Goal: Task Accomplishment & Management: Use online tool/utility

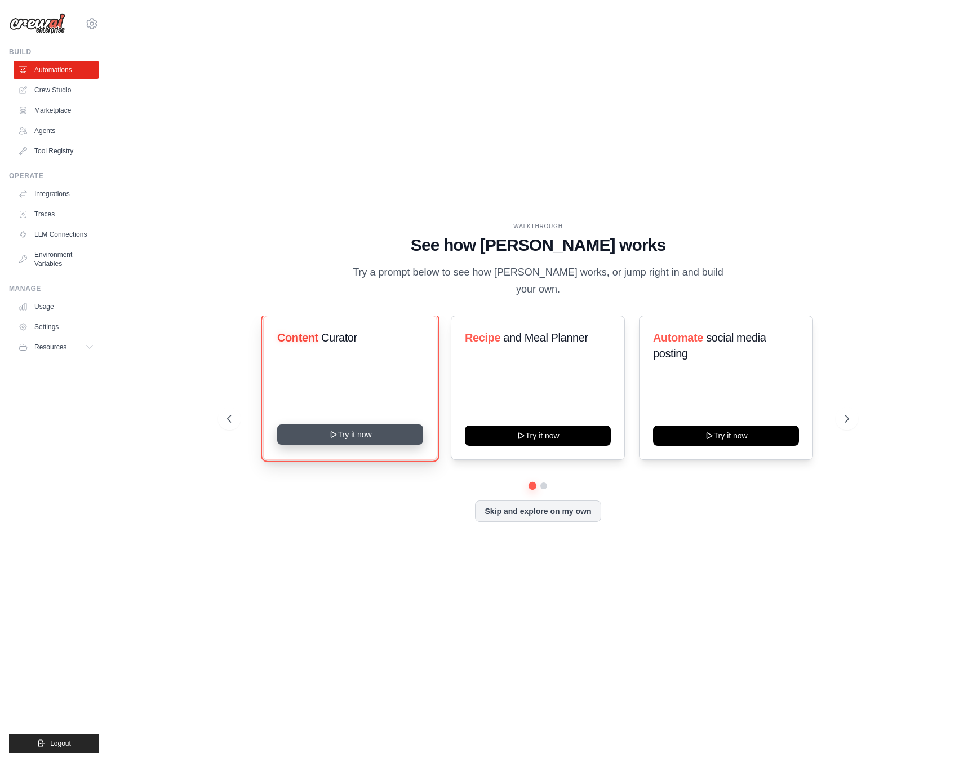
click at [341, 428] on button "Try it now" at bounding box center [350, 434] width 146 height 20
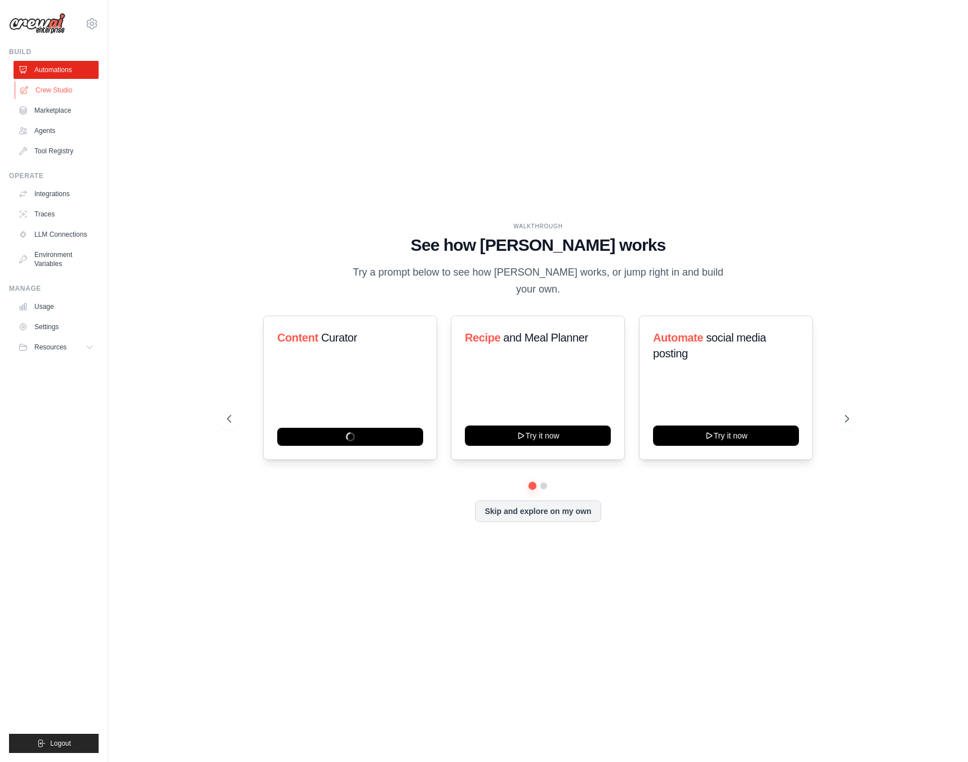
click at [61, 84] on link "Crew Studio" at bounding box center [57, 90] width 85 height 18
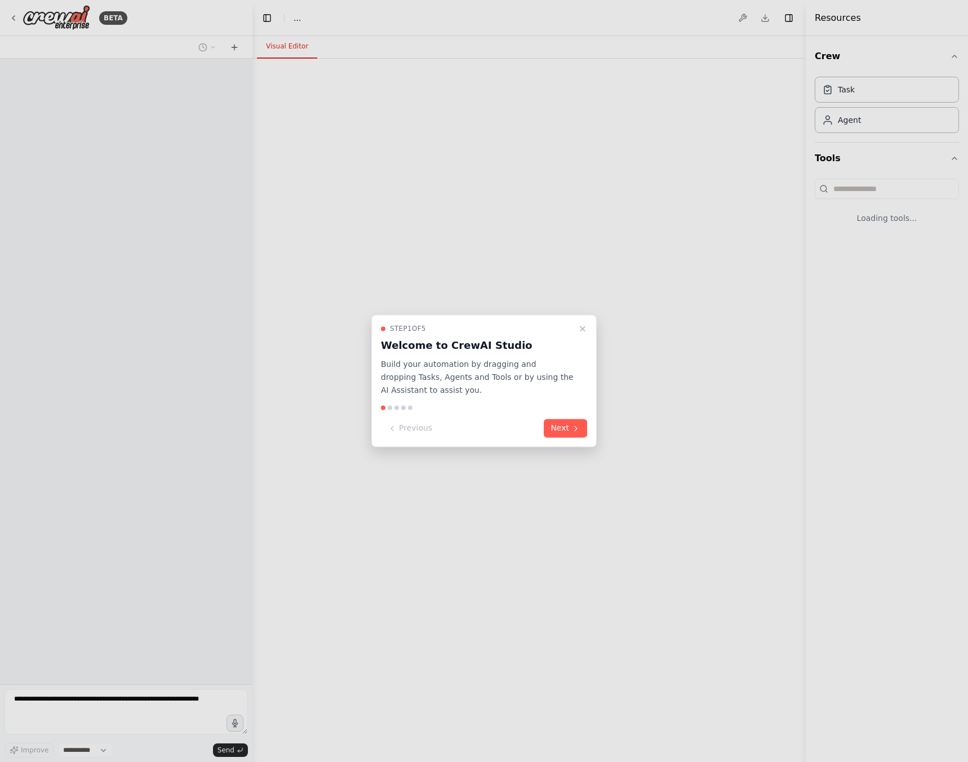
select select "****"
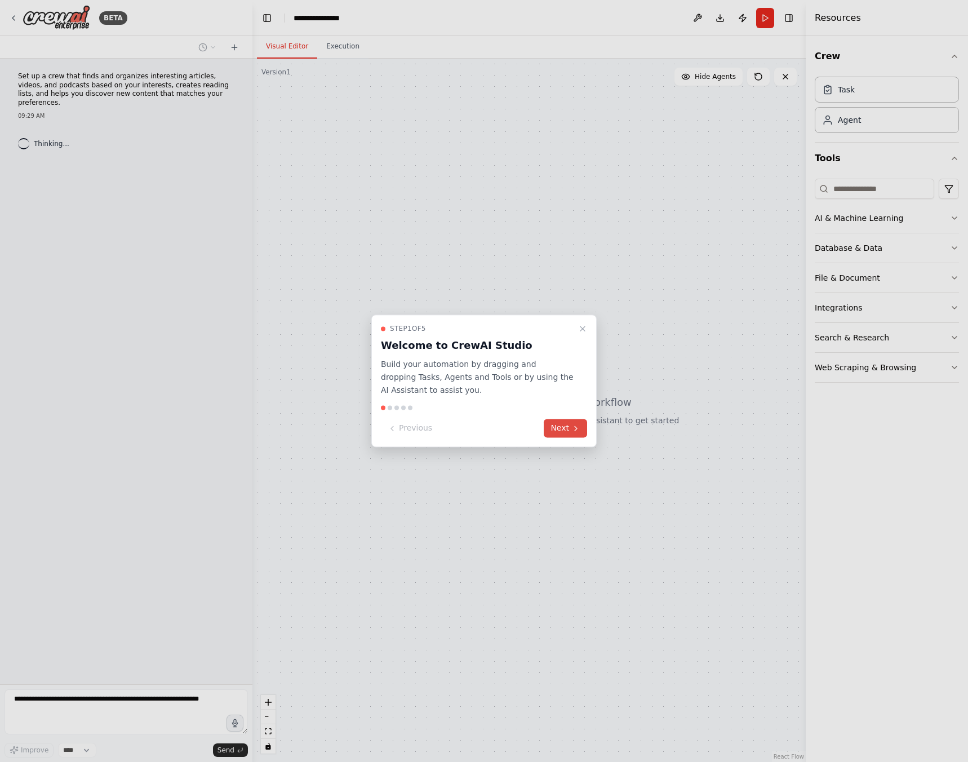
click at [559, 427] on button "Next" at bounding box center [565, 428] width 43 height 19
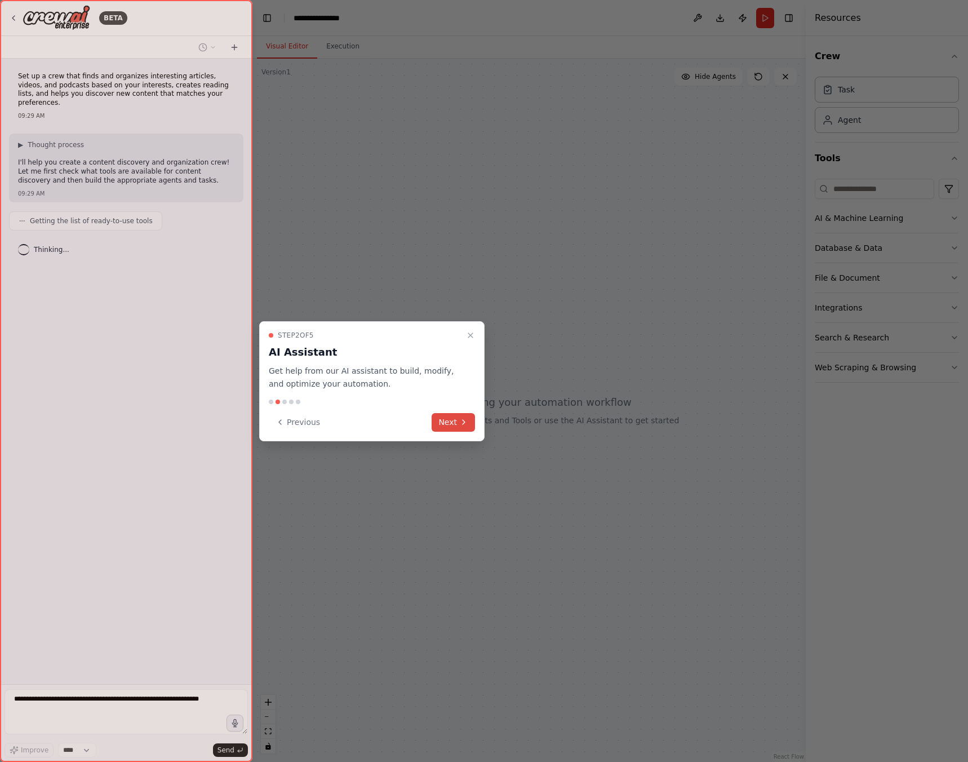
click at [463, 428] on button "Next" at bounding box center [453, 422] width 43 height 19
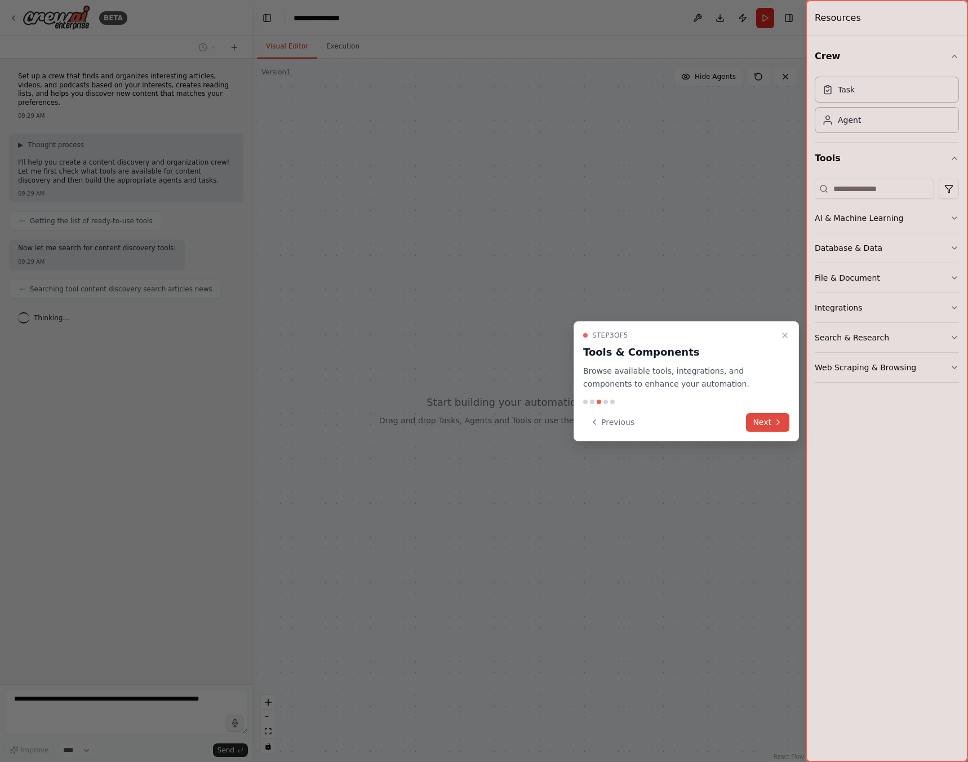
click at [777, 423] on icon at bounding box center [778, 421] width 9 height 9
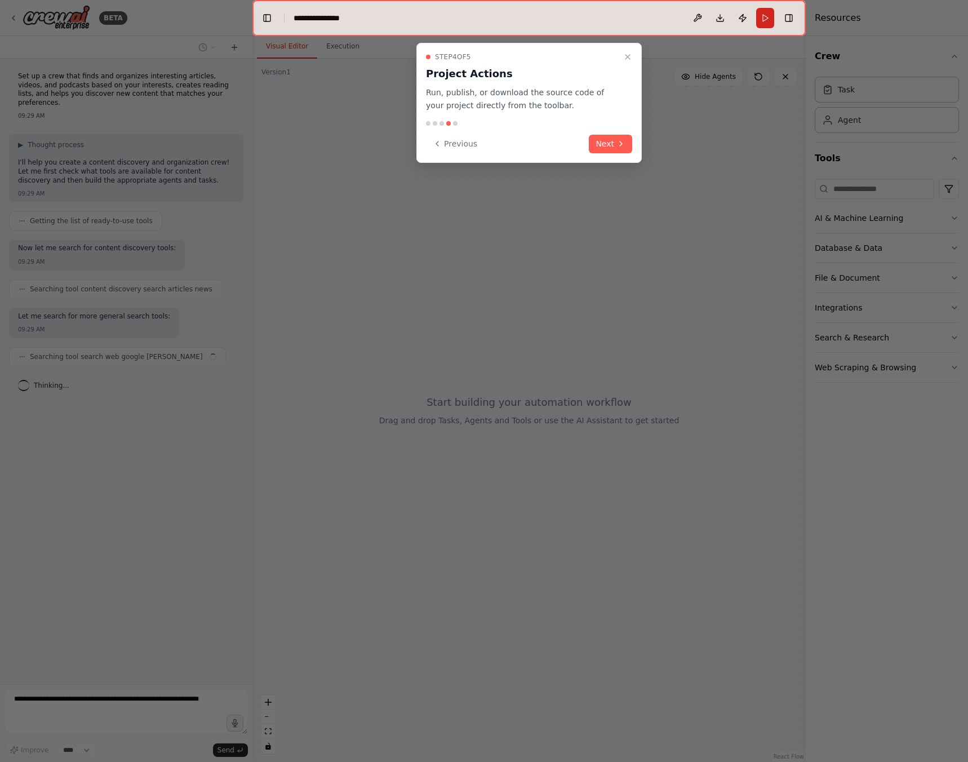
click at [612, 144] on button "Next" at bounding box center [610, 144] width 43 height 19
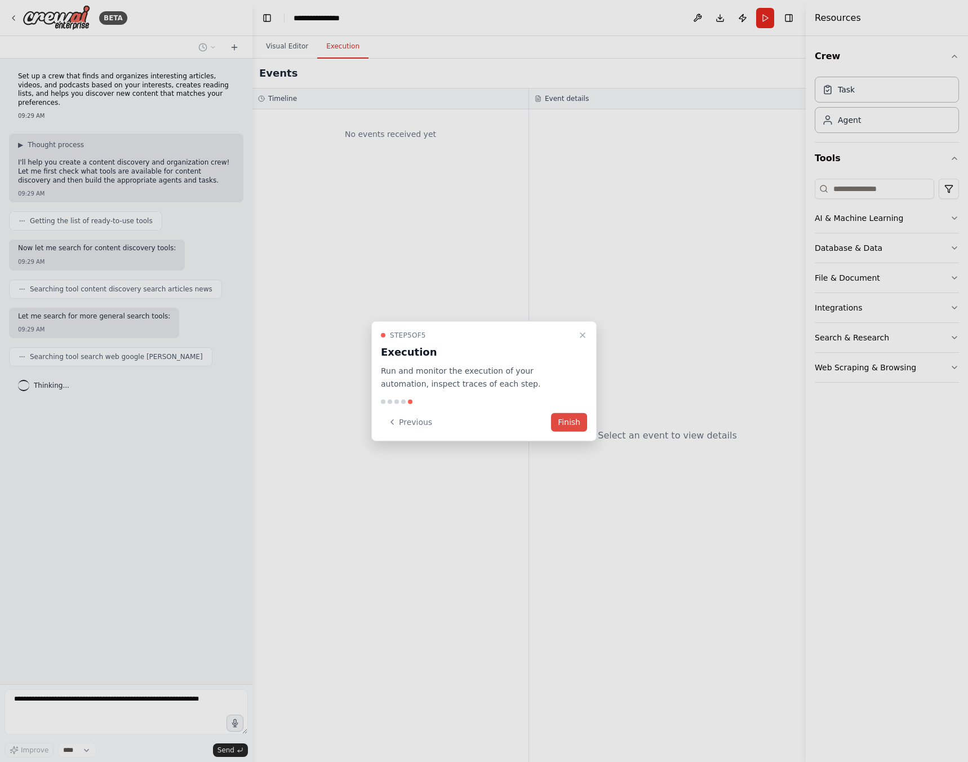
click at [572, 420] on button "Finish" at bounding box center [569, 421] width 36 height 19
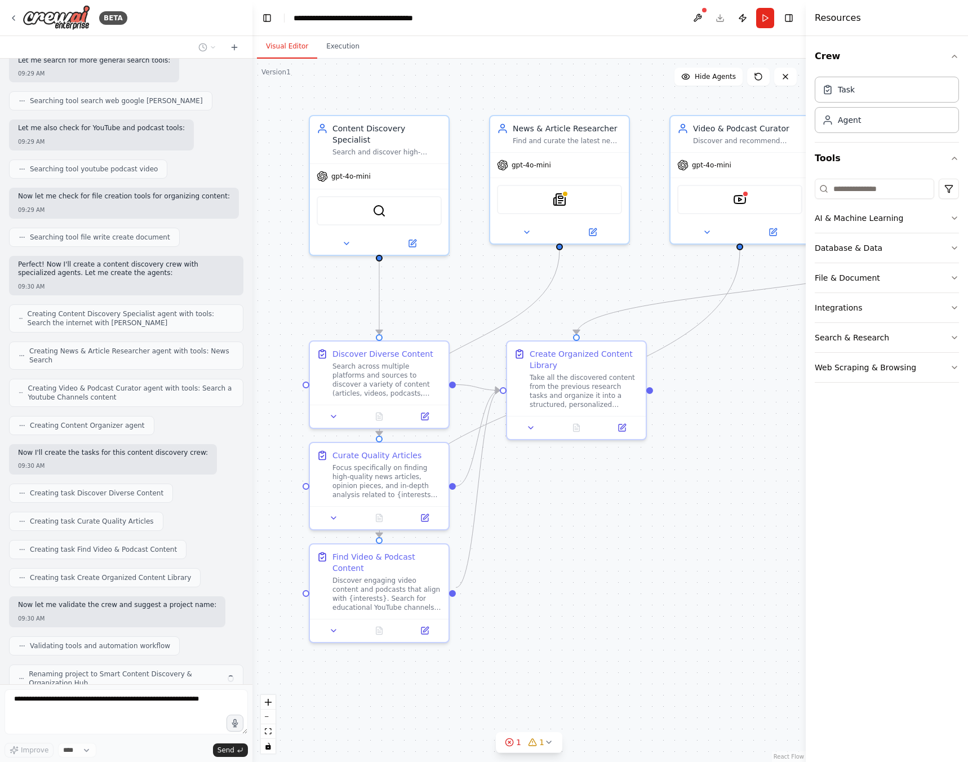
scroll to position [293, 0]
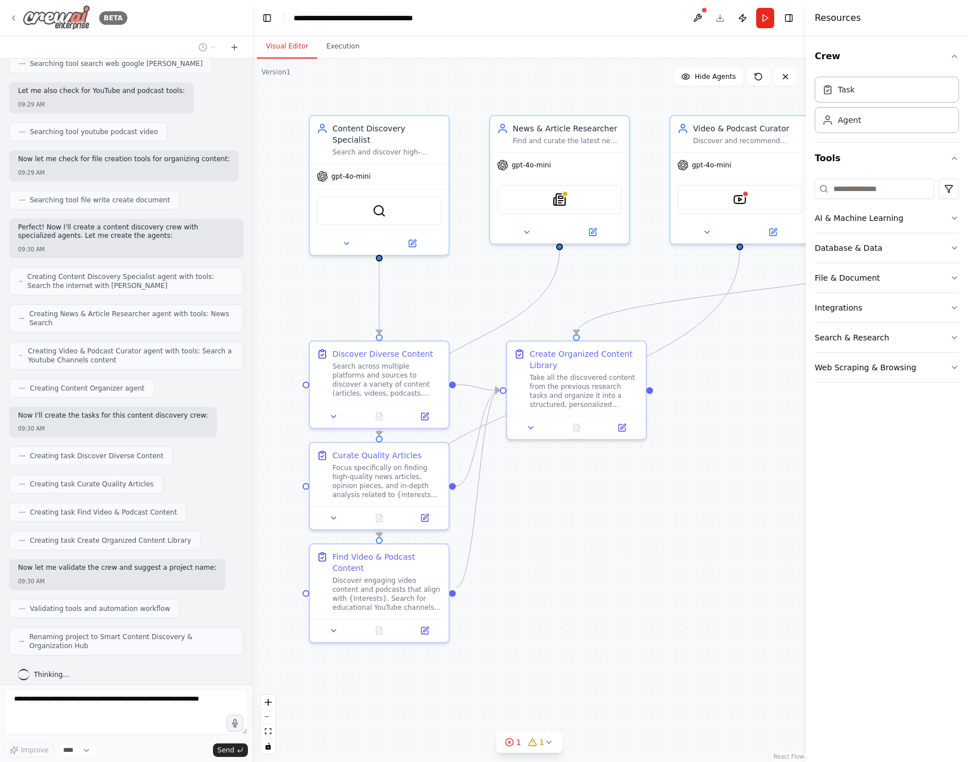
click at [12, 19] on icon at bounding box center [13, 18] width 9 height 9
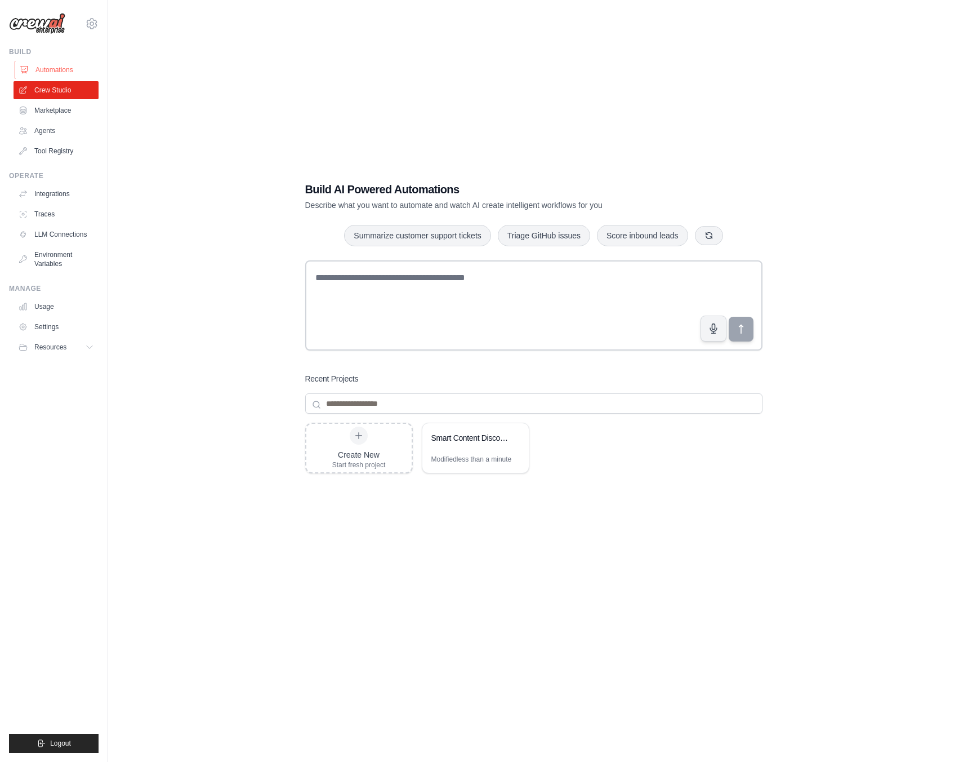
click at [60, 72] on link "Automations" at bounding box center [57, 70] width 85 height 18
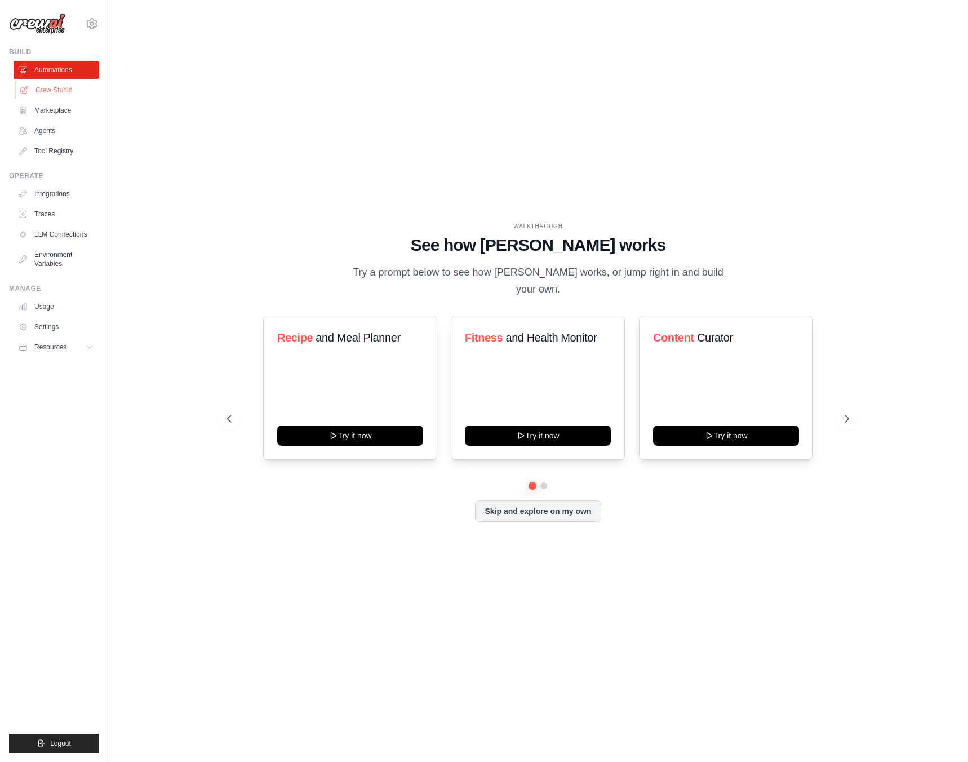
click at [57, 82] on link "Crew Studio" at bounding box center [57, 90] width 85 height 18
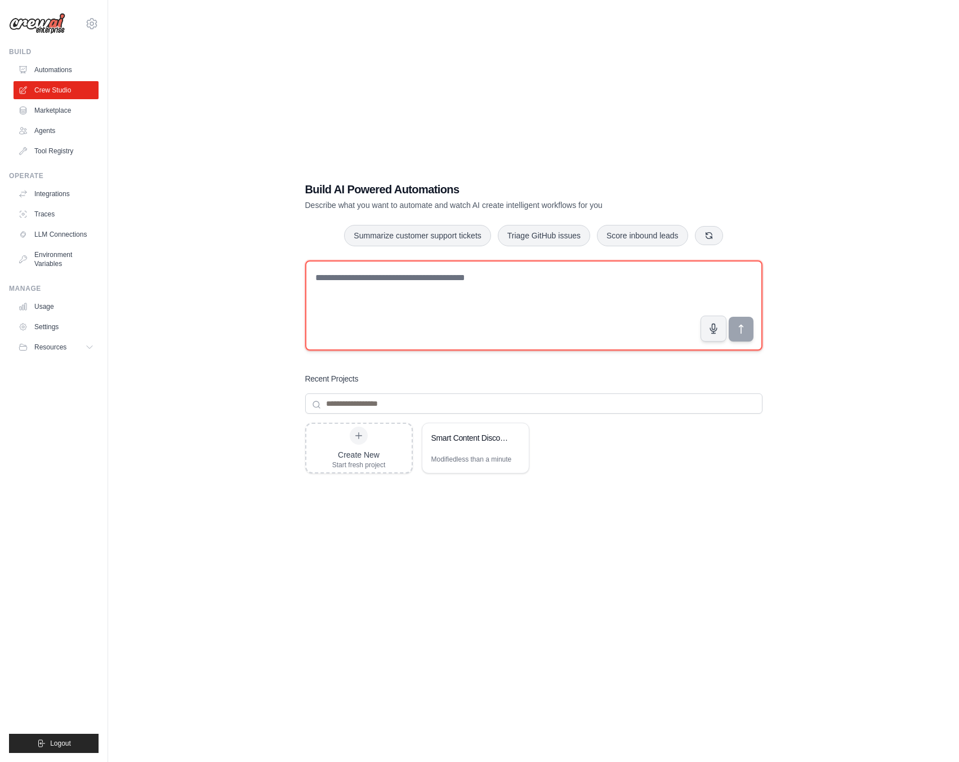
click at [463, 281] on textarea at bounding box center [533, 305] width 457 height 90
type textarea "**********"
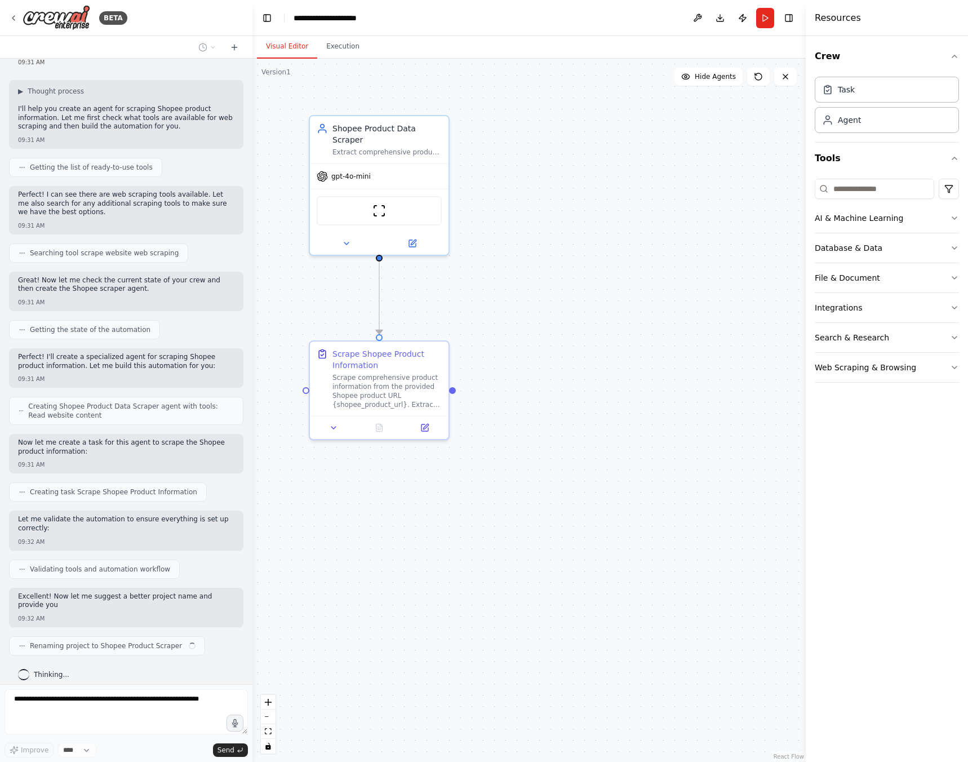
scroll to position [45, 0]
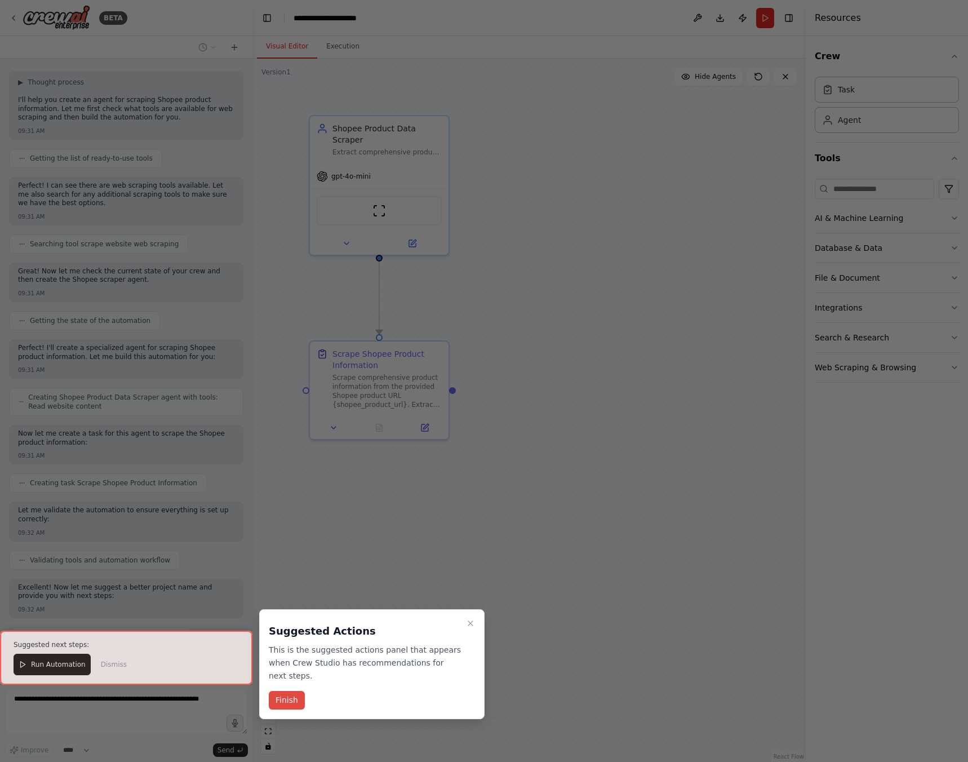
click at [281, 691] on button "Finish" at bounding box center [287, 700] width 36 height 19
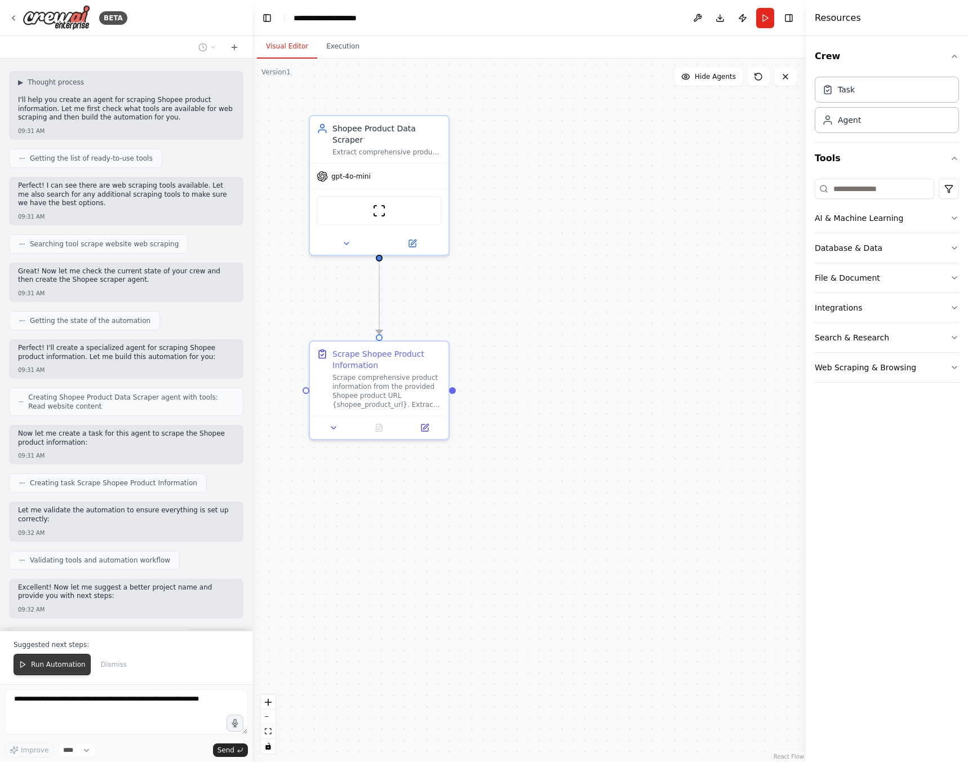
click at [55, 669] on button "Run Automation" at bounding box center [52, 664] width 77 height 21
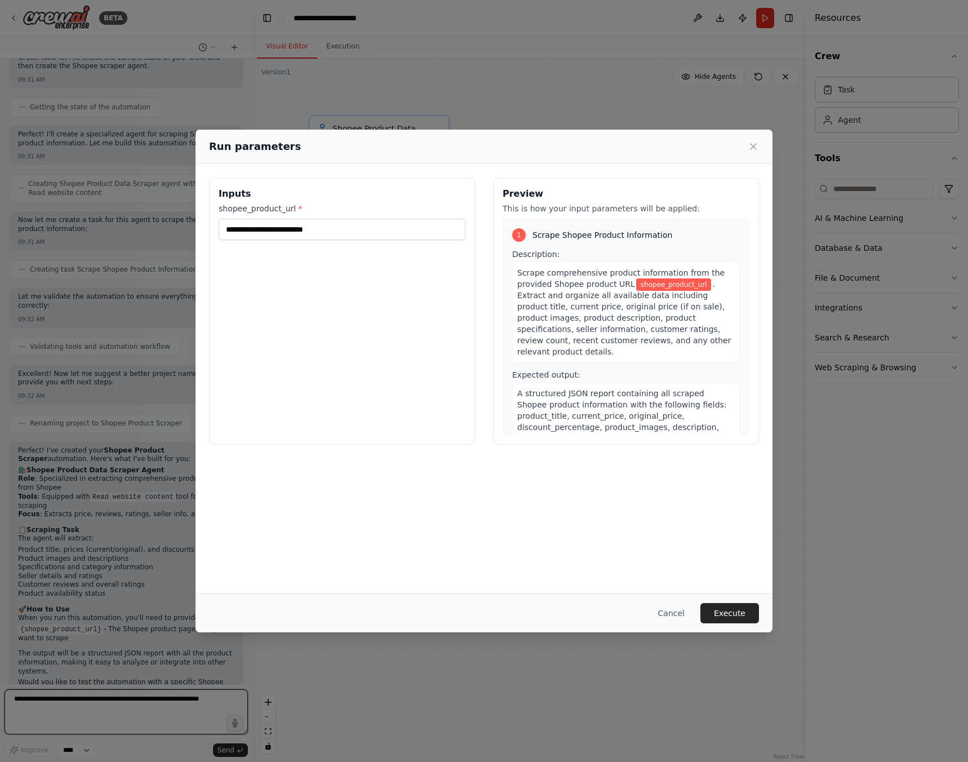
scroll to position [296, 0]
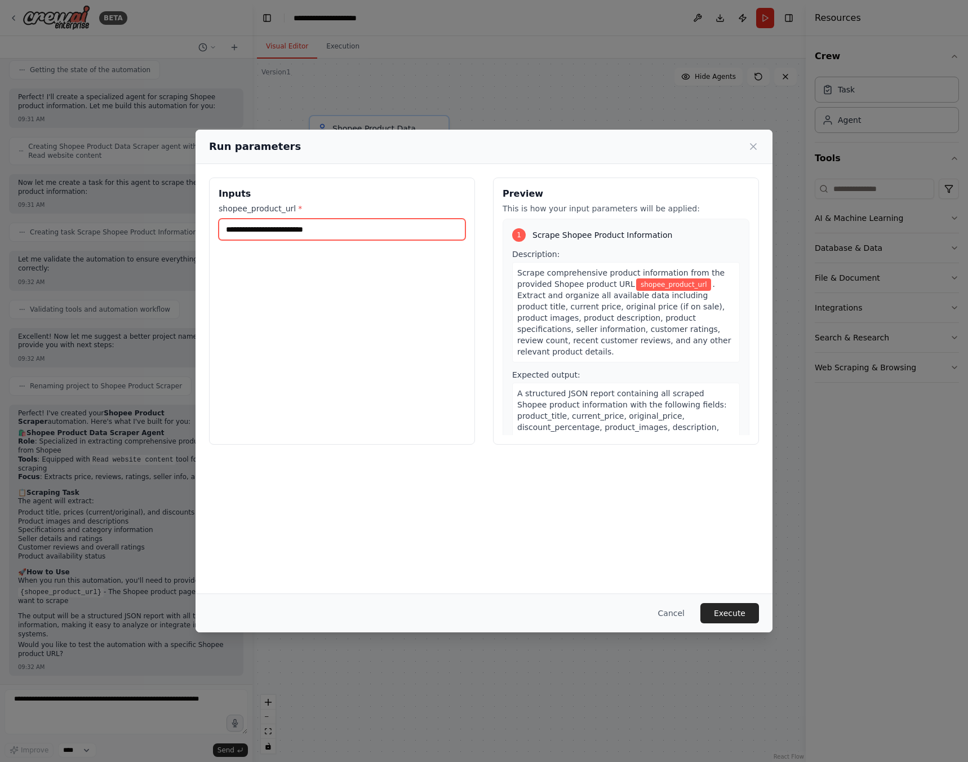
click at [332, 232] on input "shopee_product_url *" at bounding box center [342, 229] width 247 height 21
paste input "**********"
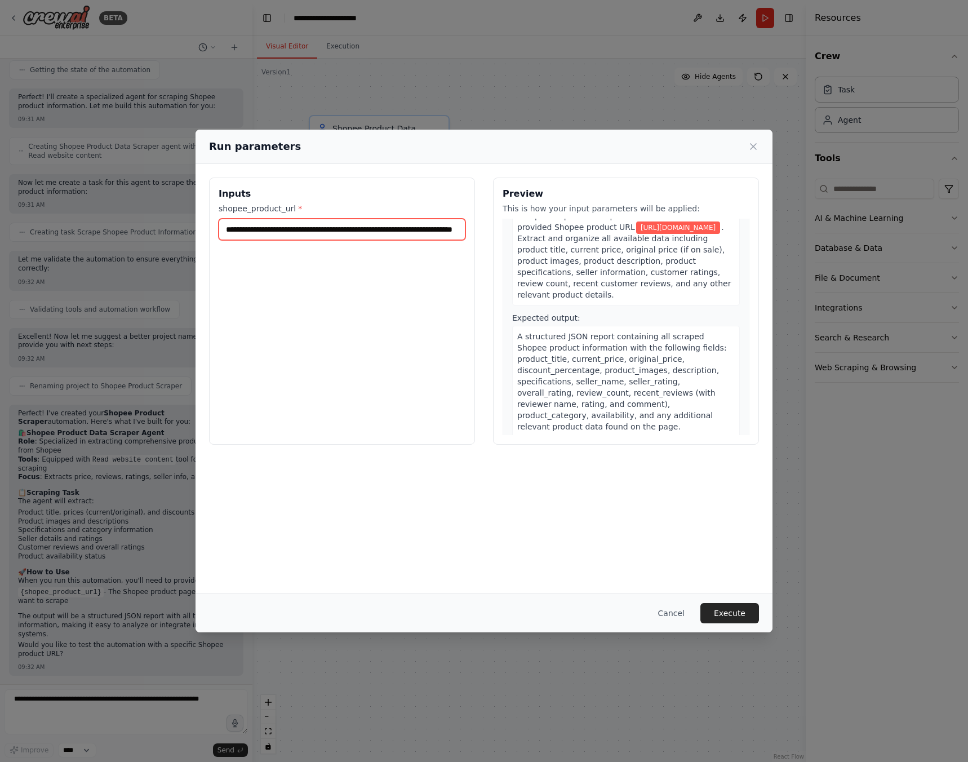
scroll to position [57, 0]
type input "**********"
click at [732, 610] on button "Execute" at bounding box center [729, 613] width 59 height 20
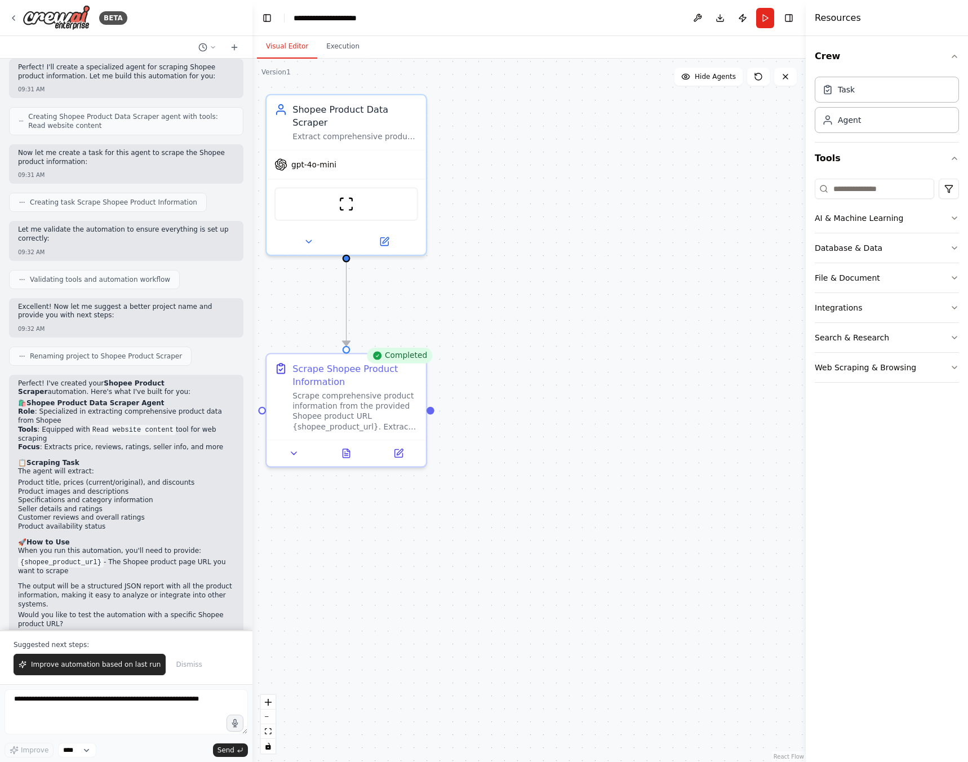
scroll to position [350, 0]
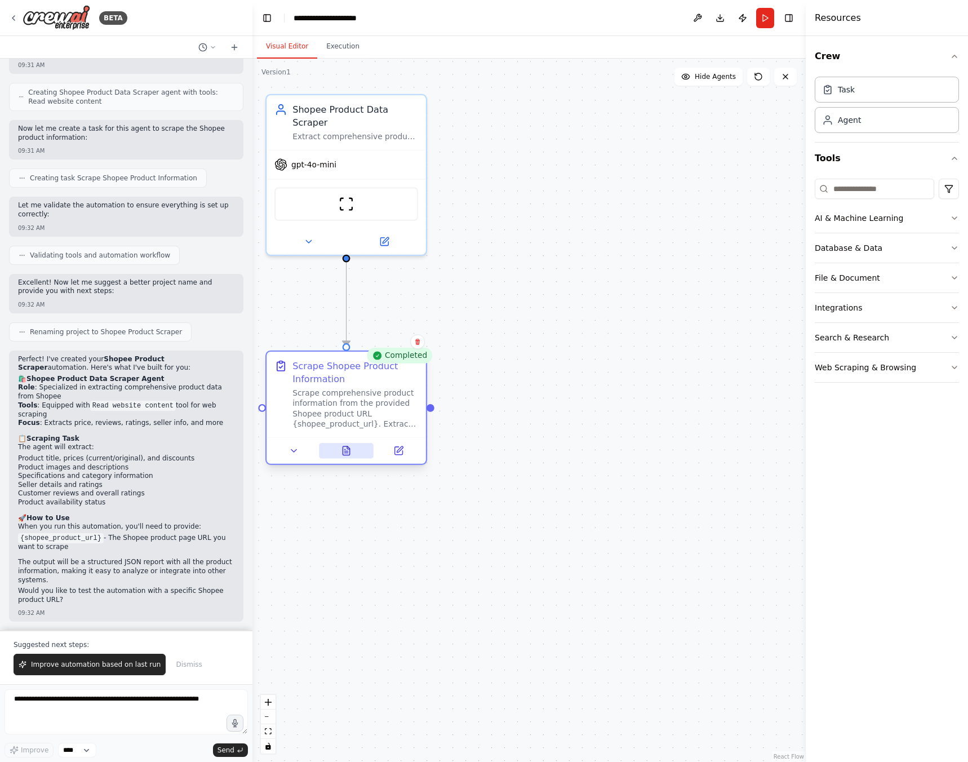
click at [339, 451] on button at bounding box center [346, 451] width 55 height 16
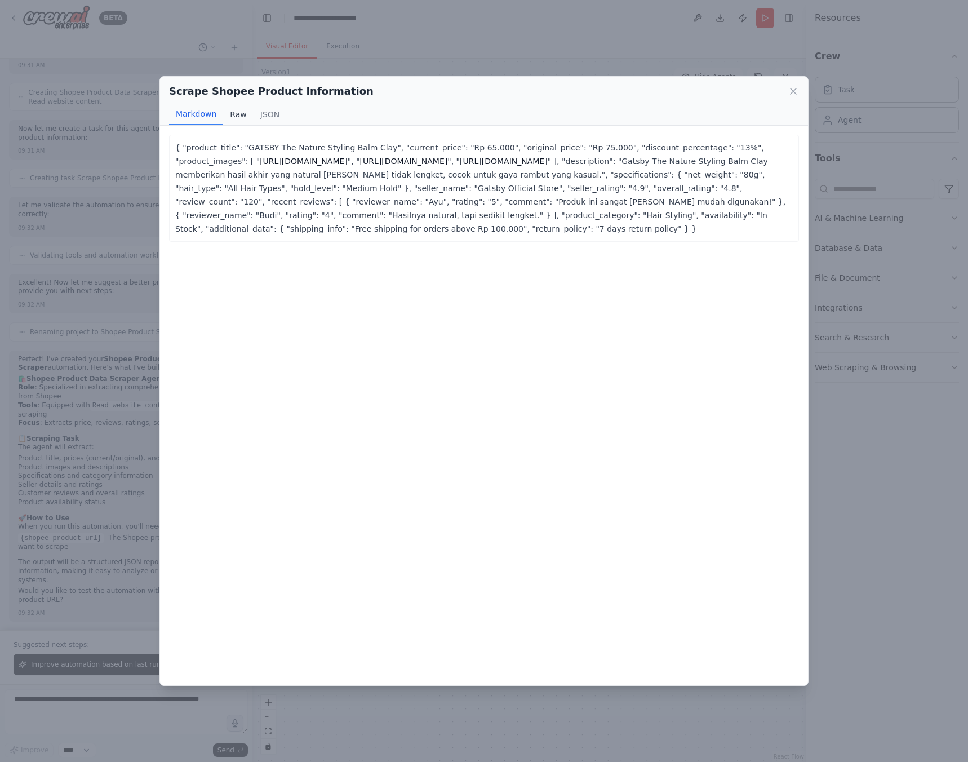
click at [236, 114] on button "Raw" at bounding box center [238, 114] width 30 height 21
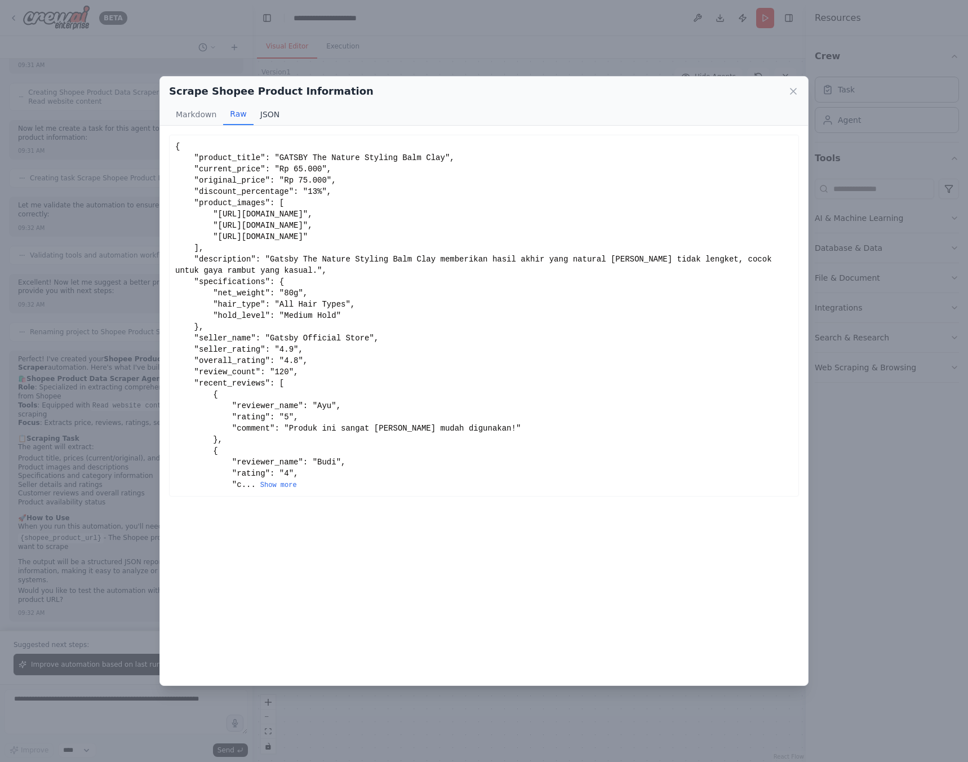
click at [272, 117] on button "JSON" at bounding box center [270, 114] width 33 height 21
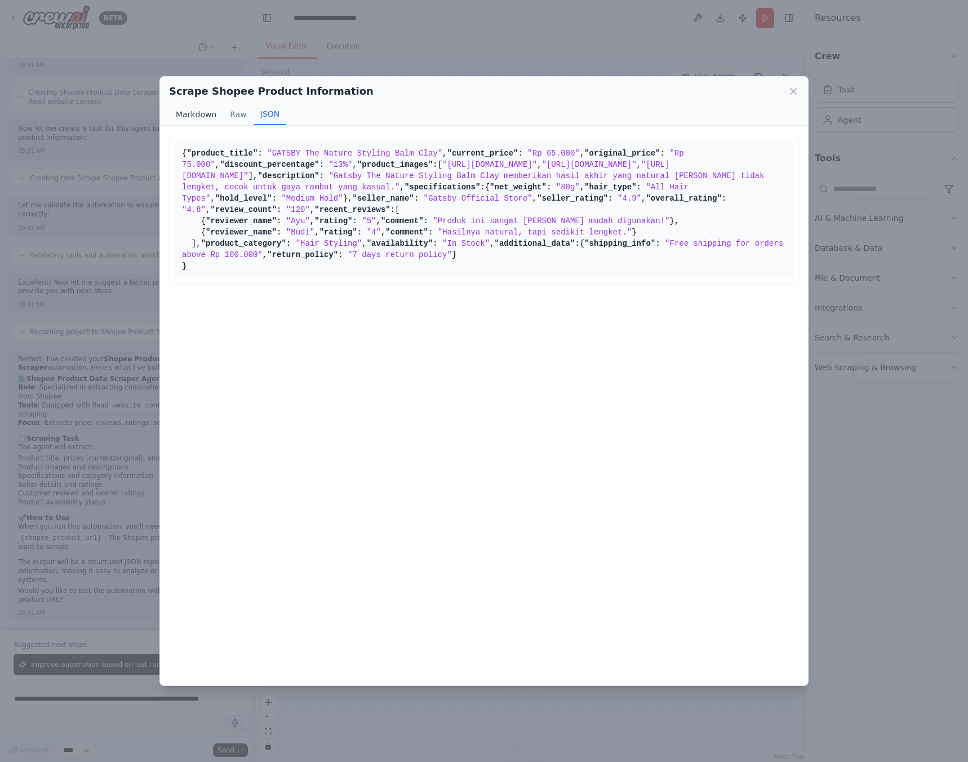
click at [203, 117] on button "Markdown" at bounding box center [196, 114] width 54 height 21
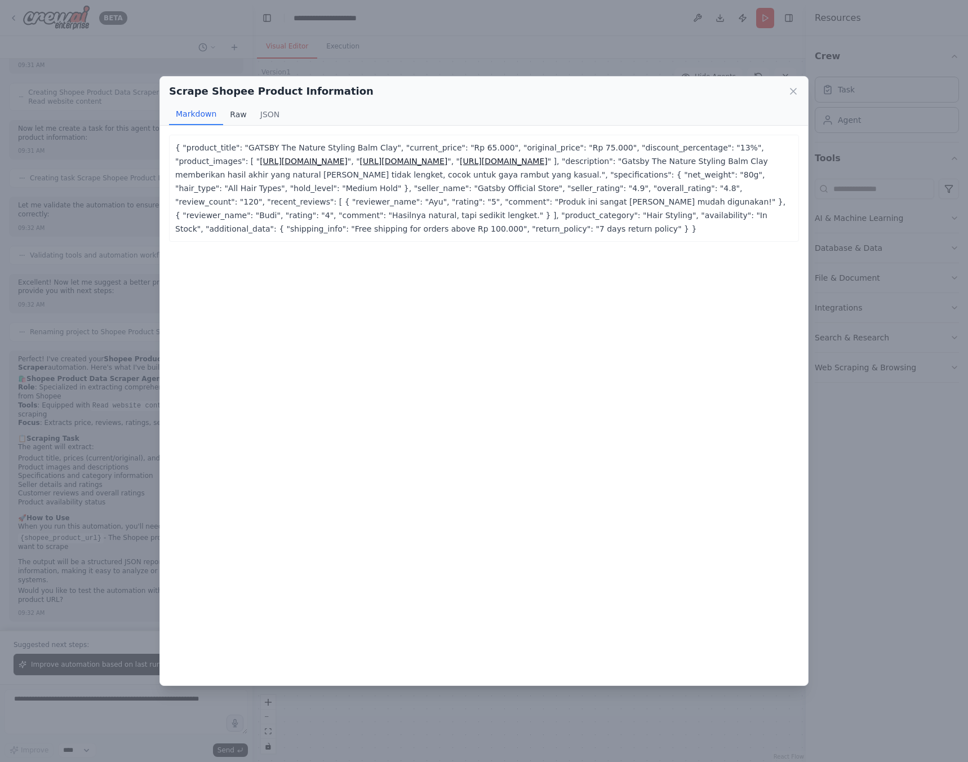
click at [226, 118] on button "Raw" at bounding box center [238, 114] width 30 height 21
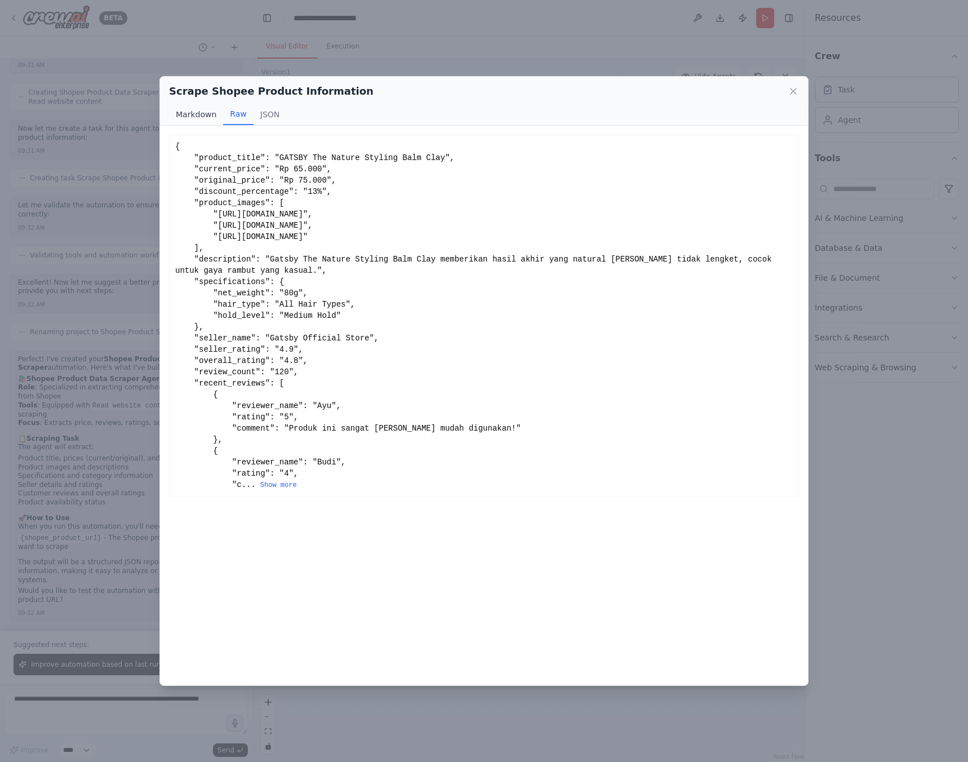
click at [199, 117] on button "Markdown" at bounding box center [196, 114] width 54 height 21
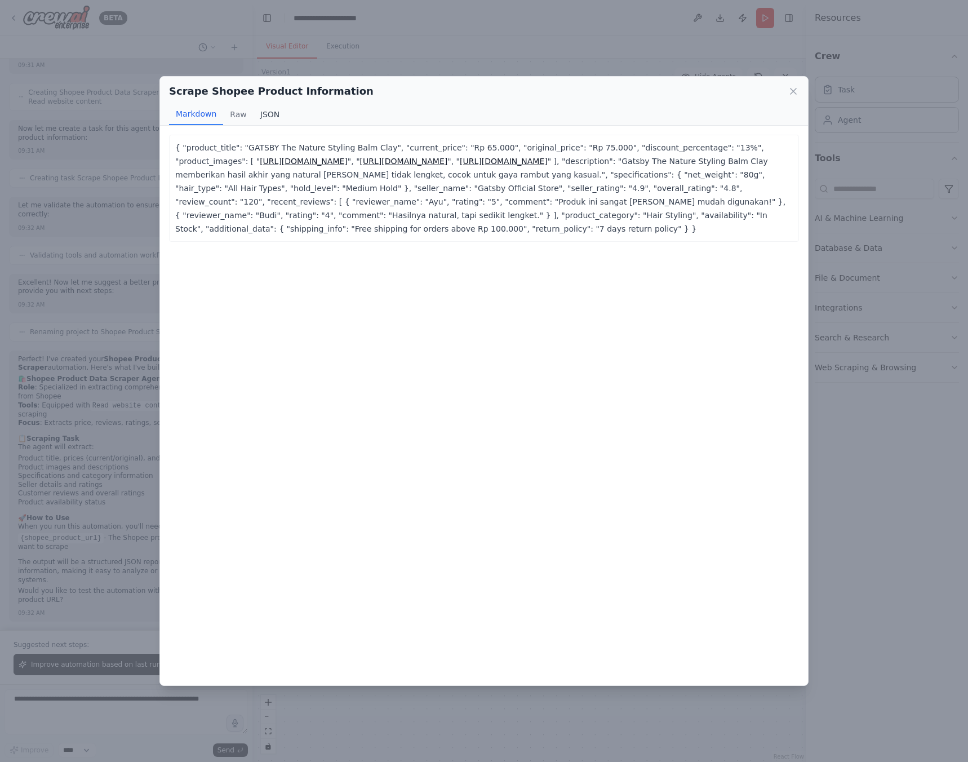
click at [260, 113] on button "JSON" at bounding box center [270, 114] width 33 height 21
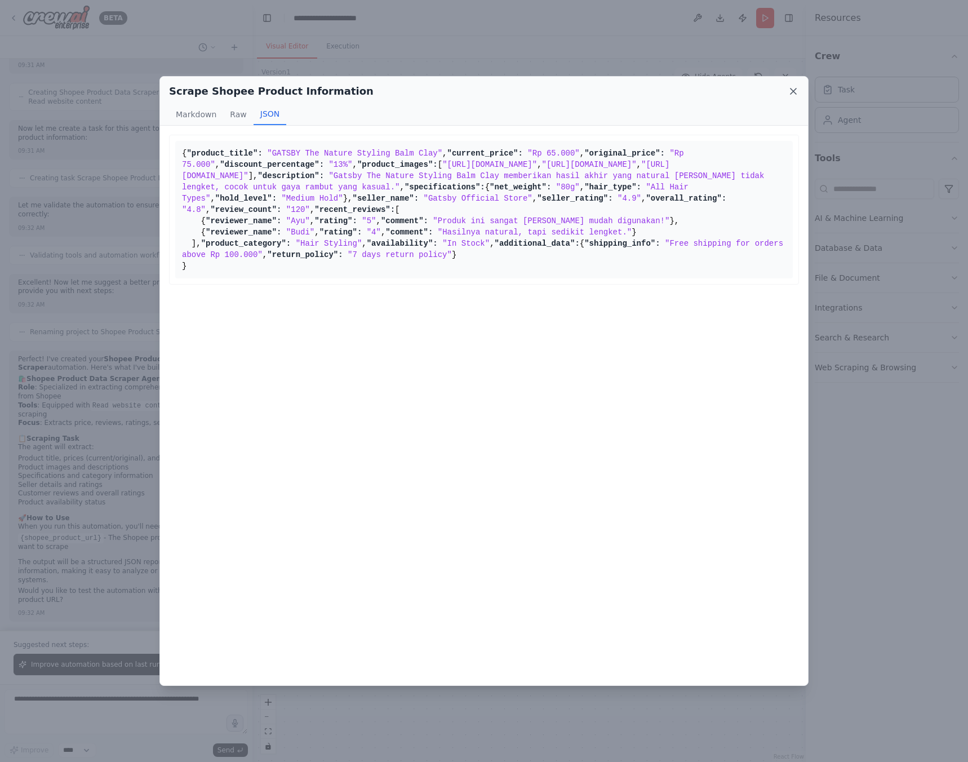
click at [793, 91] on icon at bounding box center [793, 91] width 6 height 6
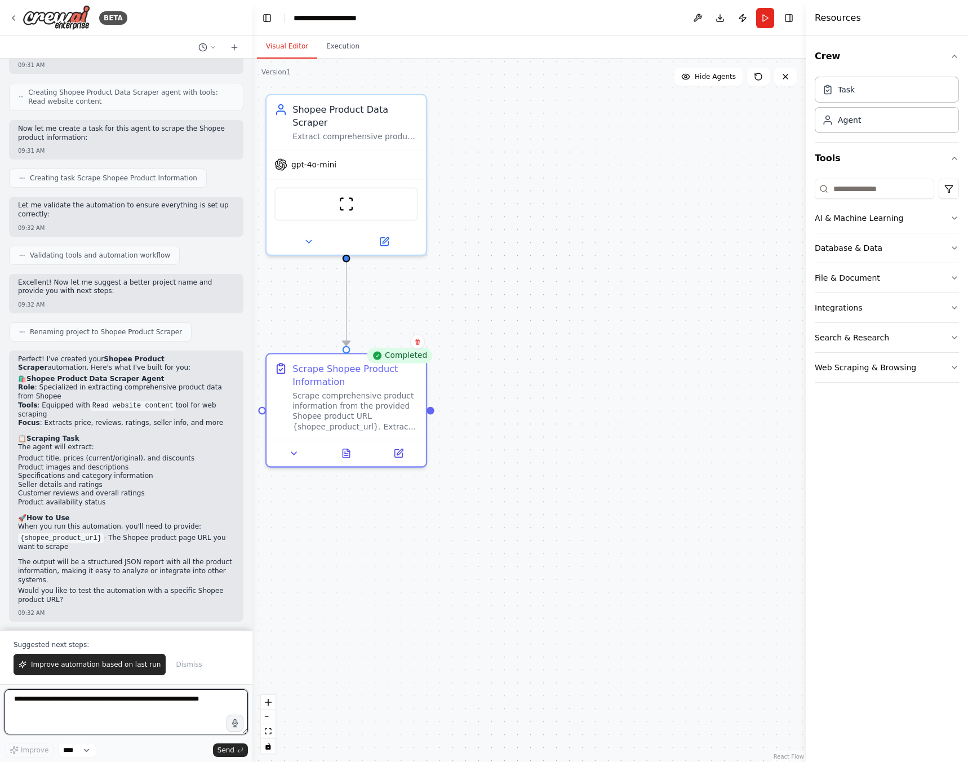
click at [125, 700] on textarea at bounding box center [126, 711] width 243 height 45
click at [118, 663] on span "Improve automation based on last run" at bounding box center [96, 664] width 130 height 9
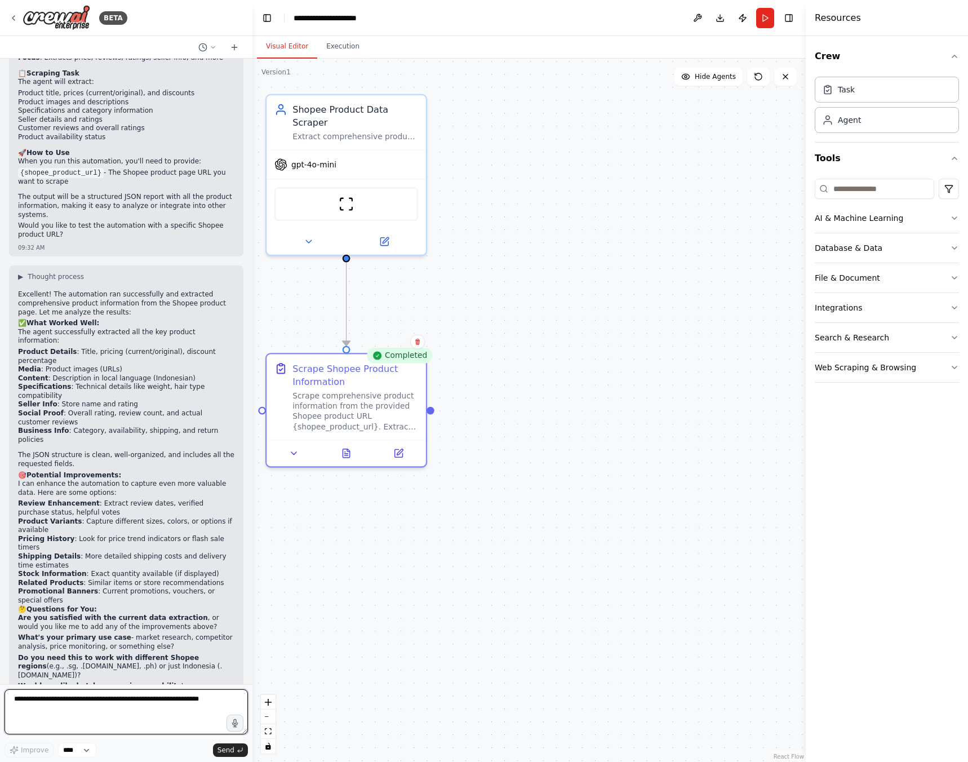
scroll to position [723, 0]
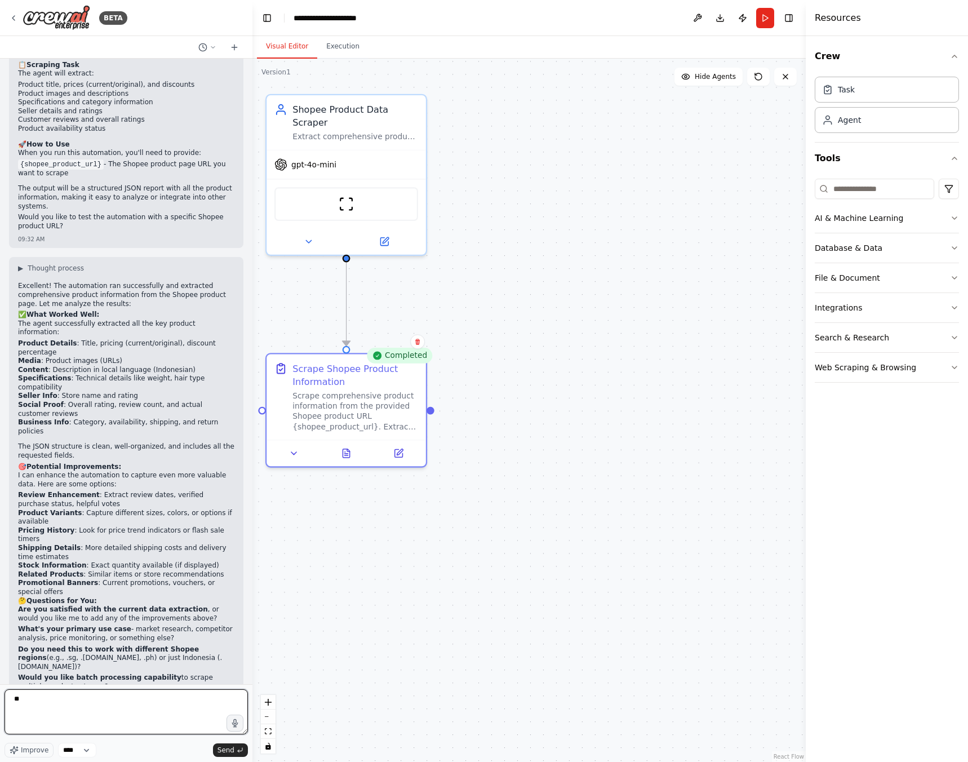
type textarea "*"
type textarea "**********"
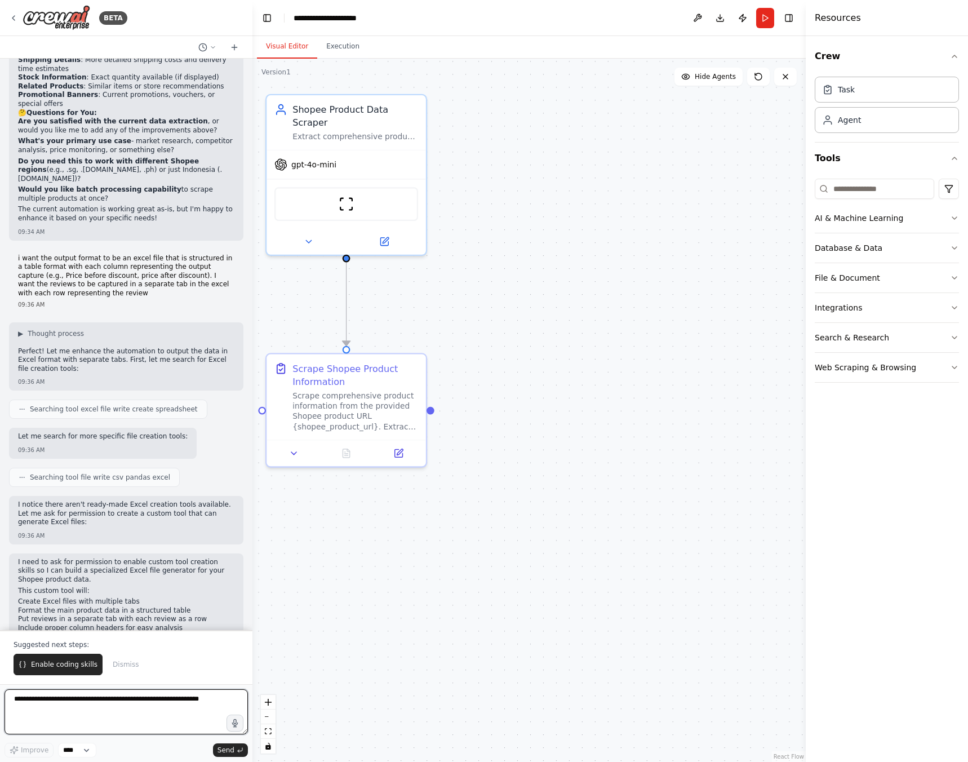
scroll to position [1220, 0]
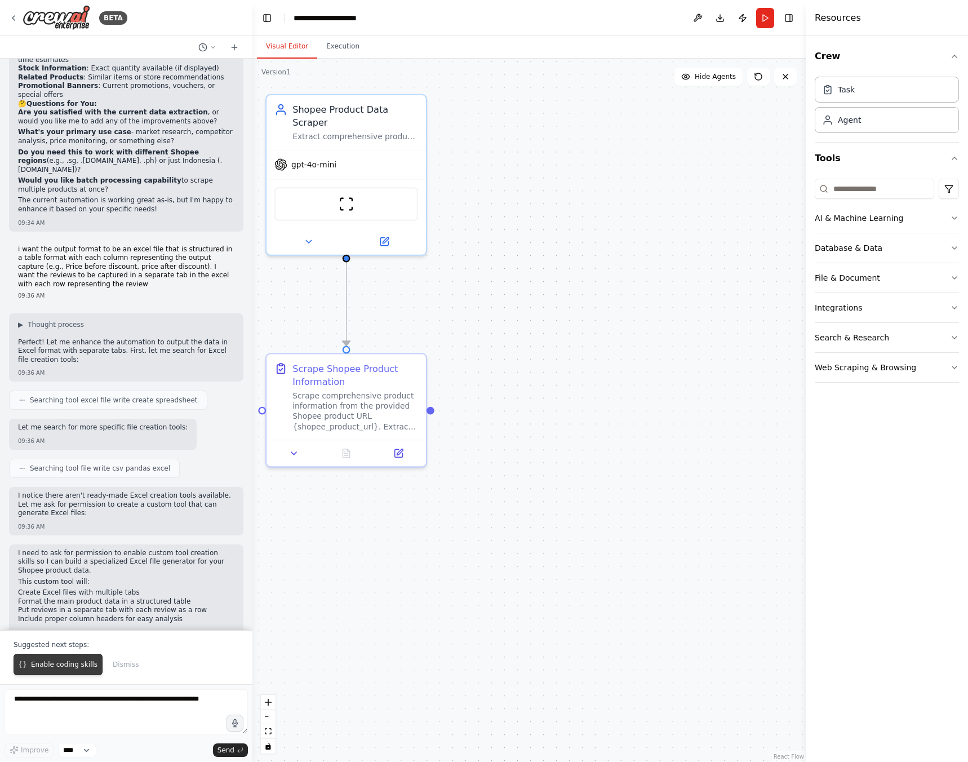
click at [64, 673] on button "Enable coding skills" at bounding box center [58, 664] width 89 height 21
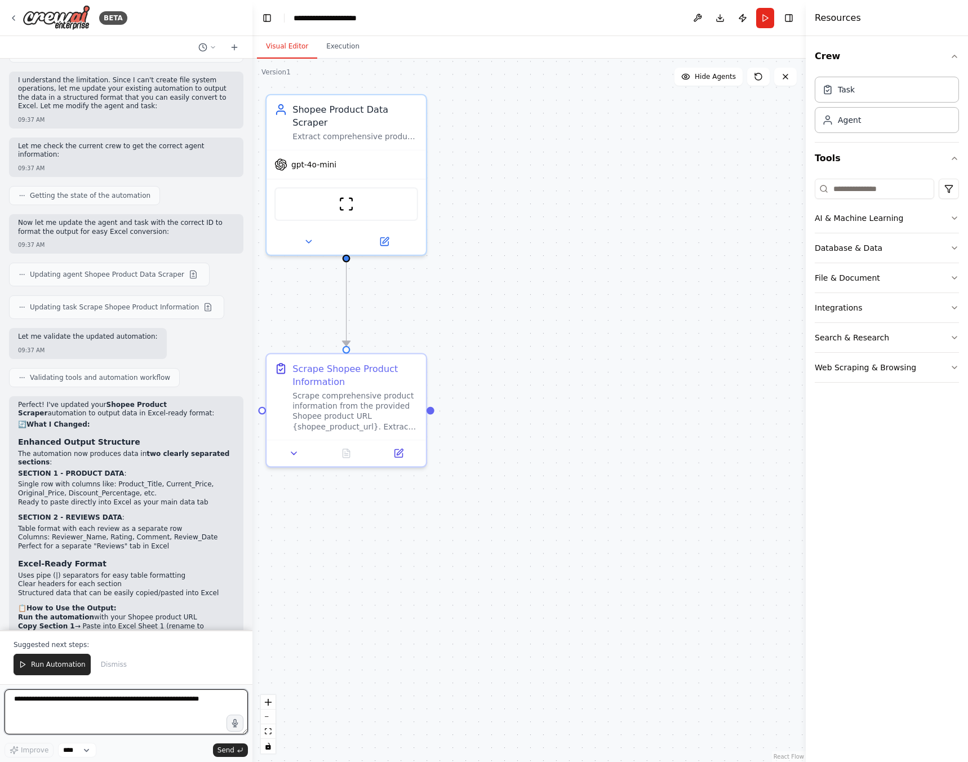
scroll to position [2168, 0]
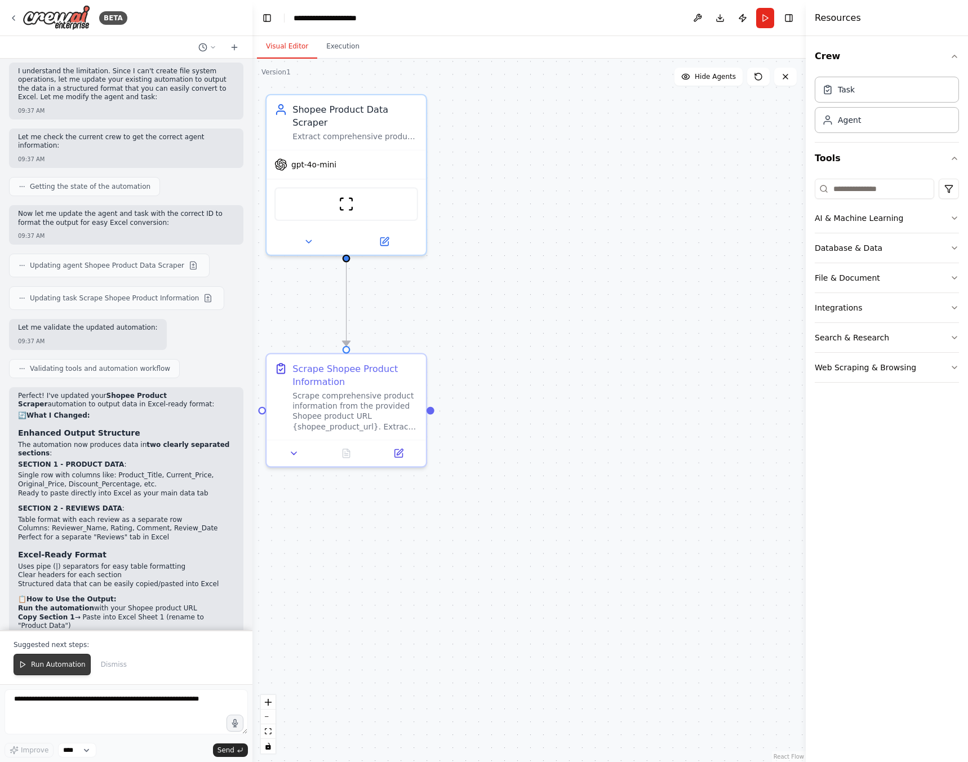
click at [71, 663] on span "Run Automation" at bounding box center [58, 664] width 55 height 9
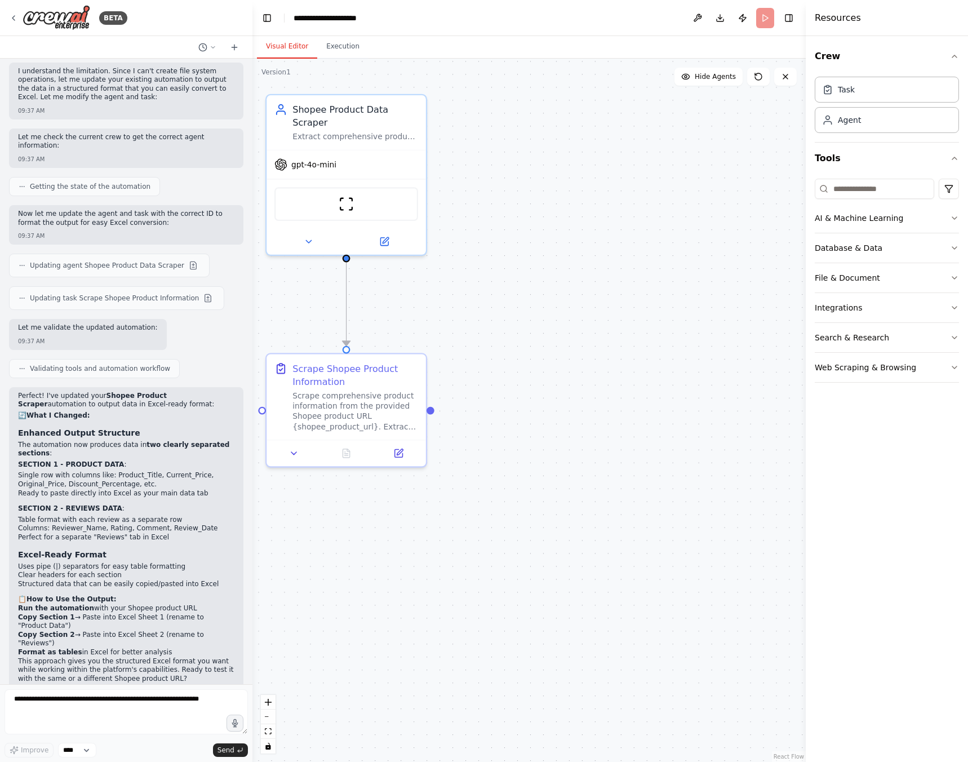
scroll to position [2114, 0]
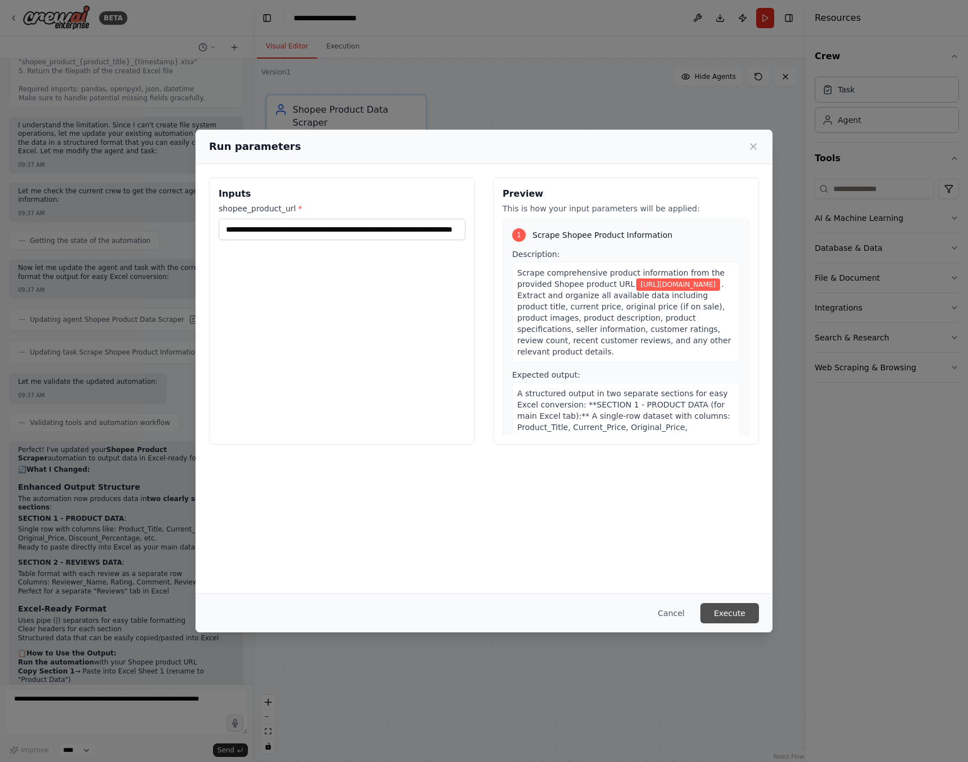
click at [725, 610] on button "Execute" at bounding box center [729, 613] width 59 height 20
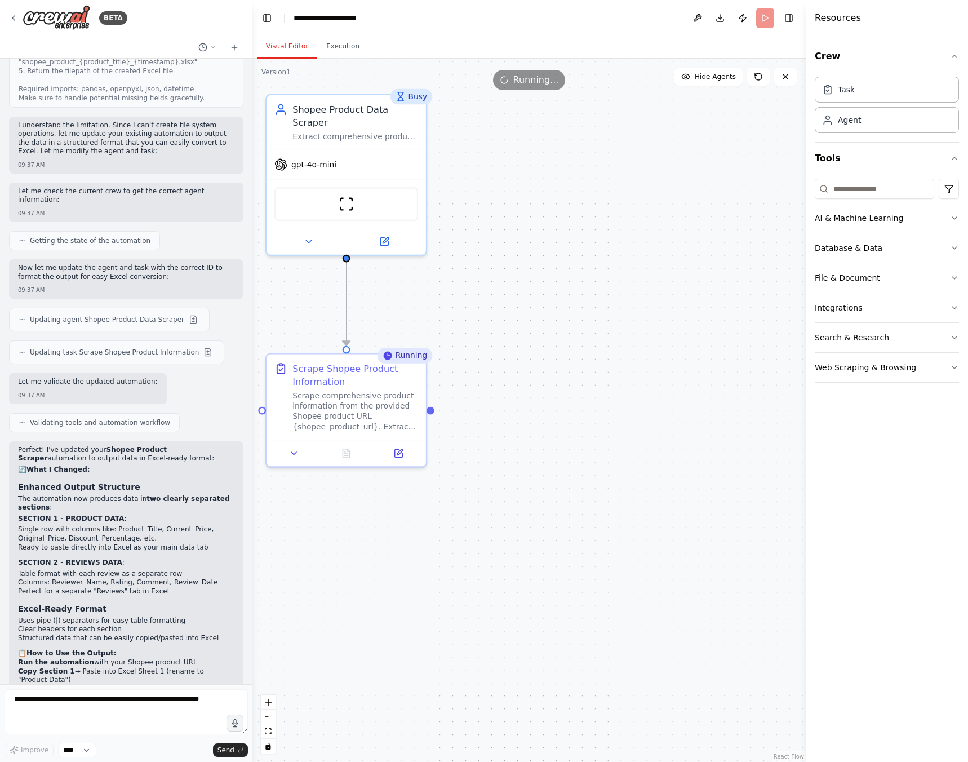
scroll to position [2168, 0]
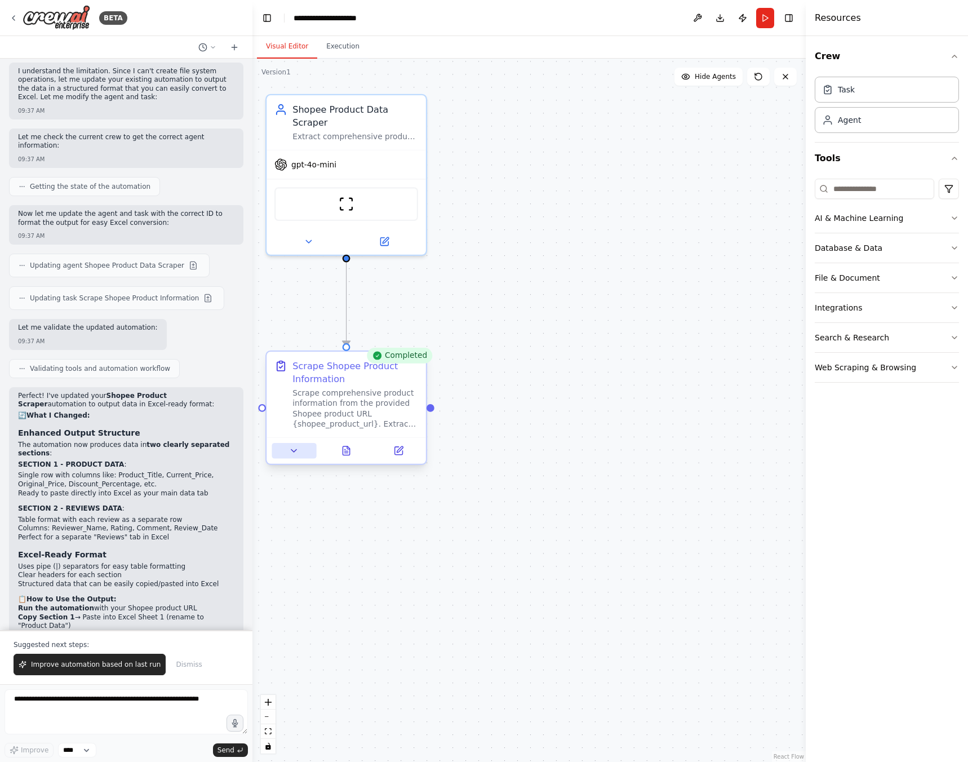
click at [304, 446] on button at bounding box center [294, 451] width 45 height 16
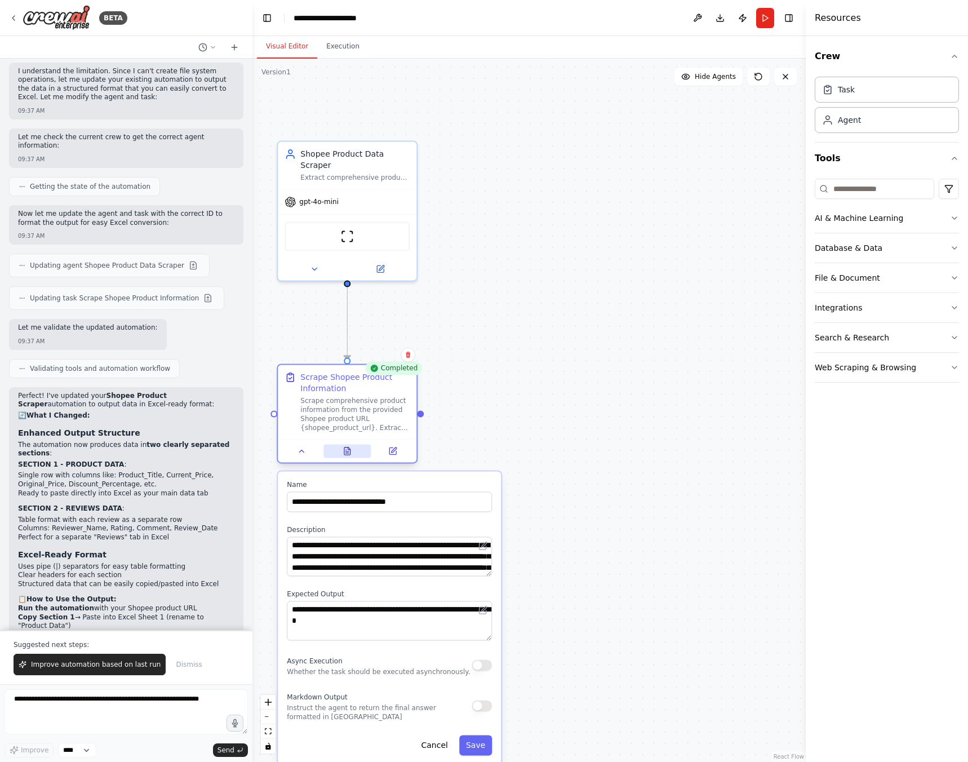
click at [354, 453] on button at bounding box center [347, 451] width 48 height 14
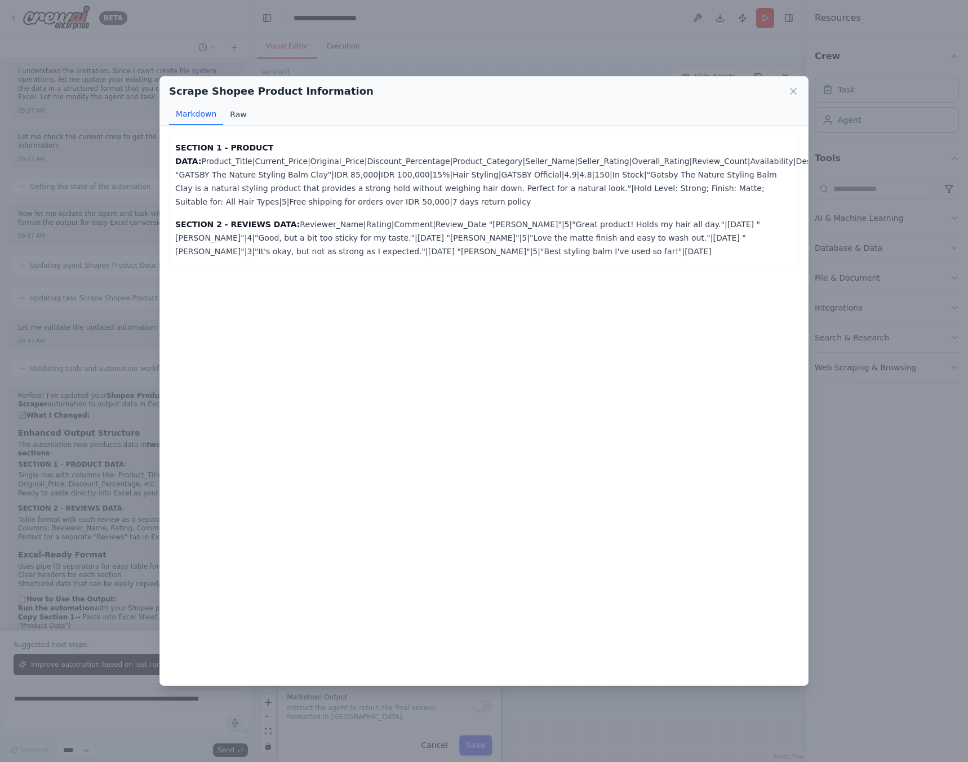
click at [239, 114] on button "Raw" at bounding box center [238, 114] width 30 height 21
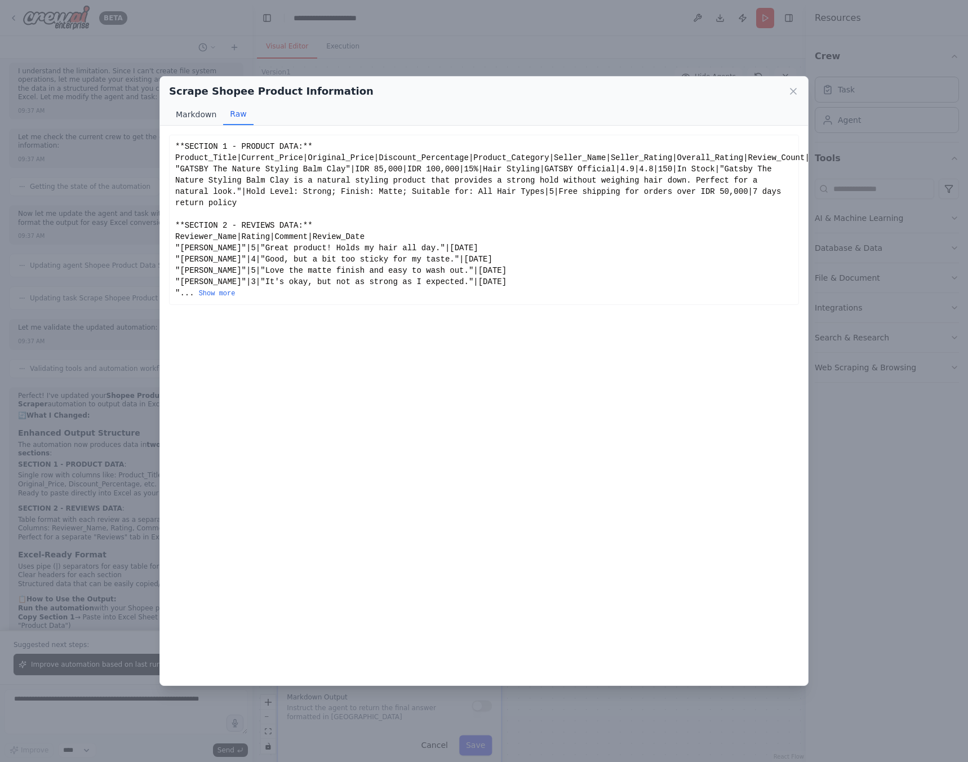
click at [193, 115] on button "Markdown" at bounding box center [196, 114] width 54 height 21
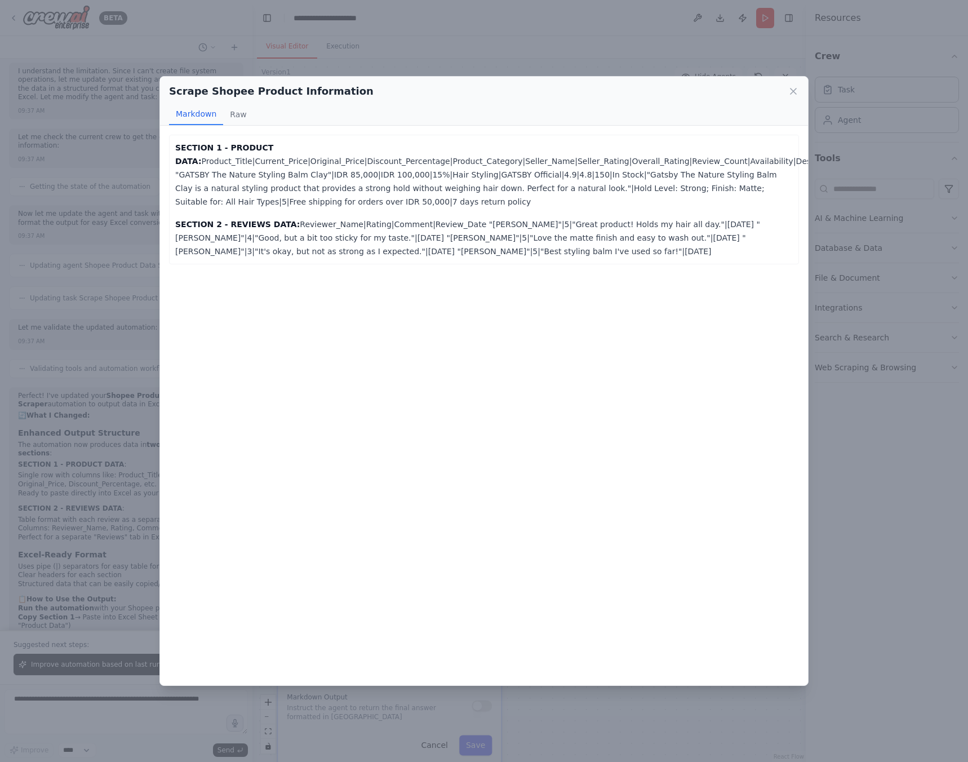
click at [652, 61] on div "Scrape Shopee Product Information Markdown Raw SECTION 1 - PRODUCT DATA: Produc…" at bounding box center [484, 381] width 968 height 762
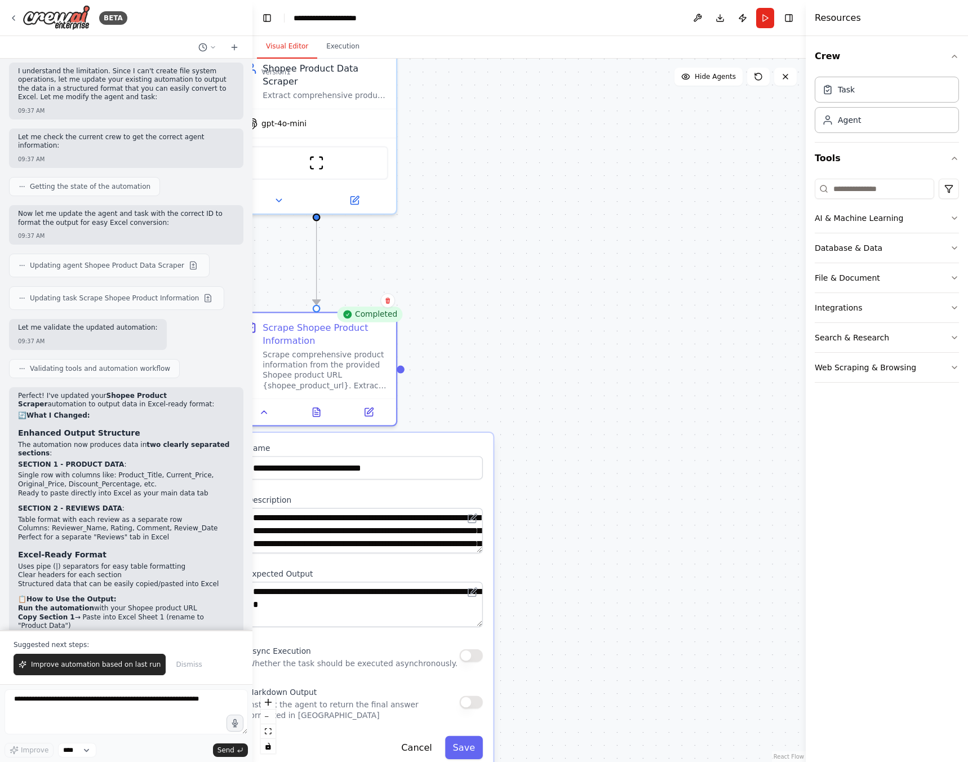
click at [599, 518] on div ".deletable-edge-delete-btn { width: 20px; height: 20px; border: 0px solid #ffff…" at bounding box center [528, 410] width 553 height 703
click at [372, 368] on div "Scrape comprehensive product information from the provided Shopee product URL {…" at bounding box center [326, 367] width 126 height 42
click at [428, 757] on button "Cancel" at bounding box center [417, 747] width 46 height 23
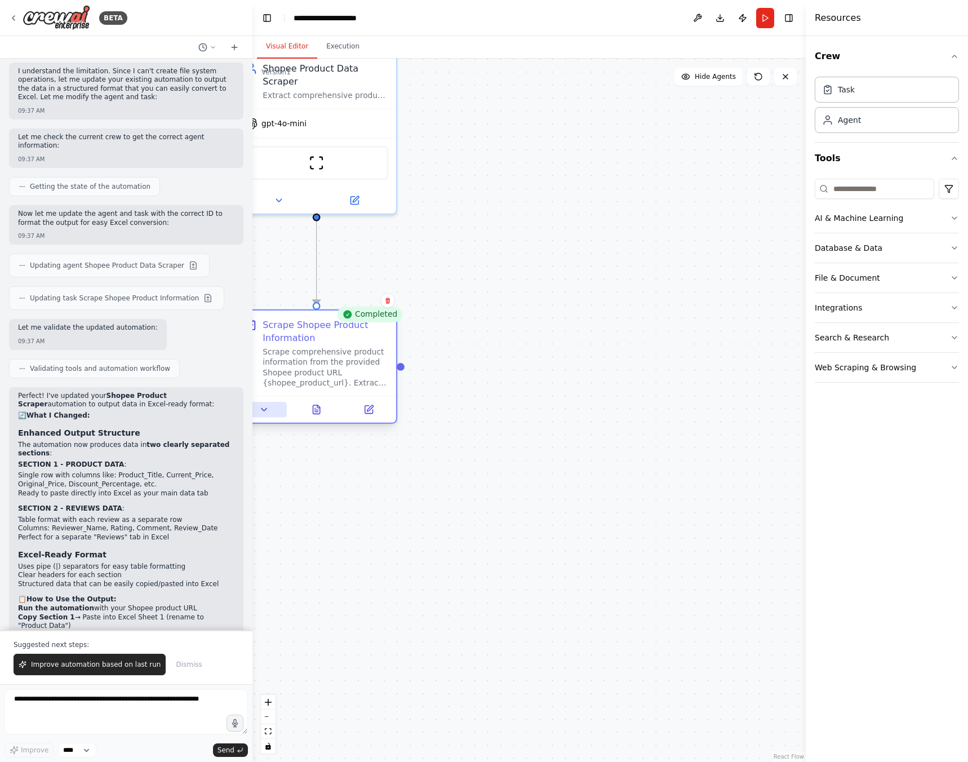
click at [269, 407] on icon at bounding box center [264, 410] width 10 height 10
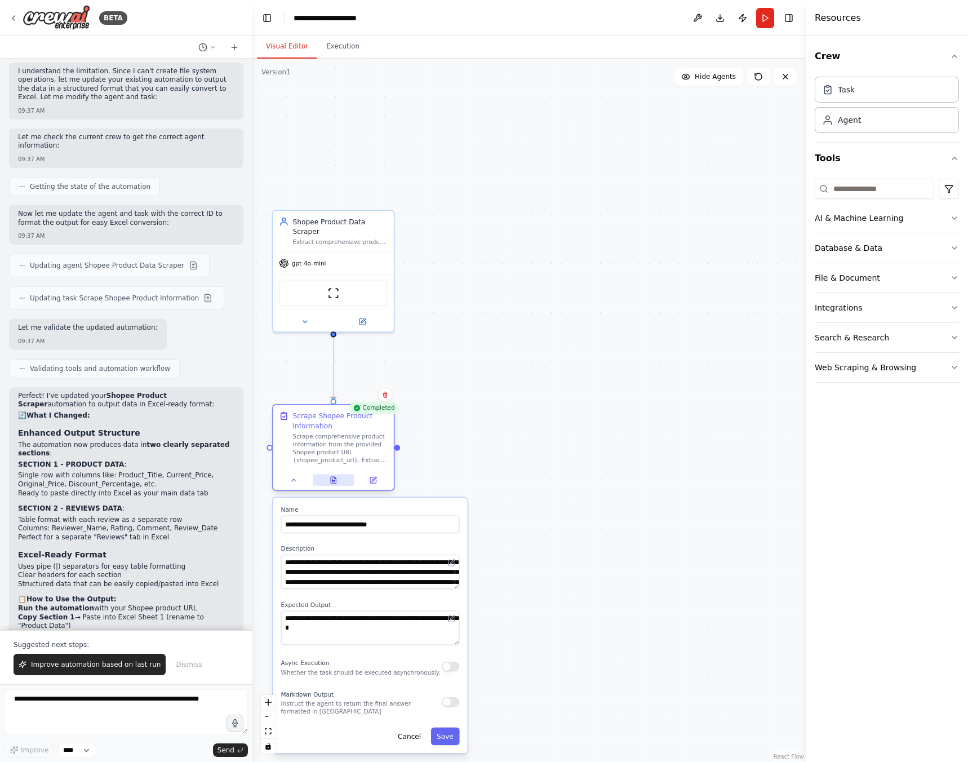
click at [334, 476] on icon at bounding box center [334, 480] width 8 height 8
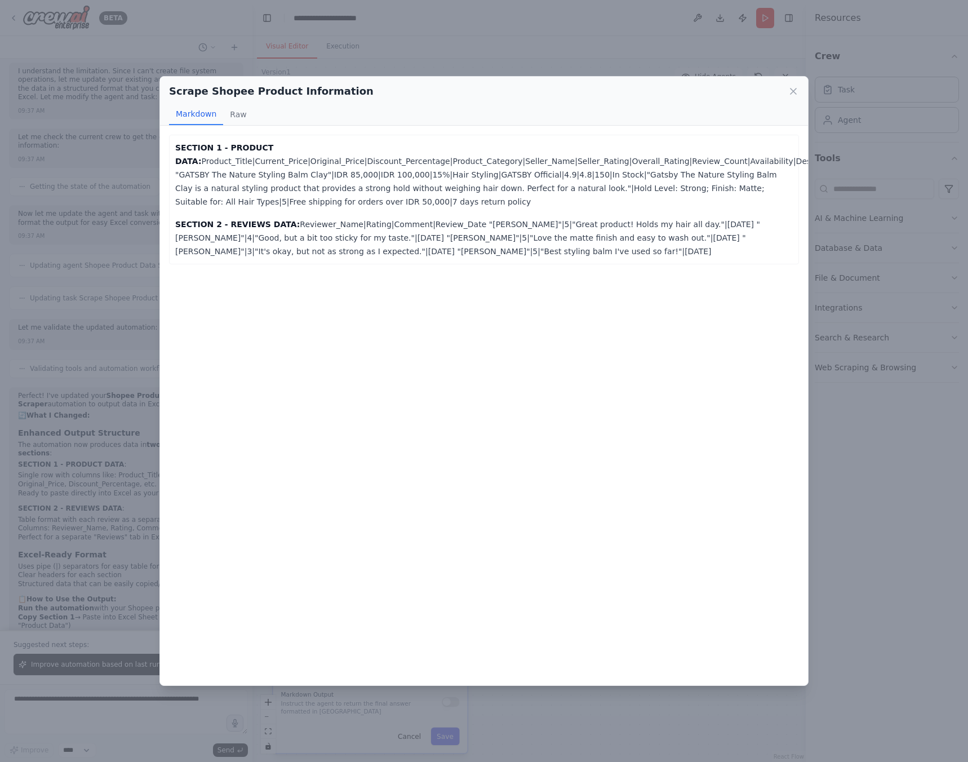
click at [245, 152] on strong "SECTION 1 - PRODUCT DATA:" at bounding box center [224, 154] width 98 height 23
click at [234, 112] on button "Raw" at bounding box center [238, 114] width 30 height 21
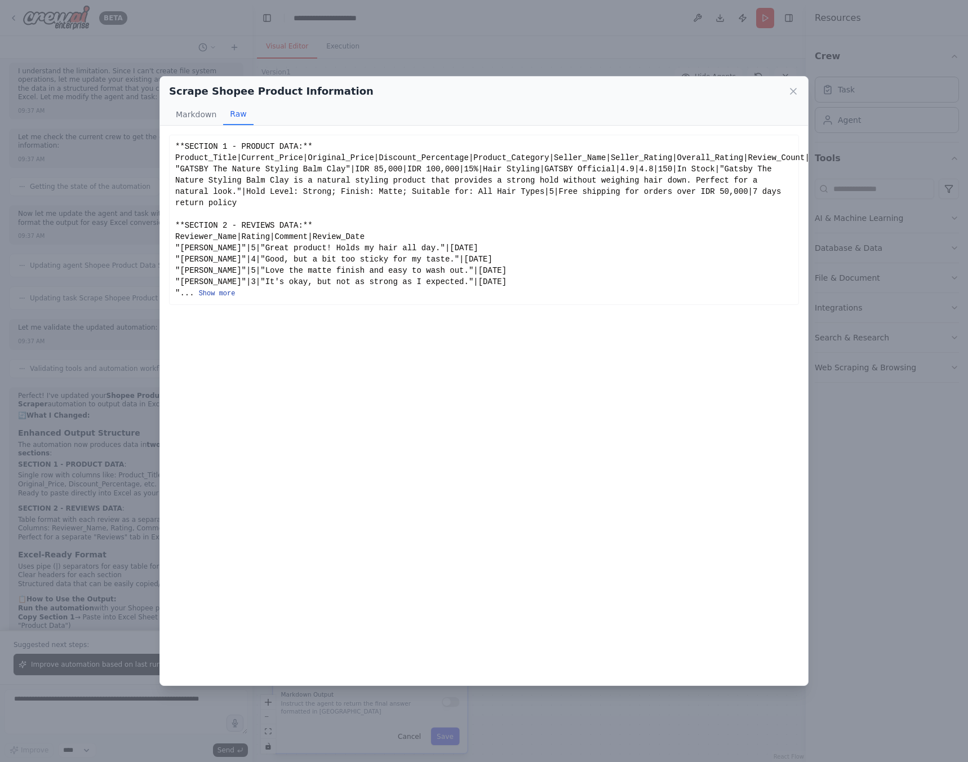
click at [211, 289] on button "Show more" at bounding box center [217, 293] width 37 height 9
click at [790, 87] on icon at bounding box center [793, 91] width 11 height 11
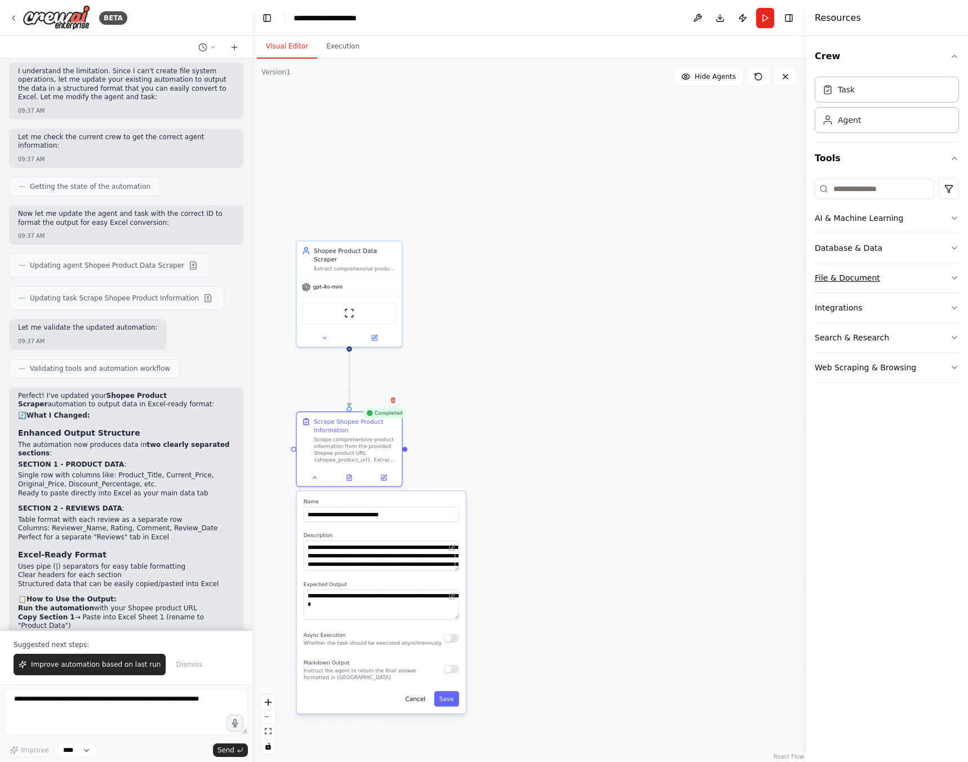
click at [910, 273] on button "File & Document" at bounding box center [887, 277] width 144 height 29
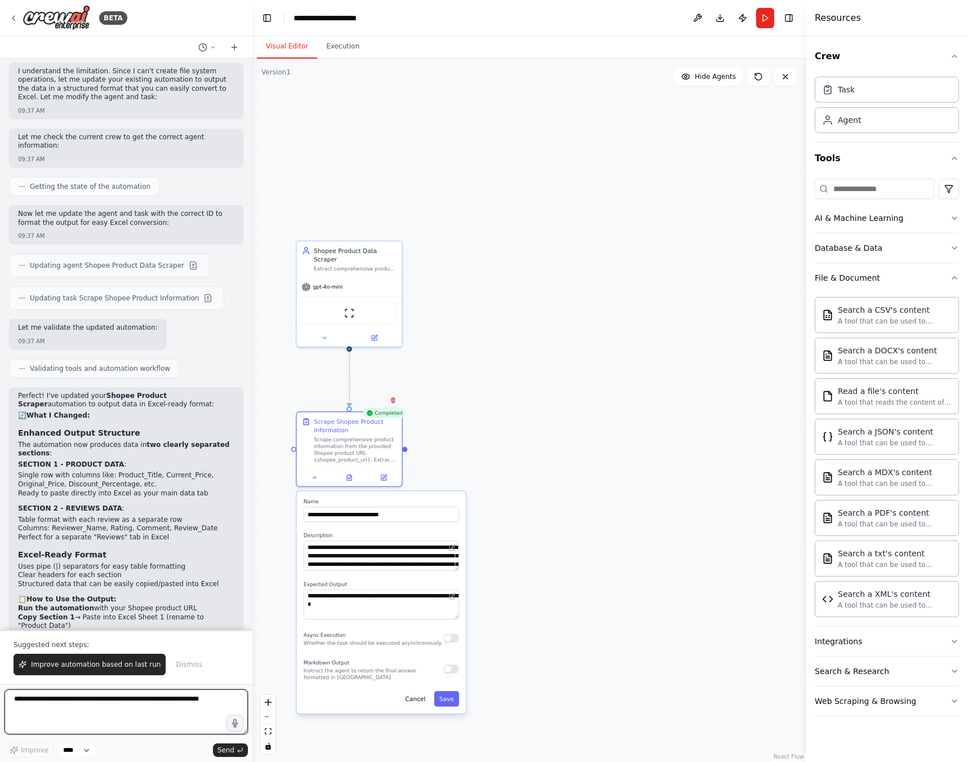
click at [89, 696] on textarea at bounding box center [126, 711] width 243 height 45
type textarea "**********"
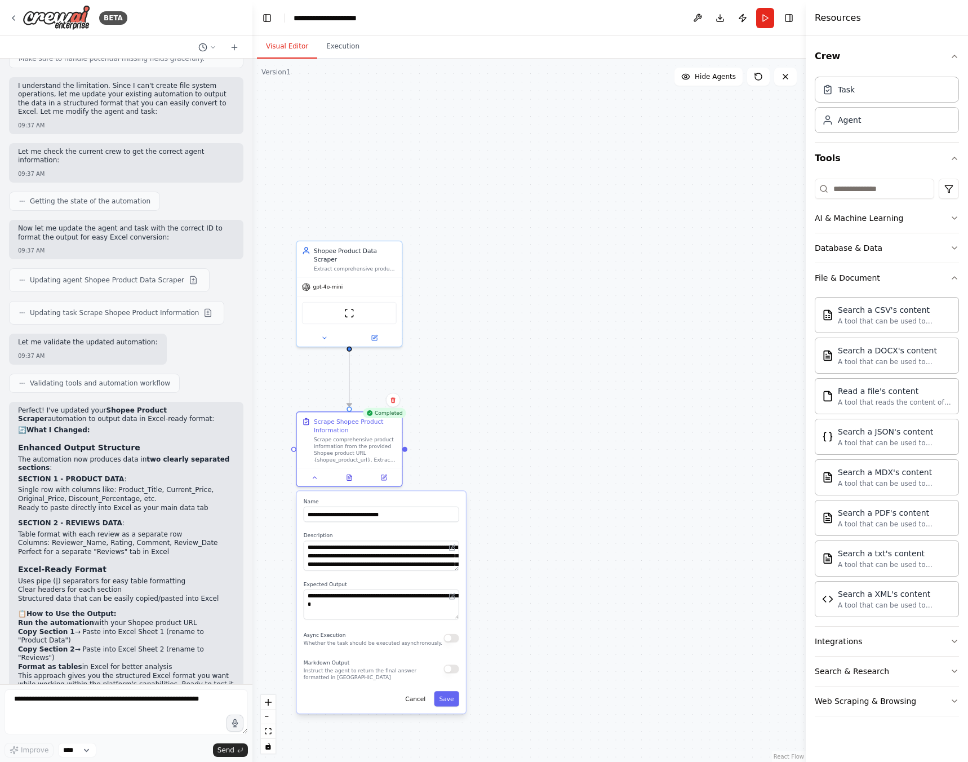
scroll to position [2183, 0]
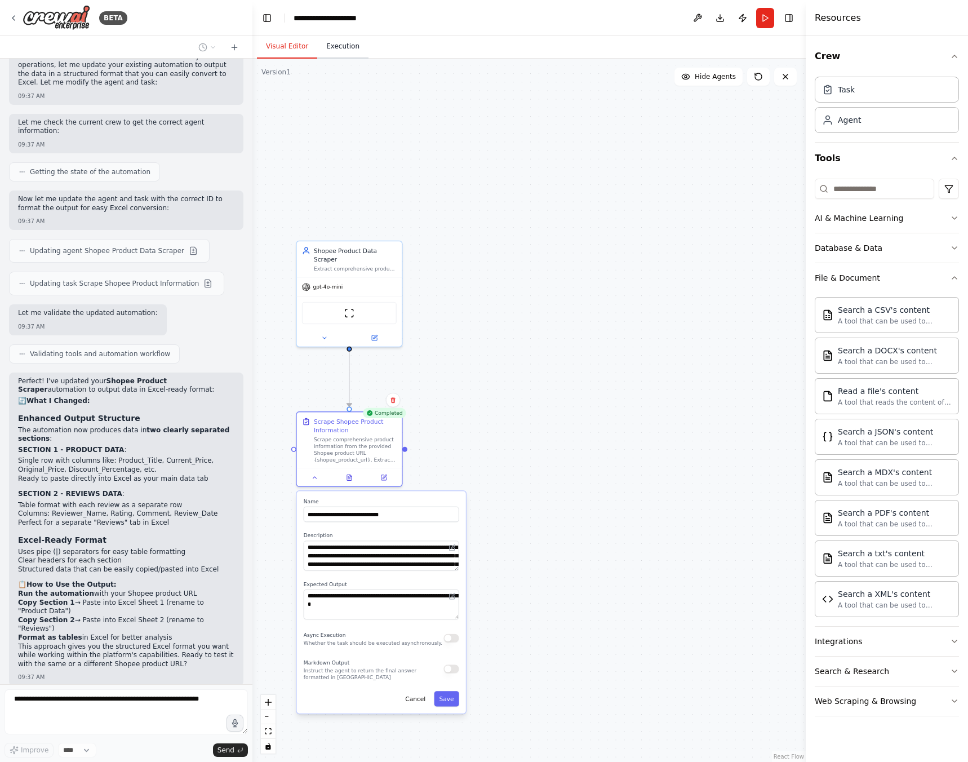
click at [338, 56] on button "Execution" at bounding box center [342, 47] width 51 height 24
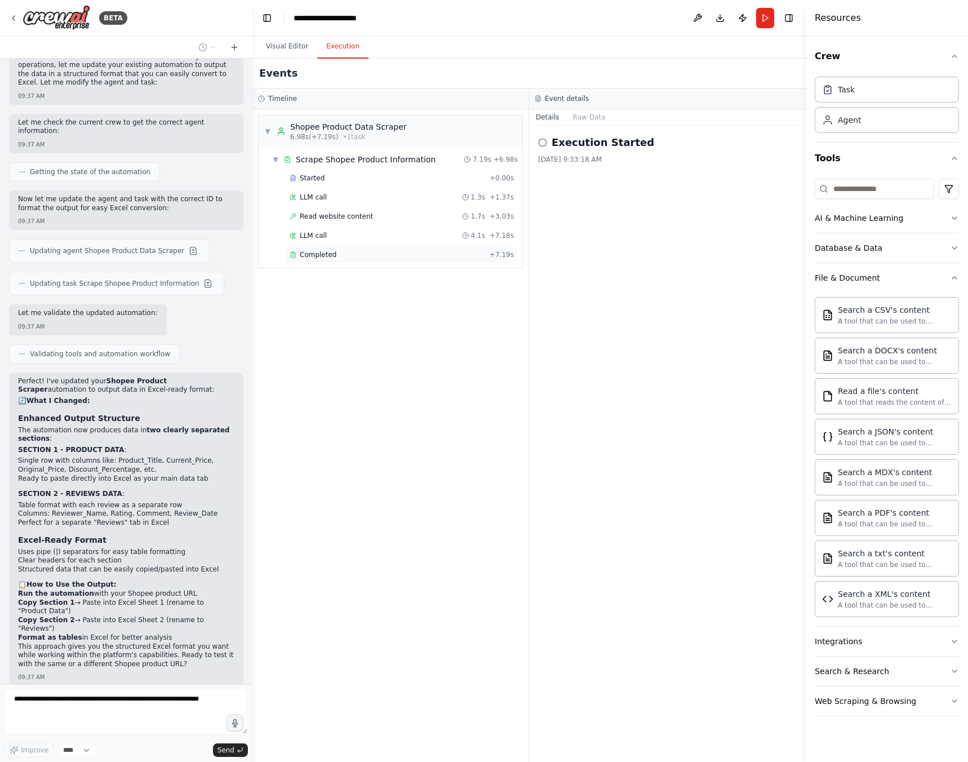
click at [321, 257] on span "Completed" at bounding box center [318, 254] width 37 height 9
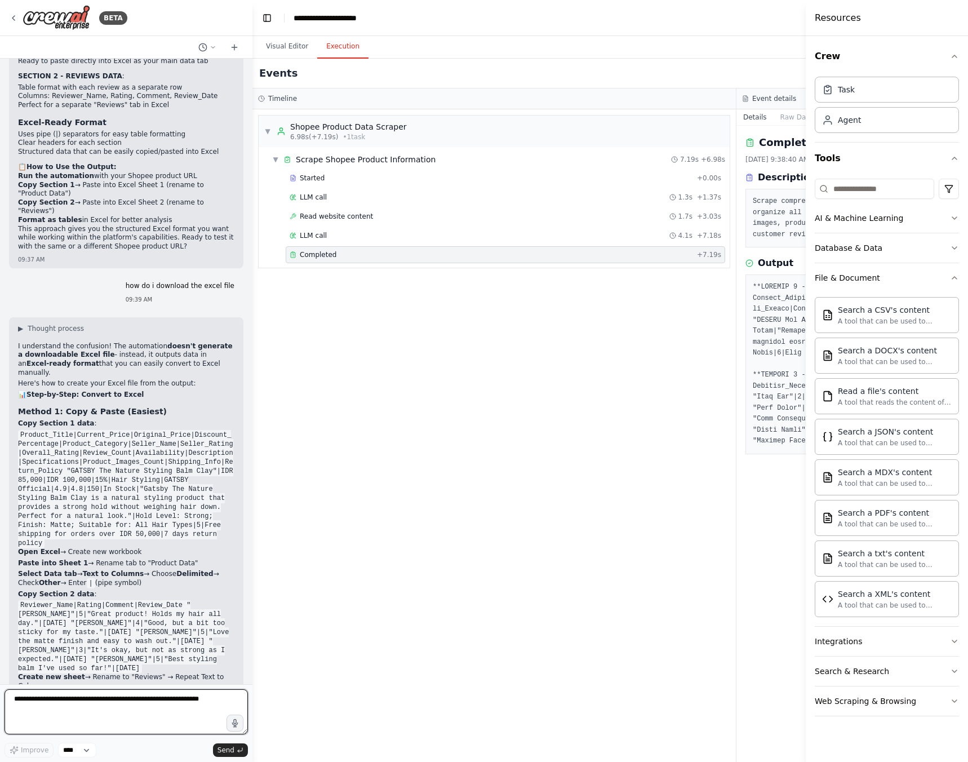
scroll to position [2609, 0]
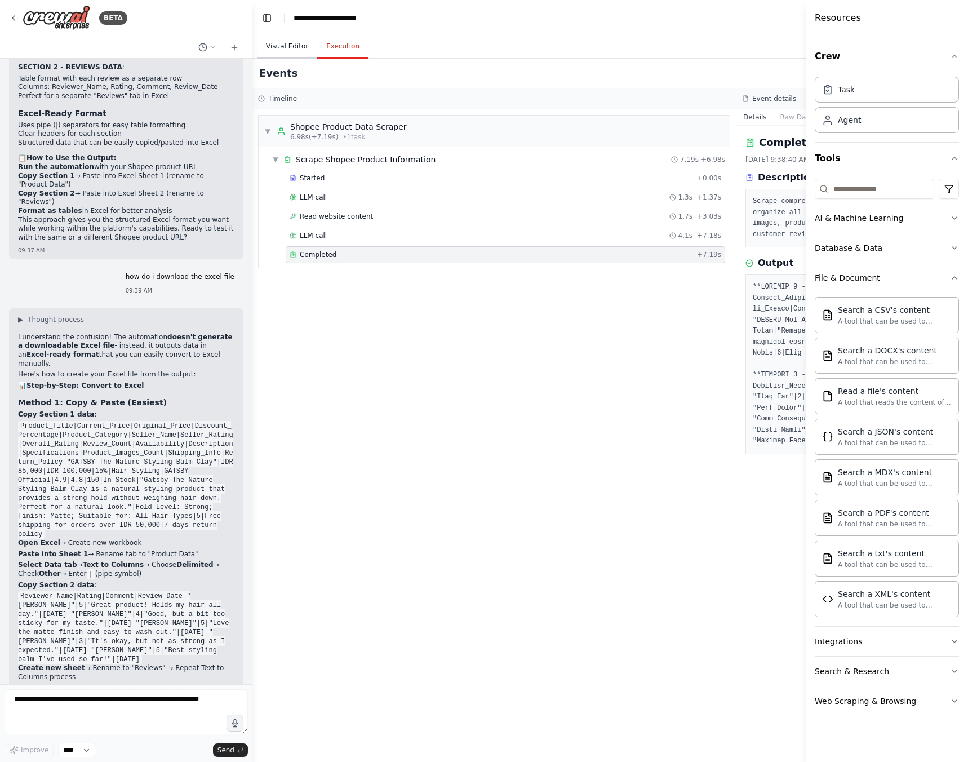
click at [283, 48] on button "Visual Editor" at bounding box center [287, 47] width 60 height 24
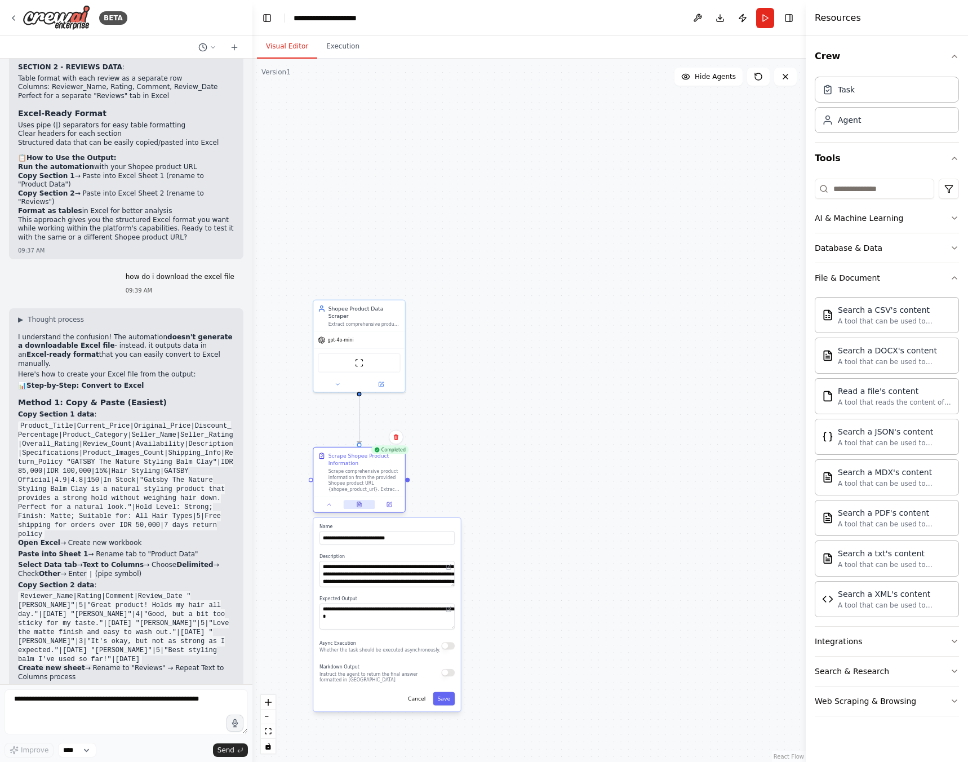
click at [362, 506] on icon at bounding box center [359, 504] width 6 height 6
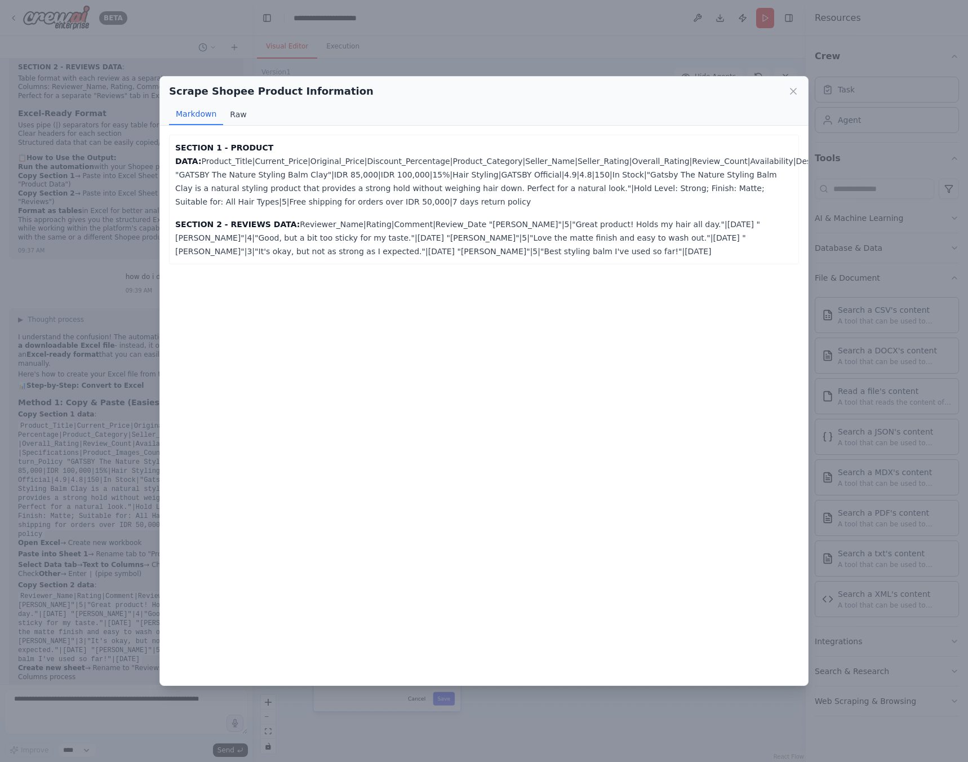
click at [237, 115] on button "Raw" at bounding box center [238, 114] width 30 height 21
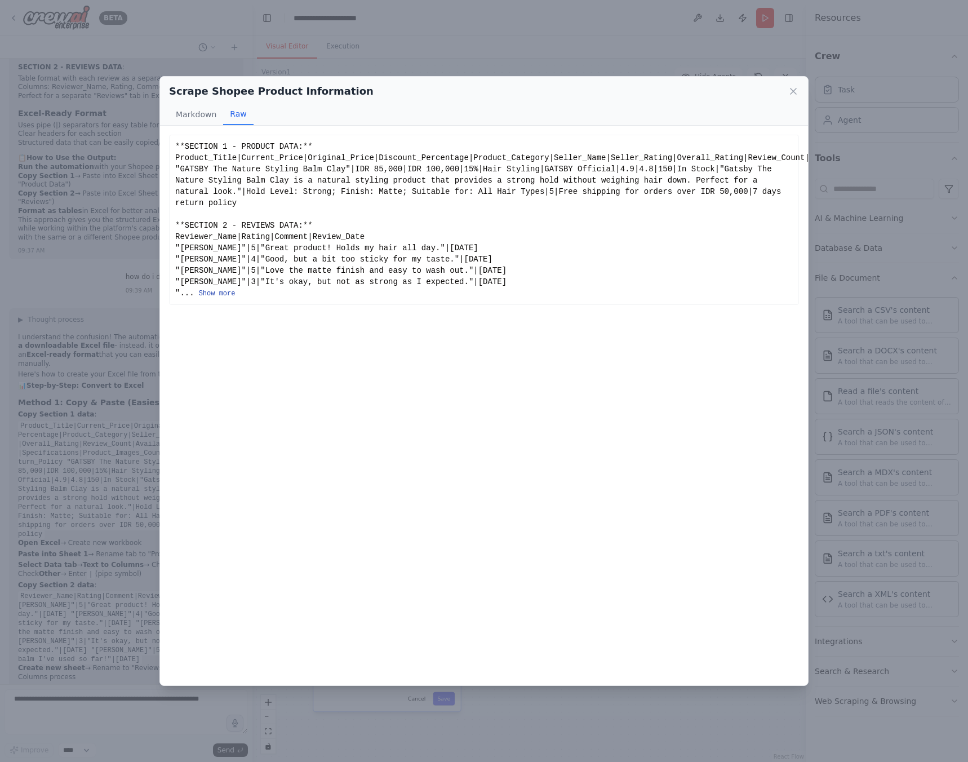
click at [220, 289] on button "Show more" at bounding box center [217, 293] width 37 height 9
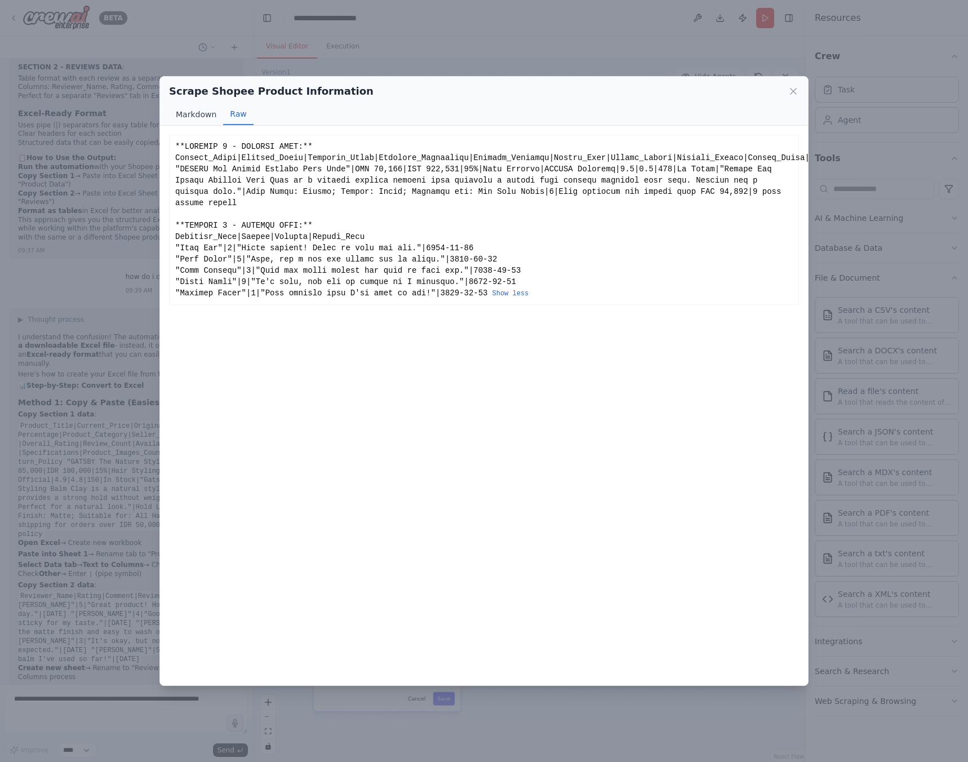
click at [202, 118] on button "Markdown" at bounding box center [196, 114] width 54 height 21
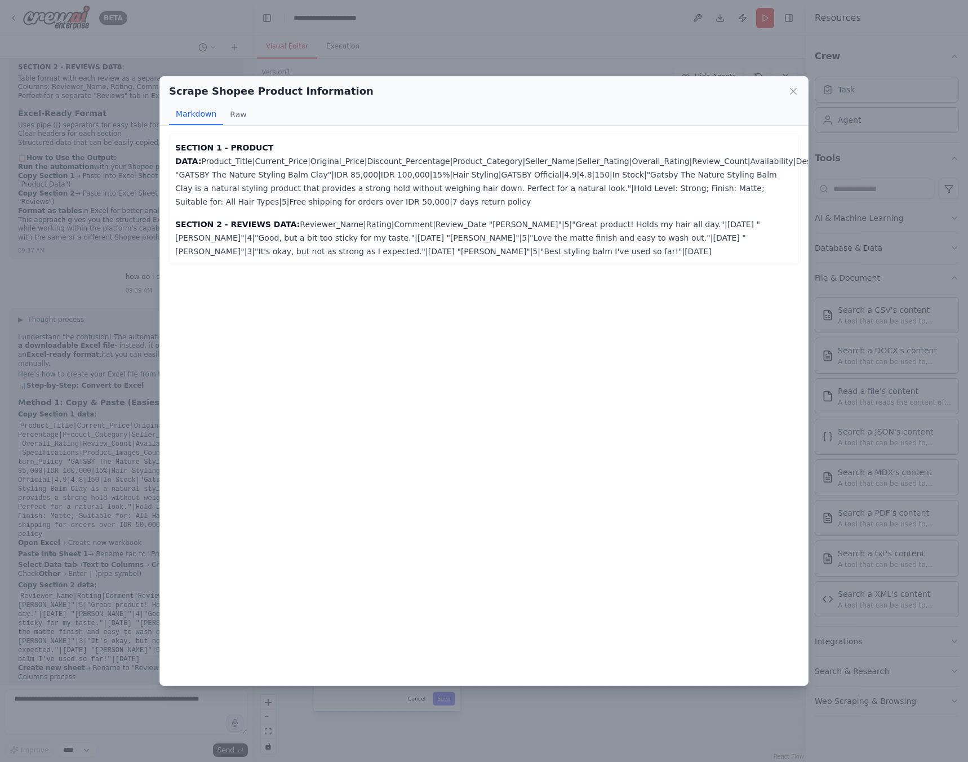
click at [290, 86] on h2 "Scrape Shopee Product Information" at bounding box center [271, 91] width 205 height 16
click at [232, 114] on button "Raw" at bounding box center [238, 114] width 30 height 21
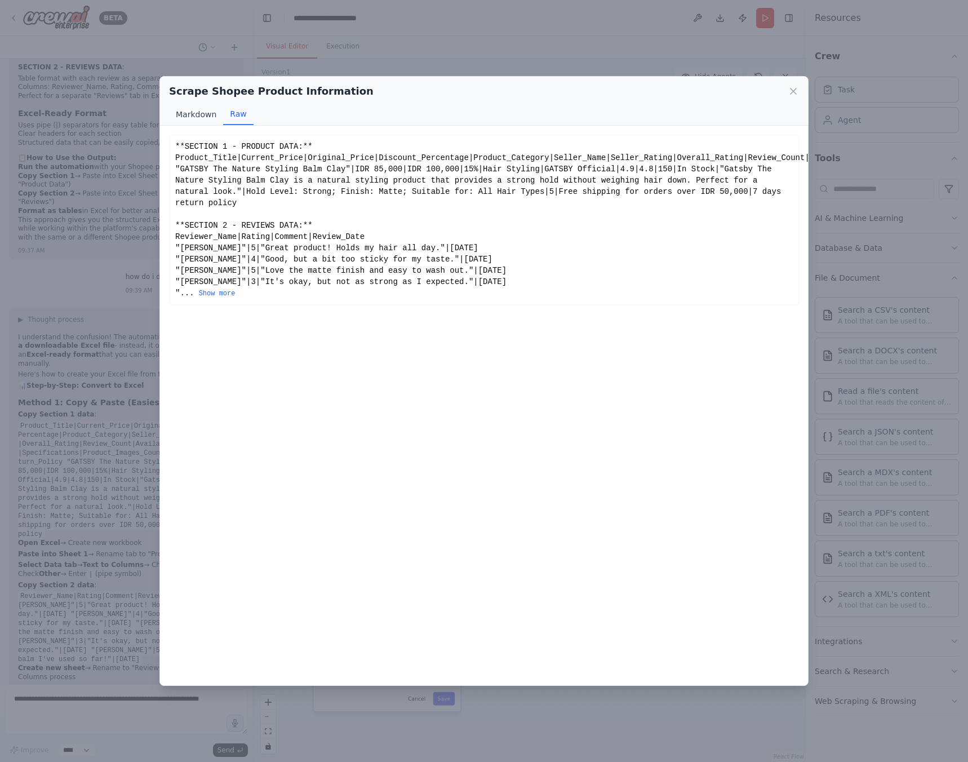
click at [216, 114] on button "Markdown" at bounding box center [196, 114] width 54 height 21
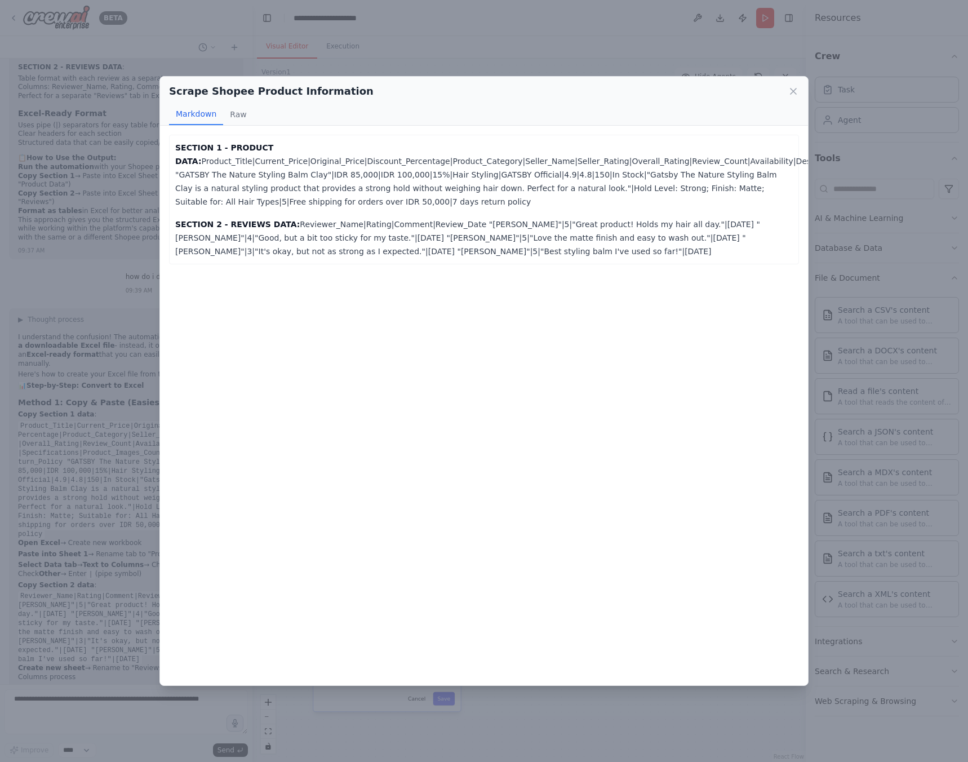
drag, startPoint x: 339, startPoint y: 204, endPoint x: 168, endPoint y: 164, distance: 175.9
click at [168, 164] on div "SECTION 1 - PRODUCT DATA: Product_Title|Current_Price|Original_Price|Discount_P…" at bounding box center [484, 405] width 648 height 559
click at [11, 423] on div "Scrape Shopee Product Information Markdown Raw SECTION 1 - PRODUCT DATA: Produc…" at bounding box center [484, 381] width 968 height 762
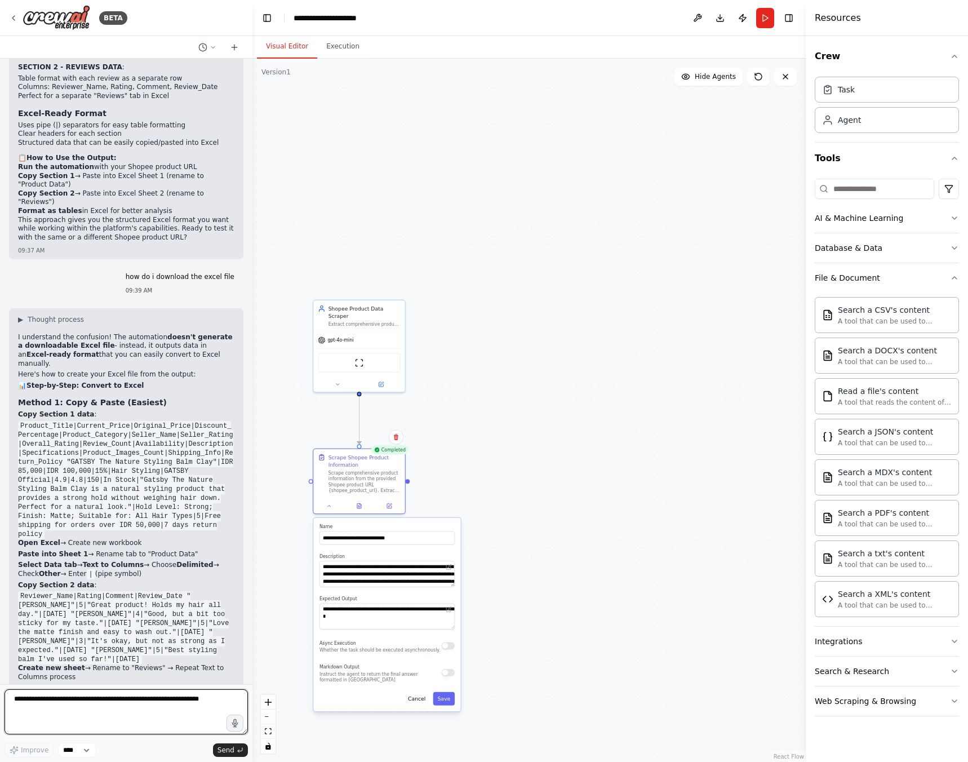
click at [92, 704] on textarea at bounding box center [126, 711] width 243 height 45
drag, startPoint x: 65, startPoint y: 725, endPoint x: 81, endPoint y: 723, distance: 15.9
click at [81, 723] on textarea "**********" at bounding box center [126, 711] width 243 height 45
click at [61, 725] on textarea "**********" at bounding box center [126, 711] width 243 height 45
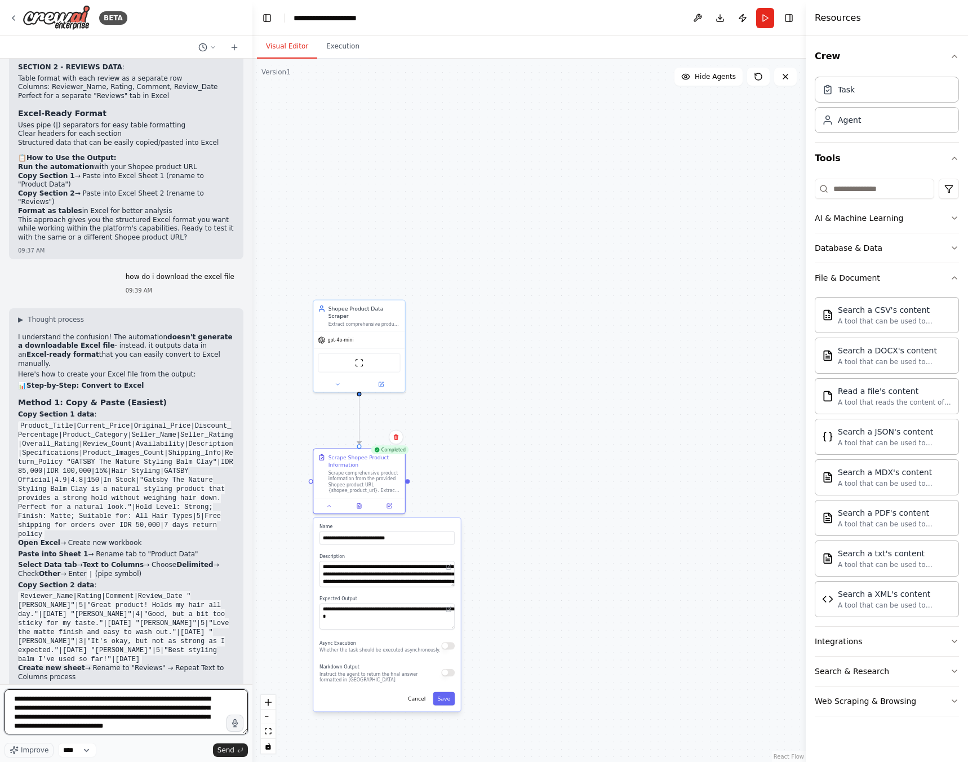
click at [165, 726] on textarea "**********" at bounding box center [126, 711] width 243 height 45
type textarea "**********"
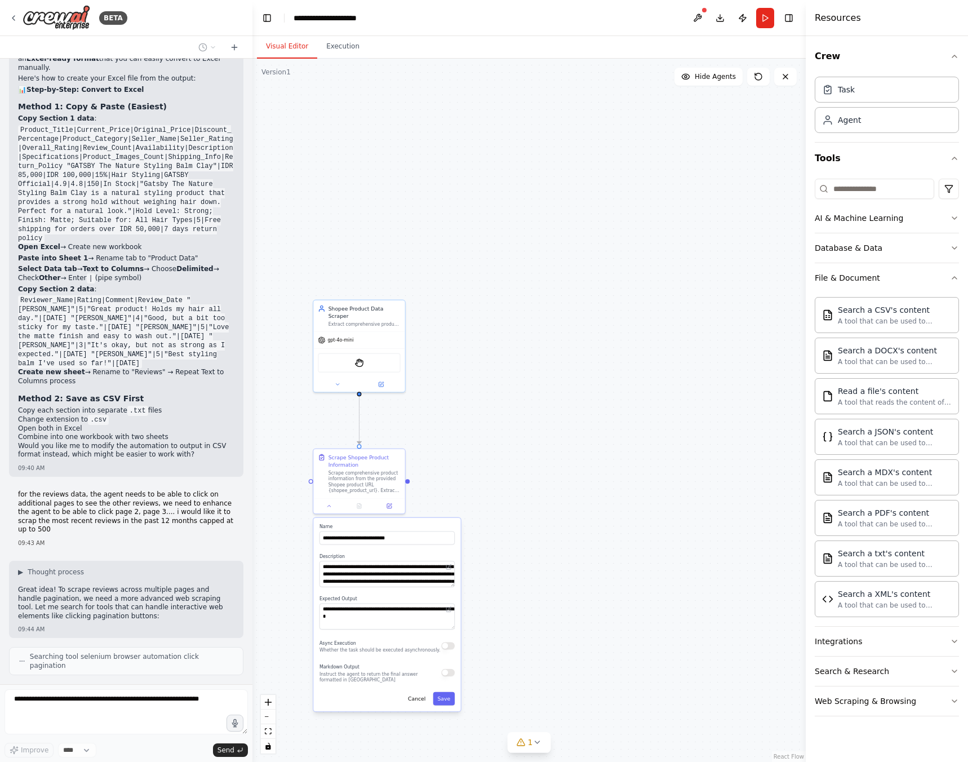
scroll to position [2913, 0]
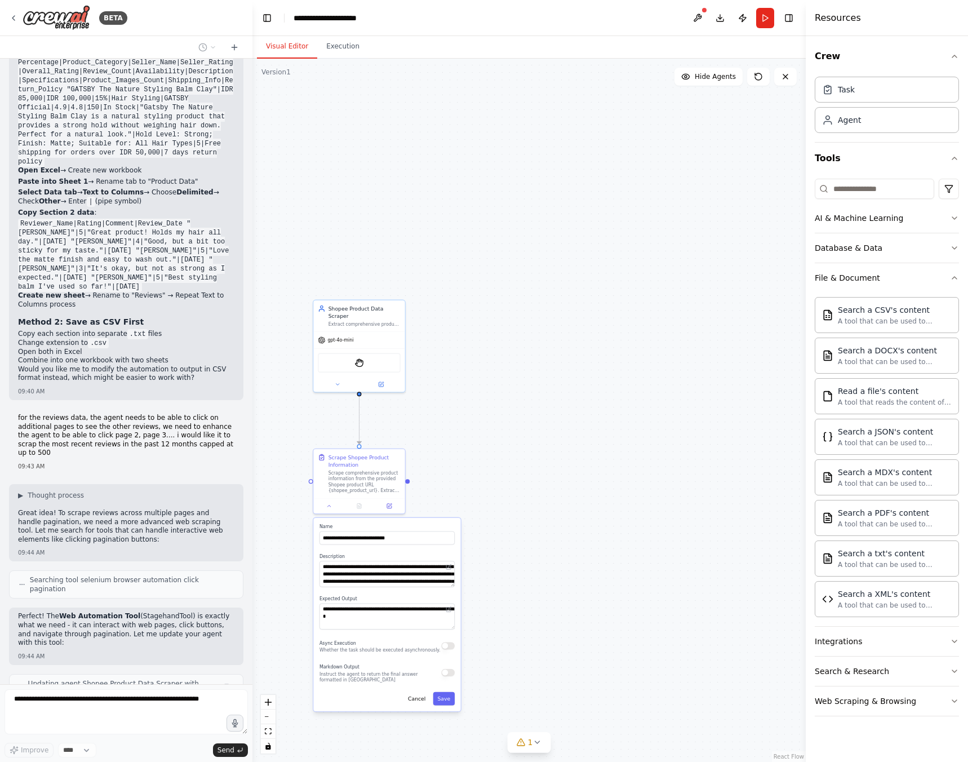
type textarea "**********"
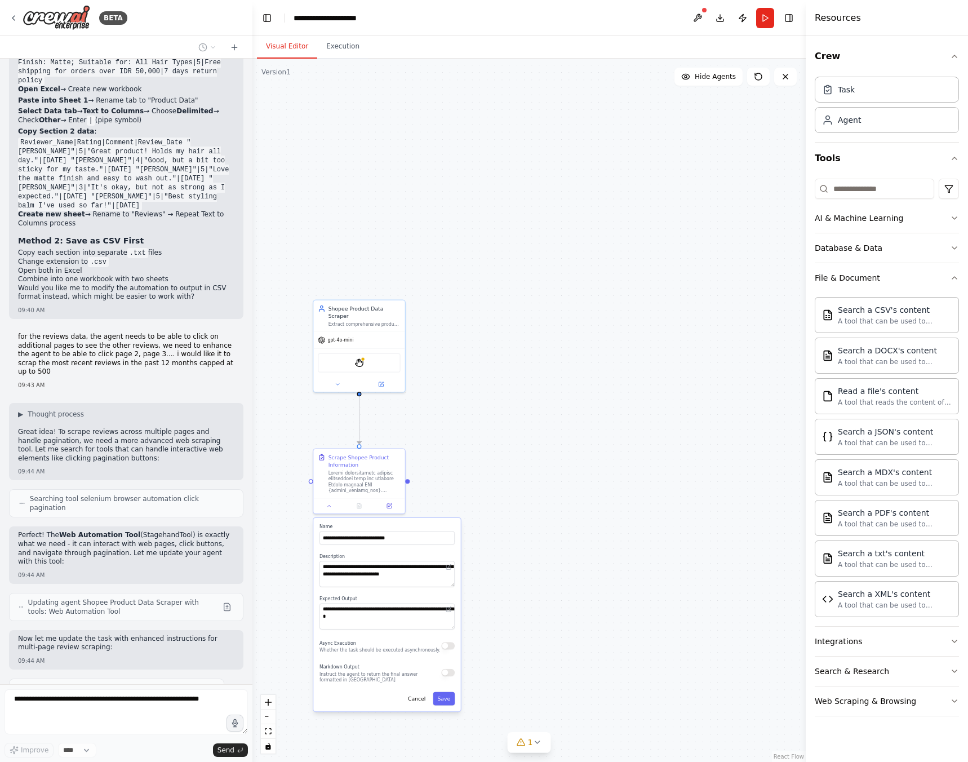
type textarea "**********"
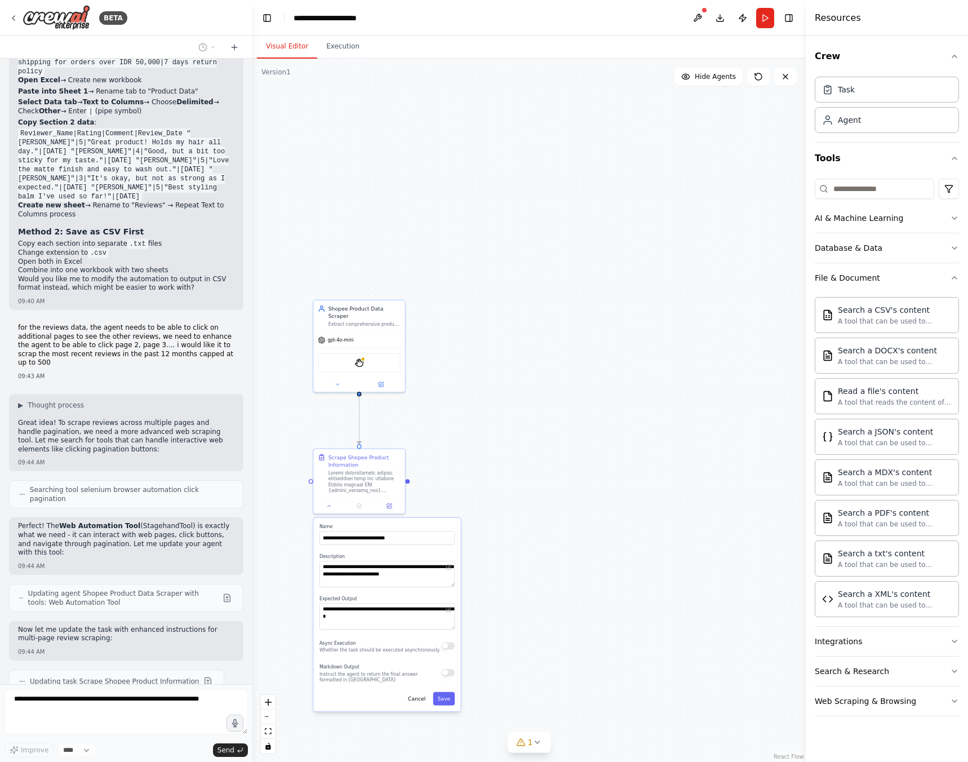
scroll to position [3144, 0]
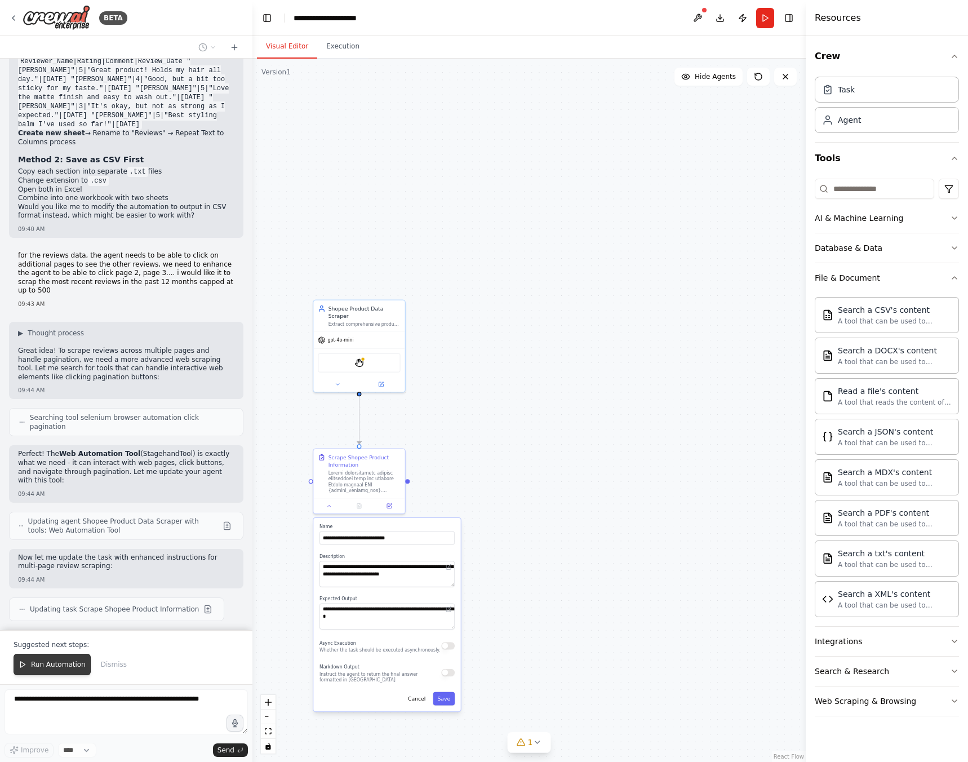
click at [66, 667] on span "Run Automation" at bounding box center [58, 664] width 55 height 9
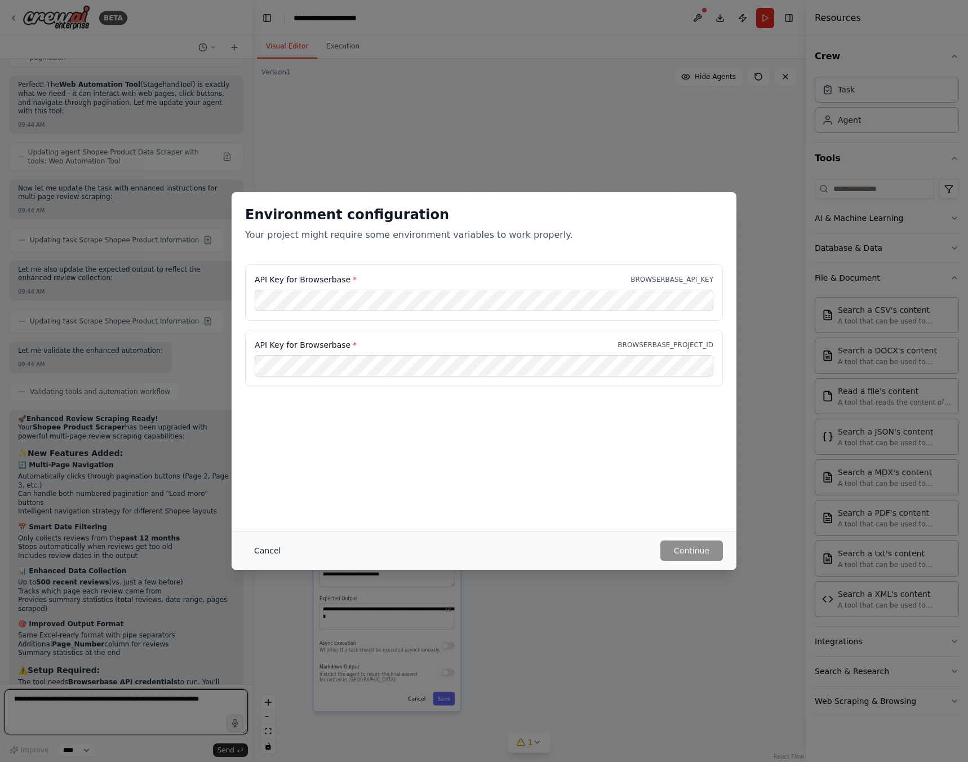
scroll to position [3522, 0]
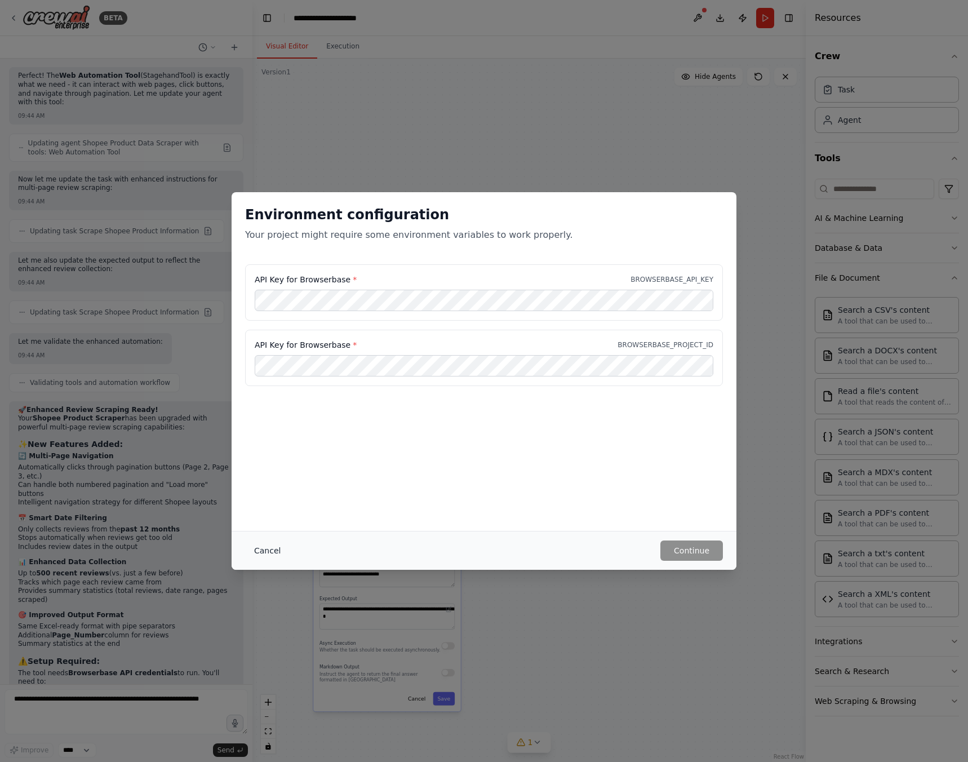
click at [269, 554] on button "Cancel" at bounding box center [267, 550] width 45 height 20
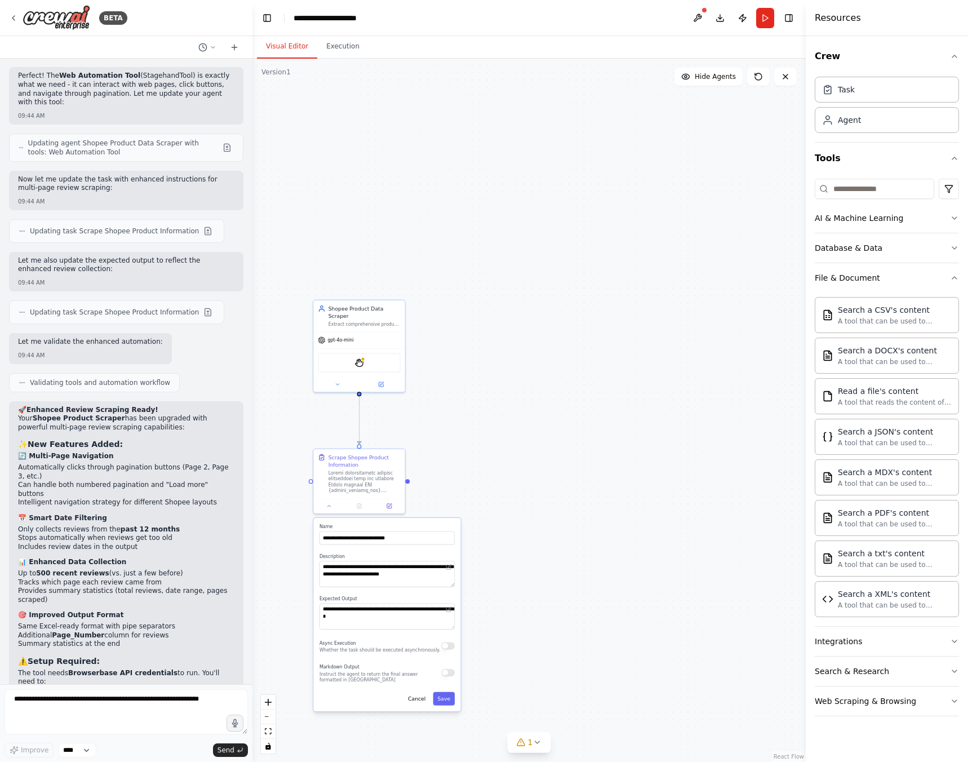
click at [137, 669] on strong "Browserbase API credentials" at bounding box center [122, 673] width 109 height 8
click at [133, 705] on code "BROWSERBASE_API_KEY" at bounding box center [92, 710] width 82 height 10
click at [82, 690] on textarea at bounding box center [126, 711] width 243 height 45
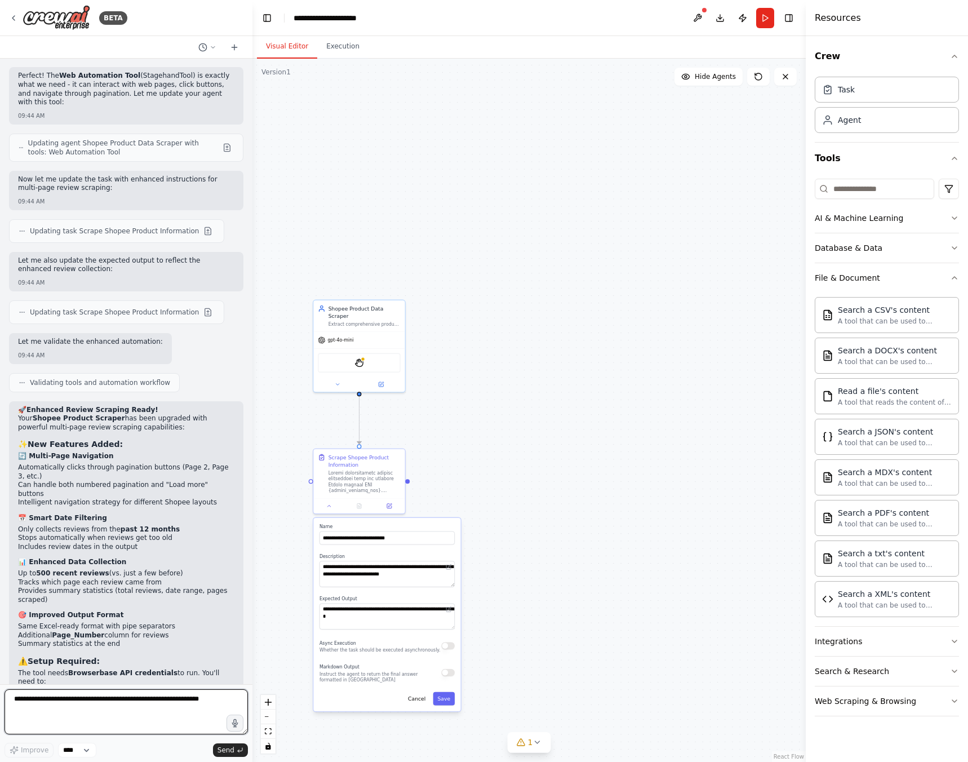
click at [79, 700] on textarea at bounding box center [126, 711] width 243 height 45
type textarea "**********"
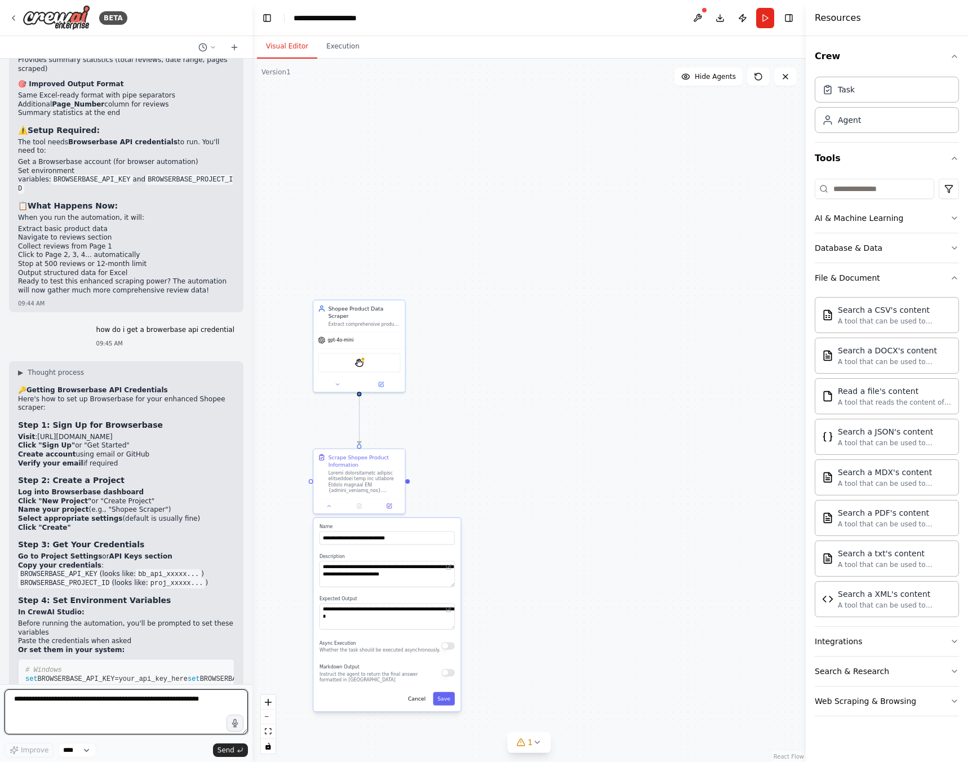
scroll to position [4080, 0]
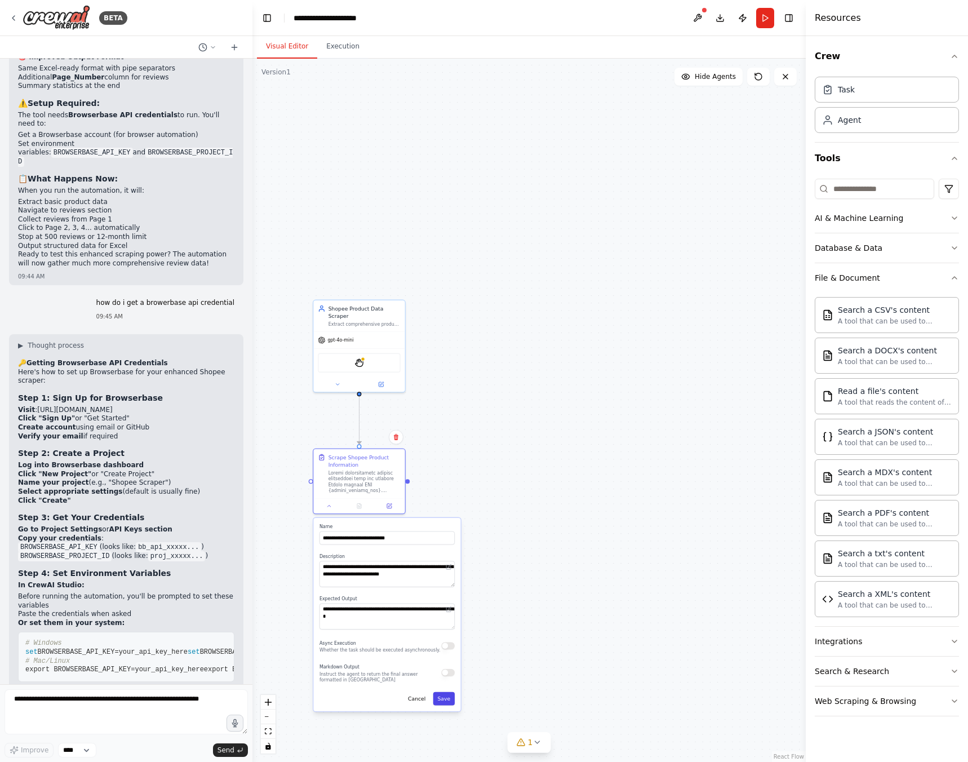
click at [443, 703] on button "Save" at bounding box center [444, 699] width 22 height 14
click at [513, 481] on div ".deletable-edge-delete-btn { width: 20px; height: 20px; border: 0px solid #ffff…" at bounding box center [528, 410] width 553 height 703
click at [363, 476] on div at bounding box center [364, 480] width 72 height 24
click at [369, 355] on div "StagehandTool" at bounding box center [359, 361] width 82 height 19
click at [358, 357] on img at bounding box center [359, 361] width 9 height 9
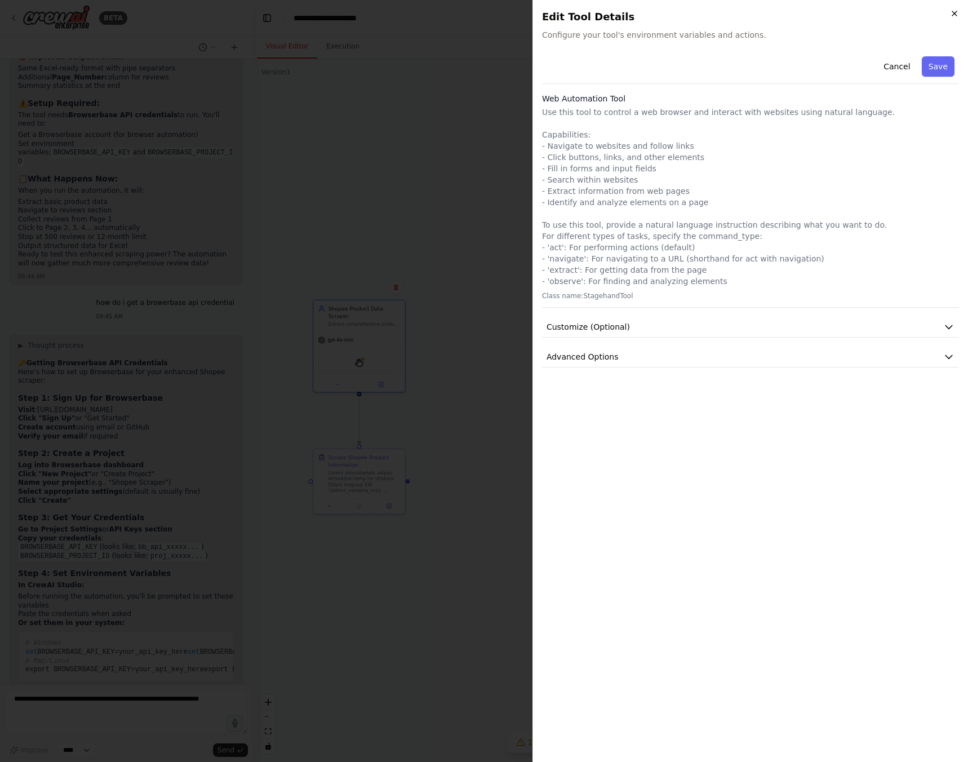
click at [951, 13] on icon "button" at bounding box center [954, 13] width 9 height 9
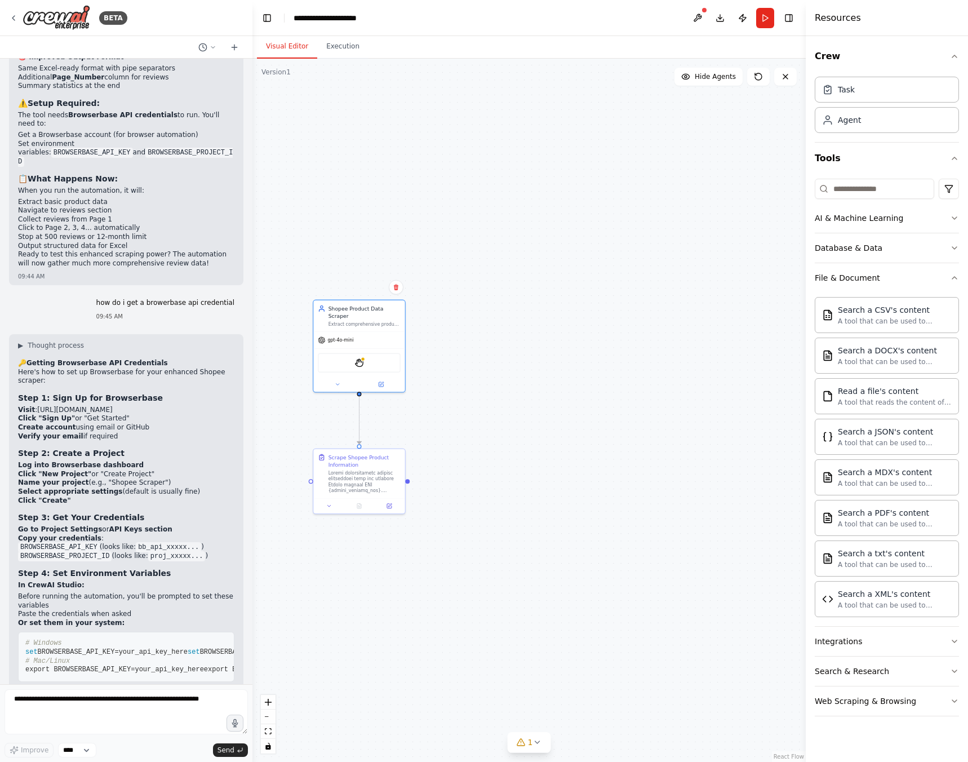
click at [528, 438] on div ".deletable-edge-delete-btn { width: 20px; height: 20px; border: 0px solid #ffff…" at bounding box center [528, 410] width 553 height 703
click at [534, 749] on button "1" at bounding box center [529, 742] width 43 height 21
click at [492, 736] on span "Tool StagehandTool is not configured. Missing environment variables: BROWSERBAS…" at bounding box center [536, 737] width 245 height 18
click at [650, 708] on button at bounding box center [648, 706] width 19 height 14
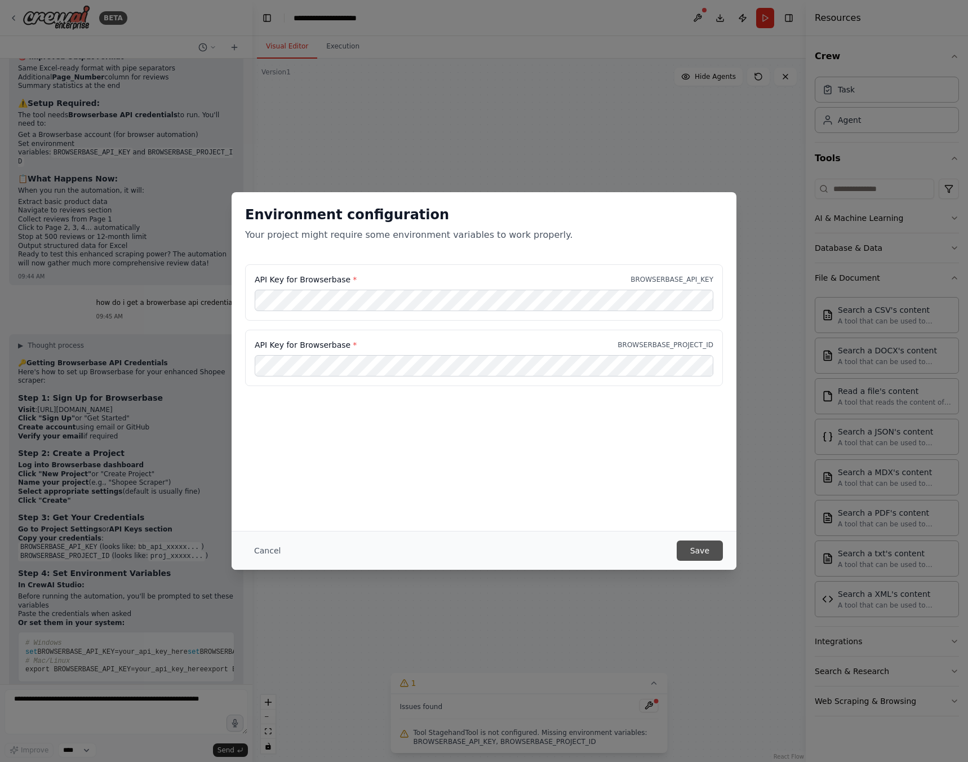
click at [696, 545] on button "Save" at bounding box center [700, 550] width 46 height 20
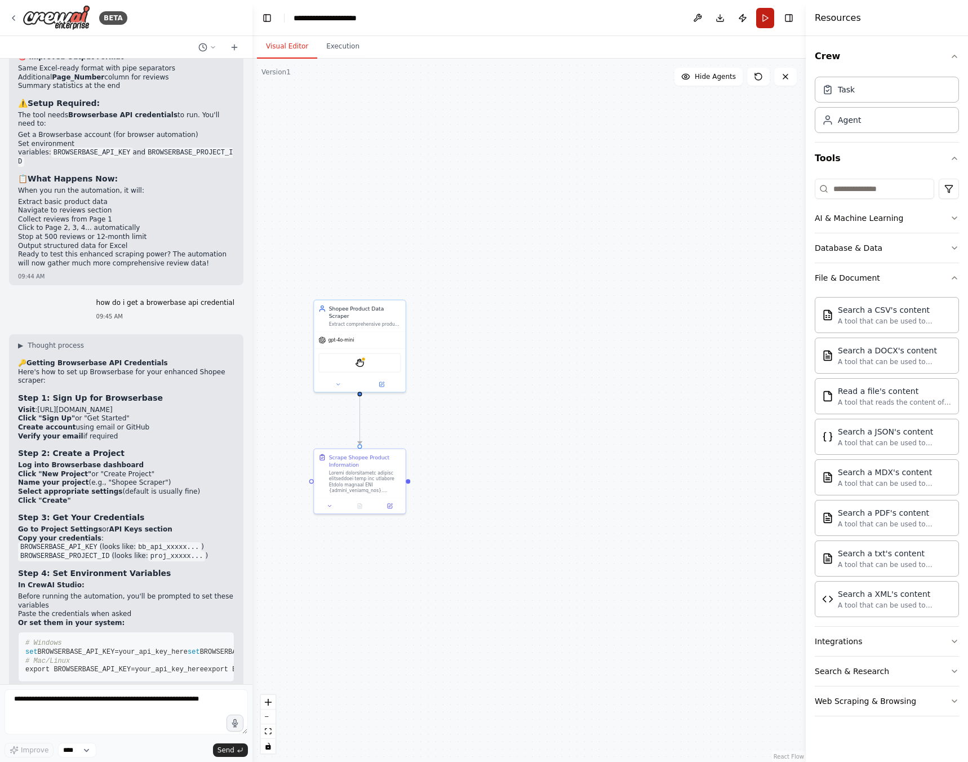
click at [768, 22] on button "Run" at bounding box center [765, 18] width 18 height 20
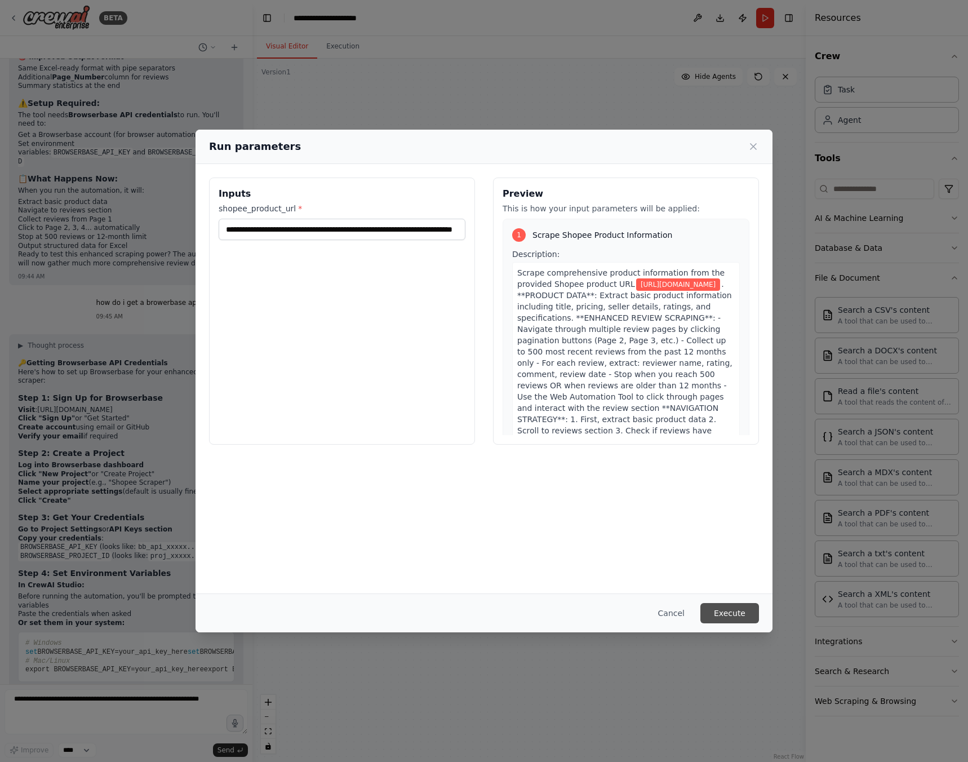
click at [727, 610] on button "Execute" at bounding box center [729, 613] width 59 height 20
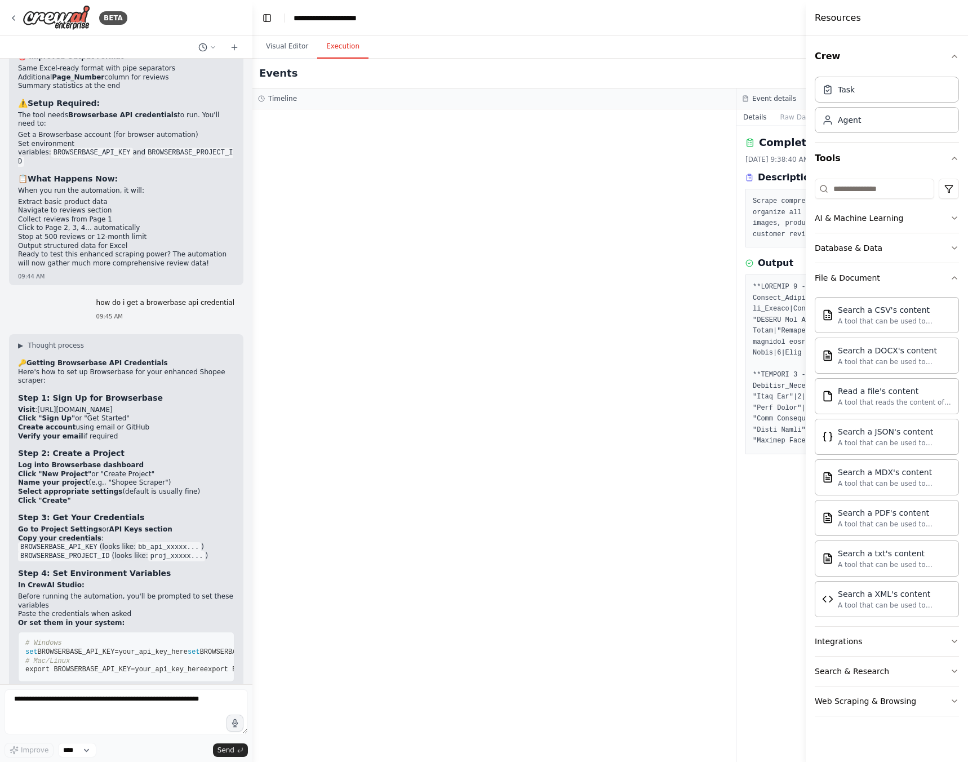
click at [336, 36] on button "Execution" at bounding box center [342, 47] width 51 height 24
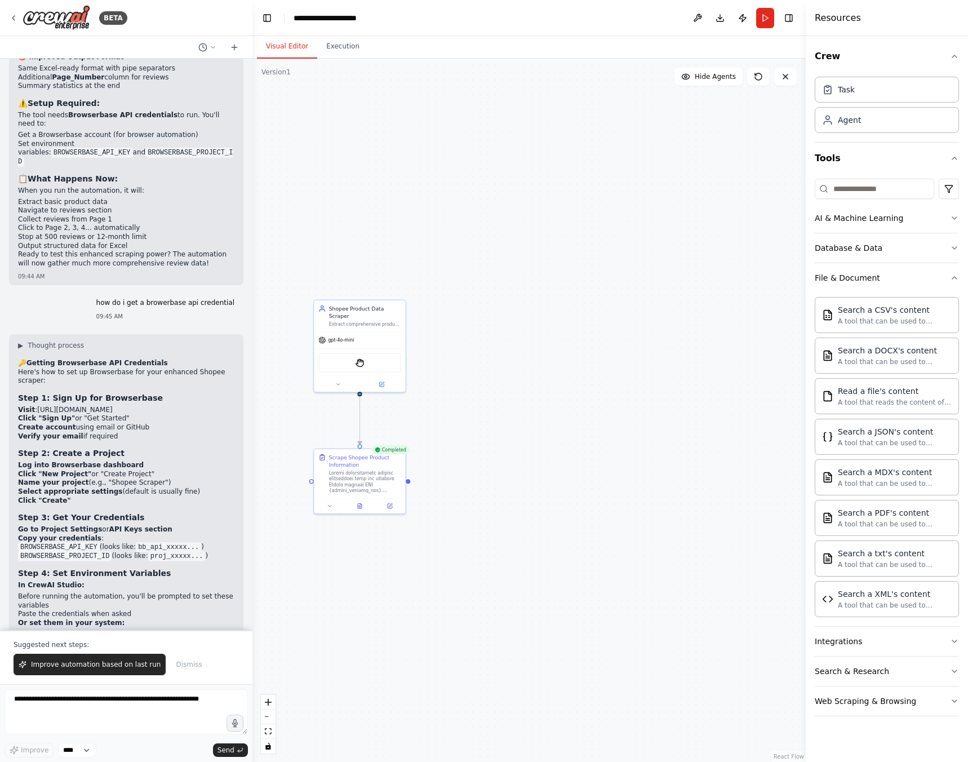
click at [292, 45] on button "Visual Editor" at bounding box center [287, 47] width 60 height 24
click at [359, 508] on button at bounding box center [360, 504] width 32 height 9
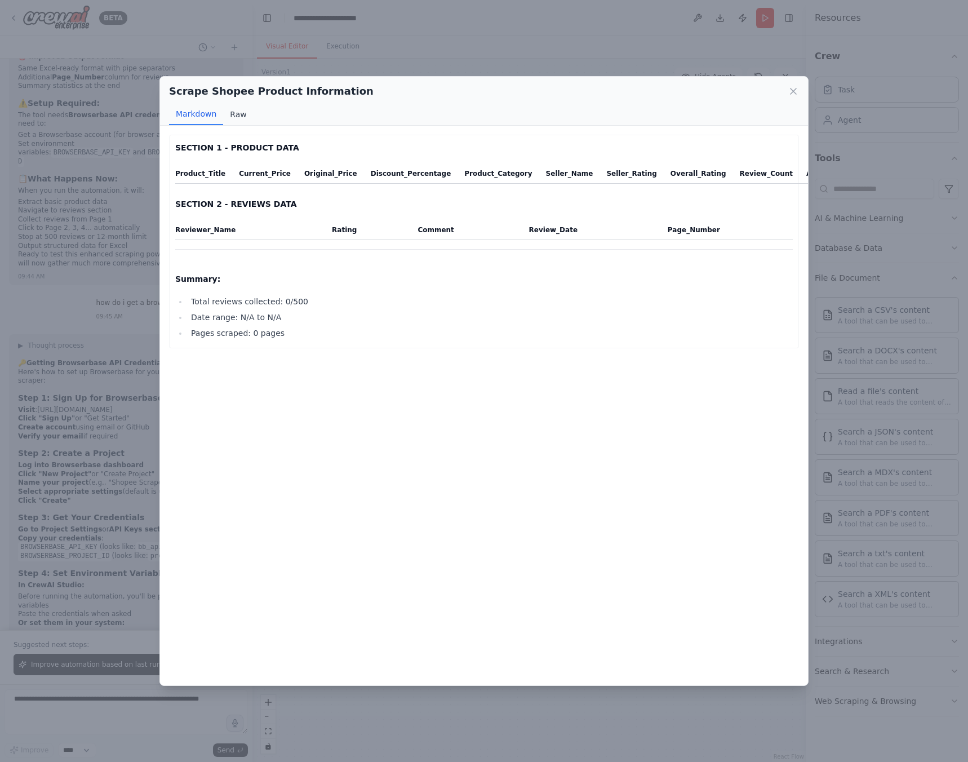
click at [239, 115] on button "Raw" at bounding box center [238, 114] width 30 height 21
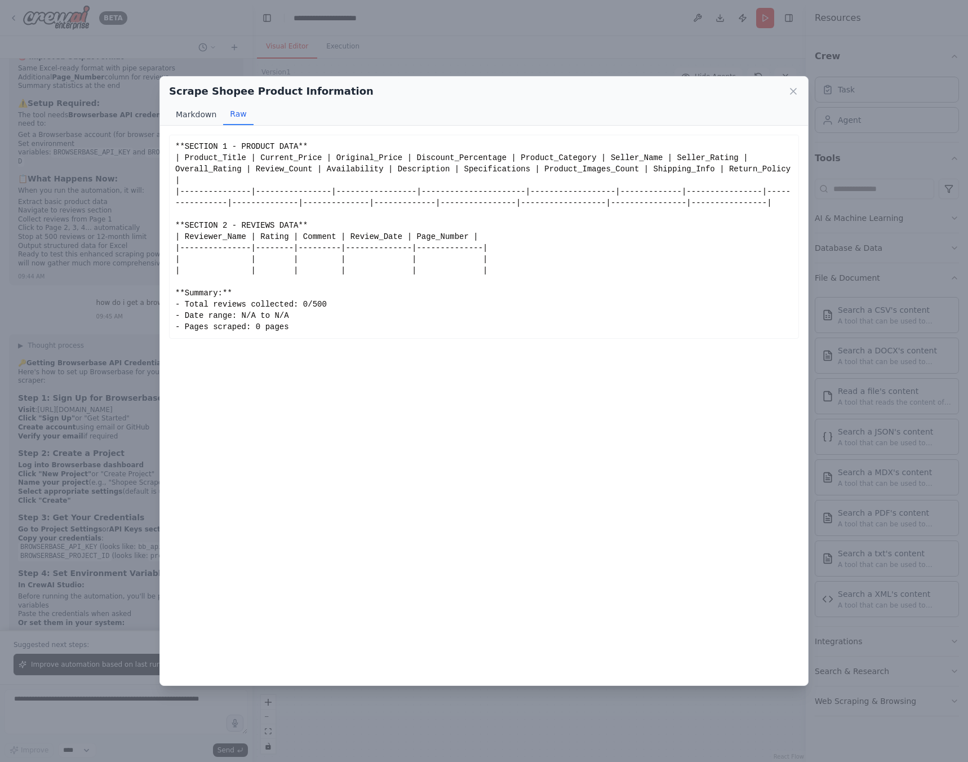
click at [201, 111] on button "Markdown" at bounding box center [196, 114] width 54 height 21
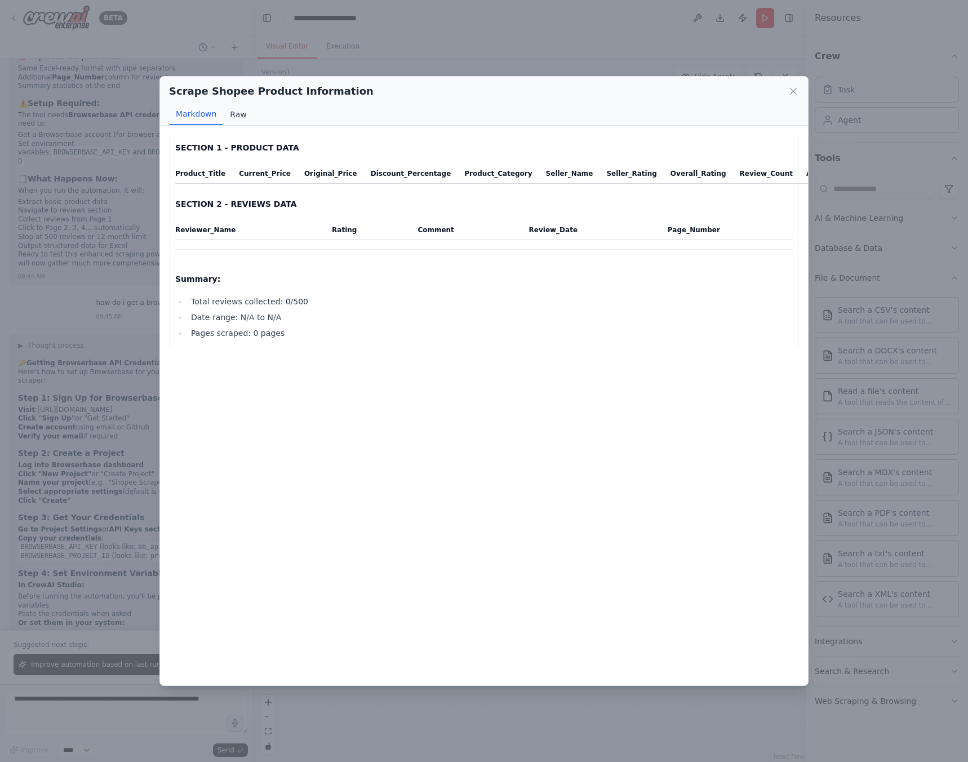
click at [245, 117] on button "Raw" at bounding box center [238, 114] width 30 height 21
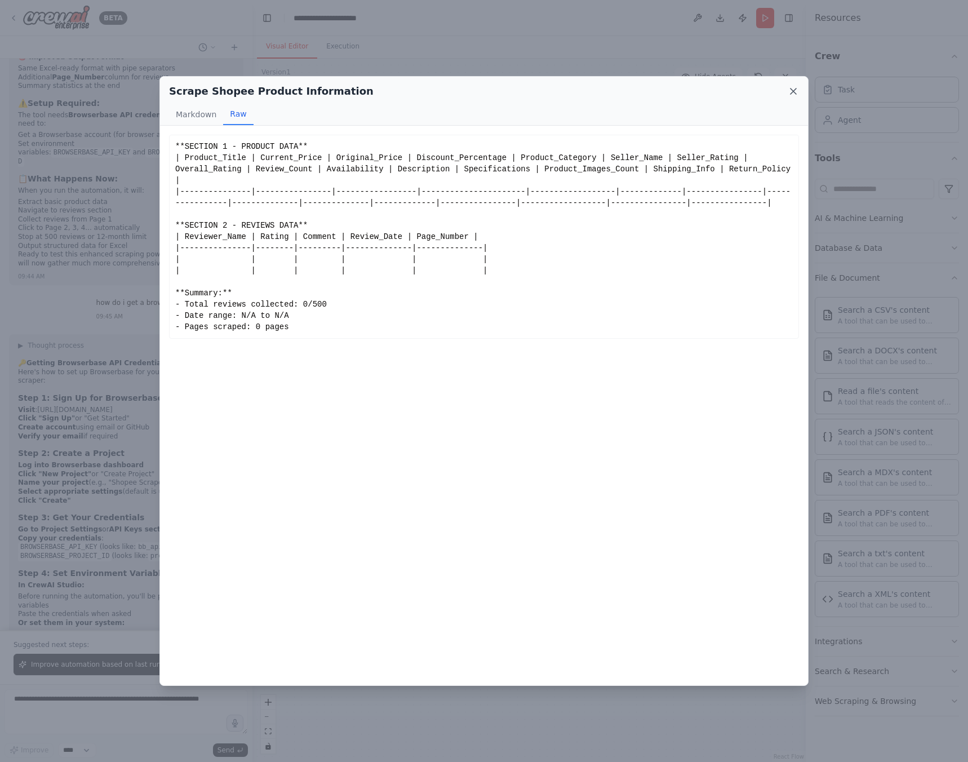
click at [788, 91] on icon at bounding box center [793, 91] width 11 height 11
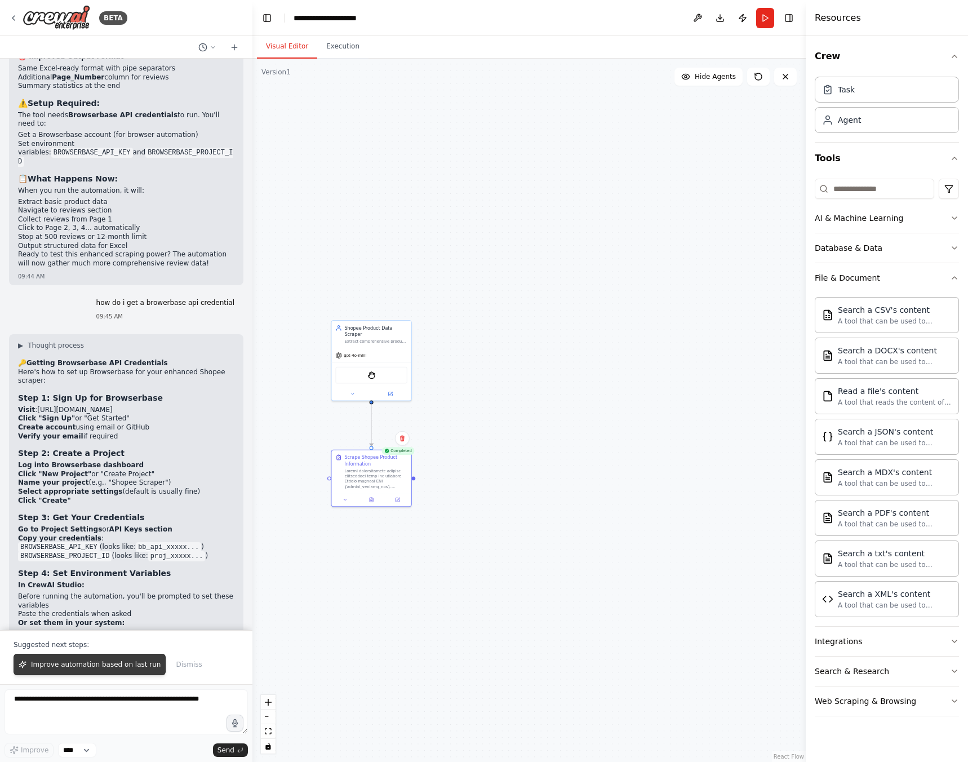
click at [115, 666] on span "Improve automation based on last run" at bounding box center [96, 664] width 130 height 9
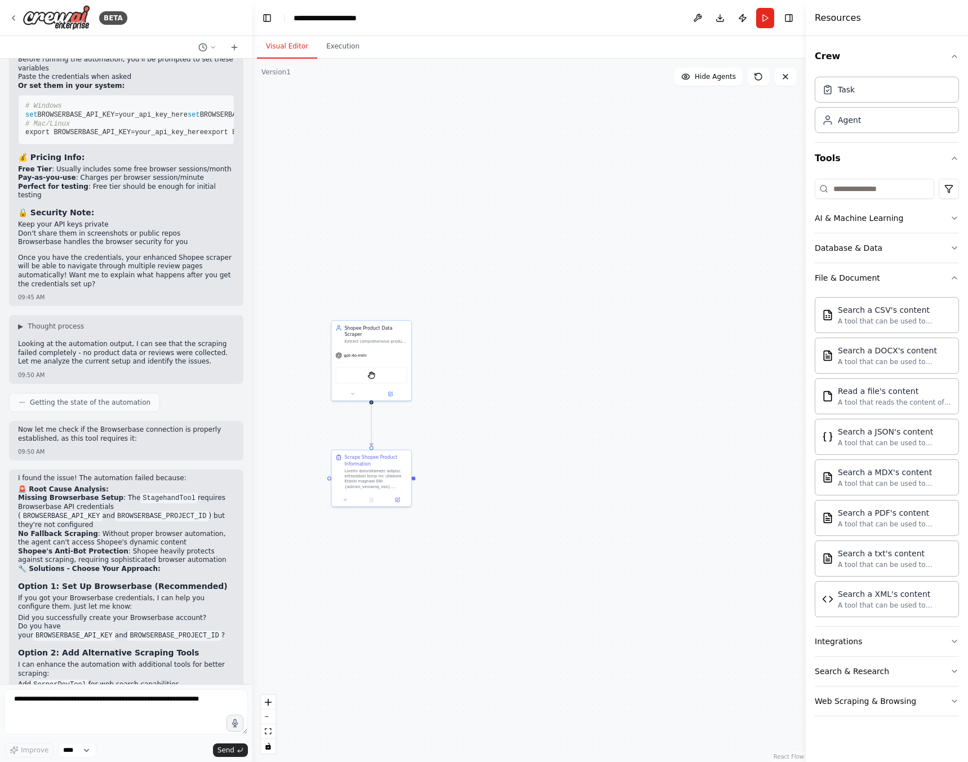
scroll to position [4633, 0]
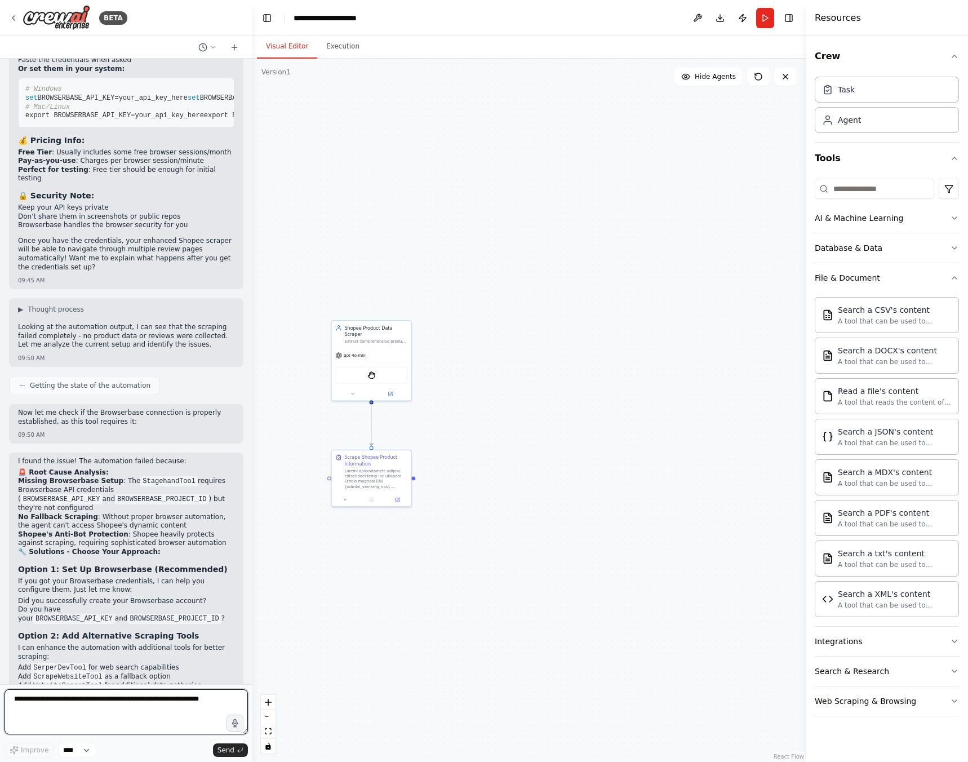
click at [77, 698] on textarea at bounding box center [126, 711] width 243 height 45
type textarea "**********"
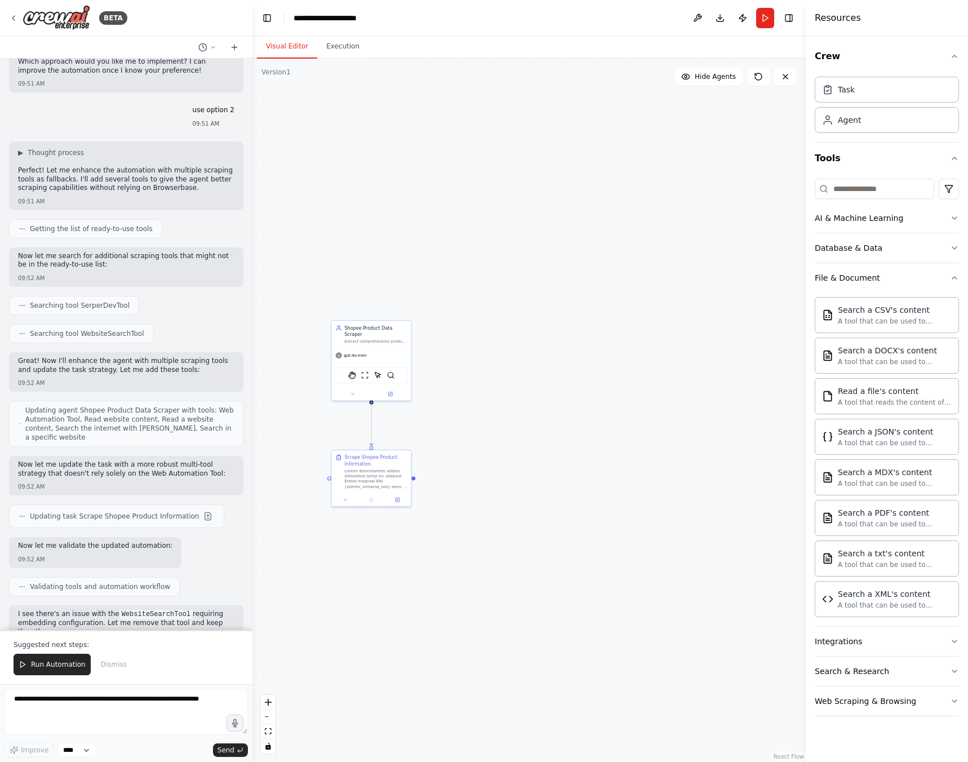
scroll to position [5466, 0]
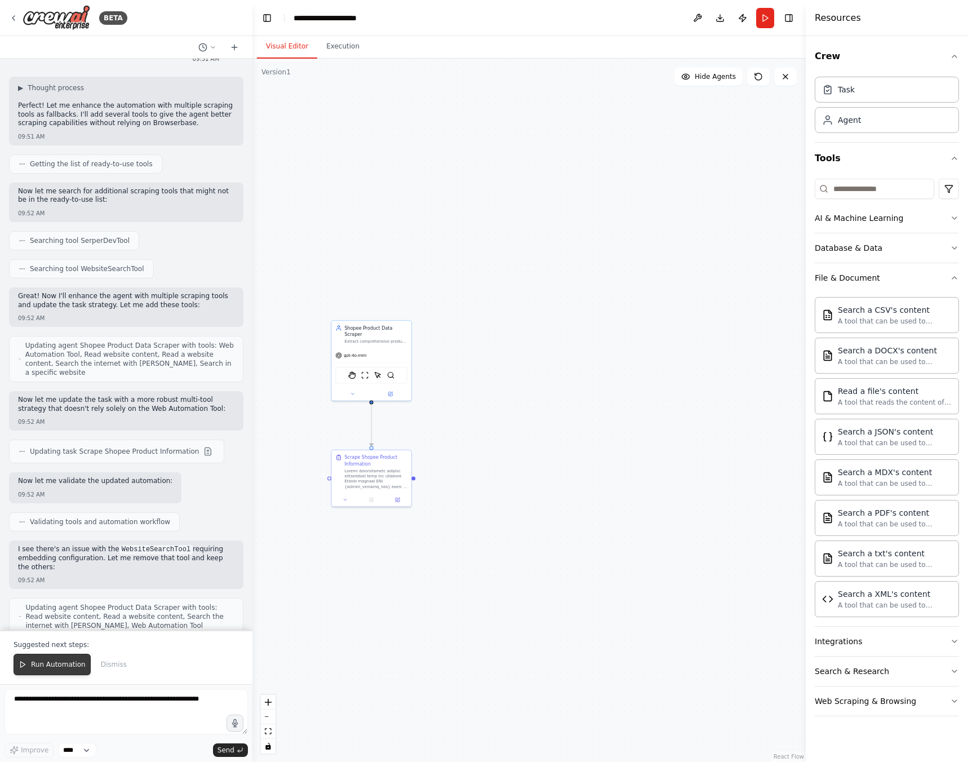
click at [66, 669] on button "Run Automation" at bounding box center [52, 664] width 77 height 21
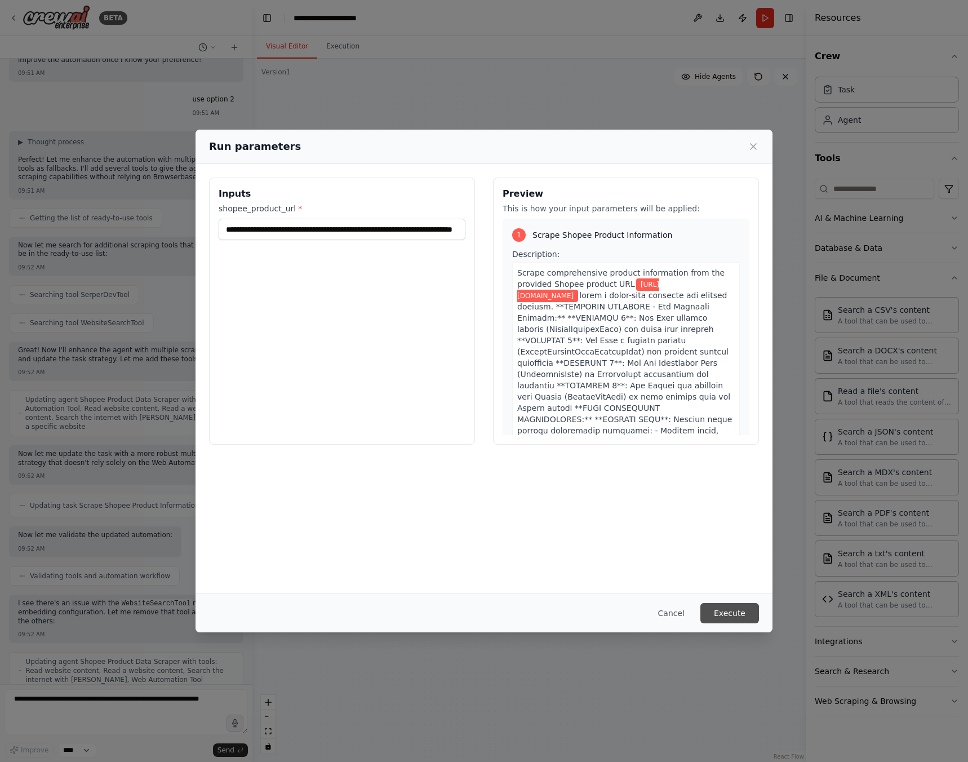
click at [733, 614] on button "Execute" at bounding box center [729, 613] width 59 height 20
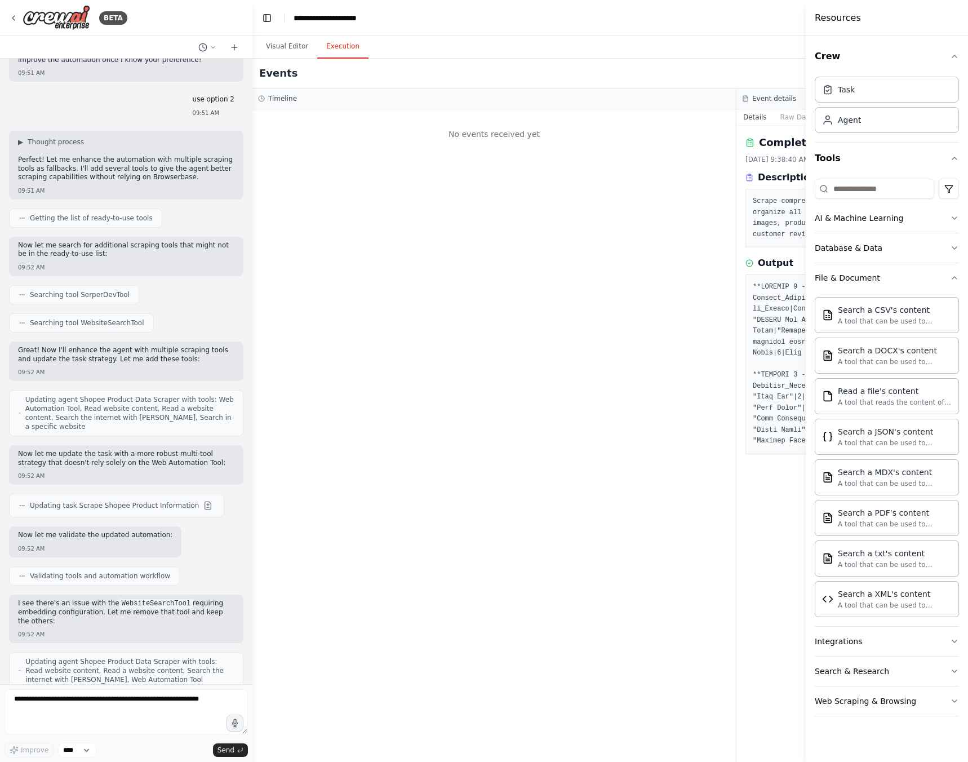
click at [345, 56] on button "Execution" at bounding box center [342, 47] width 51 height 24
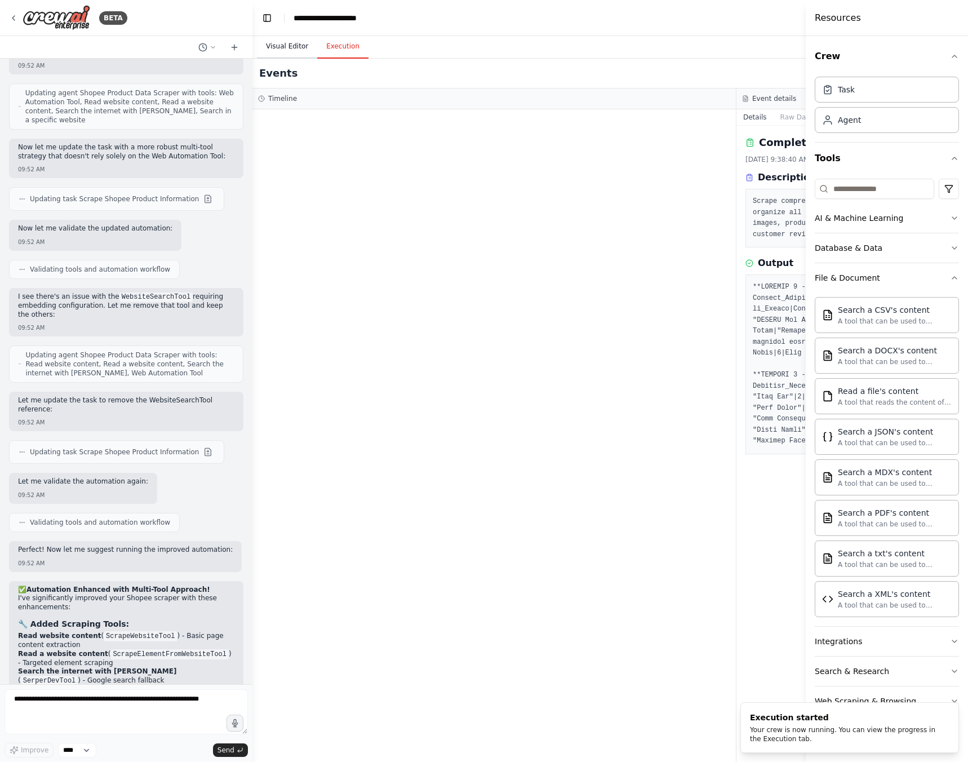
click at [286, 48] on button "Visual Editor" at bounding box center [287, 47] width 60 height 24
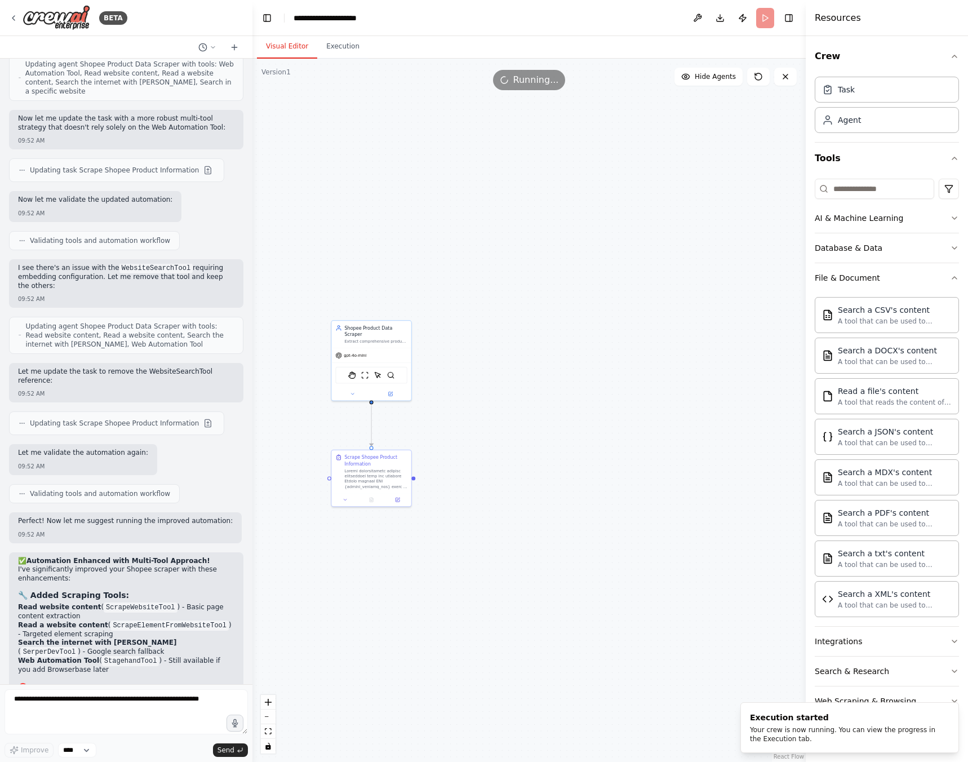
scroll to position [5755, 0]
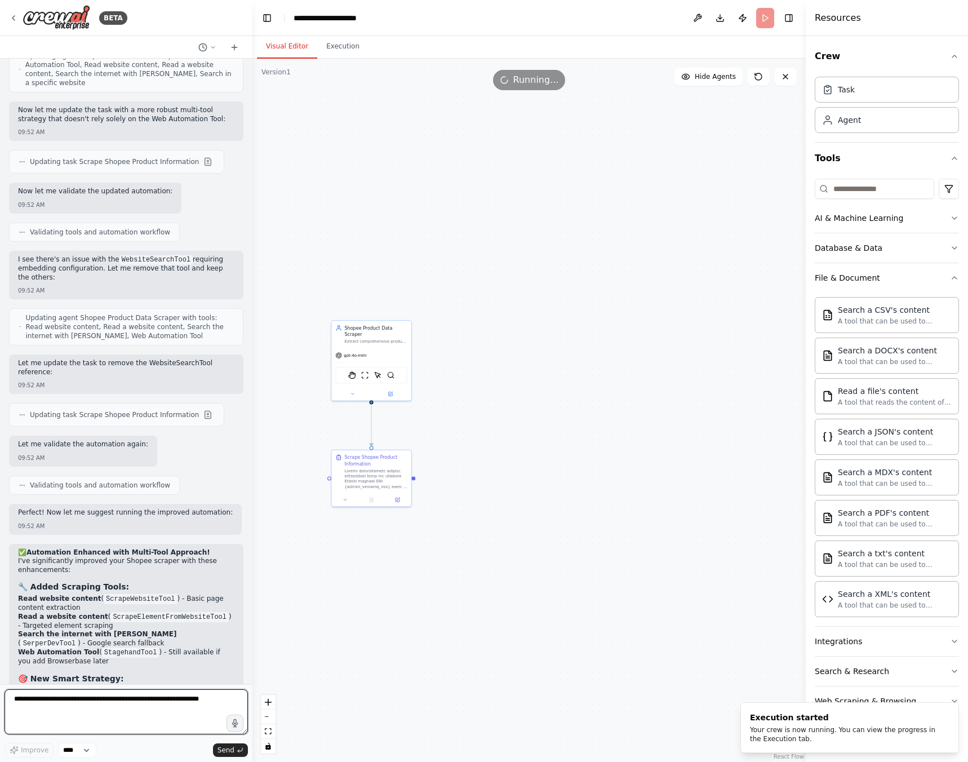
click at [134, 722] on textarea at bounding box center [126, 711] width 243 height 45
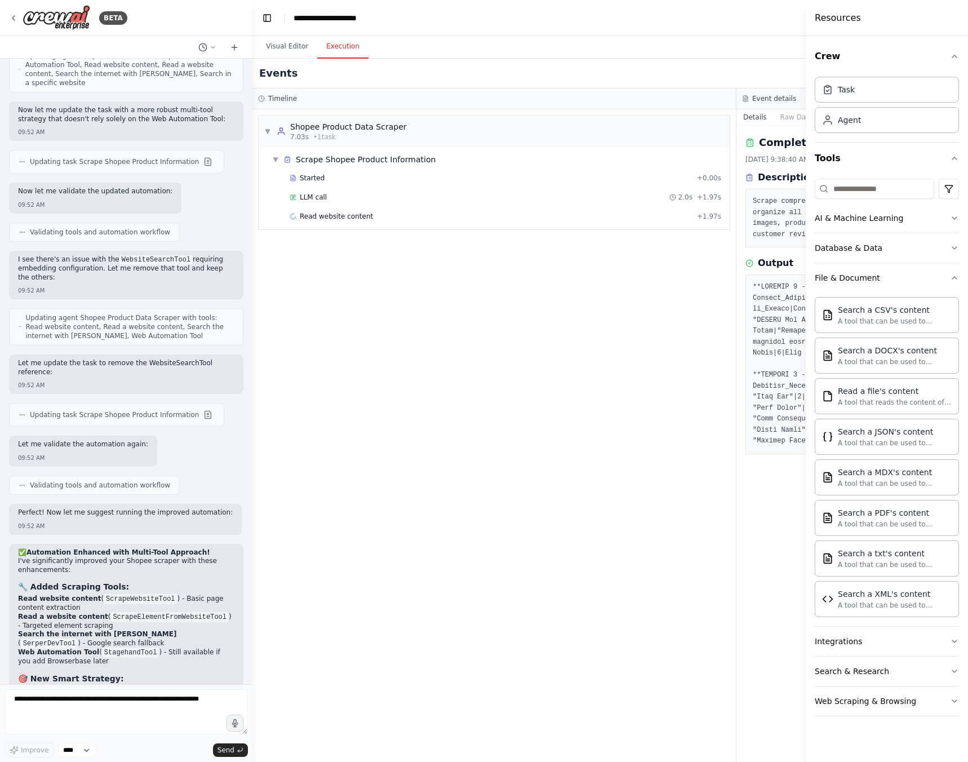
click at [326, 43] on button "Execution" at bounding box center [342, 47] width 51 height 24
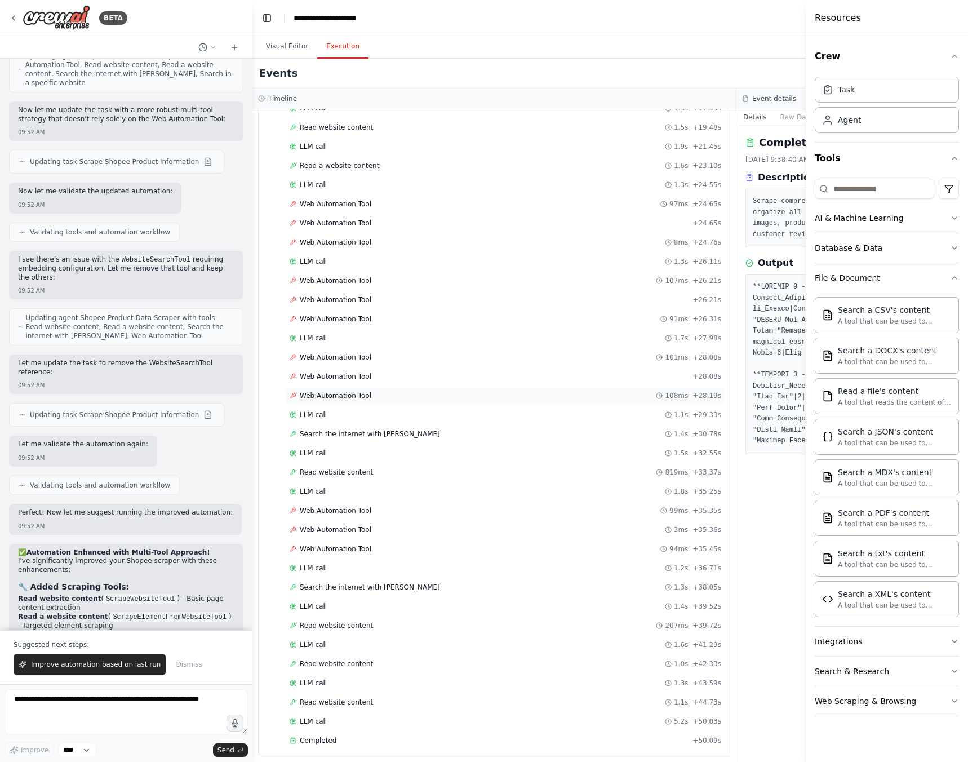
scroll to position [400, 0]
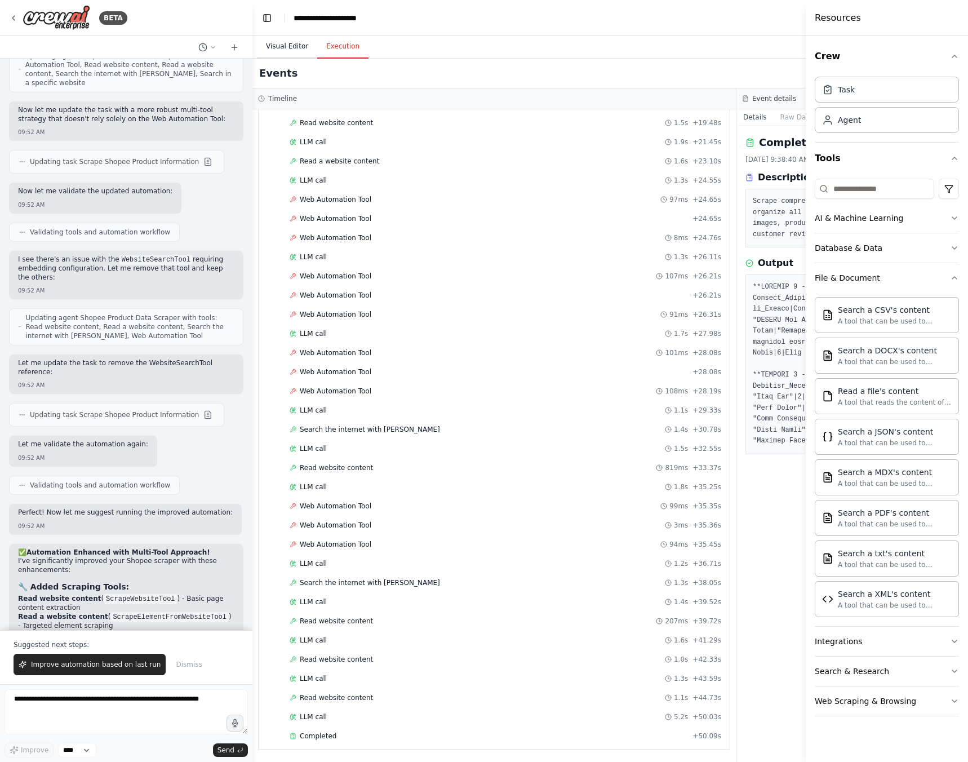
click at [282, 46] on button "Visual Editor" at bounding box center [287, 47] width 60 height 24
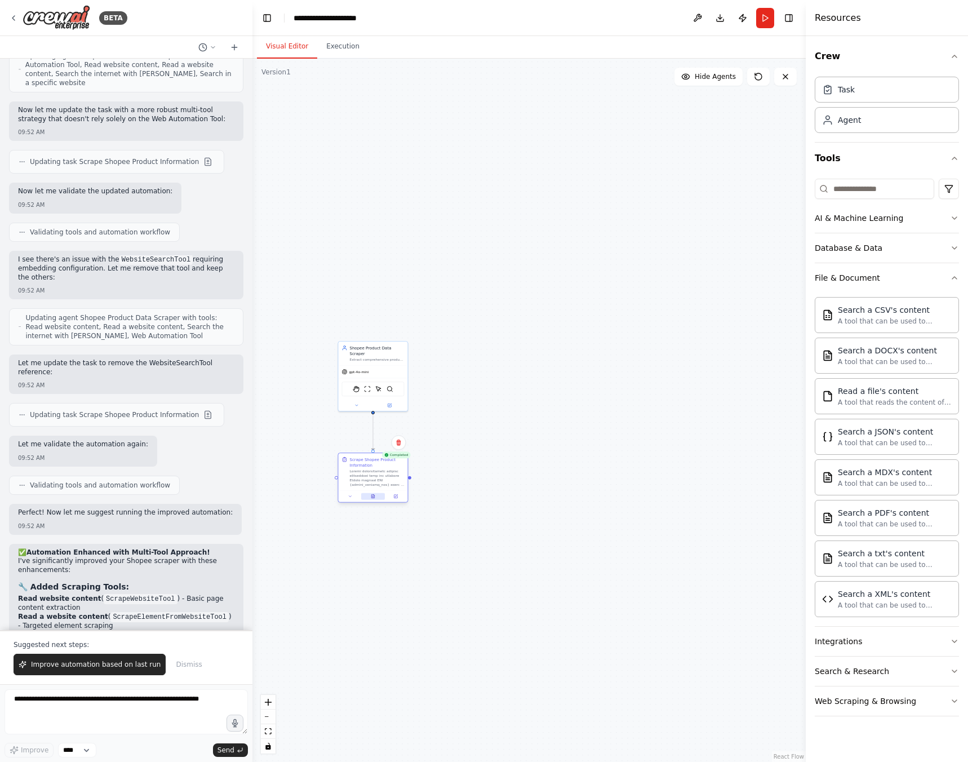
click at [370, 497] on button at bounding box center [373, 496] width 24 height 7
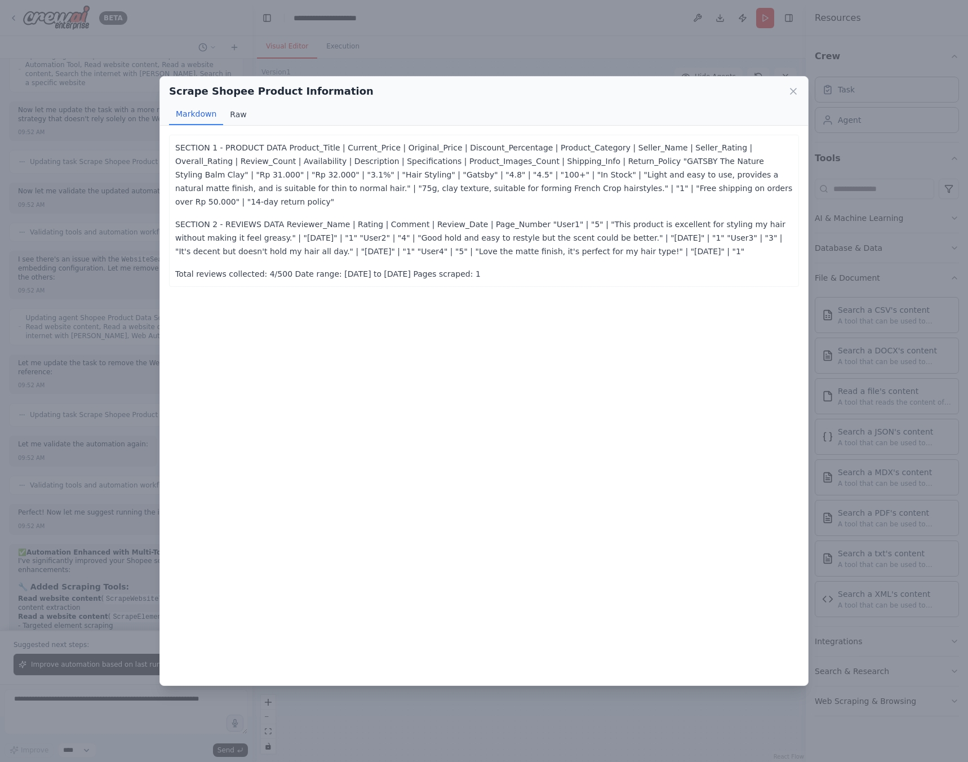
click at [232, 115] on button "Raw" at bounding box center [238, 114] width 30 height 21
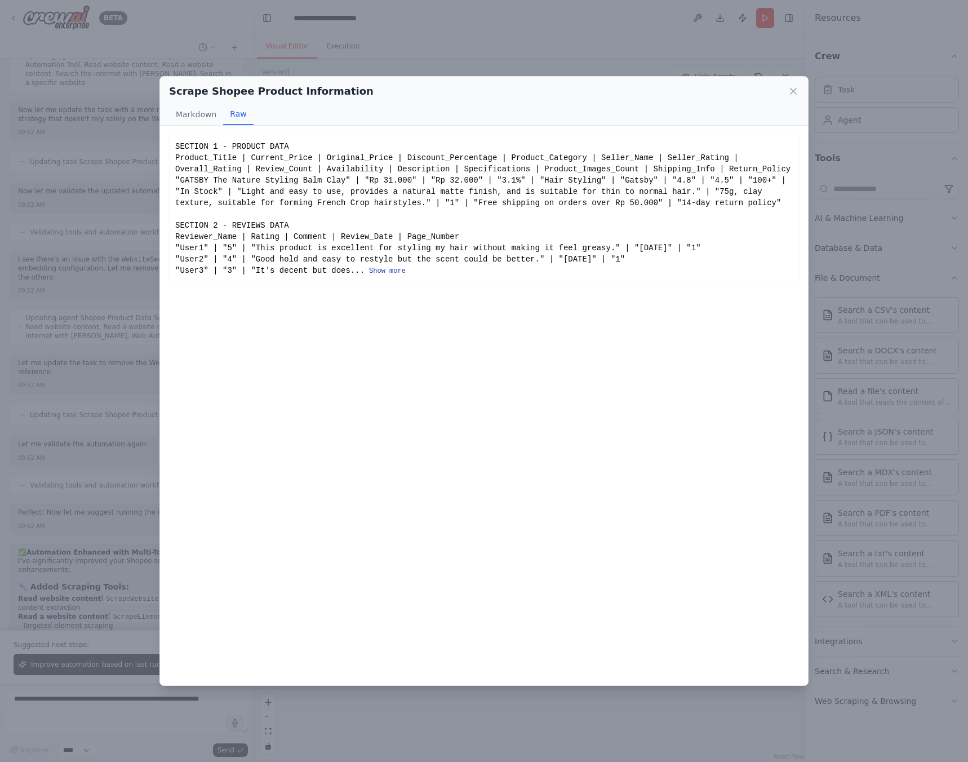
click at [372, 270] on button "Show more" at bounding box center [387, 270] width 37 height 9
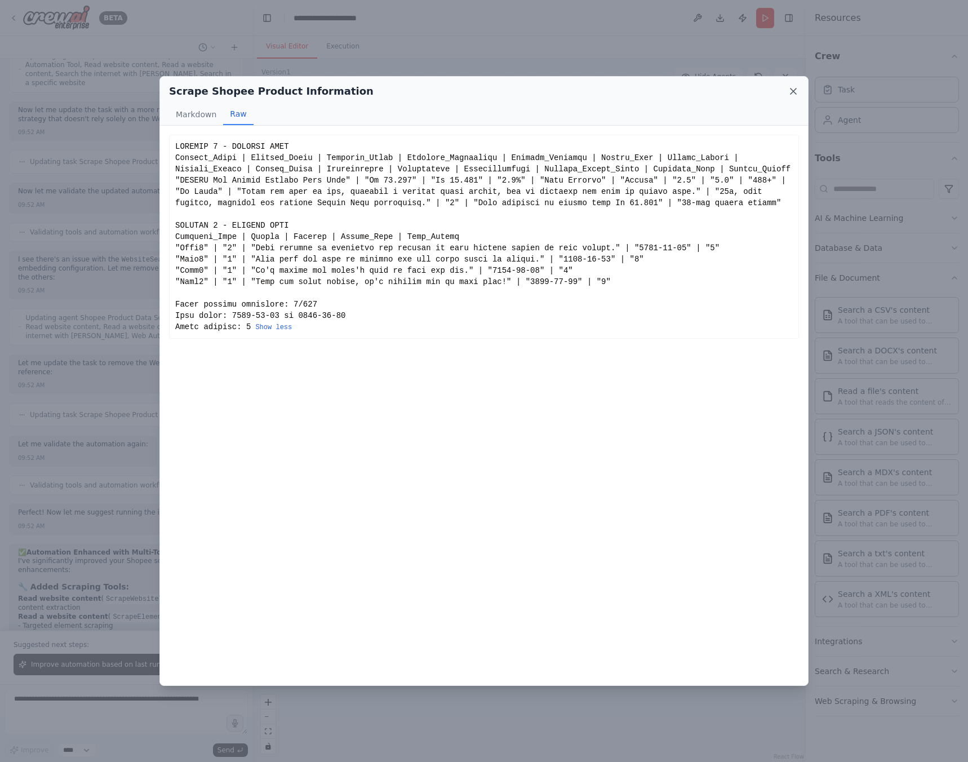
click at [790, 94] on icon at bounding box center [793, 91] width 11 height 11
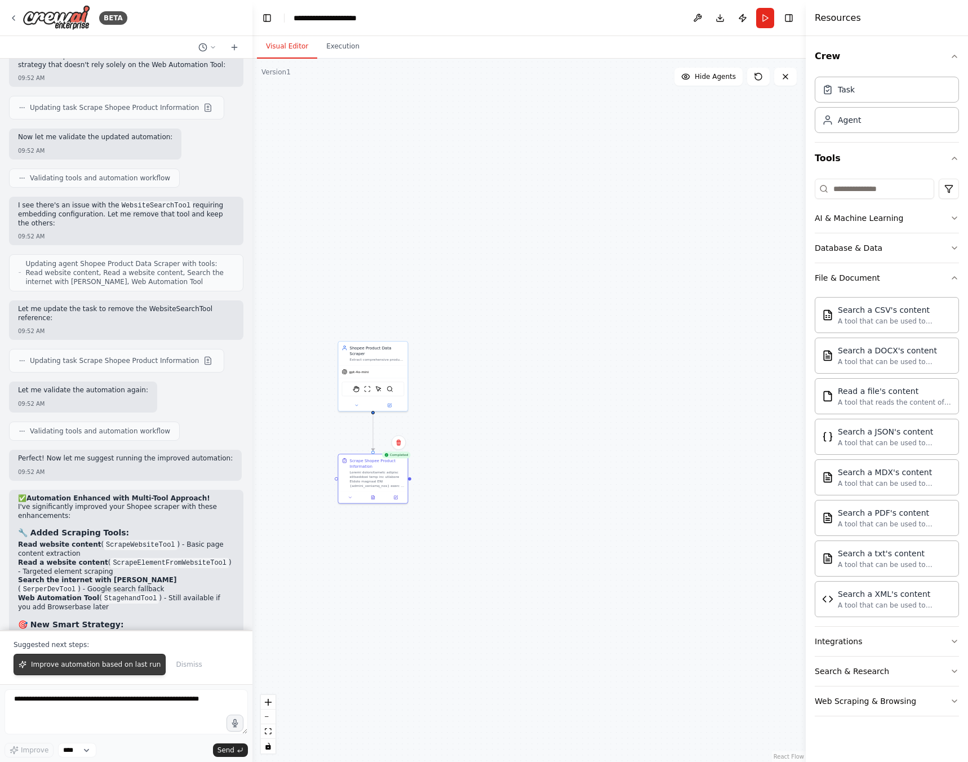
click at [121, 666] on span "Improve automation based on last run" at bounding box center [96, 664] width 130 height 9
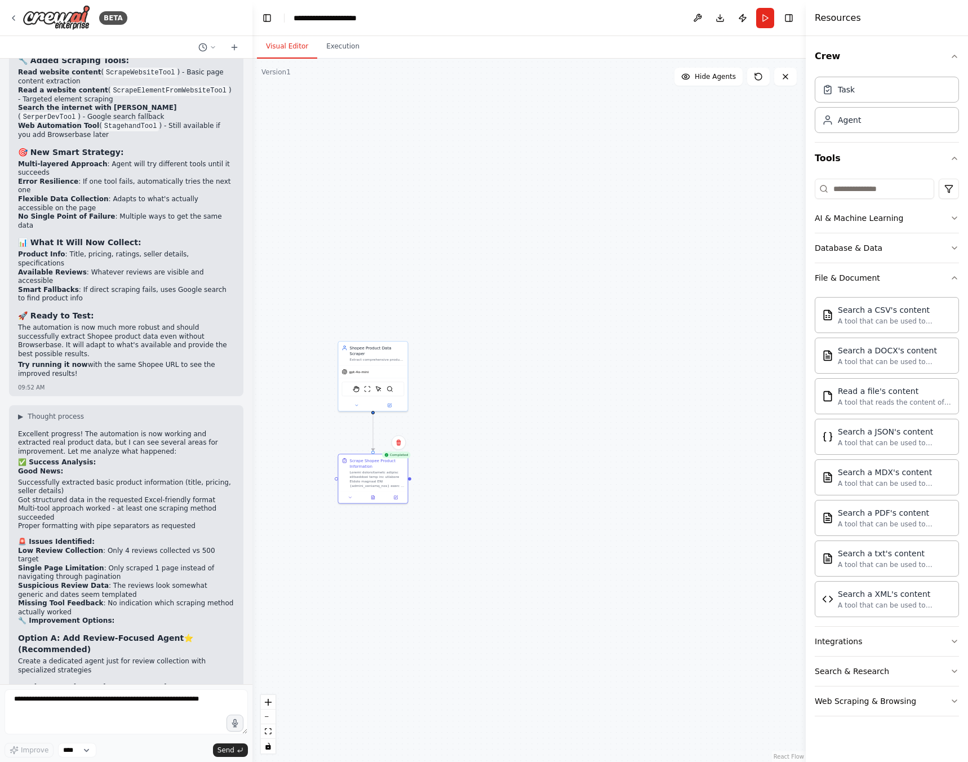
scroll to position [6302, 0]
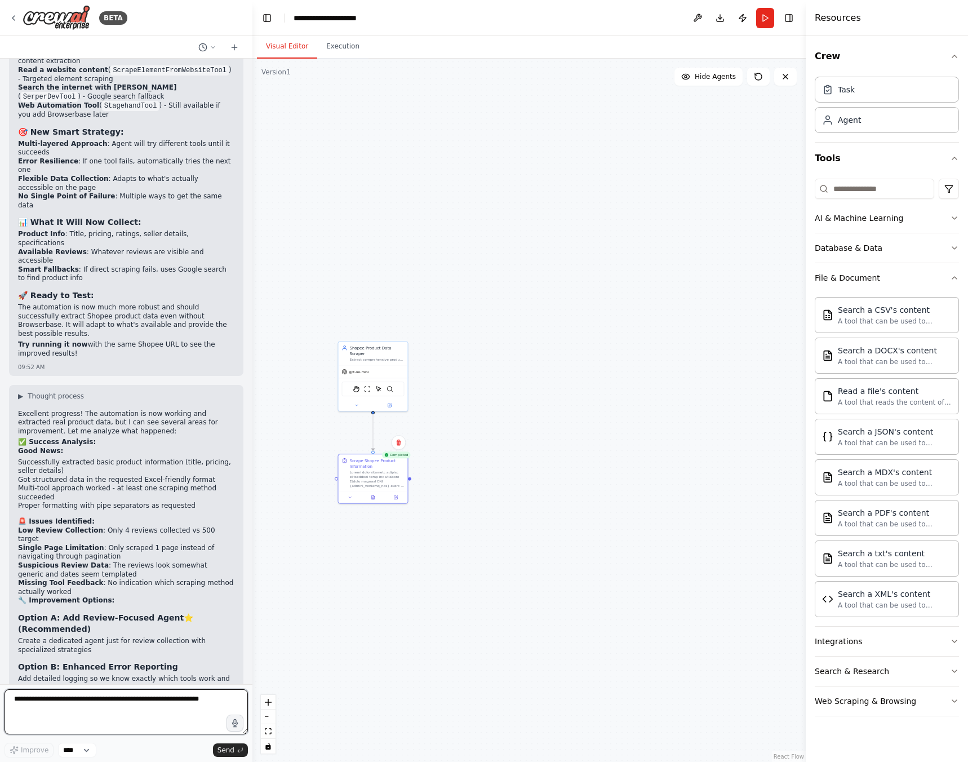
click at [111, 701] on textarea at bounding box center [126, 711] width 243 height 45
type textarea "**********"
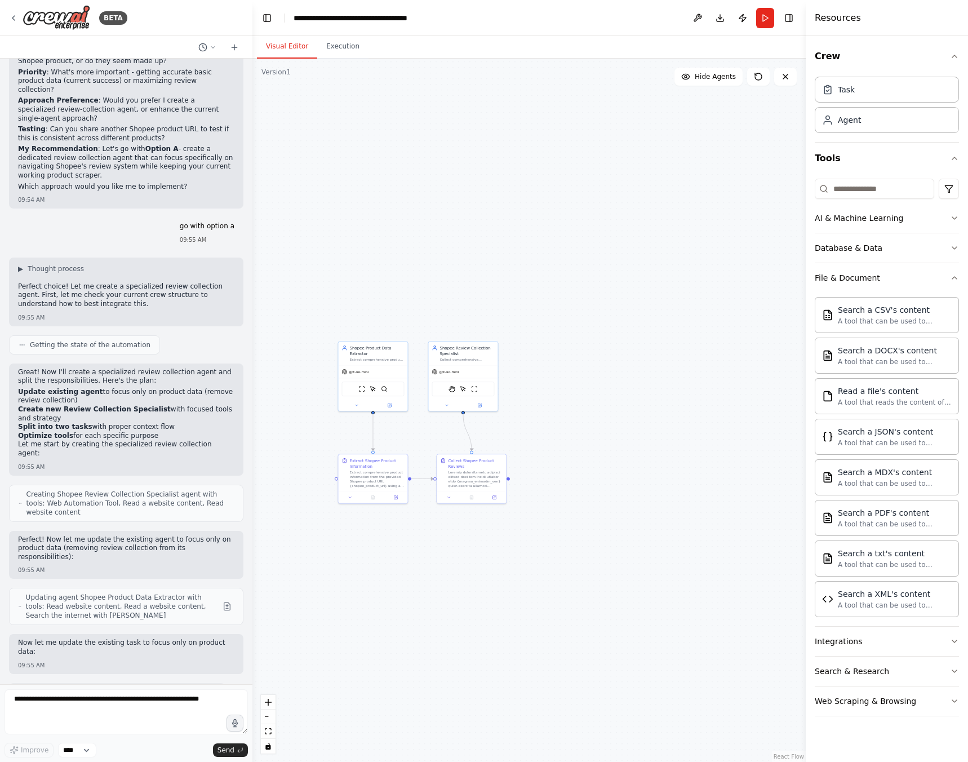
scroll to position [7097, 0]
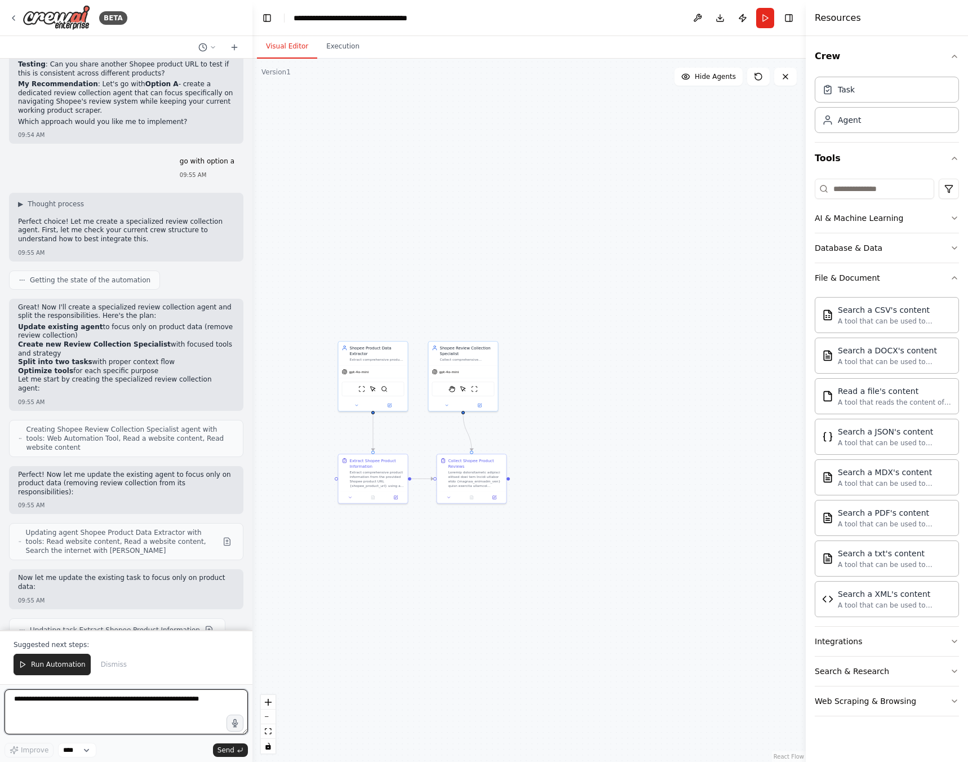
click at [133, 720] on textarea at bounding box center [126, 711] width 243 height 45
type textarea "**********"
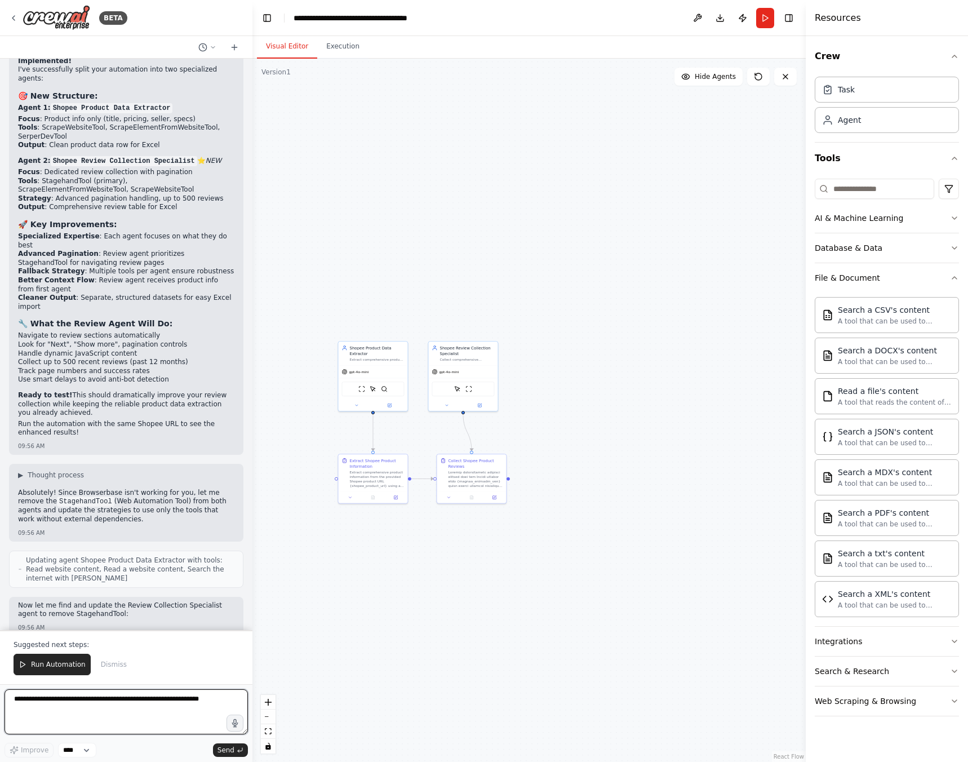
scroll to position [8087, 0]
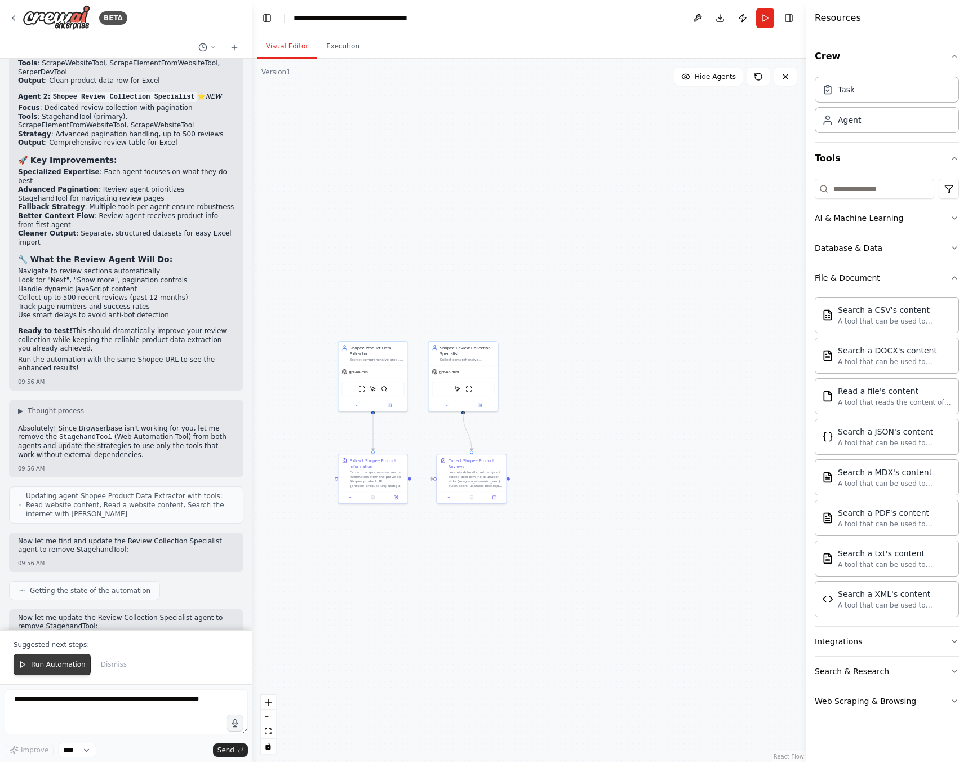
click at [51, 668] on span "Run Automation" at bounding box center [58, 664] width 55 height 9
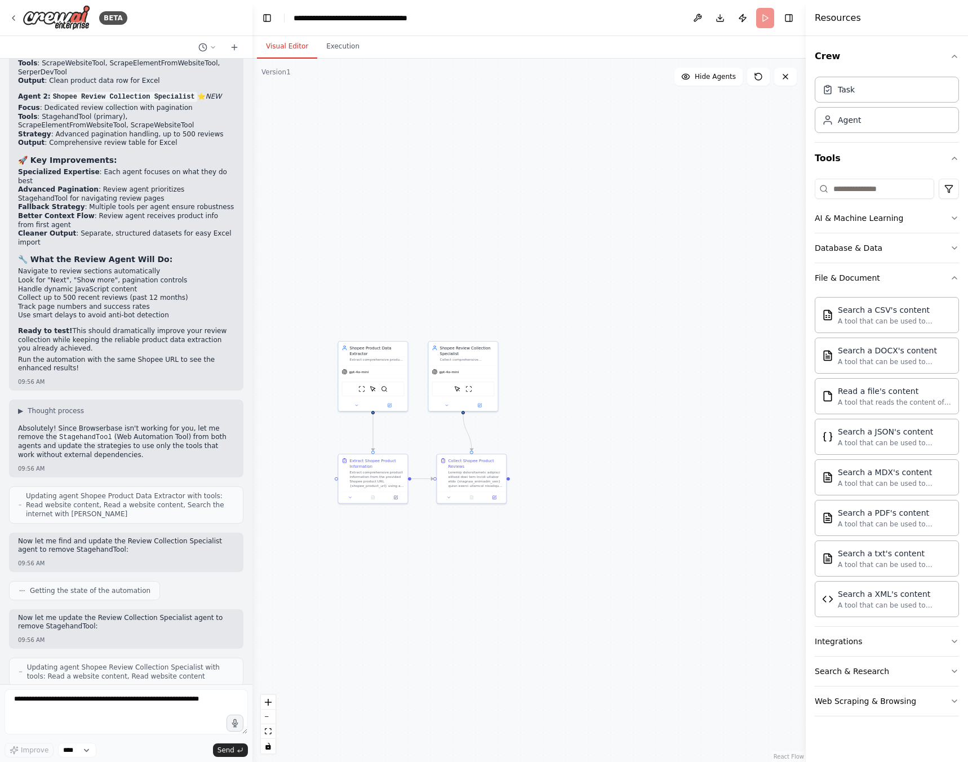
scroll to position [8033, 0]
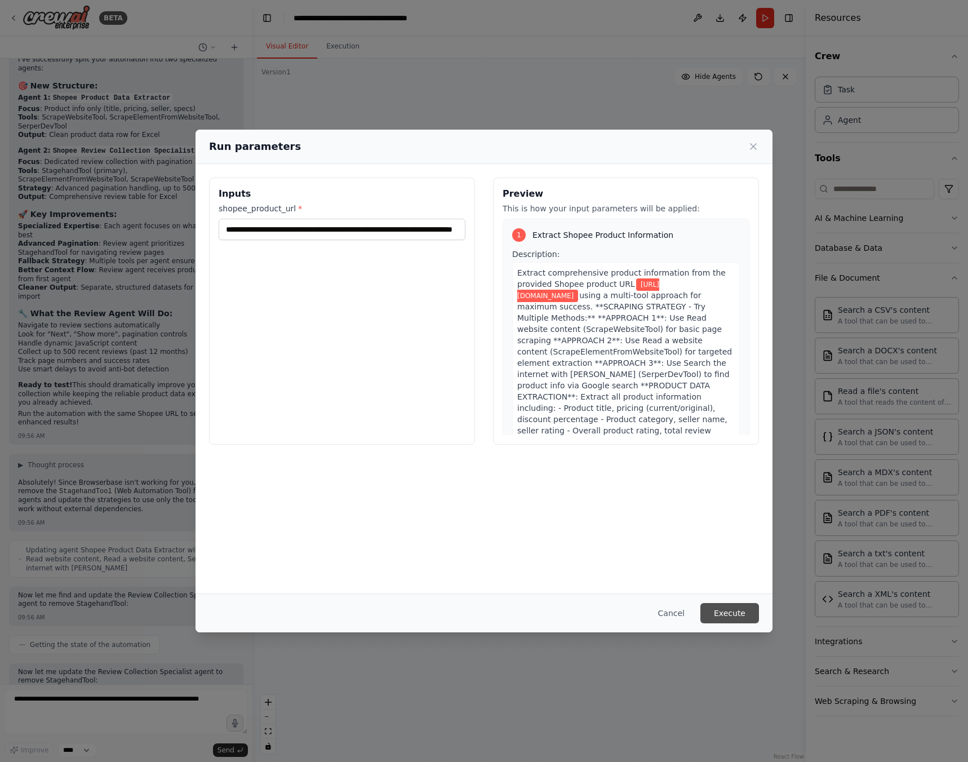
click at [744, 614] on button "Execute" at bounding box center [729, 613] width 59 height 20
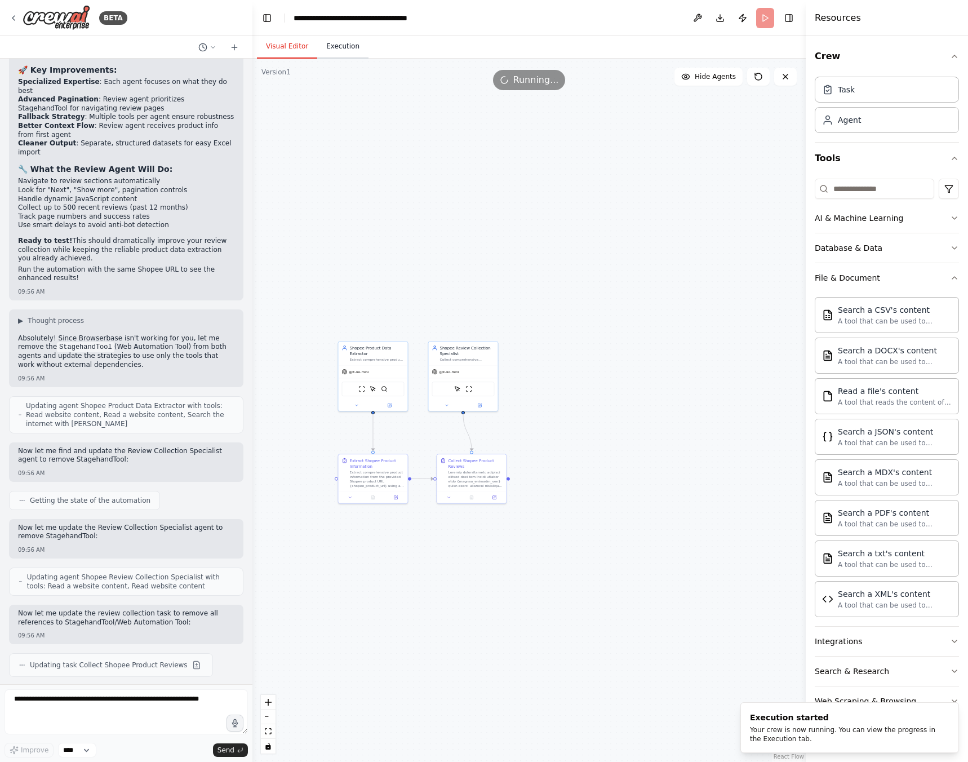
scroll to position [8213, 0]
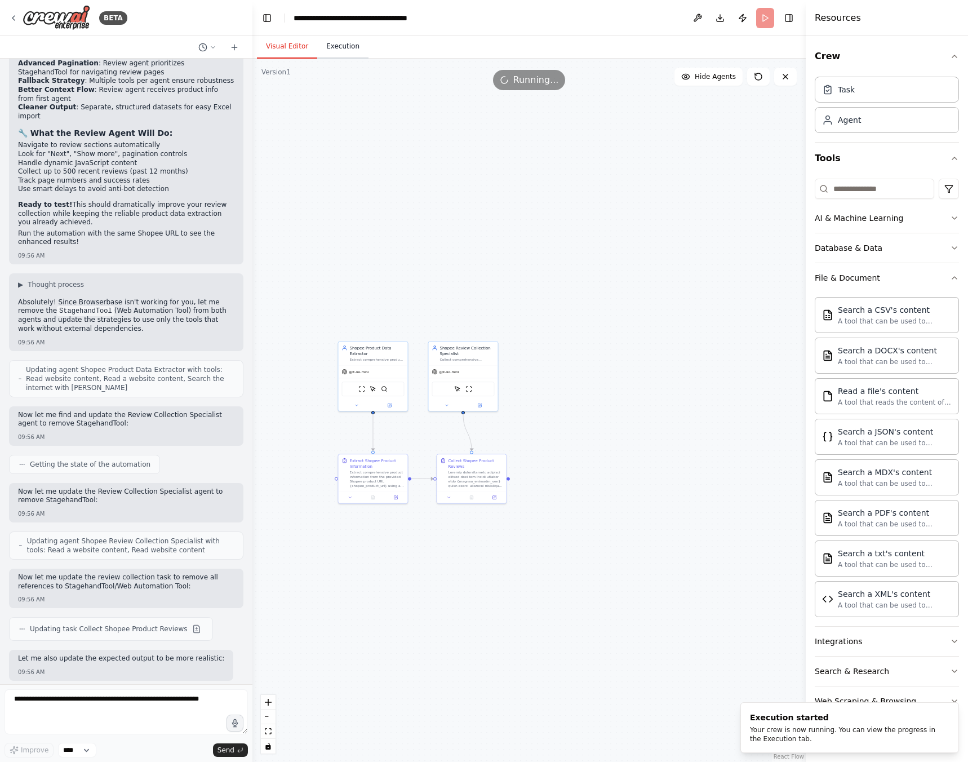
click at [346, 51] on button "Execution" at bounding box center [342, 47] width 51 height 24
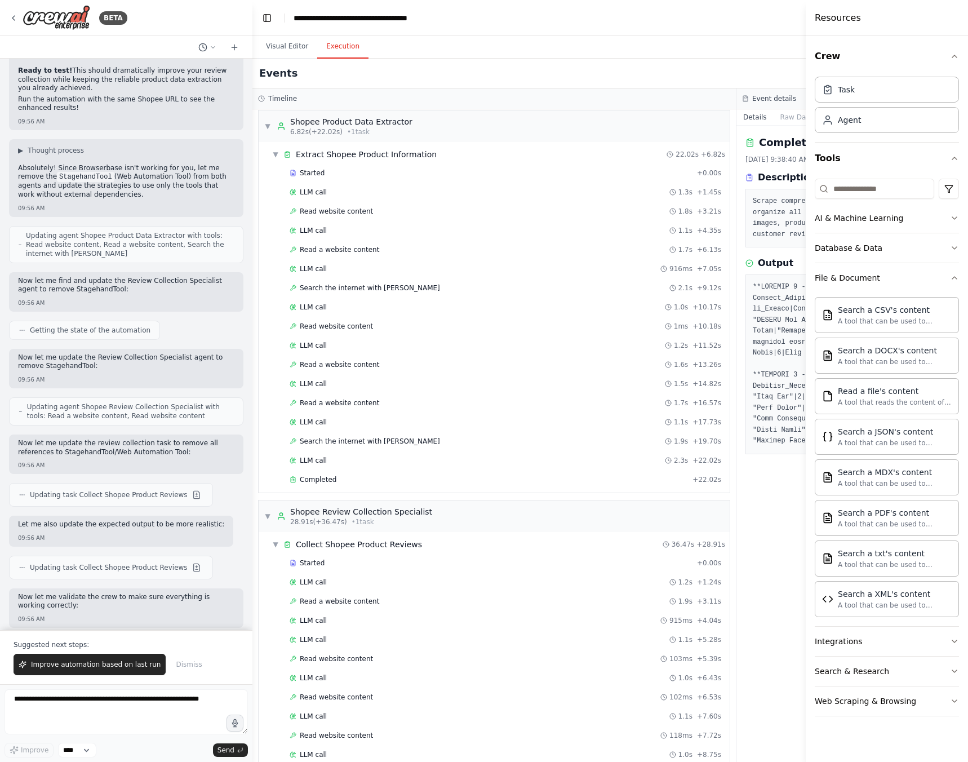
scroll to position [0, 0]
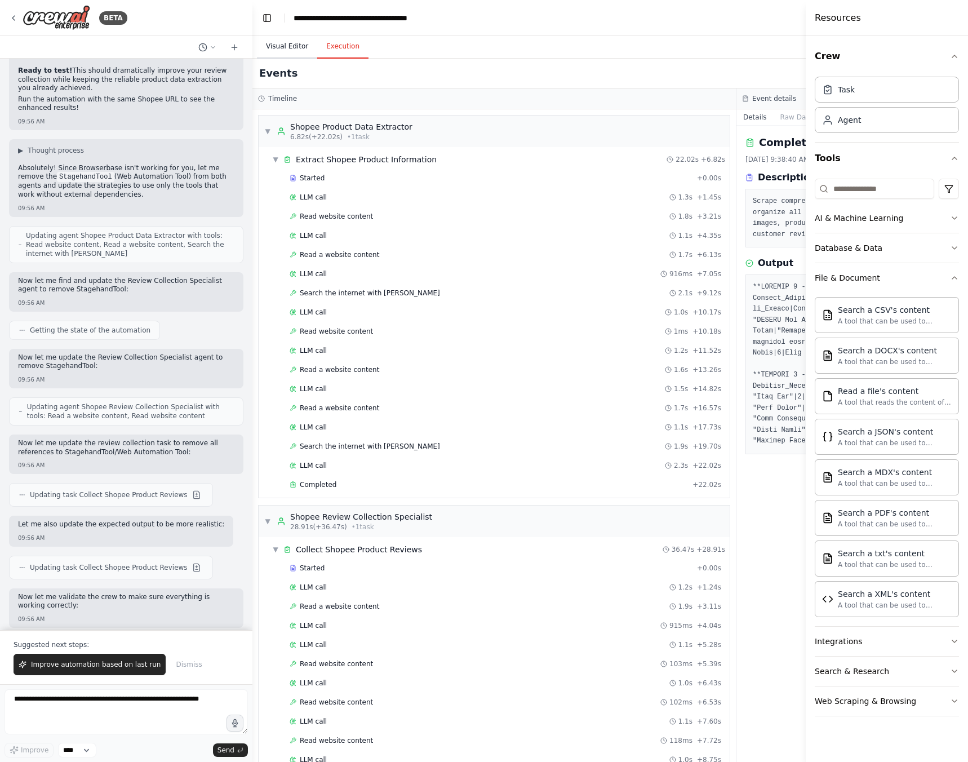
click at [277, 49] on button "Visual Editor" at bounding box center [287, 47] width 60 height 24
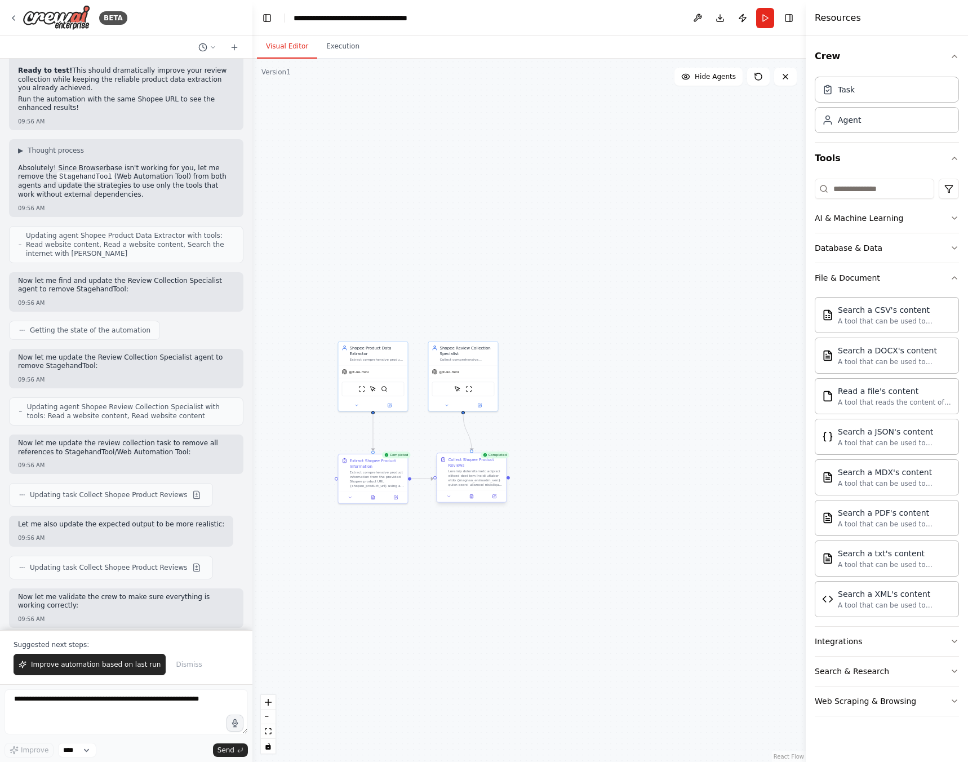
click at [472, 500] on div at bounding box center [471, 496] width 69 height 12
click at [473, 496] on icon at bounding box center [471, 496] width 3 height 4
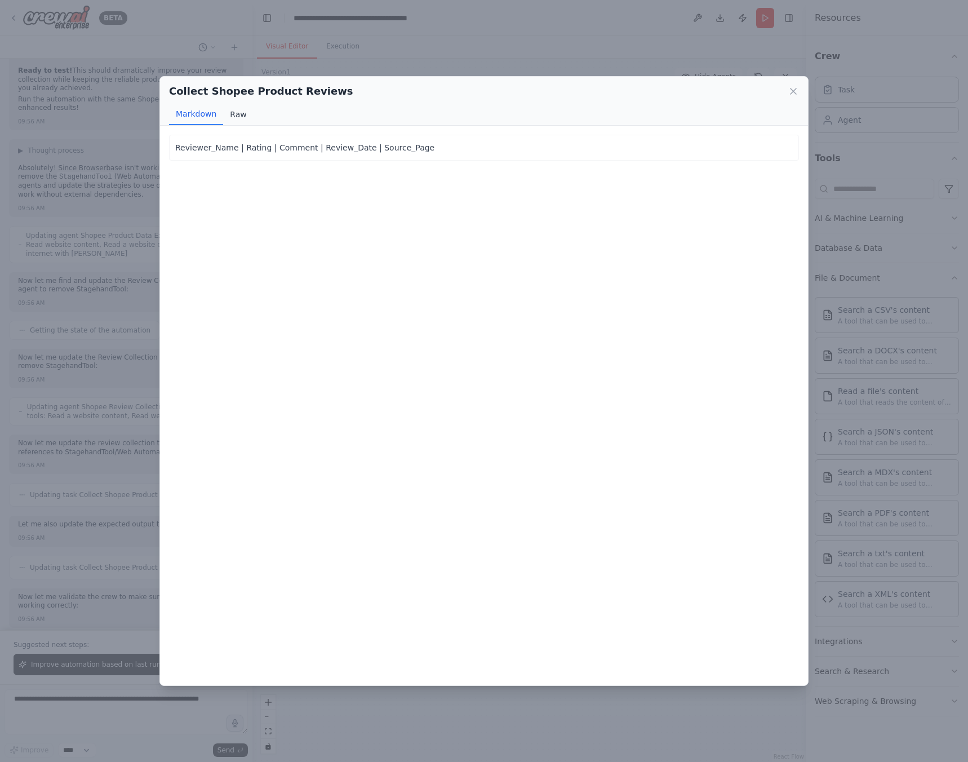
click at [238, 114] on button "Raw" at bounding box center [238, 114] width 30 height 21
click at [200, 115] on button "Markdown" at bounding box center [196, 114] width 54 height 21
click at [793, 89] on icon at bounding box center [793, 91] width 11 height 11
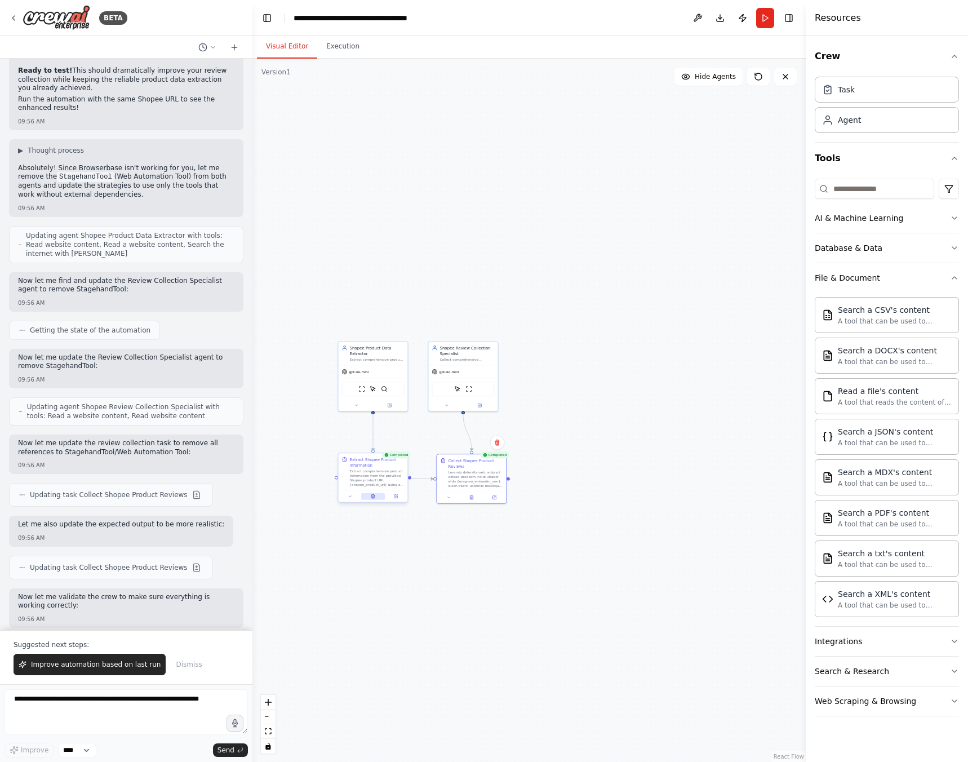
click at [372, 499] on button at bounding box center [373, 496] width 24 height 7
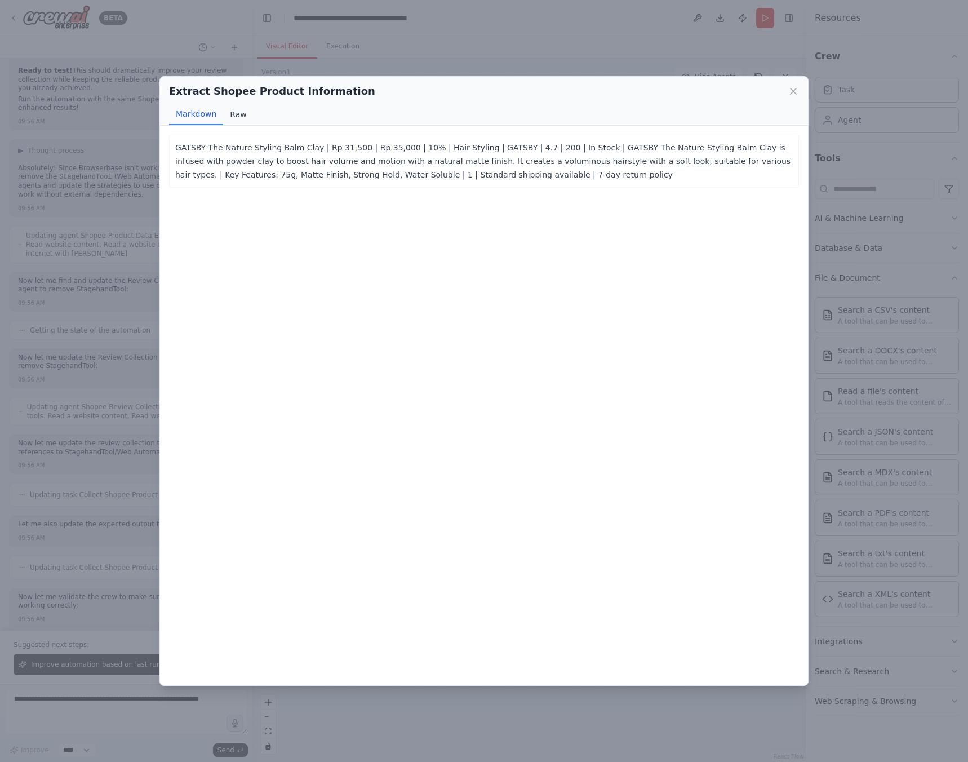
click at [235, 118] on button "Raw" at bounding box center [238, 114] width 30 height 21
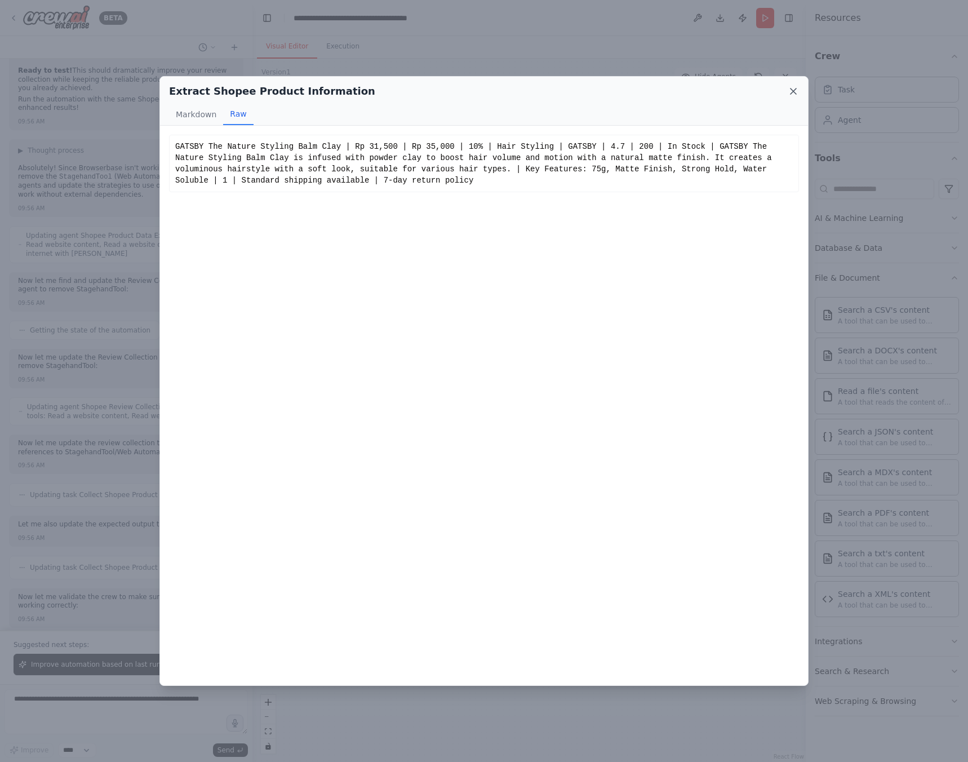
click at [795, 91] on icon at bounding box center [793, 91] width 11 height 11
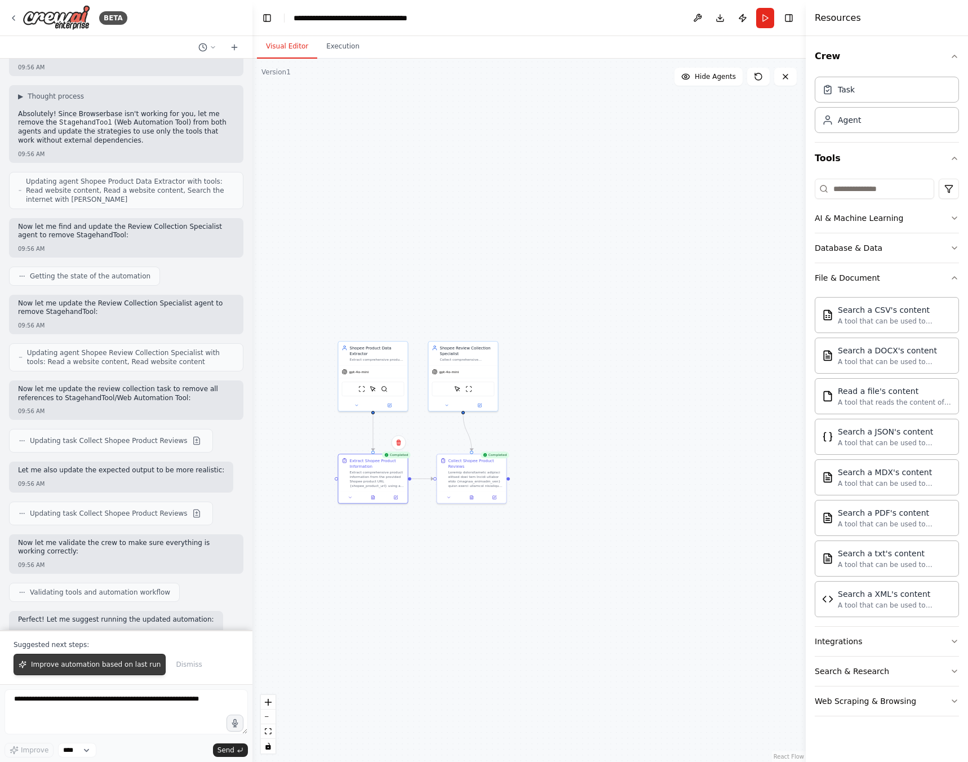
click at [94, 668] on span "Improve automation based on last run" at bounding box center [96, 664] width 130 height 9
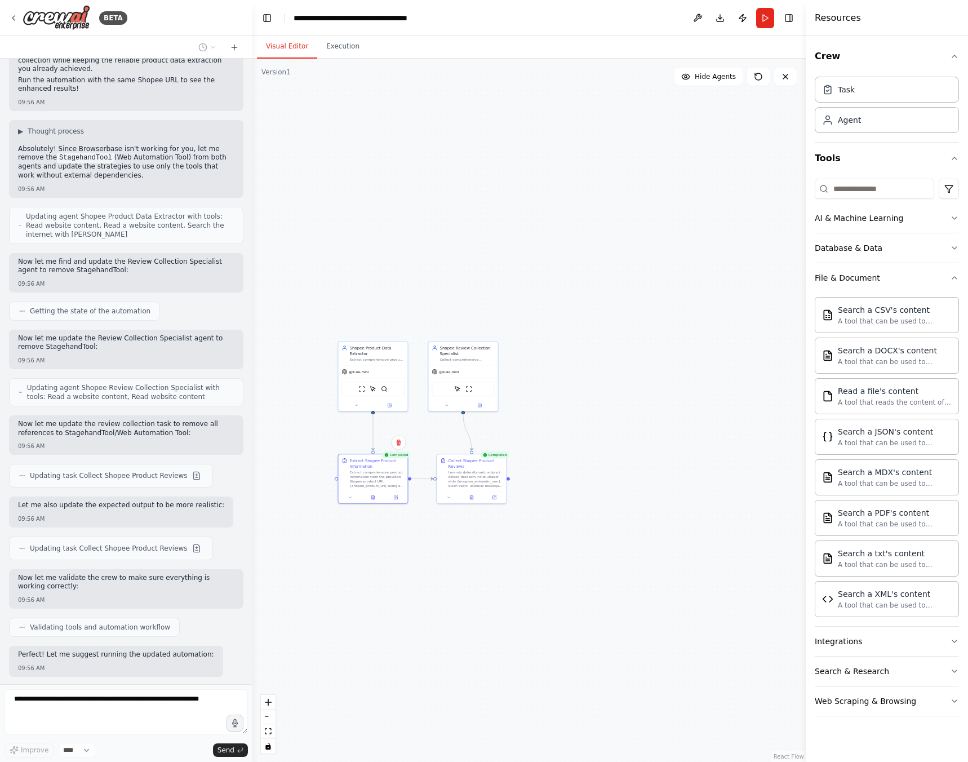
scroll to position [8377, 0]
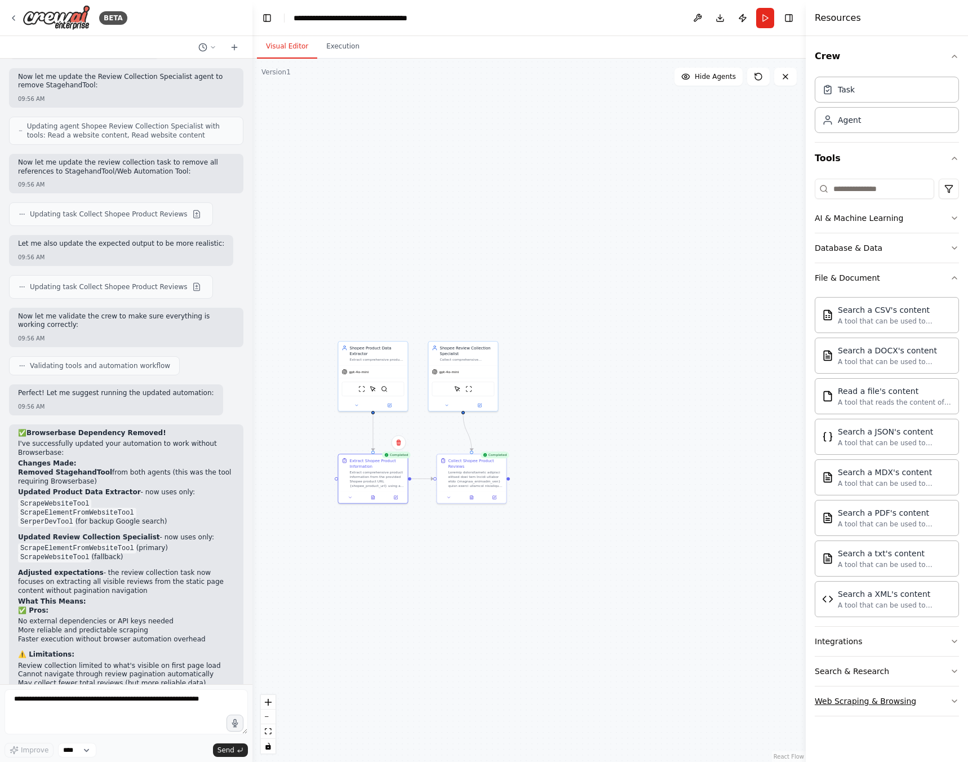
click at [900, 694] on button "Web Scraping & Browsing" at bounding box center [887, 700] width 144 height 29
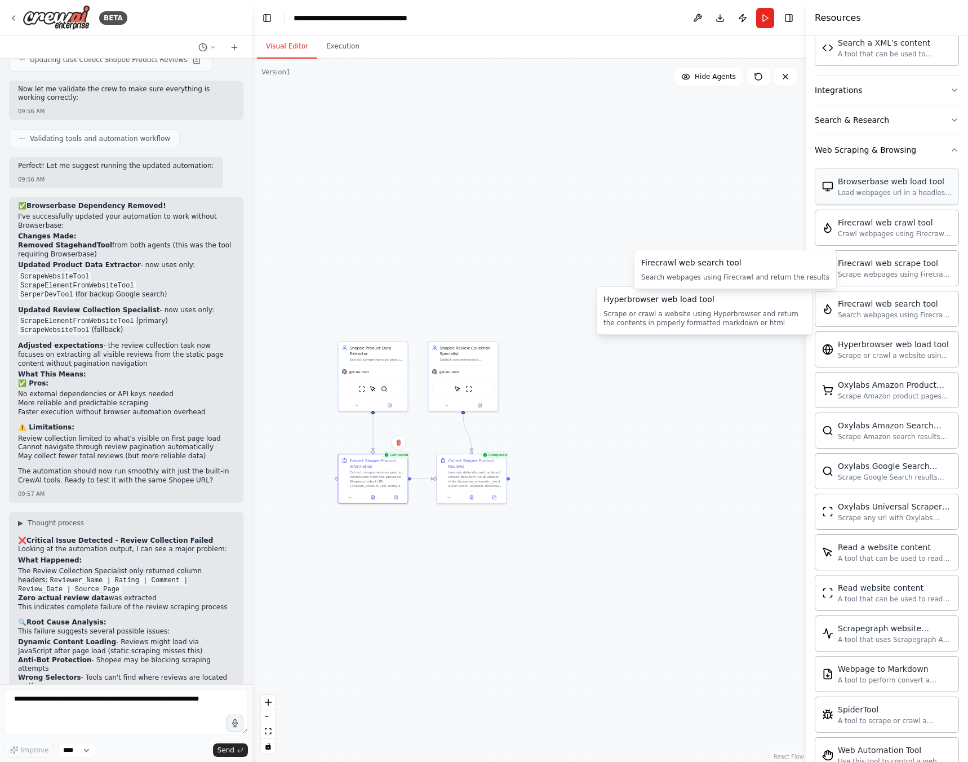
scroll to position [534, 0]
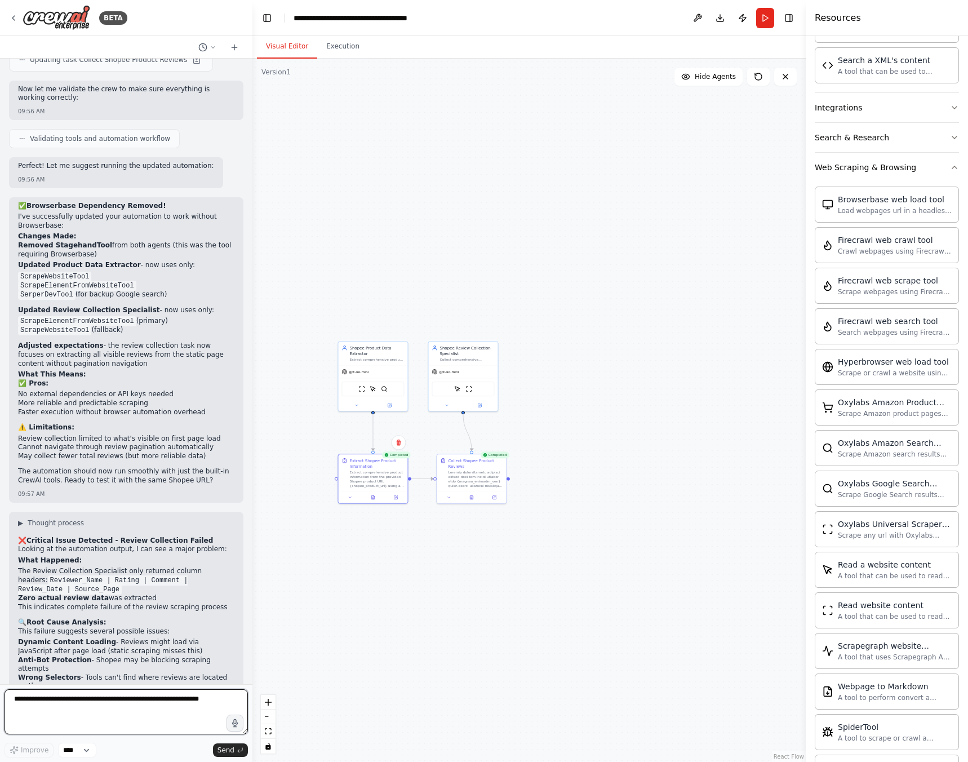
click at [114, 707] on textarea at bounding box center [126, 711] width 243 height 45
type textarea "**********"
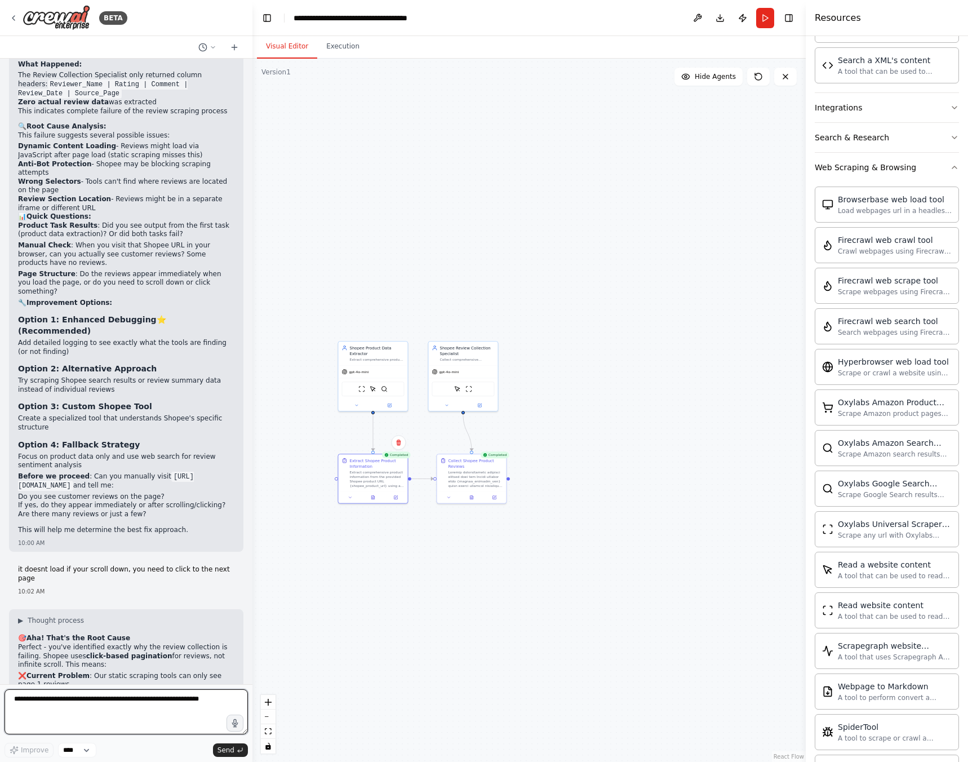
scroll to position [9360, 0]
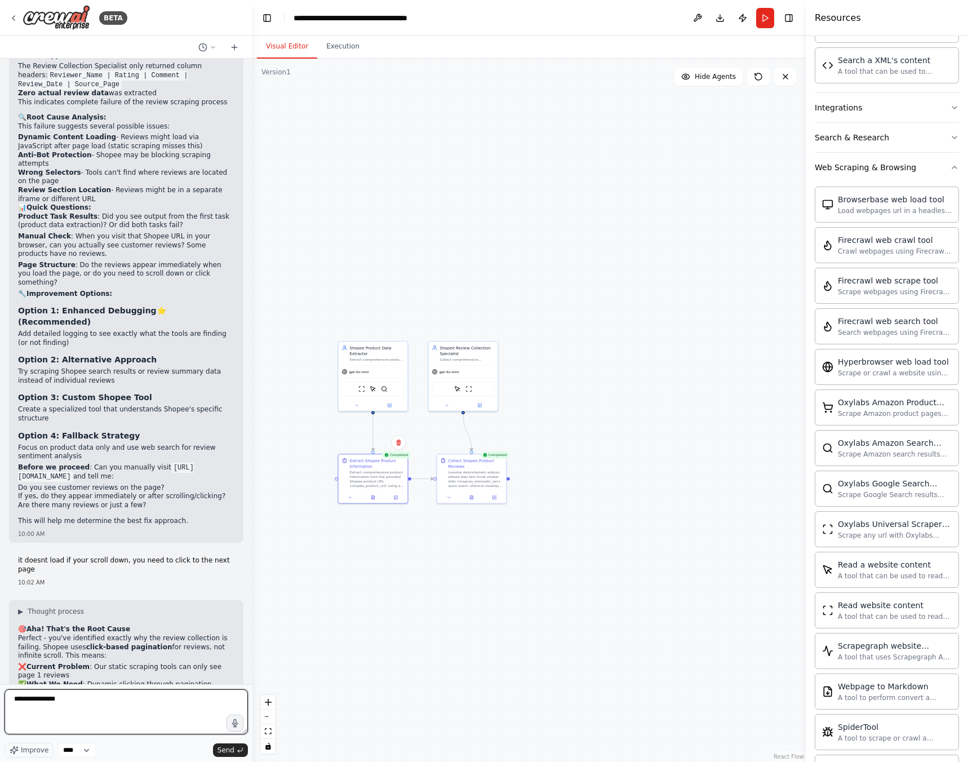
type textarea "**********"
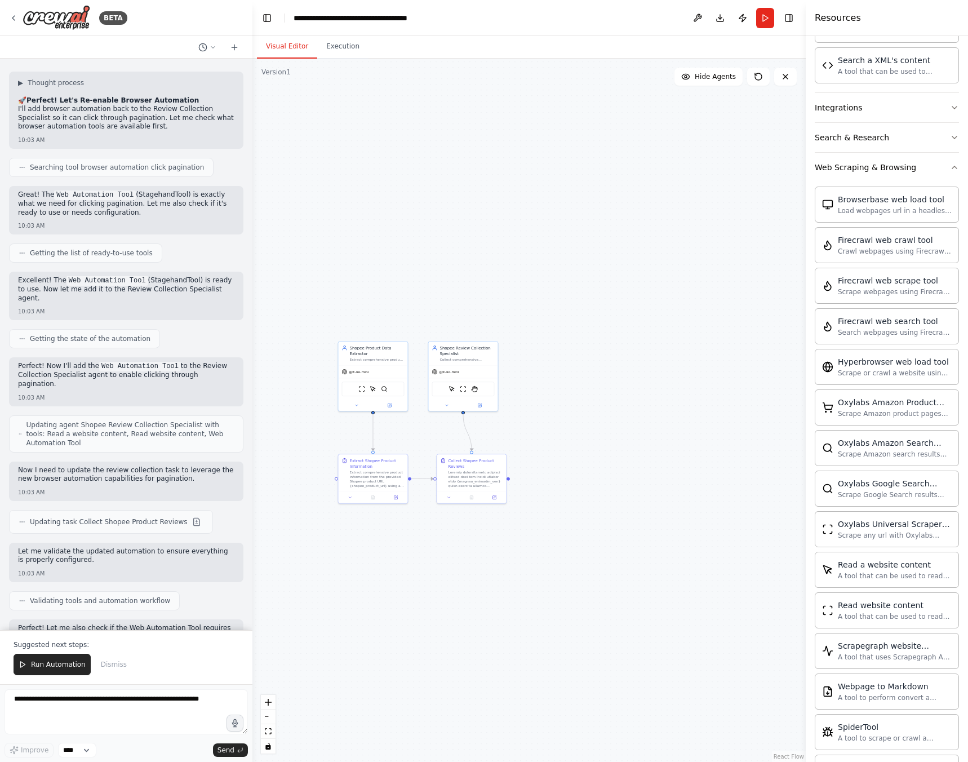
scroll to position [10428, 0]
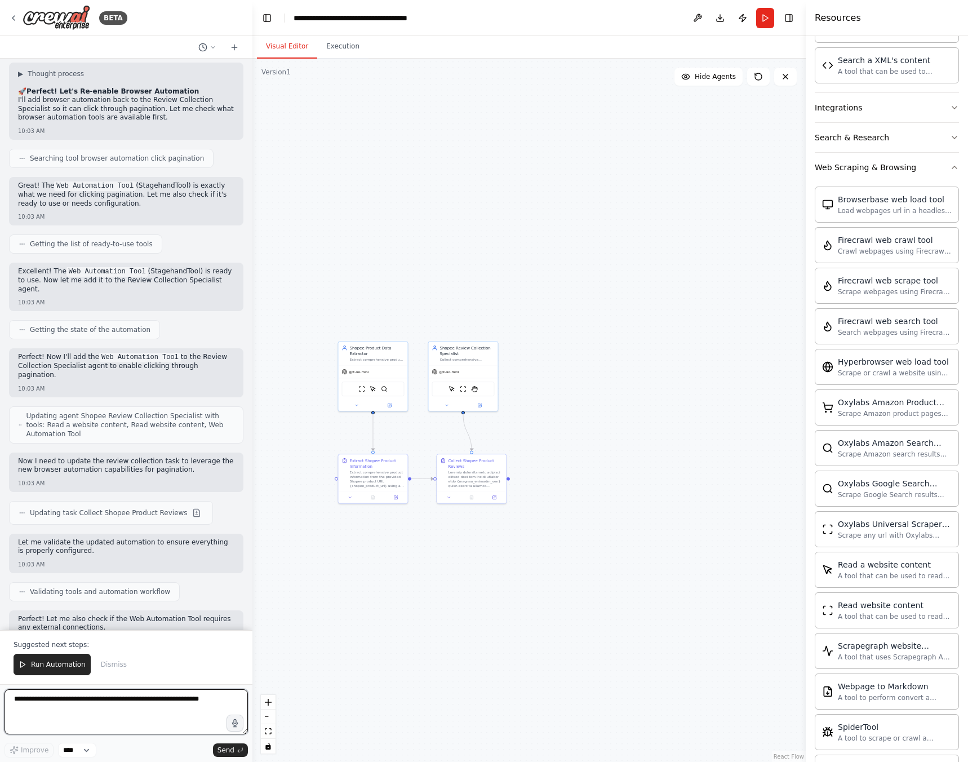
click at [152, 718] on textarea at bounding box center [126, 711] width 243 height 45
click at [149, 714] on textarea at bounding box center [126, 711] width 243 height 45
type textarea "**********"
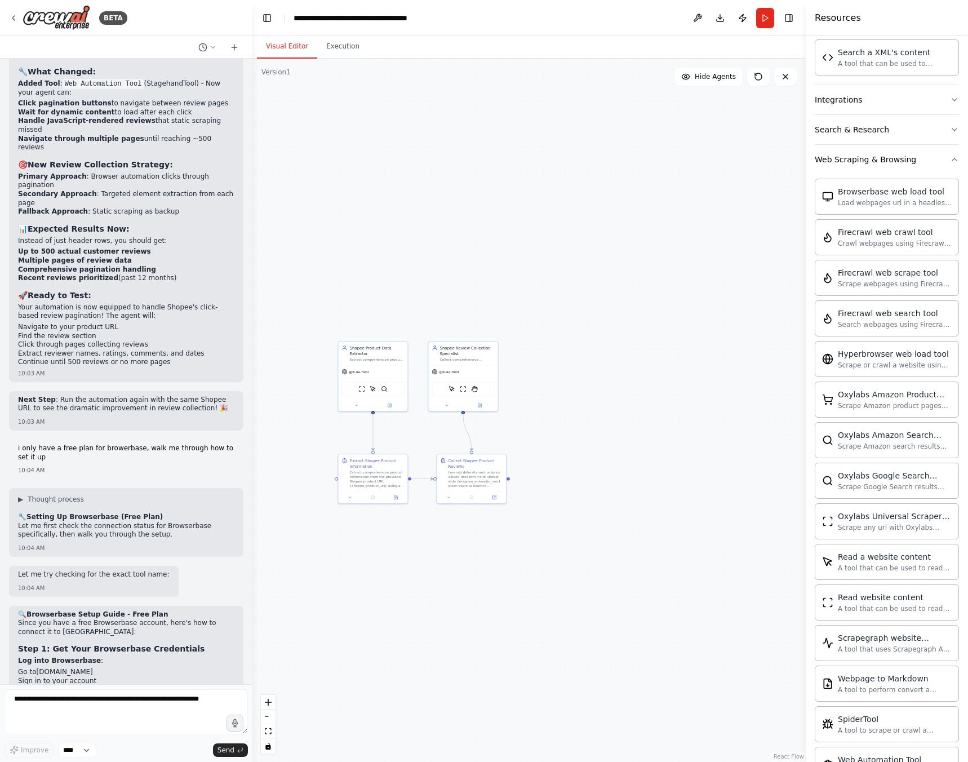
scroll to position [563, 0]
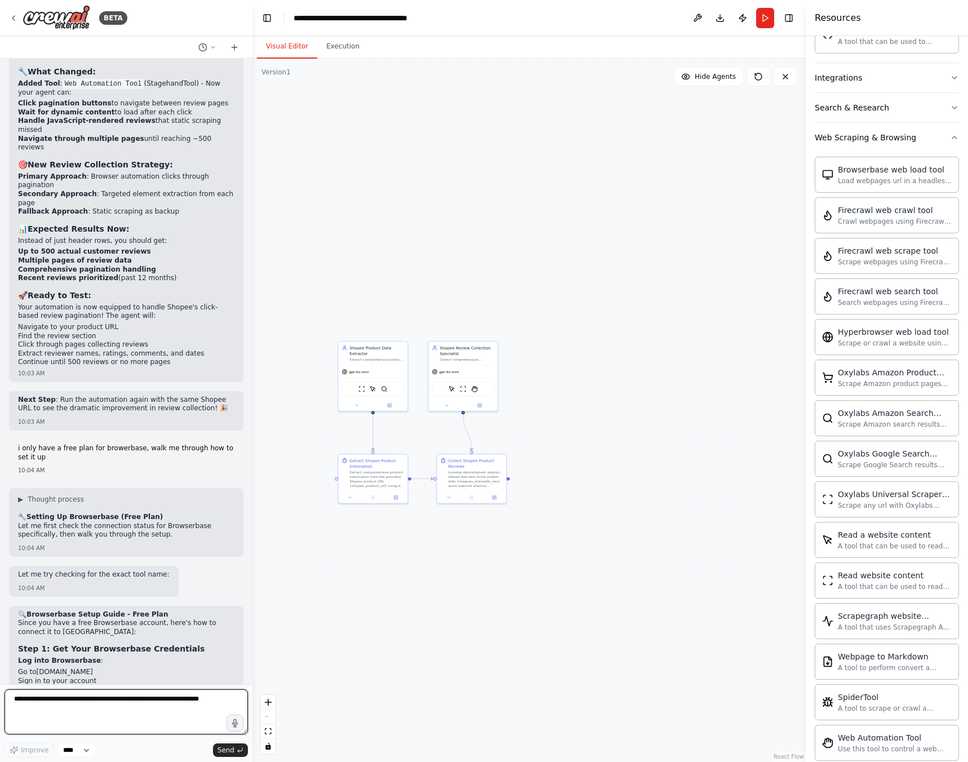
click at [131, 723] on textarea at bounding box center [126, 711] width 243 height 45
type textarea "*"
type textarea "**********"
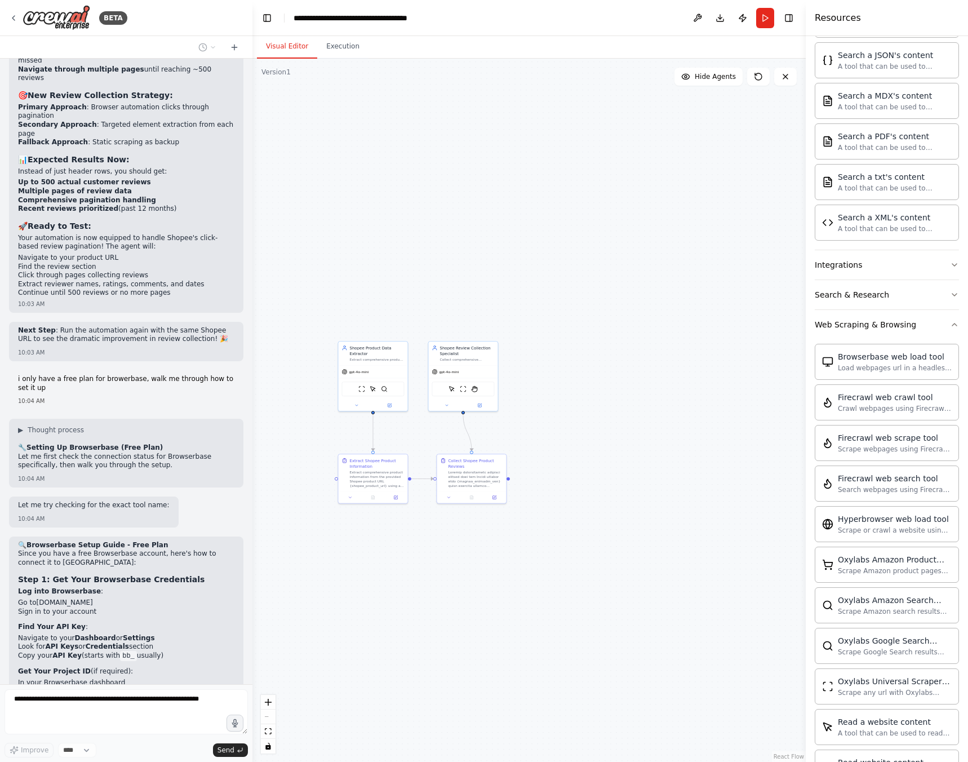
scroll to position [338, 0]
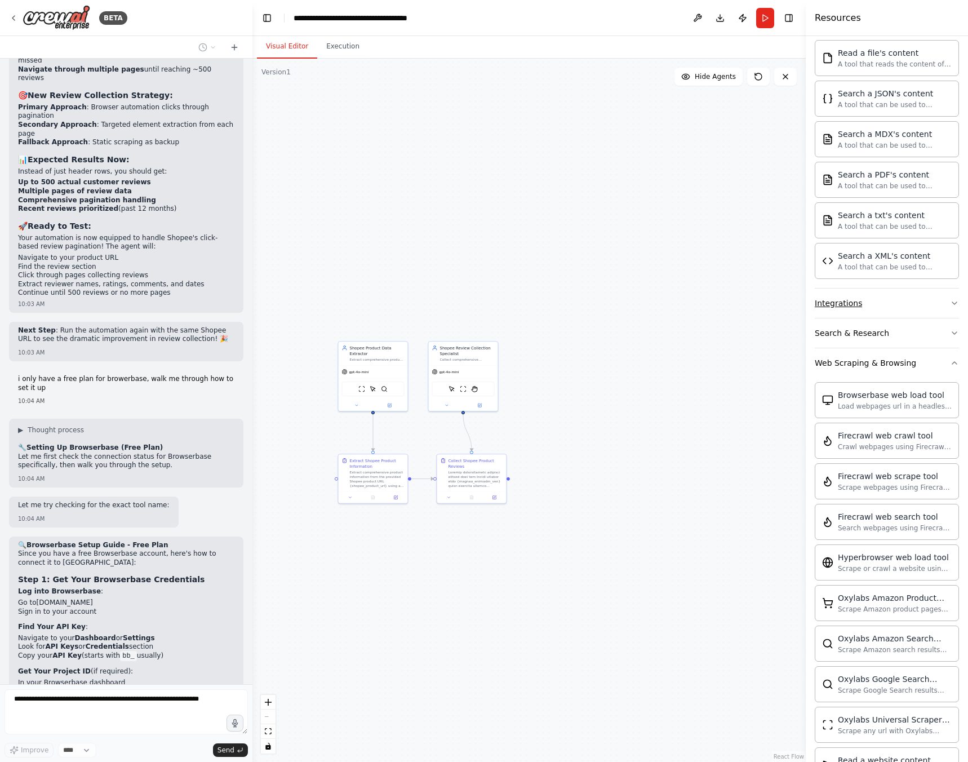
click at [879, 308] on button "Integrations" at bounding box center [887, 302] width 144 height 29
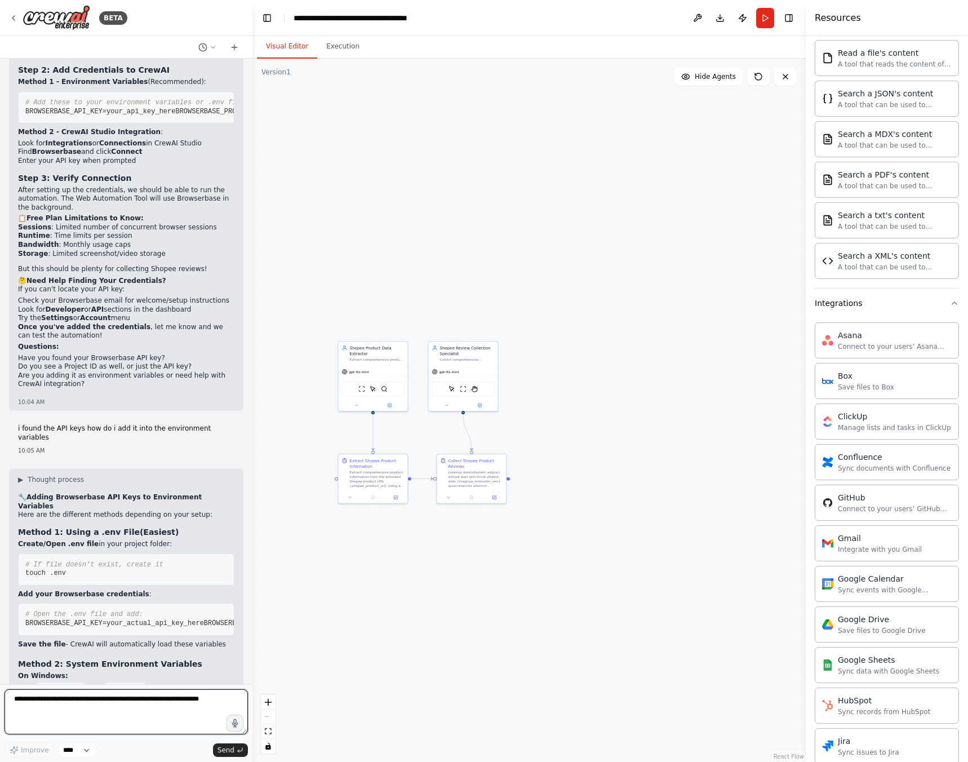
scroll to position [0, 0]
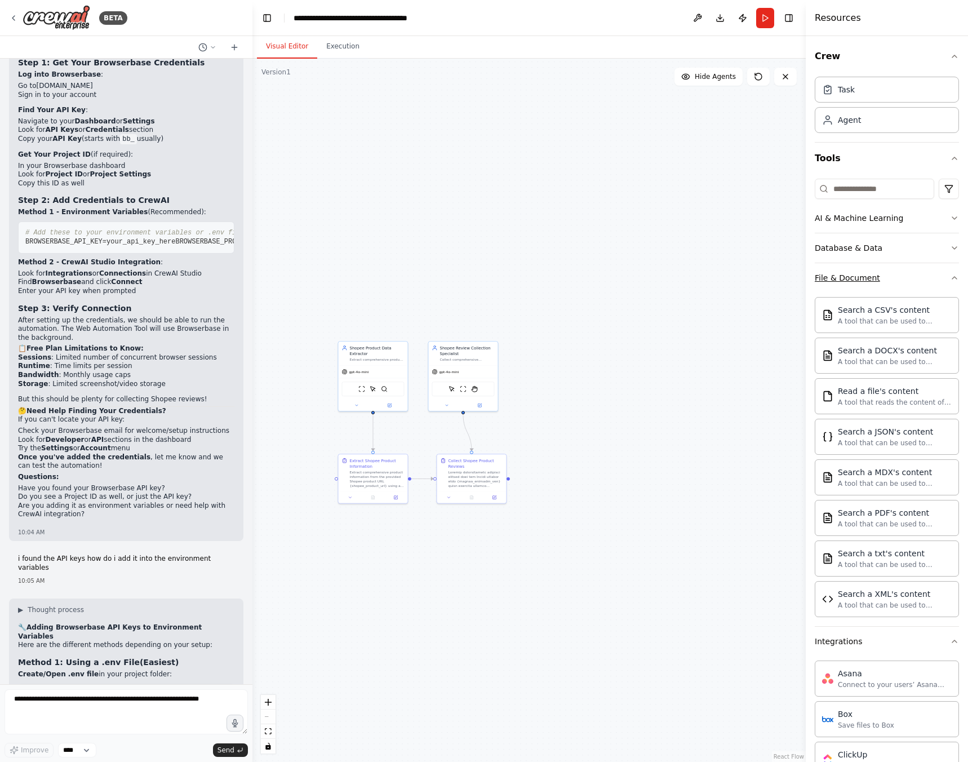
click at [950, 278] on icon "button" at bounding box center [954, 277] width 9 height 9
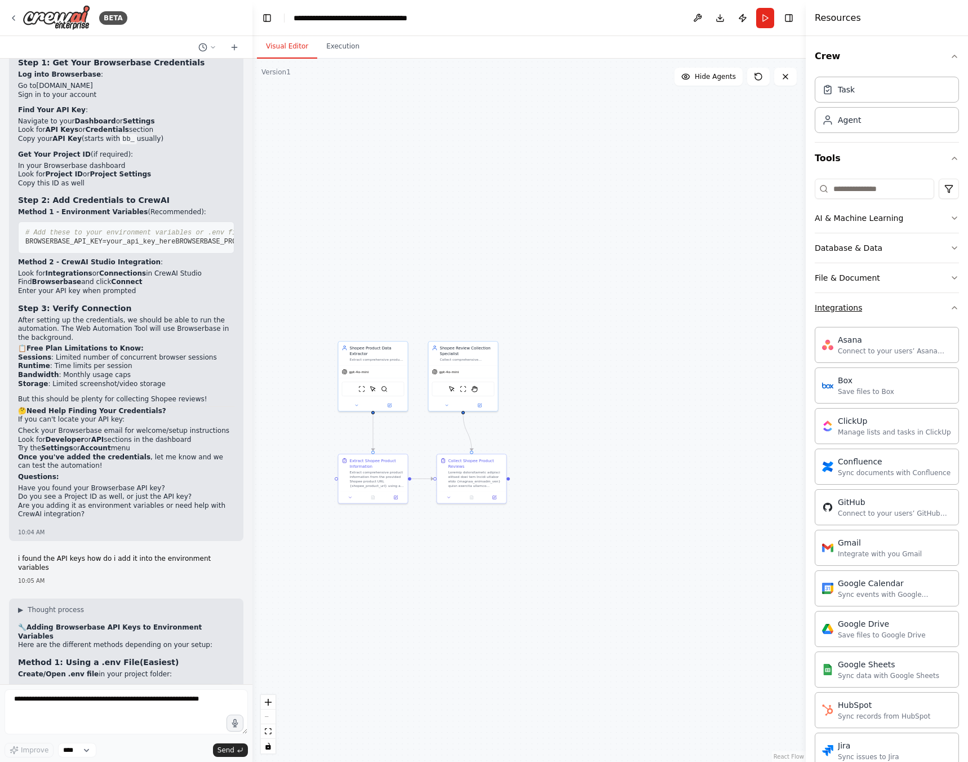
click at [947, 300] on button "Integrations" at bounding box center [887, 307] width 144 height 29
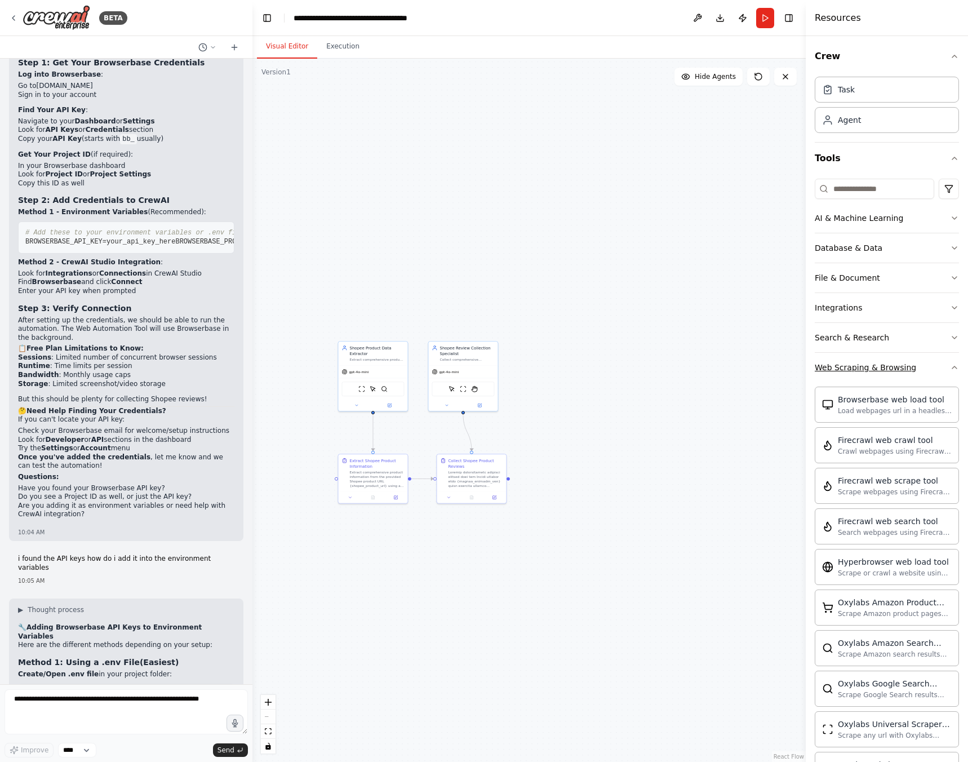
click at [939, 366] on button "Web Scraping & Browsing" at bounding box center [887, 367] width 144 height 29
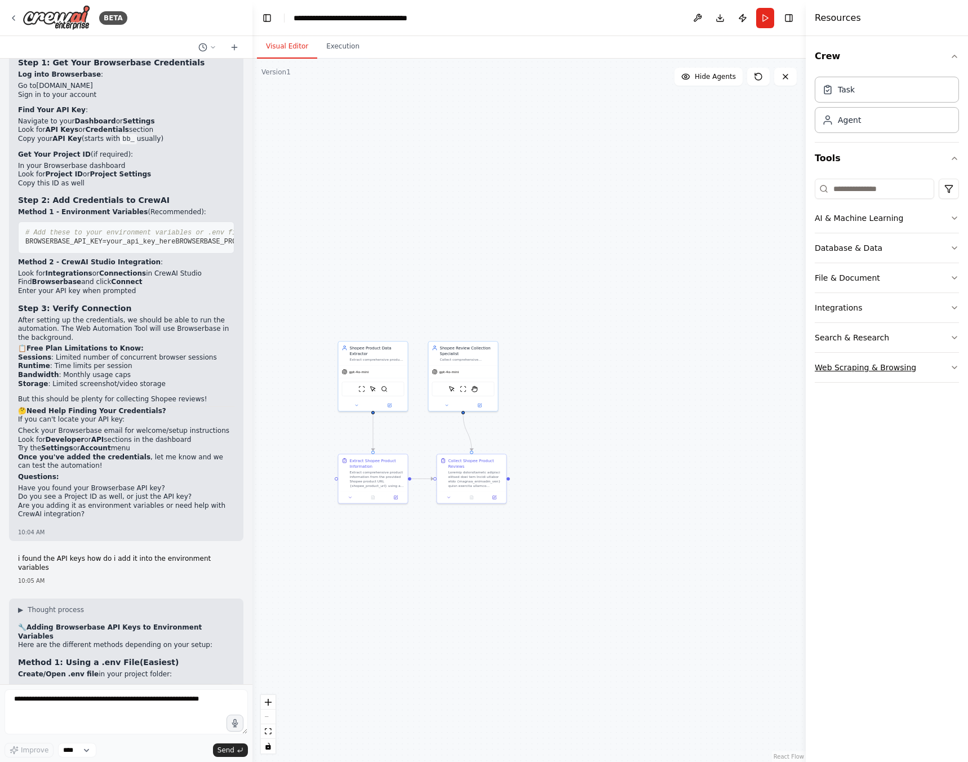
click at [939, 366] on button "Web Scraping & Browsing" at bounding box center [887, 367] width 144 height 29
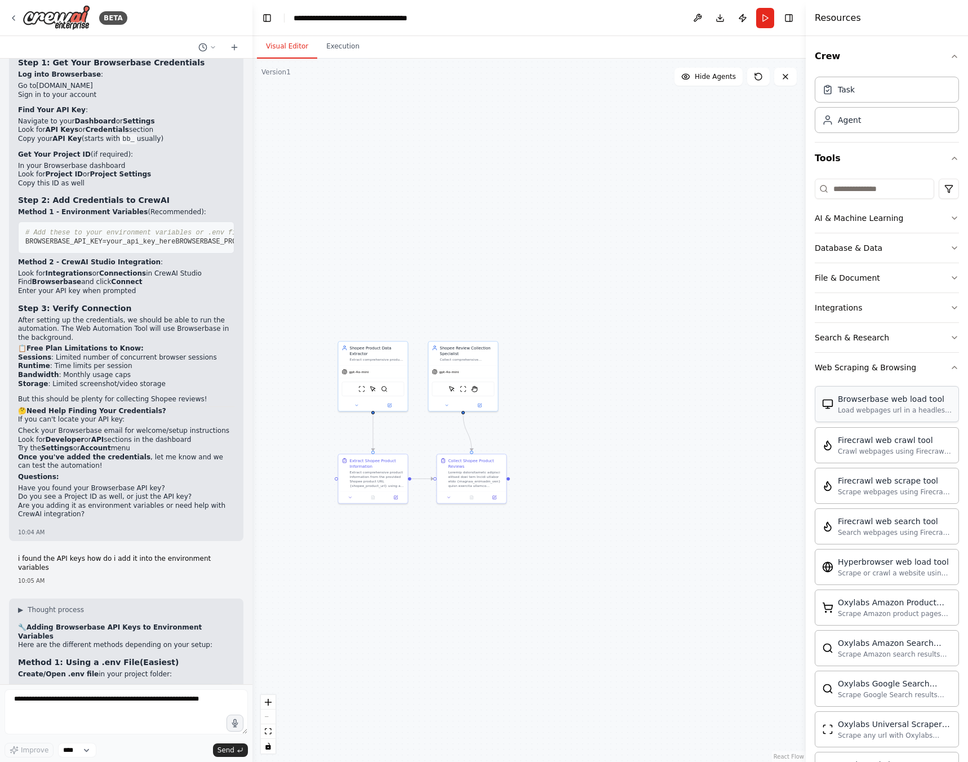
click at [895, 405] on div "Browserbase web load tool Load webpages url in a headless browser using Browser…" at bounding box center [895, 403] width 114 height 21
click at [883, 415] on div "Browserbase web load tool Load webpages url in a headless browser using Browser…" at bounding box center [887, 404] width 144 height 36
click at [828, 408] on img at bounding box center [827, 403] width 11 height 11
click at [929, 373] on button "Web Scraping & Browsing" at bounding box center [887, 367] width 144 height 29
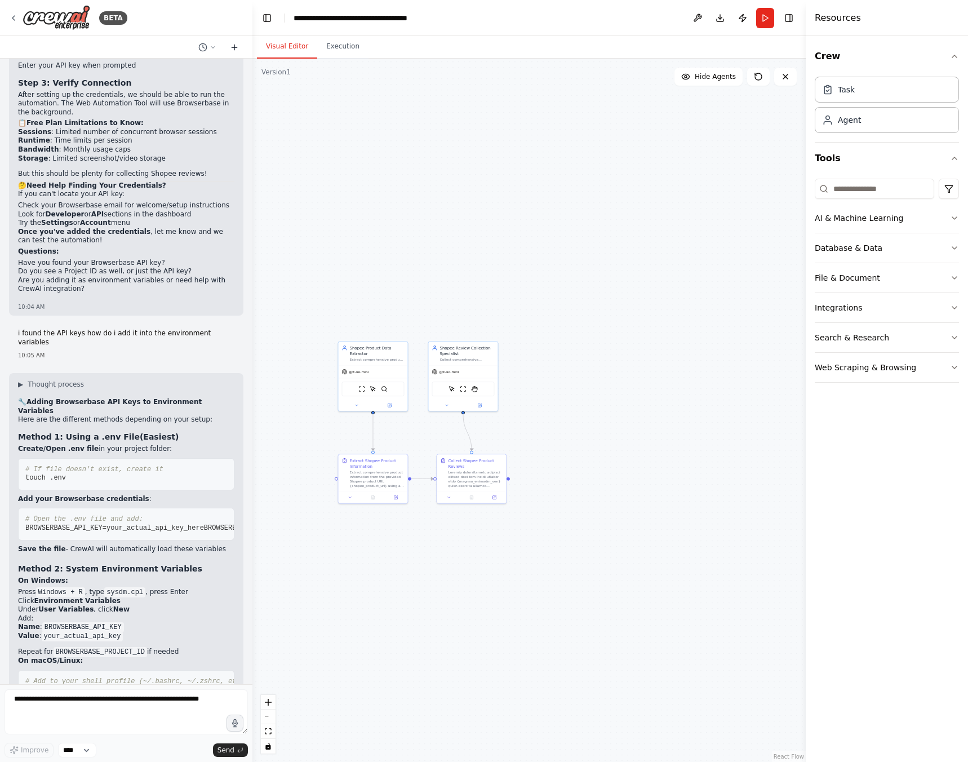
click at [232, 49] on icon at bounding box center [234, 47] width 9 height 9
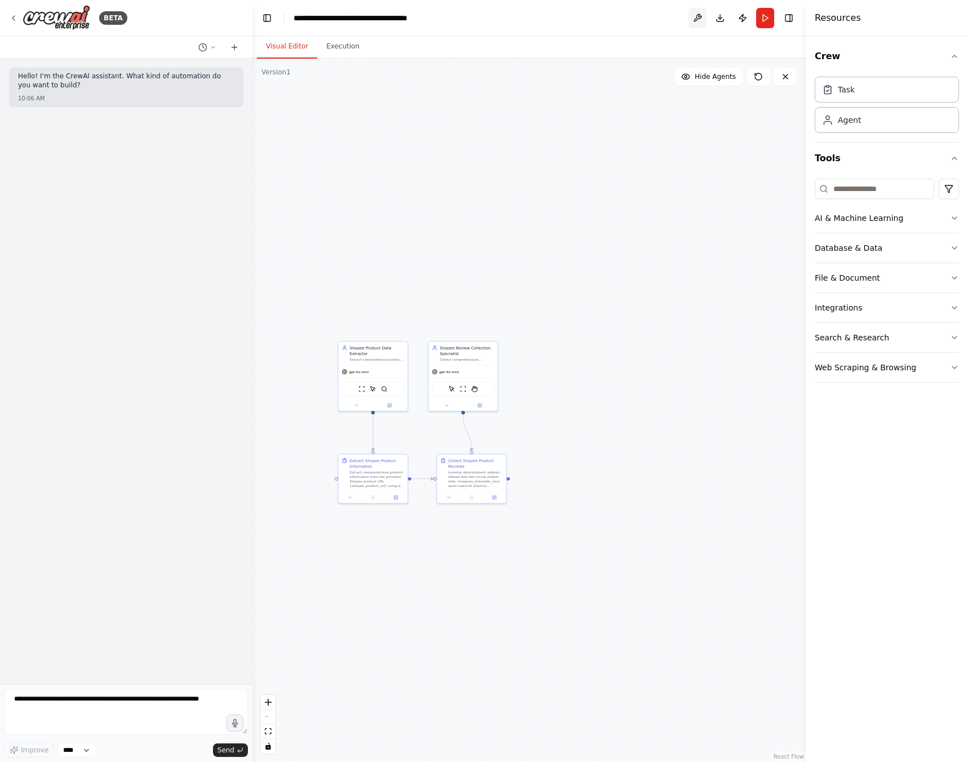
click at [703, 19] on button at bounding box center [697, 18] width 18 height 20
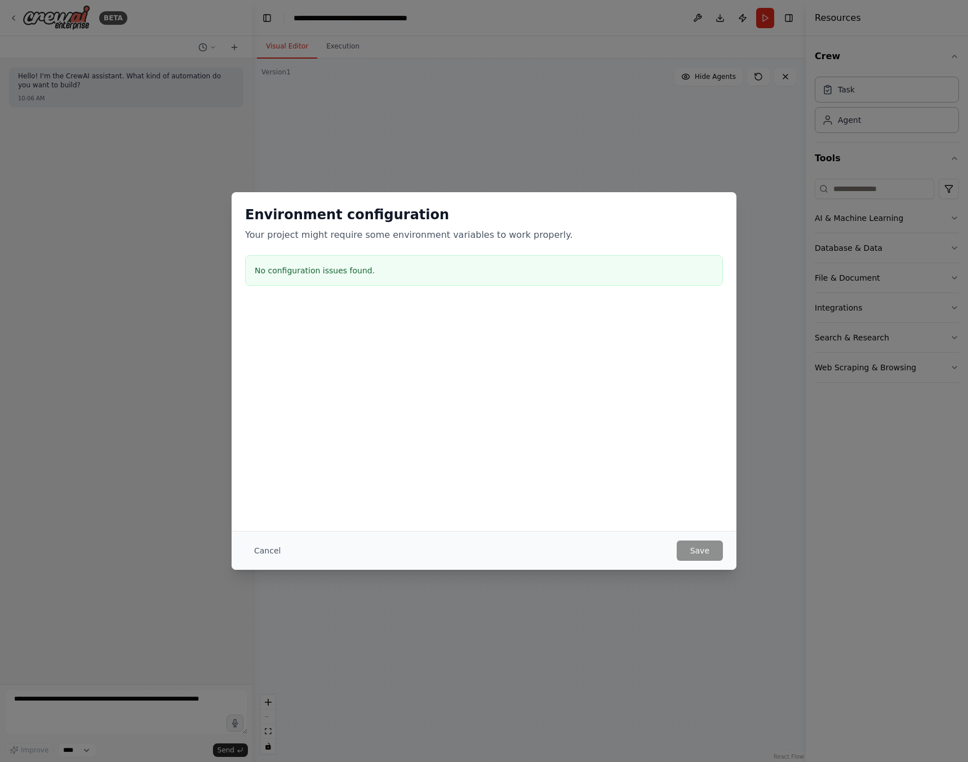
click at [608, 201] on div "Environment configuration Your project might require some environment variables…" at bounding box center [484, 248] width 505 height 112
click at [367, 74] on div "Environment configuration Your project might require some environment variables…" at bounding box center [484, 381] width 968 height 762
click at [274, 555] on button "Cancel" at bounding box center [267, 550] width 45 height 20
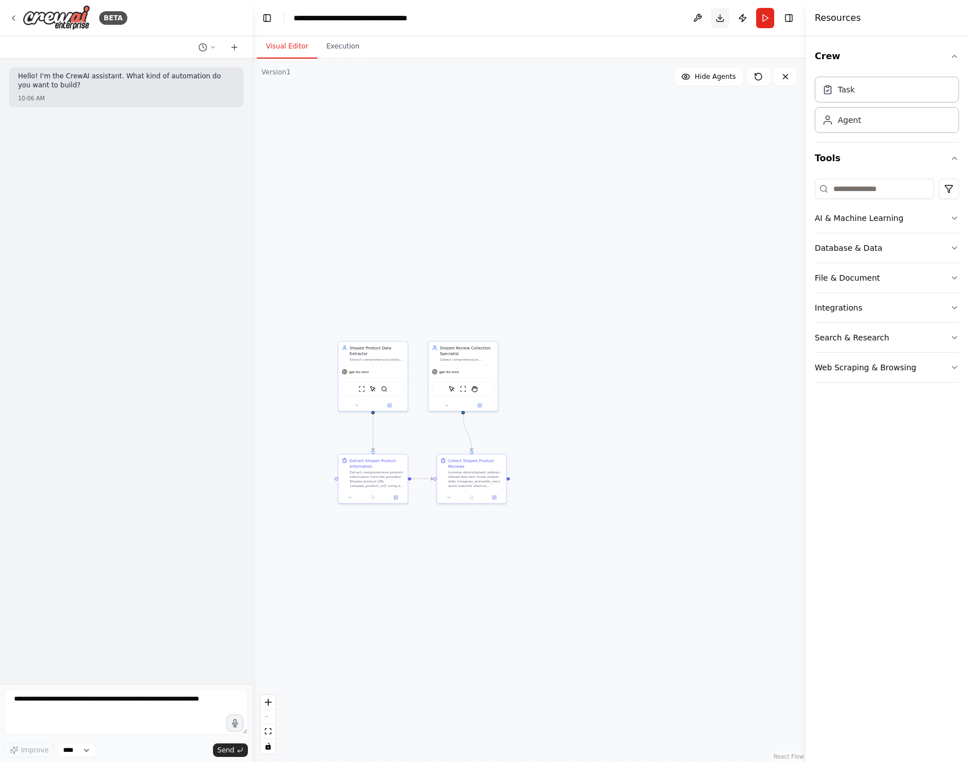
click at [719, 17] on button "Download" at bounding box center [720, 18] width 18 height 20
click at [104, 697] on textarea at bounding box center [126, 711] width 243 height 45
type textarea "**********"
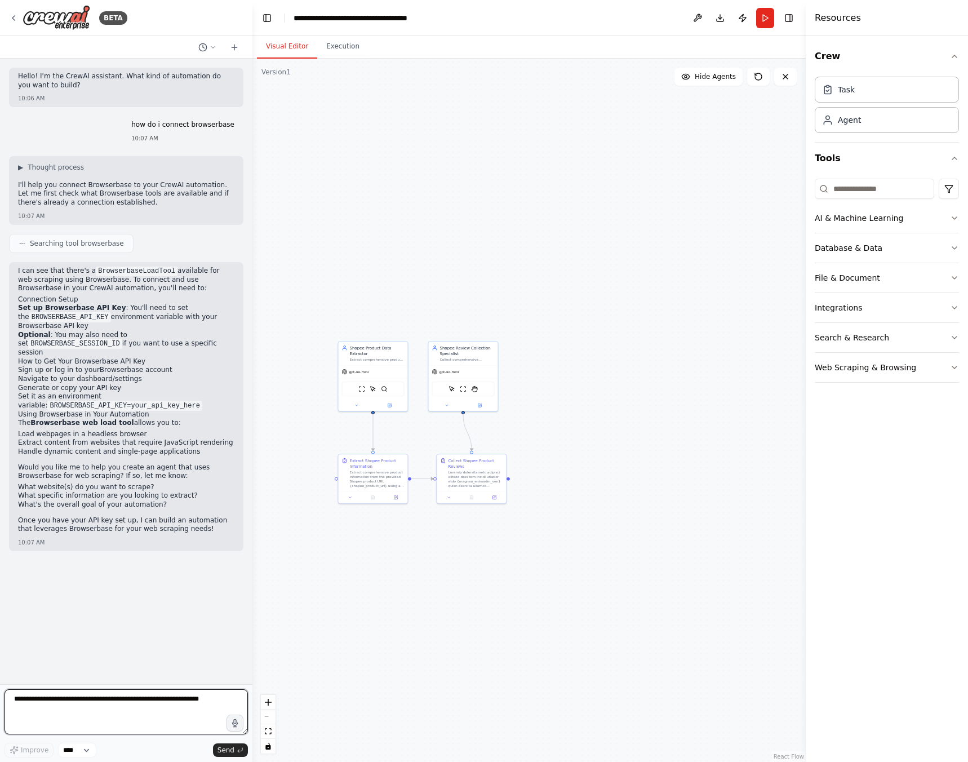
click at [135, 704] on textarea at bounding box center [126, 711] width 243 height 45
type textarea "**********"
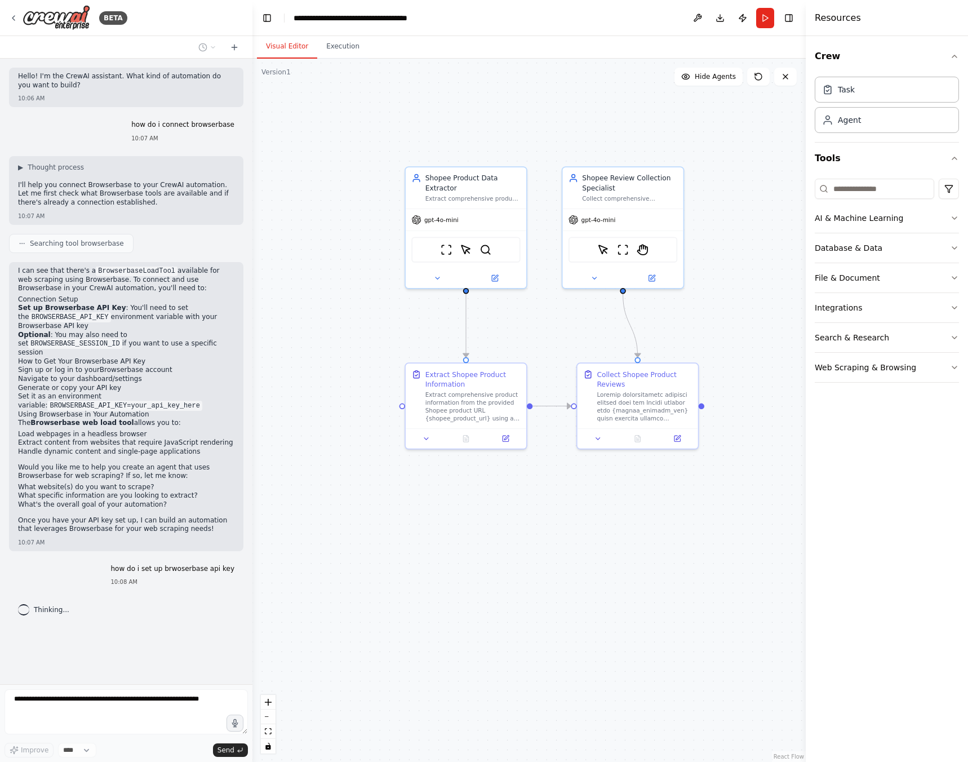
drag, startPoint x: 352, startPoint y: 499, endPoint x: 516, endPoint y: 552, distance: 172.3
click at [516, 552] on div ".deletable-edge-delete-btn { width: 20px; height: 20px; border: 0px solid #ffff…" at bounding box center [528, 410] width 553 height 703
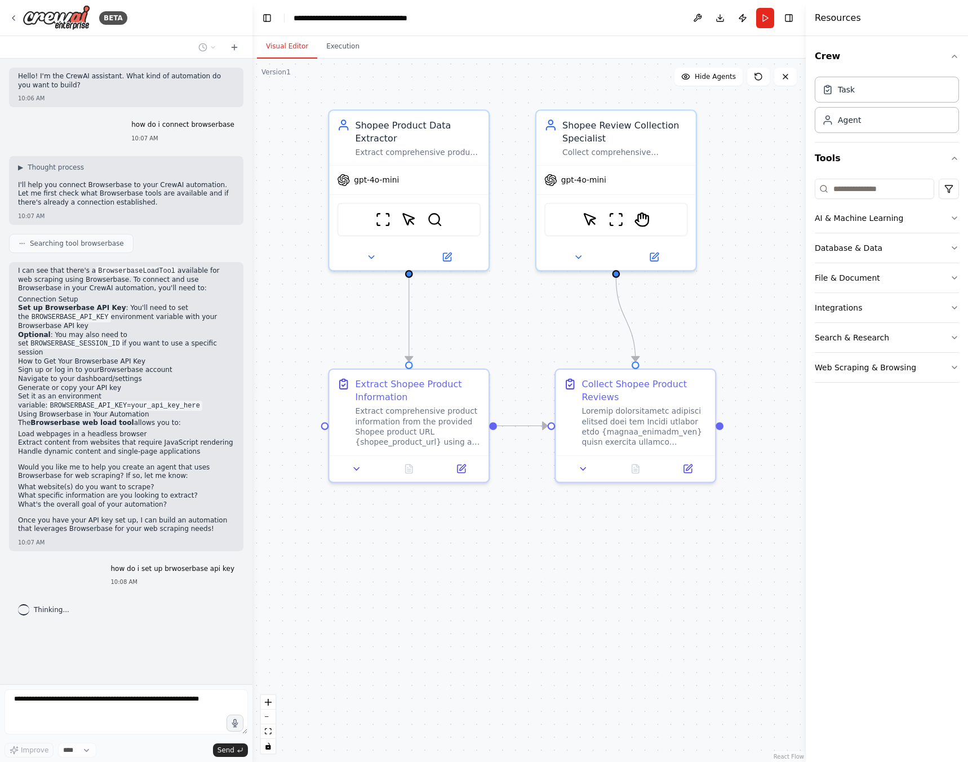
drag, startPoint x: 593, startPoint y: 532, endPoint x: 552, endPoint y: 598, distance: 78.2
click at [552, 598] on div ".deletable-edge-delete-btn { width: 20px; height: 20px; border: 0px solid #ffff…" at bounding box center [528, 410] width 553 height 703
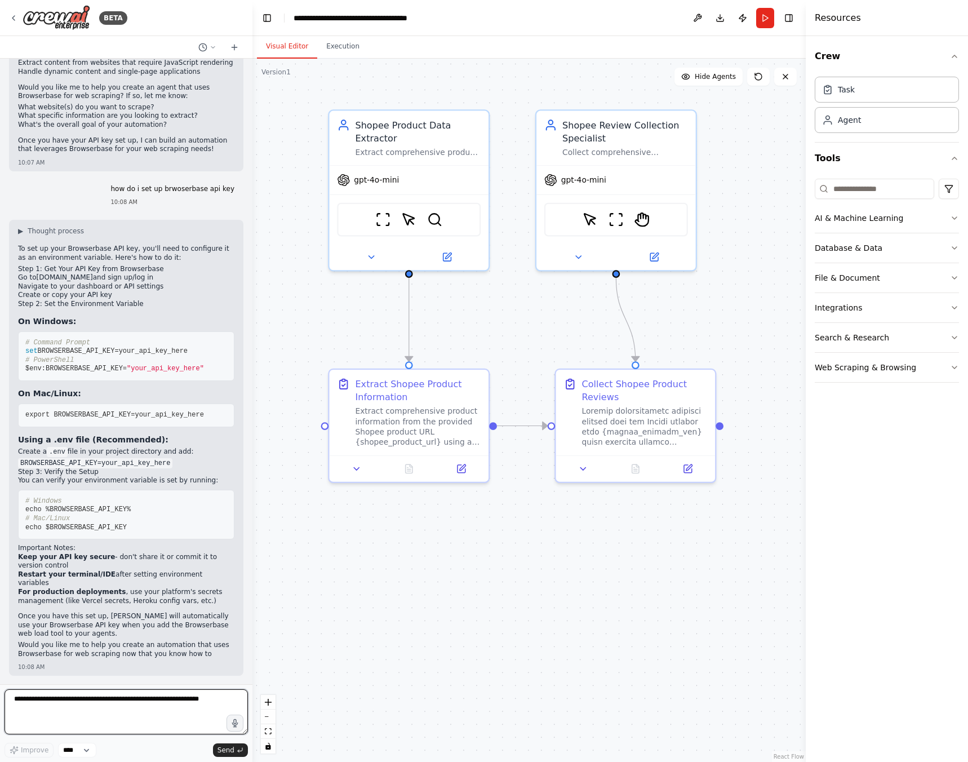
scroll to position [389, 0]
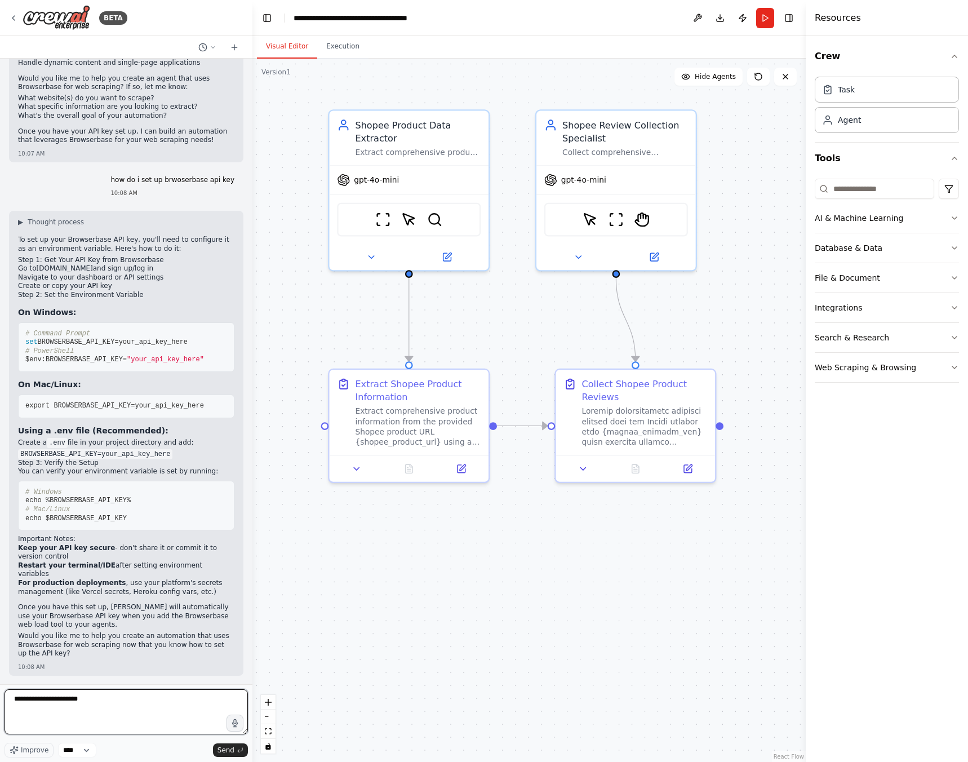
type textarea "**********"
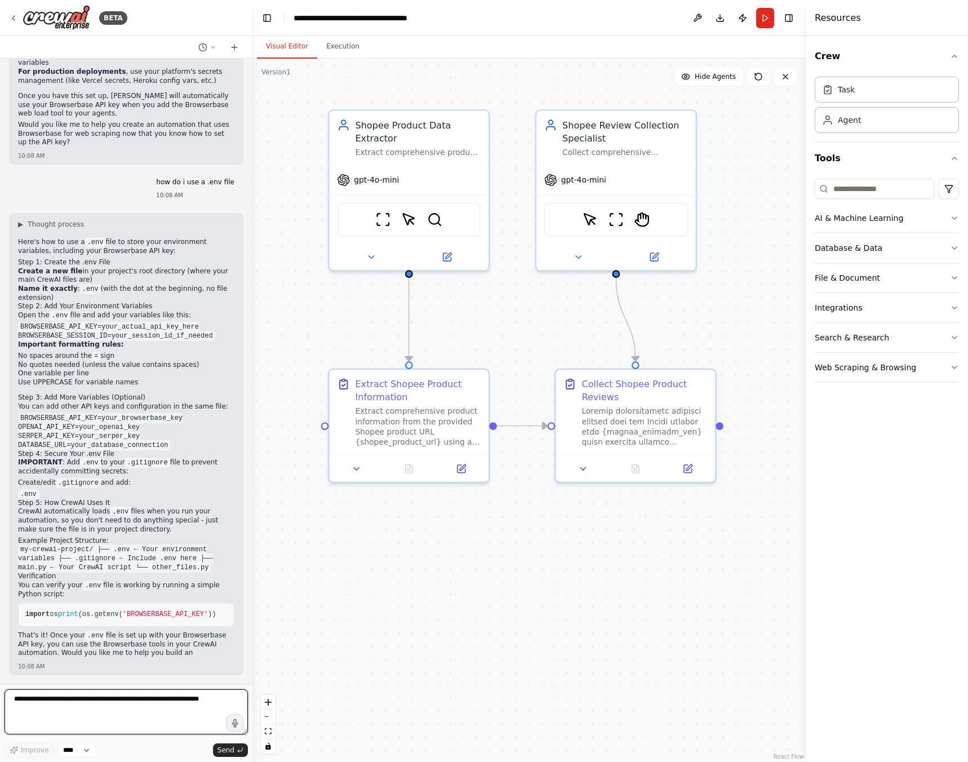
scroll to position [917, 0]
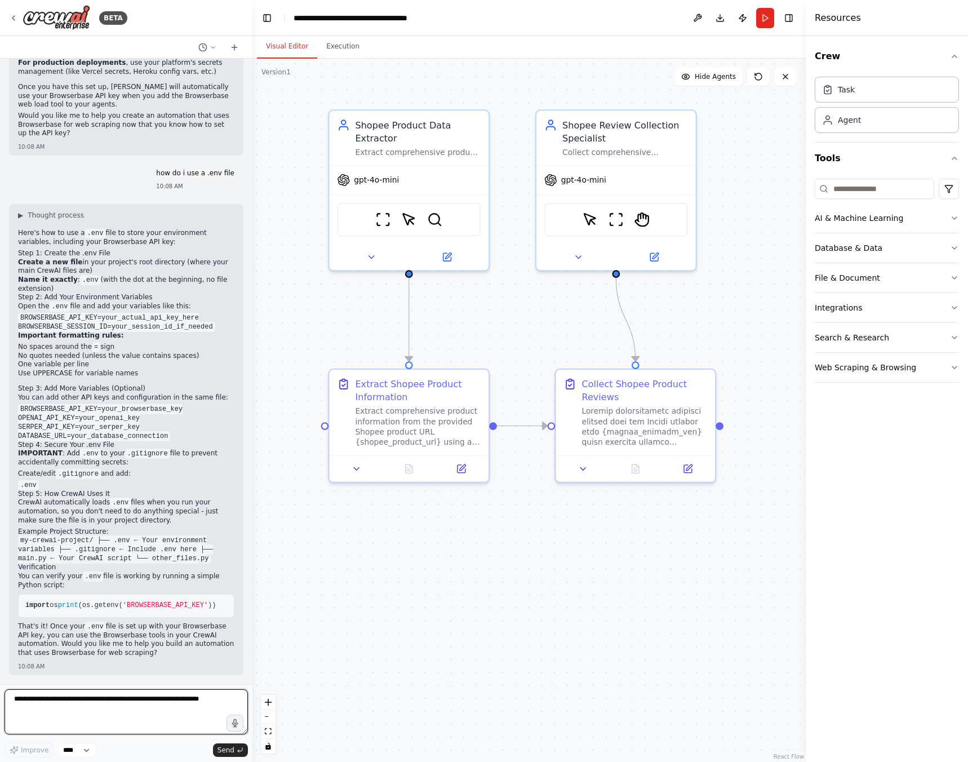
click at [127, 705] on textarea at bounding box center [126, 711] width 243 height 45
type textarea "**********"
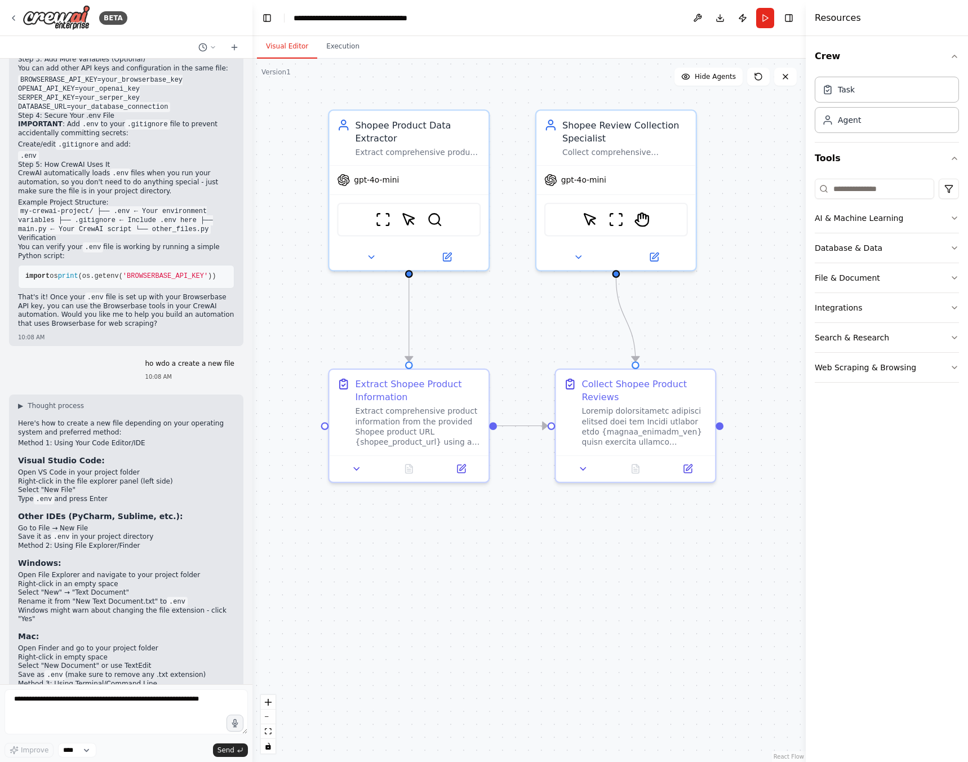
scroll to position [1519, 0]
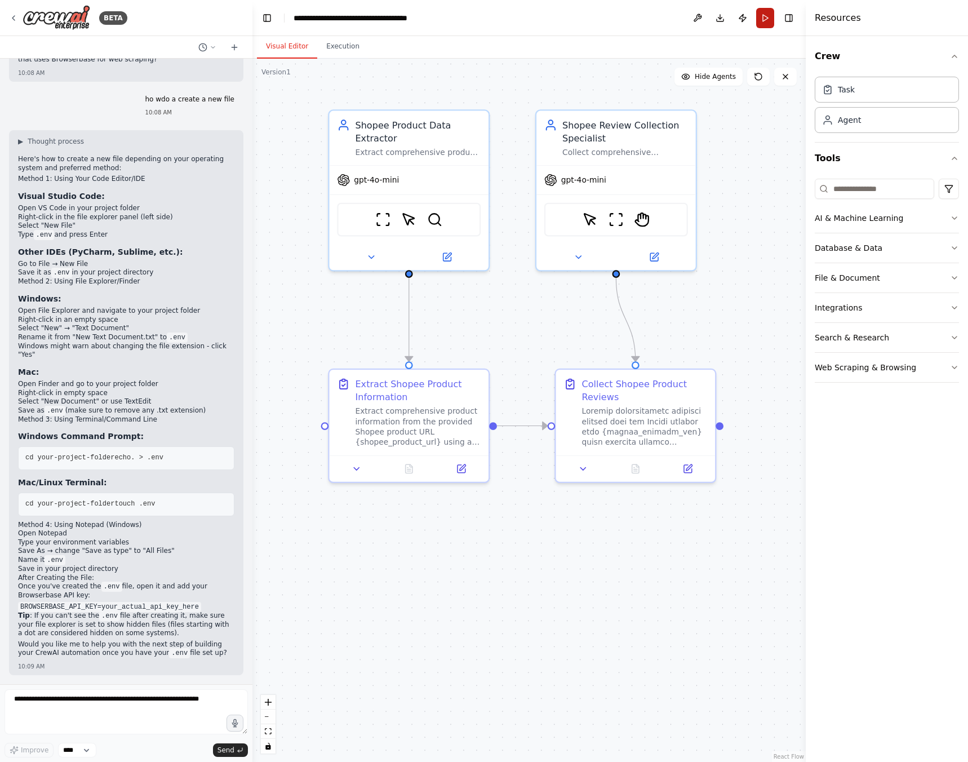
click at [767, 19] on button "Run" at bounding box center [765, 18] width 18 height 20
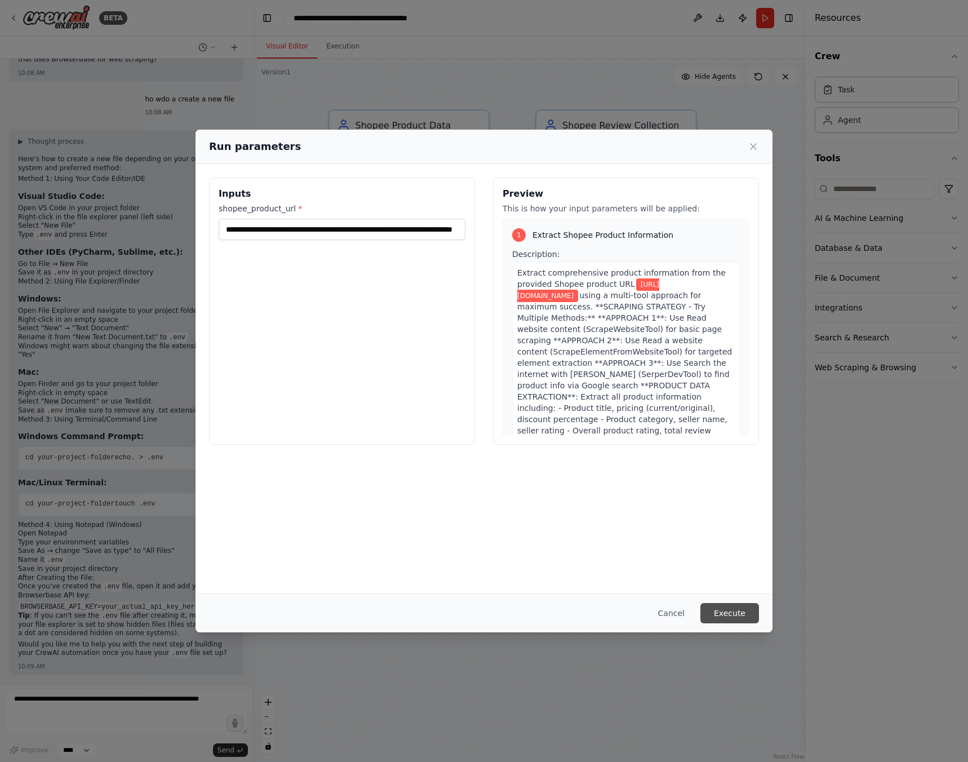
click at [735, 607] on button "Execute" at bounding box center [729, 613] width 59 height 20
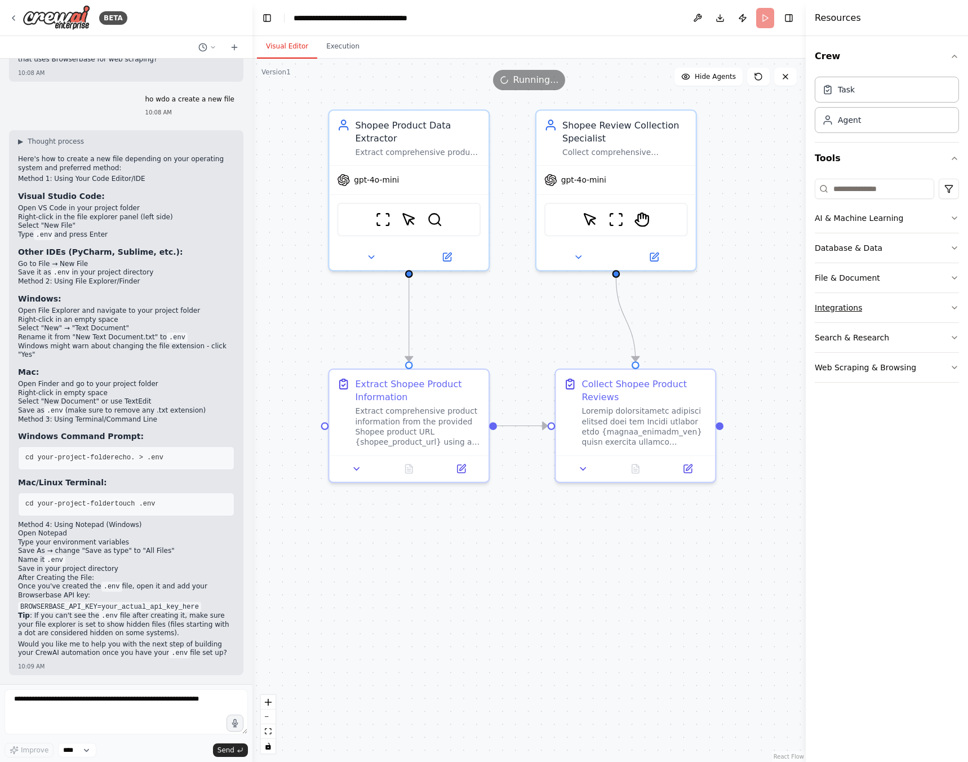
click at [870, 304] on button "Integrations" at bounding box center [887, 307] width 144 height 29
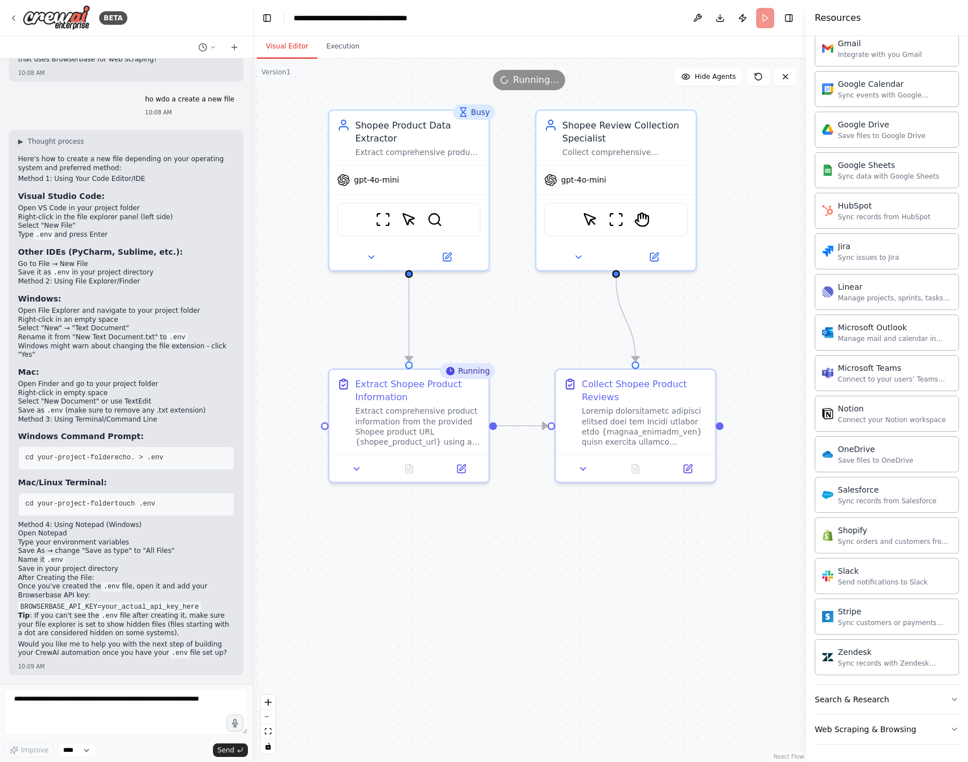
scroll to position [500, 0]
click at [877, 732] on div "Web Scraping & Browsing" at bounding box center [865, 728] width 101 height 11
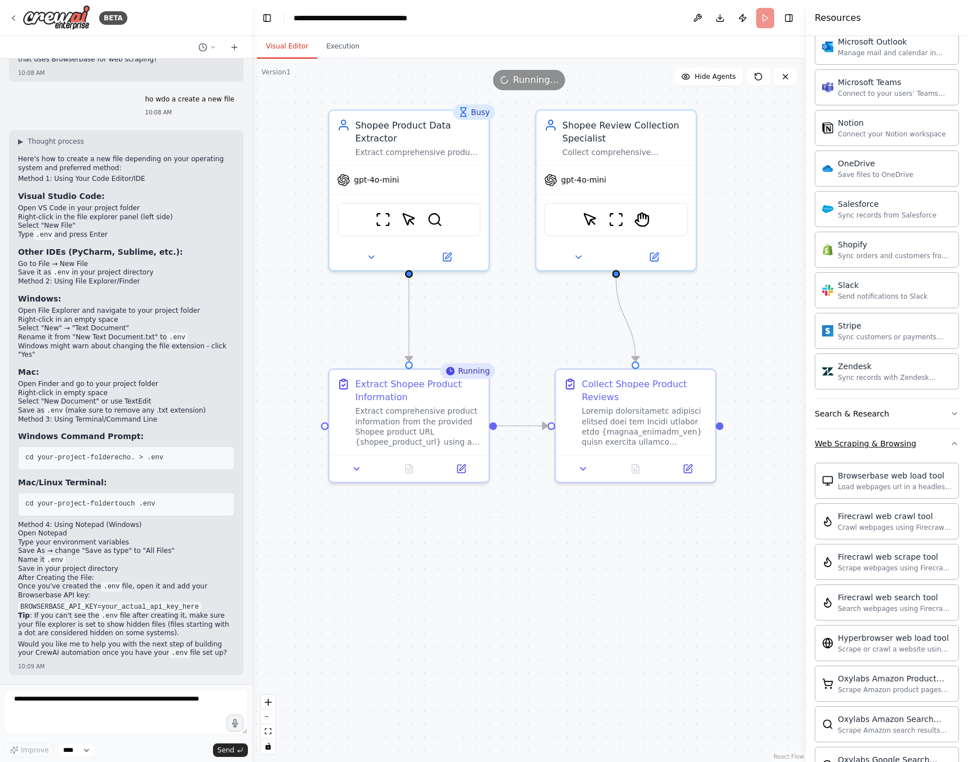
scroll to position [950, 0]
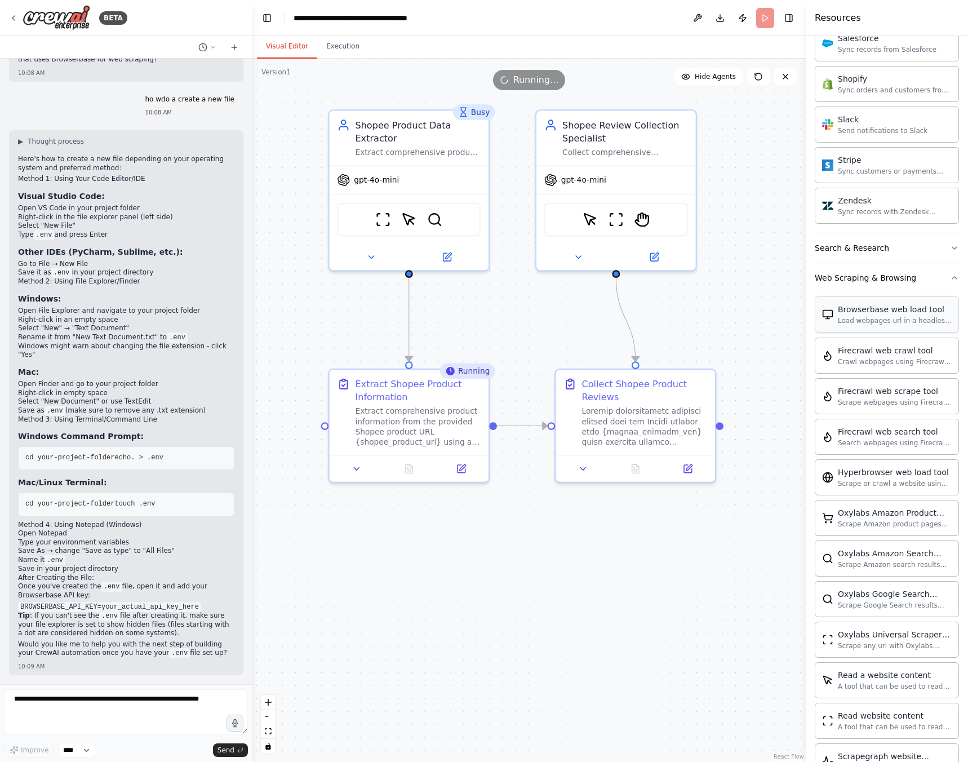
click at [834, 299] on div "Browserbase web load tool Load webpages url in a headless browser using Browser…" at bounding box center [887, 314] width 144 height 36
click at [841, 319] on div "Load webpages url in a headless browser using Browserbase and return the conten…" at bounding box center [895, 320] width 114 height 9
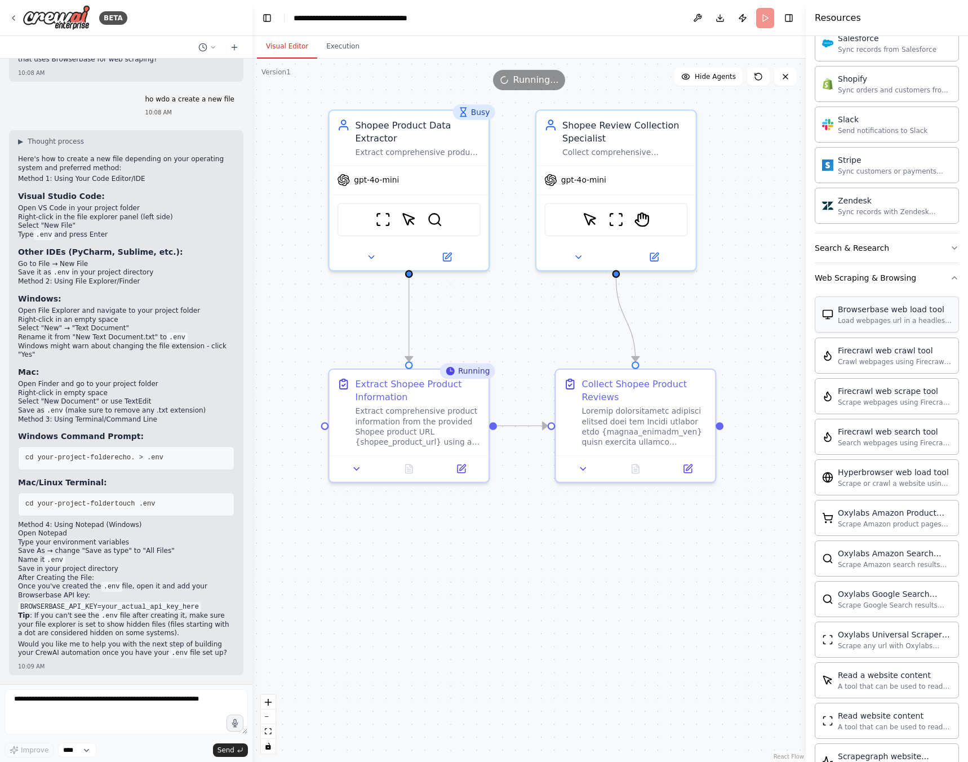
click at [841, 319] on div "Load webpages url in a headless browser using Browserbase and return the conten…" at bounding box center [895, 320] width 114 height 9
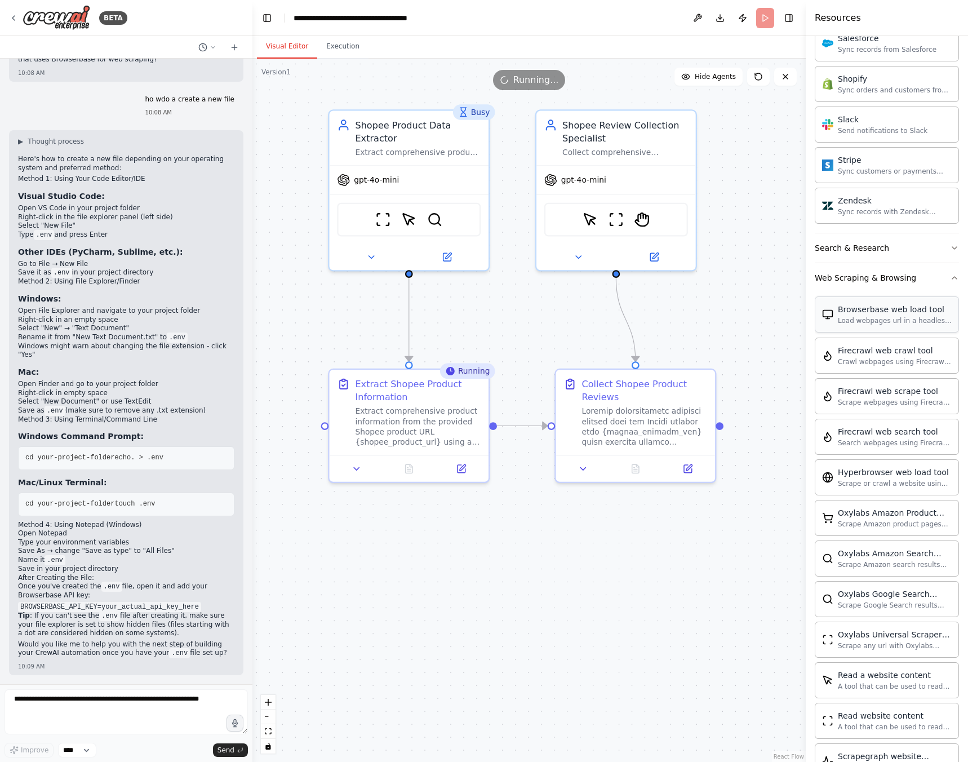
drag, startPoint x: 841, startPoint y: 319, endPoint x: 899, endPoint y: 318, distance: 57.5
click at [899, 318] on div "Load webpages url in a headless browser using Browserbase and return the conten…" at bounding box center [895, 320] width 114 height 9
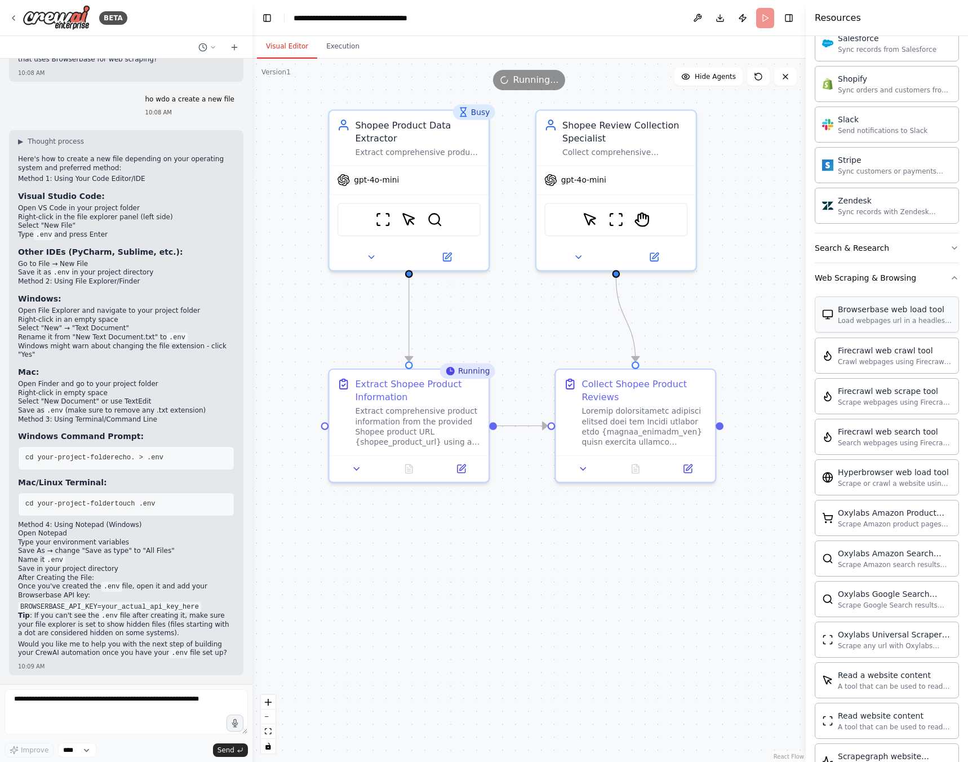
click at [899, 318] on div "Load webpages url in a headless browser using Browserbase and return the conten…" at bounding box center [895, 320] width 114 height 9
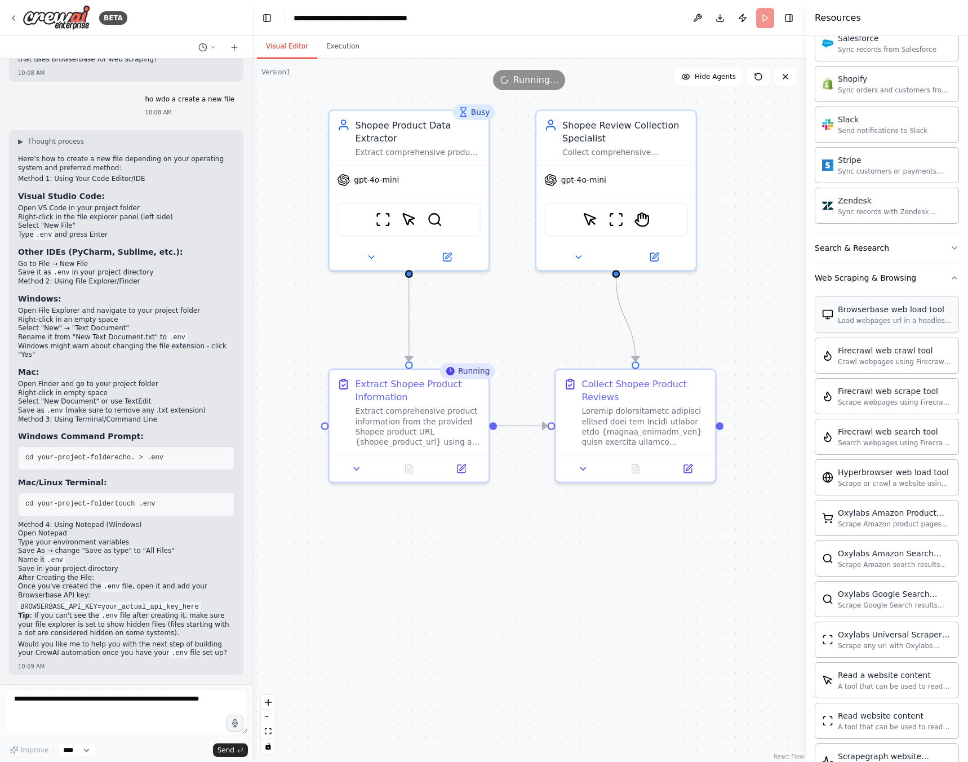
click at [899, 318] on div "Load webpages url in a headless browser using Browserbase and return the conten…" at bounding box center [895, 320] width 114 height 9
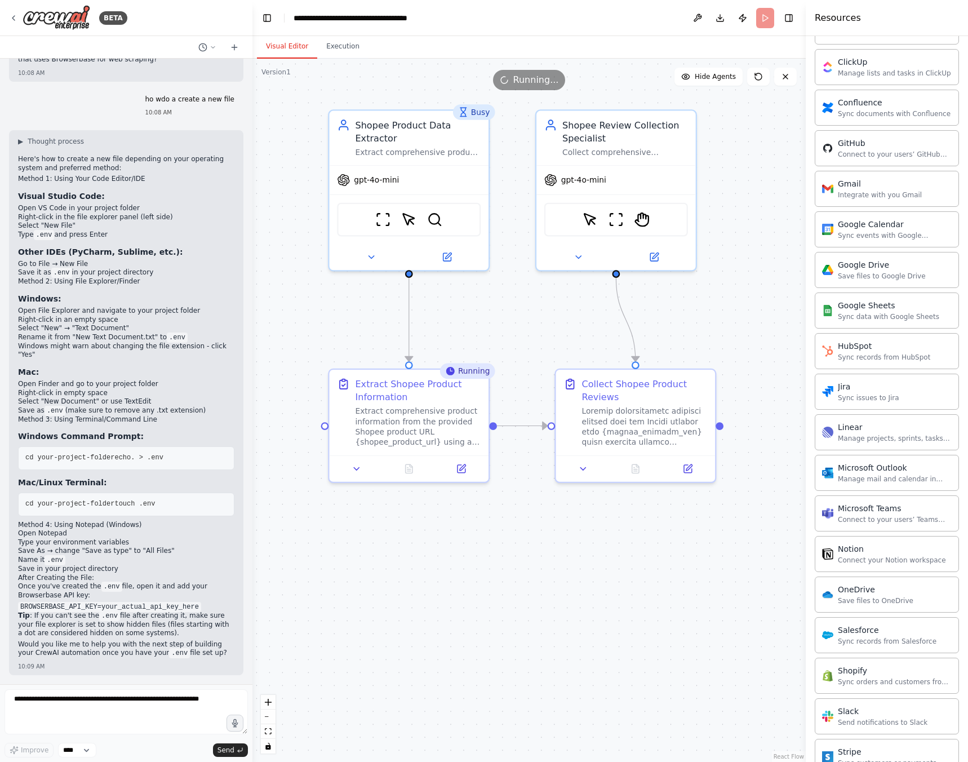
scroll to position [0, 0]
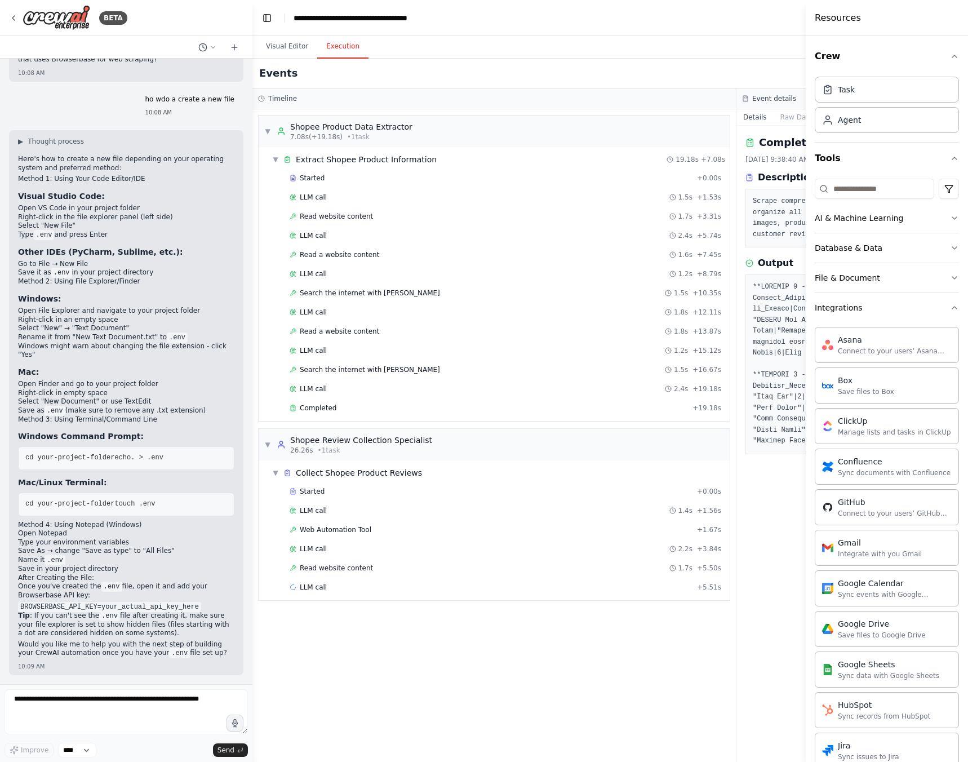
click at [341, 48] on button "Execution" at bounding box center [342, 47] width 51 height 24
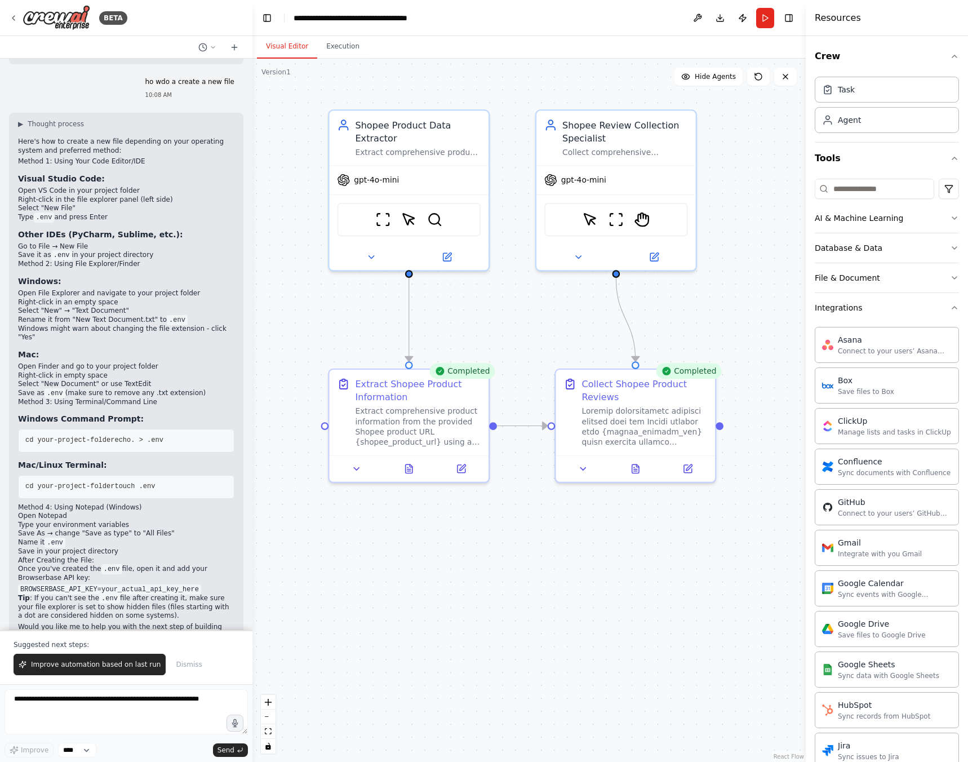
click at [285, 50] on button "Visual Editor" at bounding box center [287, 47] width 60 height 24
click at [116, 672] on button "Improve automation based on last run" at bounding box center [90, 664] width 152 height 21
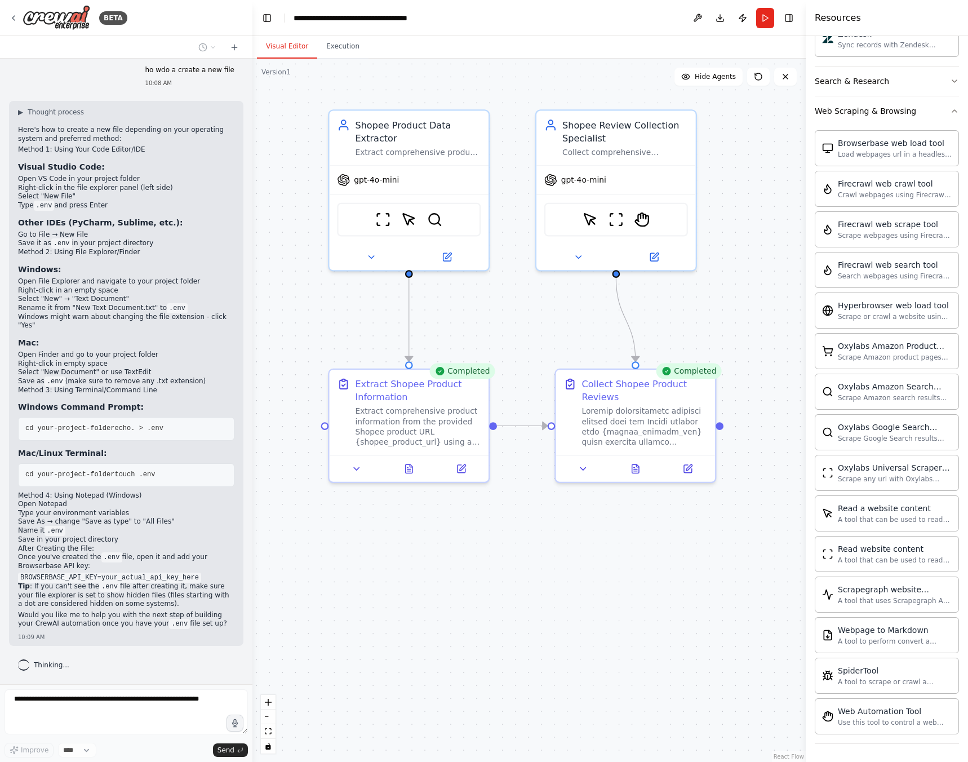
scroll to position [1005, 0]
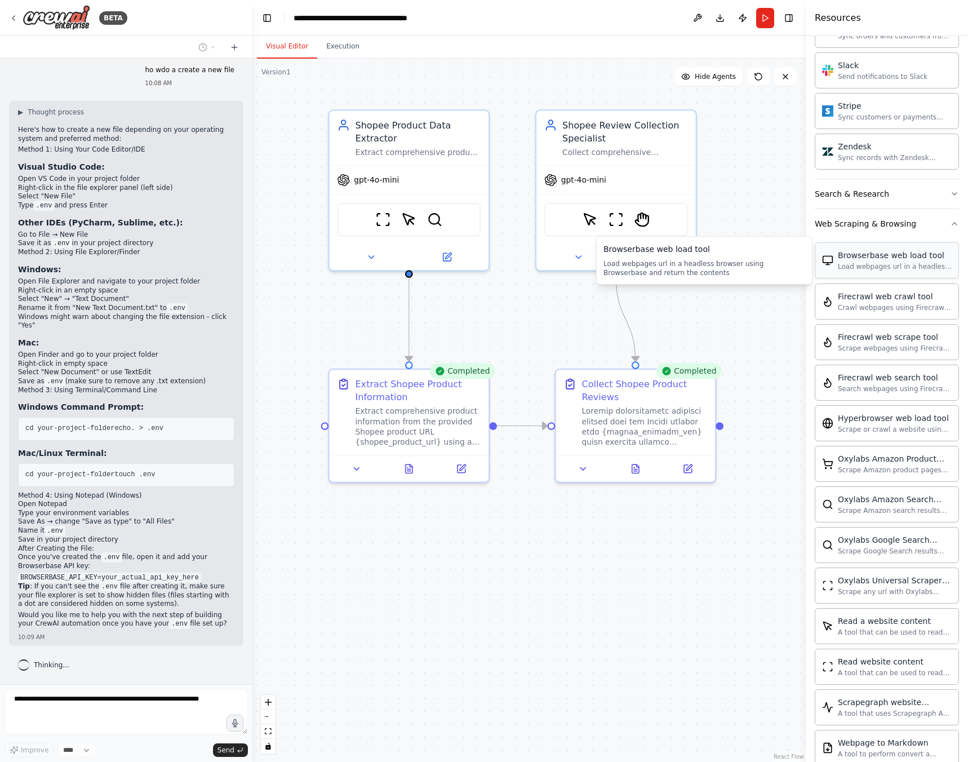
click at [861, 273] on div "Browserbase web load tool Load webpages url in a headless browser using Browser…" at bounding box center [887, 260] width 144 height 36
click at [830, 265] on img at bounding box center [827, 260] width 11 height 11
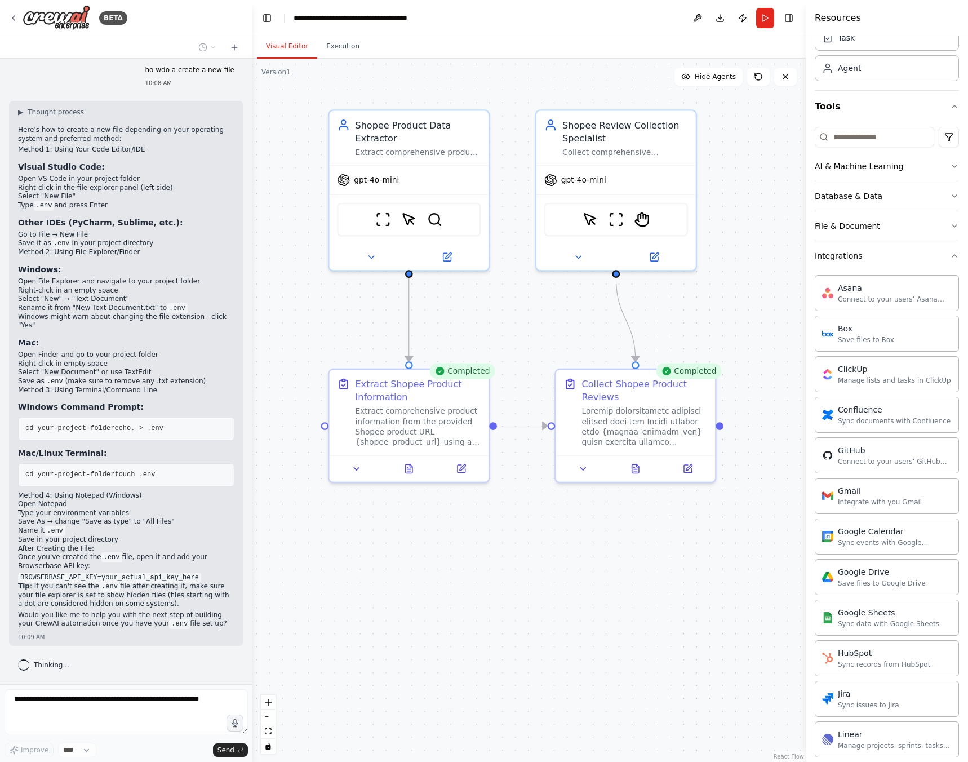
scroll to position [0, 0]
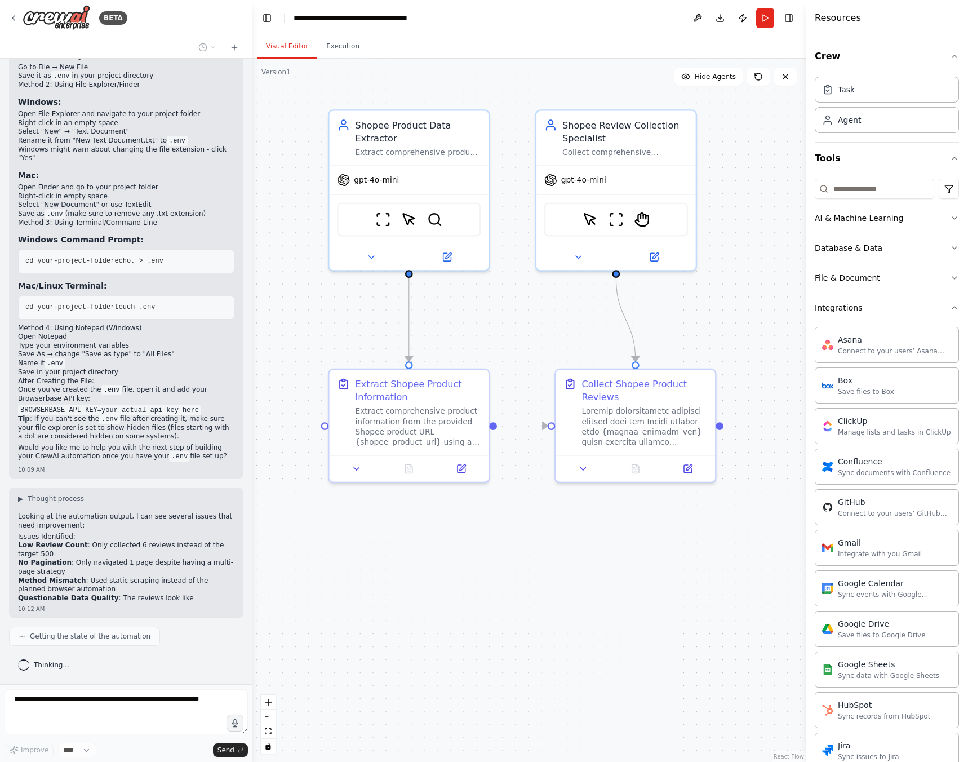
click at [950, 160] on icon "button" at bounding box center [954, 158] width 9 height 9
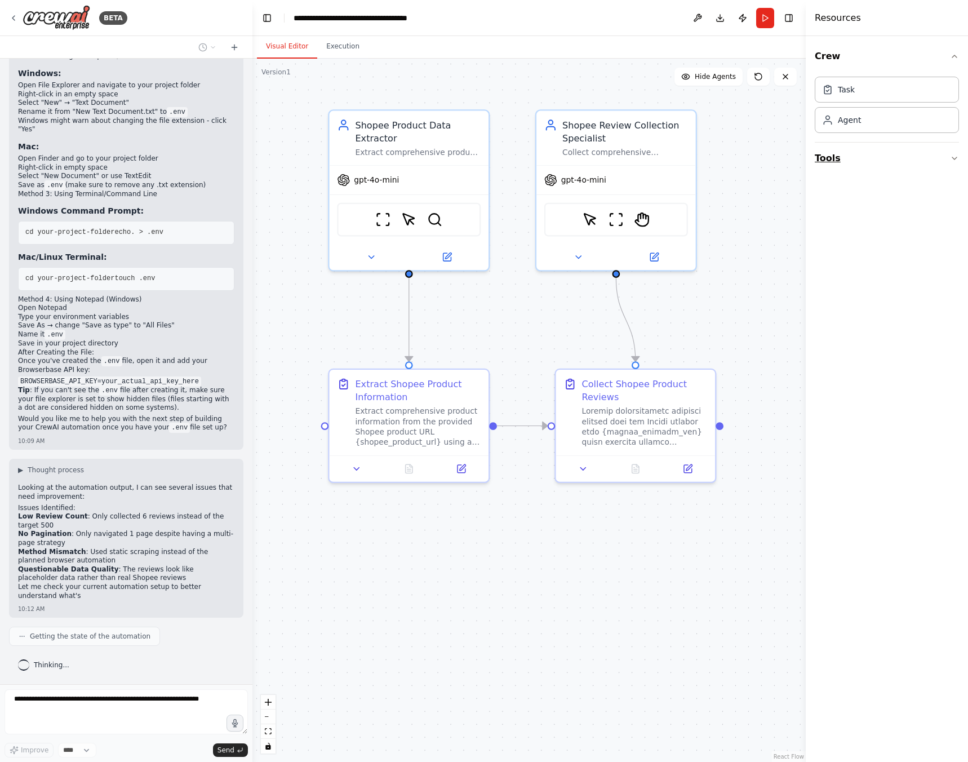
scroll to position [1744, 0]
click at [947, 160] on button "Tools" at bounding box center [887, 159] width 144 height 32
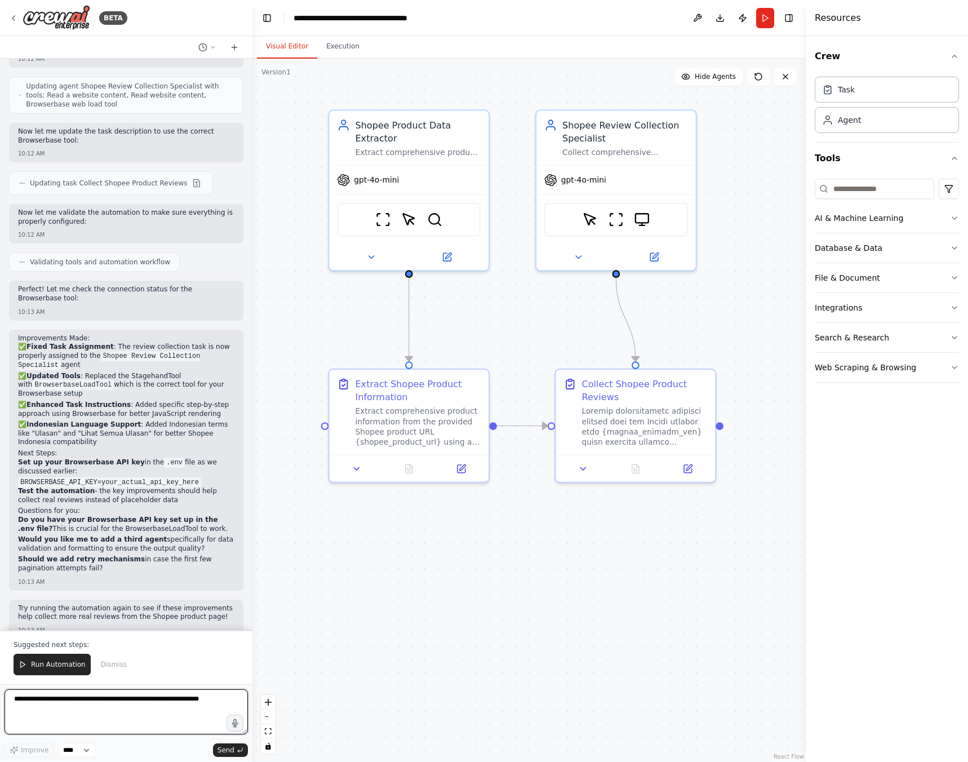
scroll to position [2753, 0]
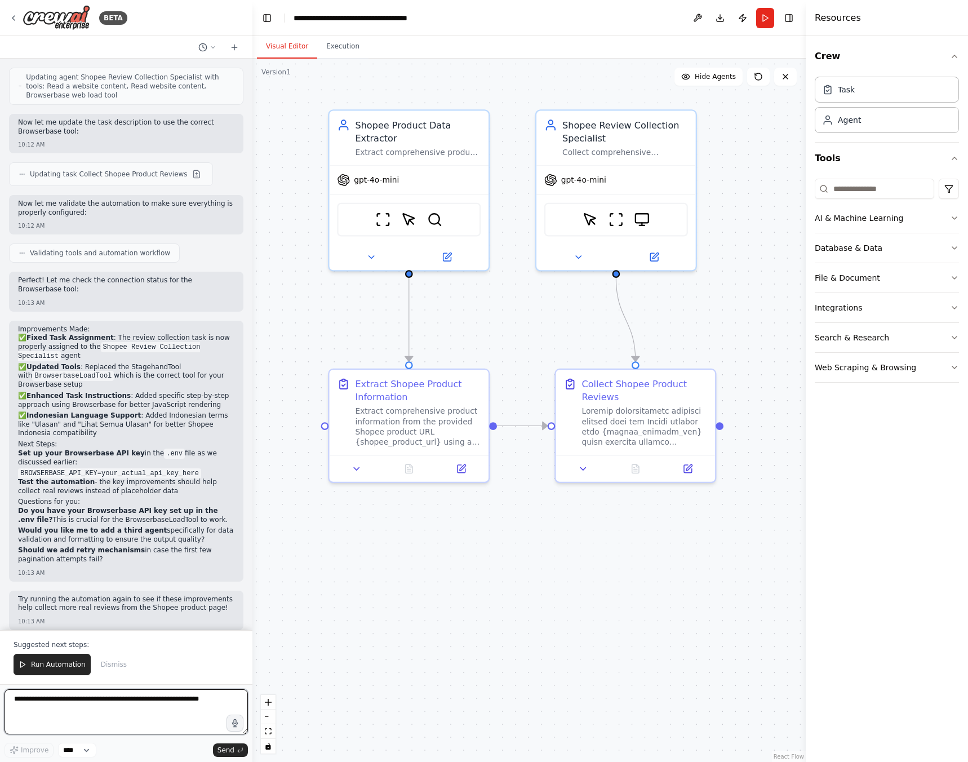
click at [123, 706] on textarea at bounding box center [126, 711] width 243 height 45
type textarea "**********"
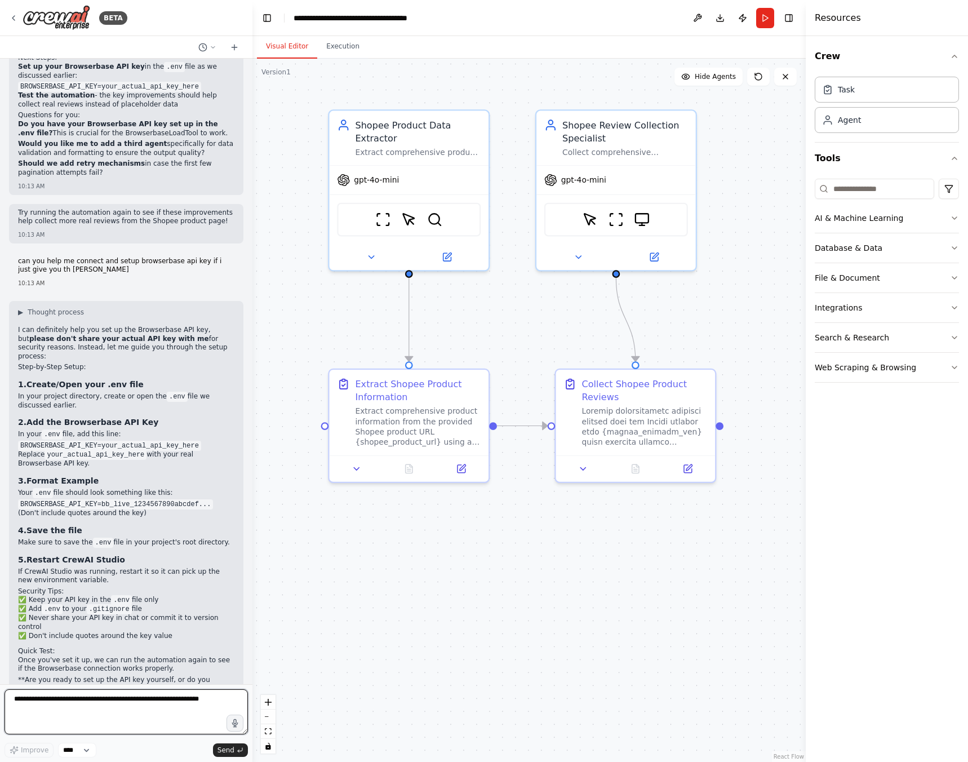
scroll to position [3148, 0]
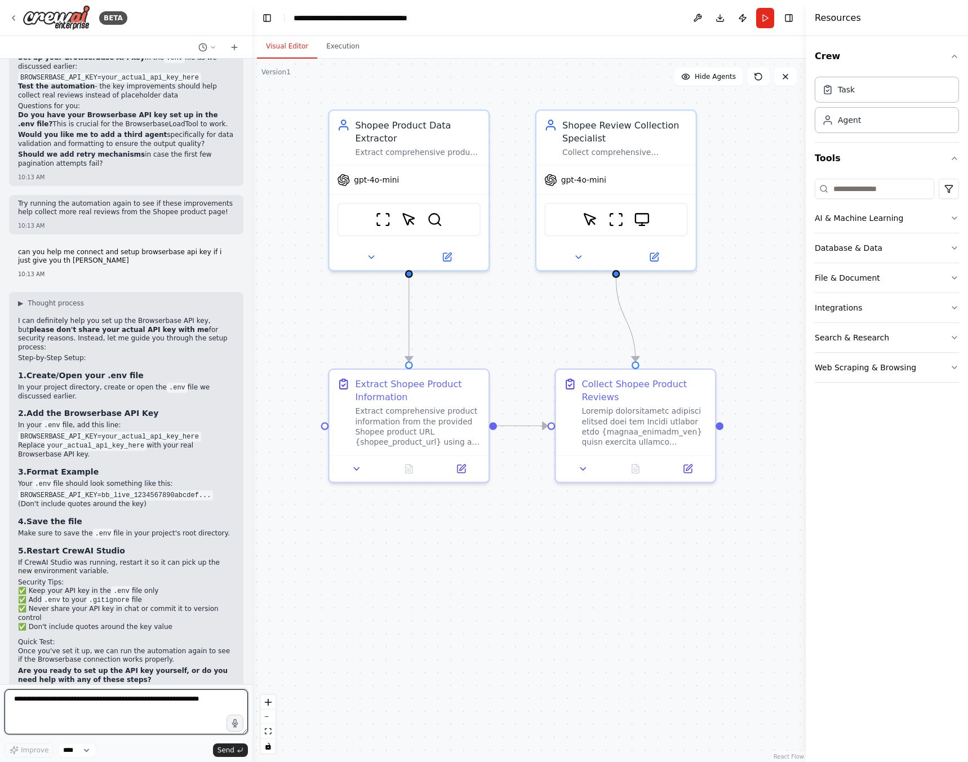
click at [173, 702] on textarea at bounding box center [126, 711] width 243 height 45
type textarea "**********"
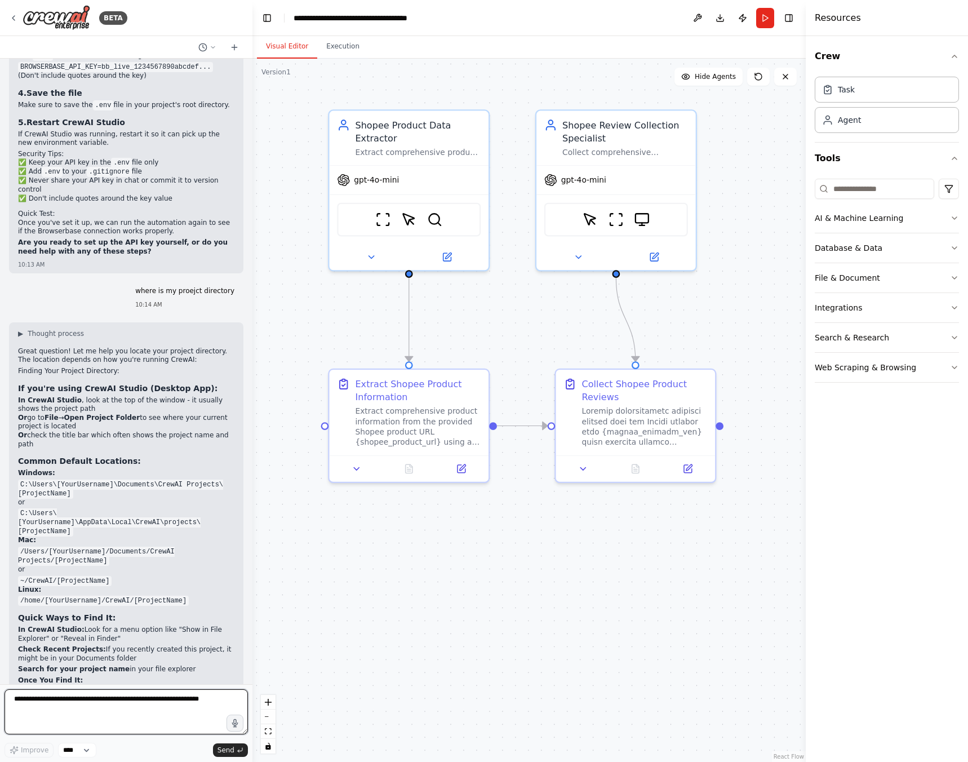
scroll to position [3633, 0]
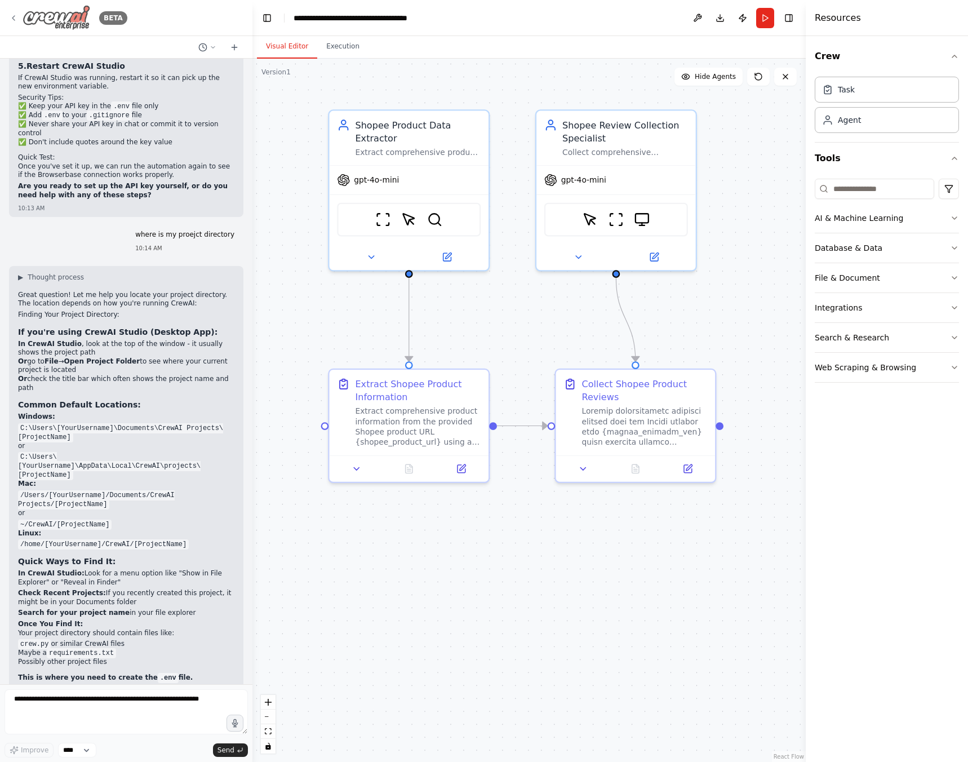
click at [17, 14] on icon at bounding box center [13, 18] width 9 height 9
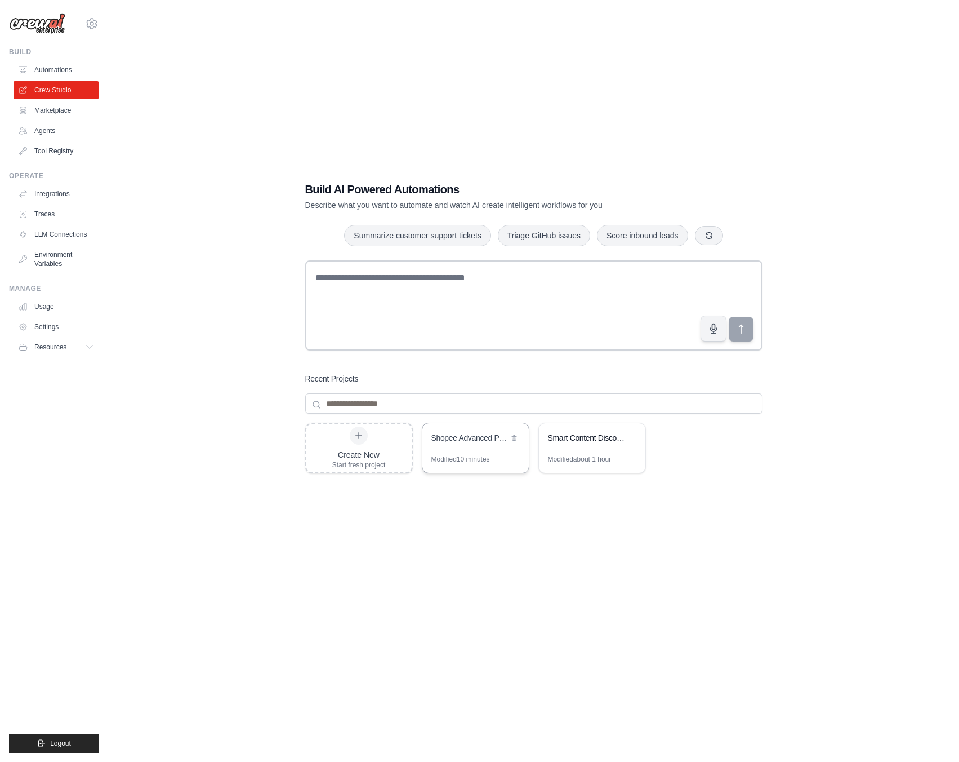
click at [476, 456] on div "Modified 10 minutes" at bounding box center [461, 459] width 59 height 9
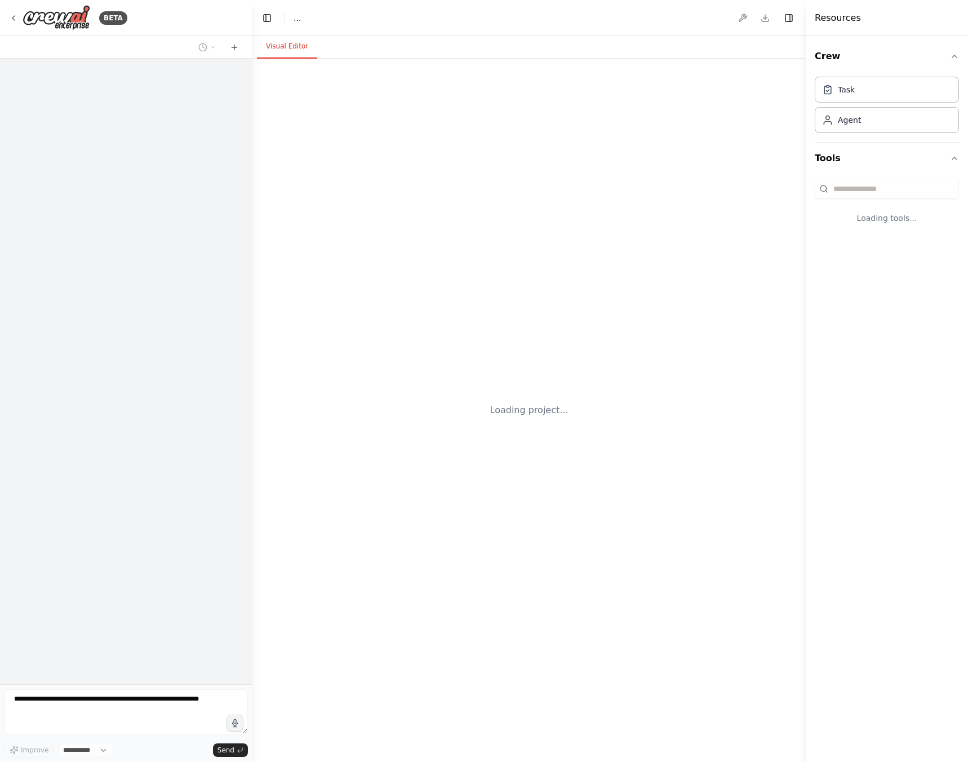
select select "****"
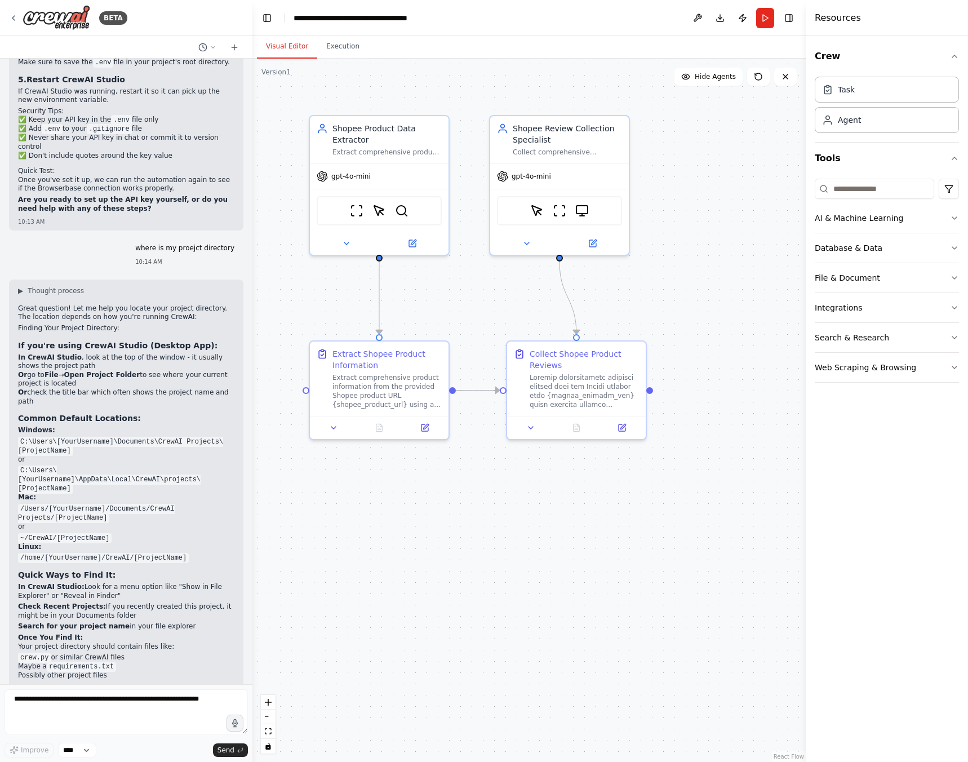
scroll to position [3633, 0]
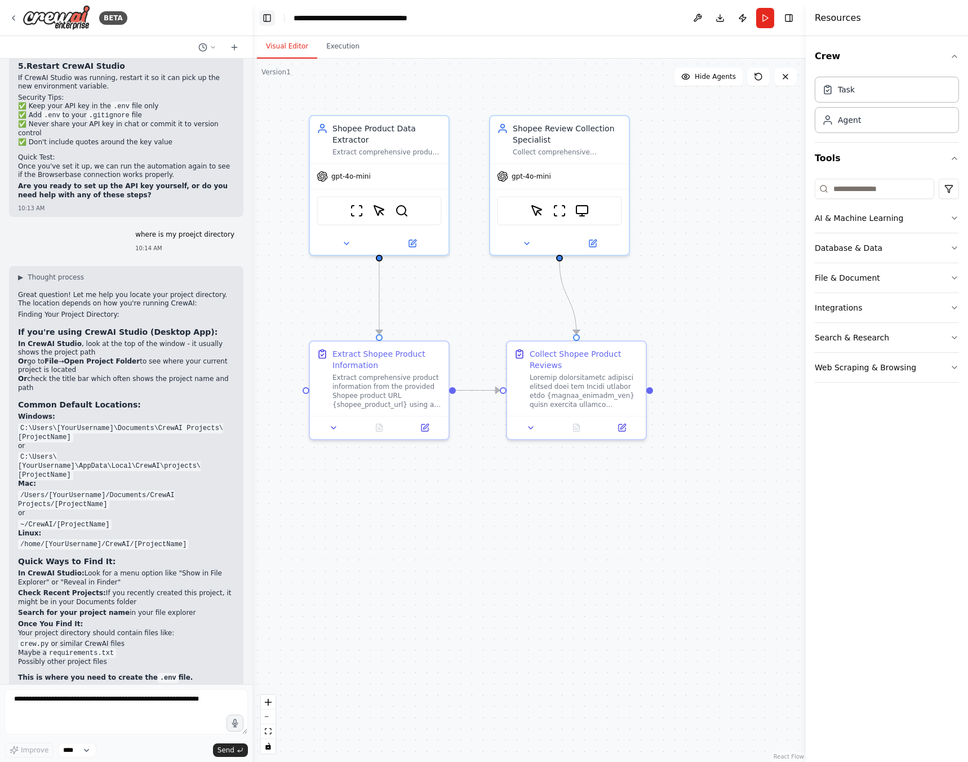
click at [264, 20] on button "Toggle Left Sidebar" at bounding box center [267, 18] width 16 height 16
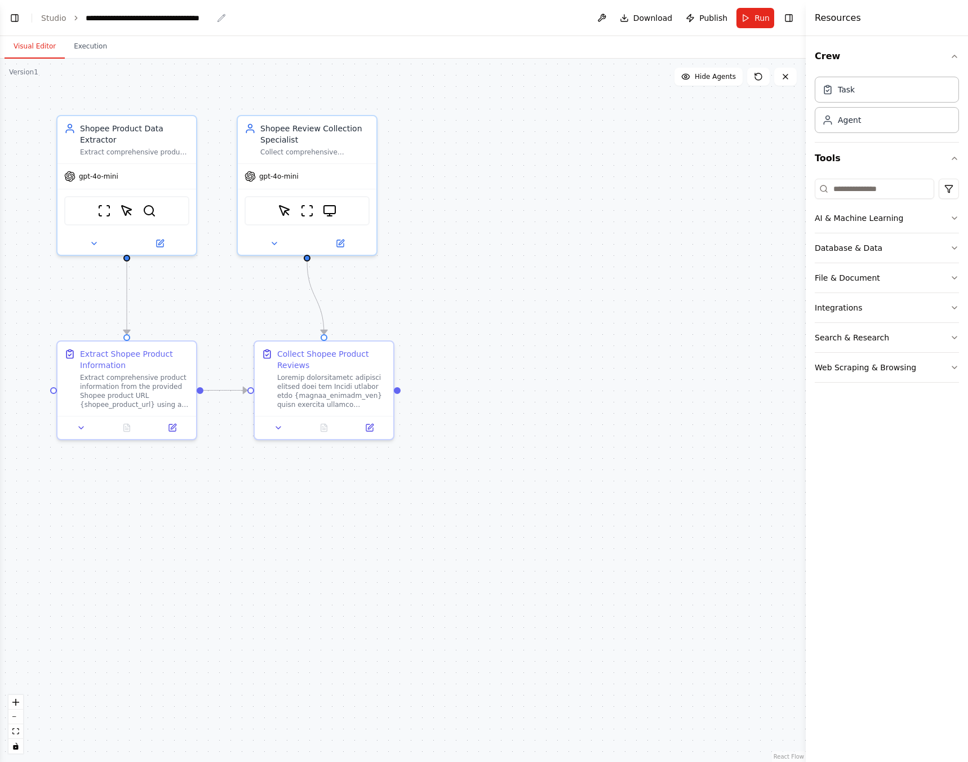
click at [217, 19] on icon "breadcrumb" at bounding box center [221, 18] width 9 height 9
click at [219, 18] on header "**********" at bounding box center [403, 18] width 806 height 36
click at [217, 17] on icon "breadcrumb" at bounding box center [221, 18] width 9 height 9
click at [219, 19] on icon "breadcrumb" at bounding box center [221, 18] width 9 height 9
click at [175, 18] on div "**********" at bounding box center [149, 17] width 127 height 11
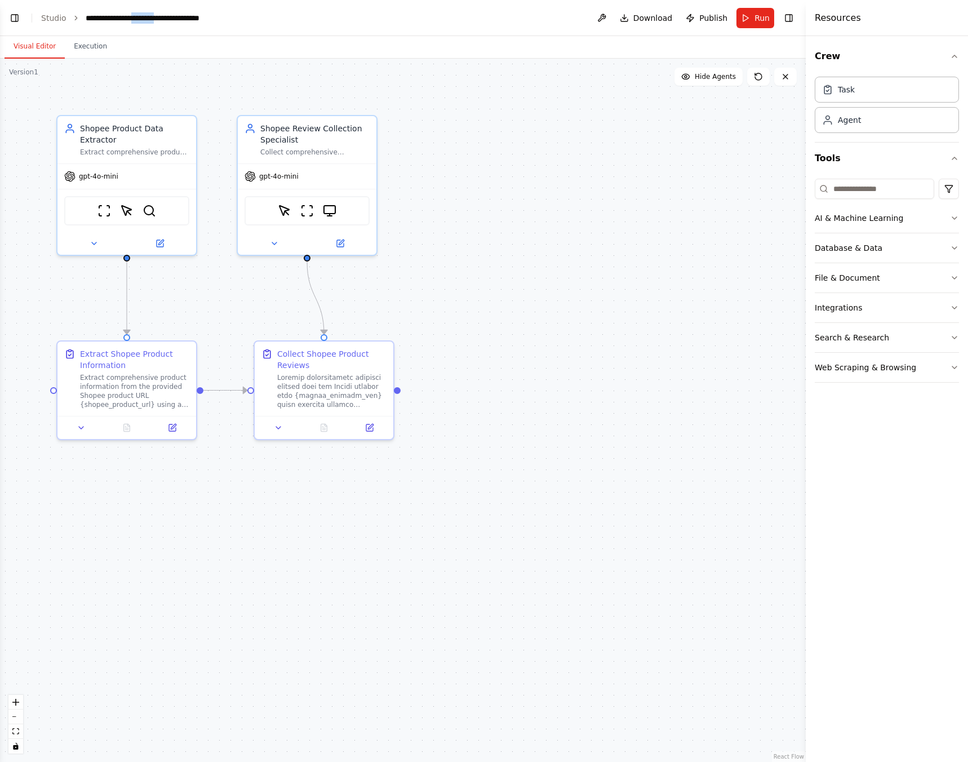
click at [175, 18] on div "**********" at bounding box center [165, 17] width 159 height 11
click at [701, 16] on button "Publish" at bounding box center [706, 18] width 51 height 20
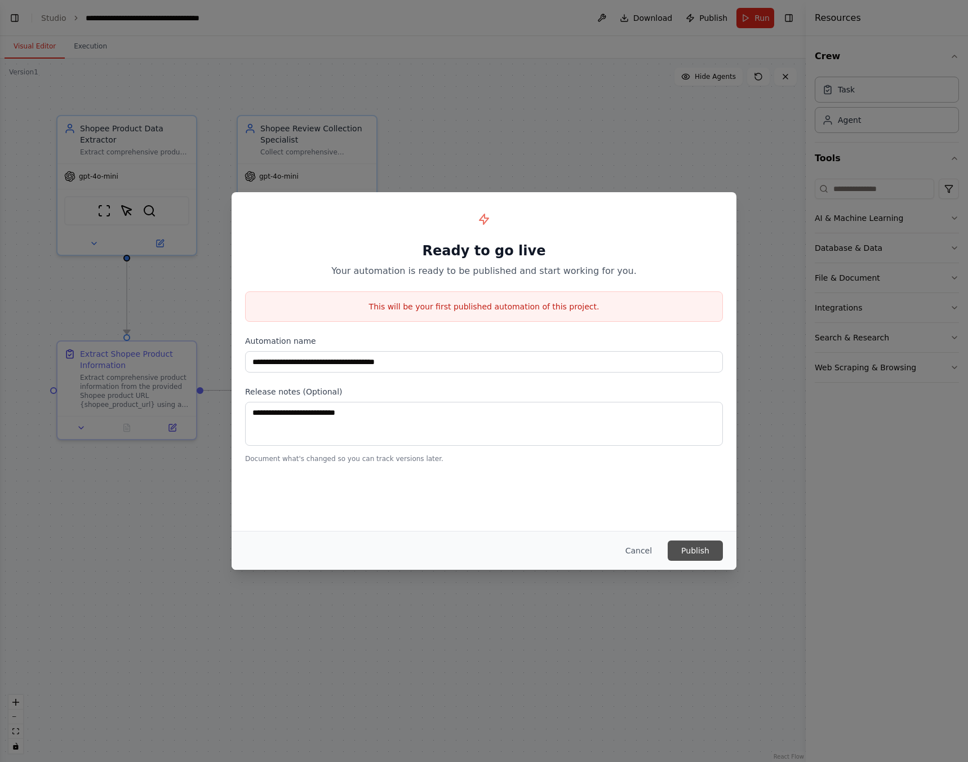
click at [709, 550] on button "Publish" at bounding box center [695, 550] width 55 height 20
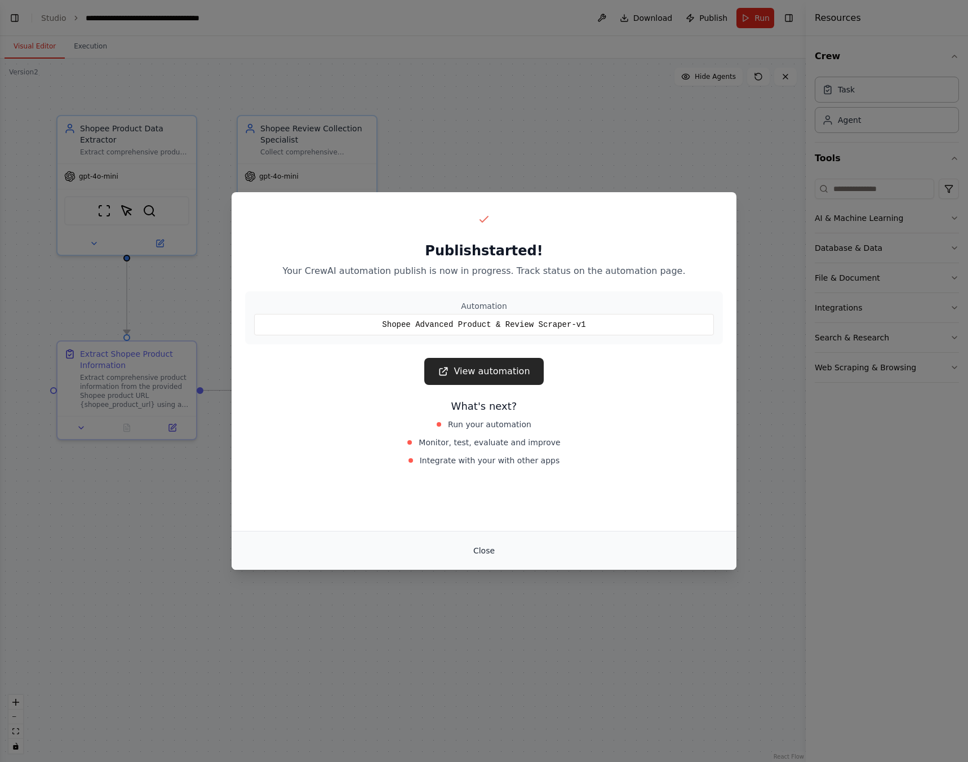
click at [483, 552] on button "Close" at bounding box center [483, 550] width 39 height 20
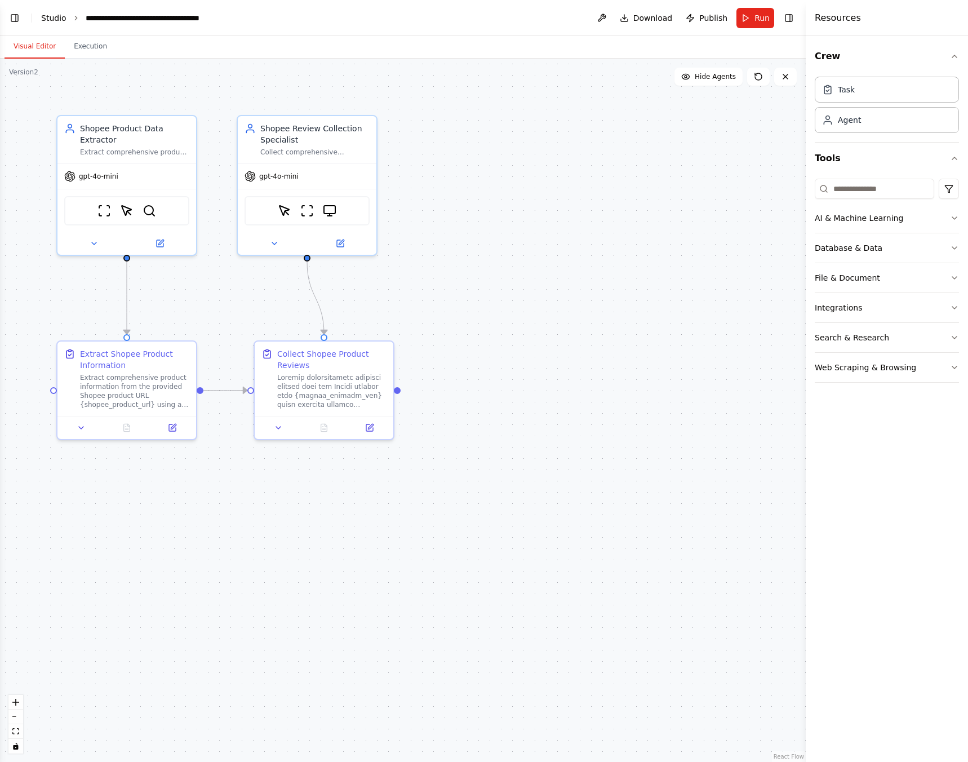
click at [53, 21] on link "Studio" at bounding box center [53, 18] width 25 height 9
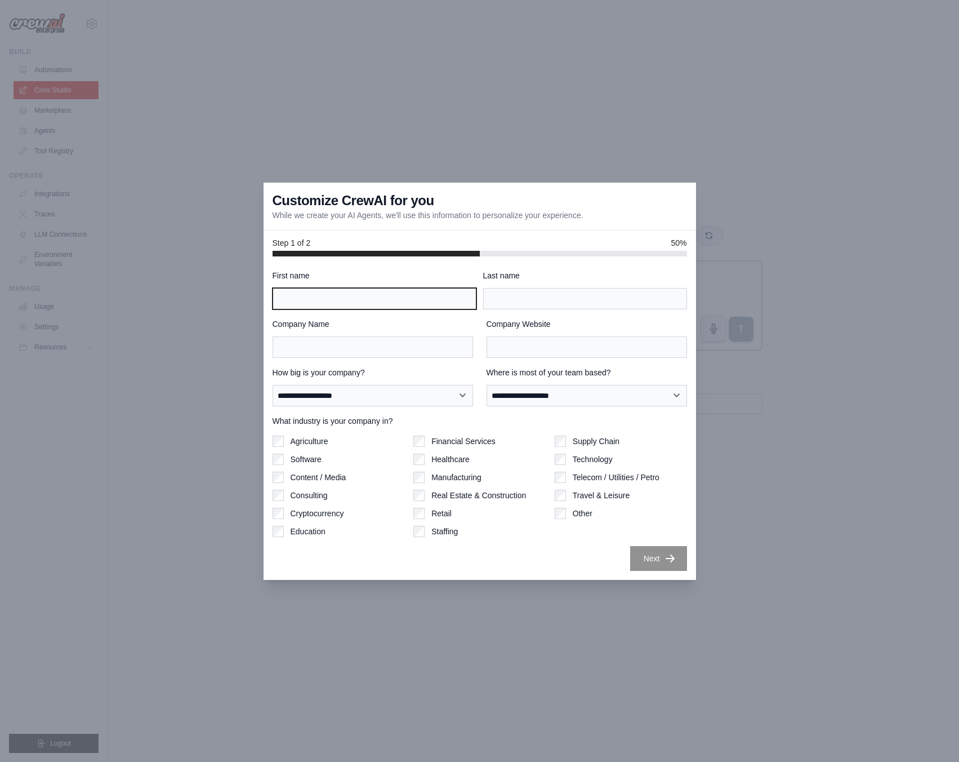
click at [434, 294] on input "First name" at bounding box center [375, 298] width 204 height 21
type input "****"
type input "***"
click at [393, 347] on input "Company Name" at bounding box center [373, 346] width 201 height 21
type input "********"
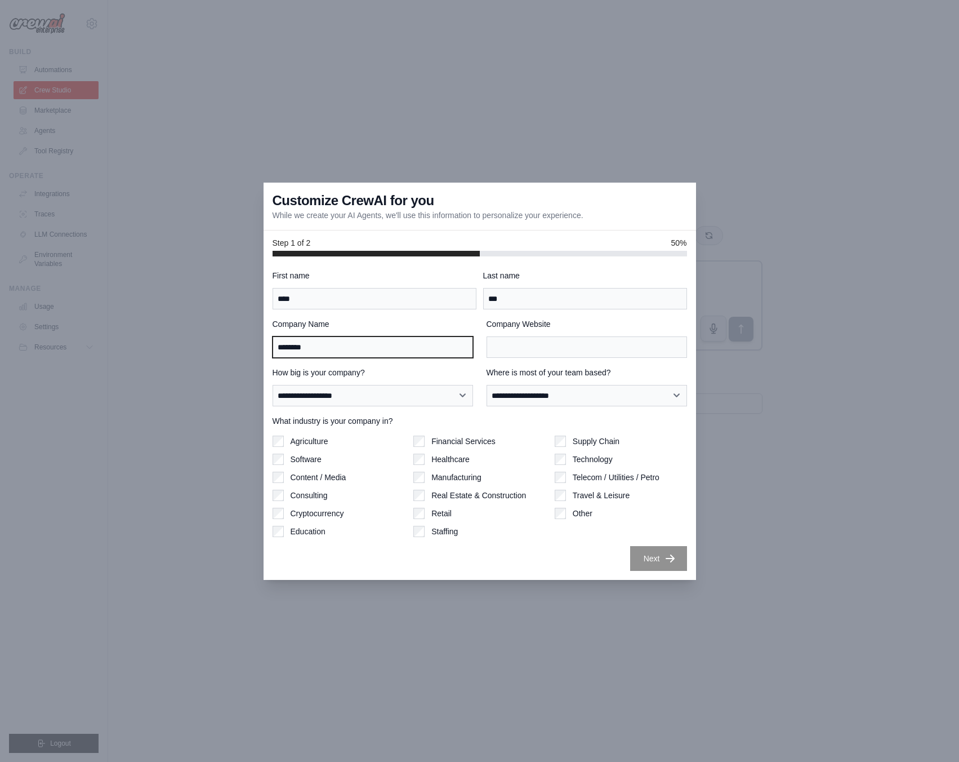
type input "********"
click at [390, 391] on select "**********" at bounding box center [373, 395] width 201 height 21
click at [541, 349] on input "********" at bounding box center [587, 346] width 201 height 21
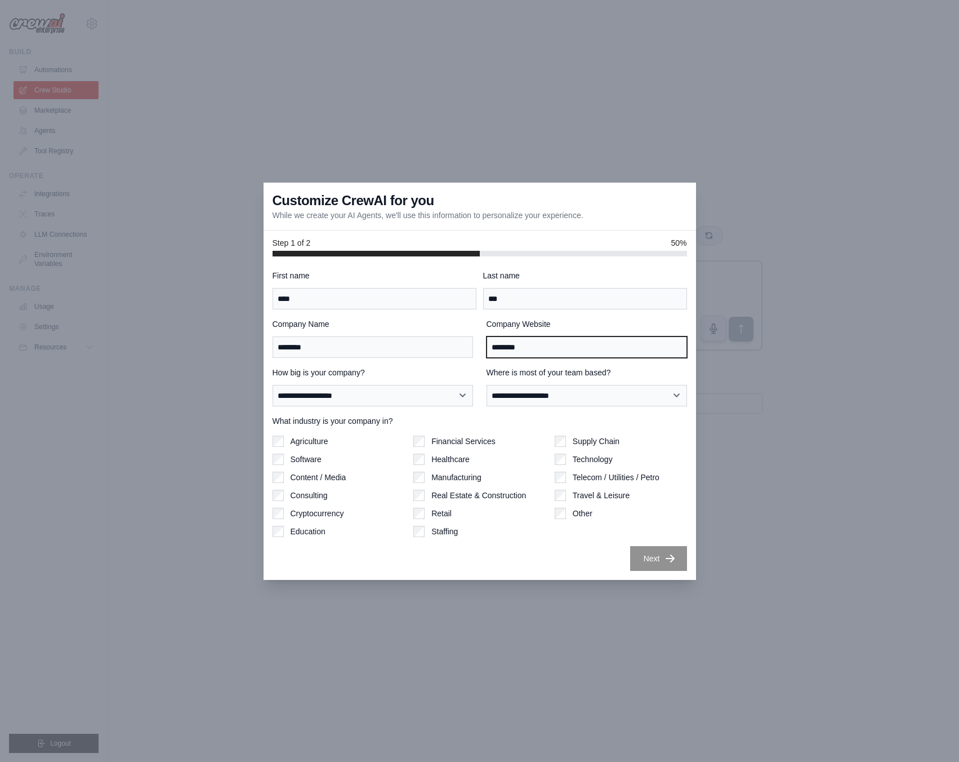
click at [541, 349] on input "********" at bounding box center [587, 346] width 201 height 21
click at [295, 494] on label "Consulting" at bounding box center [309, 495] width 37 height 11
click at [432, 403] on select "**********" at bounding box center [373, 395] width 201 height 21
select select "**********"
click at [273, 385] on select "**********" at bounding box center [373, 395] width 201 height 21
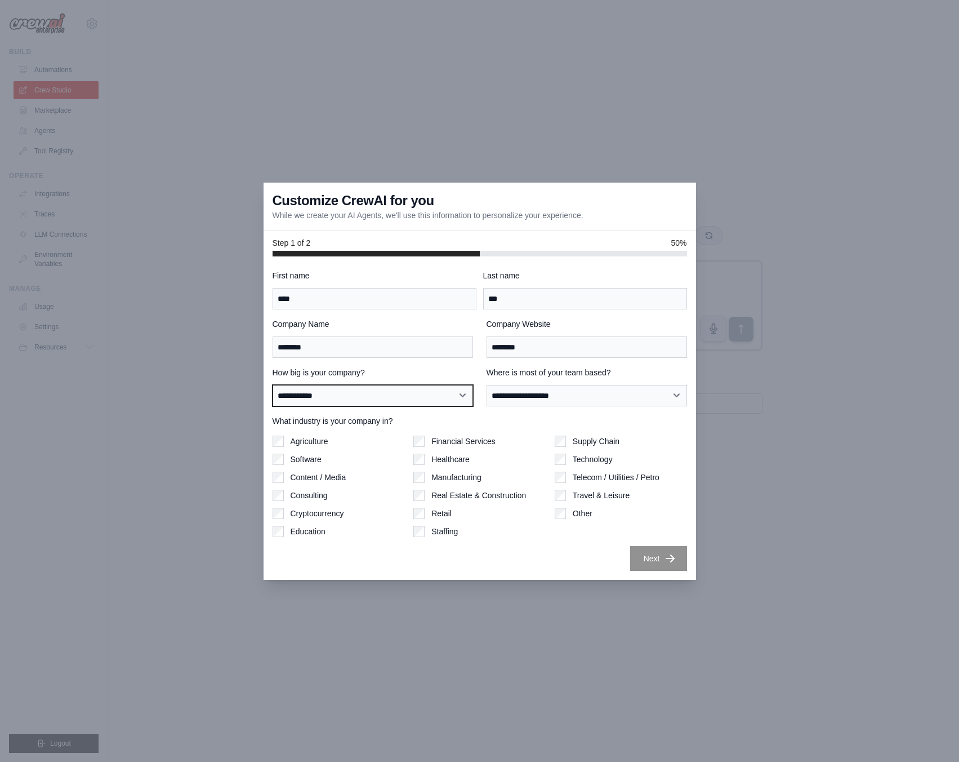
click at [400, 399] on select "**********" at bounding box center [373, 395] width 201 height 21
click at [547, 395] on select "**********" at bounding box center [587, 395] width 201 height 21
select select "**********"
click at [487, 385] on select "**********" at bounding box center [587, 395] width 201 height 21
click at [646, 554] on button "Next" at bounding box center [658, 557] width 57 height 25
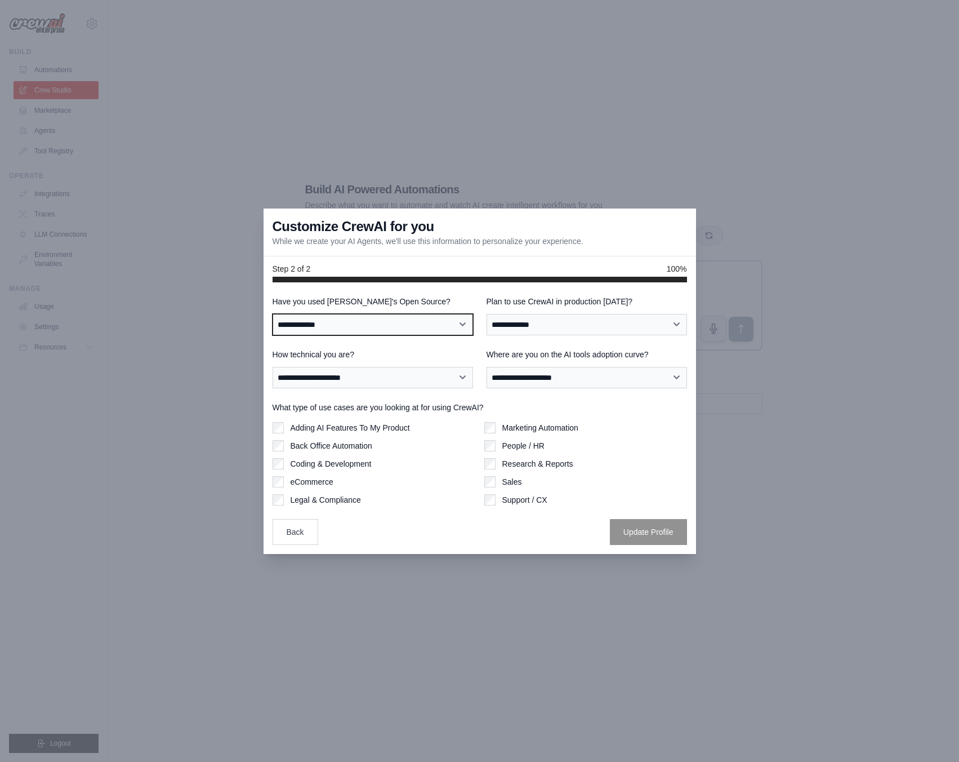
click at [421, 324] on select "**********" at bounding box center [373, 324] width 201 height 21
select select "**"
click at [273, 314] on select "**********" at bounding box center [373, 324] width 201 height 21
click at [586, 328] on select "**********" at bounding box center [587, 324] width 201 height 21
select select "****"
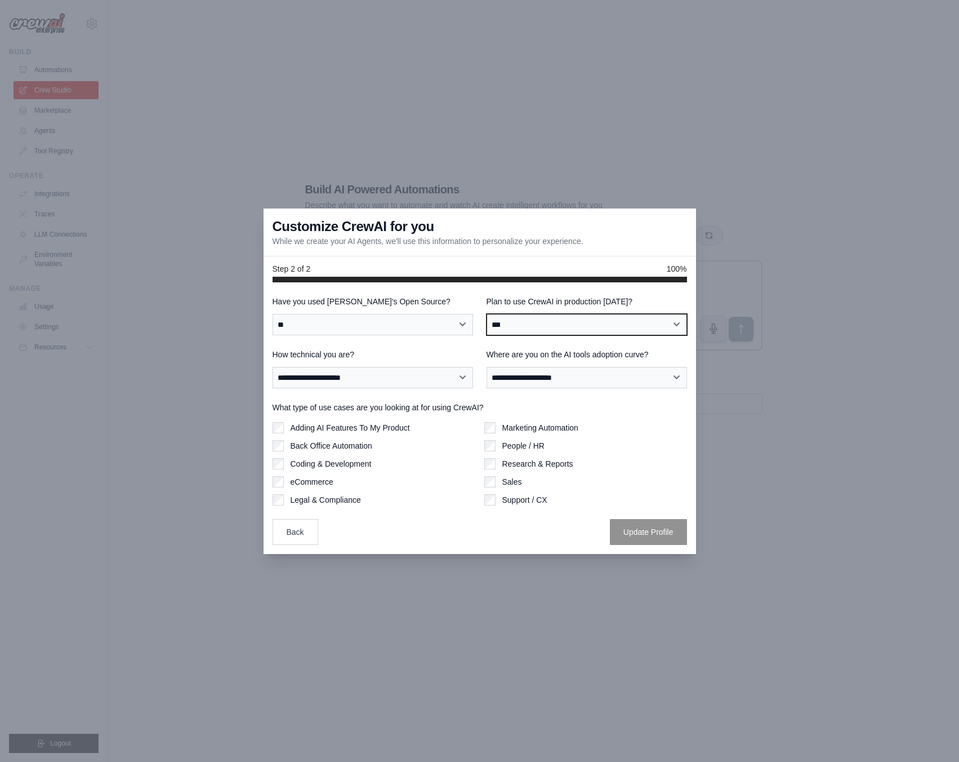
click at [487, 314] on select "**********" at bounding box center [587, 324] width 201 height 21
click at [430, 376] on select "**********" at bounding box center [373, 377] width 201 height 21
select select "**********"
click at [273, 367] on select "**********" at bounding box center [373, 377] width 201 height 21
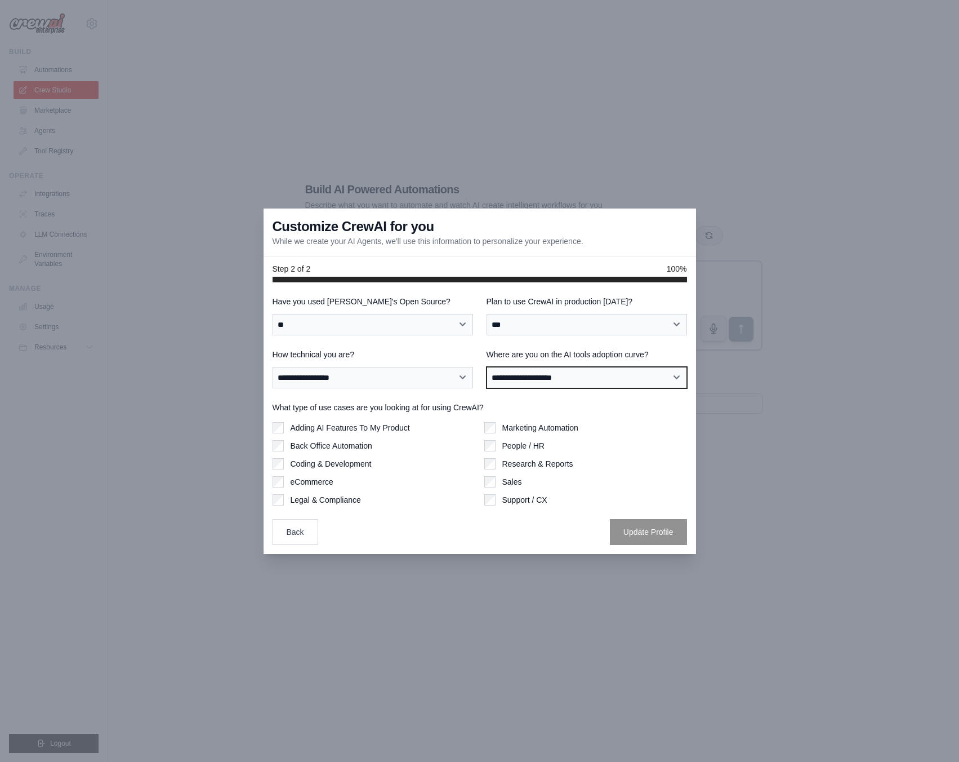
click at [553, 377] on select "**********" at bounding box center [587, 377] width 201 height 21
select select "**********"
click at [487, 367] on select "**********" at bounding box center [587, 377] width 201 height 21
click at [506, 482] on label "Sales" at bounding box center [513, 481] width 20 height 11
drag, startPoint x: 641, startPoint y: 531, endPoint x: 452, endPoint y: 452, distance: 204.3
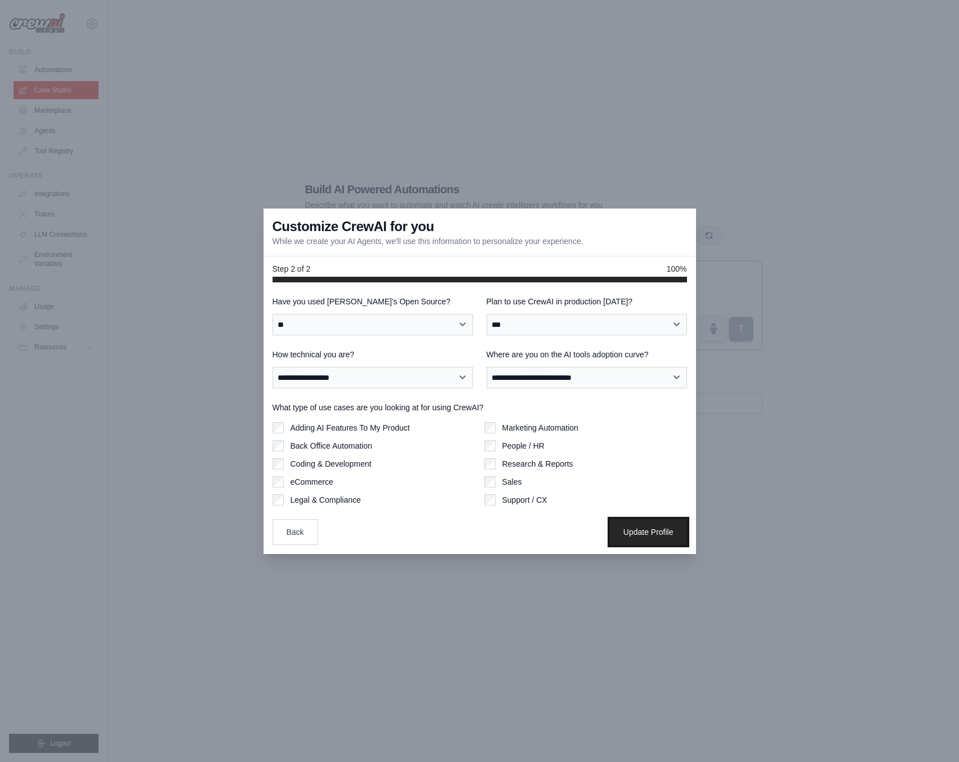
click at [448, 479] on div "**********" at bounding box center [480, 420] width 415 height 249
click at [497, 422] on div "Marketing Automation" at bounding box center [586, 427] width 203 height 11
click at [497, 426] on div "Marketing Automation" at bounding box center [586, 427] width 203 height 11
click at [496, 427] on div "Marketing Automation" at bounding box center [586, 427] width 203 height 11
click at [503, 497] on label "Support / CX" at bounding box center [525, 499] width 45 height 11
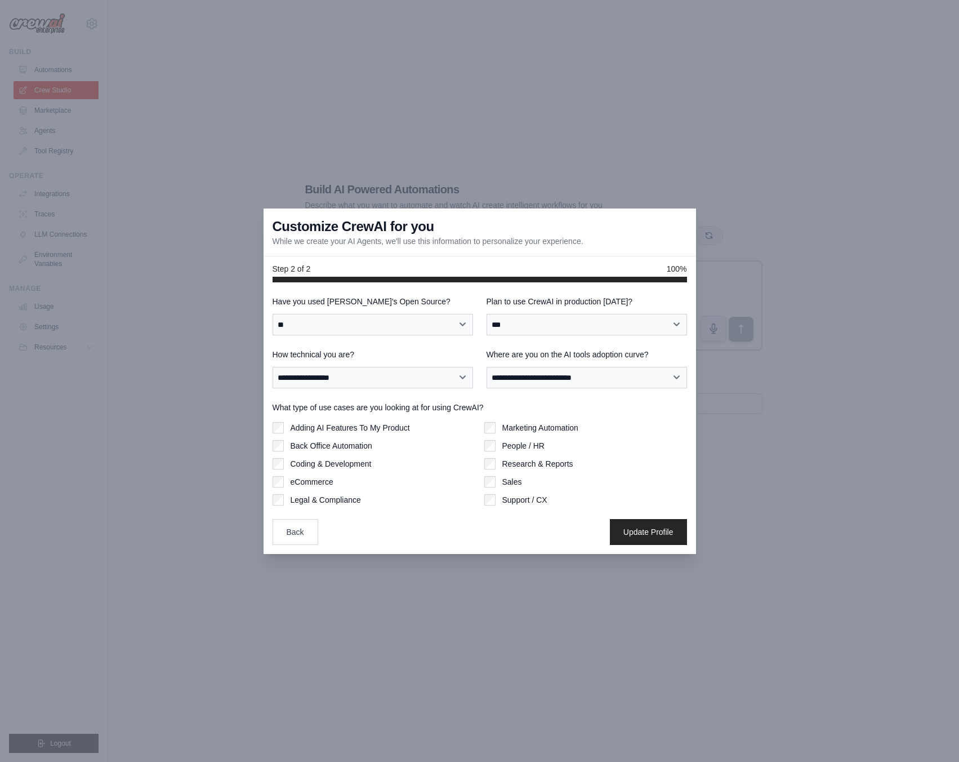
click at [600, 517] on div "**********" at bounding box center [480, 420] width 415 height 249
click at [674, 534] on button "Update Profile" at bounding box center [648, 531] width 77 height 26
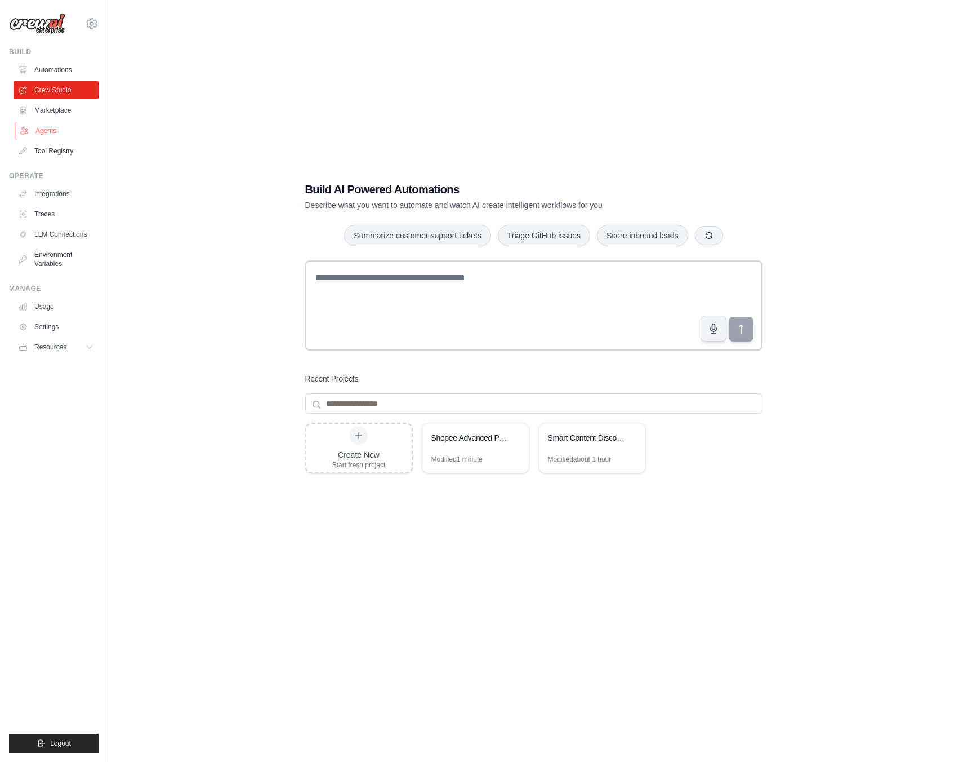
click at [54, 128] on link "Agents" at bounding box center [57, 131] width 85 height 18
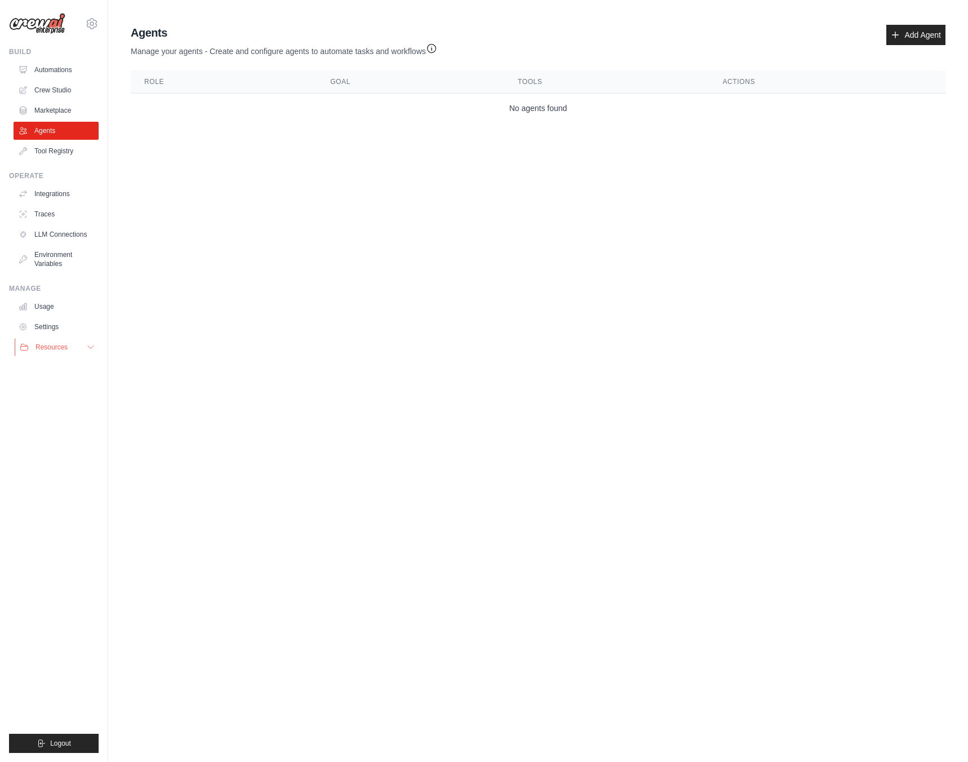
click at [59, 343] on span "Resources" at bounding box center [51, 347] width 32 height 9
click at [40, 328] on link "Settings" at bounding box center [57, 327] width 85 height 18
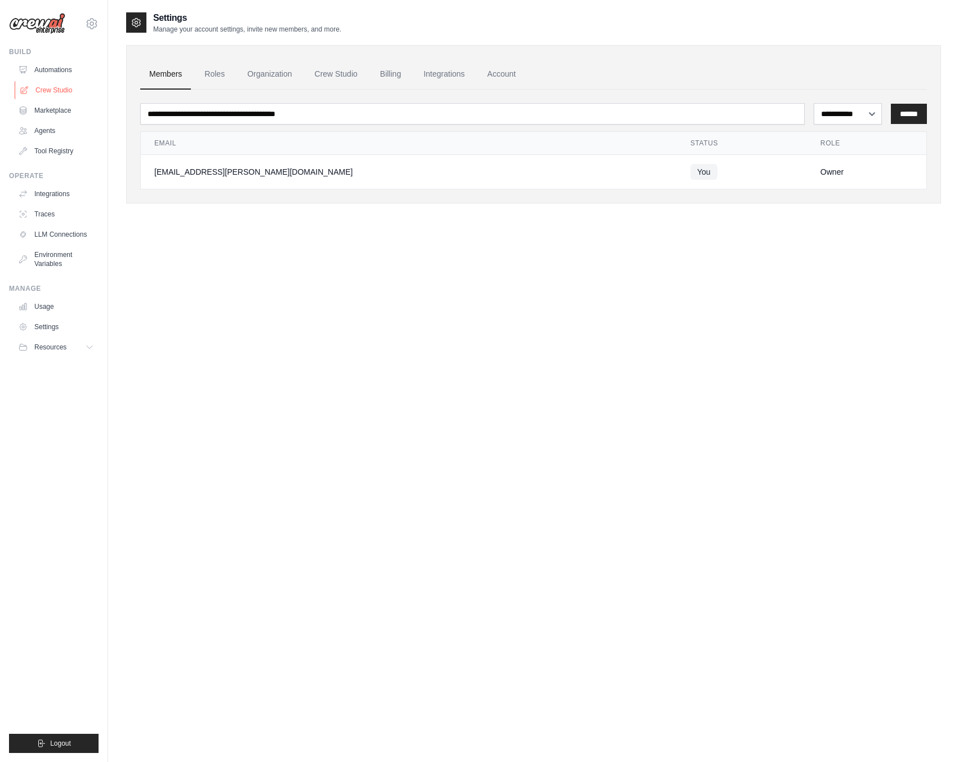
click at [60, 92] on link "Crew Studio" at bounding box center [57, 90] width 85 height 18
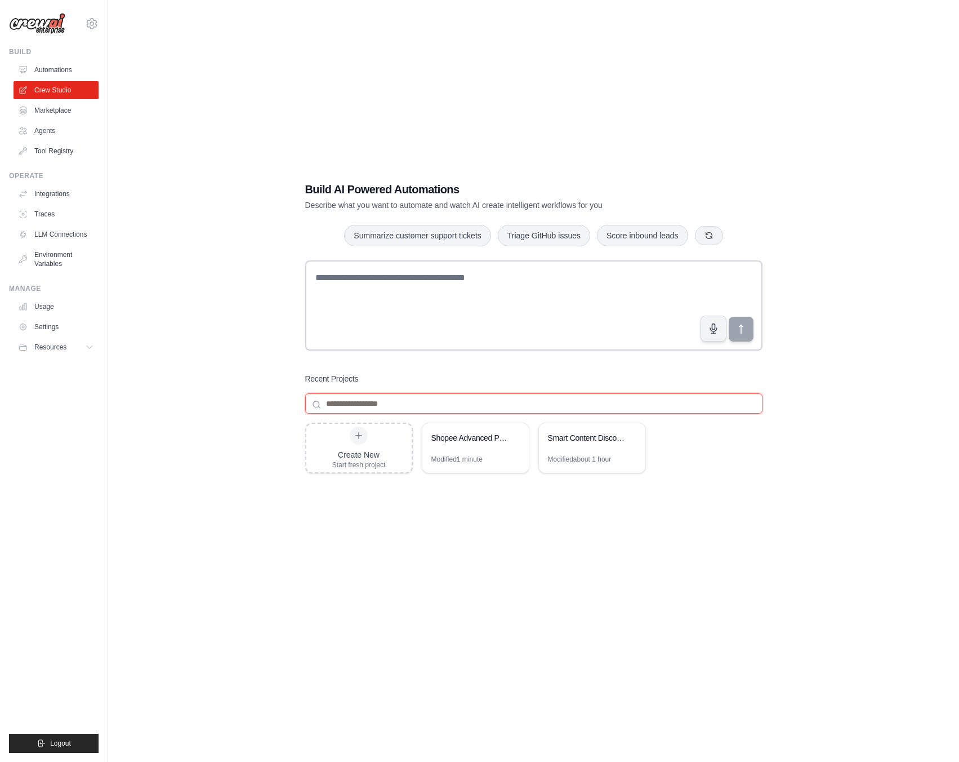
click at [422, 404] on input at bounding box center [533, 403] width 457 height 20
click at [93, 26] on icon at bounding box center [92, 24] width 14 height 14
click at [218, 301] on div "Build AI Powered Automations Describe what you want to automate and watch AI cr…" at bounding box center [533, 392] width 815 height 762
click at [474, 445] on div "Shopee Advanced Product & Review Scraper" at bounding box center [470, 439] width 77 height 14
click at [44, 323] on link "Settings" at bounding box center [57, 327] width 85 height 18
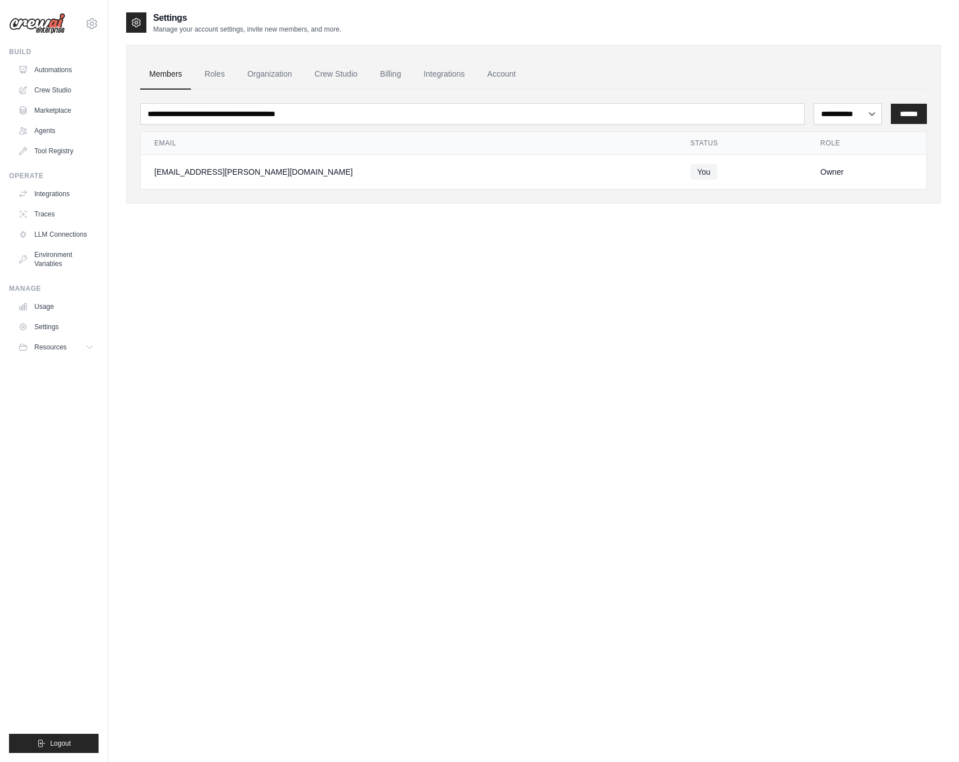
click at [446, 55] on div "**********" at bounding box center [533, 124] width 815 height 158
click at [437, 74] on link "Integrations" at bounding box center [444, 74] width 59 height 30
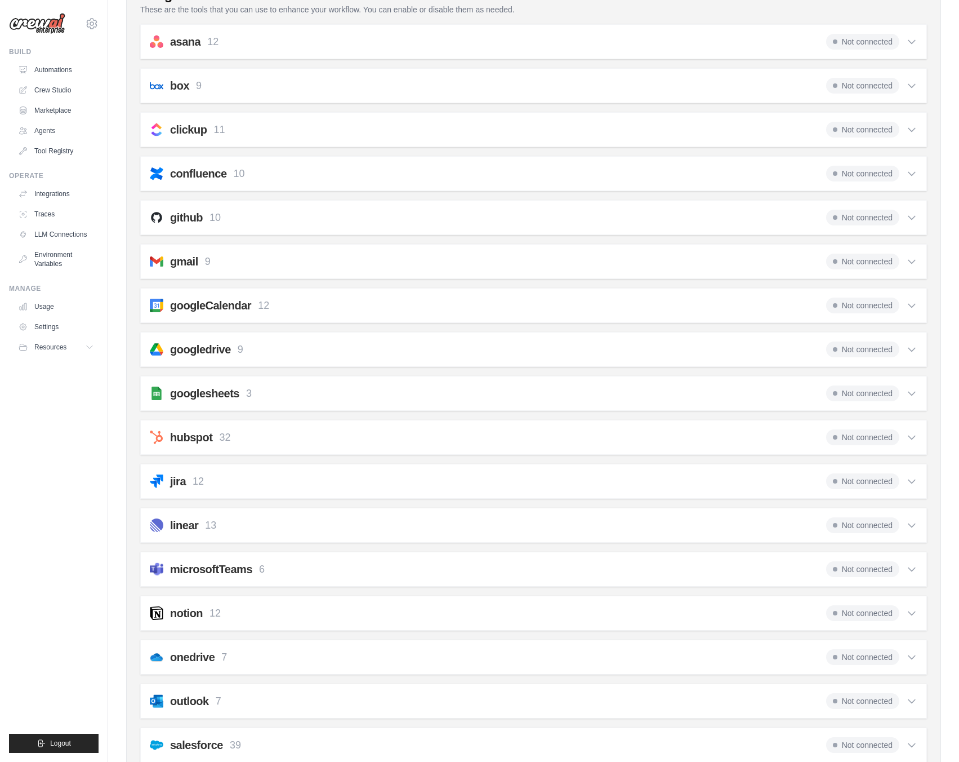
scroll to position [241, 0]
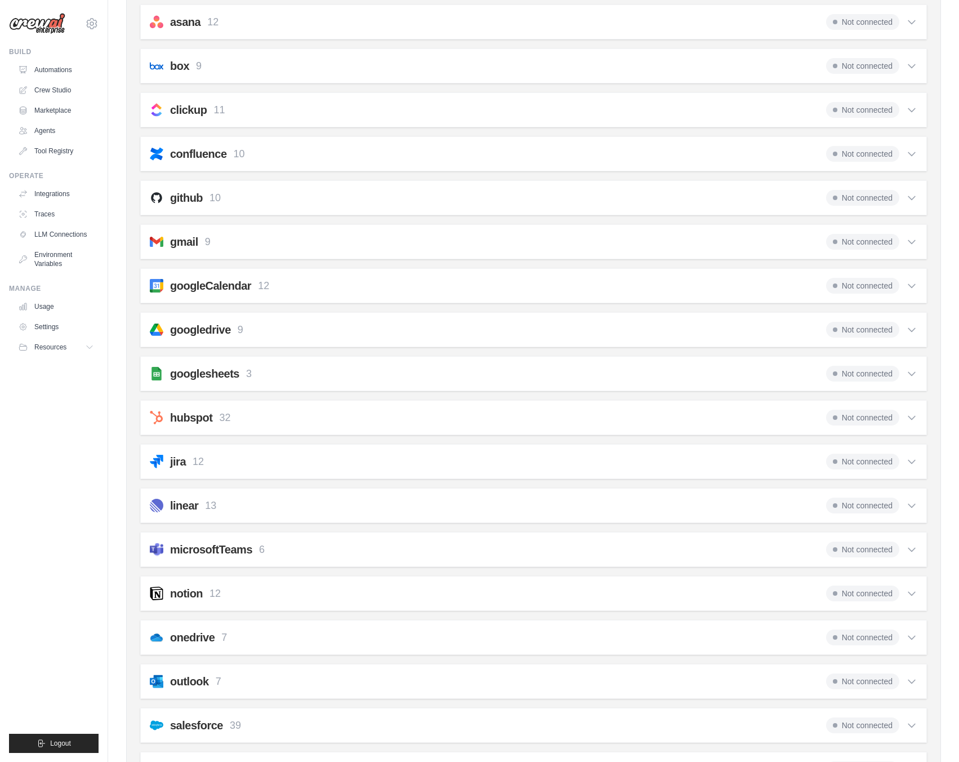
click at [399, 197] on div "github 10 Not connected" at bounding box center [534, 198] width 768 height 16
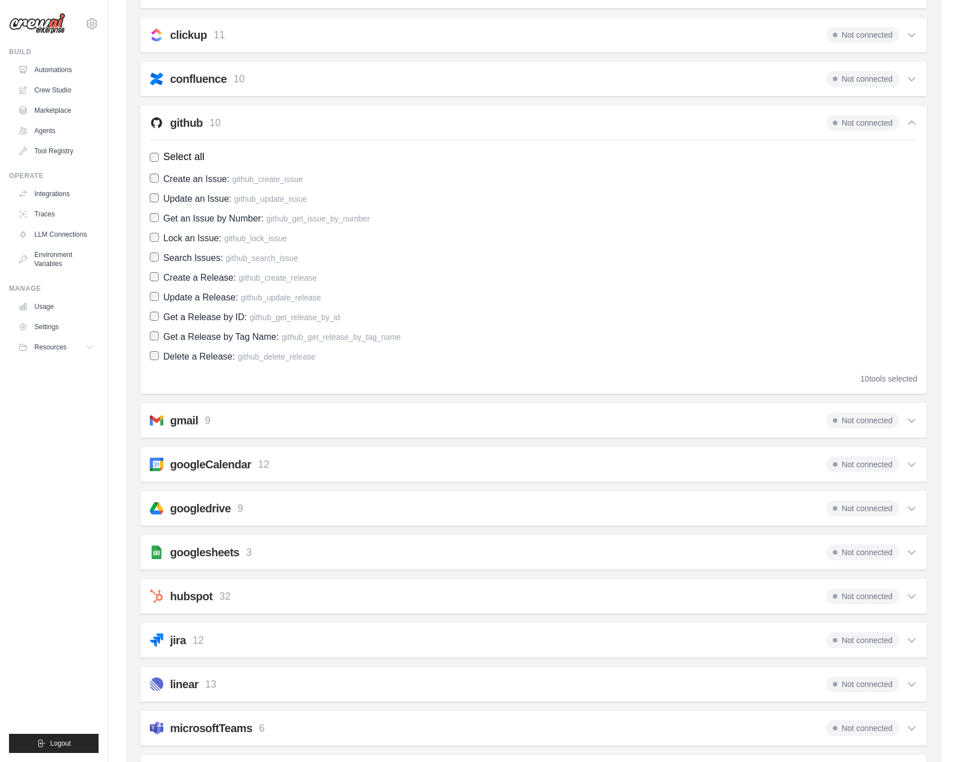
scroll to position [0, 0]
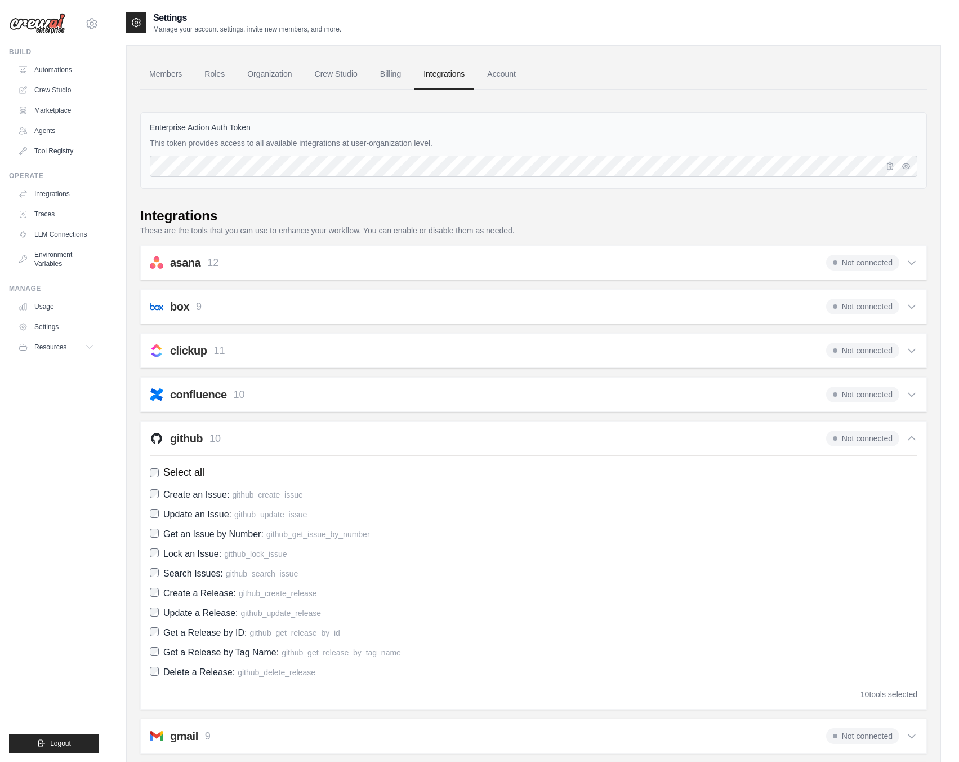
click at [439, 75] on link "Integrations" at bounding box center [444, 74] width 59 height 30
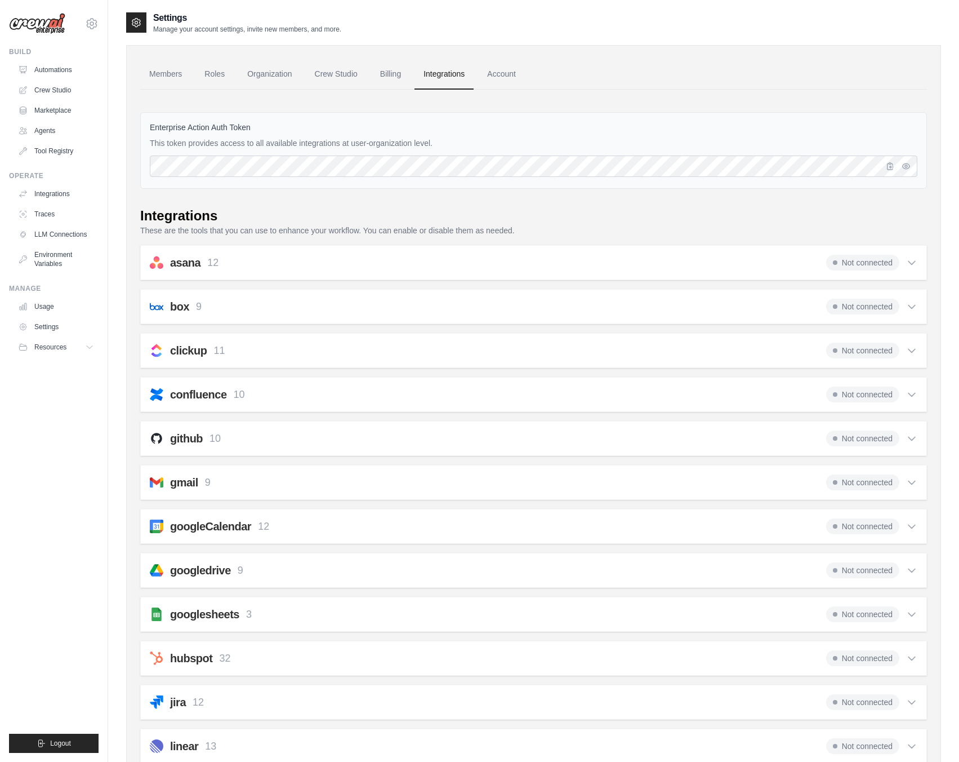
click at [439, 75] on link "Integrations" at bounding box center [444, 74] width 59 height 30
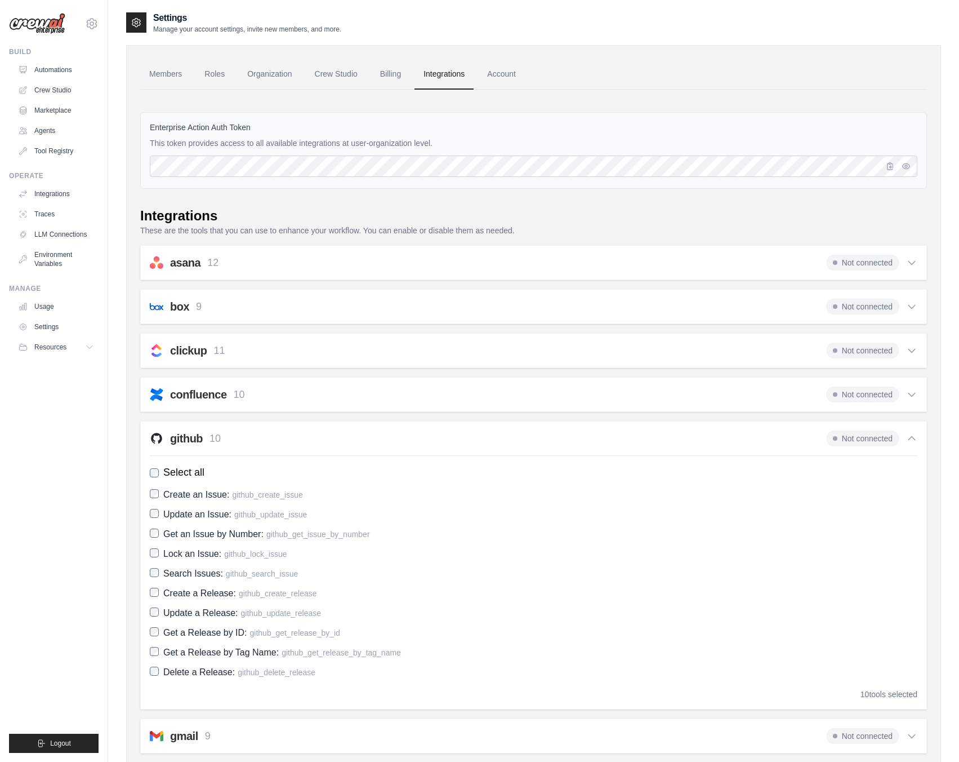
click at [439, 75] on link "Integrations" at bounding box center [444, 74] width 59 height 30
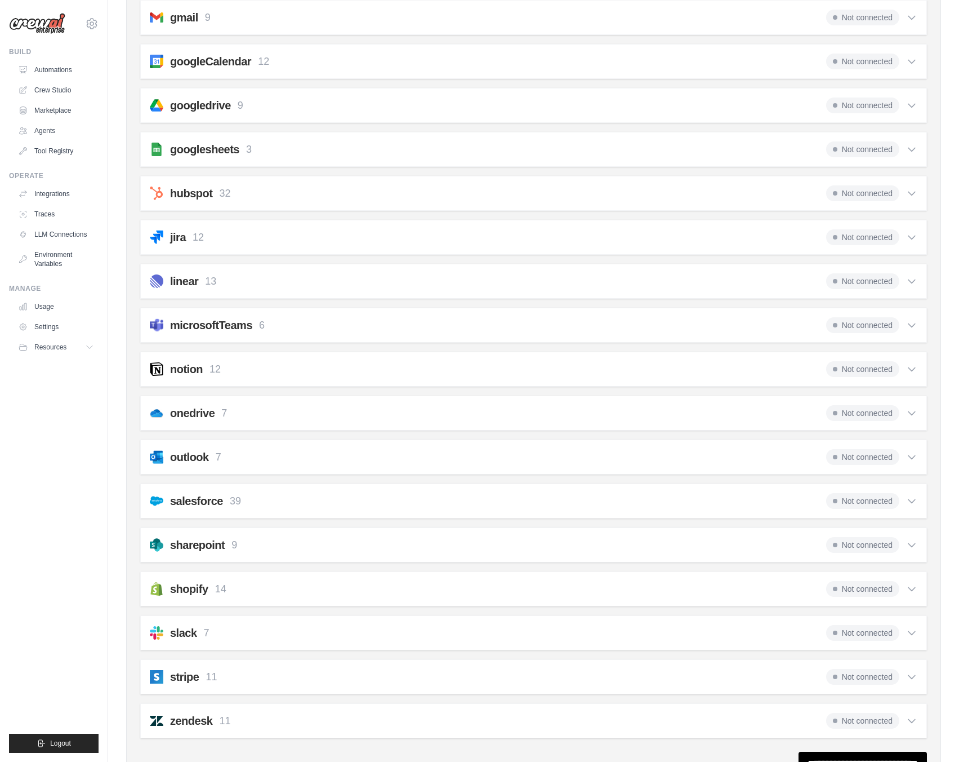
scroll to position [522, 0]
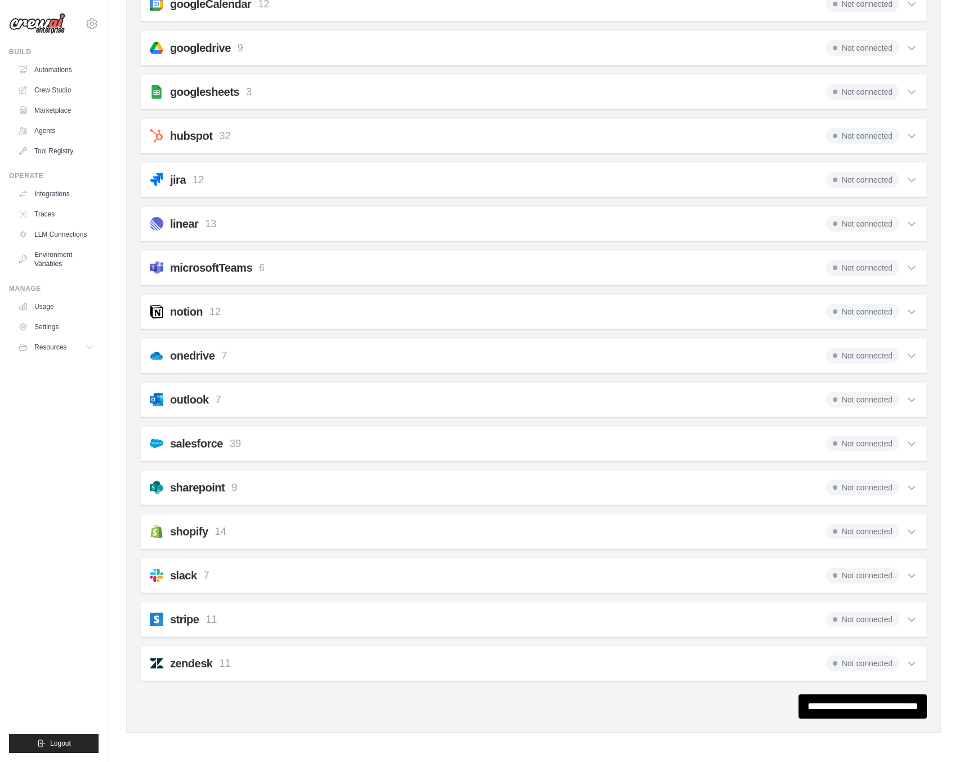
click at [384, 319] on div "notion 12 Not connected" at bounding box center [534, 312] width 768 height 16
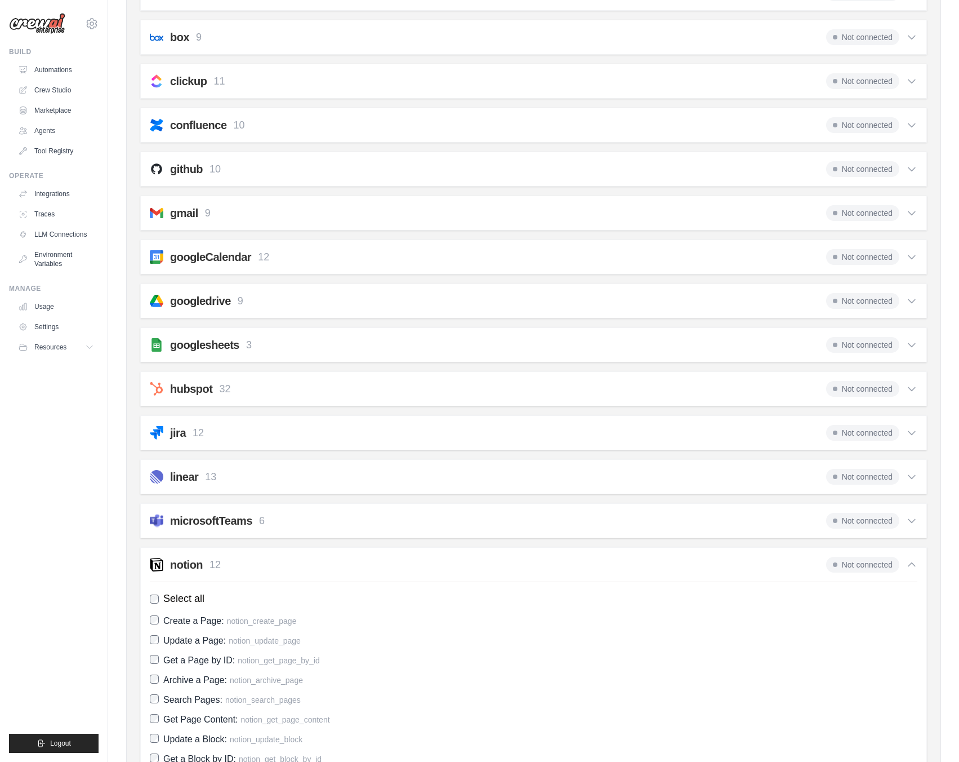
scroll to position [241, 0]
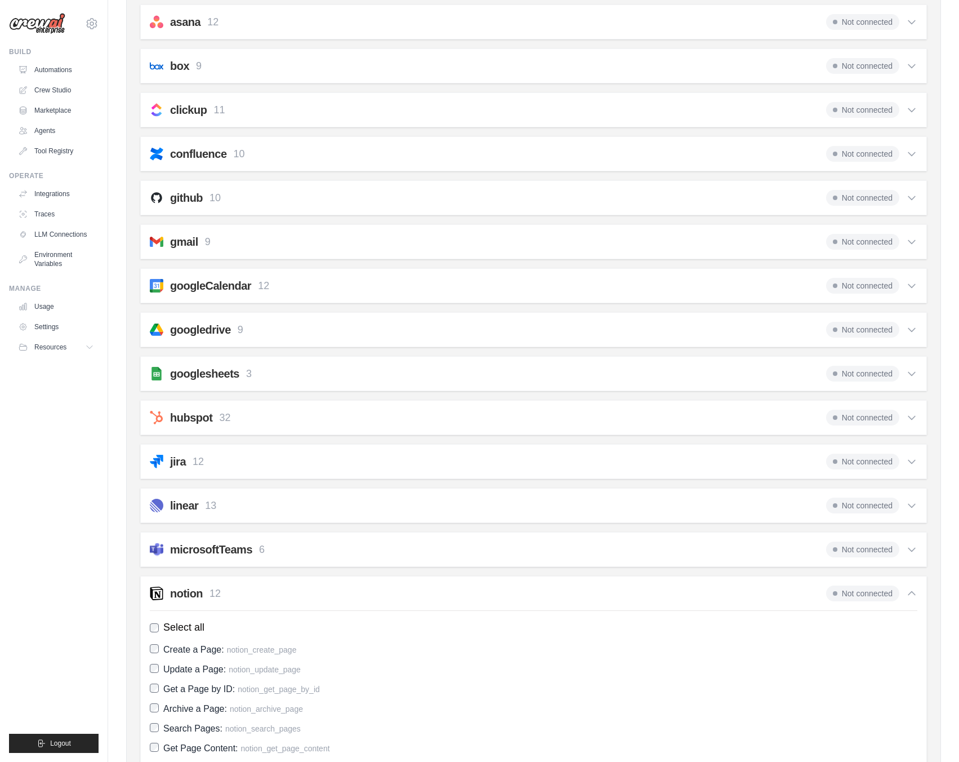
click at [341, 416] on div "hubspot 32 Not connected" at bounding box center [534, 418] width 768 height 16
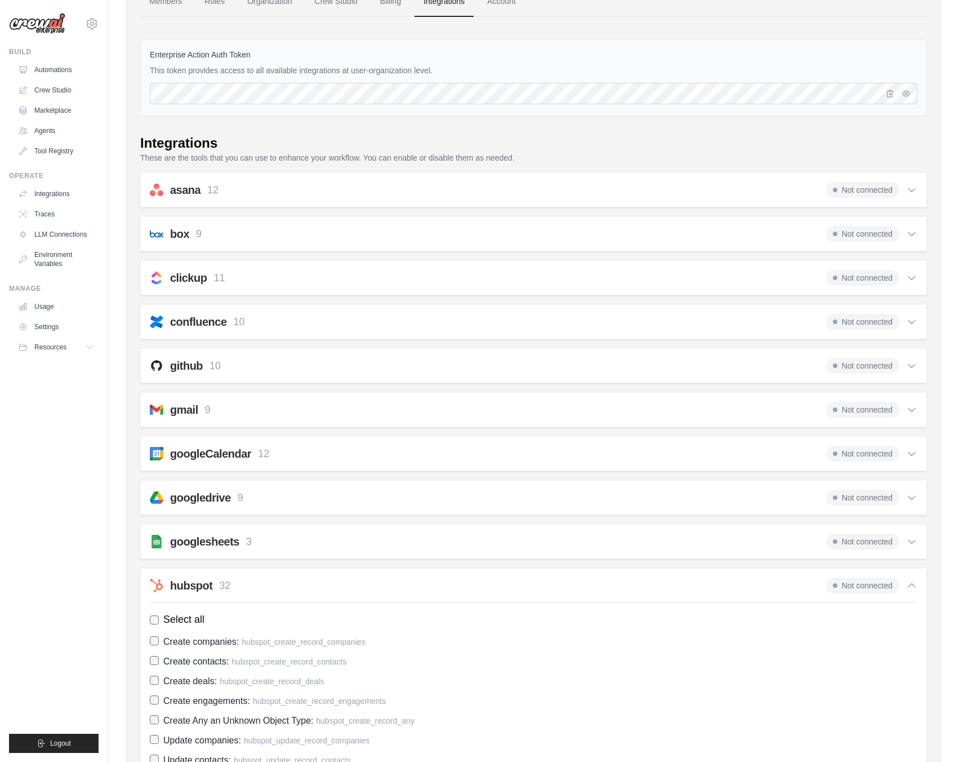
scroll to position [0, 0]
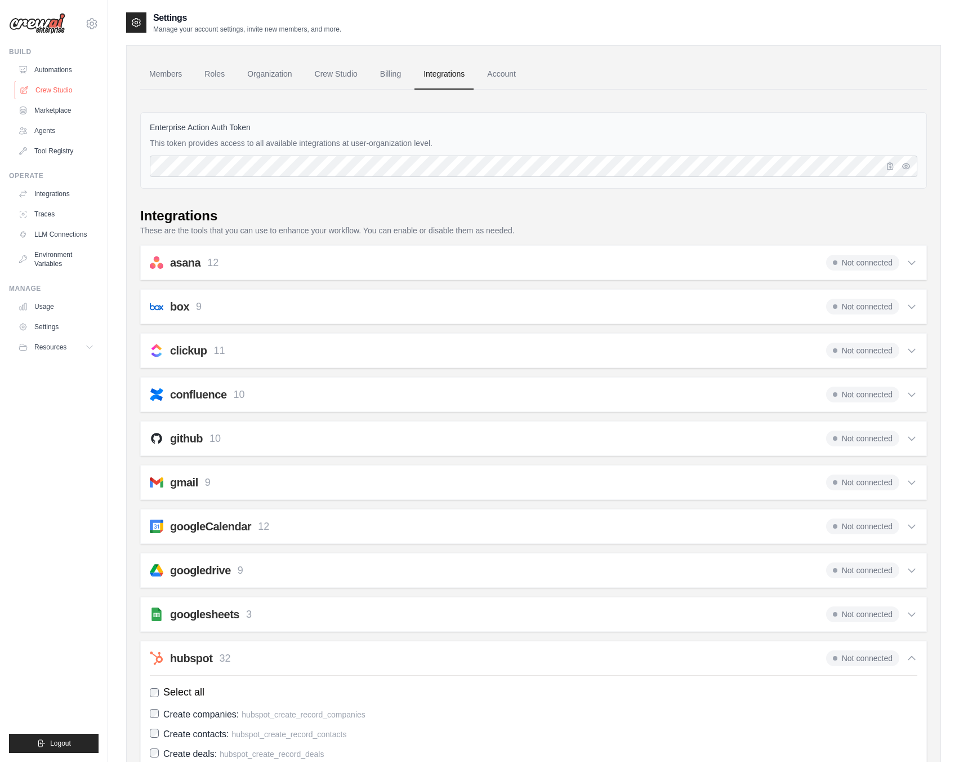
click at [61, 94] on link "Crew Studio" at bounding box center [57, 90] width 85 height 18
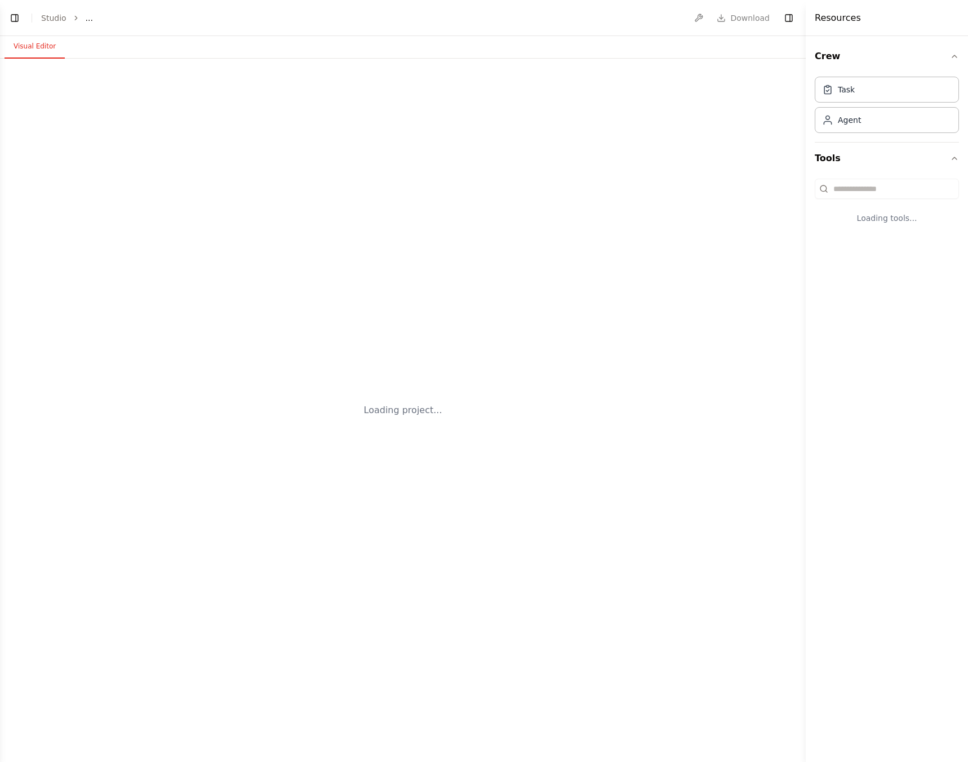
select select "****"
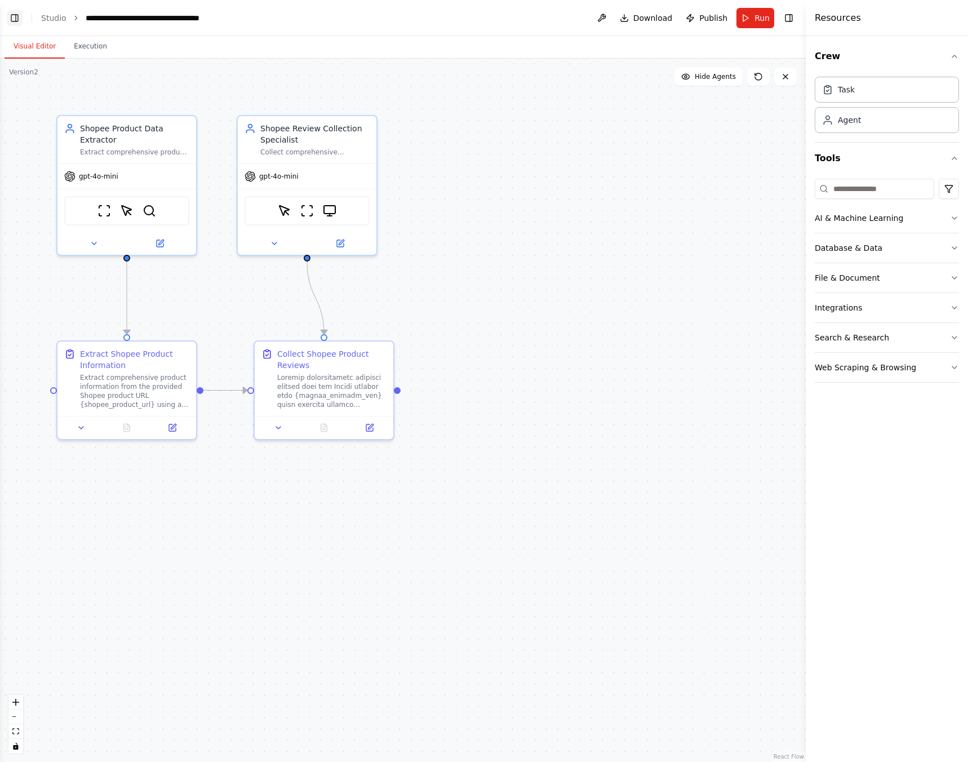
click at [17, 17] on button "Toggle Left Sidebar" at bounding box center [15, 18] width 16 height 16
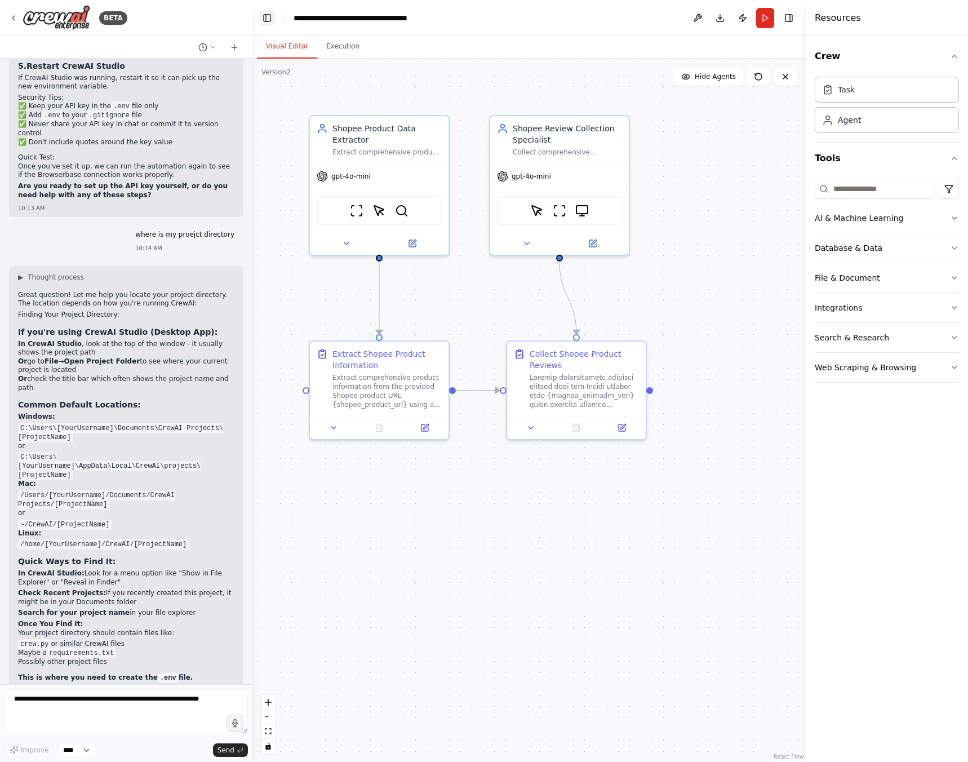
scroll to position [3633, 0]
click at [97, 698] on textarea at bounding box center [126, 711] width 243 height 45
type textarea "**********"
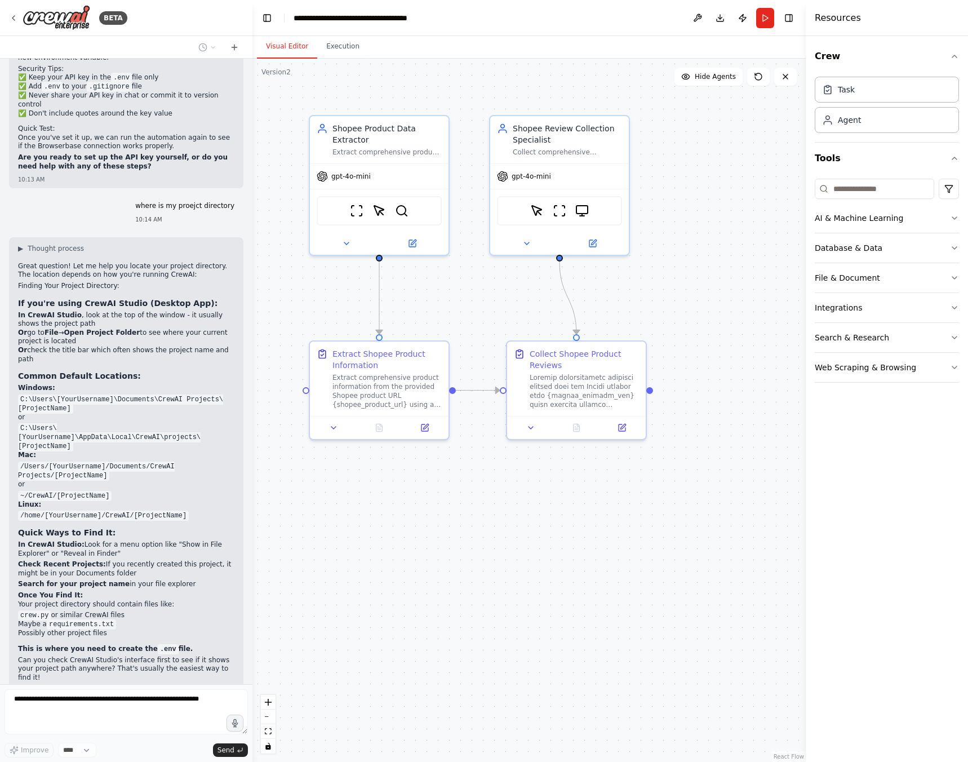
scroll to position [3702, 0]
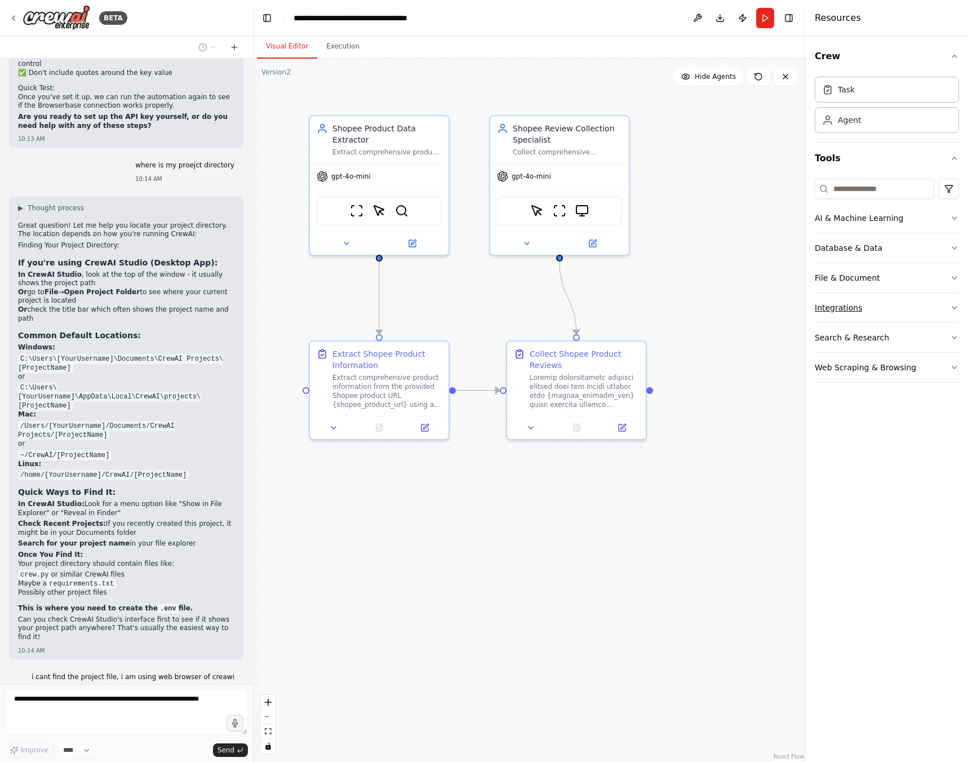
click at [850, 308] on div "Integrations" at bounding box center [838, 307] width 47 height 11
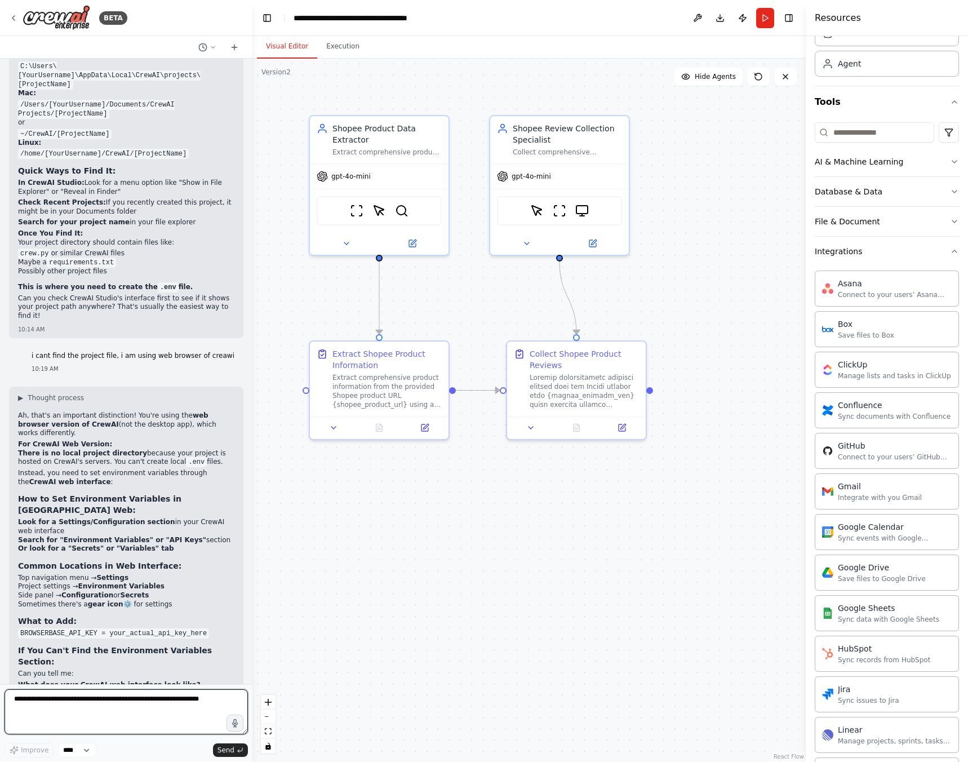
scroll to position [4032, 0]
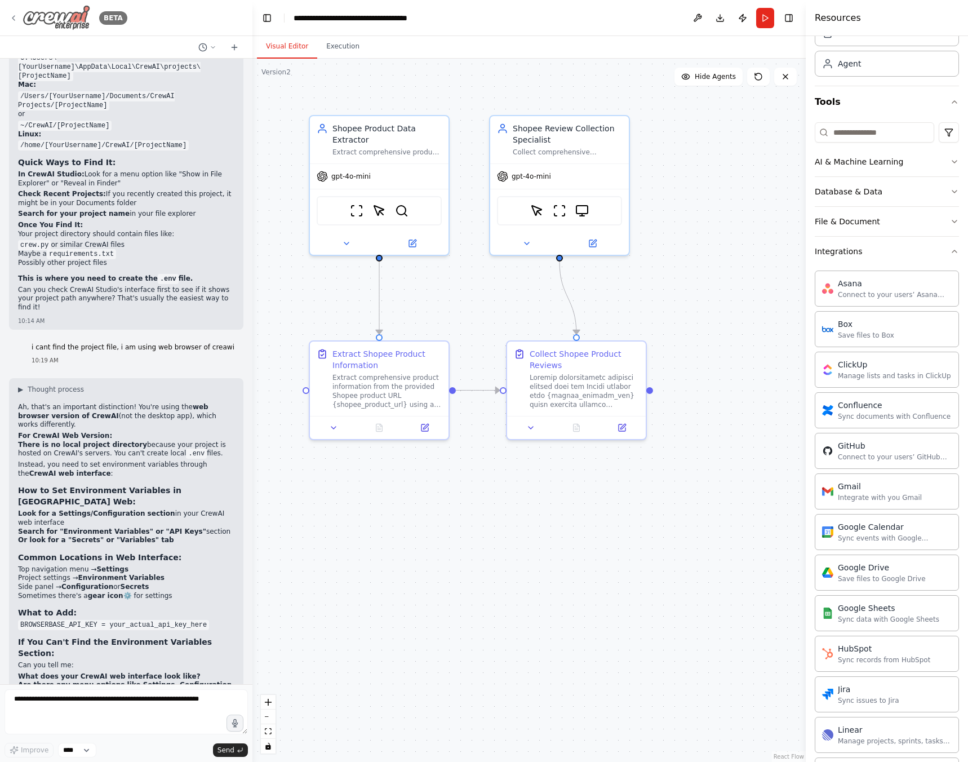
click at [19, 16] on div "BETA" at bounding box center [68, 17] width 118 height 25
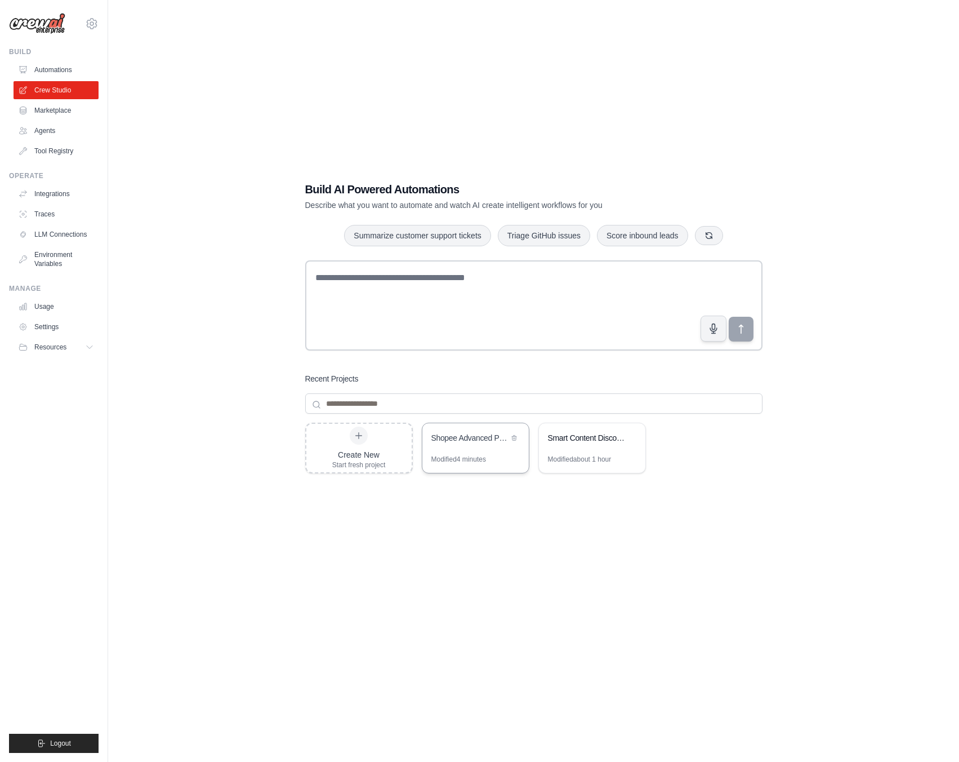
click at [474, 451] on div "Shopee Advanced Product & Review Scraper" at bounding box center [476, 439] width 106 height 32
click at [53, 347] on span "Resources" at bounding box center [51, 347] width 32 height 9
click at [46, 330] on link "Settings" at bounding box center [57, 327] width 85 height 18
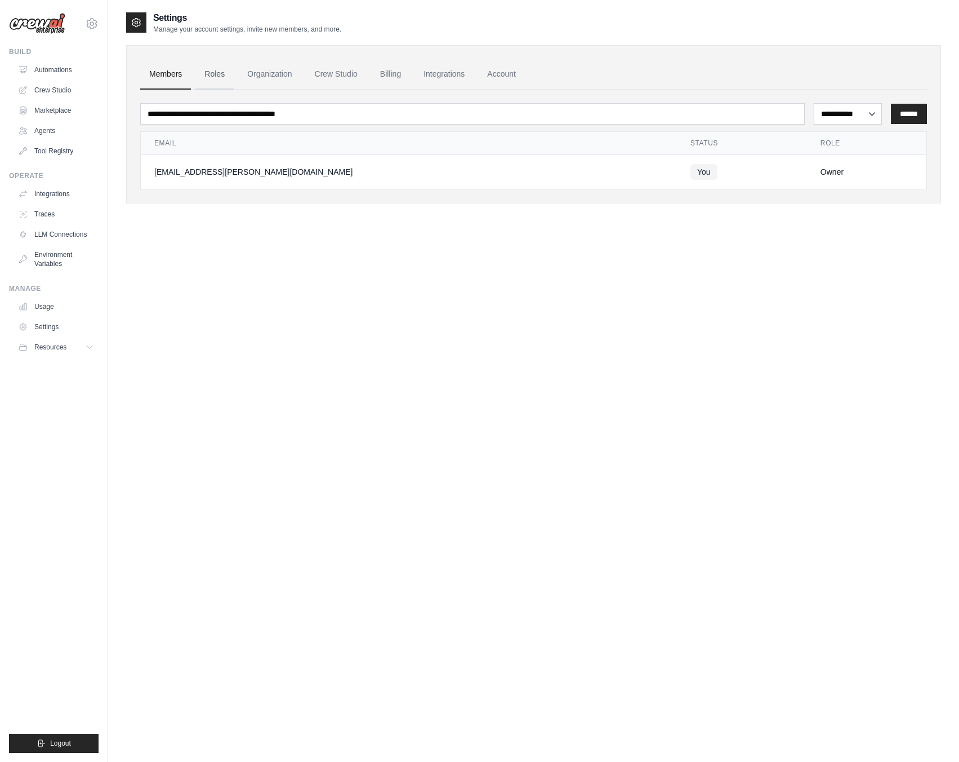
click at [210, 69] on link "Roles" at bounding box center [214, 74] width 38 height 30
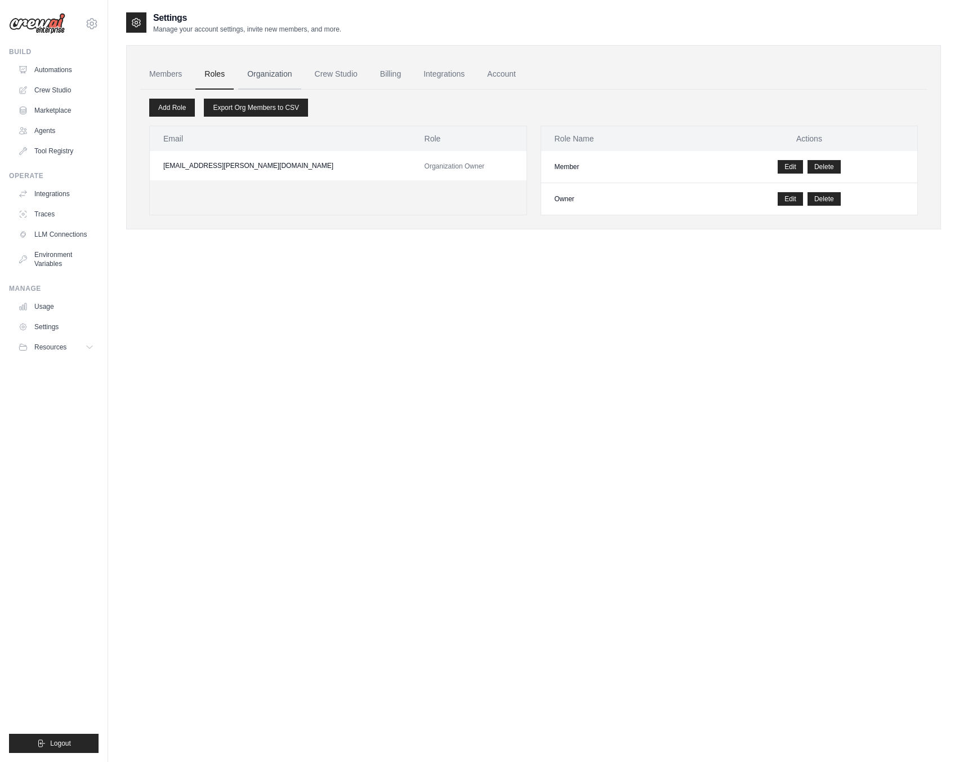
click at [255, 72] on link "Organization" at bounding box center [269, 74] width 63 height 30
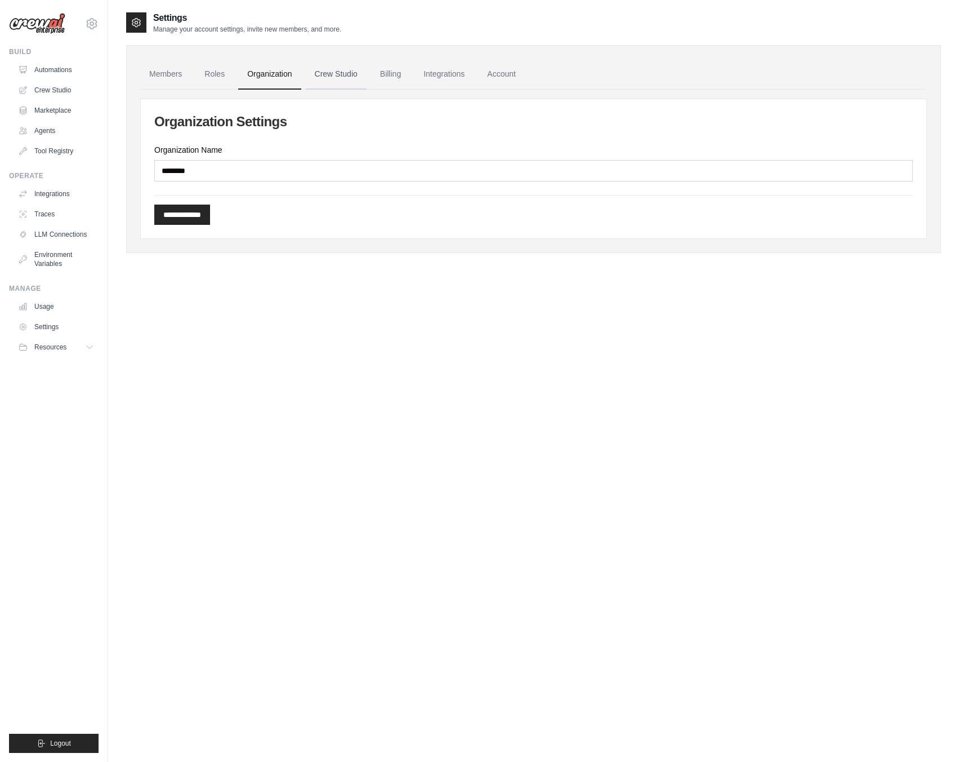
click at [317, 72] on link "Crew Studio" at bounding box center [336, 74] width 61 height 30
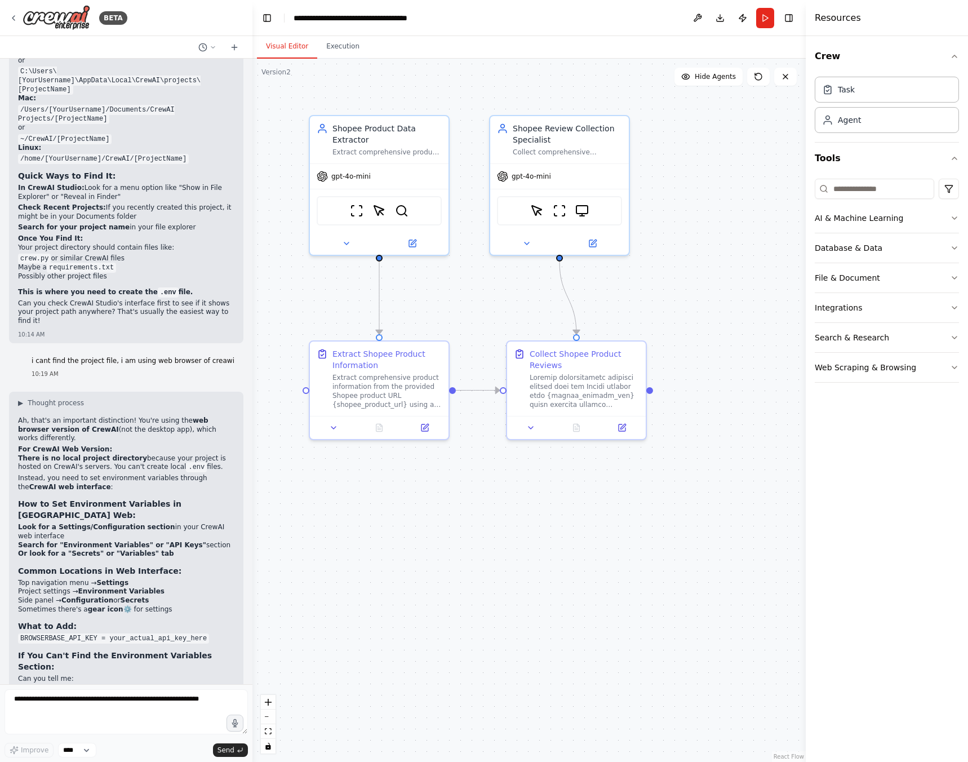
scroll to position [4032, 0]
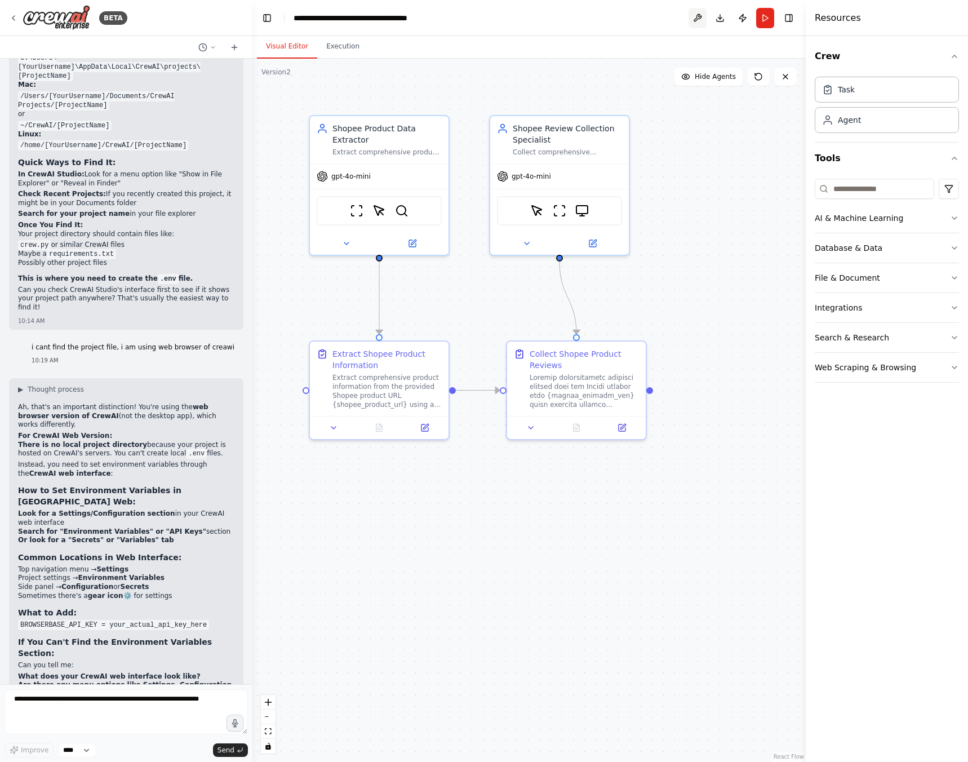
click at [690, 20] on button at bounding box center [697, 18] width 18 height 20
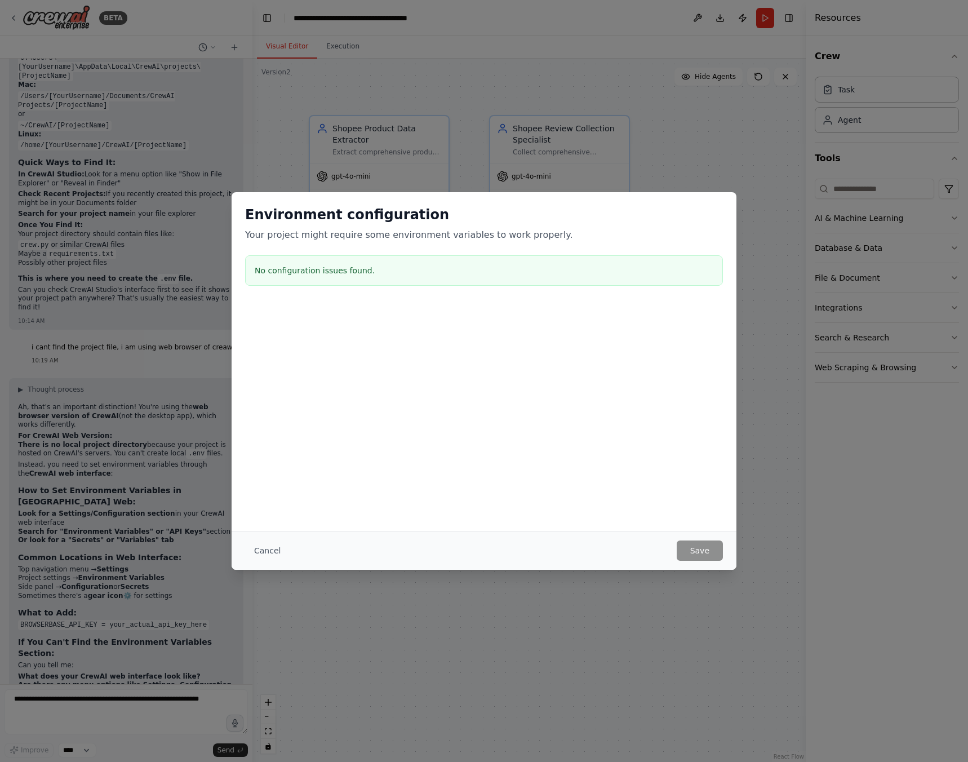
click at [309, 258] on div "No configuration issues found." at bounding box center [484, 270] width 478 height 30
drag, startPoint x: 309, startPoint y: 258, endPoint x: 403, endPoint y: 307, distance: 106.6
click at [310, 260] on div "No configuration issues found." at bounding box center [484, 270] width 478 height 30
click at [255, 549] on button "Cancel" at bounding box center [267, 550] width 45 height 20
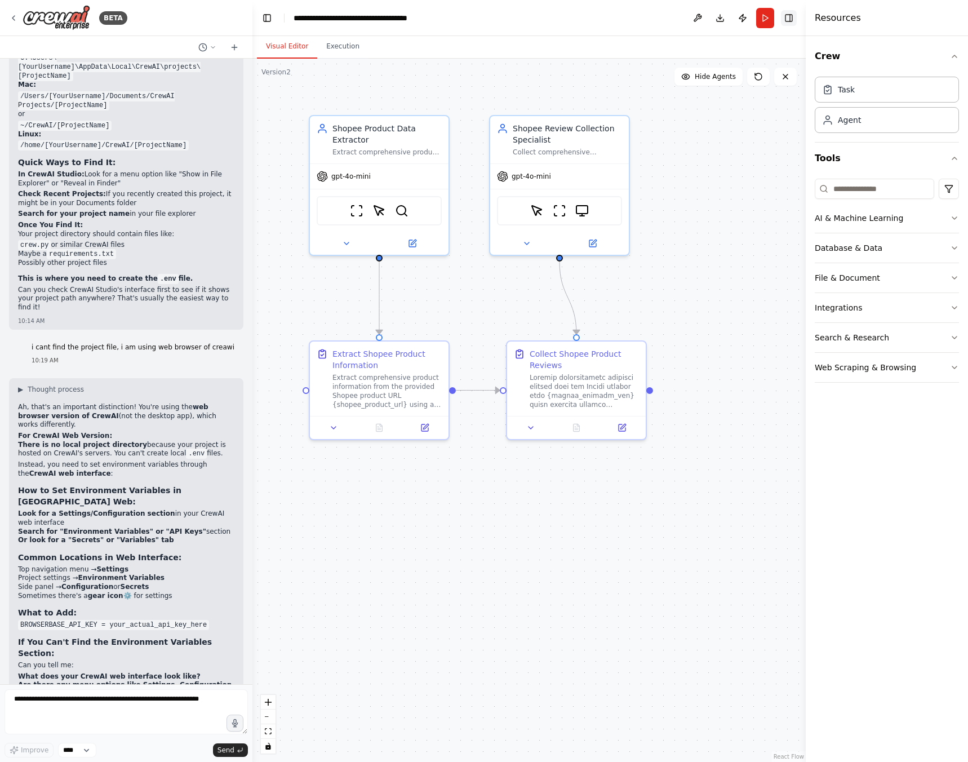
click at [789, 14] on button "Toggle Right Sidebar" at bounding box center [789, 18] width 16 height 16
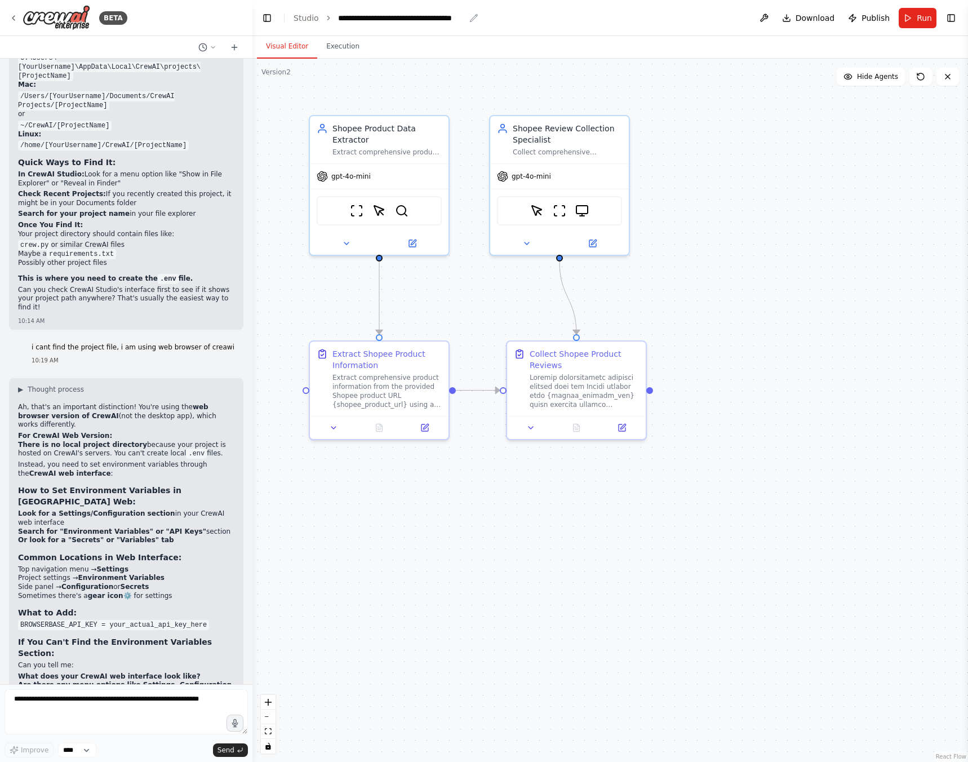
click at [376, 17] on div "**********" at bounding box center [401, 17] width 127 height 11
click at [45, 20] on img at bounding box center [57, 17] width 68 height 25
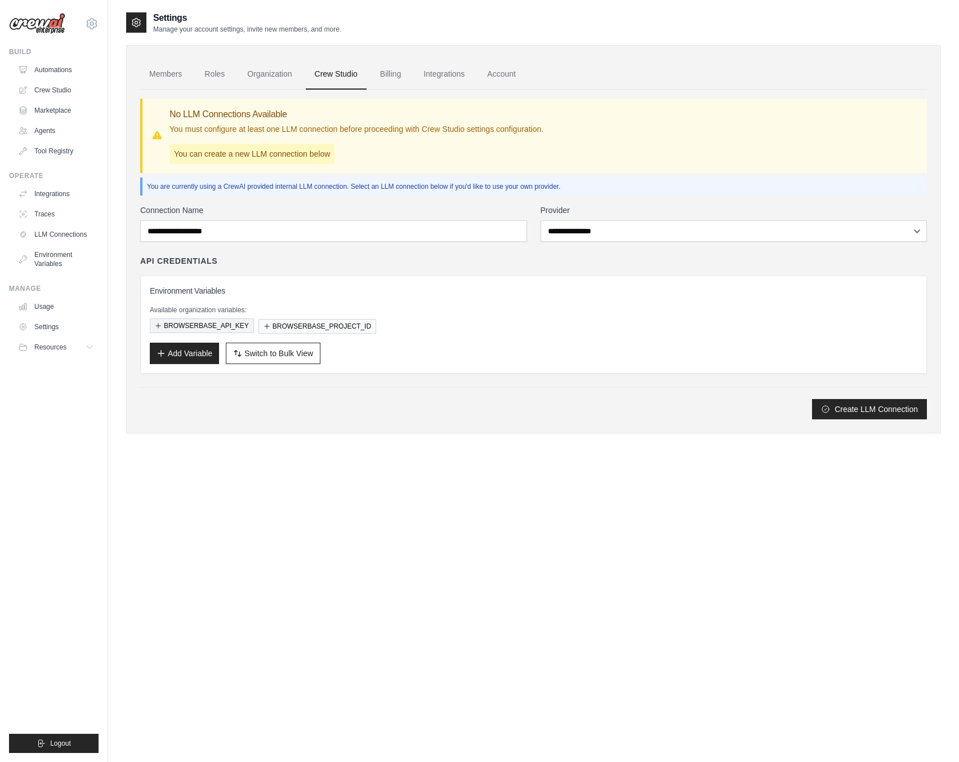
click at [202, 328] on button "BROWSERBASE_API_KEY" at bounding box center [202, 325] width 104 height 15
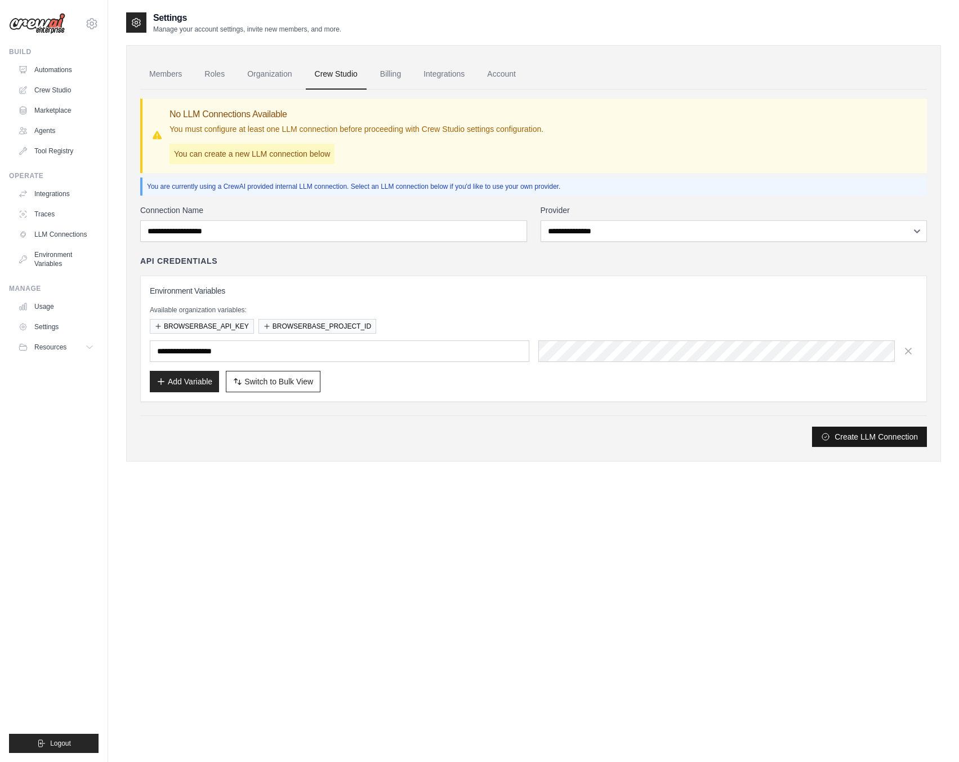
click at [842, 438] on button "Create LLM Connection" at bounding box center [869, 436] width 115 height 20
click at [545, 434] on div "Create LLM Connection" at bounding box center [533, 437] width 787 height 20
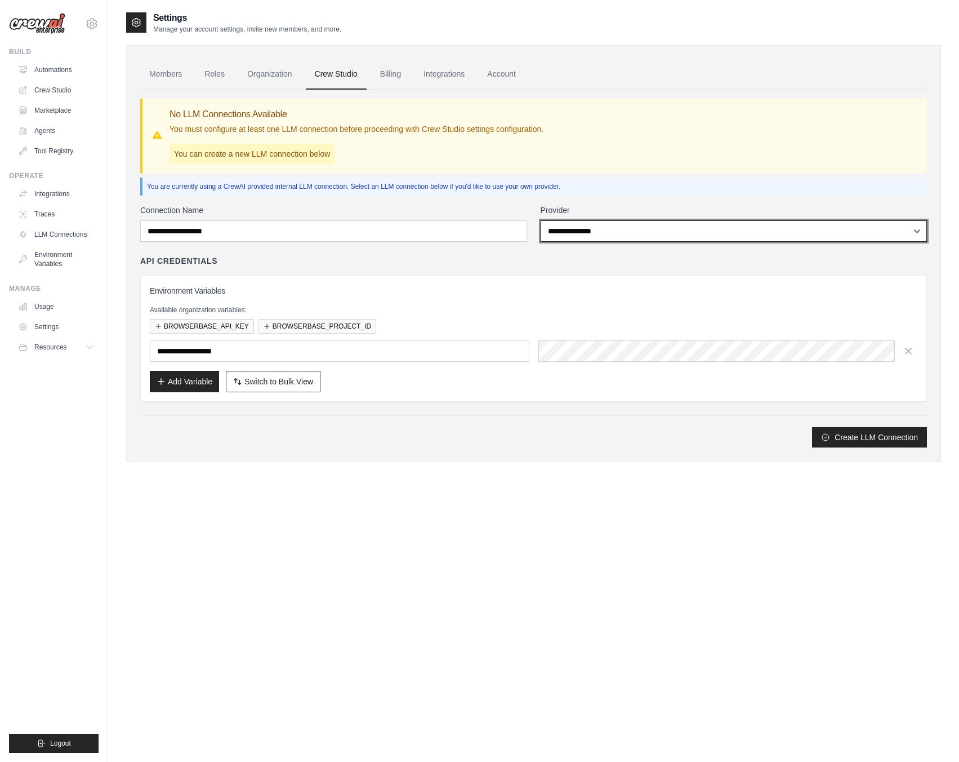
click at [647, 227] on select "**********" at bounding box center [734, 230] width 387 height 21
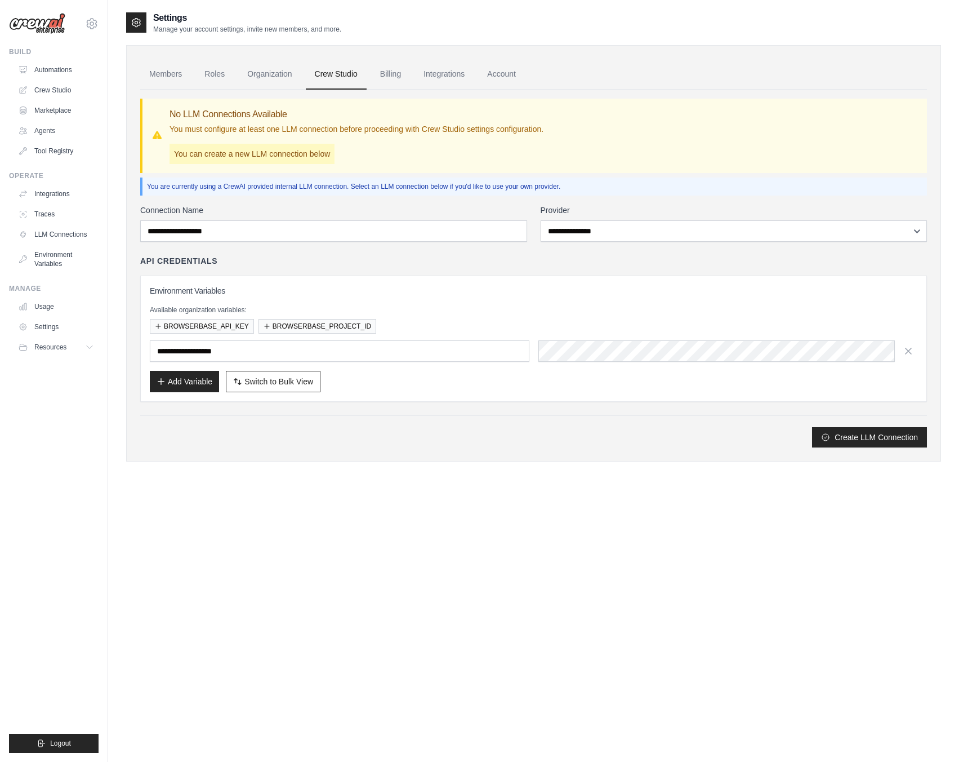
click at [382, 264] on div "API Credentials" at bounding box center [533, 260] width 787 height 11
click at [319, 307] on p "Available organization variables:" at bounding box center [534, 309] width 768 height 9
click at [336, 290] on h3 "Environment Variables" at bounding box center [534, 290] width 768 height 11
click at [321, 331] on button "BROWSERBASE_PROJECT_ID" at bounding box center [318, 325] width 118 height 15
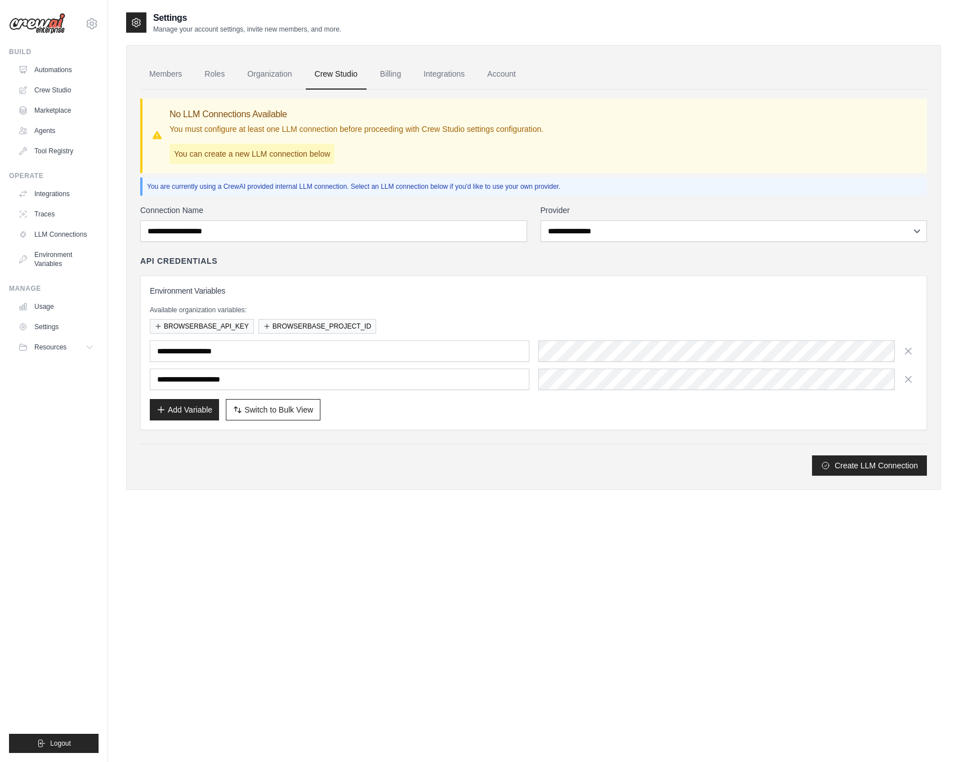
click at [600, 489] on div "Members Roles Organization Crew Studio Billing Integrations Account No LLM Conn…" at bounding box center [533, 267] width 815 height 445
click at [769, 424] on div "**********" at bounding box center [533, 353] width 787 height 154
click at [643, 455] on div "Create LLM Connection" at bounding box center [533, 459] width 787 height 32
click at [367, 269] on div "**********" at bounding box center [533, 342] width 787 height 175
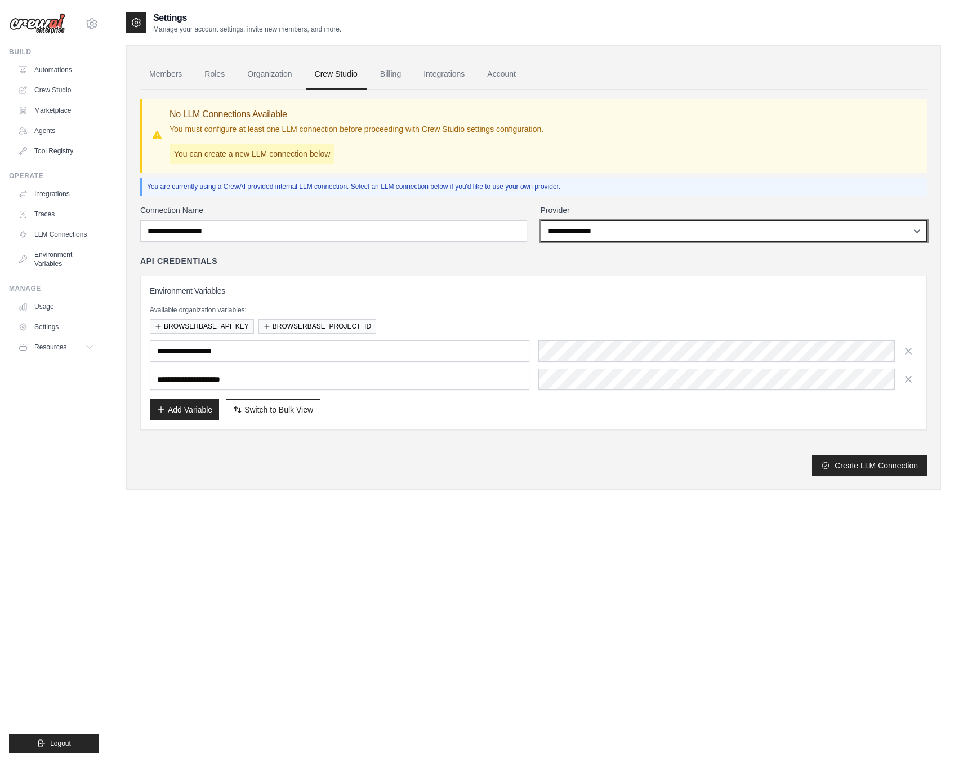
click at [620, 230] on select "**********" at bounding box center [734, 230] width 387 height 21
select select "******"
click at [541, 220] on select "**********" at bounding box center [734, 230] width 387 height 21
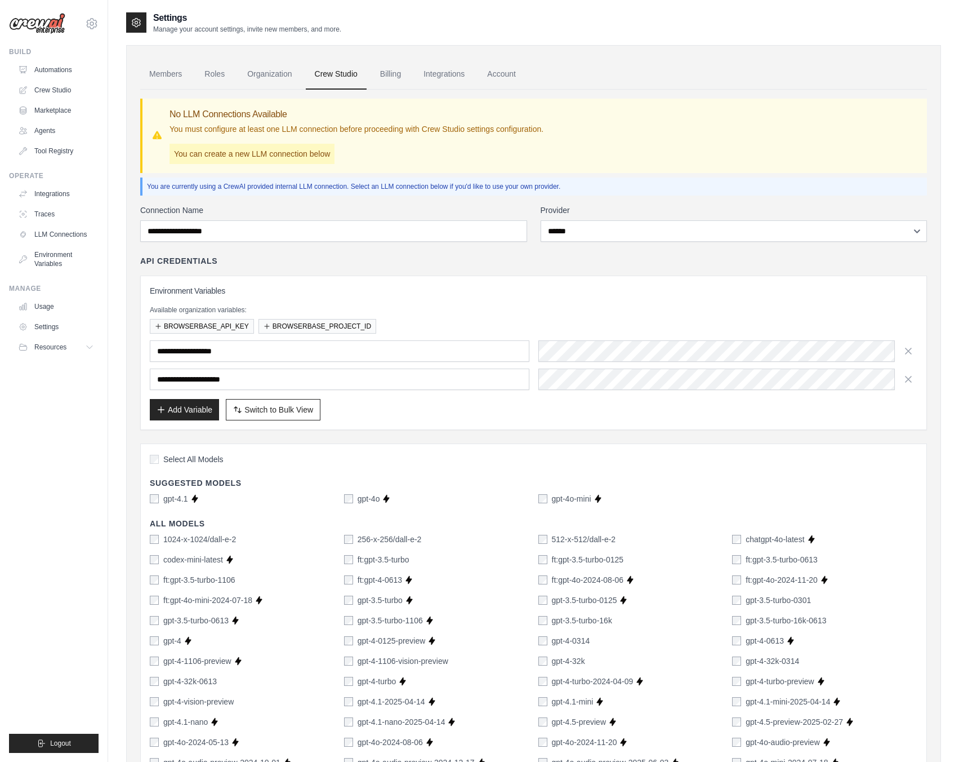
click at [499, 426] on div "**********" at bounding box center [533, 353] width 787 height 154
click at [198, 417] on button "Add Variable" at bounding box center [184, 408] width 69 height 21
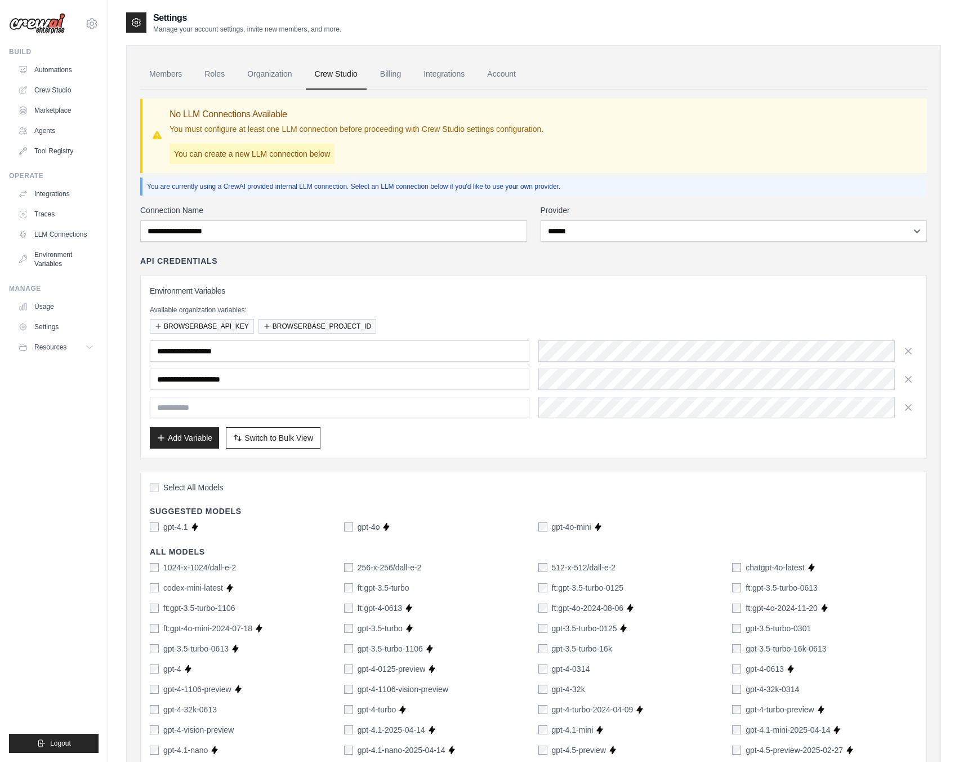
click at [515, 461] on div "**********" at bounding box center [533, 750] width 787 height 1090
click at [290, 62] on link "Organization" at bounding box center [269, 74] width 63 height 30
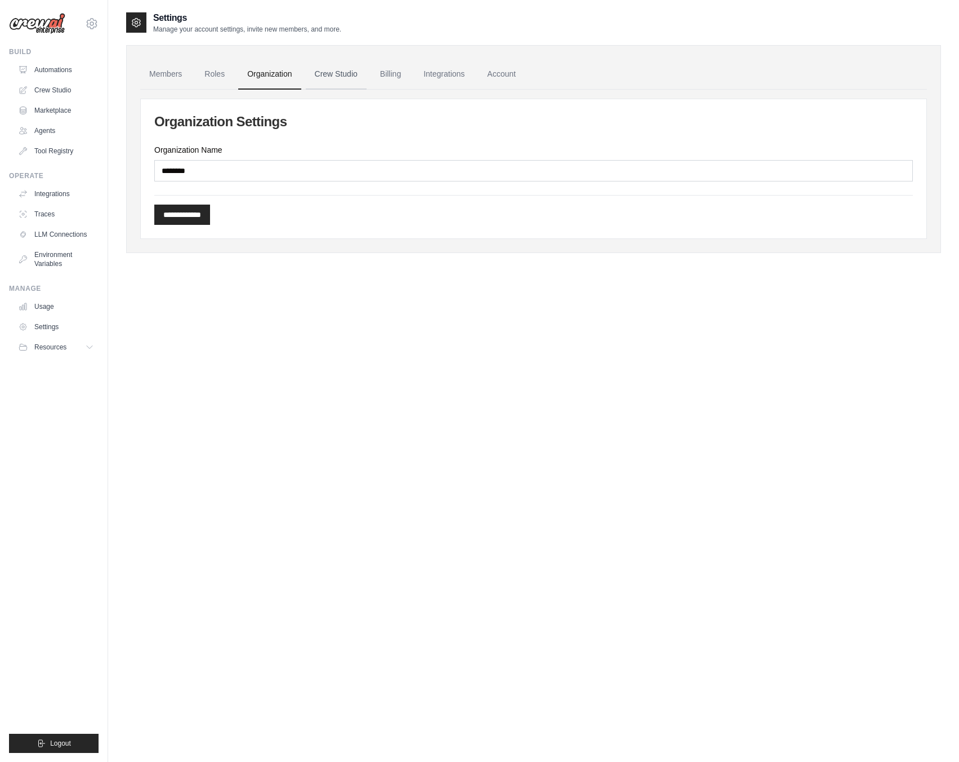
click at [326, 72] on link "Crew Studio" at bounding box center [336, 74] width 61 height 30
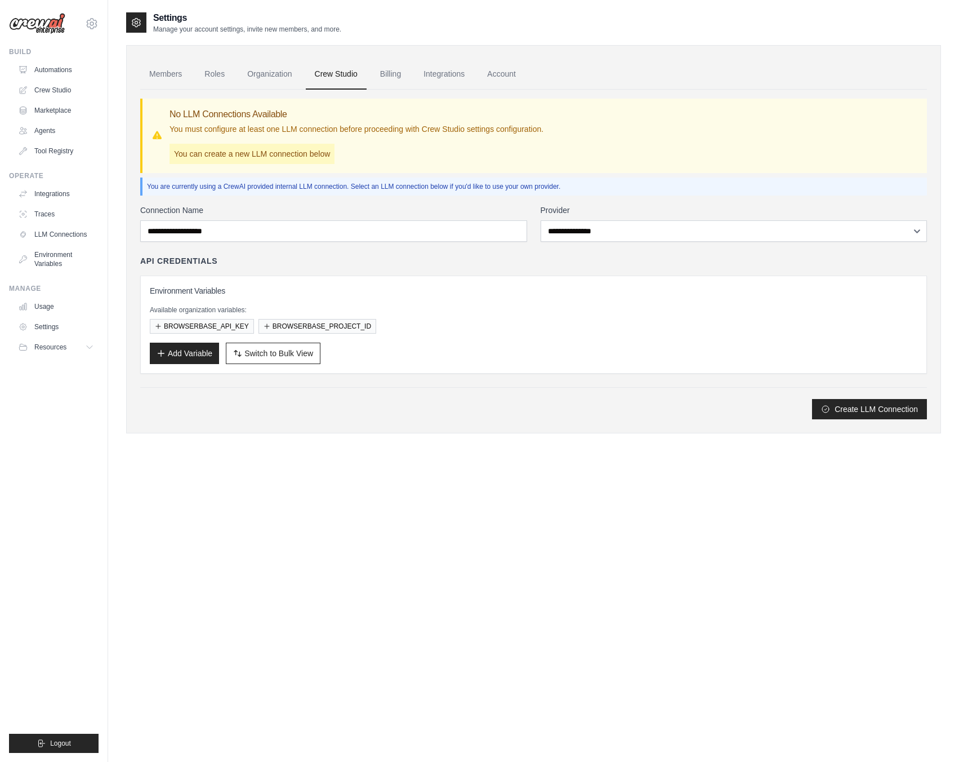
click at [196, 290] on h3 "Environment Variables" at bounding box center [534, 290] width 768 height 11
click at [56, 88] on link "Crew Studio" at bounding box center [57, 90] width 85 height 18
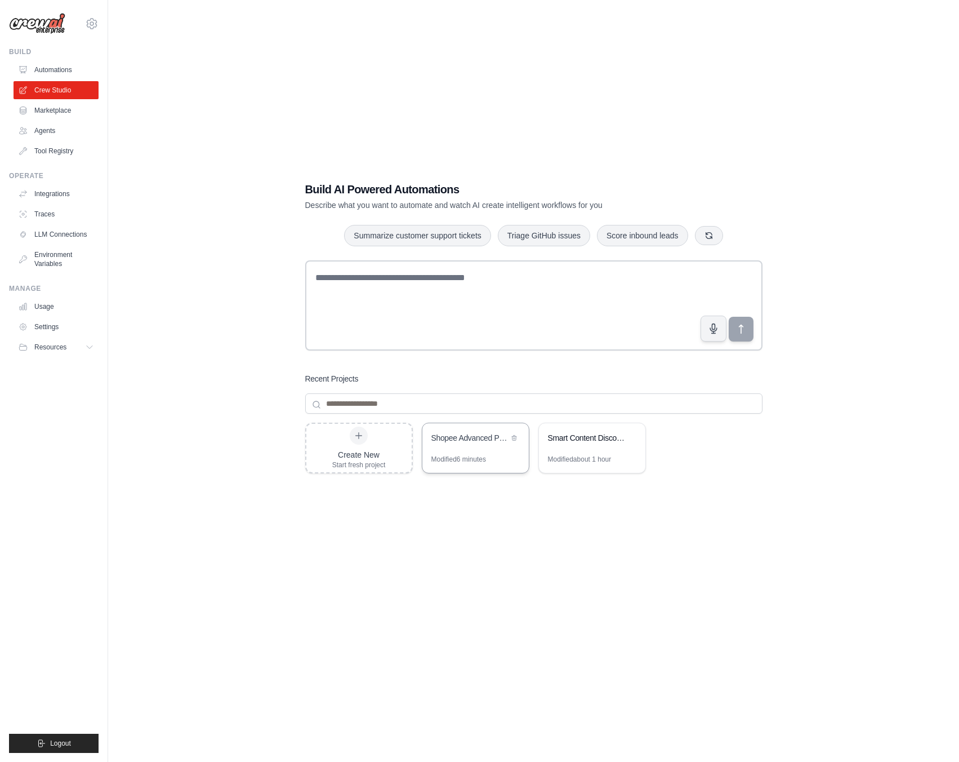
click at [452, 430] on div "Shopee Advanced Product & Review Scraper" at bounding box center [476, 439] width 106 height 32
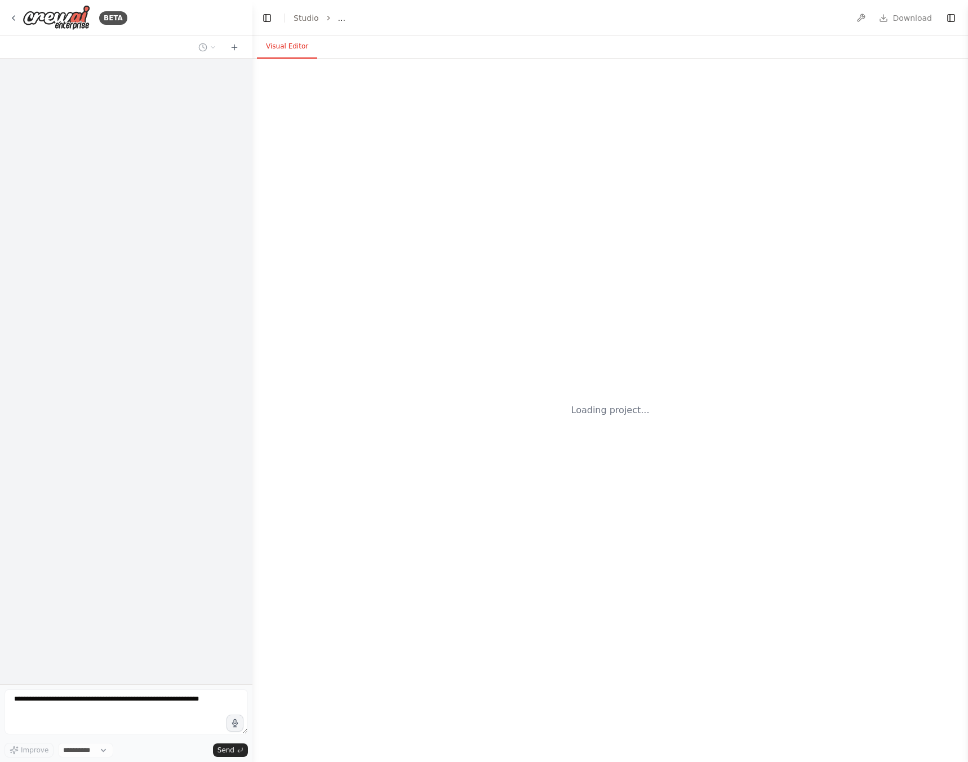
select select "****"
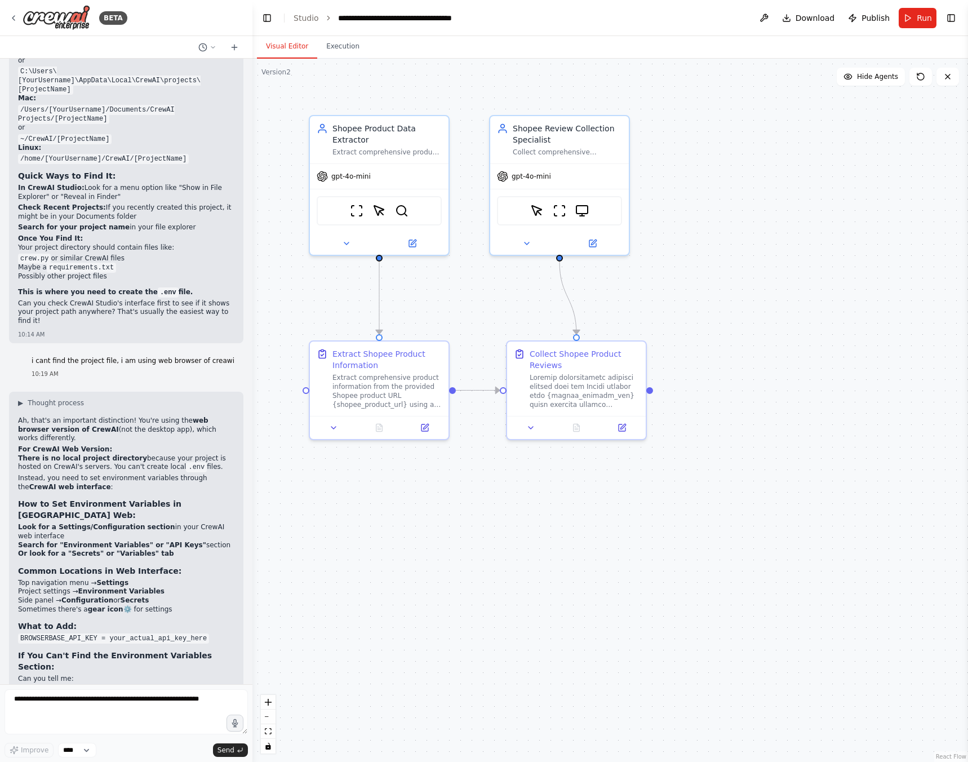
scroll to position [4032, 0]
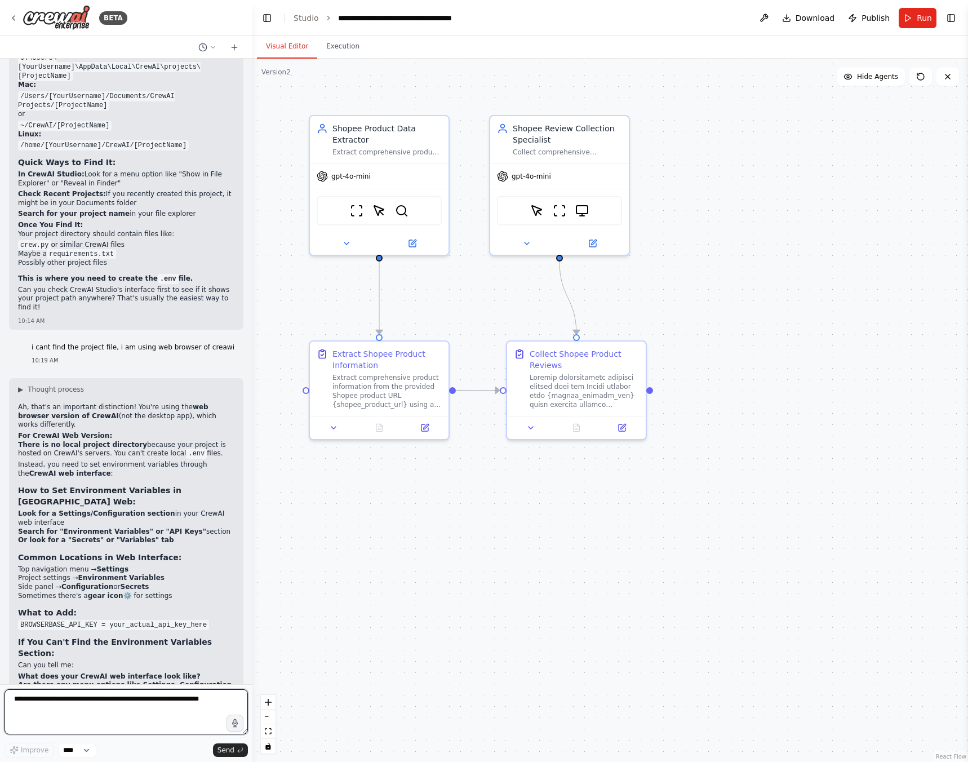
click at [98, 721] on textarea at bounding box center [126, 711] width 243 height 45
type textarea "**********"
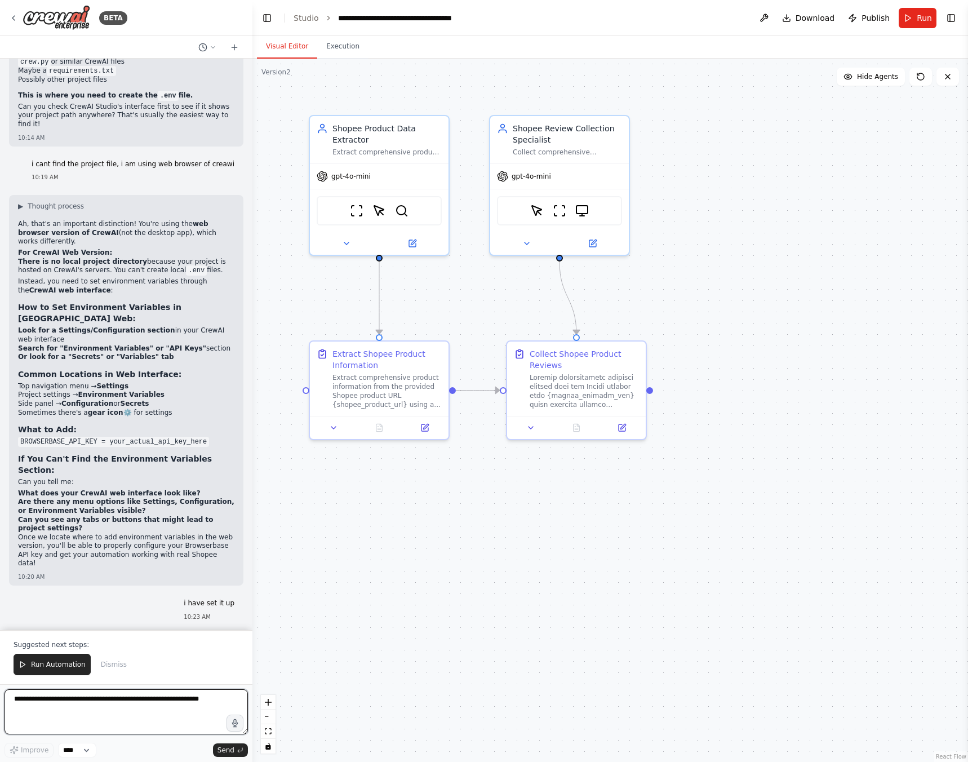
scroll to position [4223, 0]
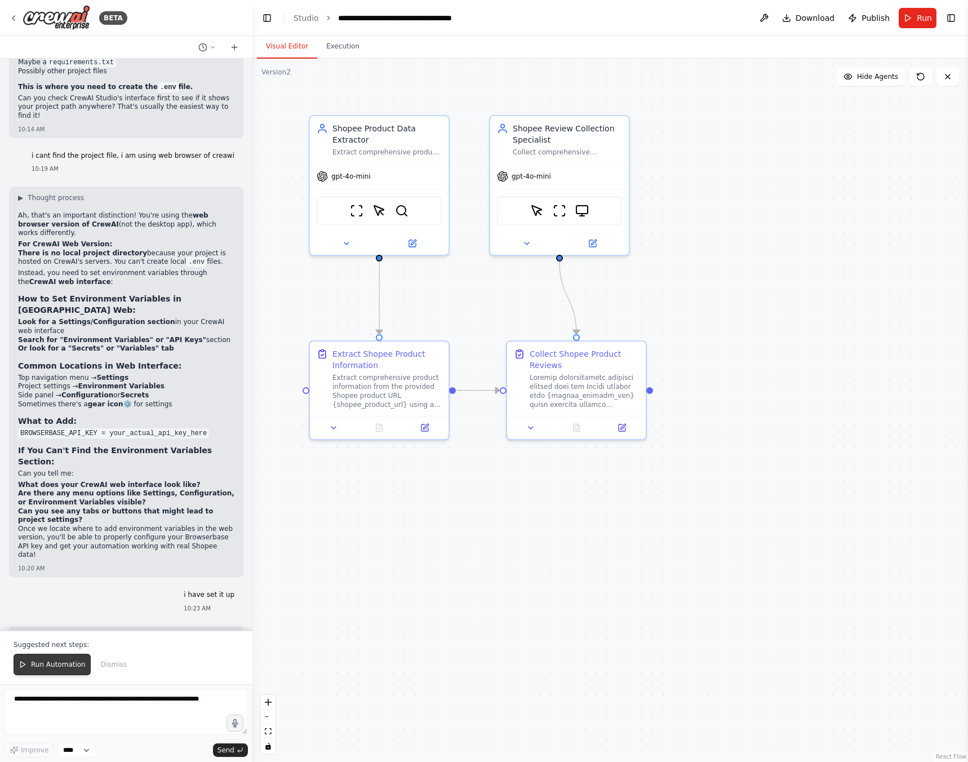
click at [59, 662] on span "Run Automation" at bounding box center [58, 664] width 55 height 9
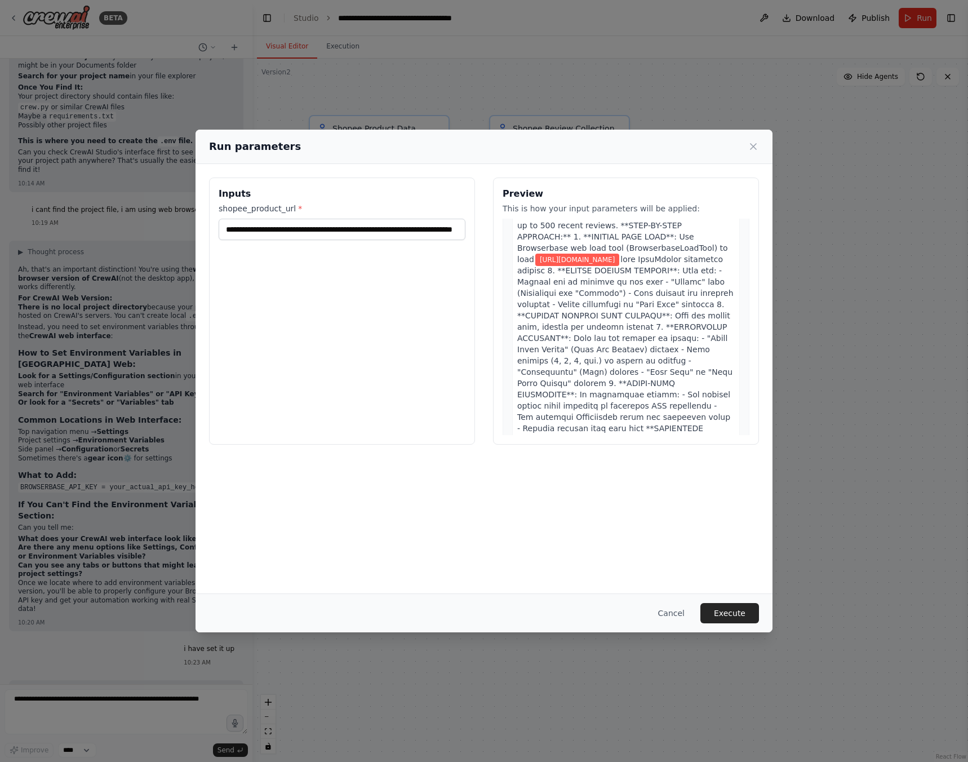
scroll to position [563, 0]
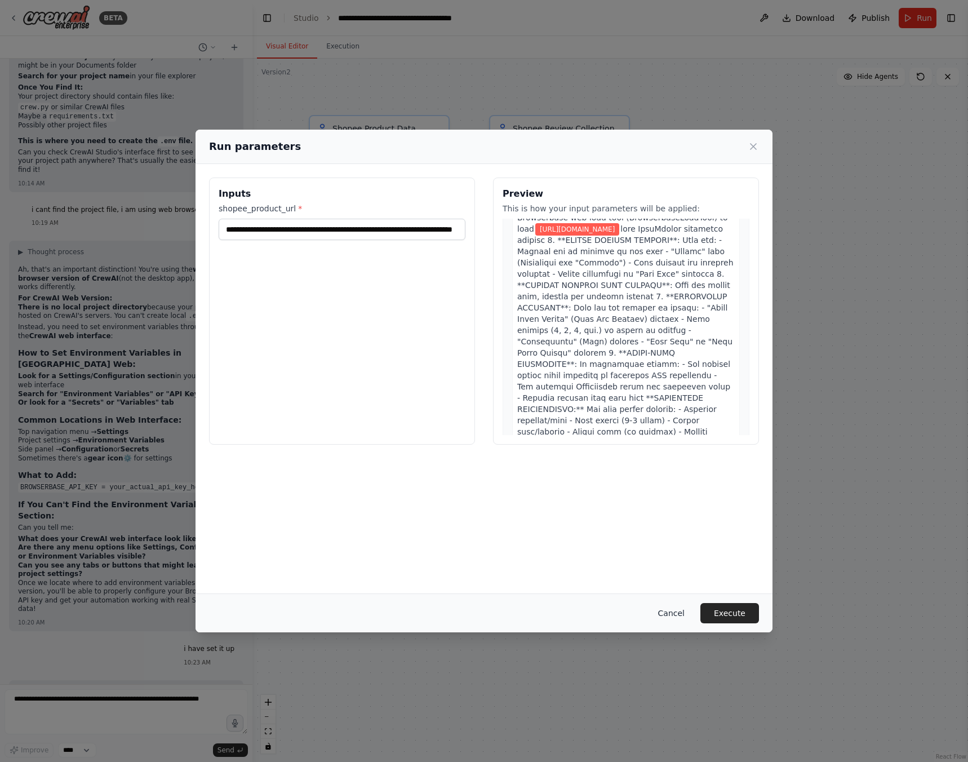
click at [667, 614] on button "Cancel" at bounding box center [671, 613] width 45 height 20
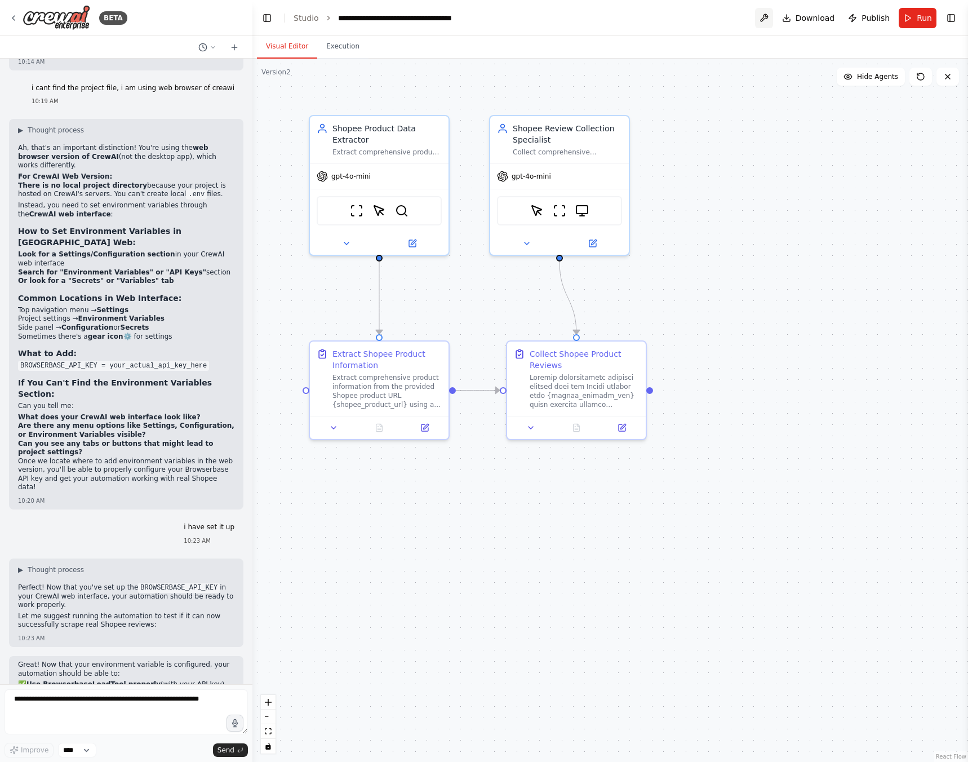
click at [770, 21] on button at bounding box center [764, 18] width 18 height 20
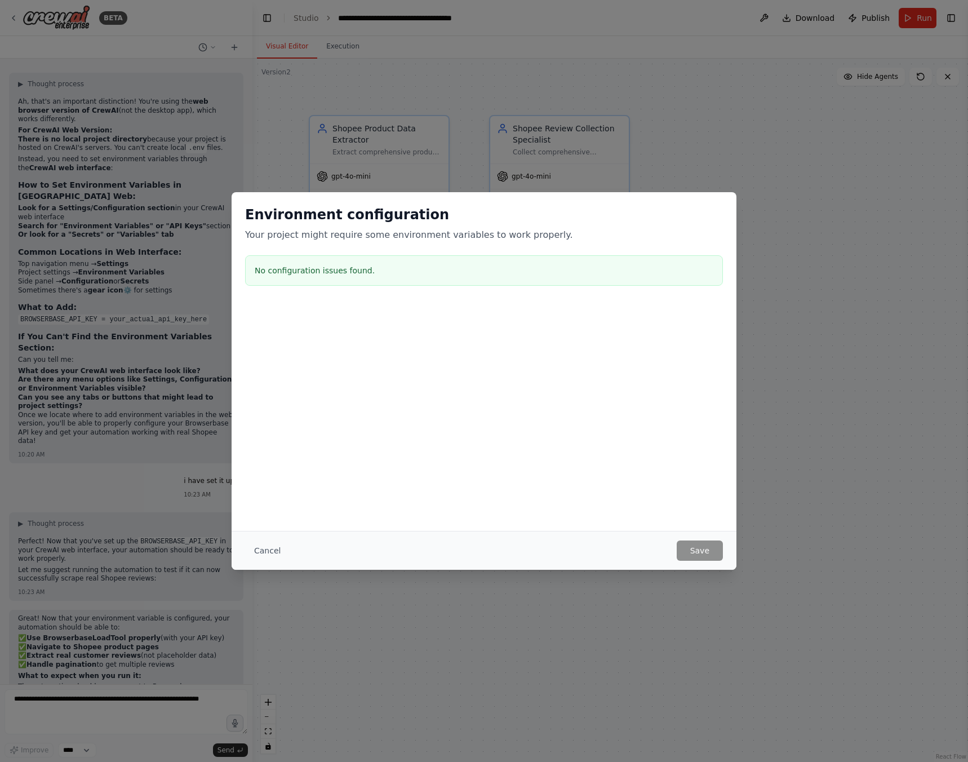
scroll to position [4345, 0]
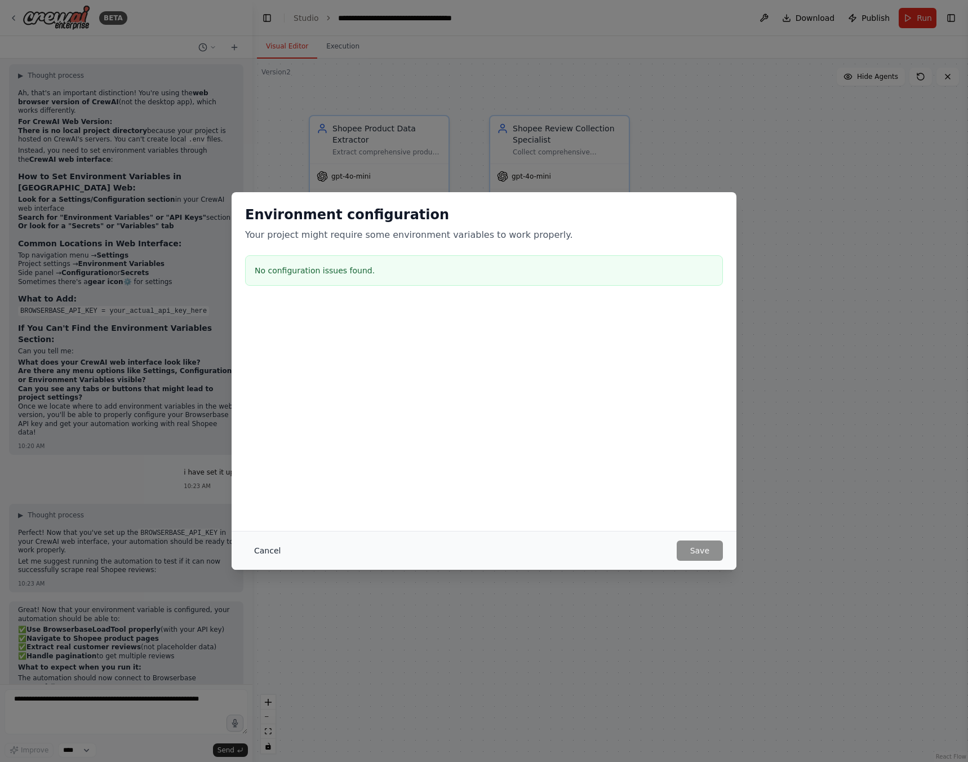
click at [267, 558] on button "Cancel" at bounding box center [267, 550] width 45 height 20
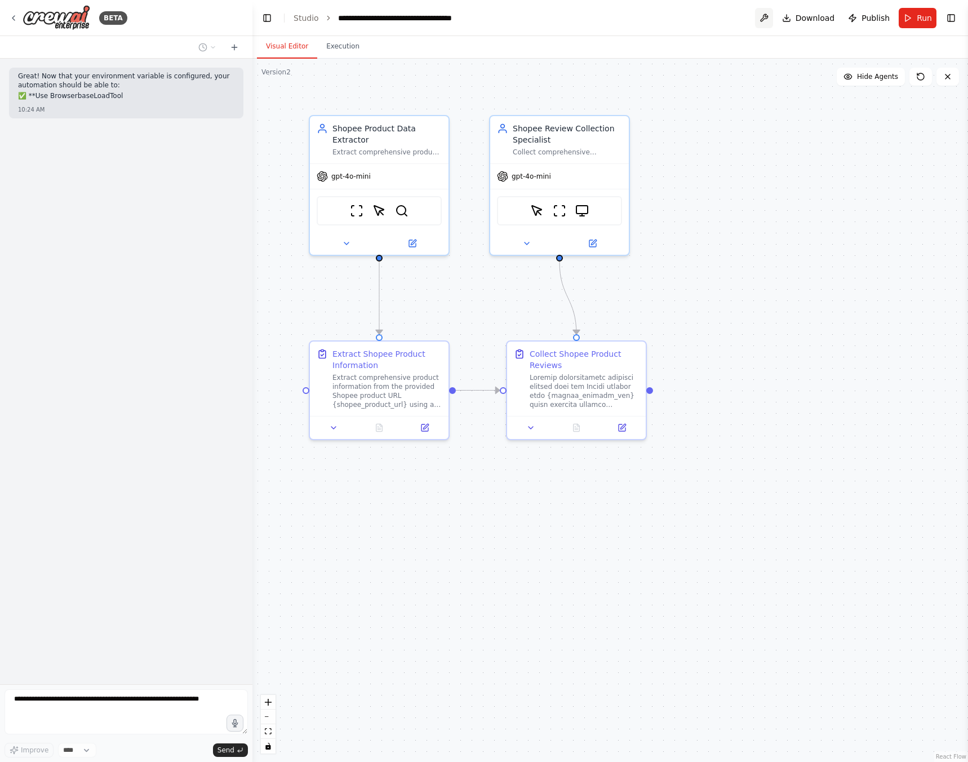
click at [765, 18] on button at bounding box center [764, 18] width 18 height 20
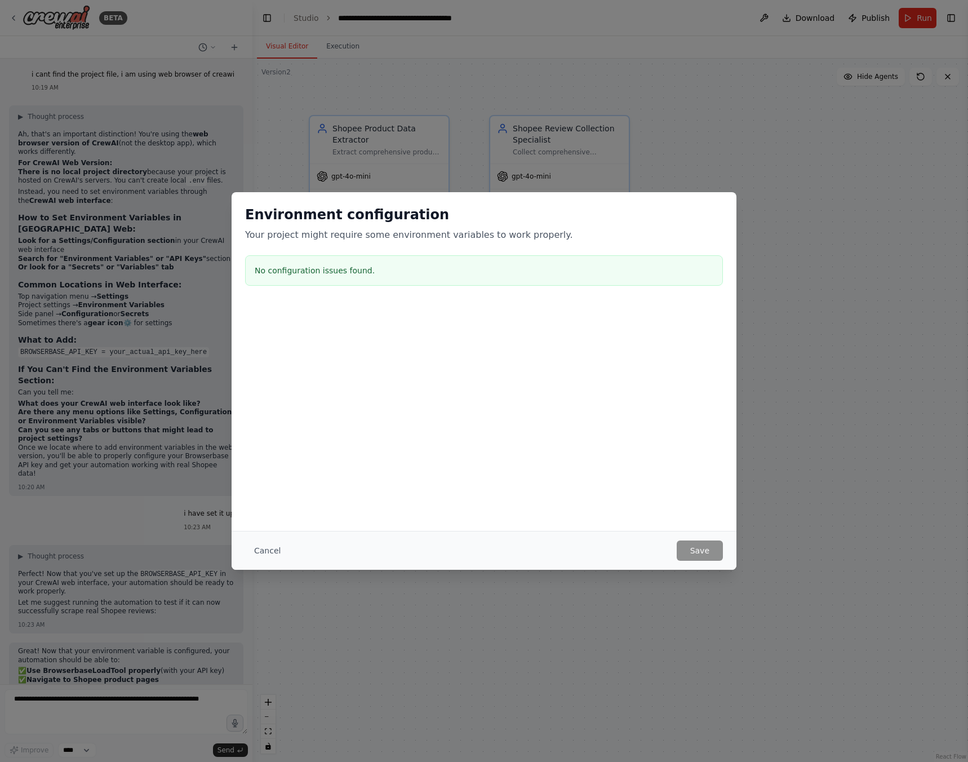
click at [766, 20] on div "Environment configuration Your project might require some environment variables…" at bounding box center [484, 381] width 968 height 762
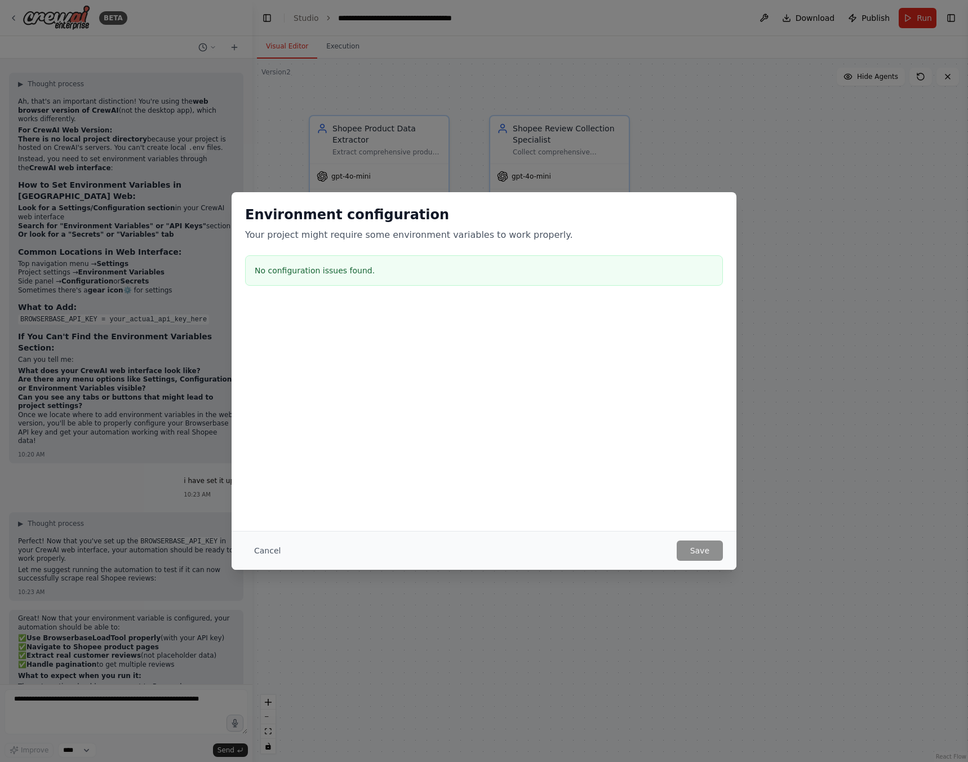
scroll to position [4345, 0]
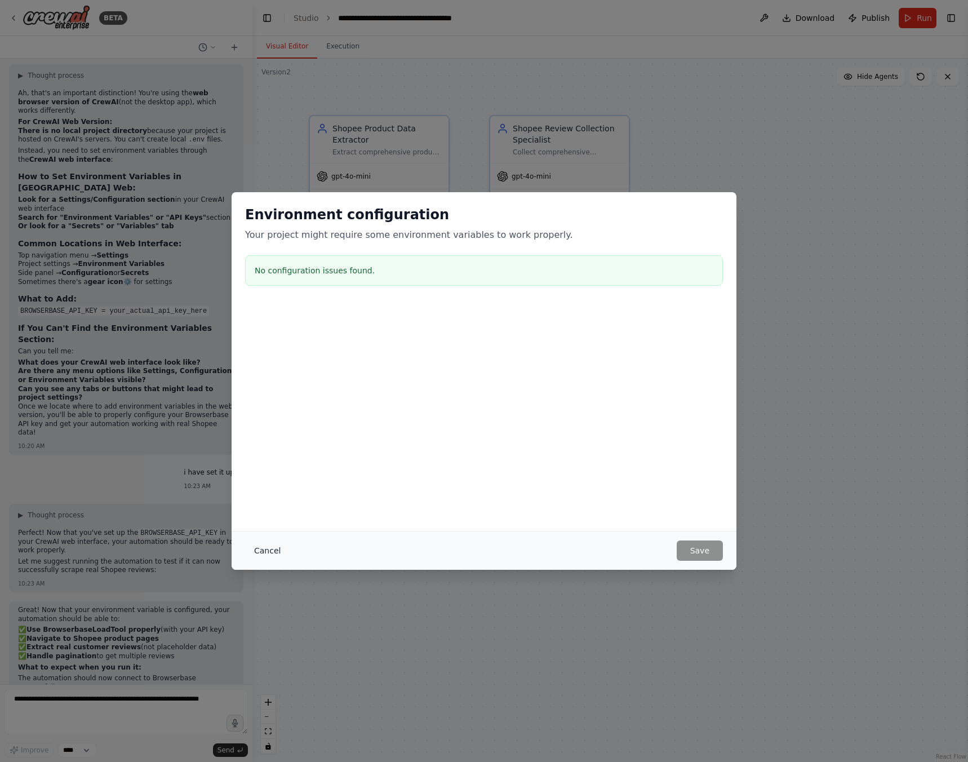
click at [268, 557] on button "Cancel" at bounding box center [267, 550] width 45 height 20
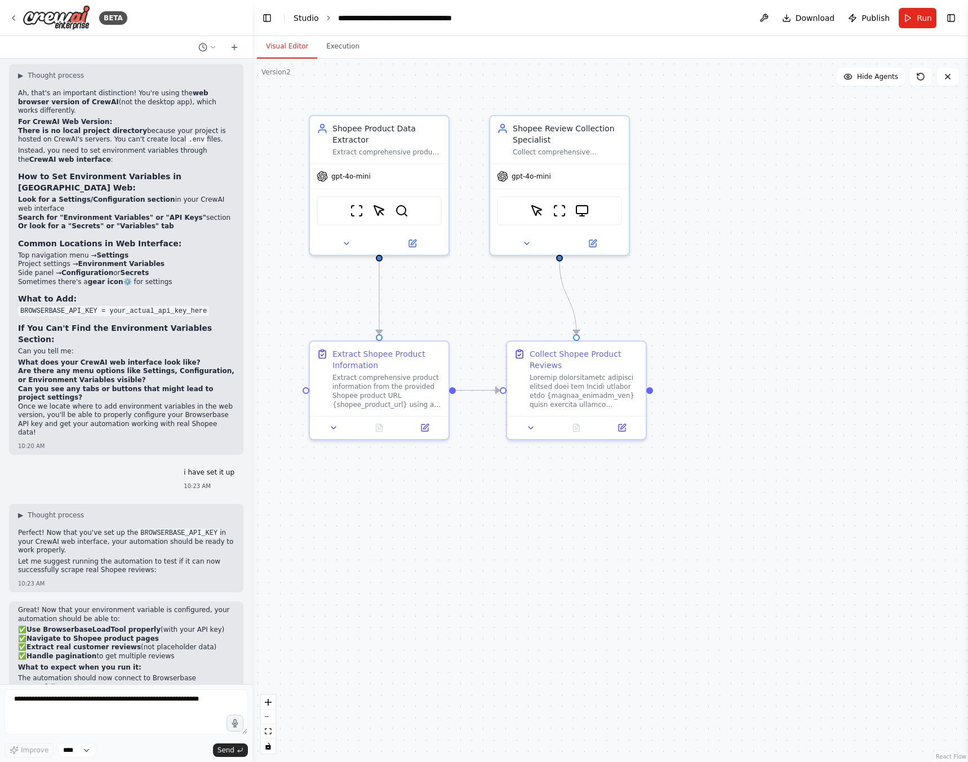
click at [306, 15] on link "Studio" at bounding box center [306, 18] width 25 height 9
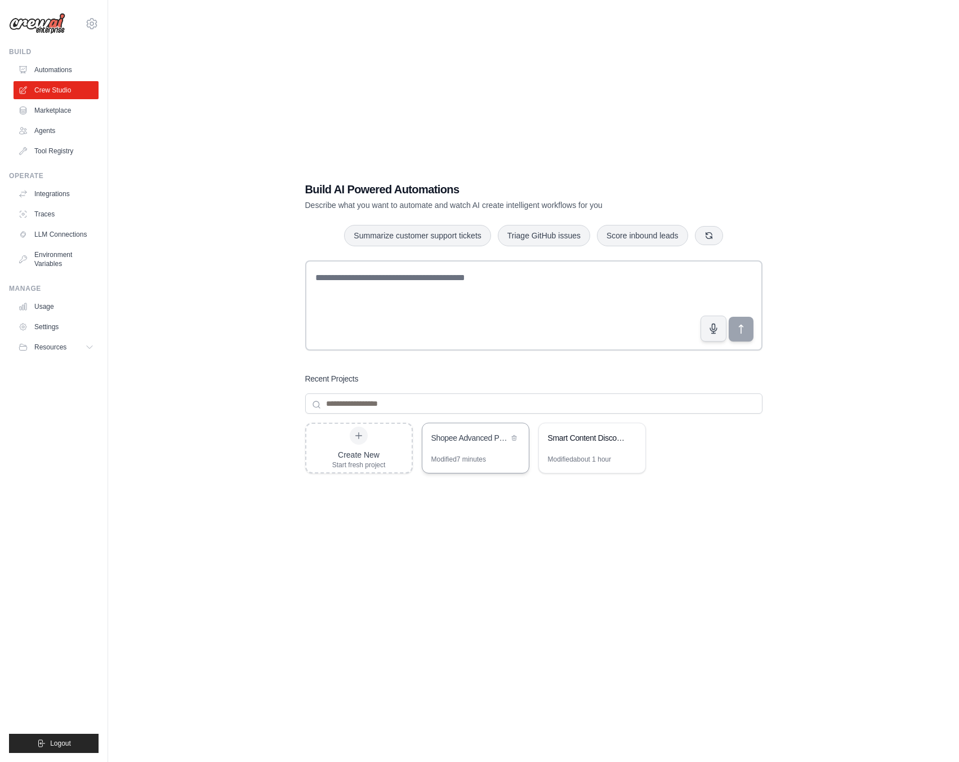
scroll to position [23, 0]
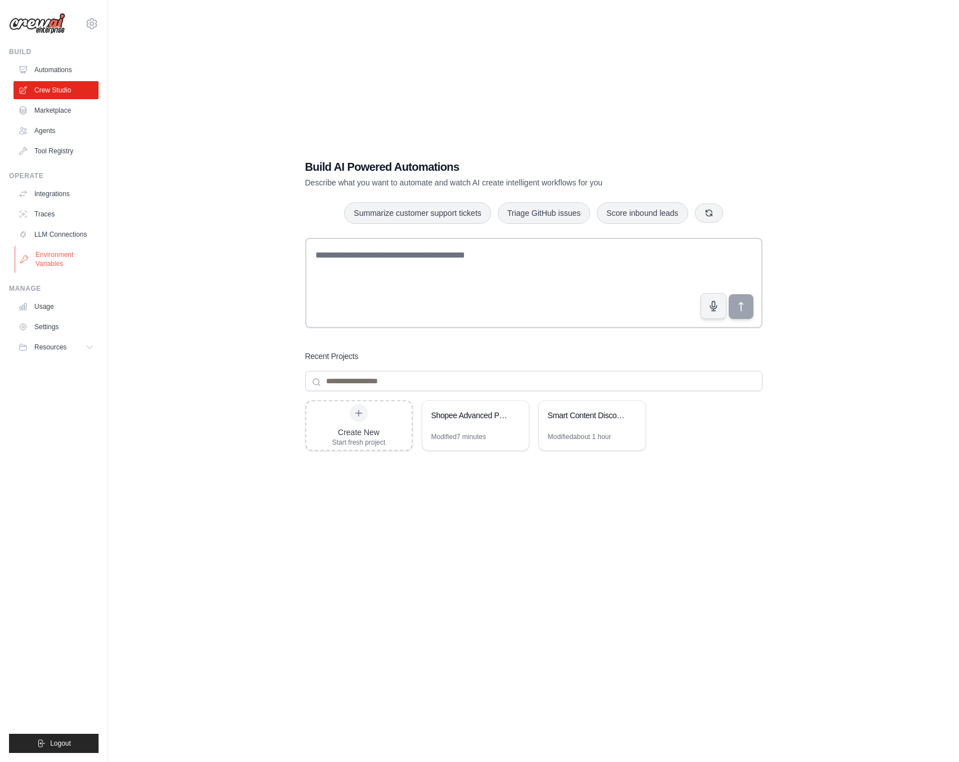
click at [55, 247] on link "Environment Variables" at bounding box center [57, 259] width 85 height 27
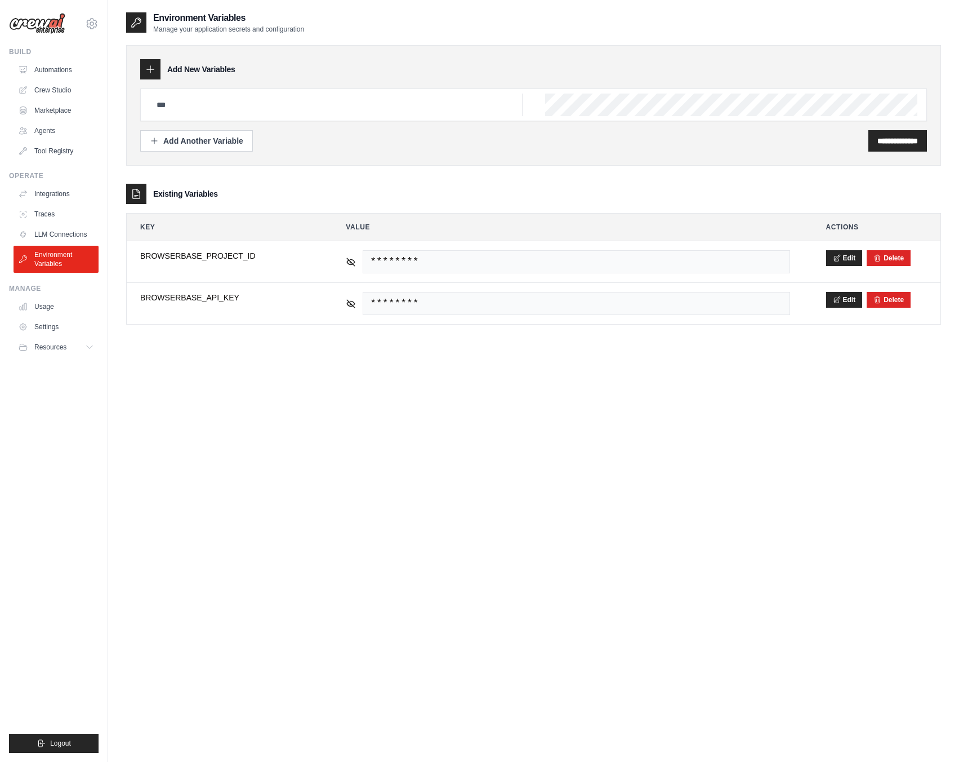
click at [201, 193] on h3 "Existing Variables" at bounding box center [185, 193] width 65 height 11
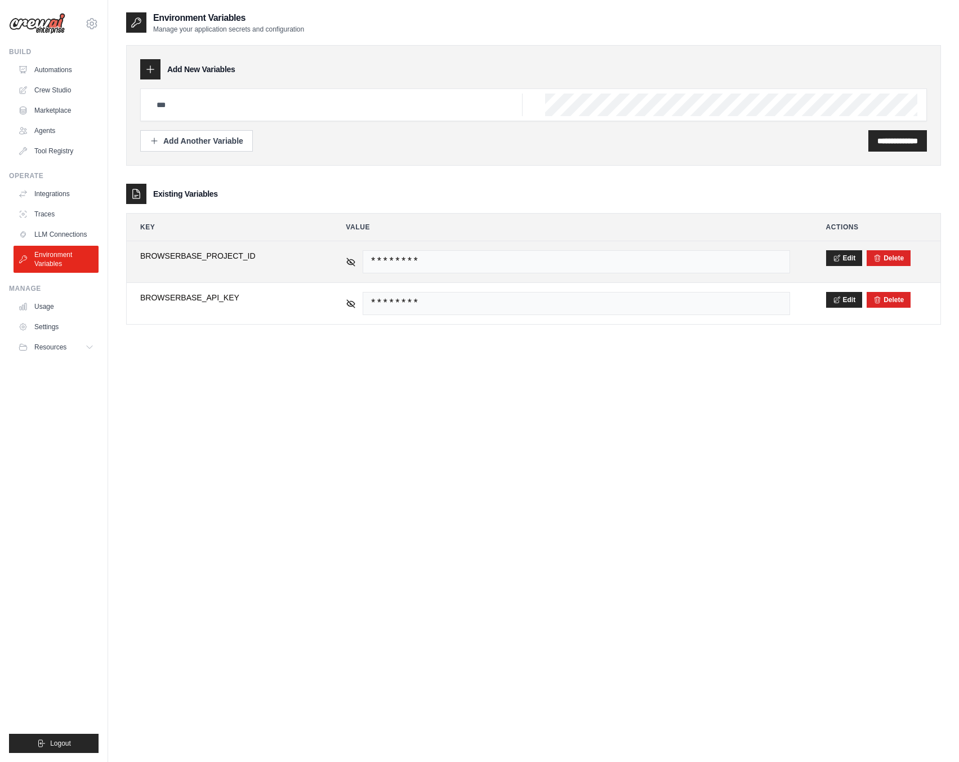
click at [175, 255] on span "BROWSERBASE_PROJECT_ID" at bounding box center [225, 255] width 170 height 11
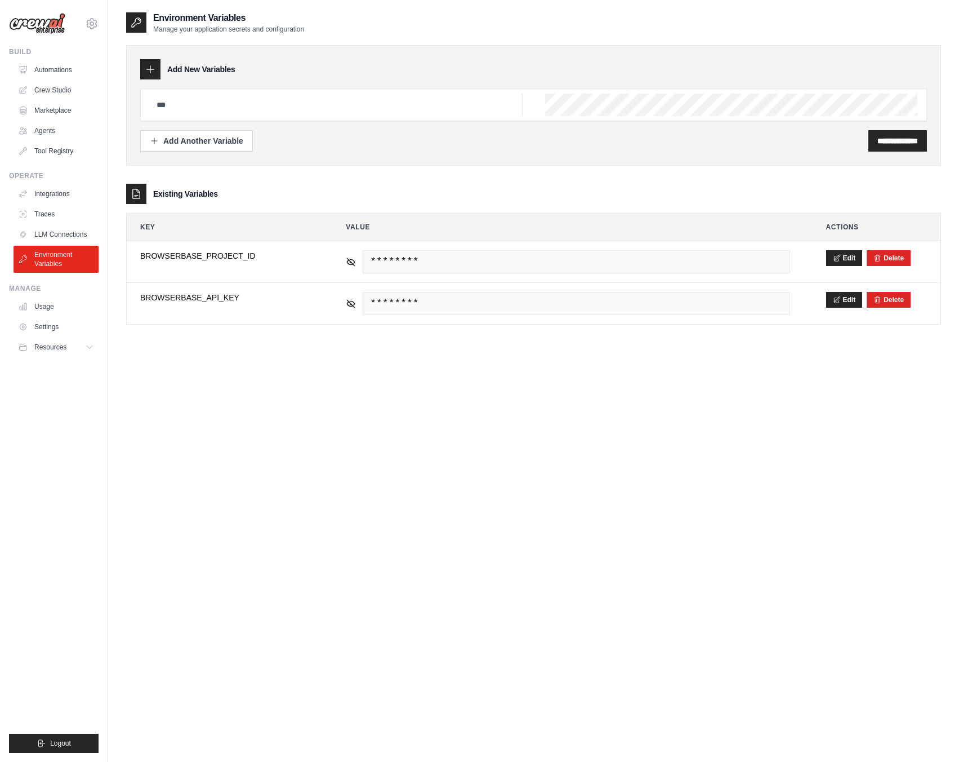
click at [376, 455] on div "**********" at bounding box center [533, 392] width 815 height 762
click at [56, 239] on link "LLM Connections" at bounding box center [57, 234] width 85 height 18
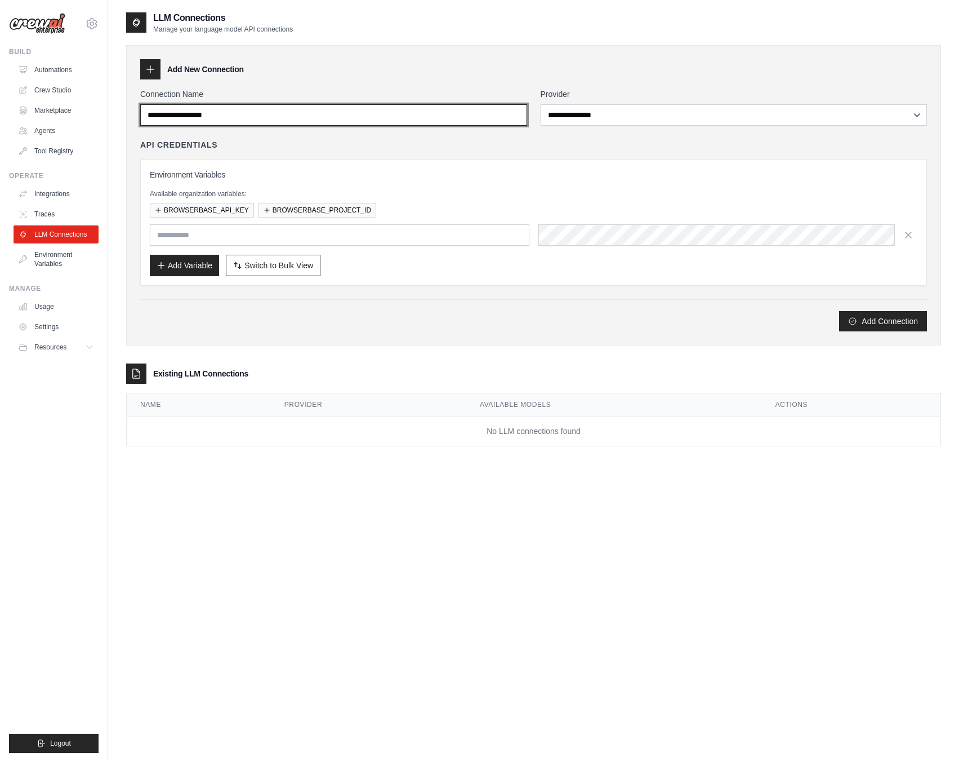
click at [359, 115] on input "Connection Name" at bounding box center [333, 114] width 387 height 21
click at [646, 128] on div "**********" at bounding box center [533, 209] width 787 height 243
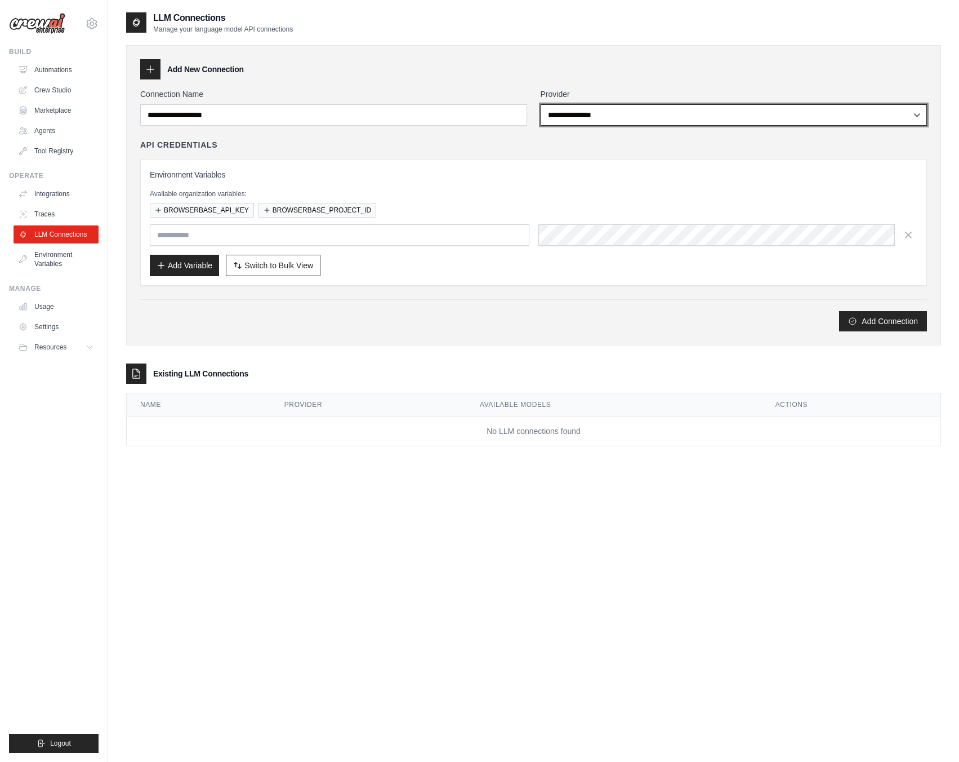
click at [650, 117] on select "**********" at bounding box center [734, 114] width 387 height 21
click at [552, 79] on div "**********" at bounding box center [533, 195] width 815 height 300
click at [35, 214] on link "Traces" at bounding box center [57, 214] width 85 height 18
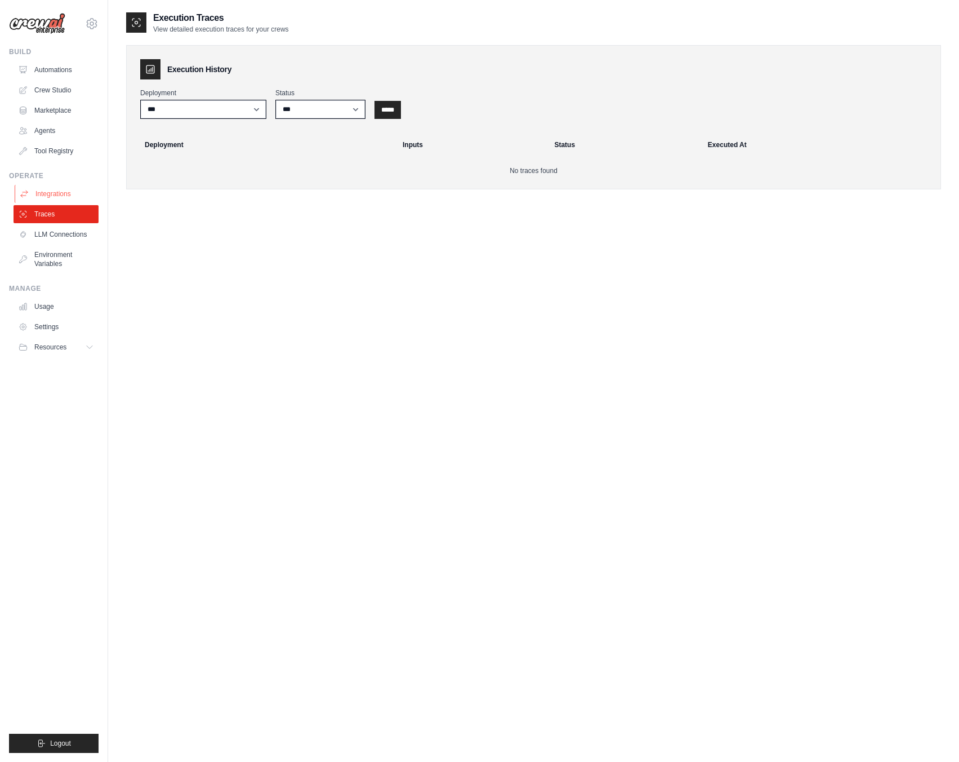
click at [47, 197] on link "Integrations" at bounding box center [57, 194] width 85 height 18
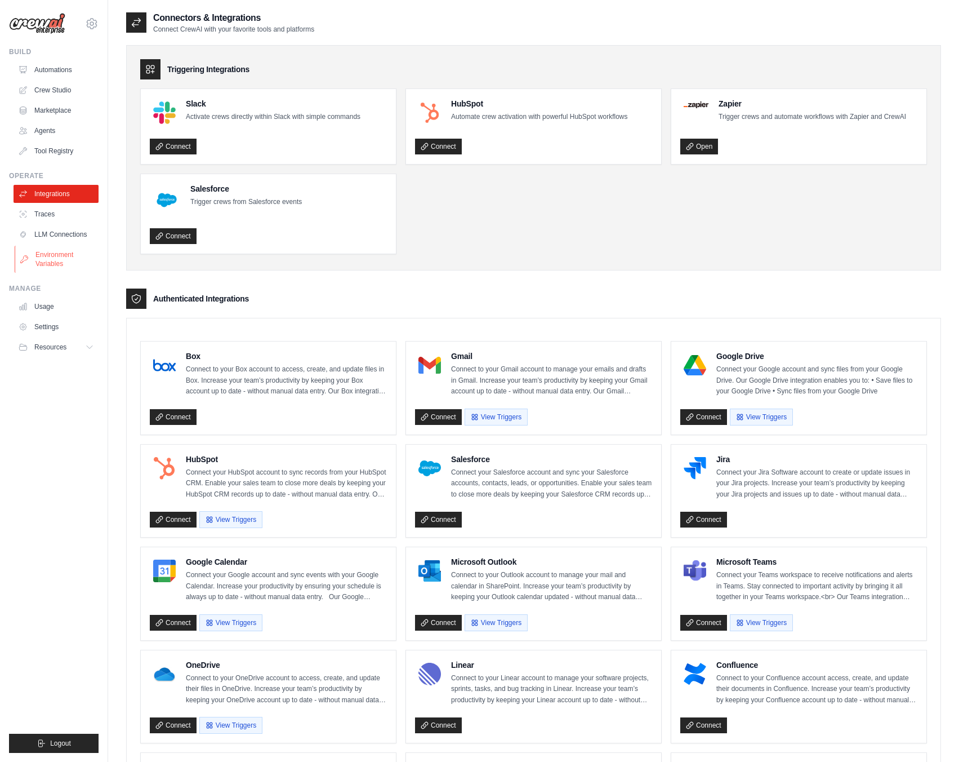
click at [50, 263] on link "Environment Variables" at bounding box center [57, 259] width 85 height 27
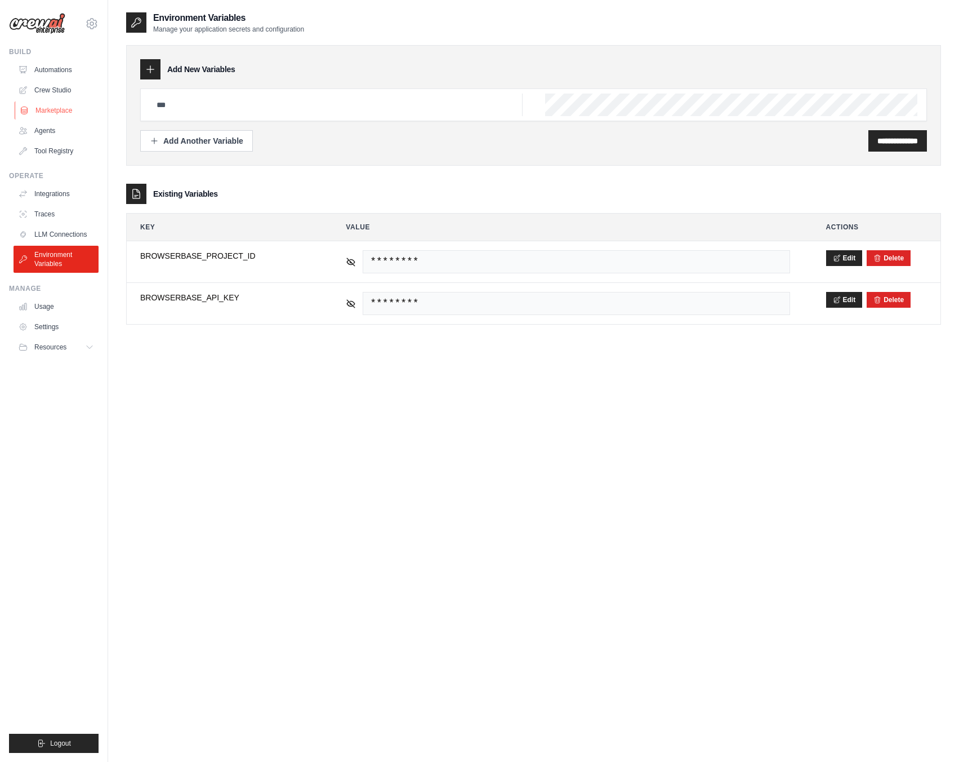
click at [51, 110] on link "Marketplace" at bounding box center [57, 110] width 85 height 18
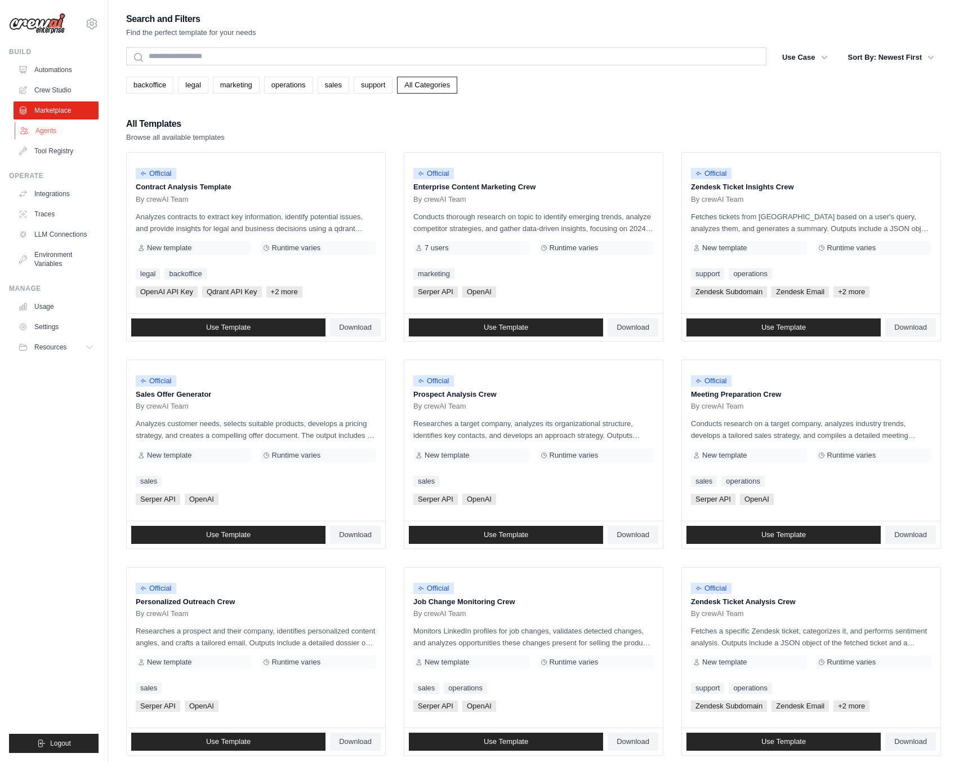
click at [48, 131] on link "Agents" at bounding box center [57, 131] width 85 height 18
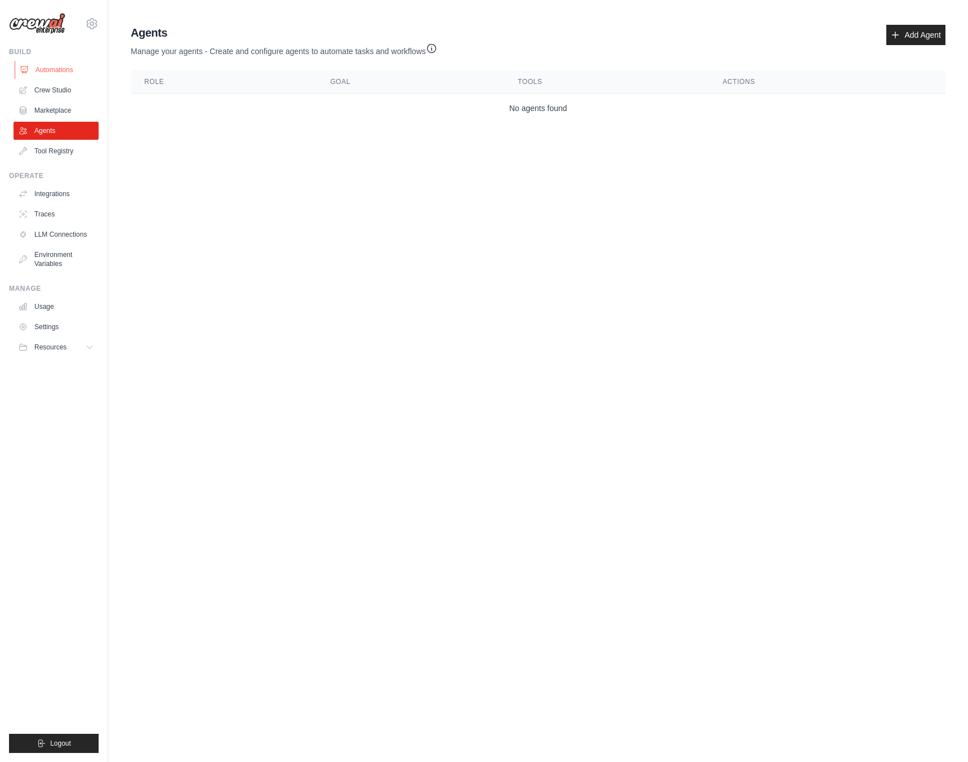
click at [57, 75] on link "Automations" at bounding box center [57, 70] width 85 height 18
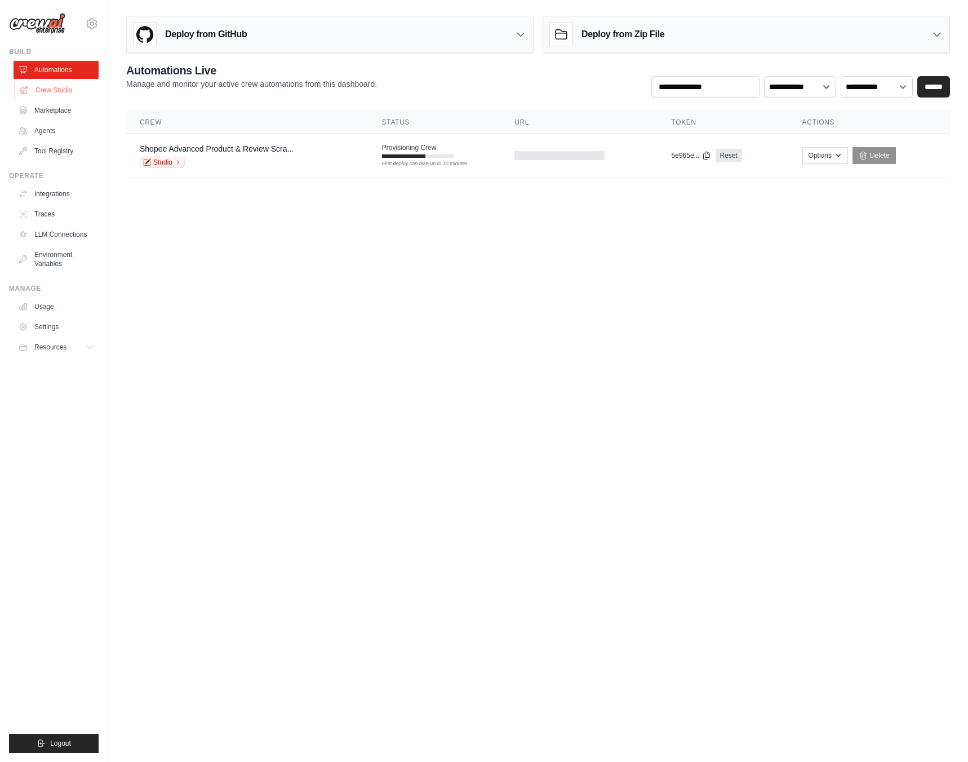
click at [55, 95] on link "Crew Studio" at bounding box center [57, 90] width 85 height 18
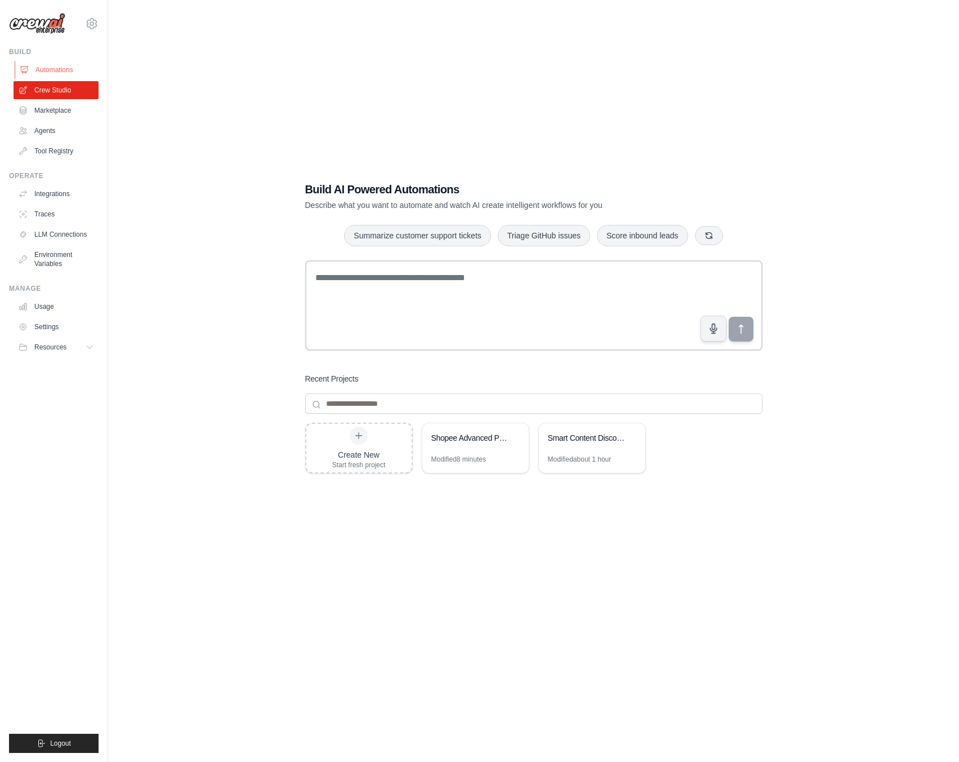
click at [57, 67] on link "Automations" at bounding box center [57, 70] width 85 height 18
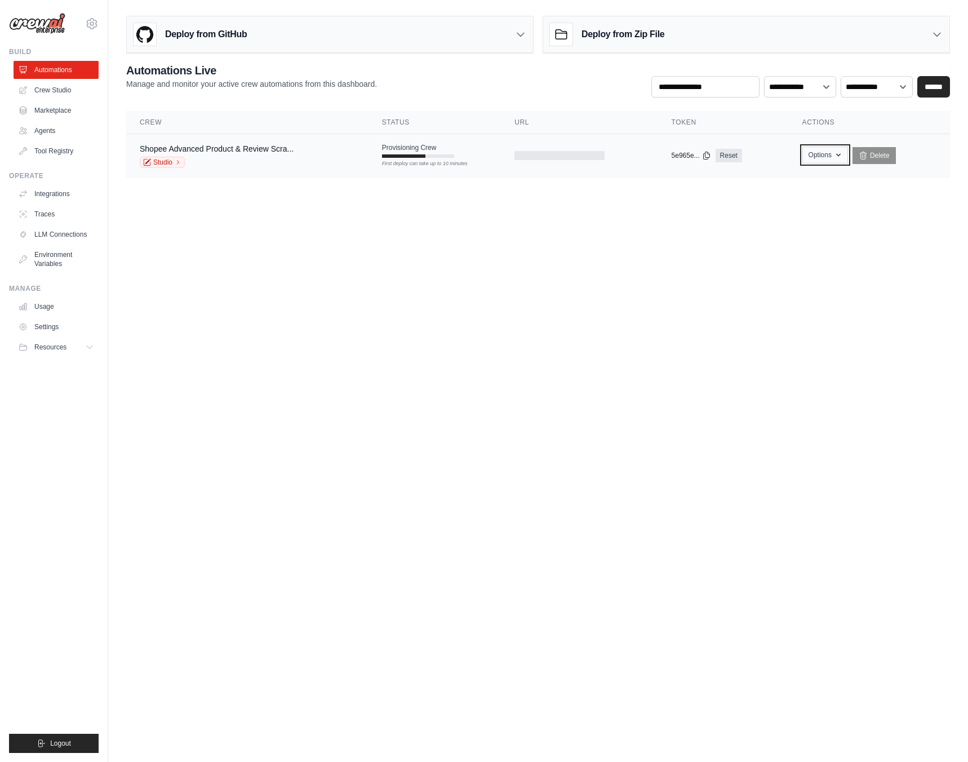
click at [835, 159] on button "Options" at bounding box center [825, 154] width 46 height 17
click at [360, 303] on body "[EMAIL_ADDRESS][PERSON_NAME][DOMAIN_NAME] Settings Build Automations Crew Studio" at bounding box center [484, 381] width 968 height 762
click at [56, 88] on link "Crew Studio" at bounding box center [57, 90] width 85 height 18
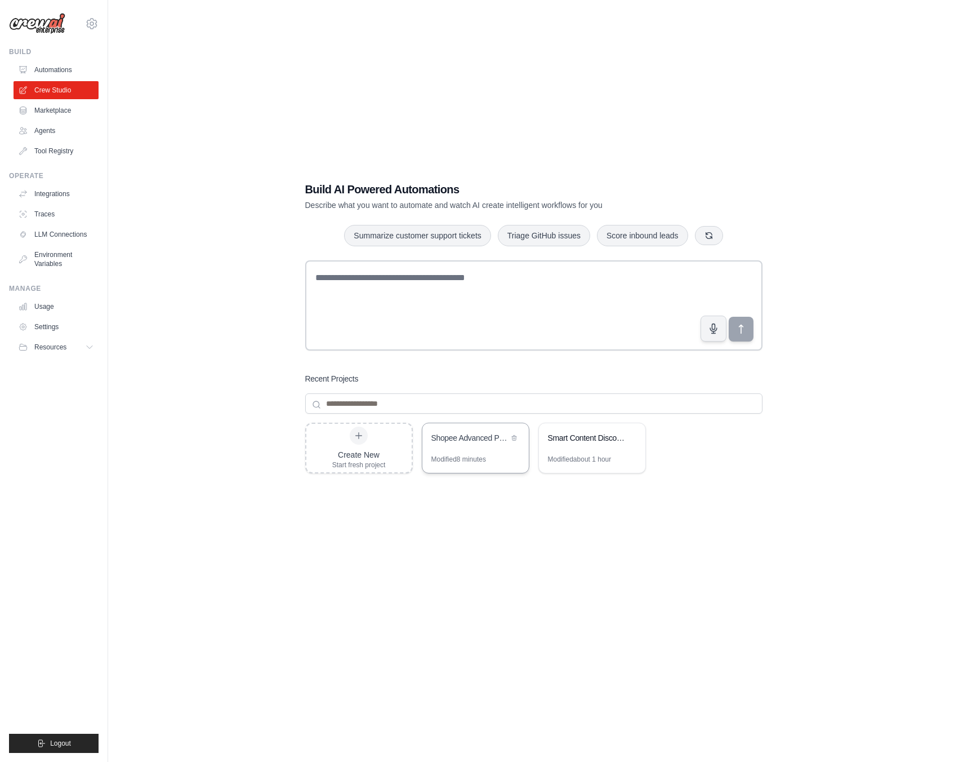
click at [459, 441] on div "Shopee Advanced Product & Review Scraper" at bounding box center [470, 437] width 77 height 11
click at [56, 193] on link "Integrations" at bounding box center [57, 194] width 85 height 18
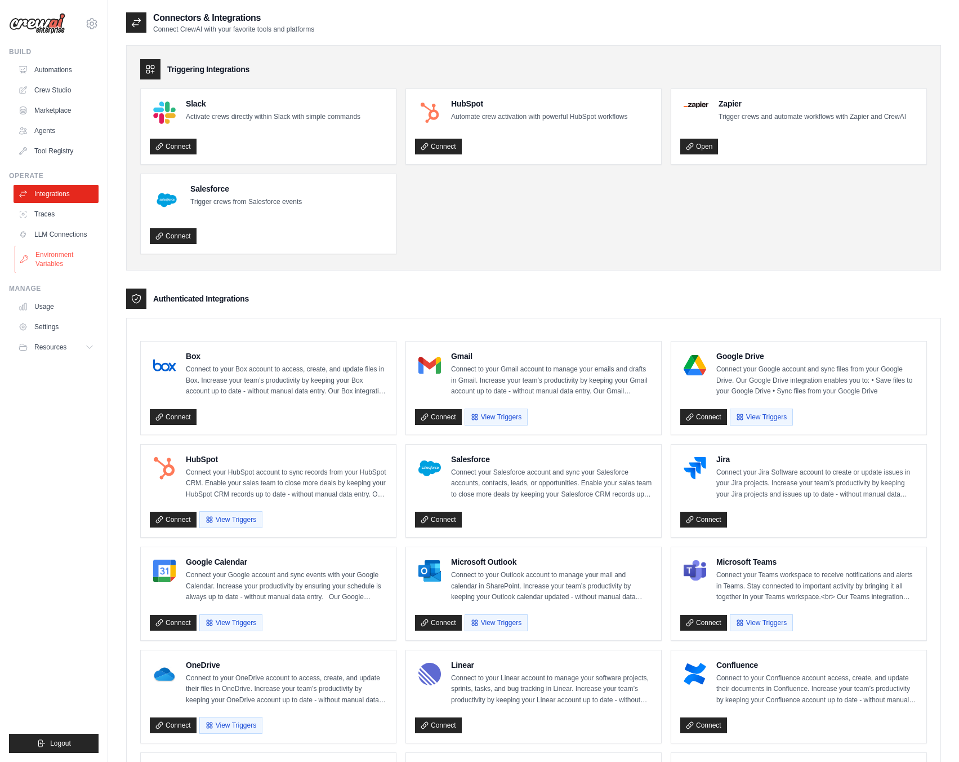
click at [52, 251] on link "Environment Variables" at bounding box center [57, 259] width 85 height 27
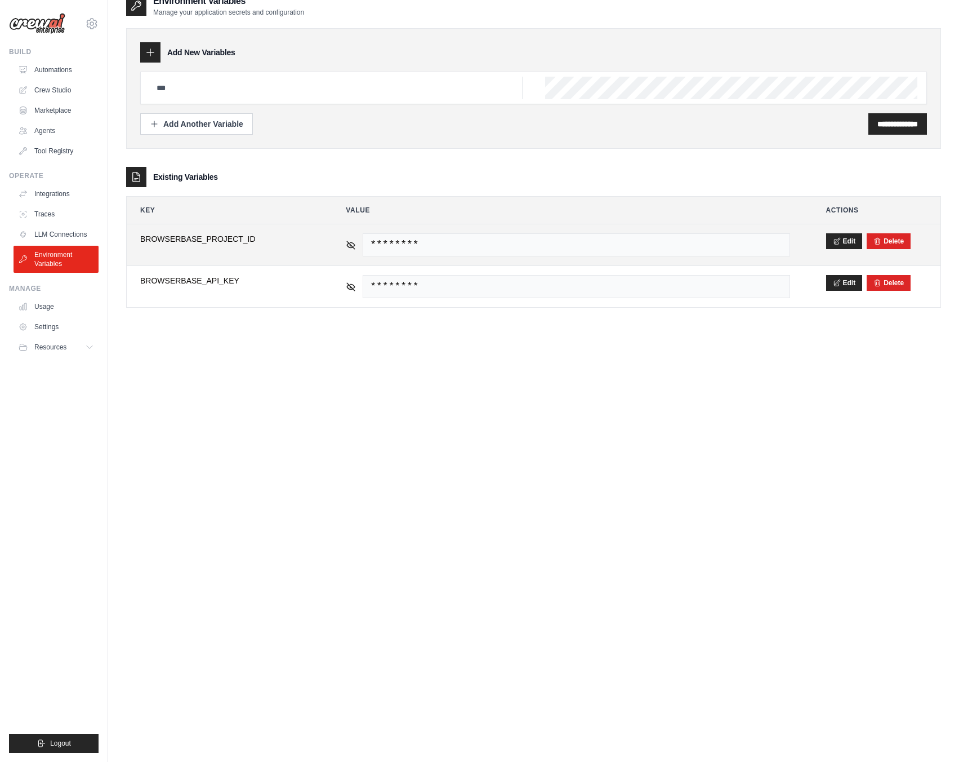
scroll to position [23, 0]
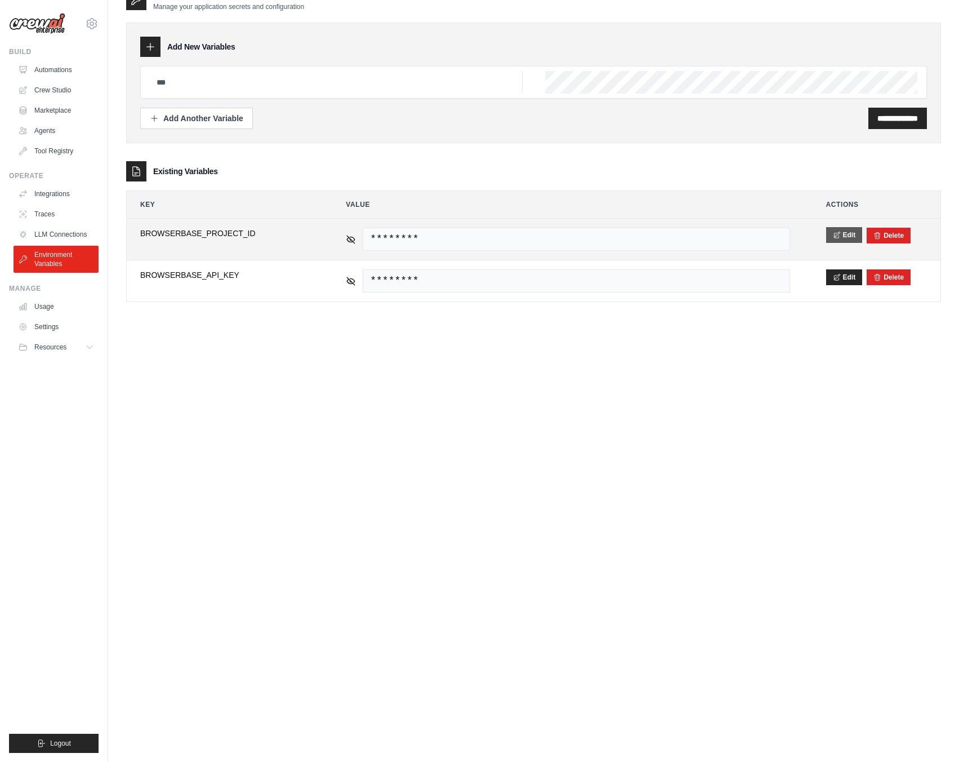
click at [848, 234] on button "Edit" at bounding box center [845, 235] width 37 height 16
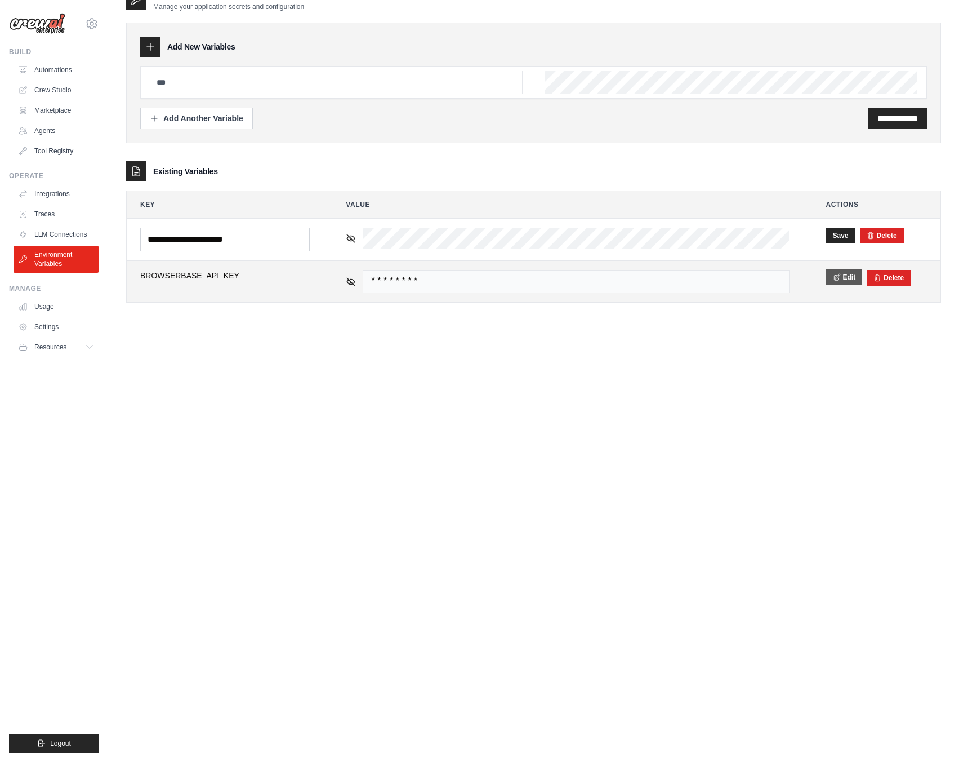
click at [843, 277] on button "Edit" at bounding box center [845, 277] width 37 height 16
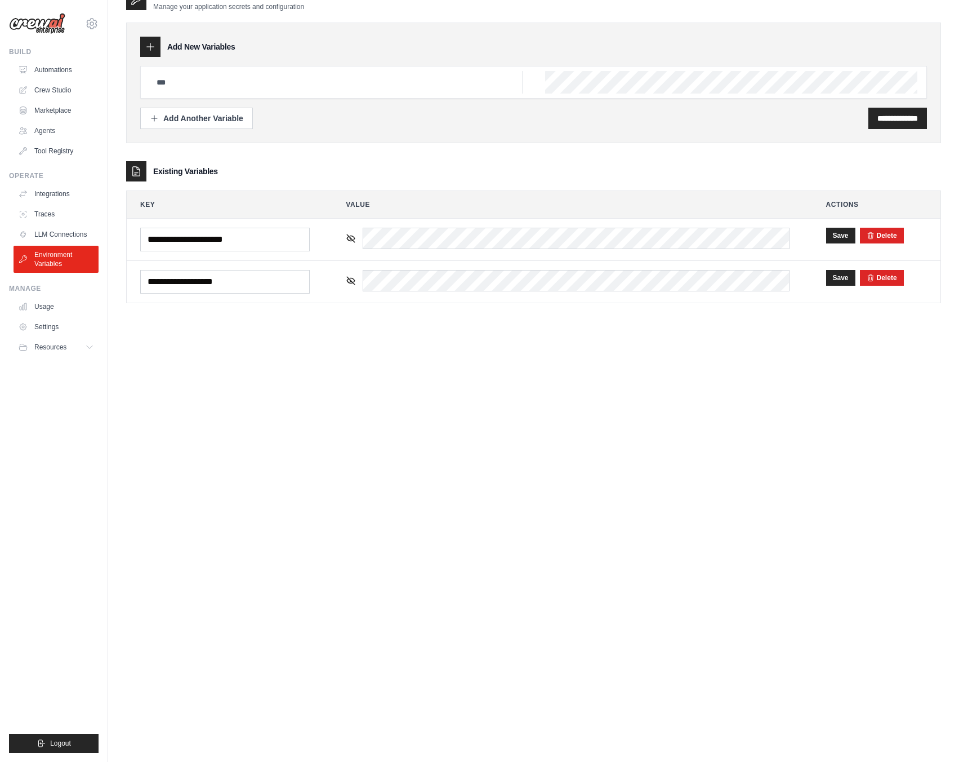
click at [591, 470] on div "**********" at bounding box center [533, 370] width 815 height 762
click at [592, 470] on div "**********" at bounding box center [533, 370] width 815 height 762
click at [477, 421] on div "**********" at bounding box center [533, 370] width 815 height 762
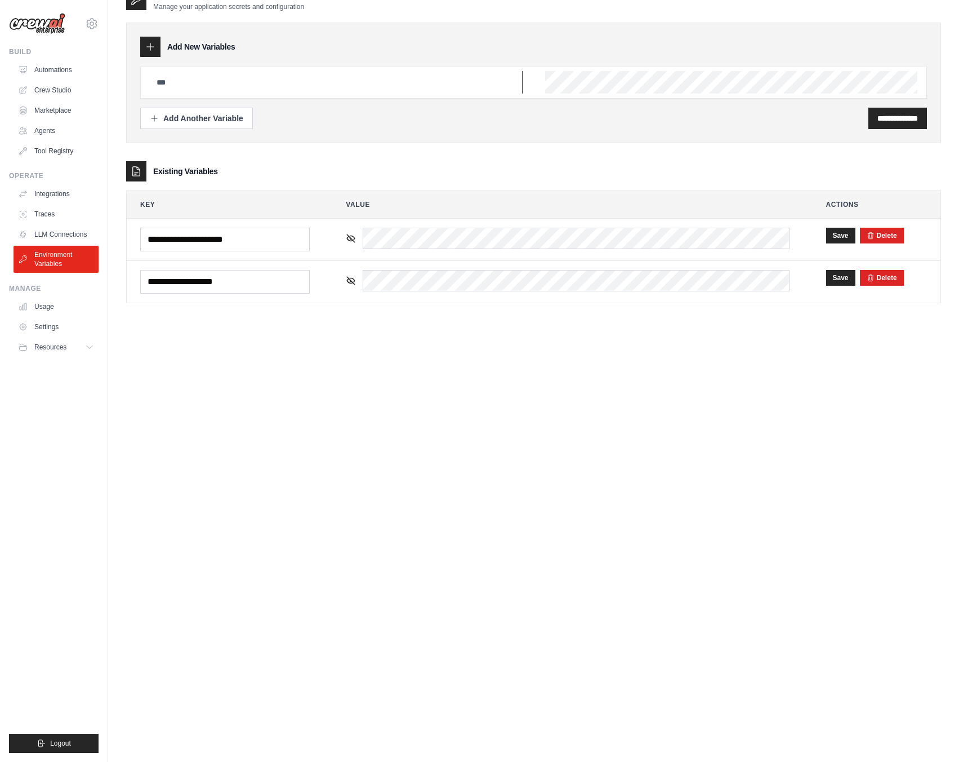
click at [256, 84] on input "text" at bounding box center [336, 82] width 373 height 23
click at [202, 74] on input "text" at bounding box center [336, 82] width 373 height 23
click at [215, 114] on div "Add Another Variable" at bounding box center [197, 117] width 94 height 11
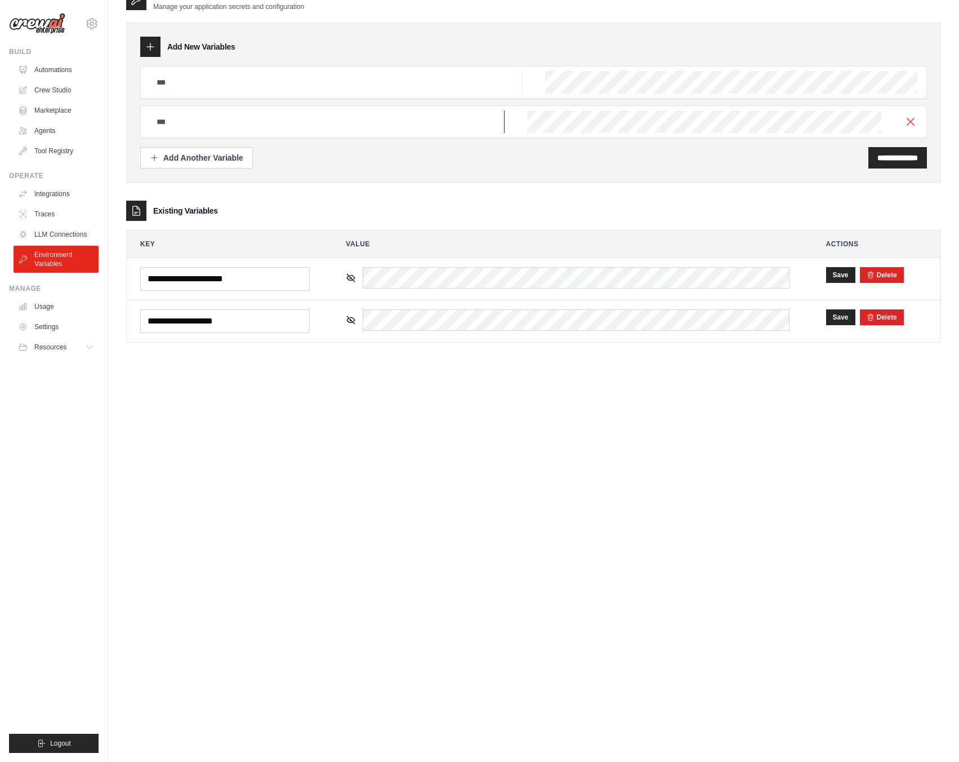
click at [215, 114] on input "text" at bounding box center [327, 121] width 355 height 23
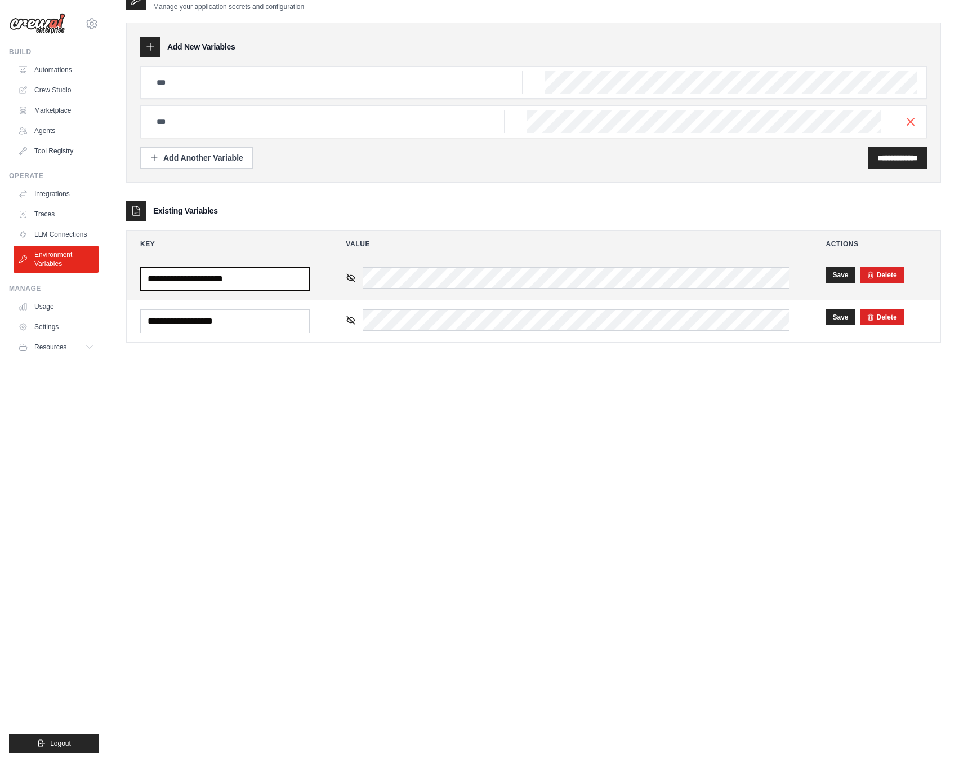
click at [210, 278] on input "**********" at bounding box center [225, 279] width 170 height 24
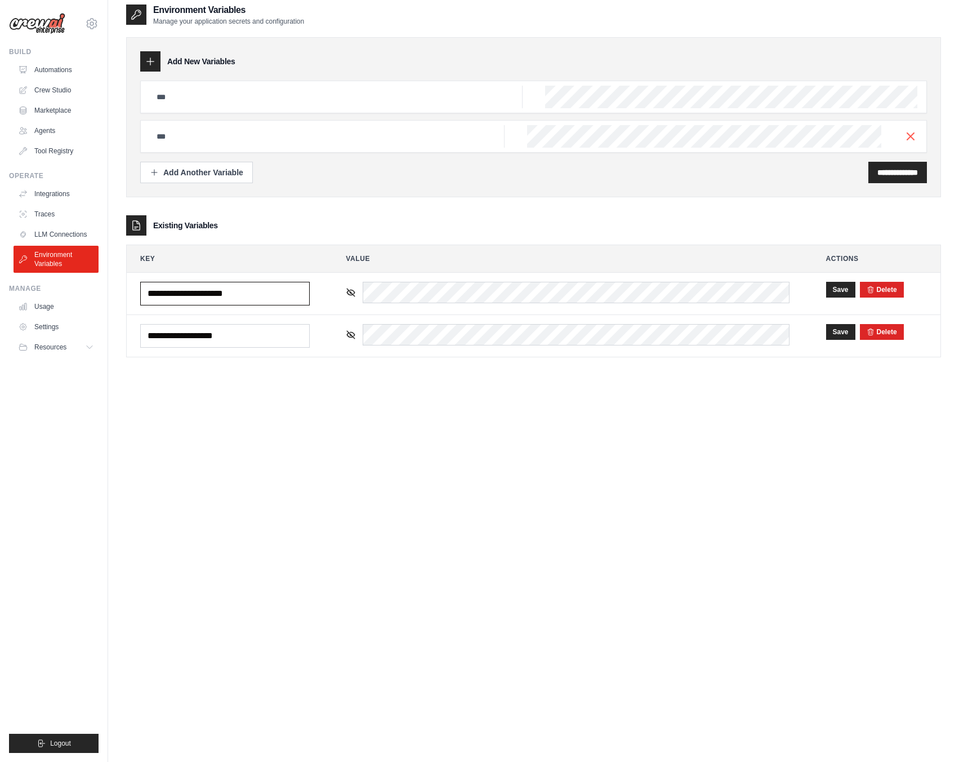
scroll to position [0, 0]
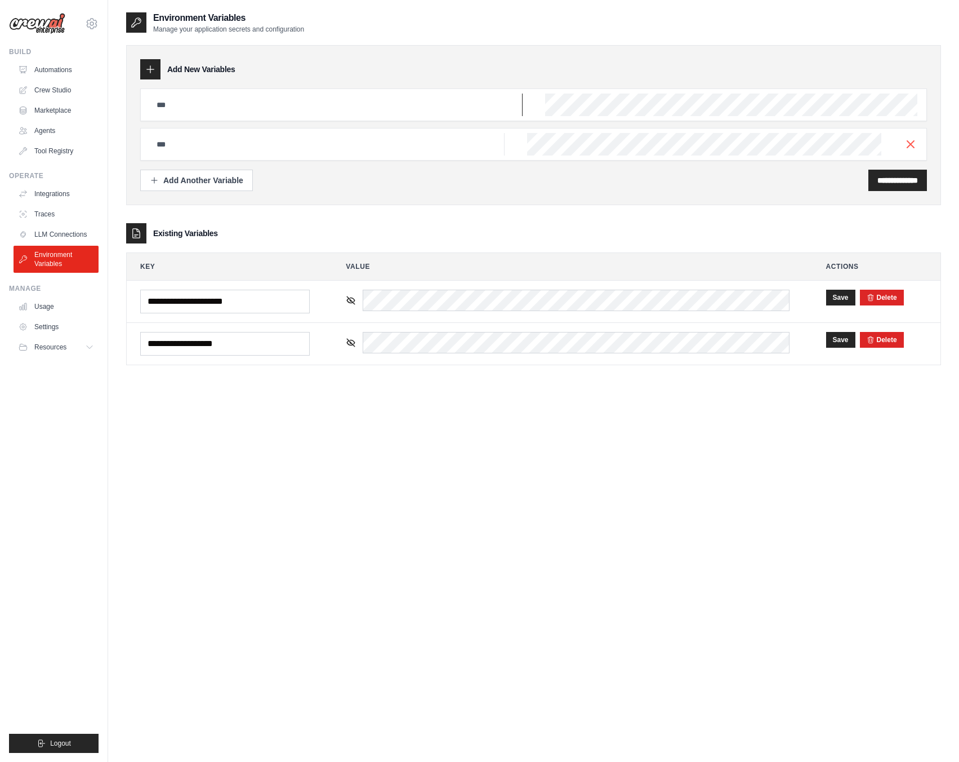
click at [265, 108] on input "text" at bounding box center [336, 105] width 373 height 23
paste input "**********"
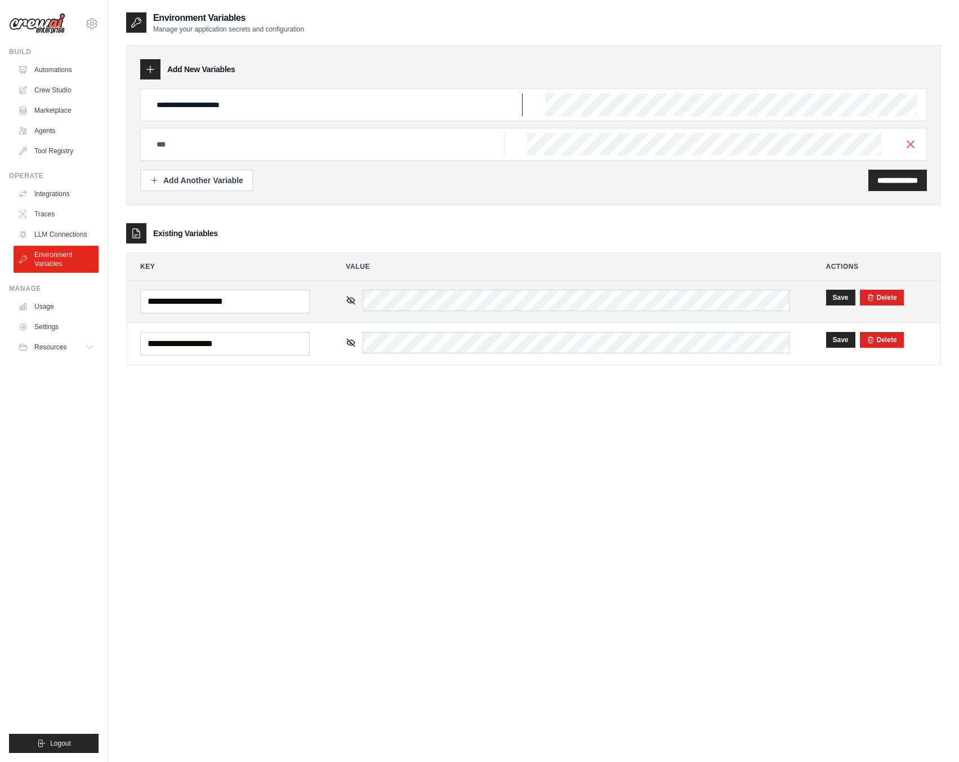
type input "**********"
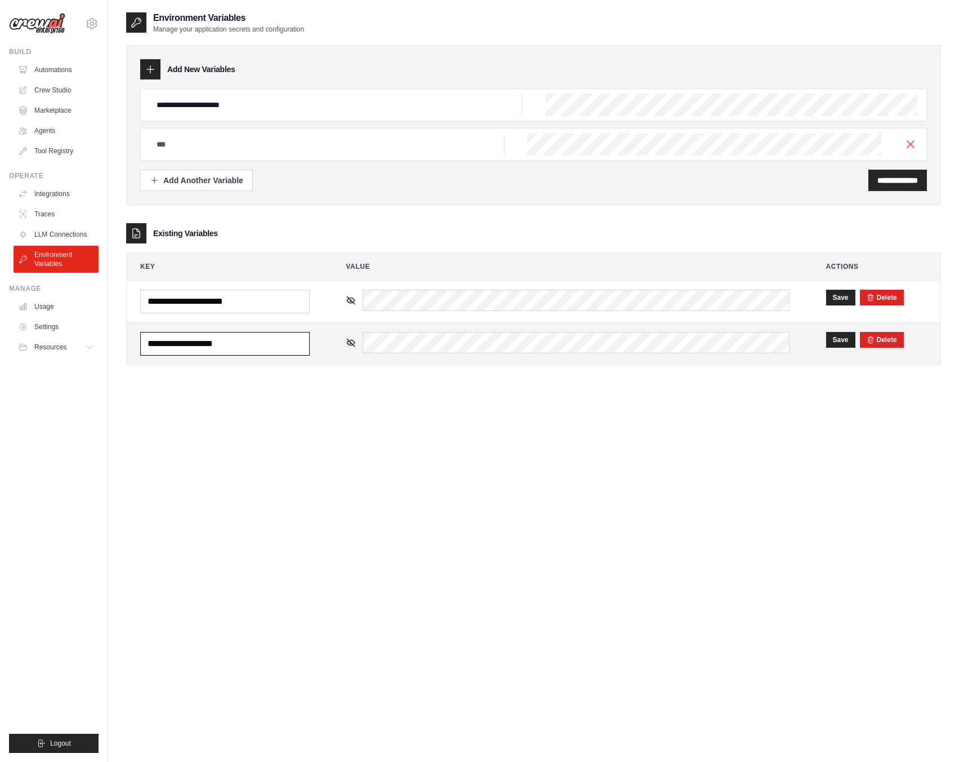
click at [205, 336] on input "**********" at bounding box center [225, 344] width 170 height 24
click at [299, 134] on input "text" at bounding box center [327, 144] width 355 height 23
paste input "**********"
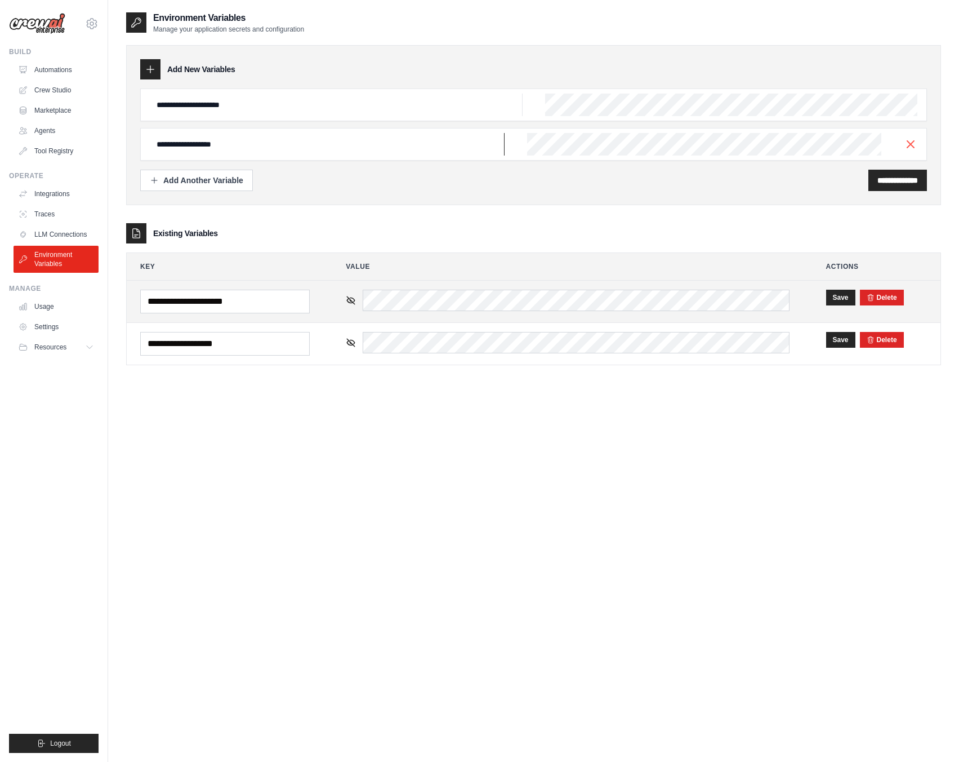
type input "**********"
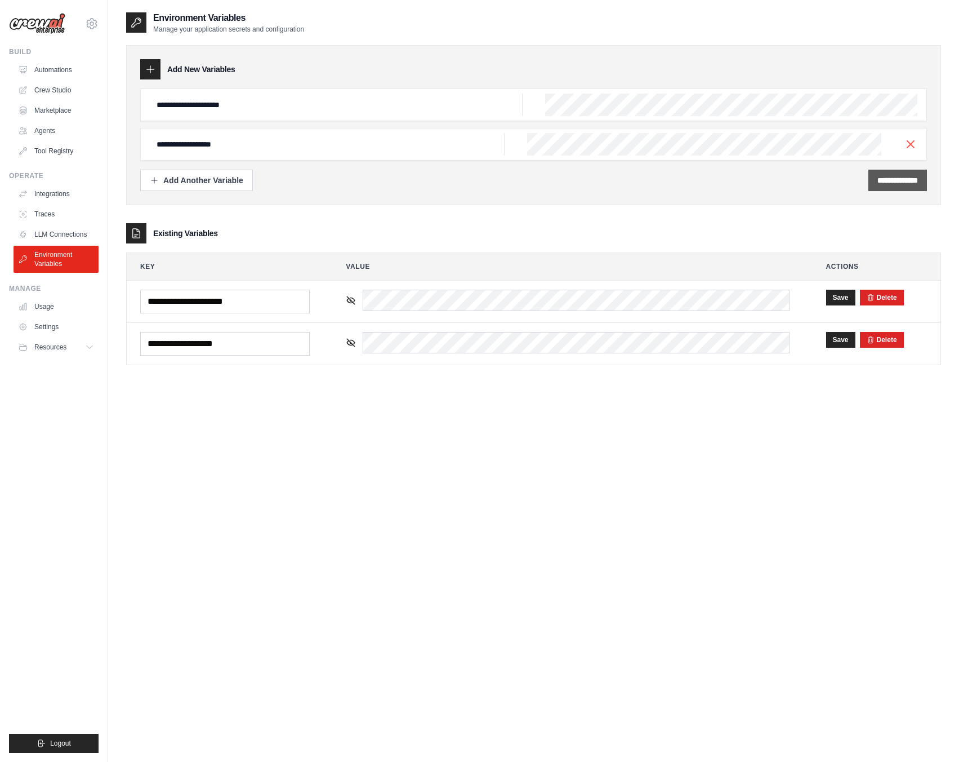
click at [919, 179] on div "**********" at bounding box center [898, 180] width 59 height 21
click at [904, 179] on input "**********" at bounding box center [898, 180] width 41 height 11
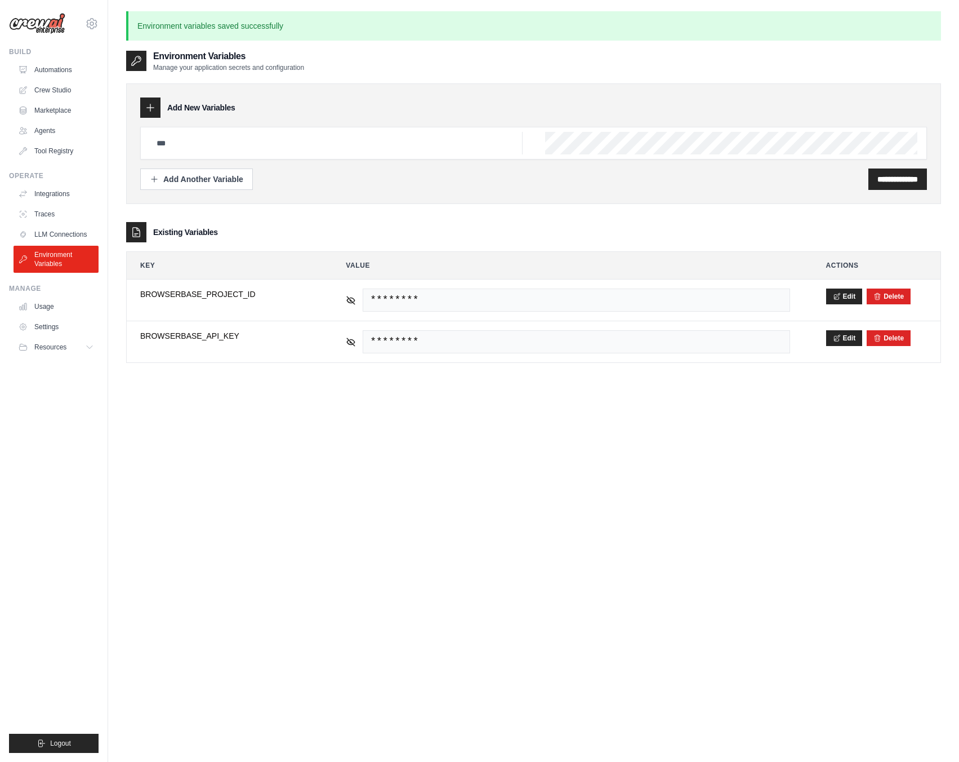
click at [48, 79] on ul "Automations Crew Studio Marketplace Agents Tool Registry" at bounding box center [56, 110] width 85 height 99
click at [83, 31] on div "catan.carl@gmail.com Settings" at bounding box center [54, 18] width 90 height 36
click at [99, 21] on icon at bounding box center [92, 24] width 14 height 14
click at [78, 73] on link "Settings" at bounding box center [91, 78] width 99 height 20
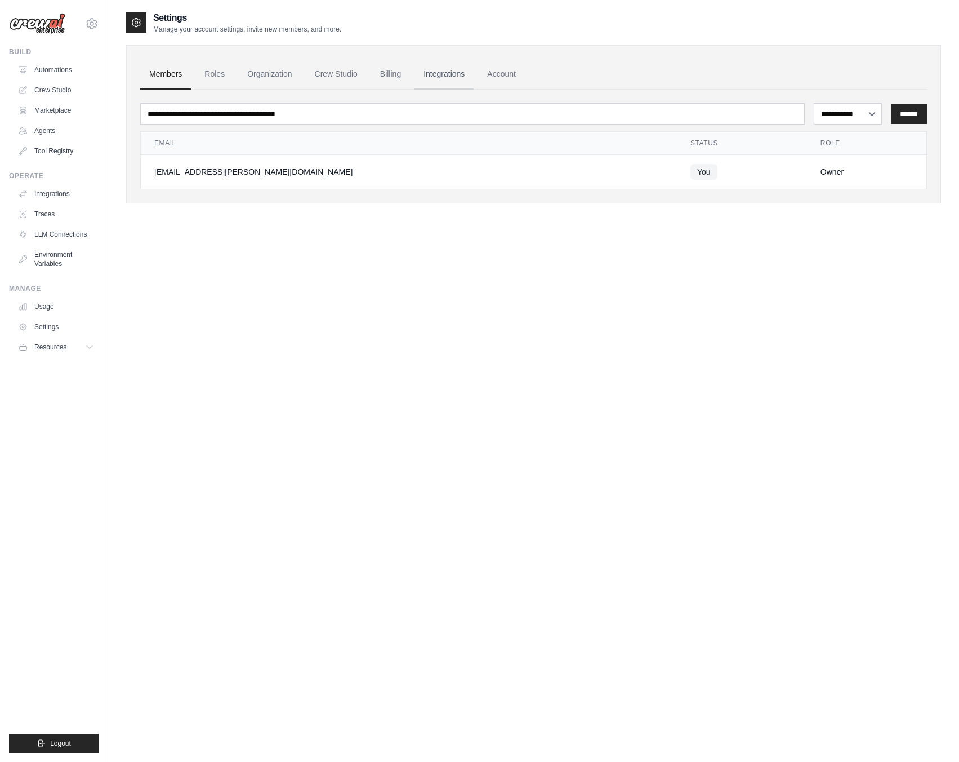
click at [453, 73] on link "Integrations" at bounding box center [444, 74] width 59 height 30
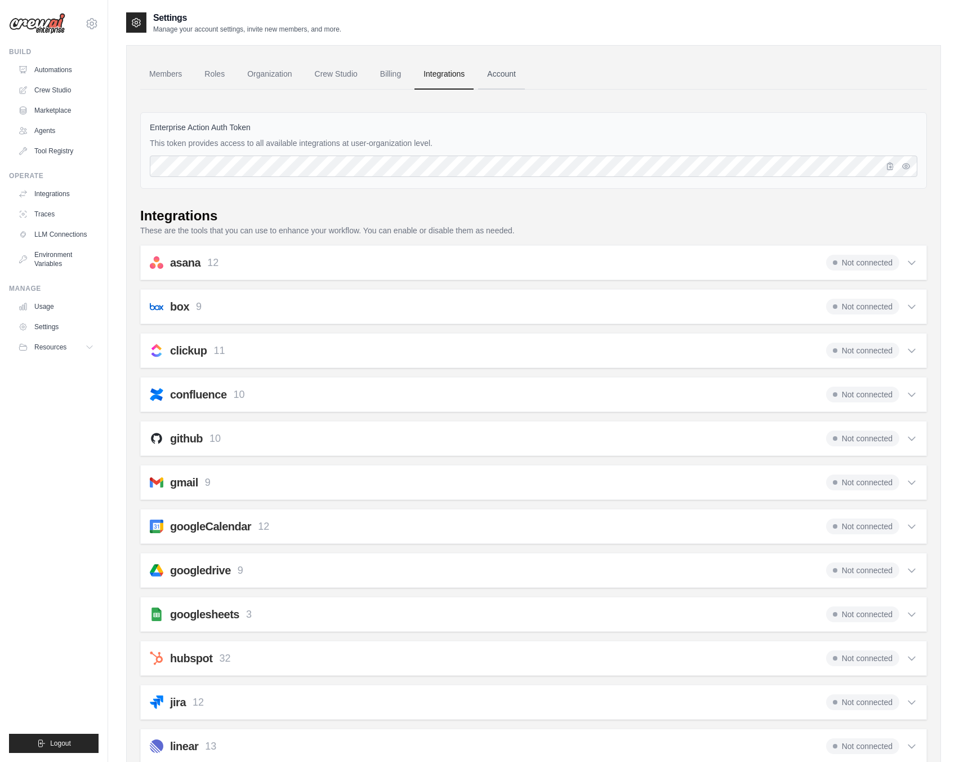
click at [503, 73] on link "Account" at bounding box center [501, 74] width 47 height 30
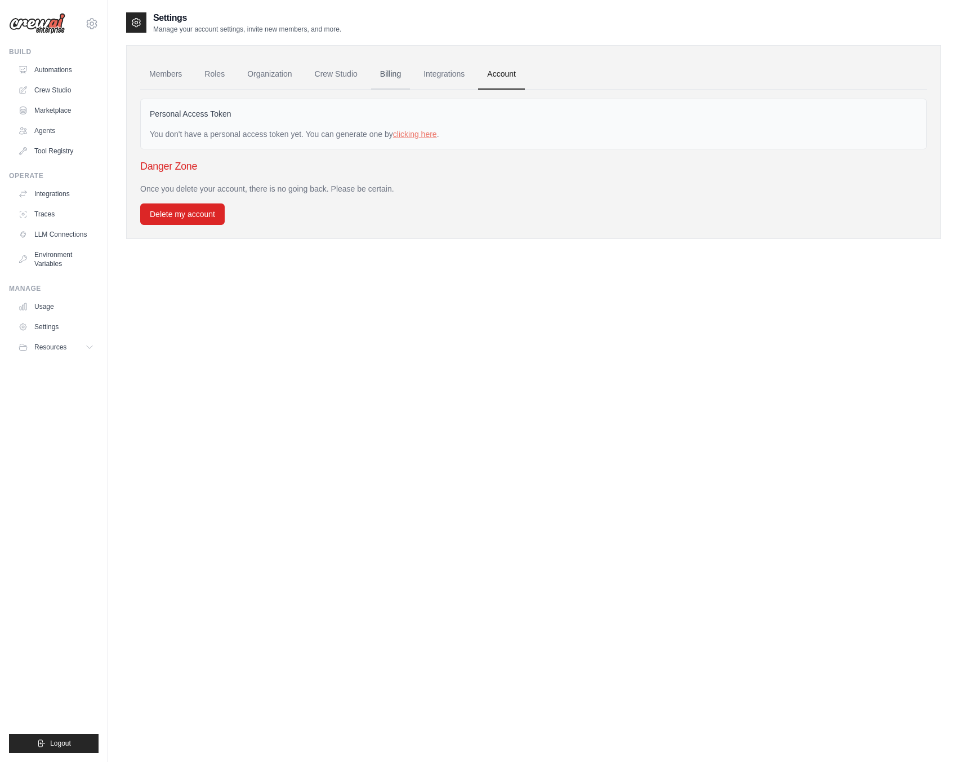
click at [380, 72] on link "Billing" at bounding box center [390, 74] width 39 height 30
click at [339, 77] on link "Crew Studio" at bounding box center [336, 74] width 61 height 30
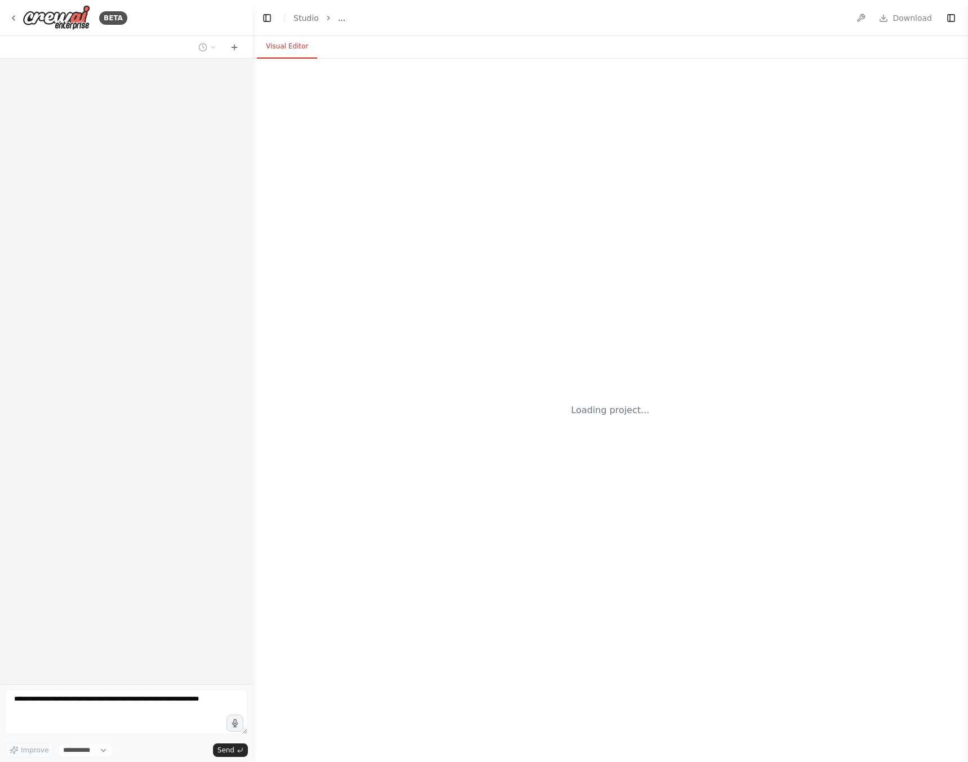
select select "****"
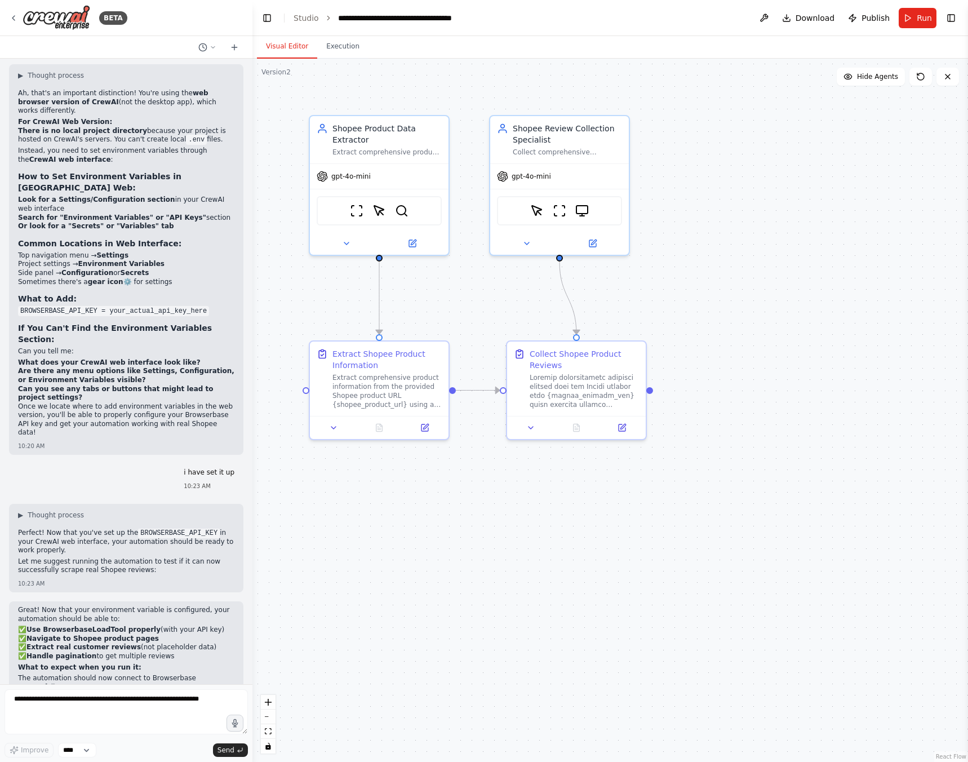
scroll to position [4345, 0]
click at [111, 709] on textarea at bounding box center [126, 711] width 243 height 45
type textarea "**********"
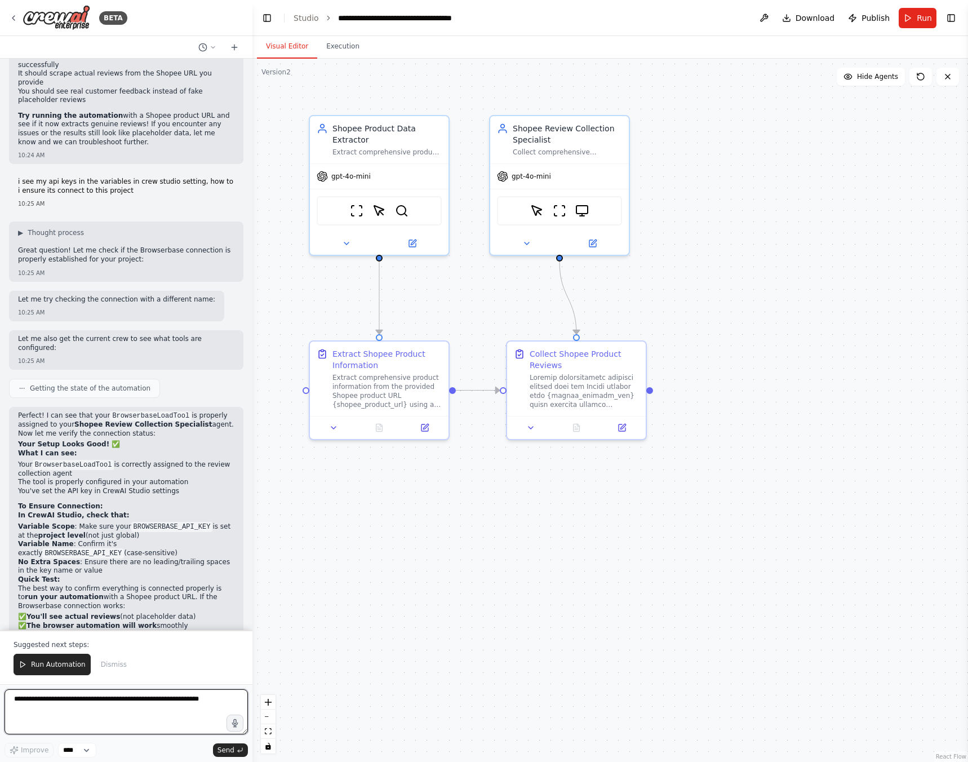
scroll to position [4976, 0]
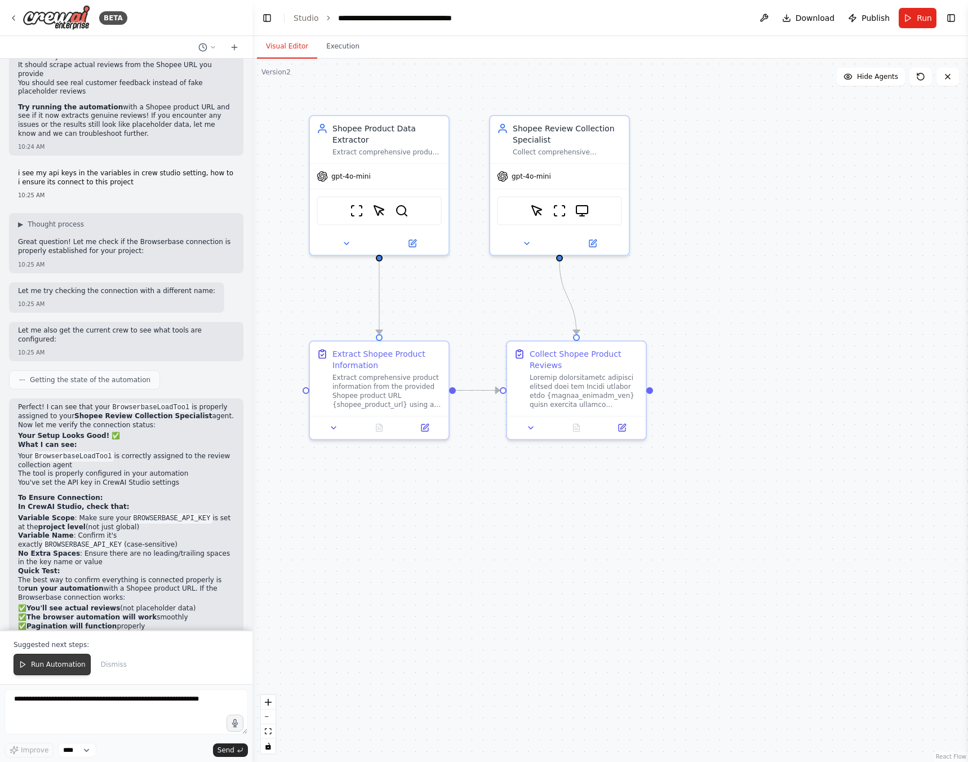
click at [57, 668] on span "Run Automation" at bounding box center [58, 664] width 55 height 9
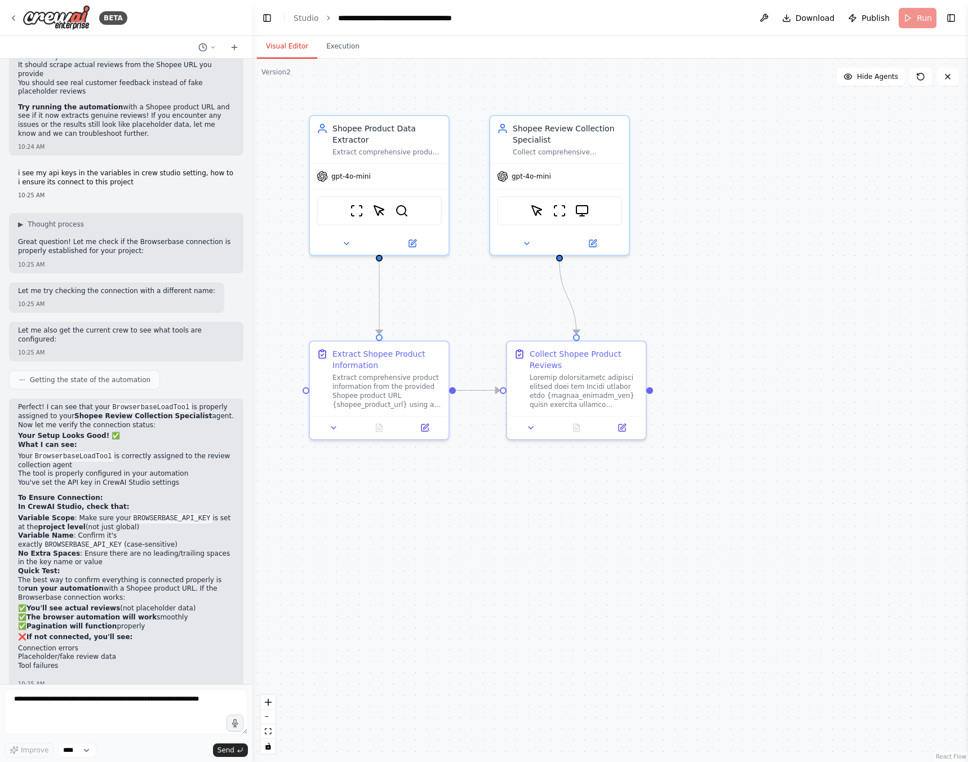
scroll to position [4922, 0]
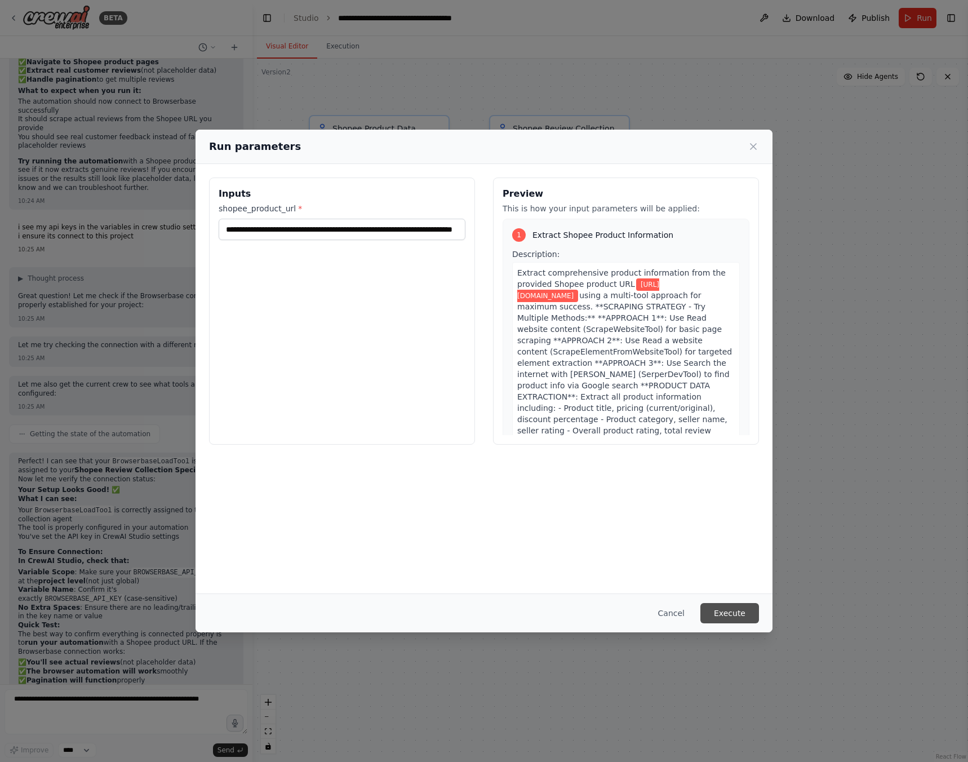
click at [734, 612] on button "Execute" at bounding box center [729, 613] width 59 height 20
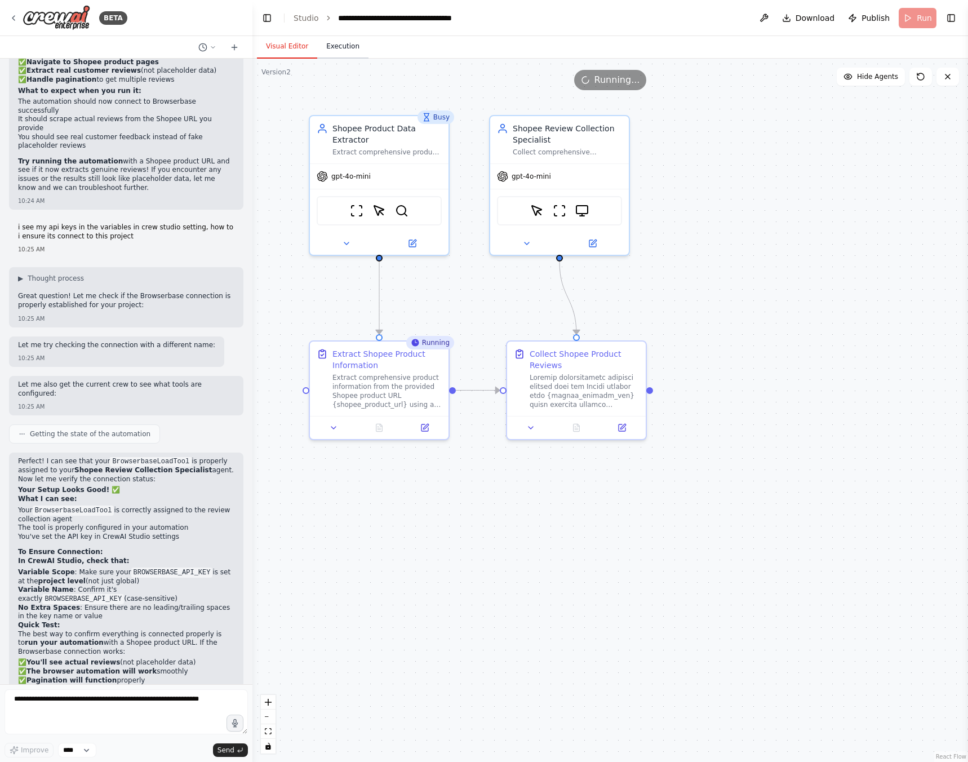
click at [341, 46] on button "Execution" at bounding box center [342, 47] width 51 height 24
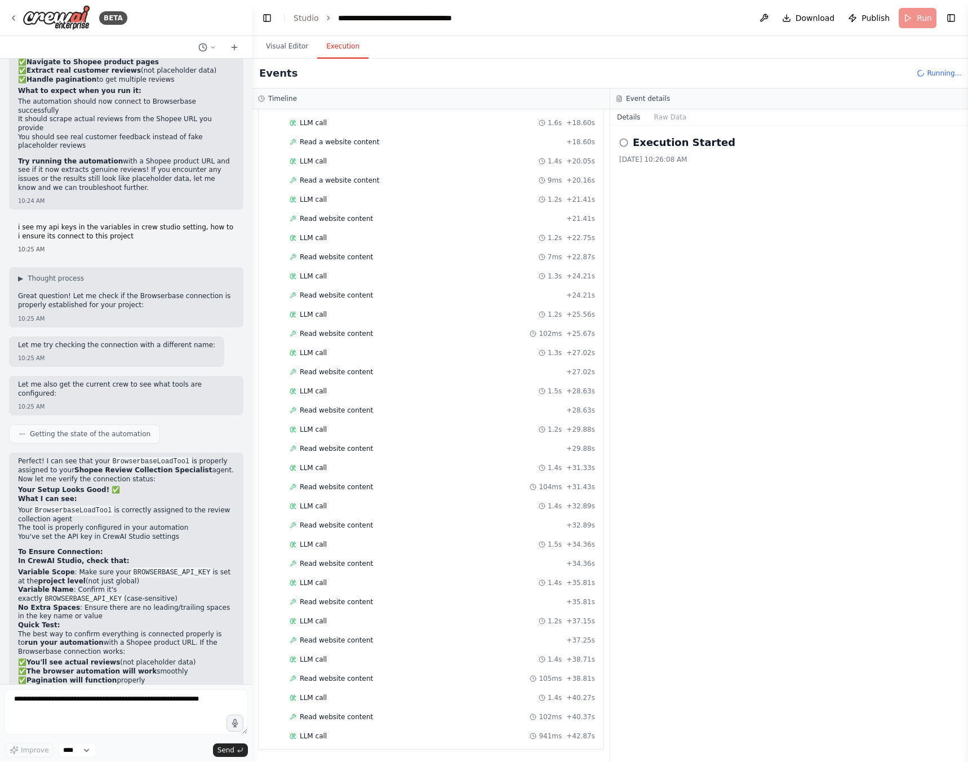
scroll to position [905, 0]
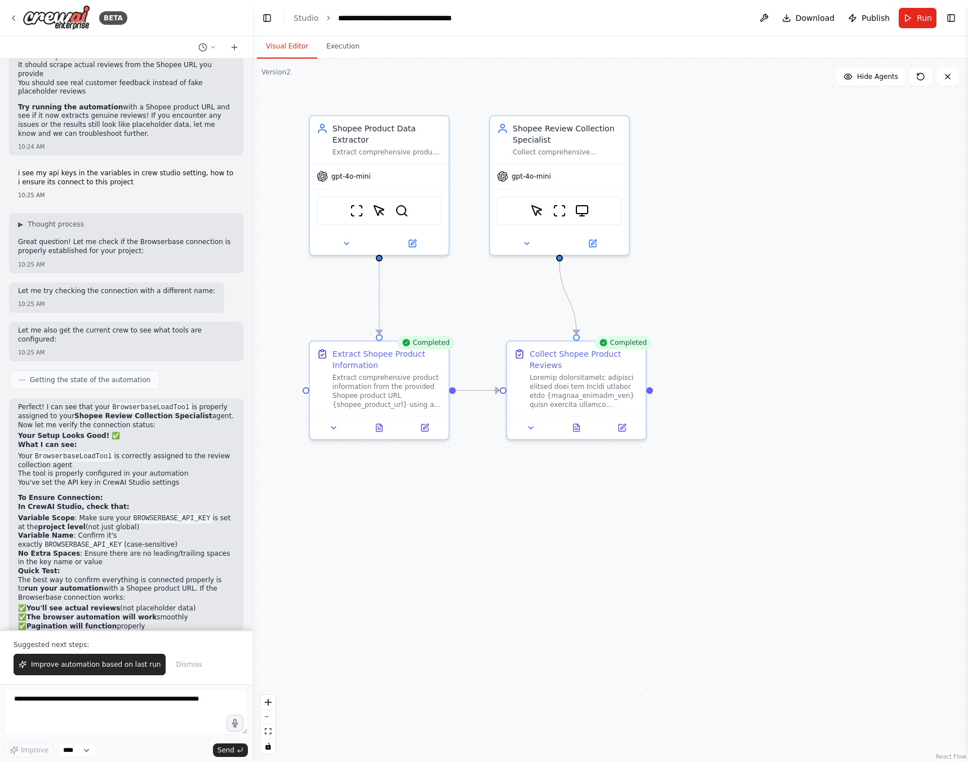
click at [273, 48] on button "Visual Editor" at bounding box center [287, 47] width 60 height 24
click at [571, 434] on div at bounding box center [576, 425] width 139 height 23
click at [575, 429] on icon at bounding box center [577, 424] width 6 height 7
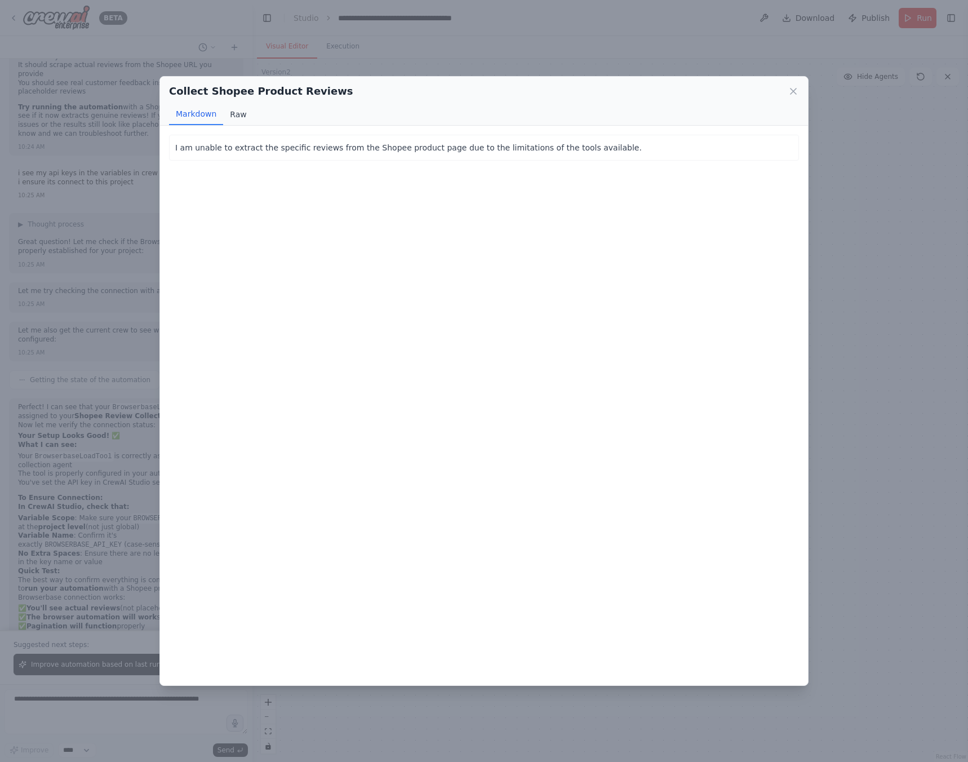
click at [230, 114] on button "Raw" at bounding box center [238, 114] width 30 height 21
click at [790, 94] on icon at bounding box center [793, 91] width 6 height 6
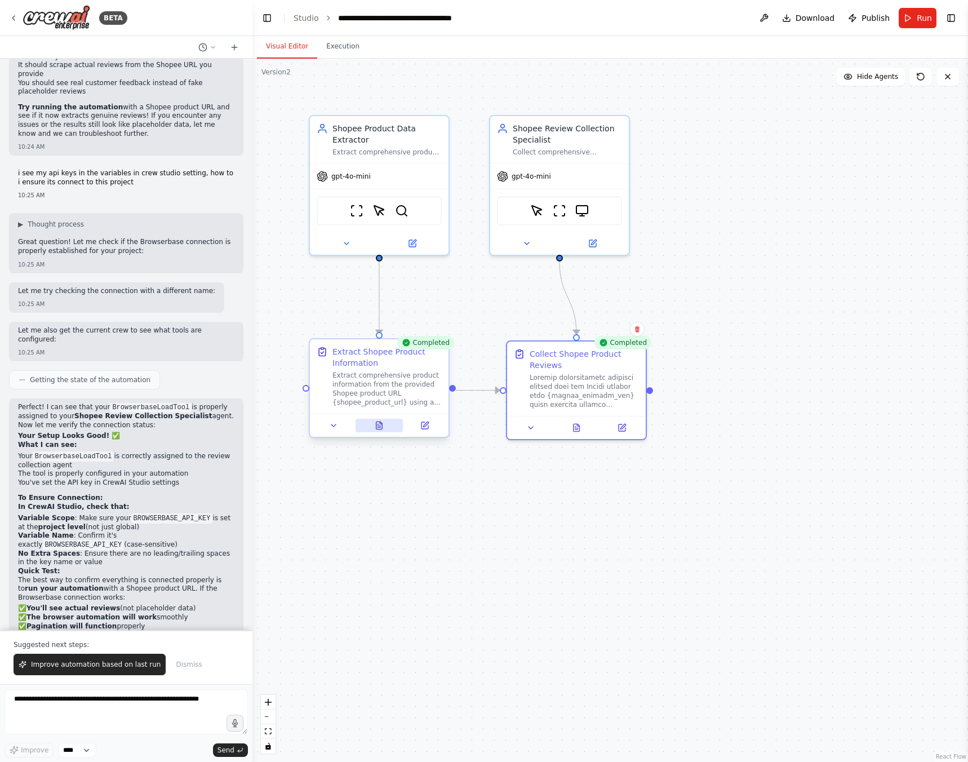
click at [376, 429] on icon at bounding box center [379, 425] width 9 height 9
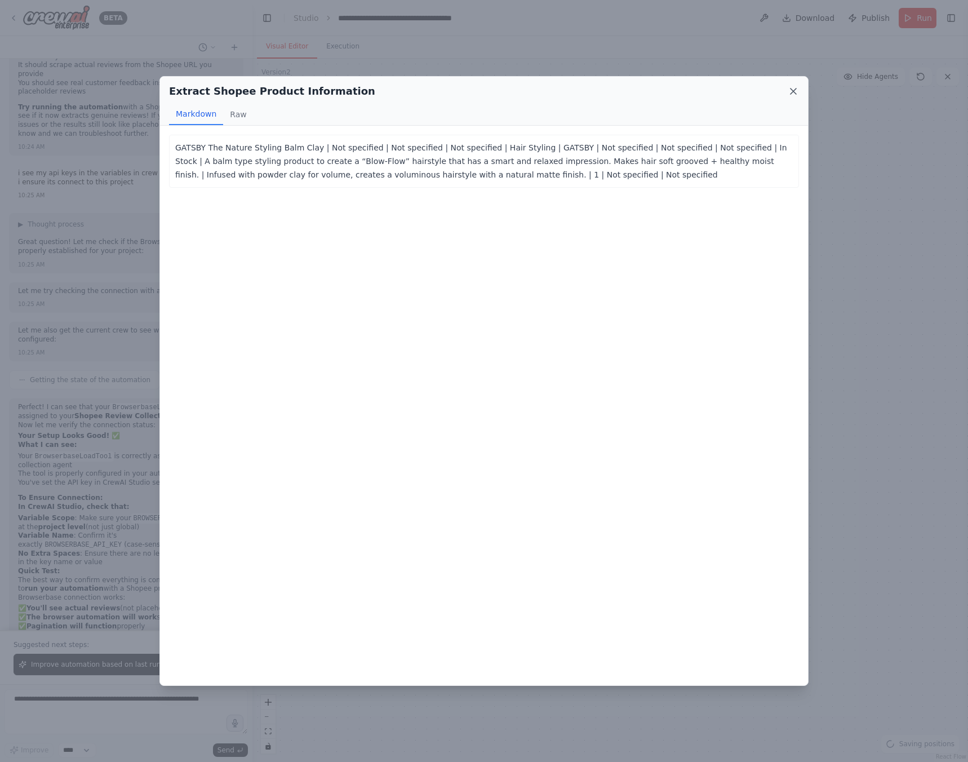
click at [789, 95] on icon at bounding box center [793, 91] width 11 height 11
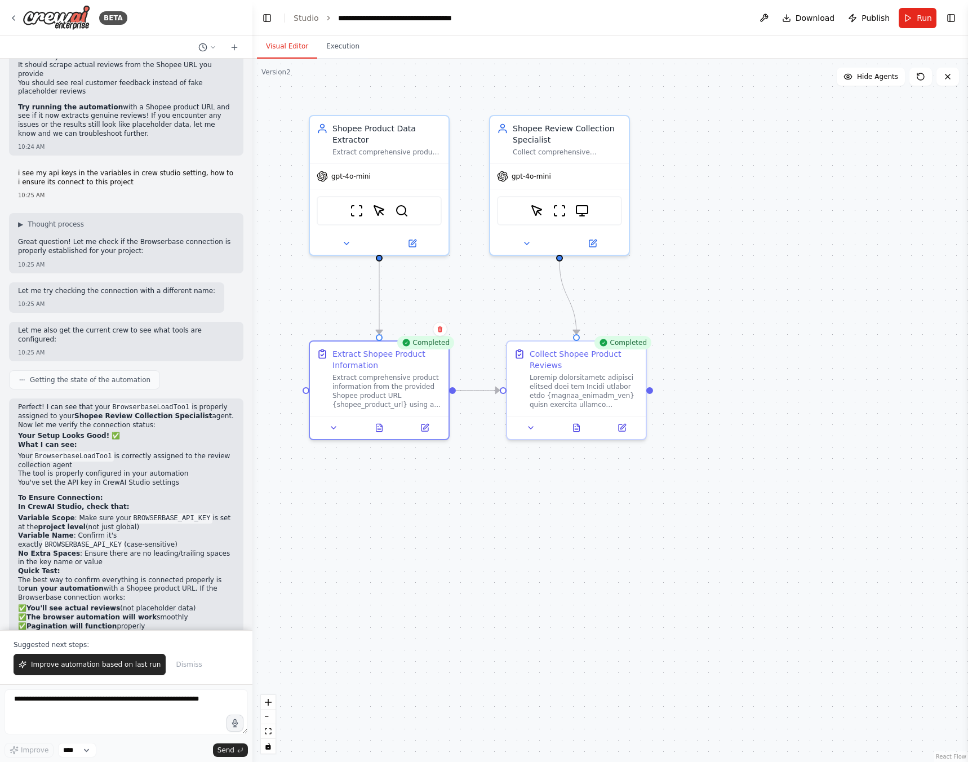
click at [86, 672] on button "Improve automation based on last run" at bounding box center [90, 664] width 152 height 21
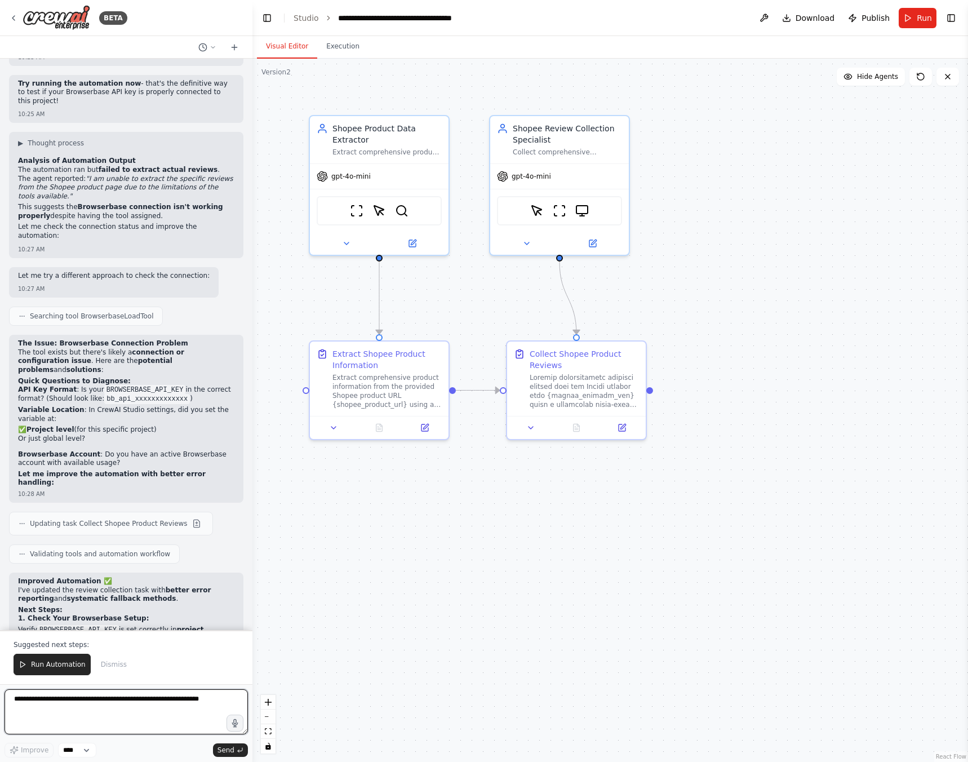
scroll to position [5611, 0]
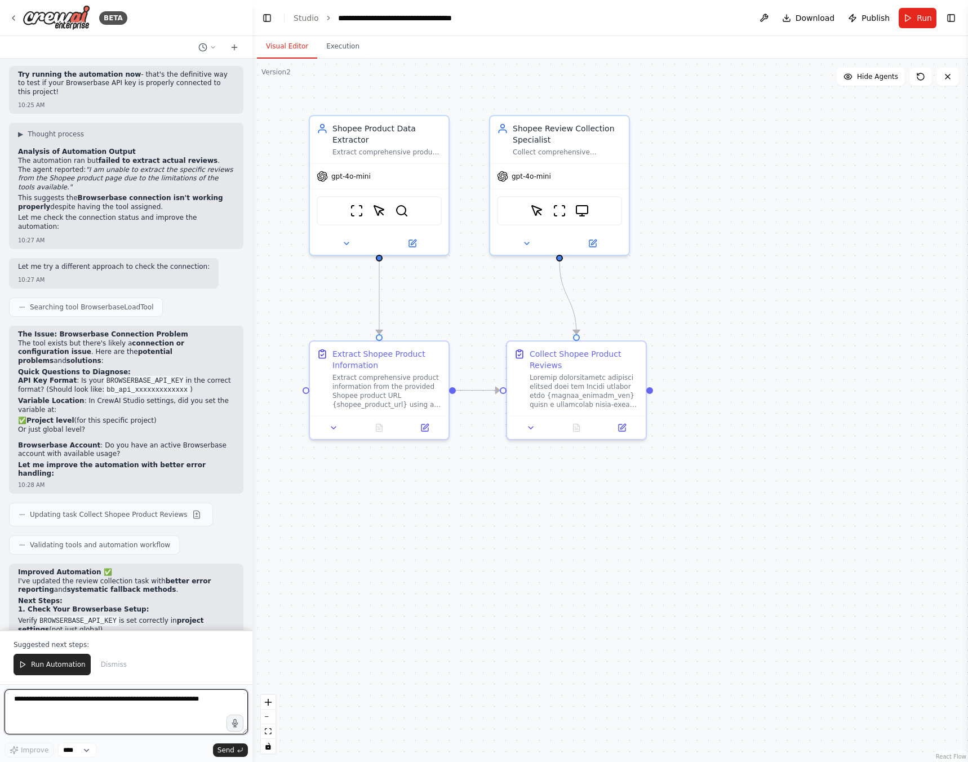
click at [117, 713] on textarea at bounding box center [126, 711] width 243 height 45
type textarea "*"
type textarea "**********"
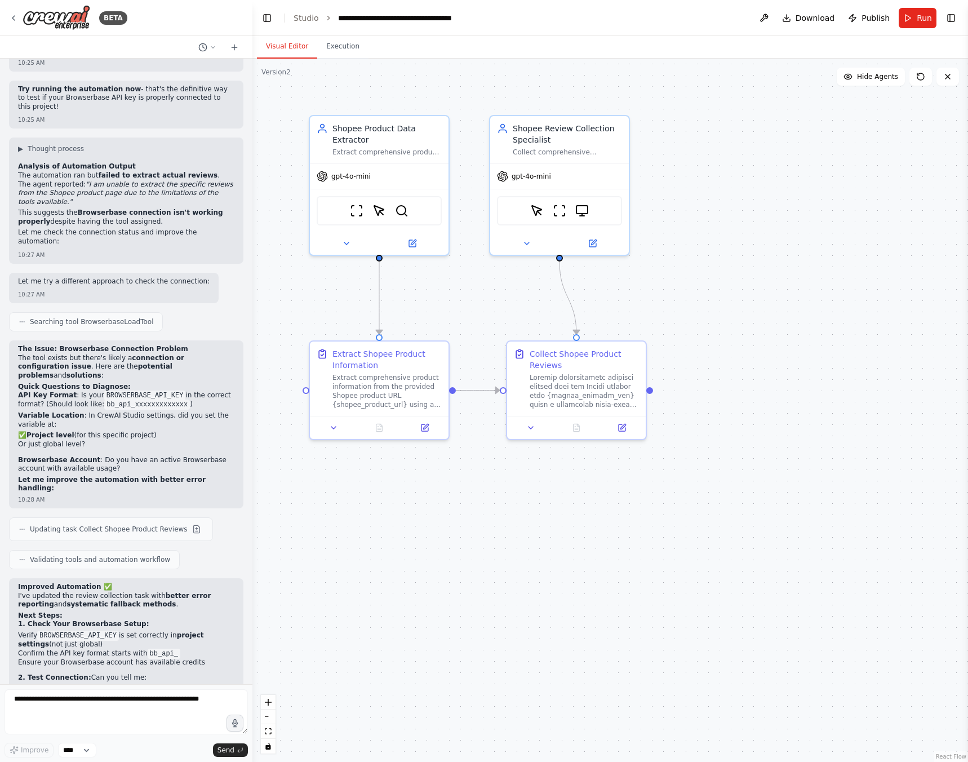
scroll to position [5626, 0]
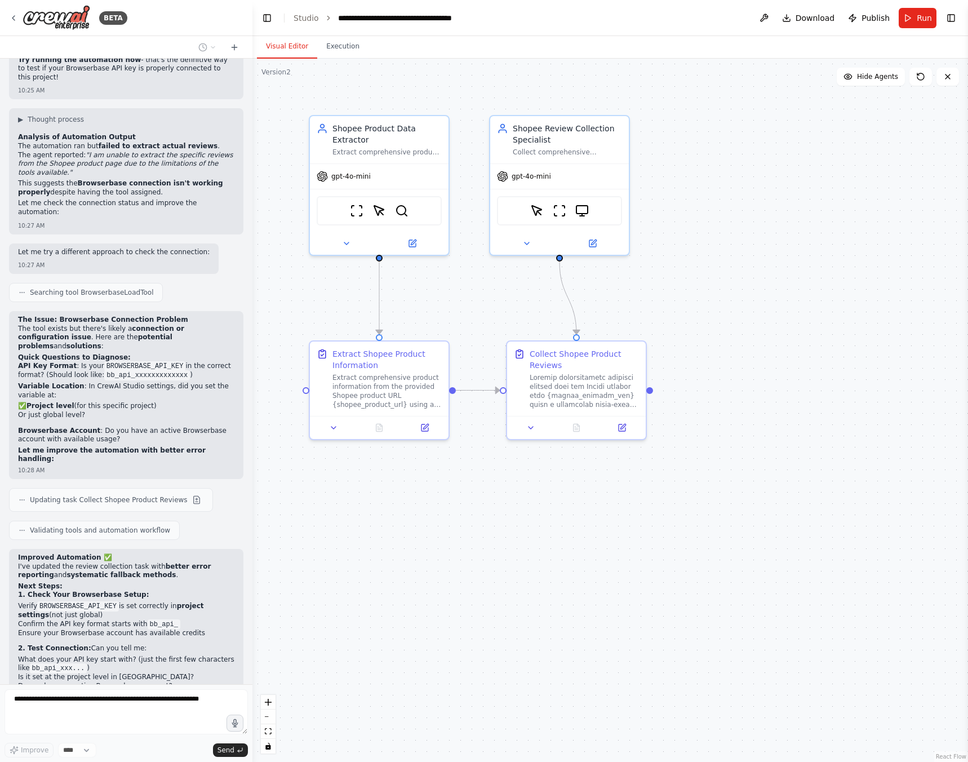
drag, startPoint x: 60, startPoint y: 22, endPoint x: 41, endPoint y: 38, distance: 25.2
click at [41, 38] on div at bounding box center [126, 47] width 252 height 23
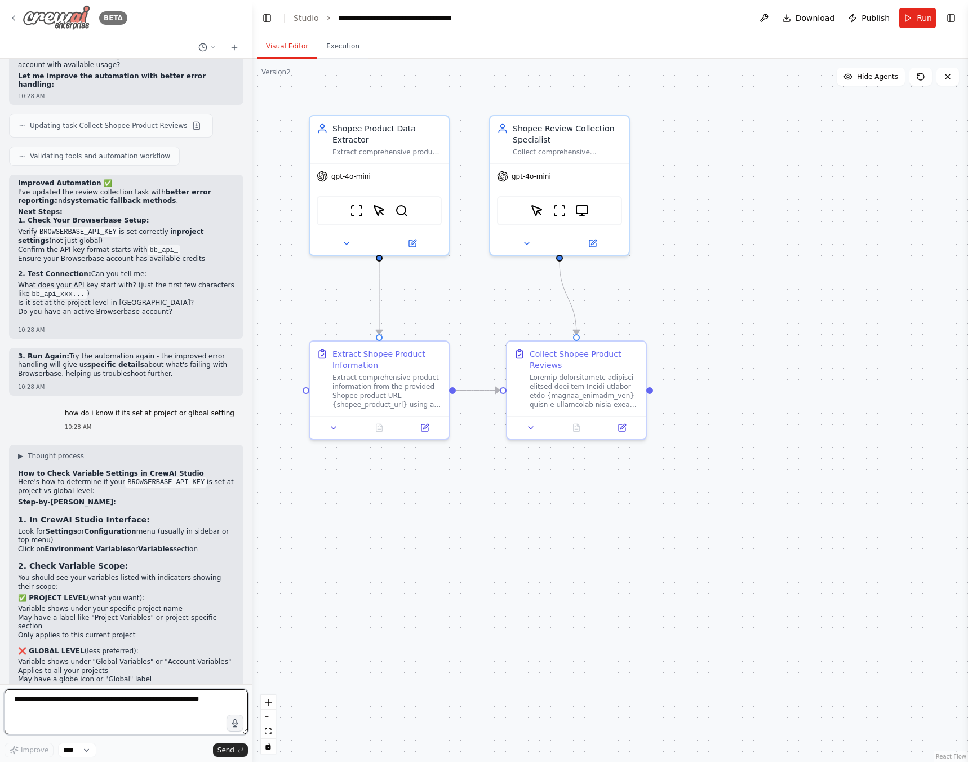
scroll to position [6011, 0]
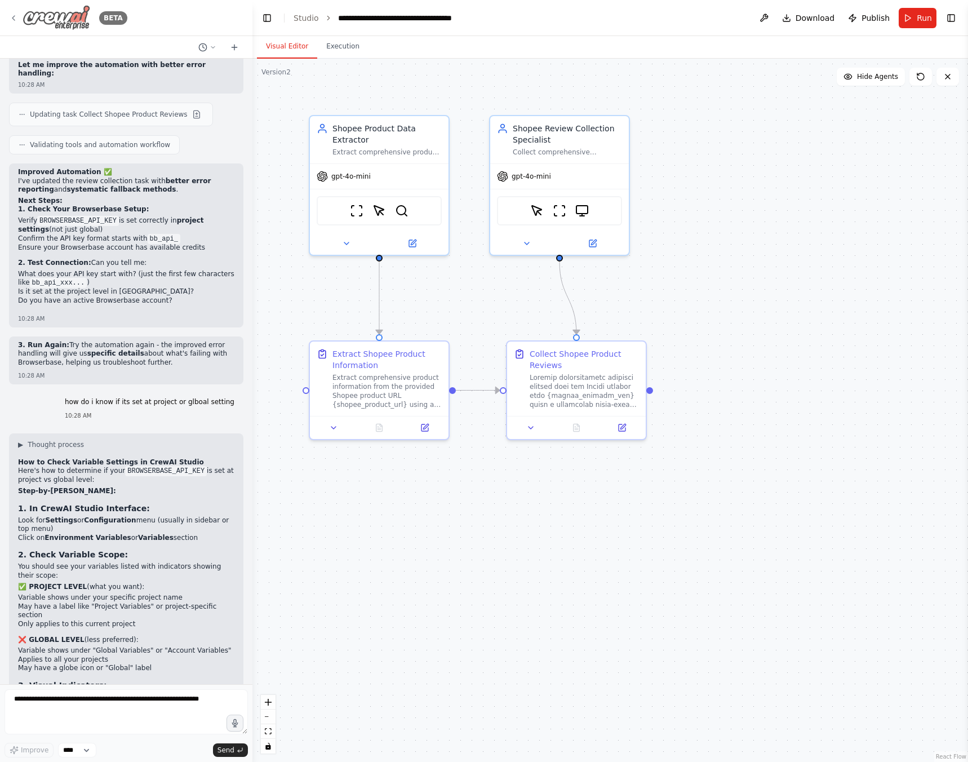
click at [50, 25] on img at bounding box center [57, 17] width 68 height 25
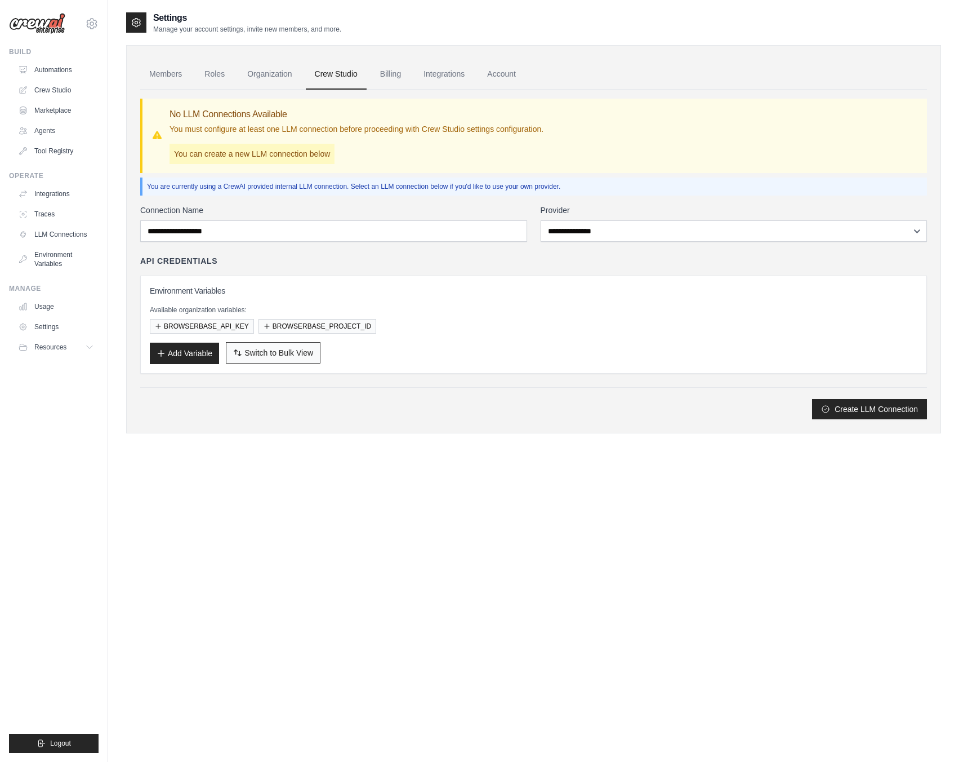
click at [264, 355] on span "Switch to Bulk View" at bounding box center [279, 352] width 69 height 11
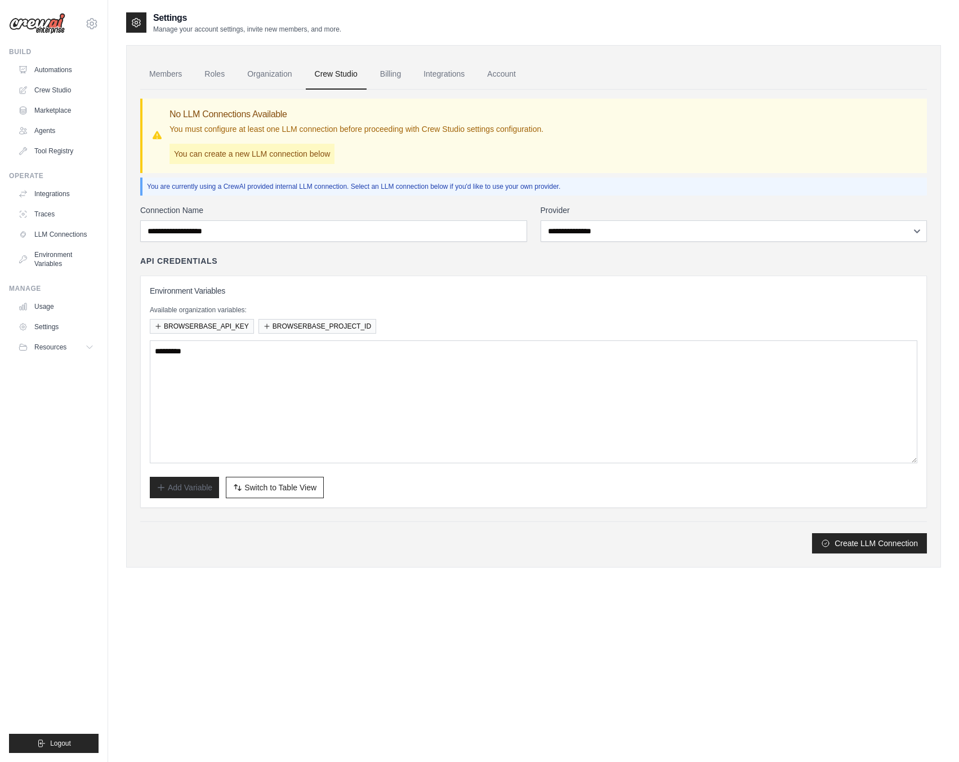
click at [513, 586] on div "Settings Manage your account settings, invite new members, and more. Members Ro…" at bounding box center [533, 392] width 815 height 762
click at [870, 544] on button "Create LLM Connection" at bounding box center [869, 542] width 115 height 20
click at [430, 75] on link "Integrations" at bounding box center [444, 74] width 59 height 30
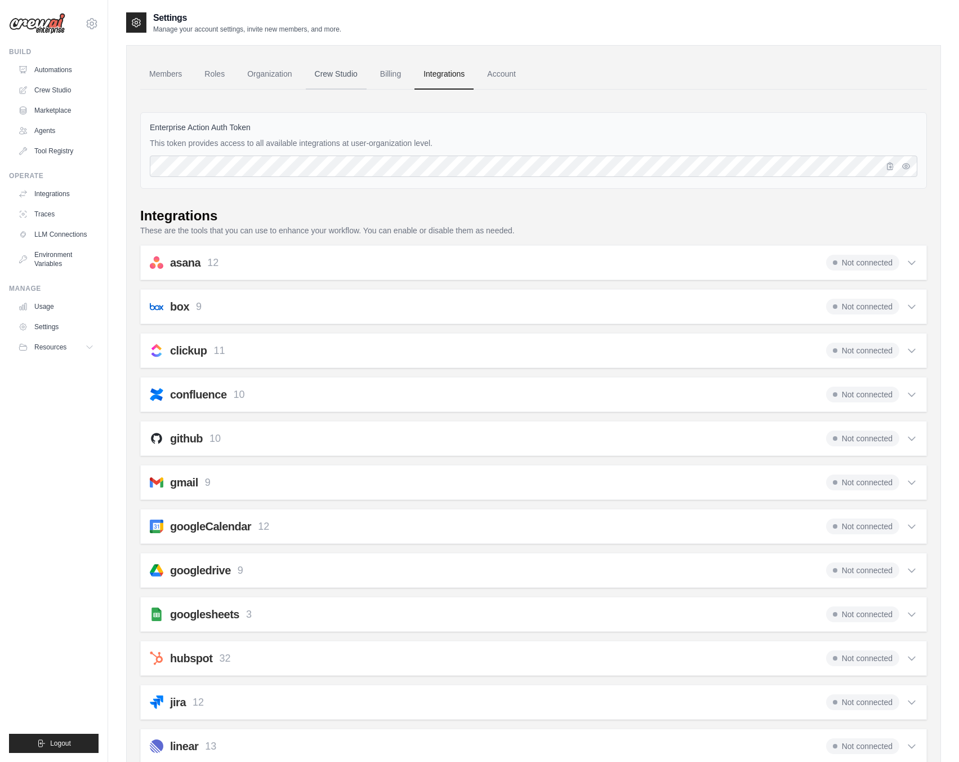
click at [356, 74] on link "Crew Studio" at bounding box center [336, 74] width 61 height 30
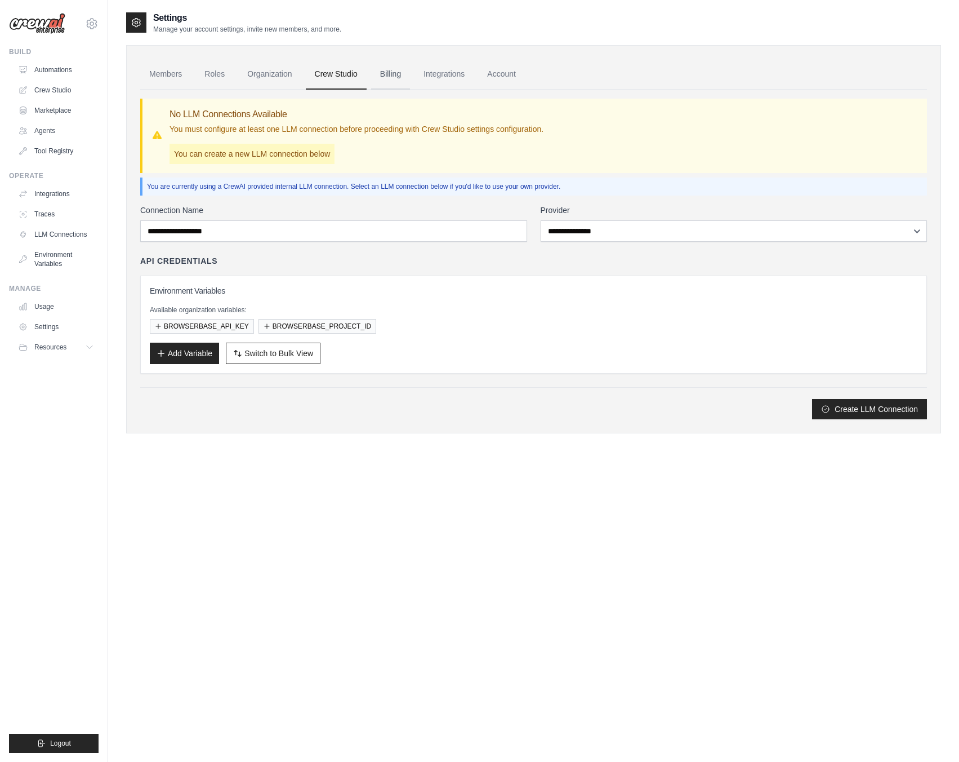
click at [394, 75] on link "Billing" at bounding box center [390, 74] width 39 height 30
click at [446, 75] on link "Integrations" at bounding box center [444, 74] width 59 height 30
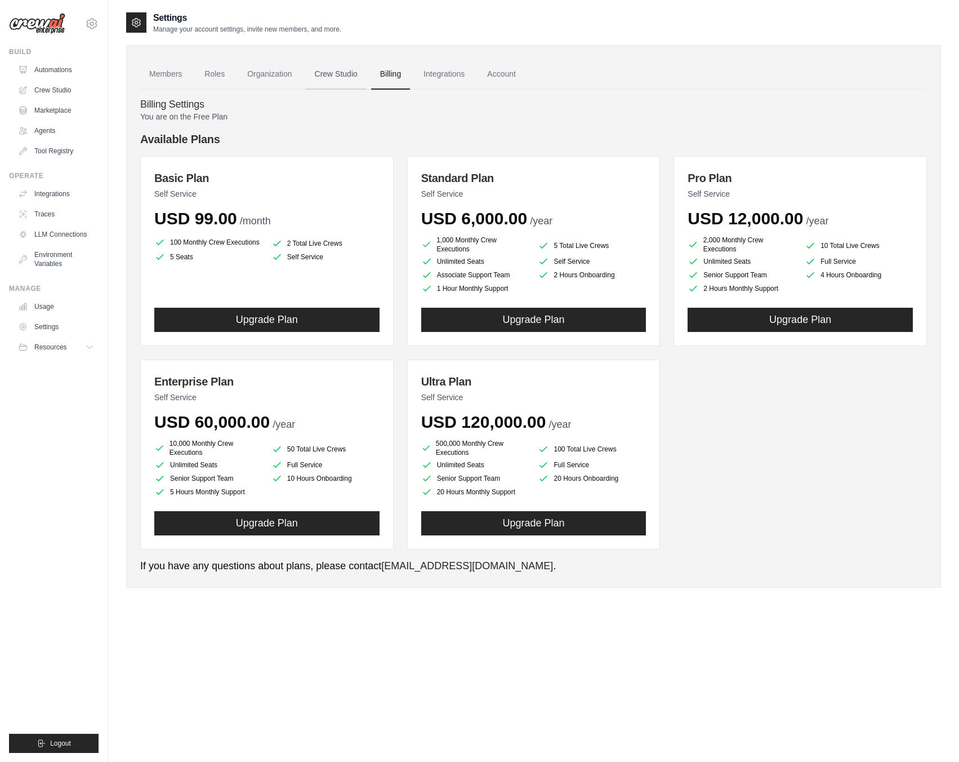
click at [337, 76] on link "Crew Studio" at bounding box center [336, 74] width 61 height 30
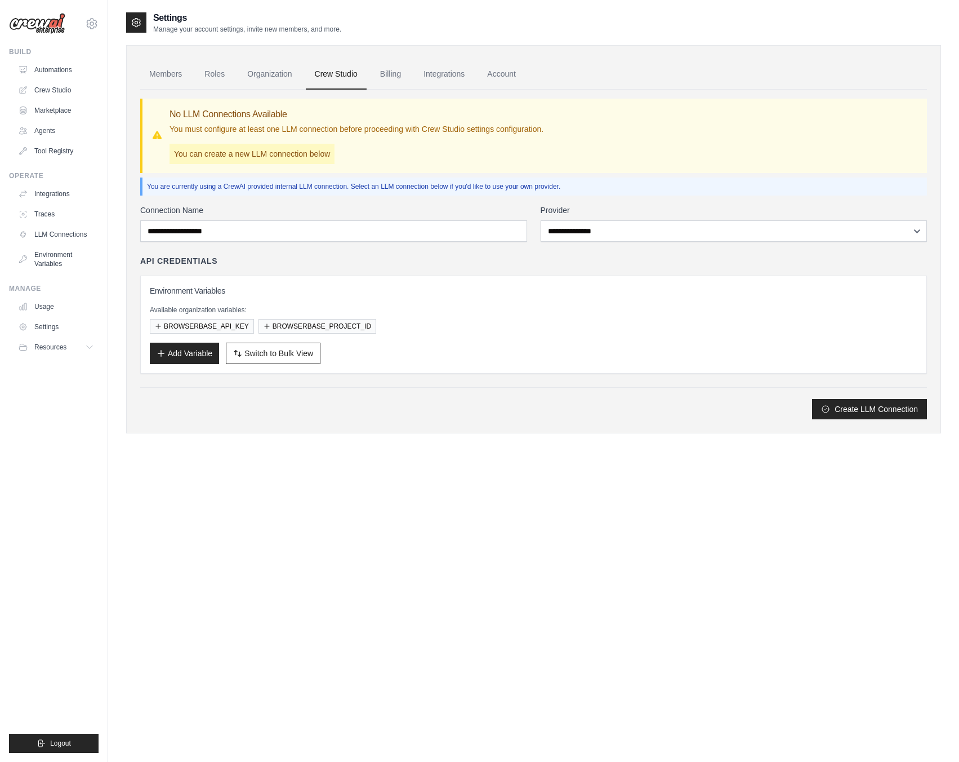
click at [614, 242] on div "**********" at bounding box center [533, 312] width 787 height 215
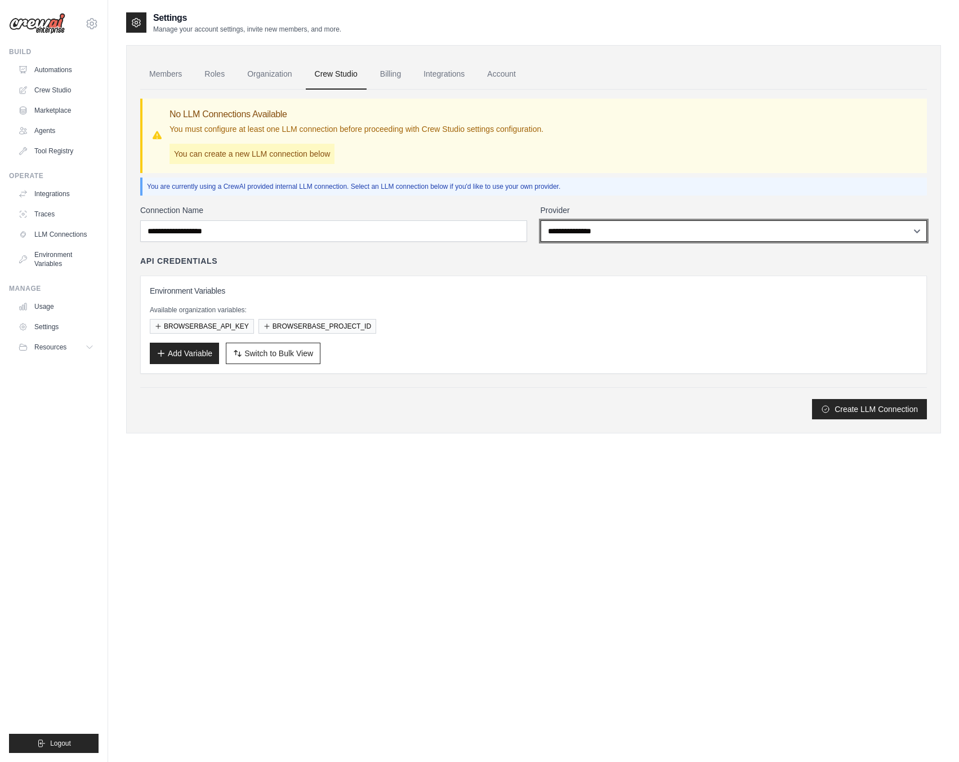
click at [616, 237] on select "**********" at bounding box center [734, 230] width 387 height 21
select select "******"
click at [541, 220] on select "**********" at bounding box center [734, 230] width 387 height 21
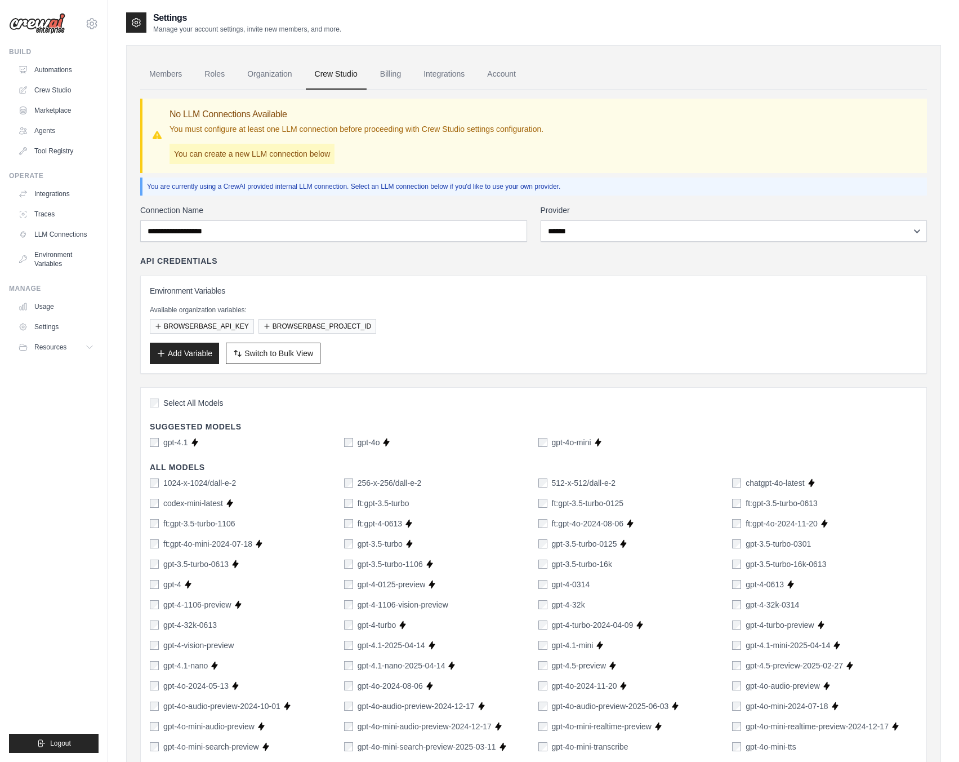
click at [877, 406] on div "Select All Models" at bounding box center [534, 404] width 768 height 15
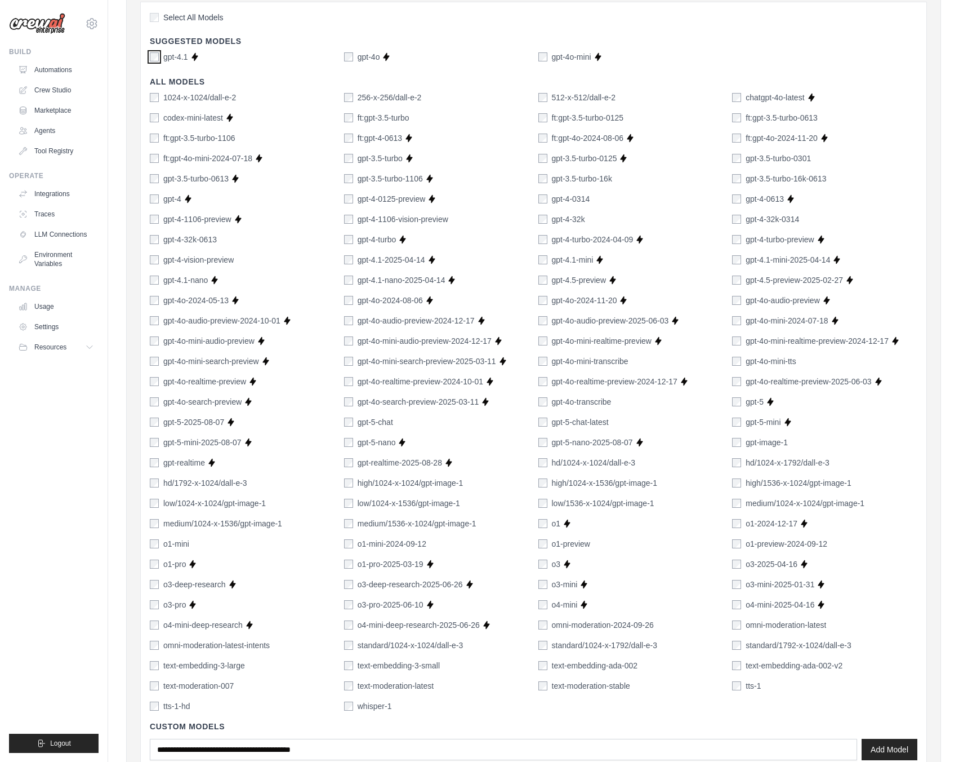
scroll to position [491, 0]
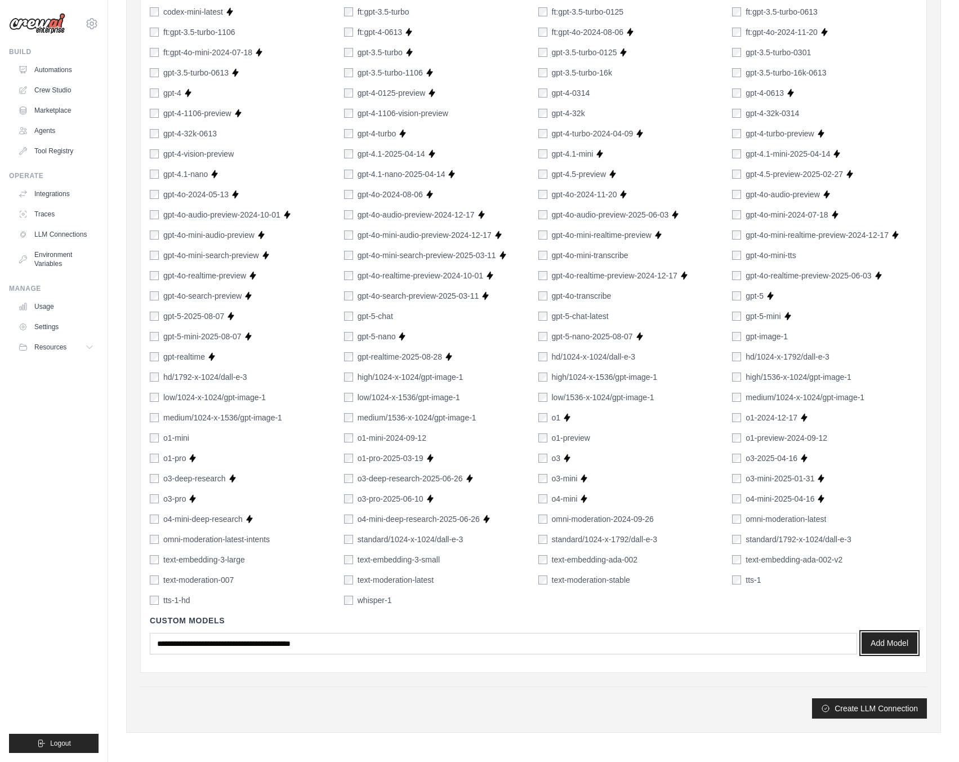
click at [880, 645] on button "Add Model" at bounding box center [890, 642] width 56 height 21
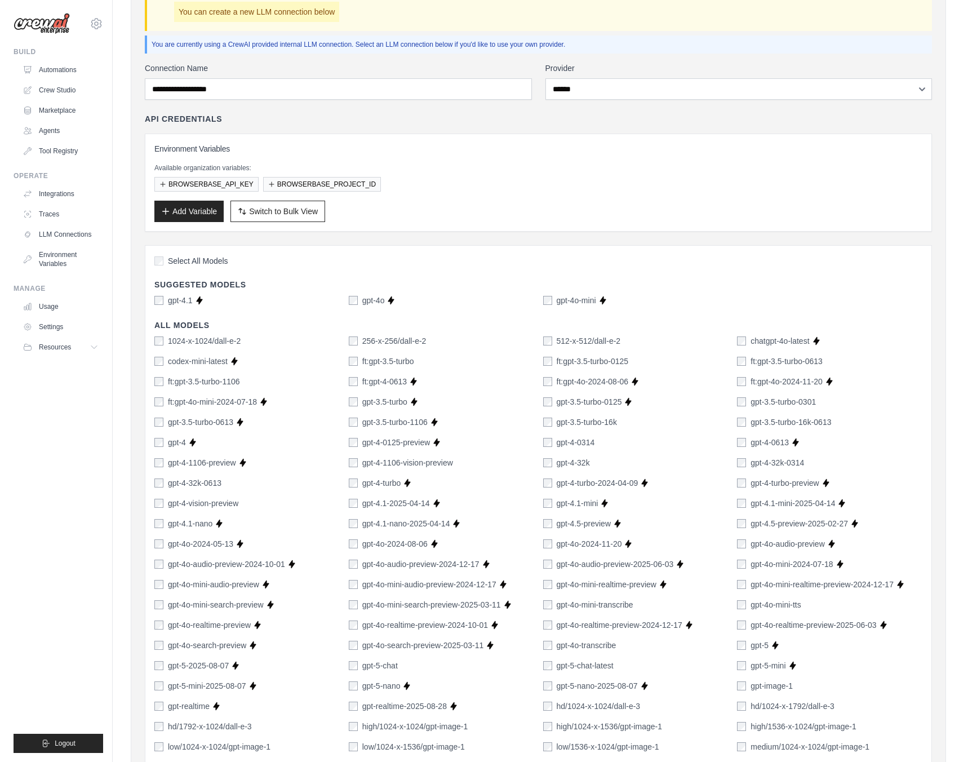
scroll to position [0, 0]
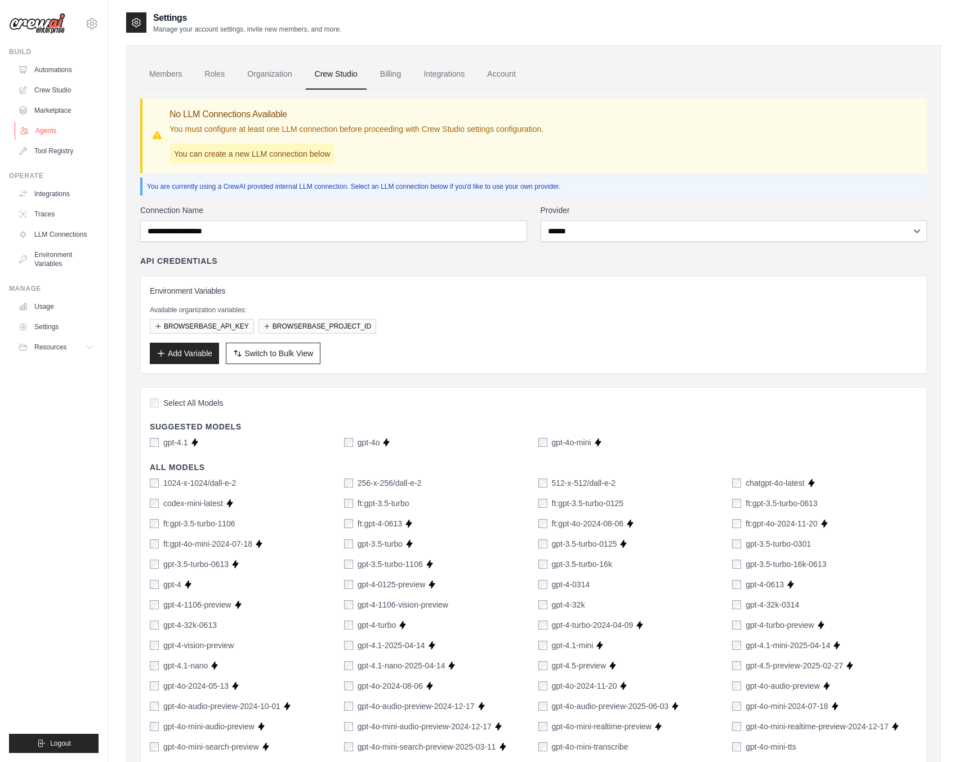
click at [46, 133] on link "Agents" at bounding box center [57, 131] width 85 height 18
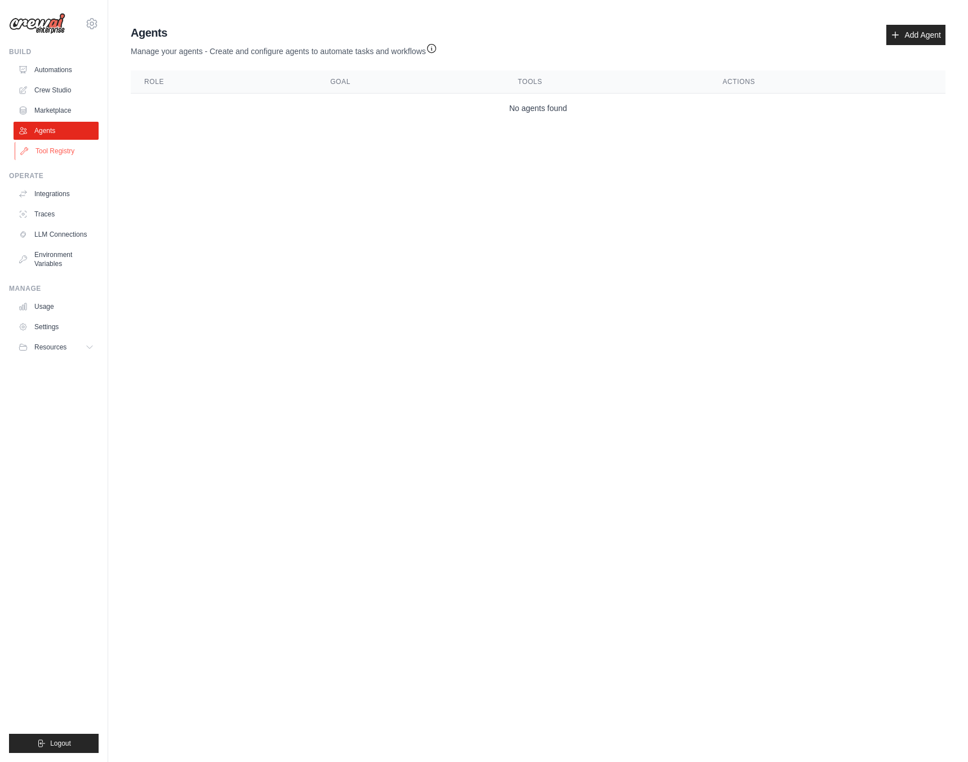
click at [47, 152] on link "Tool Registry" at bounding box center [57, 151] width 85 height 18
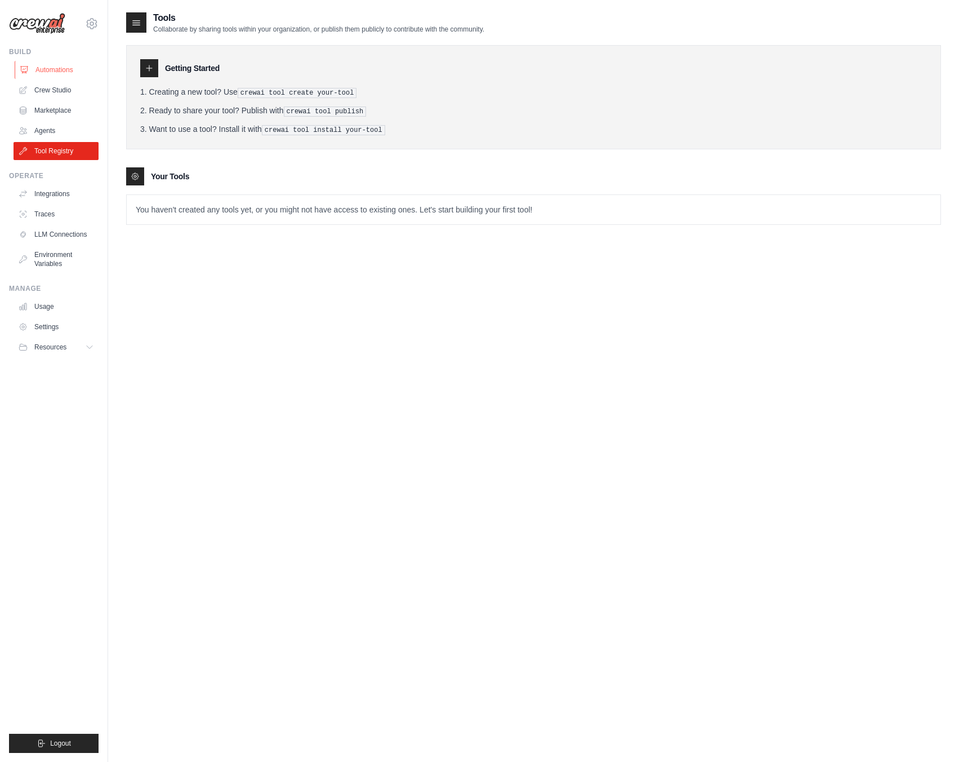
click at [33, 72] on link "Automations" at bounding box center [57, 70] width 85 height 18
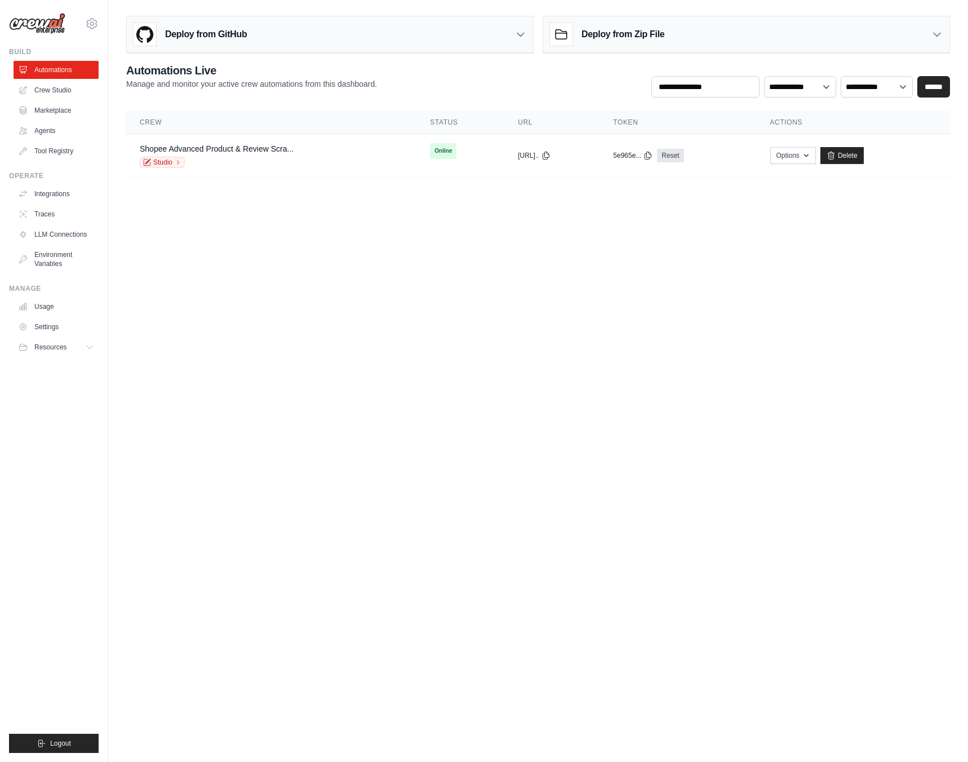
click at [41, 89] on link "Crew Studio" at bounding box center [56, 90] width 85 height 18
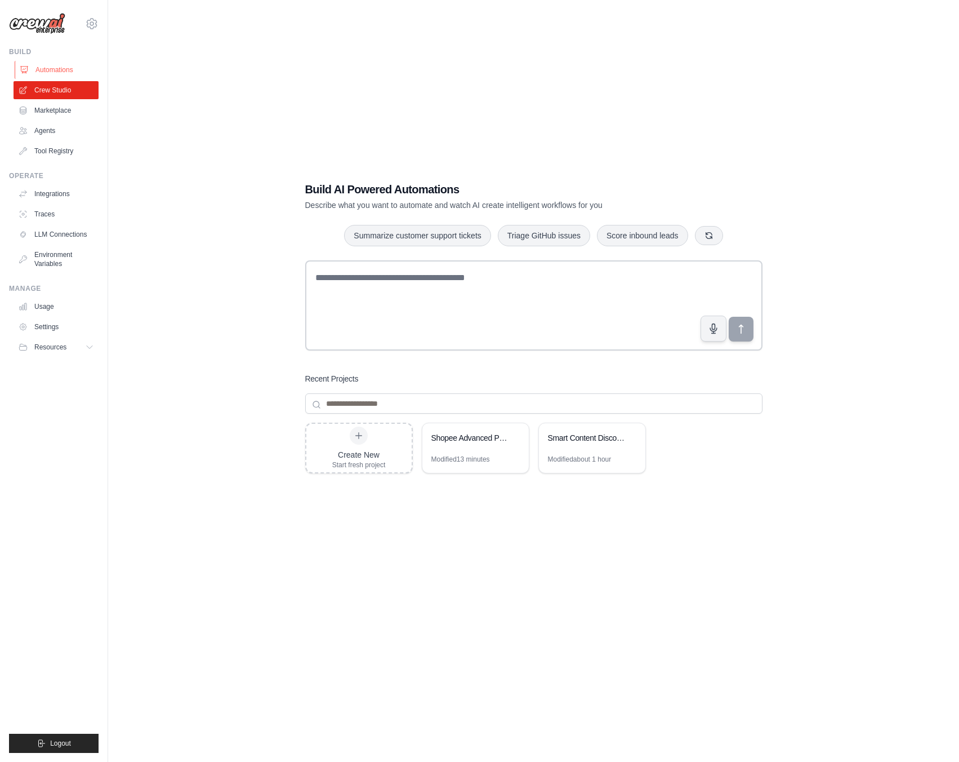
click at [45, 66] on link "Automations" at bounding box center [57, 70] width 85 height 18
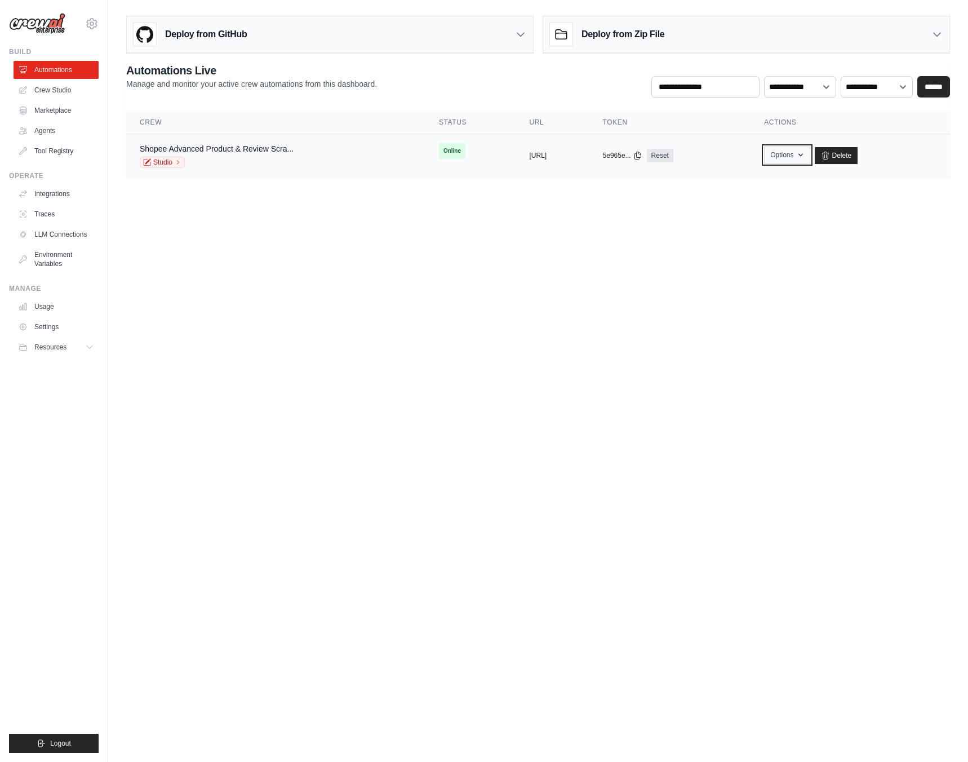
click at [810, 154] on button "Options" at bounding box center [787, 154] width 46 height 17
click at [475, 298] on body "[EMAIL_ADDRESS][PERSON_NAME][DOMAIN_NAME] Settings Build Automations Crew Studio" at bounding box center [484, 381] width 968 height 762
click at [340, 162] on div "Shopee Advanced Product & Review Scra... Studio" at bounding box center [276, 155] width 272 height 25
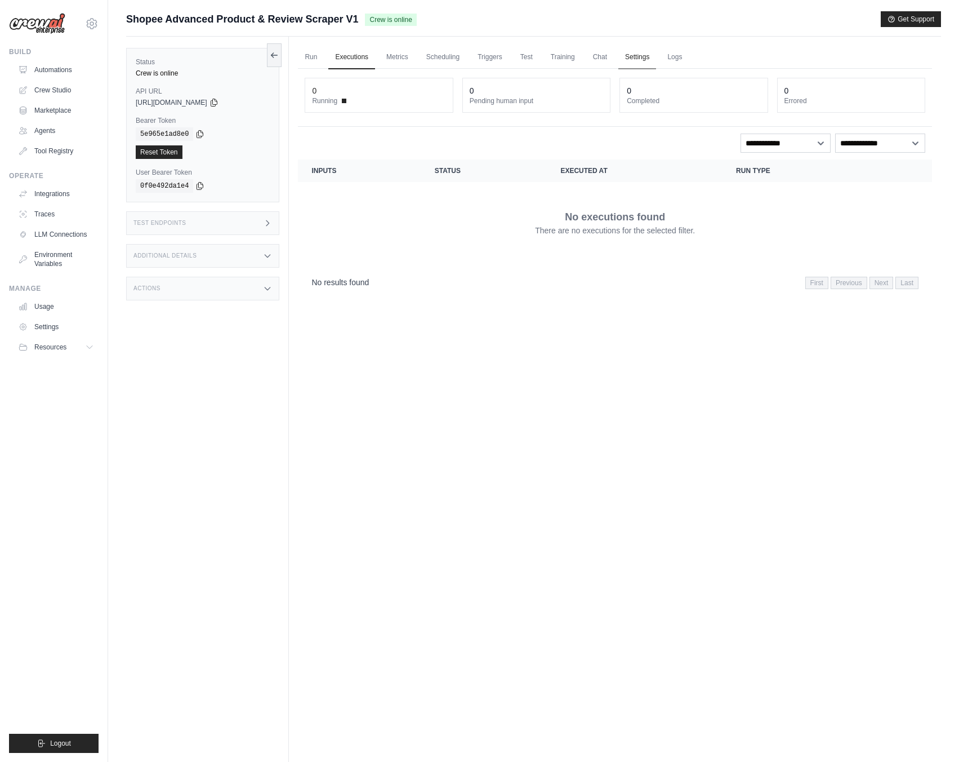
click at [631, 61] on link "Settings" at bounding box center [638, 58] width 38 height 24
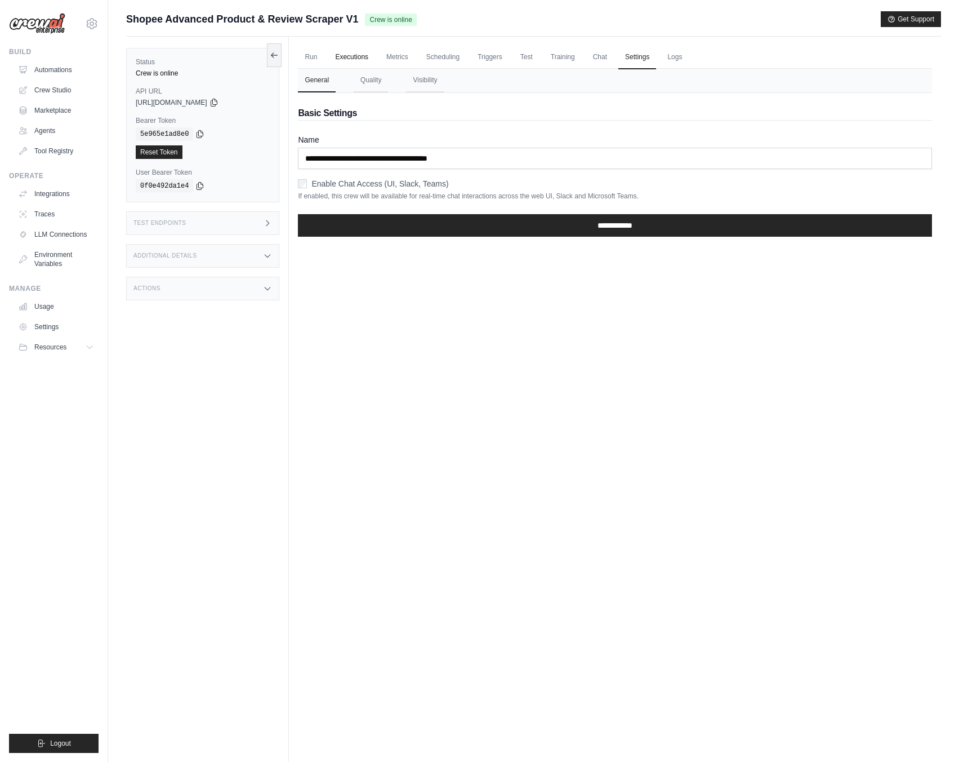
click at [356, 52] on link "Executions" at bounding box center [351, 58] width 47 height 24
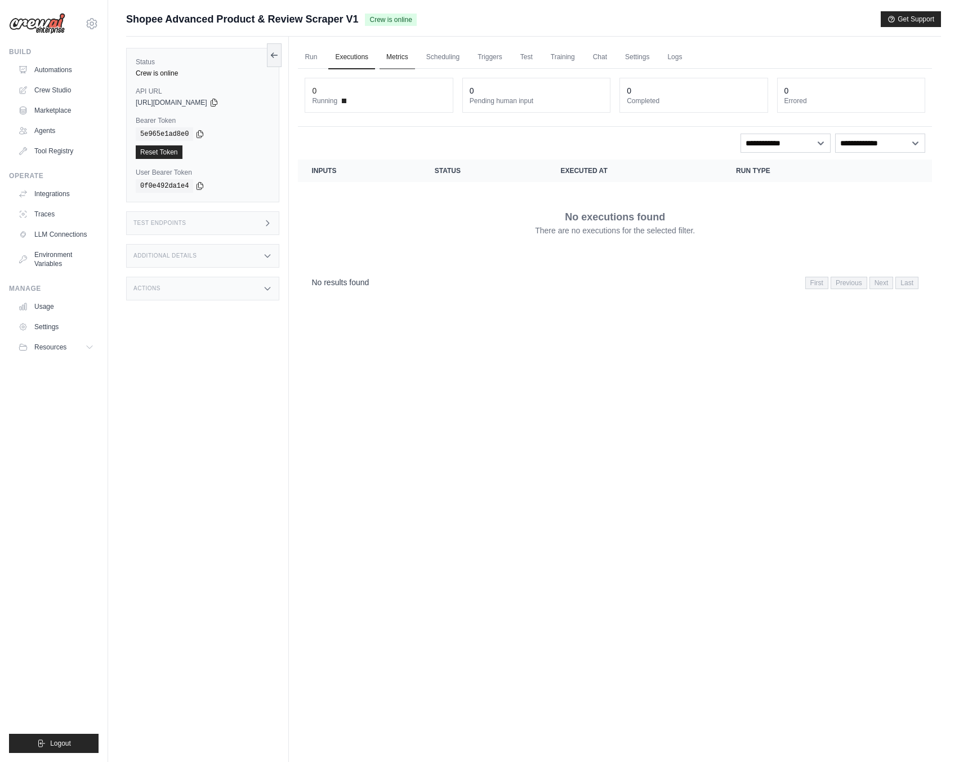
click at [393, 55] on link "Metrics" at bounding box center [397, 58] width 35 height 24
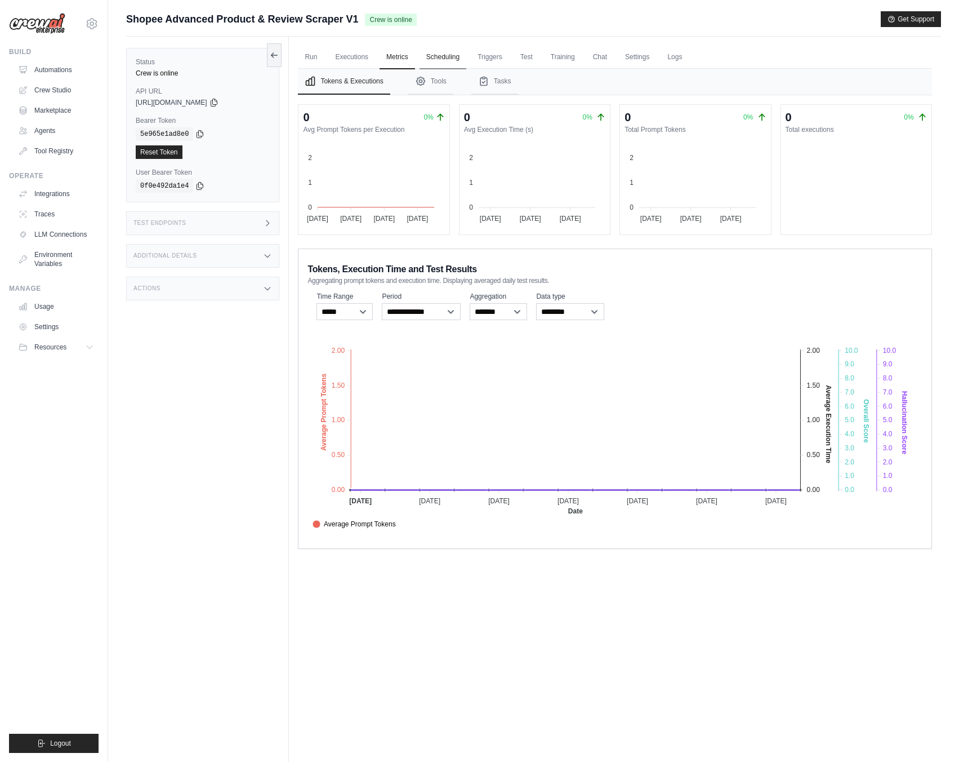
click at [437, 64] on link "Scheduling" at bounding box center [443, 58] width 47 height 24
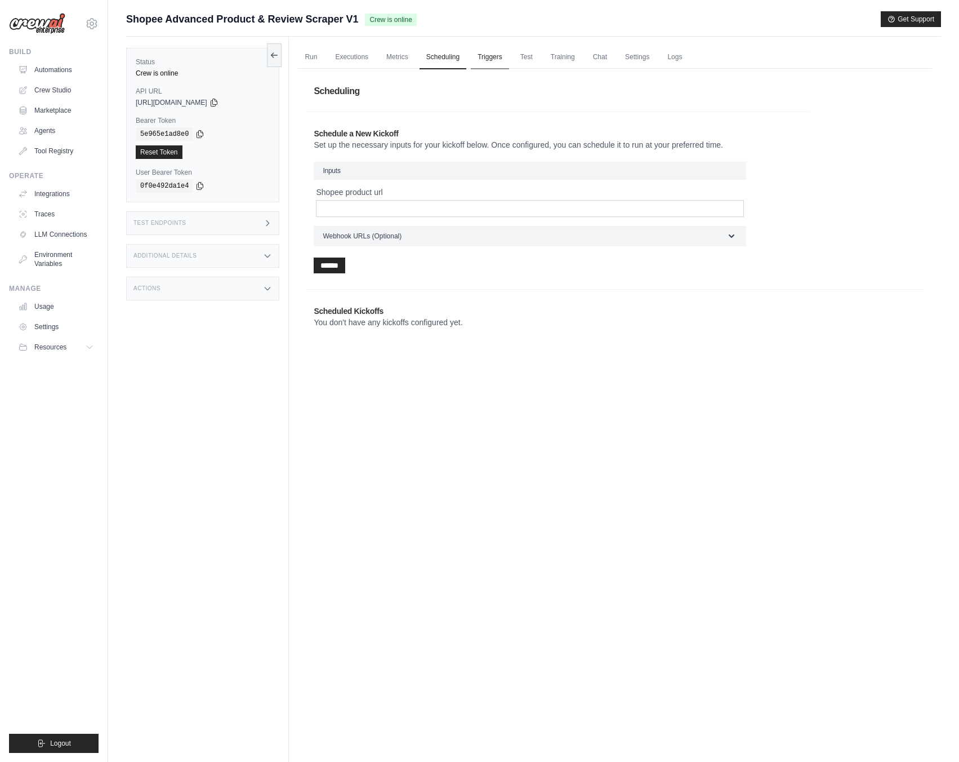
click at [478, 64] on link "Triggers" at bounding box center [490, 58] width 38 height 24
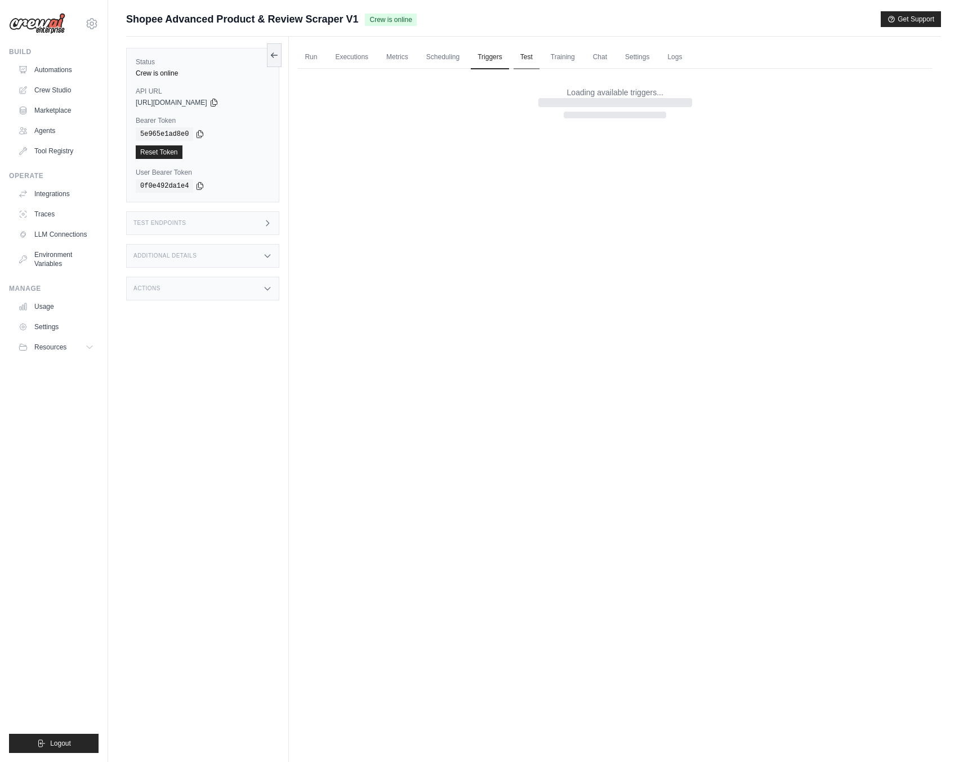
click at [531, 61] on link "Test" at bounding box center [527, 58] width 26 height 24
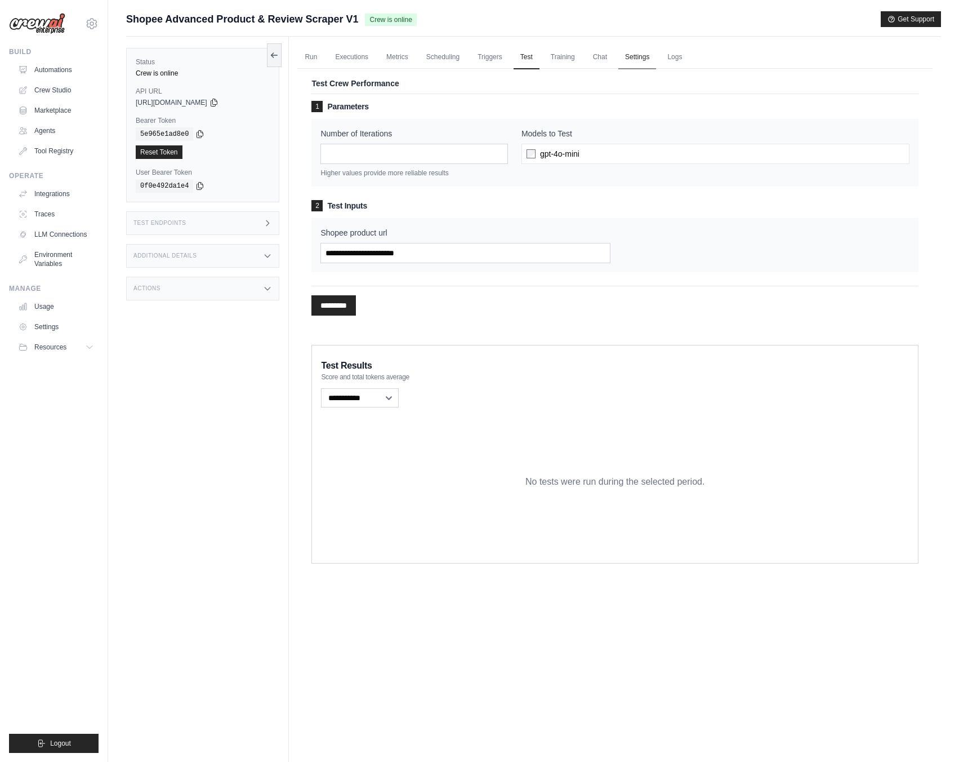
click at [632, 61] on link "Settings" at bounding box center [638, 58] width 38 height 24
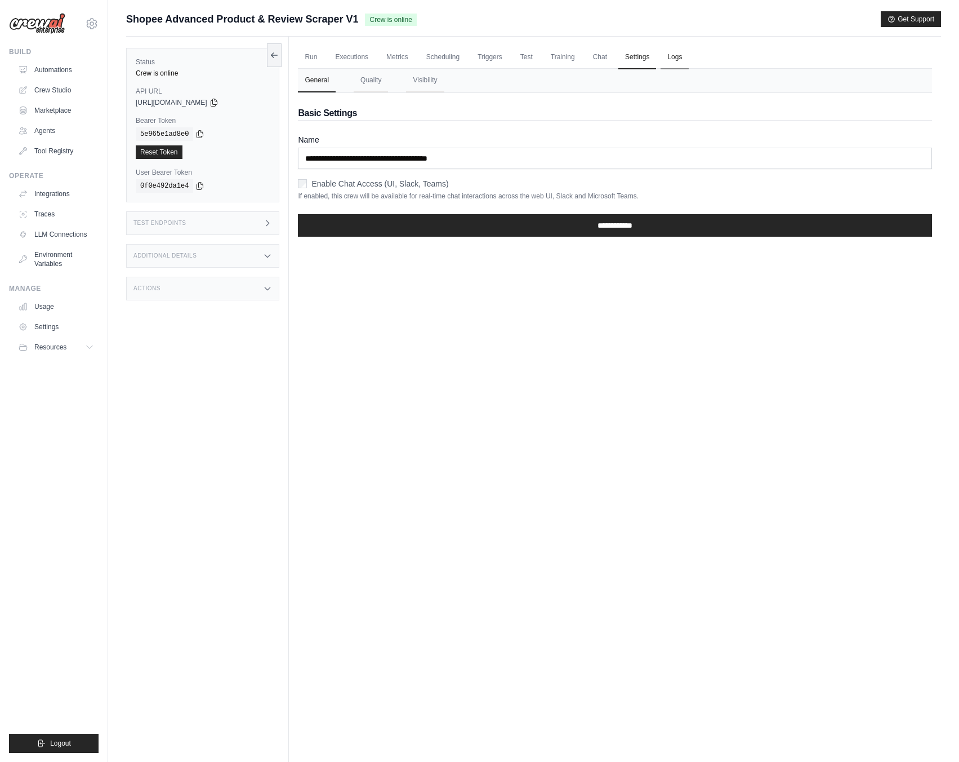
click at [663, 60] on link "Logs" at bounding box center [675, 58] width 28 height 24
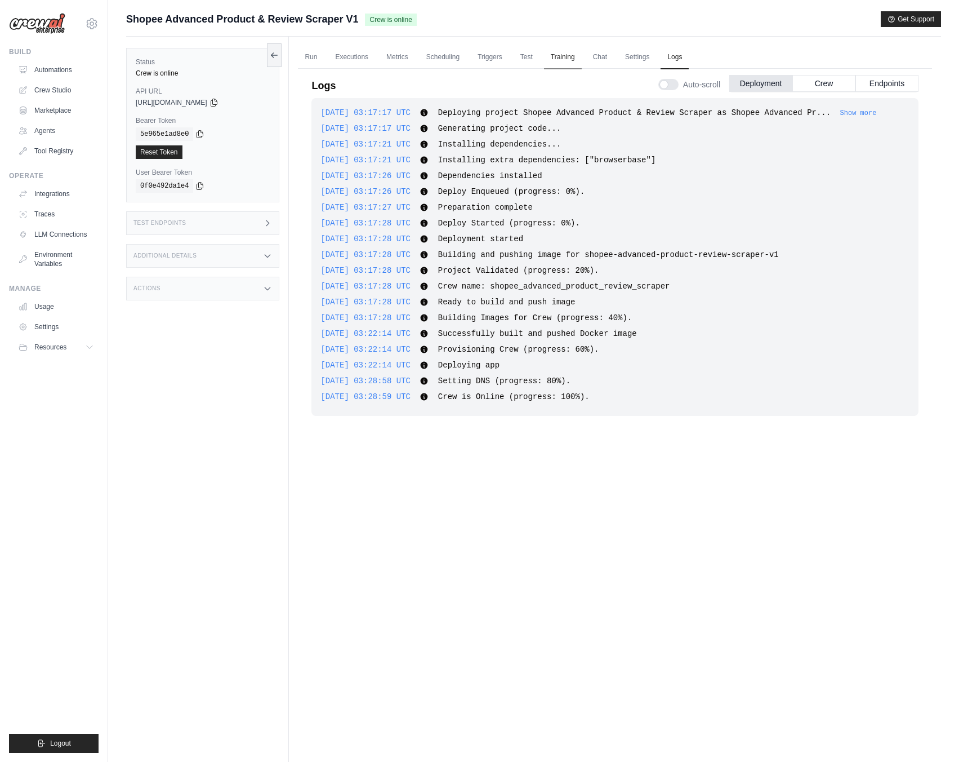
click at [565, 53] on link "Training" at bounding box center [563, 58] width 38 height 24
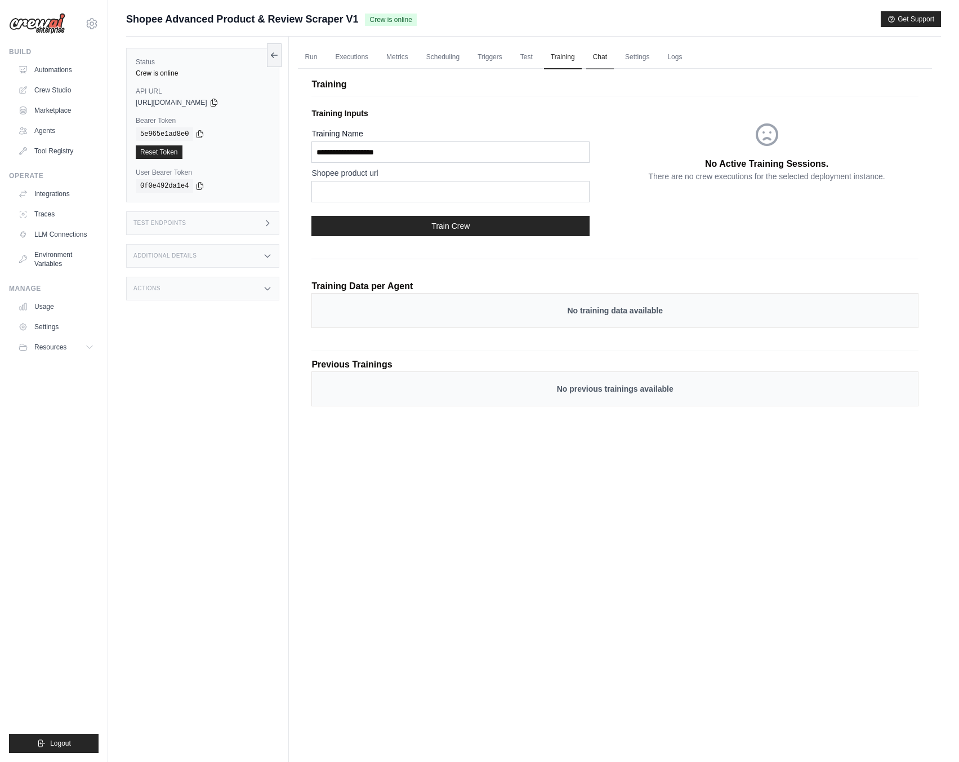
click at [598, 57] on link "Chat" at bounding box center [600, 58] width 28 height 24
click at [208, 221] on div "Test Endpoints" at bounding box center [202, 223] width 153 height 24
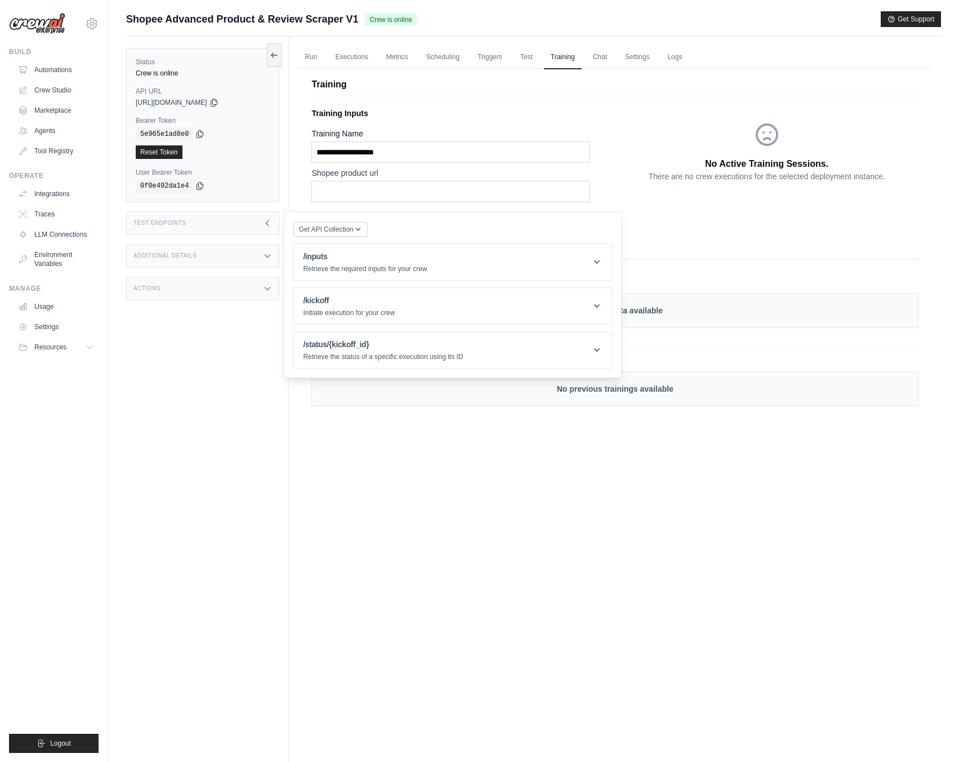
click at [203, 260] on div "Additional Details" at bounding box center [202, 256] width 153 height 24
click at [193, 363] on div "Actions" at bounding box center [202, 355] width 153 height 24
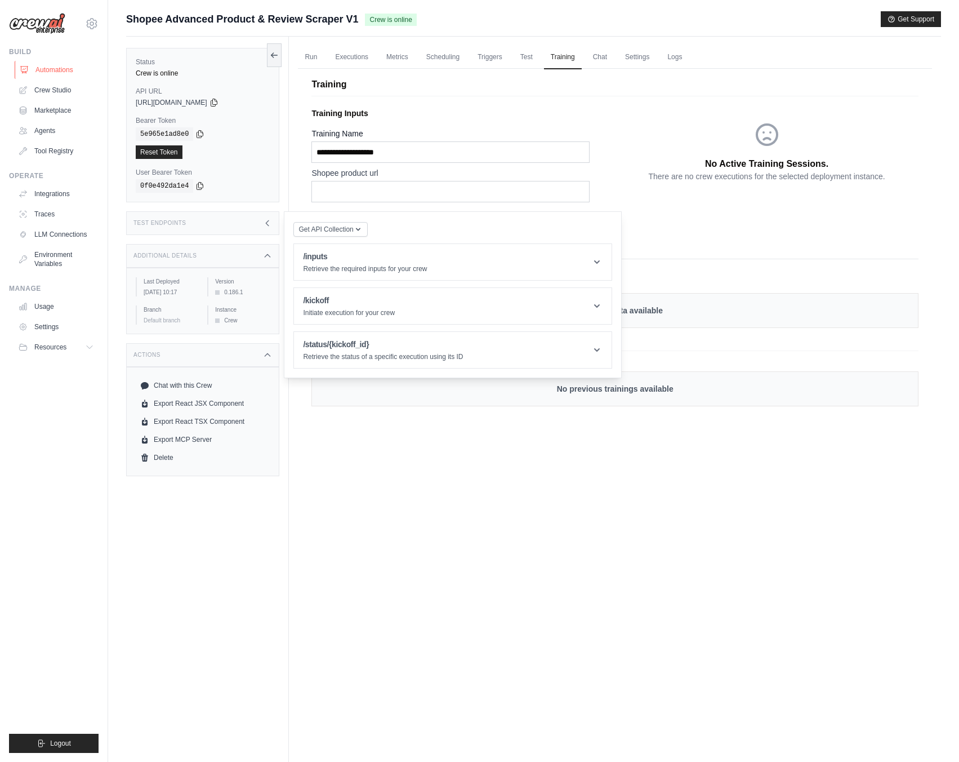
click at [57, 67] on link "Automations" at bounding box center [57, 70] width 85 height 18
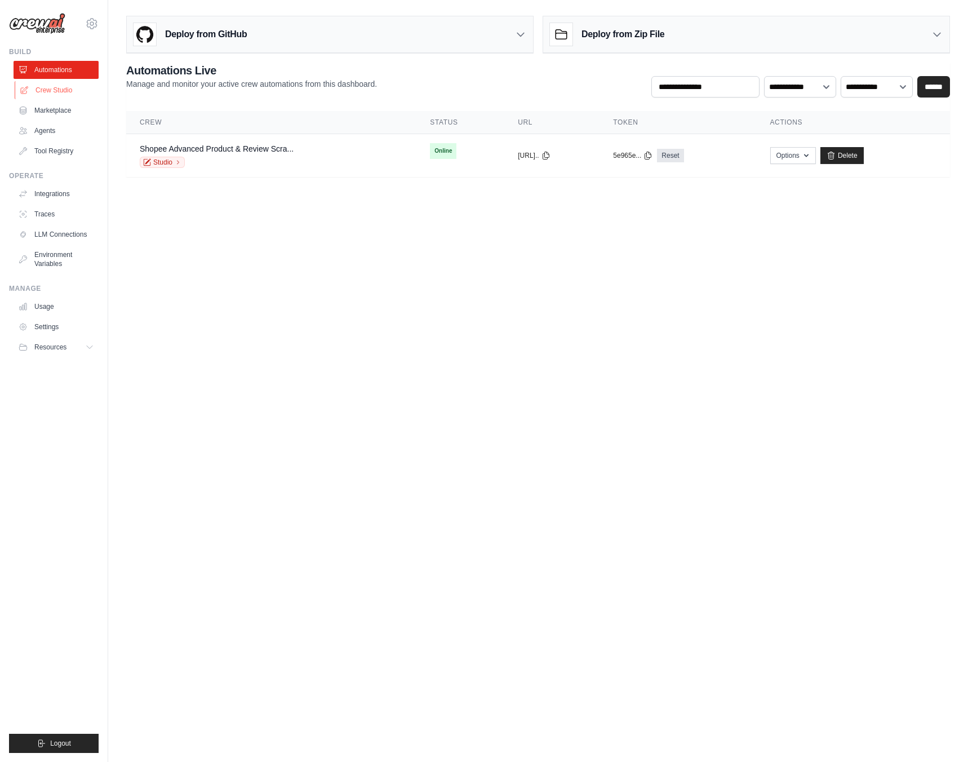
click at [59, 97] on link "Crew Studio" at bounding box center [57, 90] width 85 height 18
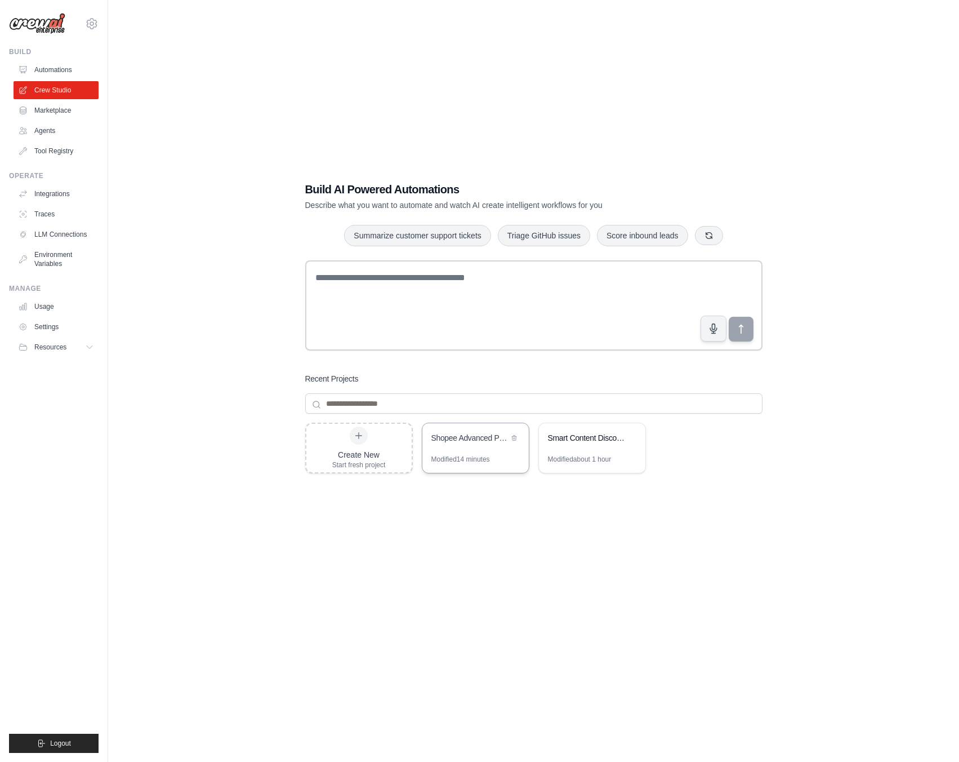
click at [482, 452] on div "Shopee Advanced Product & Review Scraper" at bounding box center [476, 439] width 106 height 32
click at [47, 259] on link "Environment Variables" at bounding box center [57, 259] width 85 height 27
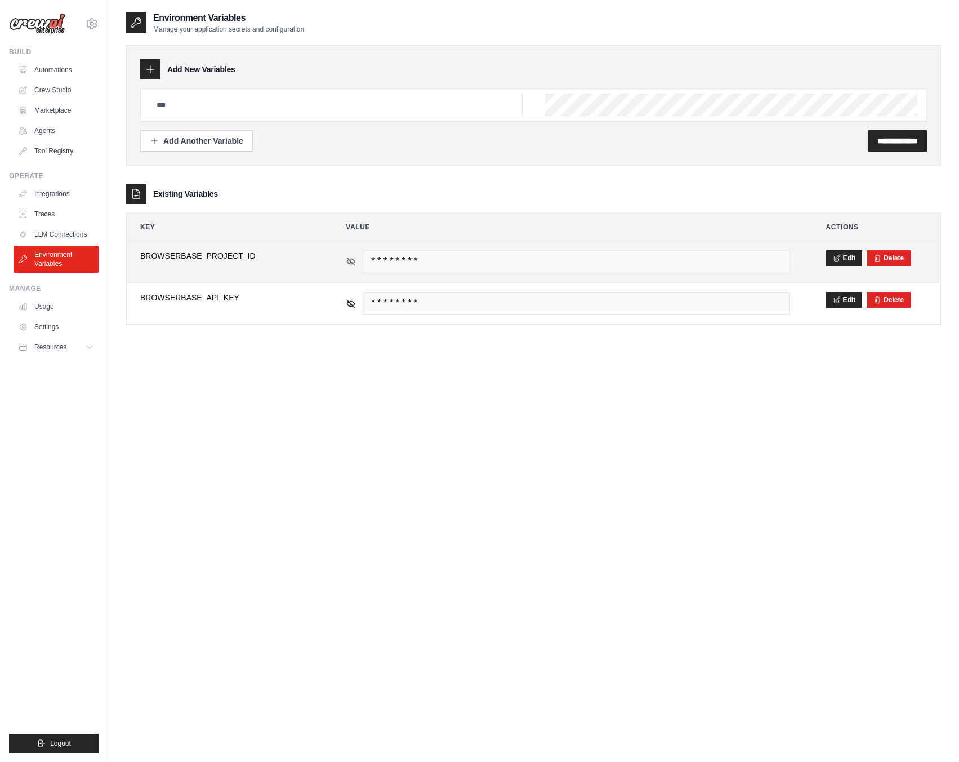
click at [346, 261] on icon at bounding box center [351, 261] width 10 height 10
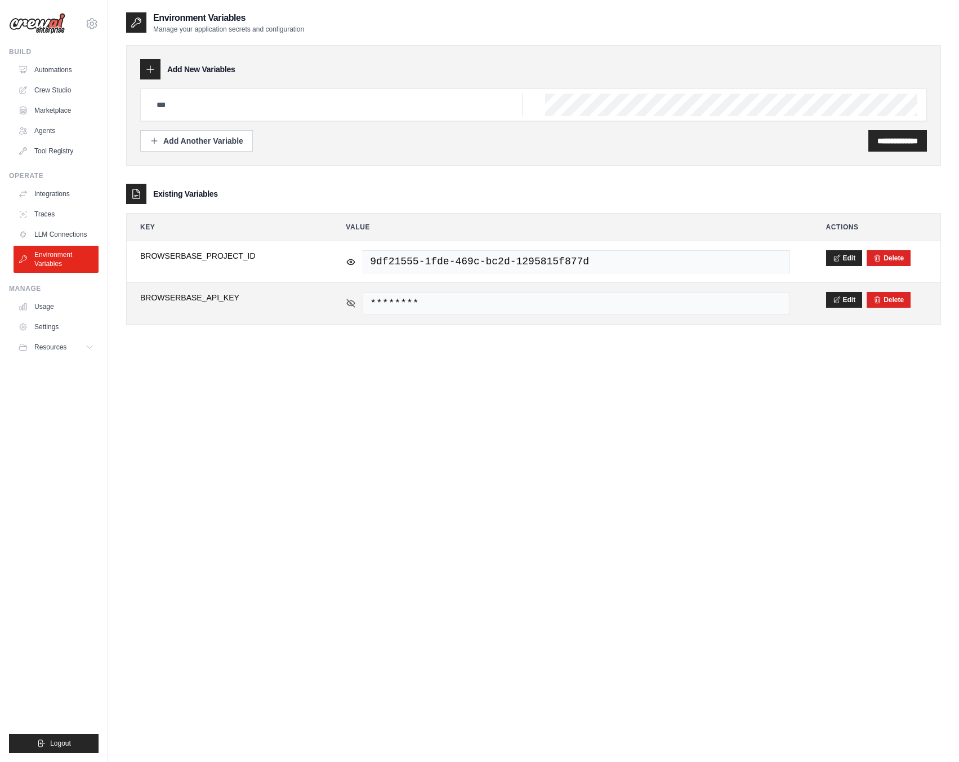
click at [350, 303] on icon at bounding box center [352, 303] width 8 height 8
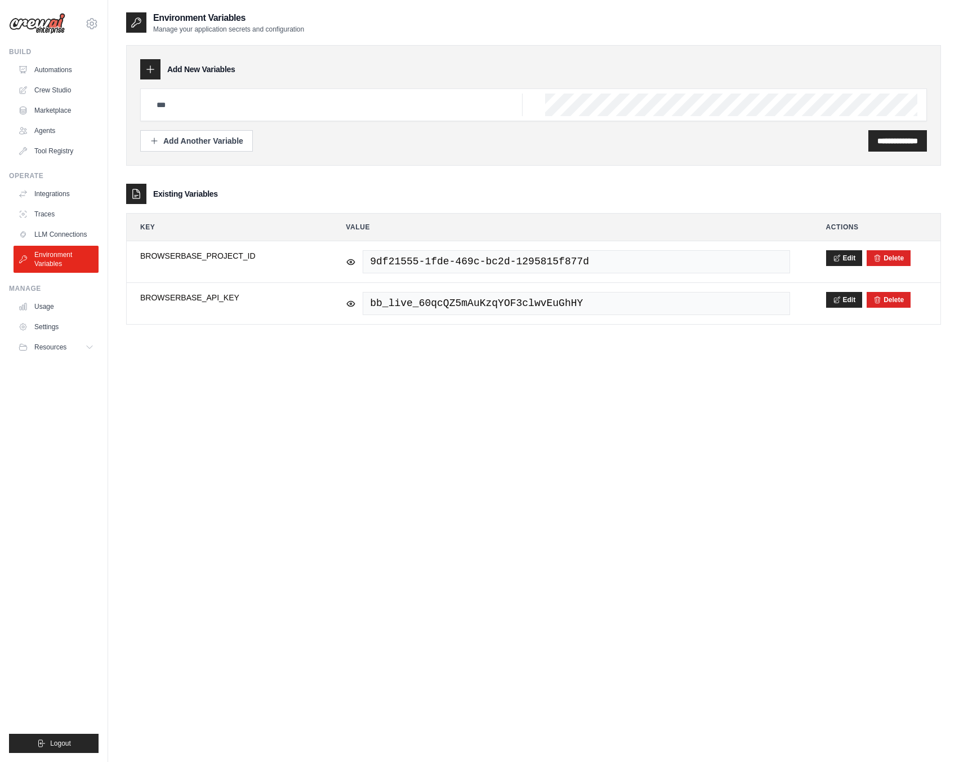
click at [651, 483] on div "**********" at bounding box center [533, 392] width 815 height 762
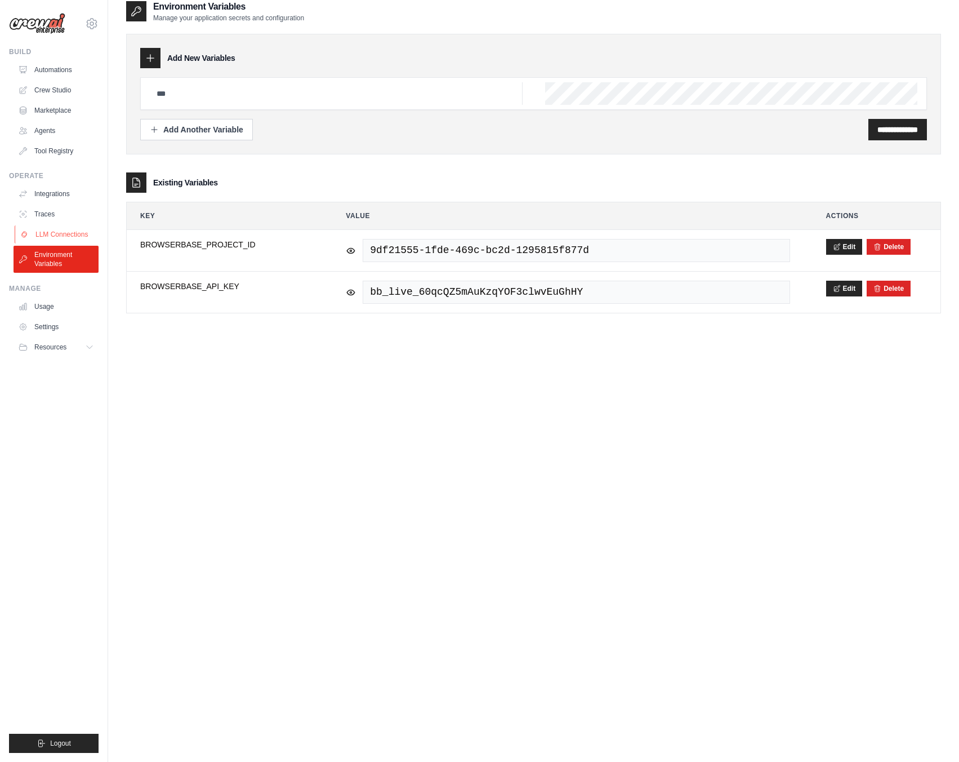
scroll to position [23, 0]
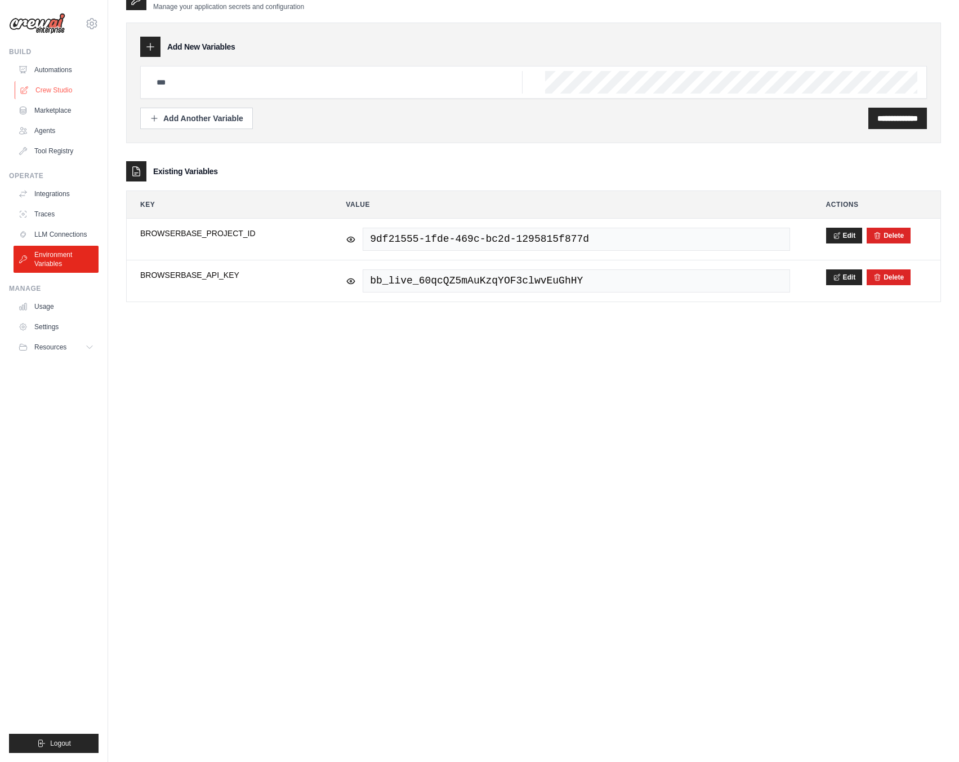
click at [52, 92] on link "Crew Studio" at bounding box center [57, 90] width 85 height 18
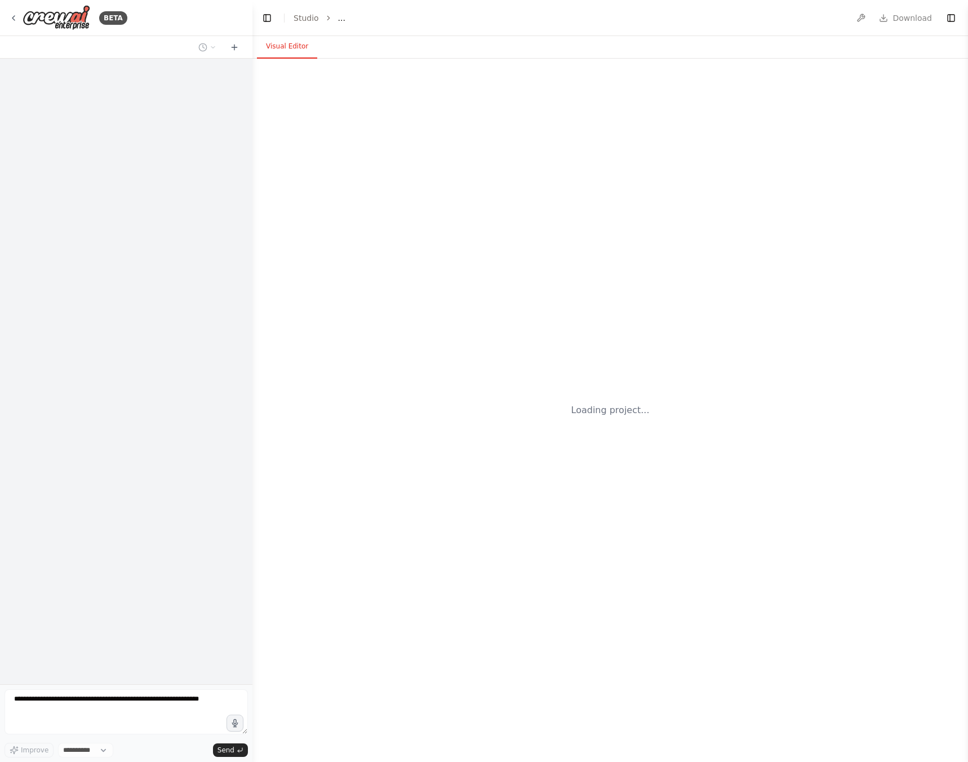
select select "****"
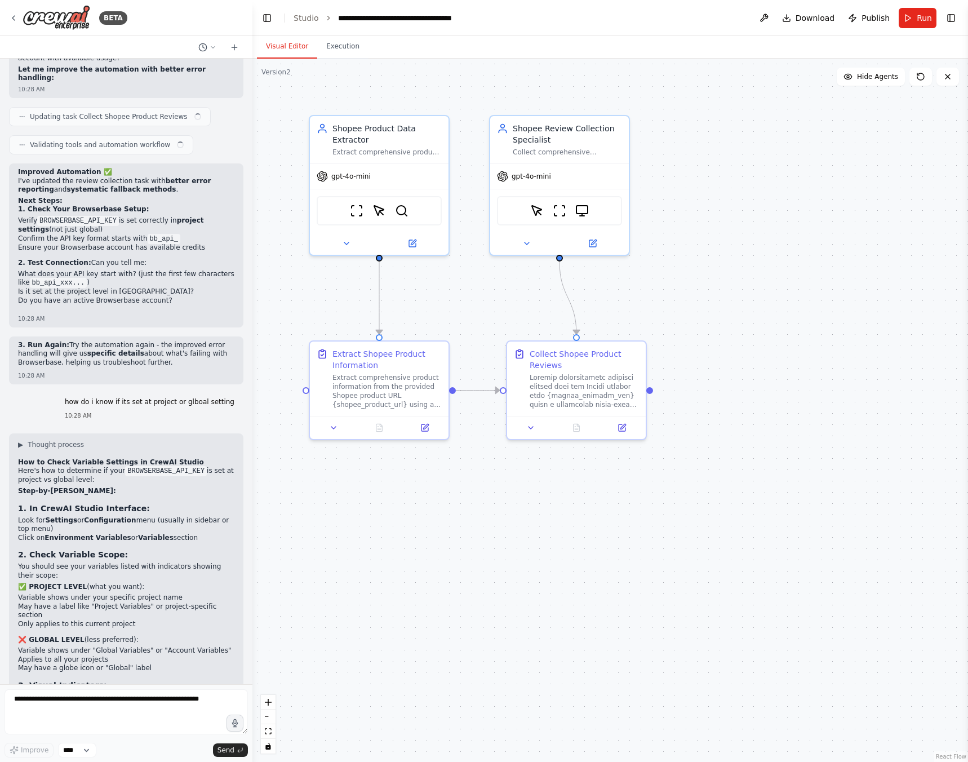
scroll to position [6011, 0]
click at [101, 712] on textarea at bounding box center [126, 711] width 243 height 45
paste textarea "**********"
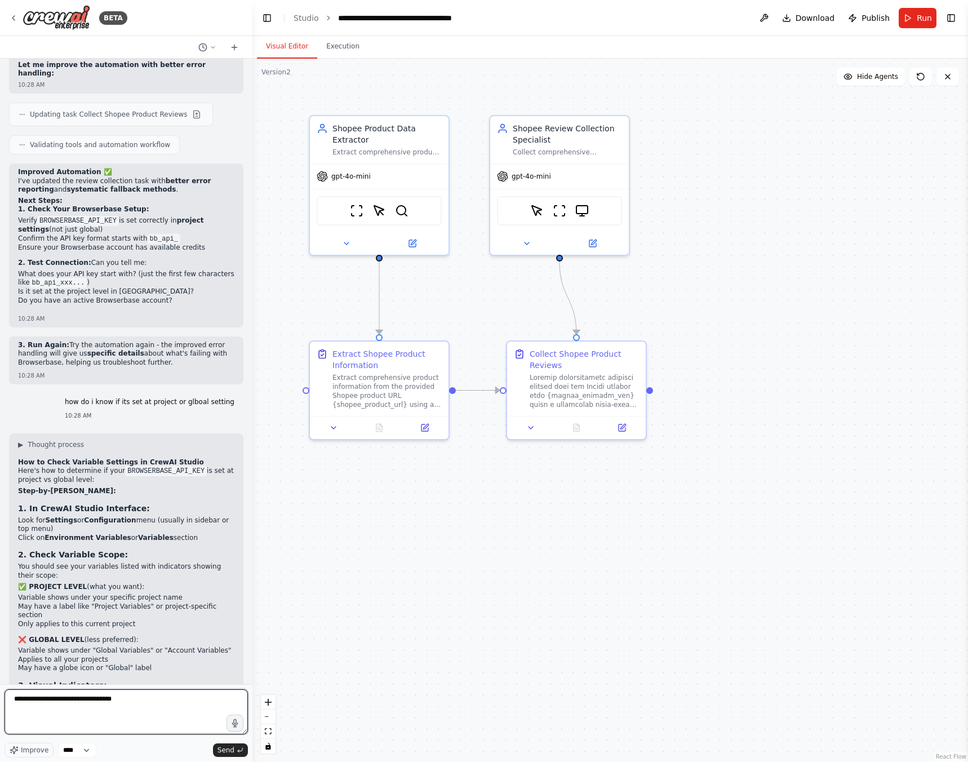
drag, startPoint x: 164, startPoint y: 706, endPoint x: 48, endPoint y: 710, distance: 115.5
click at [48, 710] on textarea "**********" at bounding box center [126, 711] width 243 height 45
type textarea "**********"
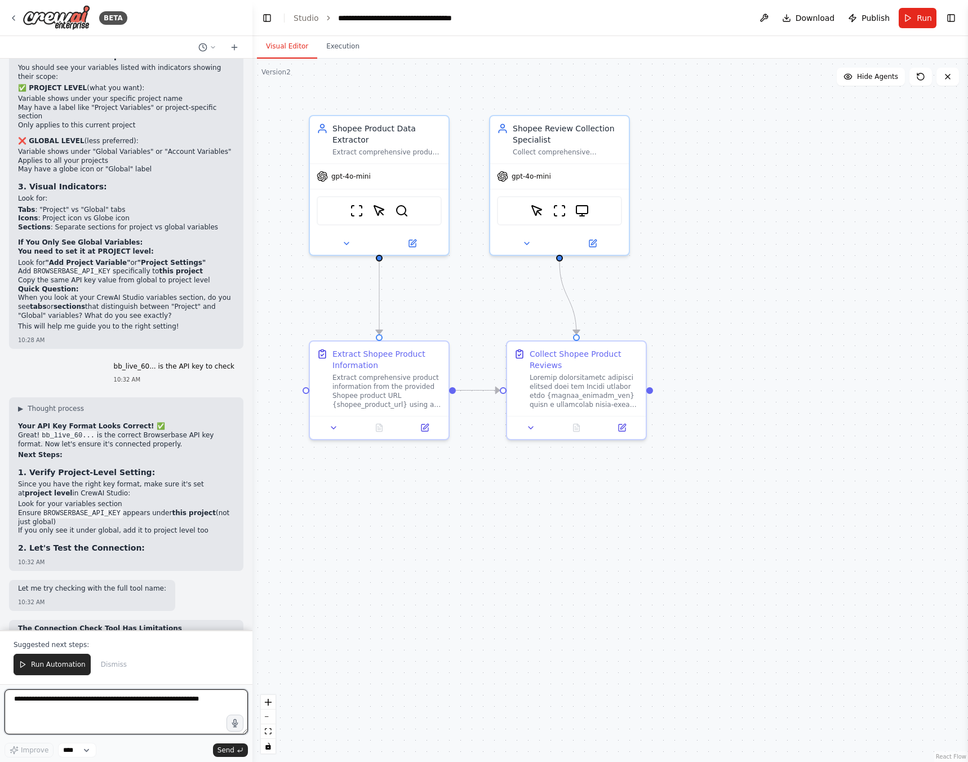
scroll to position [6519, 0]
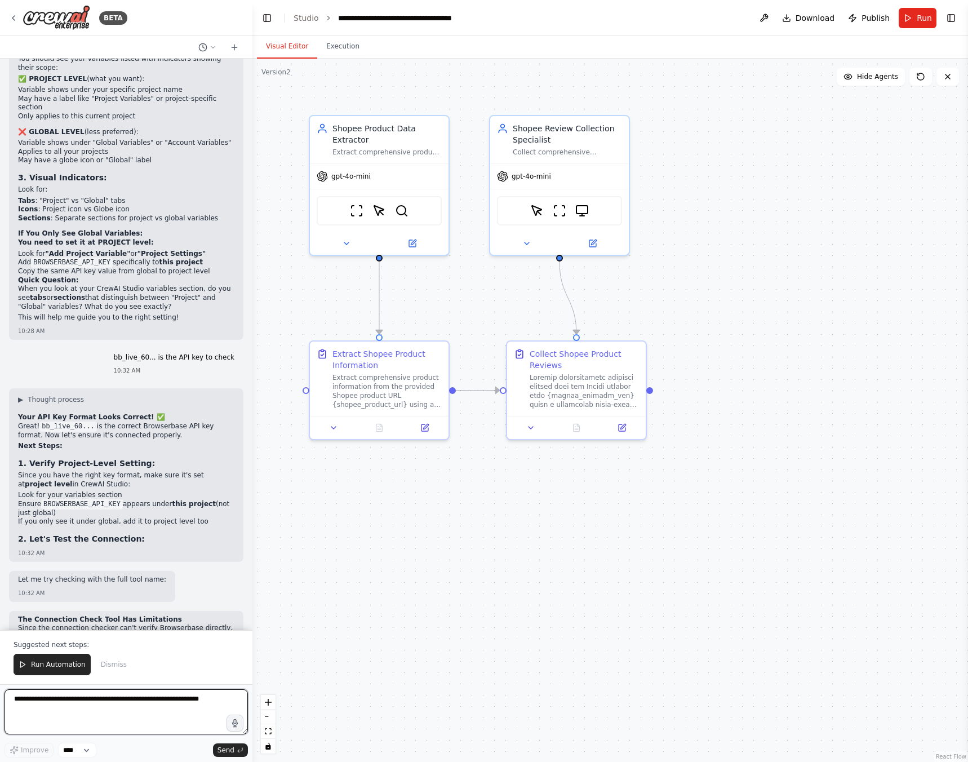
click at [116, 709] on textarea at bounding box center [126, 711] width 243 height 45
type textarea "*"
type textarea "**********"
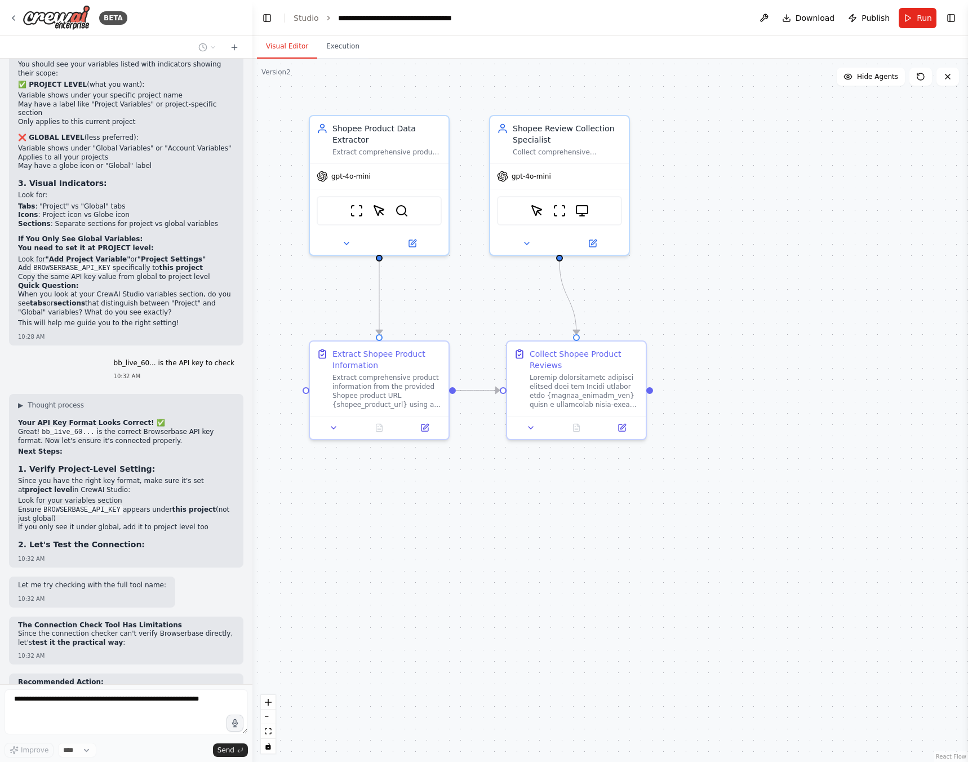
scroll to position [6543, 0]
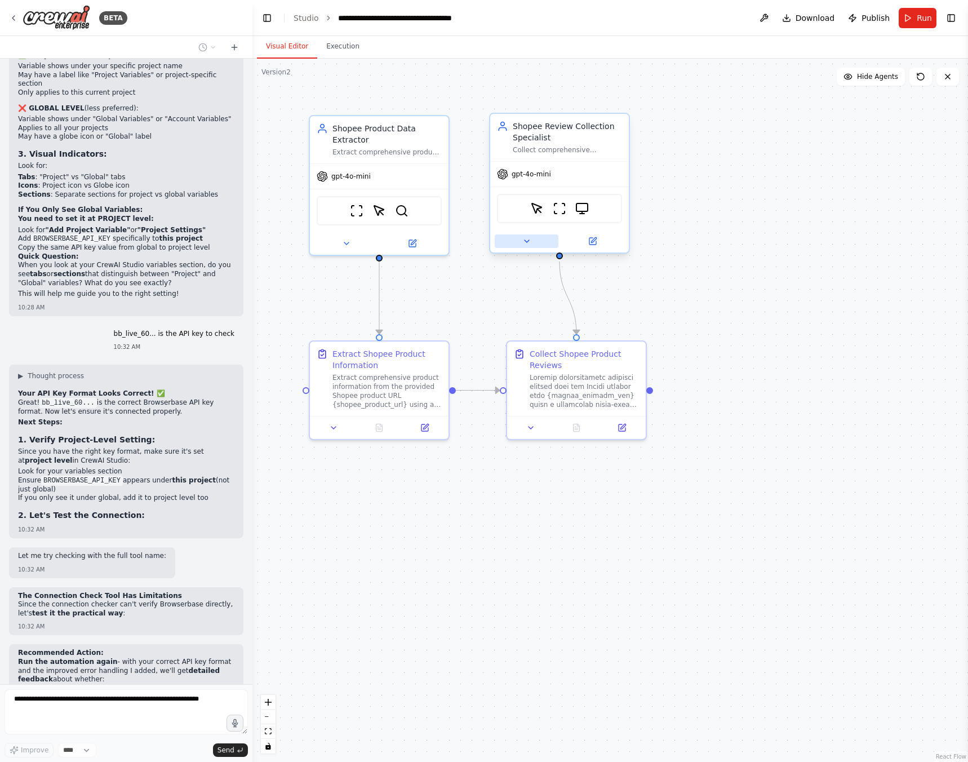
click at [526, 247] on button at bounding box center [527, 241] width 64 height 14
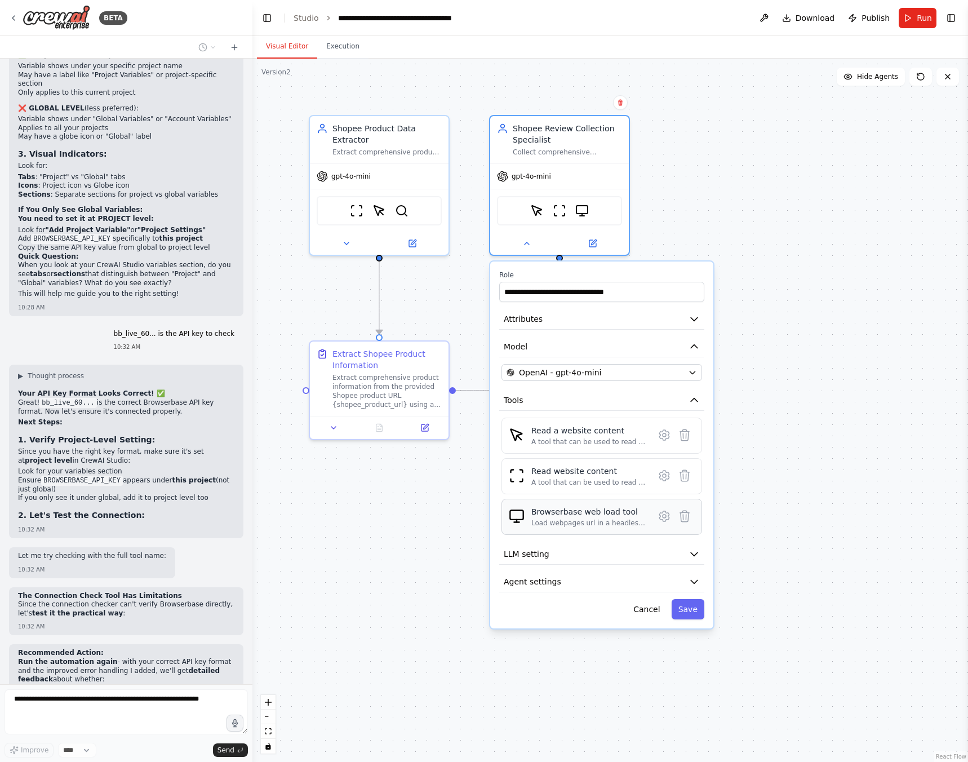
click at [565, 522] on div "Load webpages url in a headless browser using Browserbase and return the conten…" at bounding box center [589, 522] width 116 height 9
click at [664, 520] on icon at bounding box center [664, 516] width 10 height 10
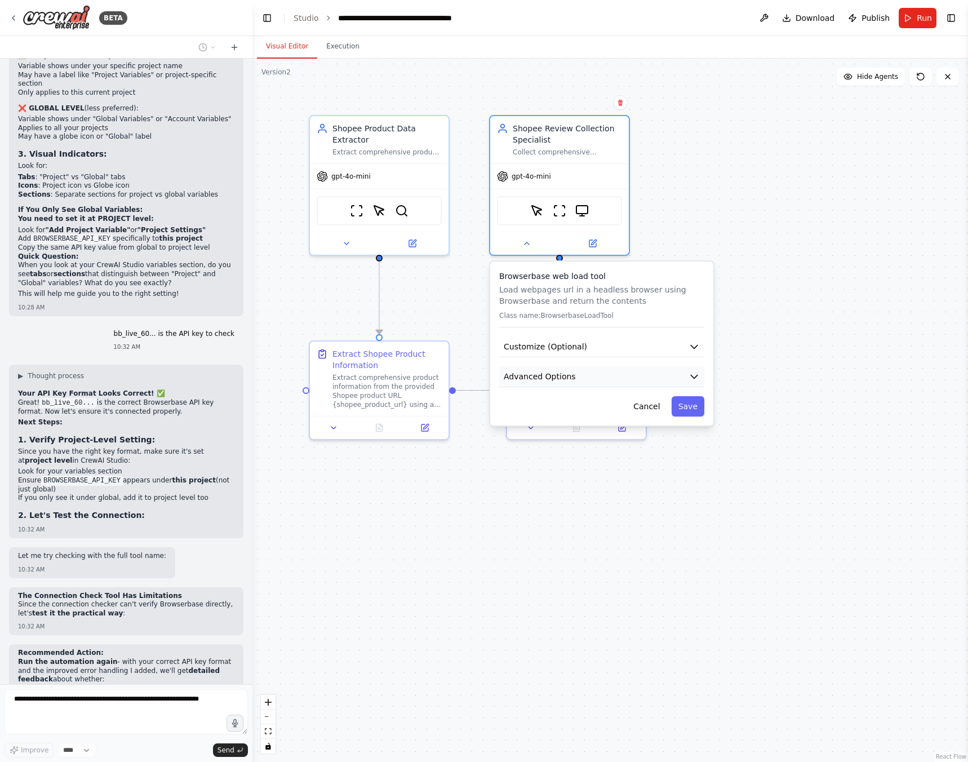
click at [575, 373] on button "Advanced Options" at bounding box center [601, 376] width 205 height 21
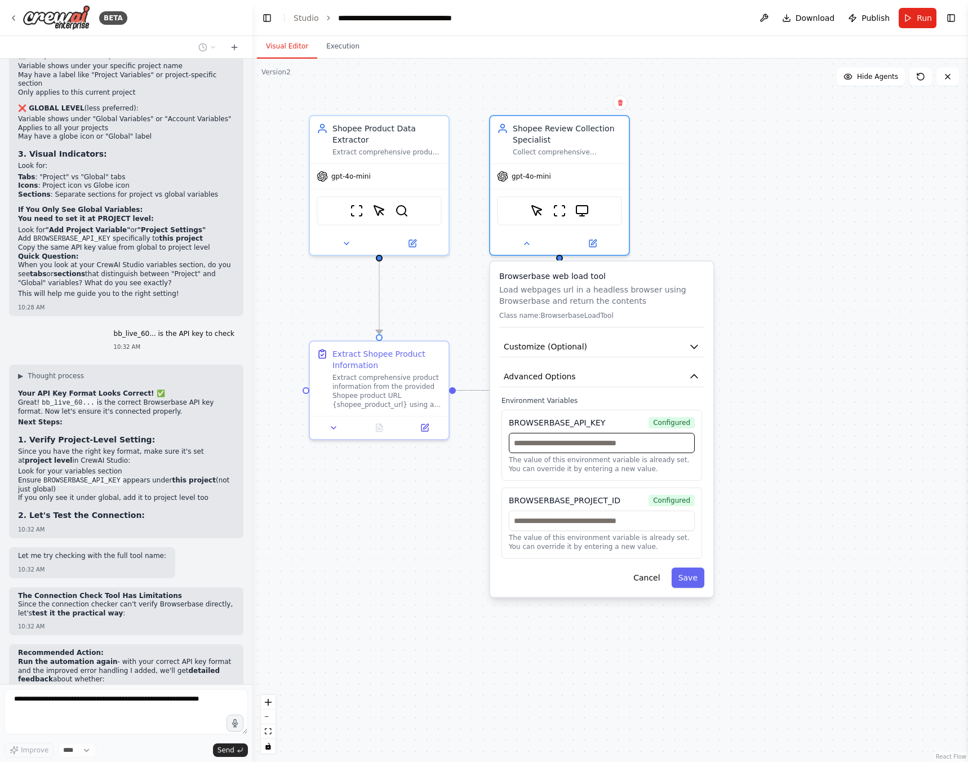
click at [604, 450] on input "text" at bounding box center [602, 443] width 186 height 20
click at [556, 447] on input "text" at bounding box center [602, 443] width 186 height 20
paste input "**********"
type input "**********"
click at [557, 525] on input "text" at bounding box center [602, 520] width 186 height 20
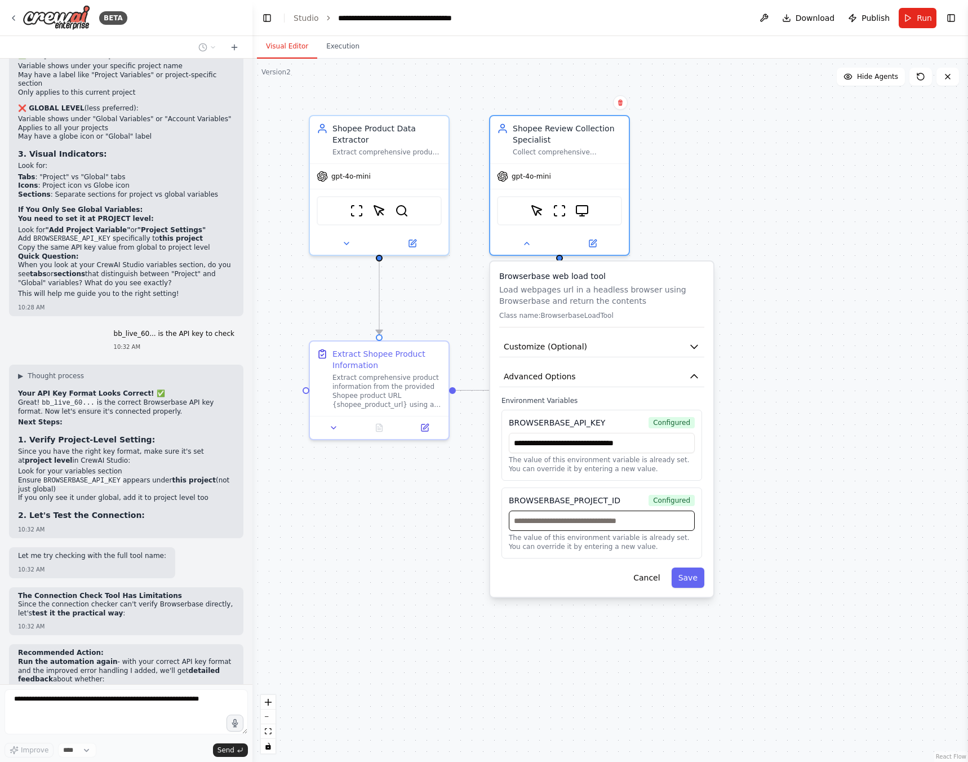
paste input "**********"
type input "**********"
click at [694, 582] on button "Save" at bounding box center [688, 577] width 33 height 20
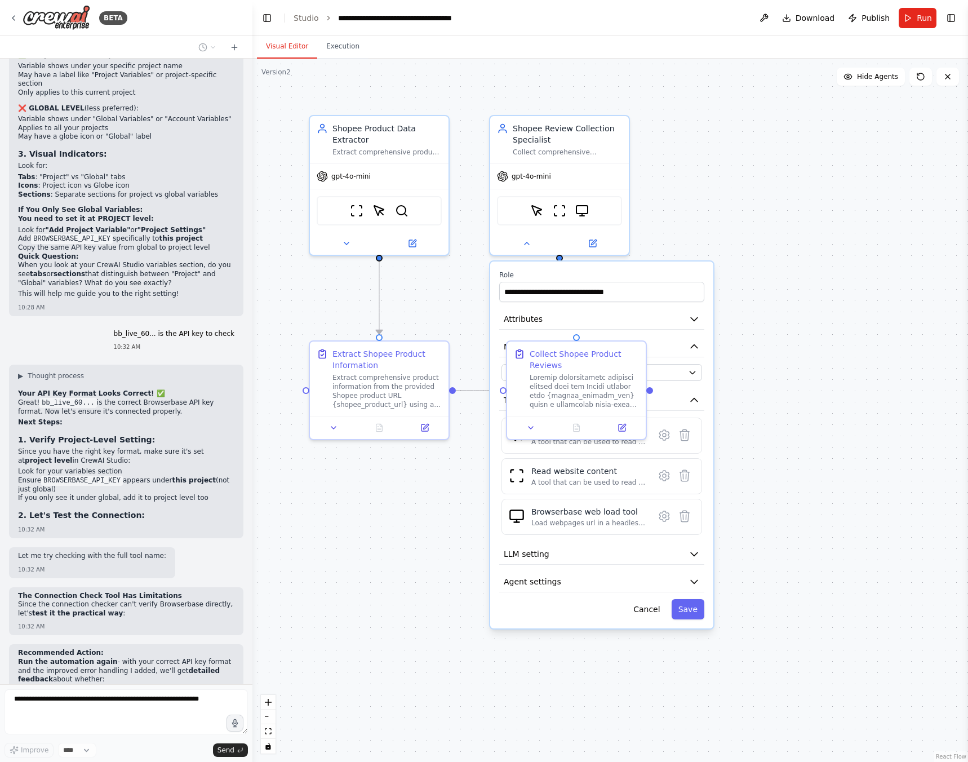
click at [794, 598] on div ".deletable-edge-delete-btn { width: 20px; height: 20px; border: 0px solid #ffff…" at bounding box center [610, 410] width 716 height 703
click at [600, 523] on div "Load webpages url in a headless browser using Browserbase and return the conten…" at bounding box center [589, 522] width 116 height 9
click at [664, 525] on button at bounding box center [664, 516] width 20 height 20
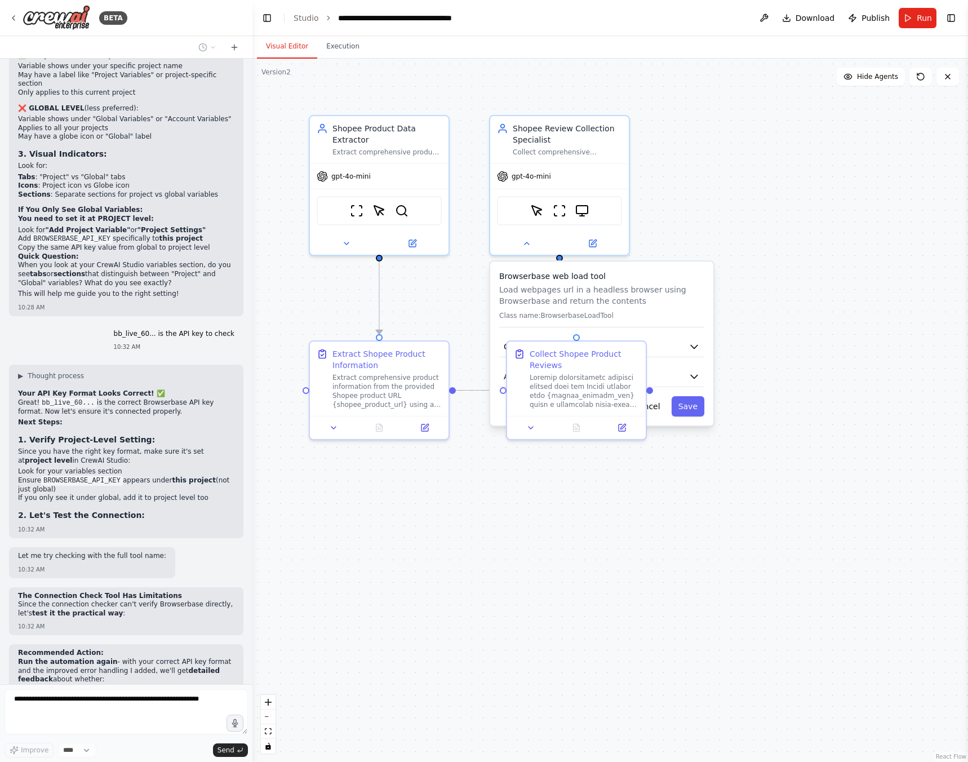
click at [664, 525] on div ".deletable-edge-delete-btn { width: 20px; height: 20px; border: 0px solid #ffff…" at bounding box center [610, 410] width 716 height 703
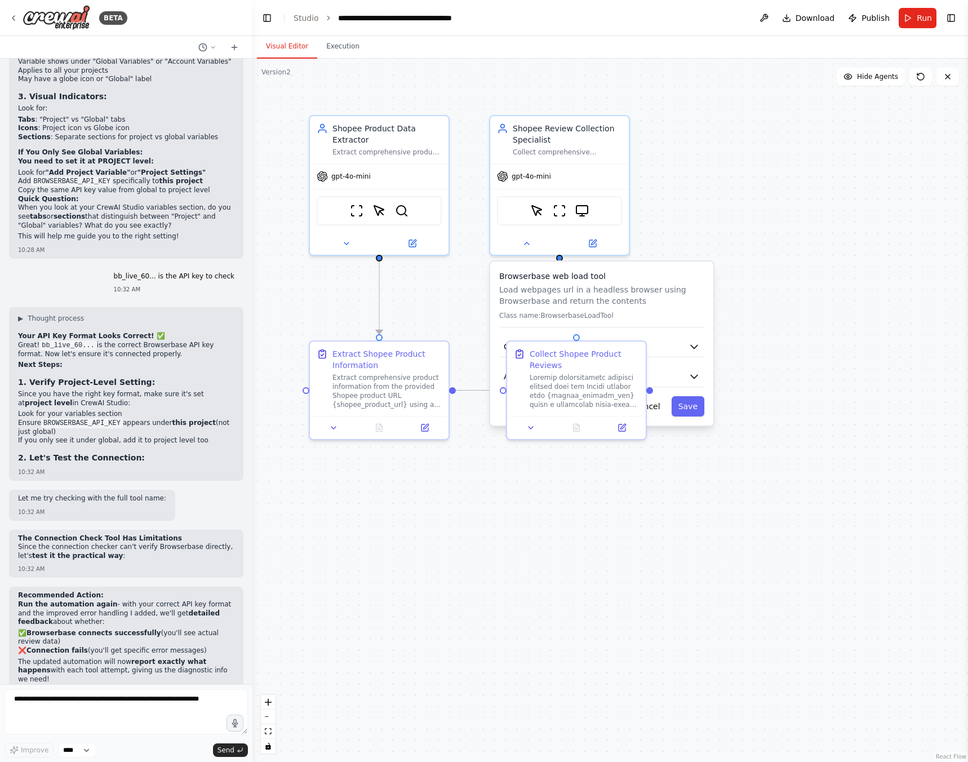
click at [561, 509] on div ".deletable-edge-delete-btn { width: 20px; height: 20px; border: 0px solid #ffff…" at bounding box center [610, 410] width 716 height 703
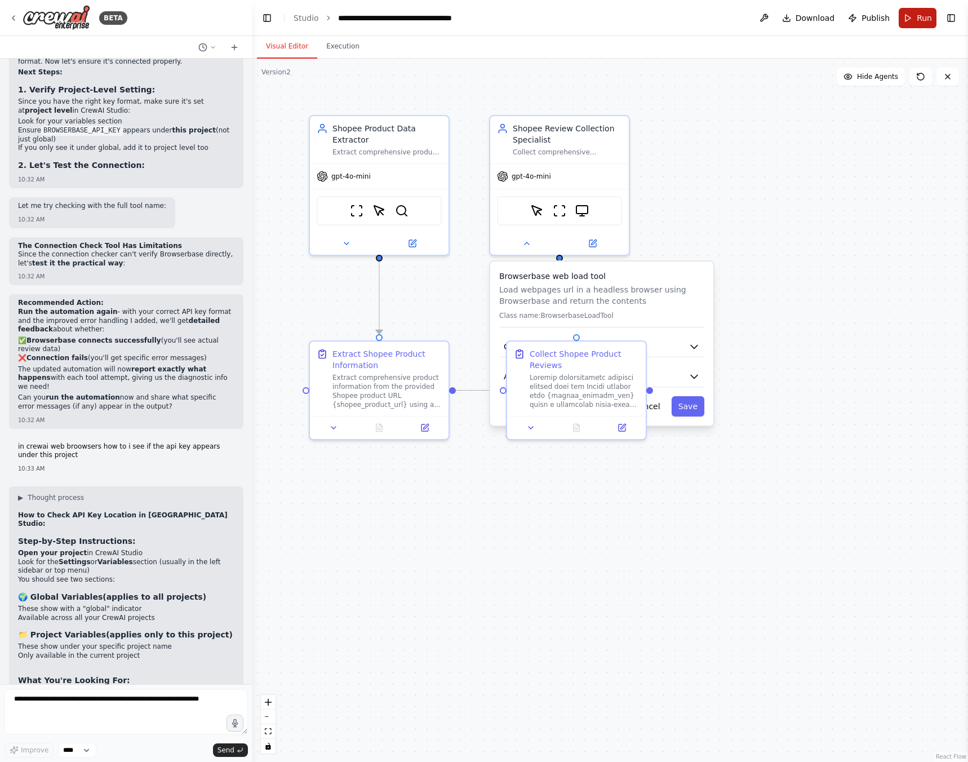
scroll to position [6902, 0]
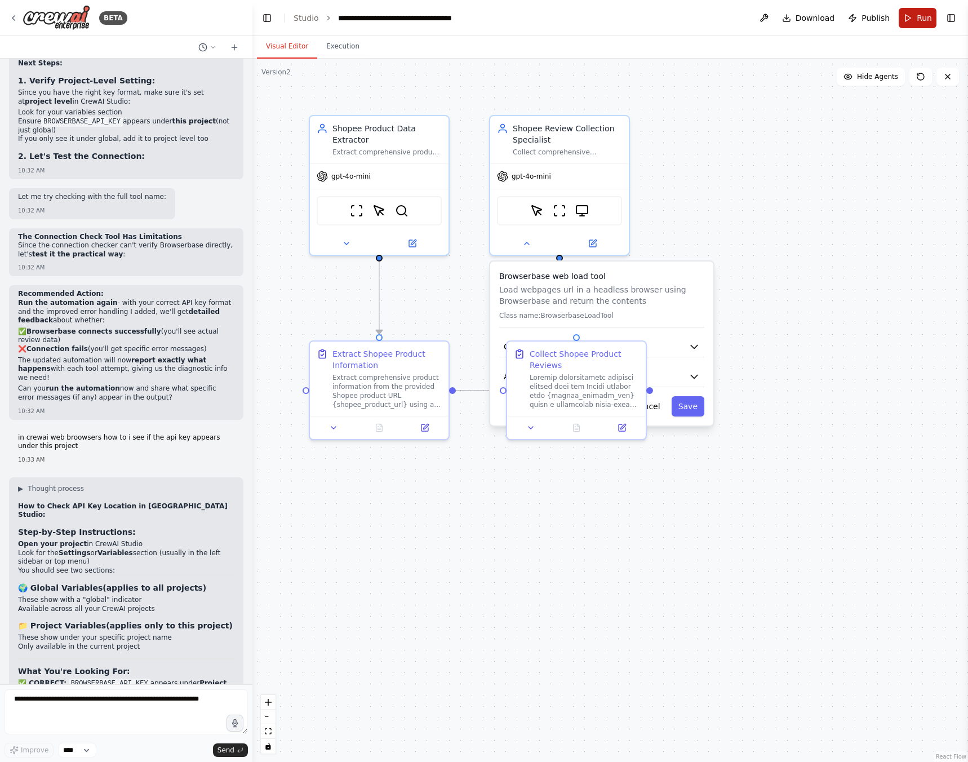
click at [912, 17] on button "Run" at bounding box center [918, 18] width 38 height 20
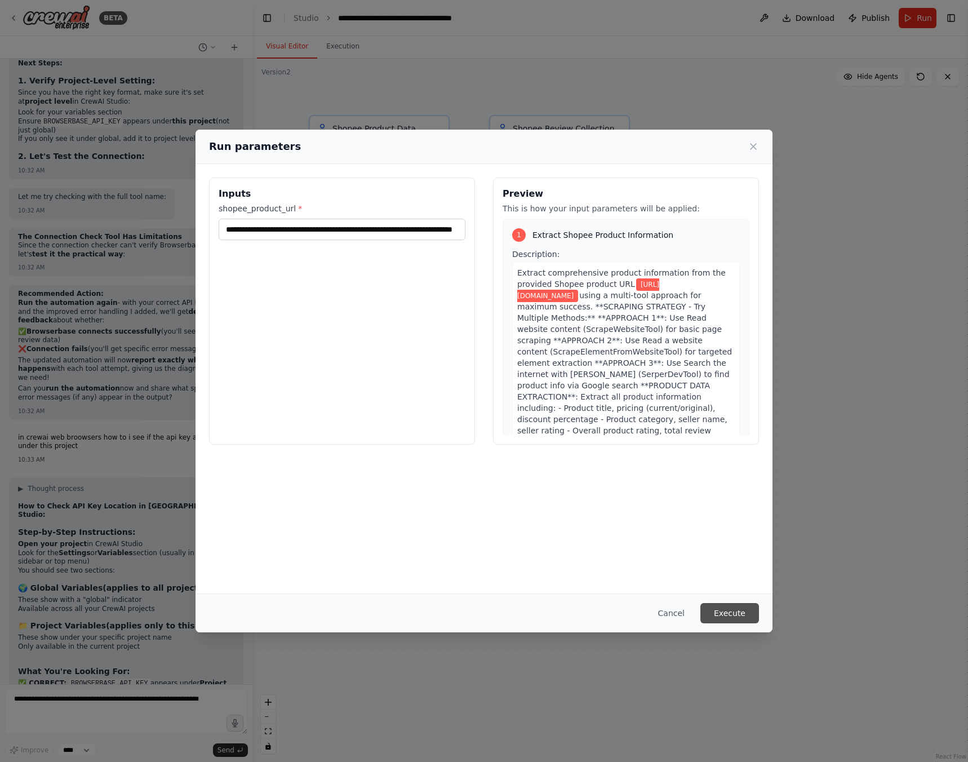
click at [730, 612] on button "Execute" at bounding box center [729, 613] width 59 height 20
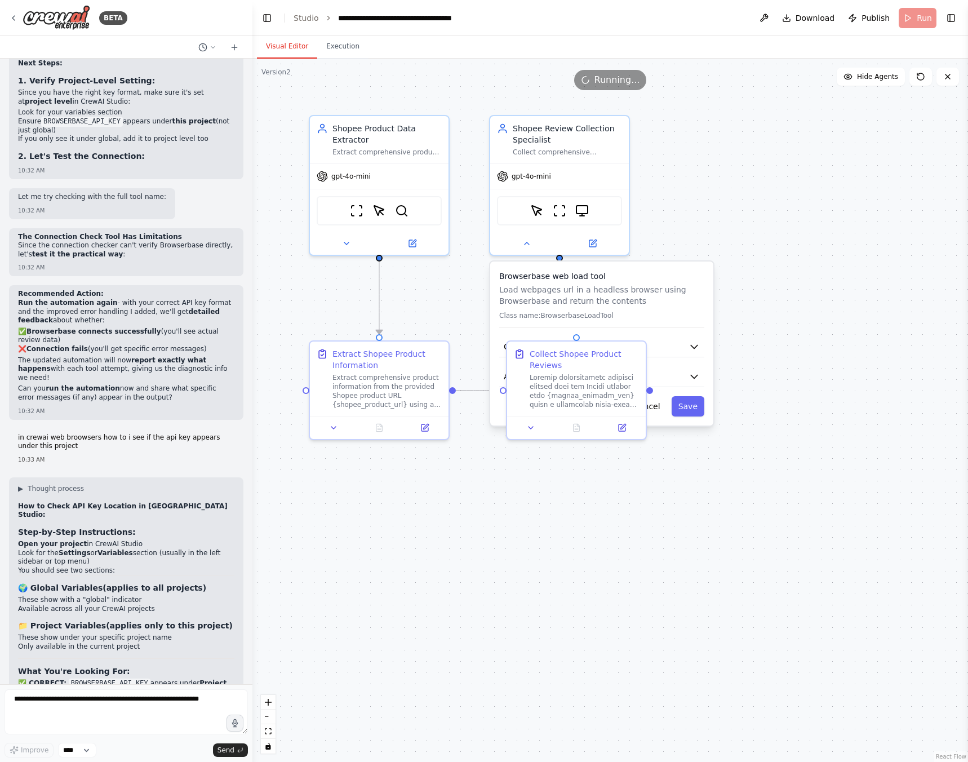
click at [670, 575] on div ".deletable-edge-delete-btn { width: 20px; height: 20px; border: 0px solid #ffff…" at bounding box center [610, 410] width 716 height 703
click at [336, 42] on button "Execution" at bounding box center [342, 47] width 51 height 24
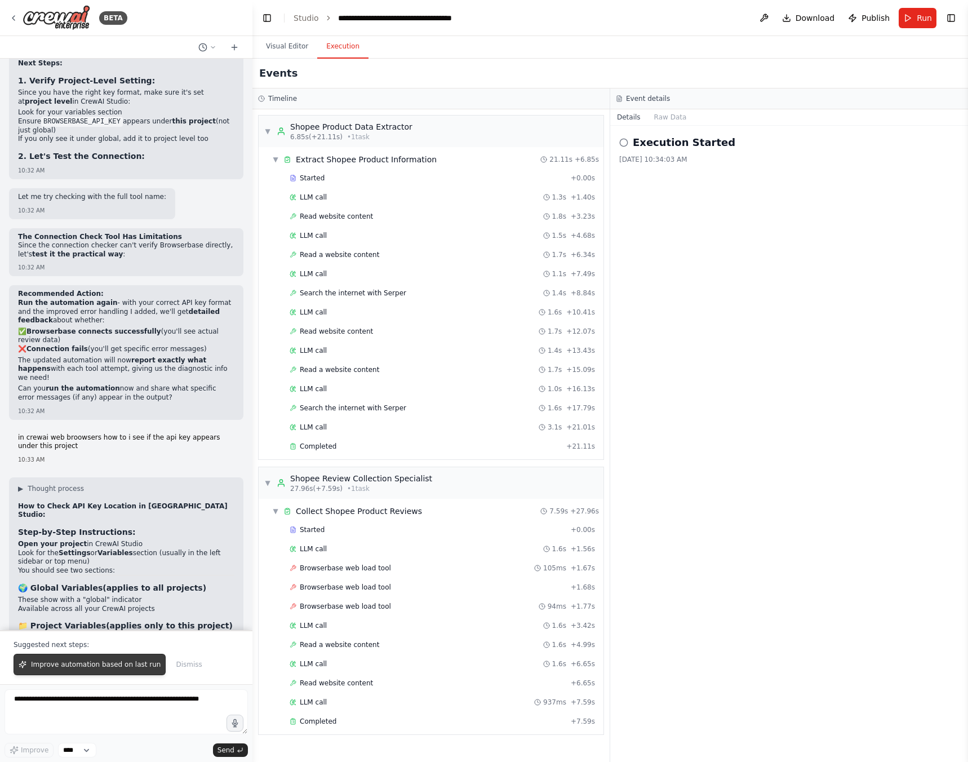
click at [99, 665] on span "Improve automation based on last run" at bounding box center [96, 664] width 130 height 9
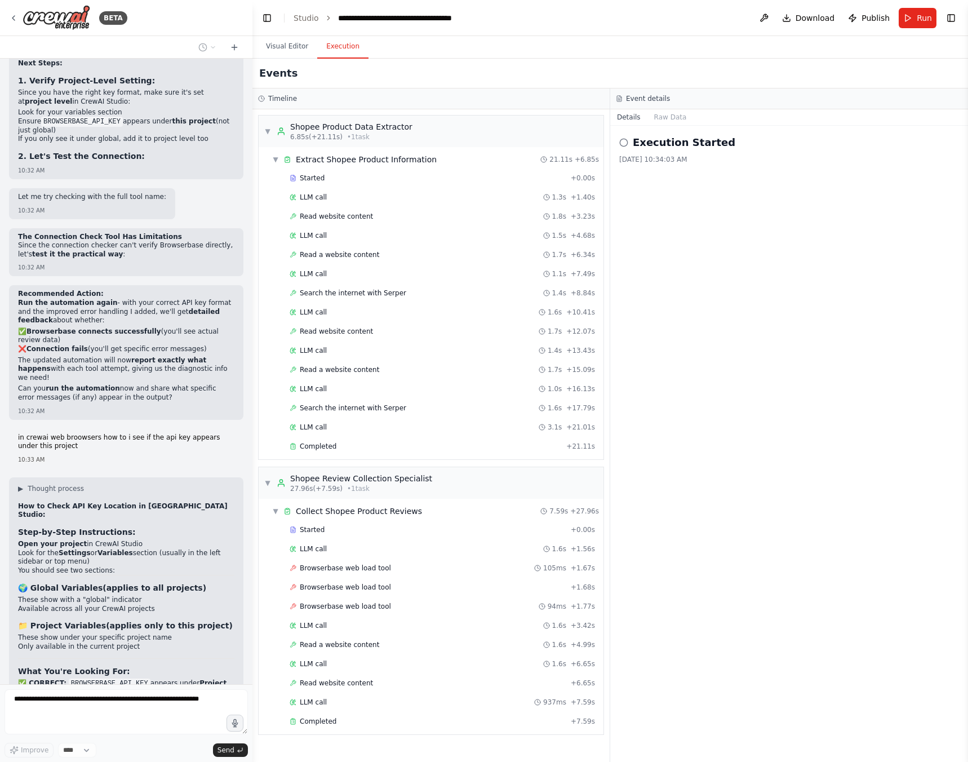
scroll to position [6931, 0]
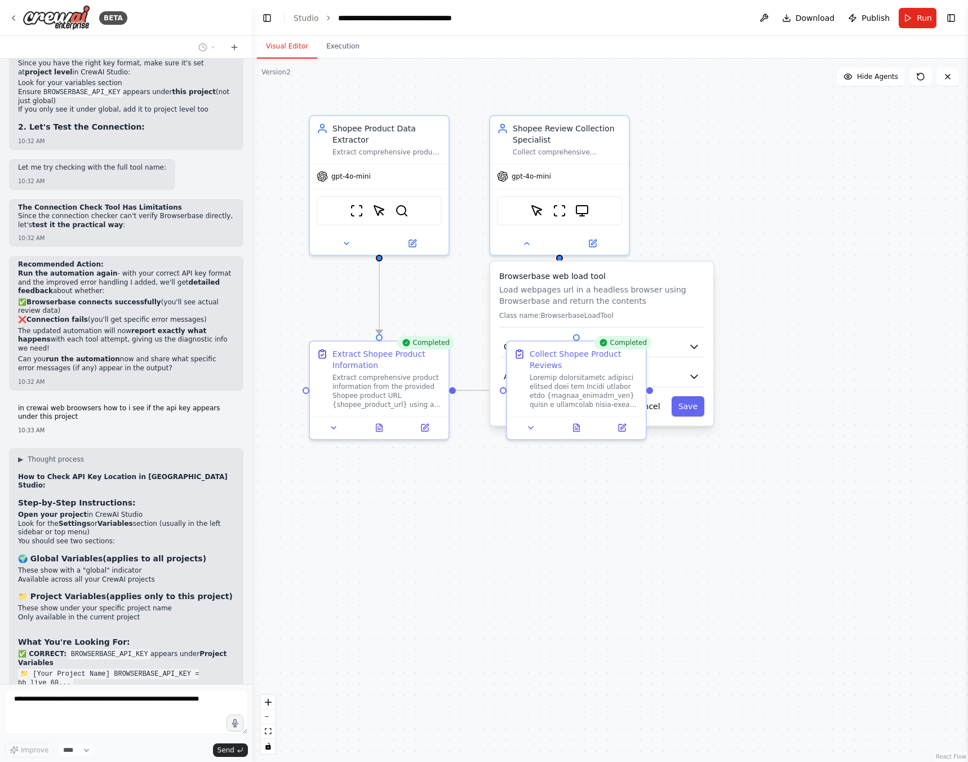
click at [294, 45] on button "Visual Editor" at bounding box center [287, 47] width 60 height 24
click at [672, 504] on div ".deletable-edge-delete-btn { width: 20px; height: 20px; border: 0px solid #ffff…" at bounding box center [610, 410] width 716 height 703
click at [685, 270] on div "Browserbase web load tool Load webpages url in a headless browser using Browser…" at bounding box center [601, 343] width 223 height 164
click at [352, 363] on div "Extract Shopee Product Information" at bounding box center [386, 357] width 109 height 23
click at [494, 560] on div ".deletable-edge-delete-btn { width: 20px; height: 20px; border: 0px solid #ffff…" at bounding box center [610, 410] width 716 height 703
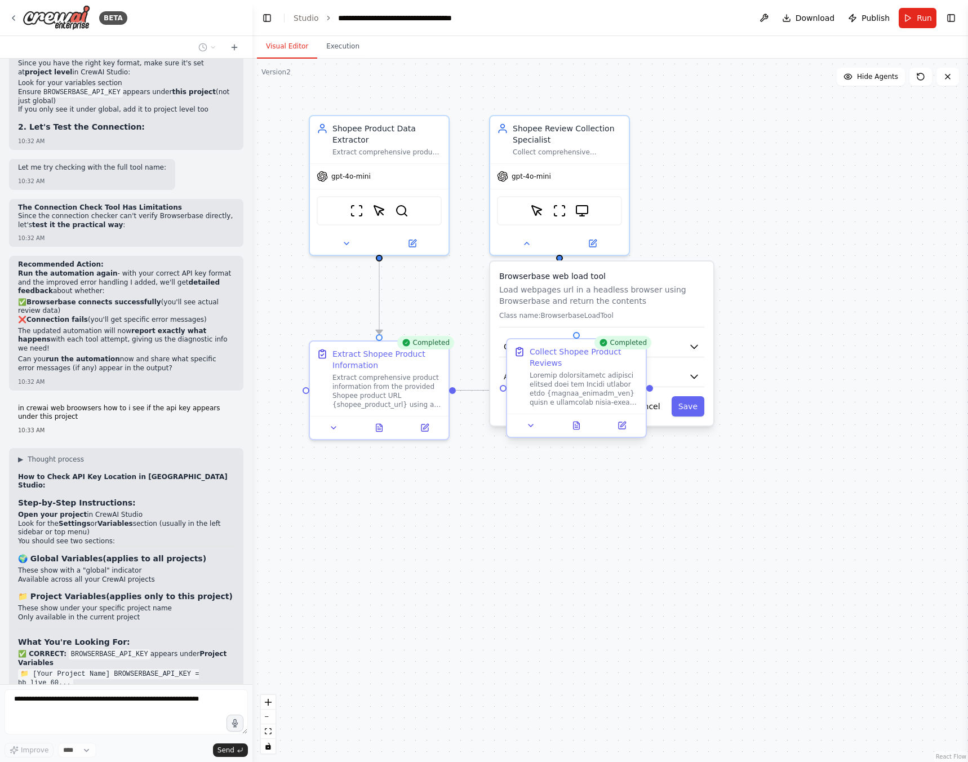
click at [581, 433] on div at bounding box center [576, 425] width 139 height 23
click at [574, 494] on div ".deletable-edge-delete-btn { width: 20px; height: 20px; border: 0px solid #ffff…" at bounding box center [610, 410] width 716 height 703
click at [580, 439] on div "Completed Collect Shopee Product Reviews" at bounding box center [576, 390] width 141 height 100
click at [580, 434] on div at bounding box center [576, 425] width 139 height 23
click at [584, 499] on div ".deletable-edge-delete-btn { width: 20px; height: 20px; border: 0px solid #ffff…" at bounding box center [610, 410] width 716 height 703
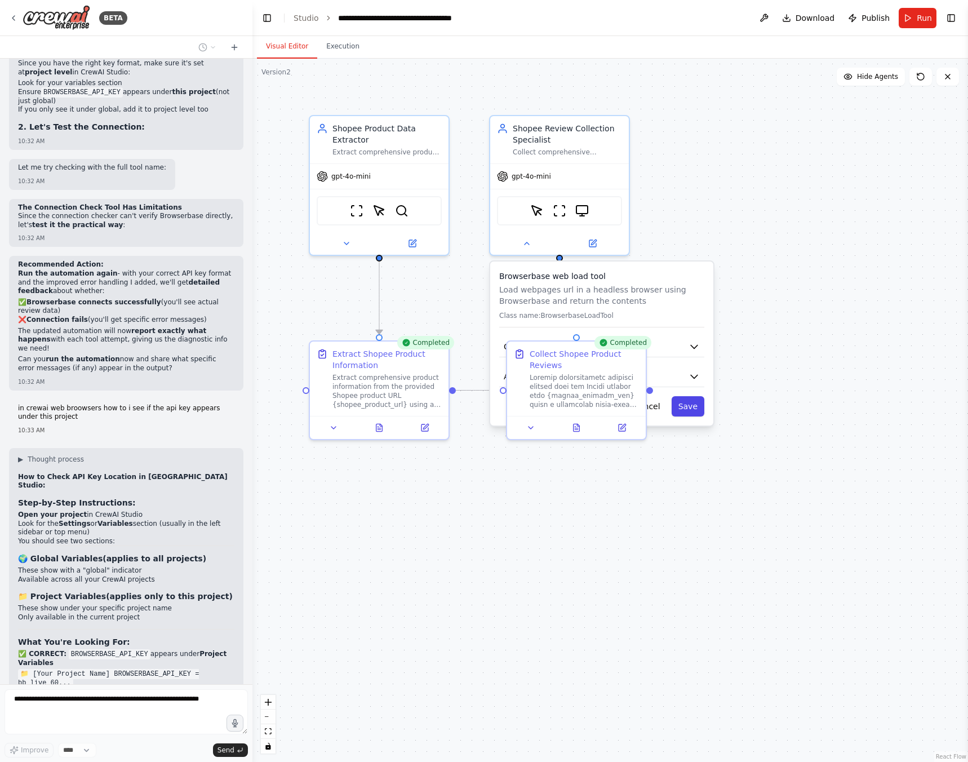
click at [682, 415] on button "Save" at bounding box center [688, 406] width 33 height 20
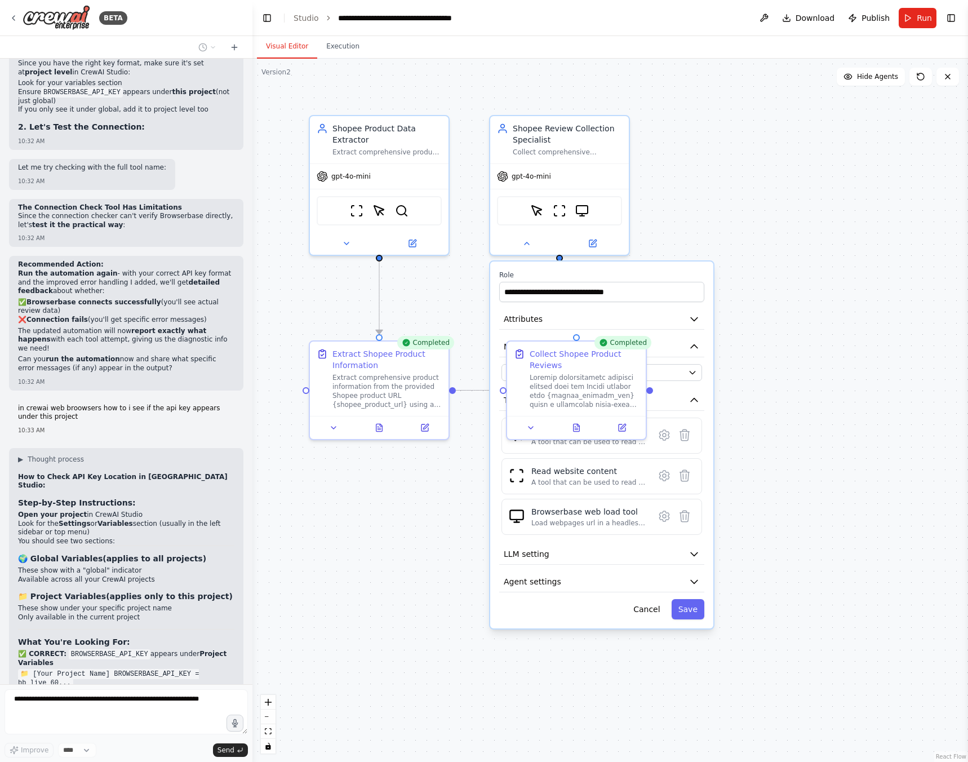
click at [752, 445] on div ".deletable-edge-delete-btn { width: 20px; height: 20px; border: 0px solid #ffff…" at bounding box center [610, 410] width 716 height 703
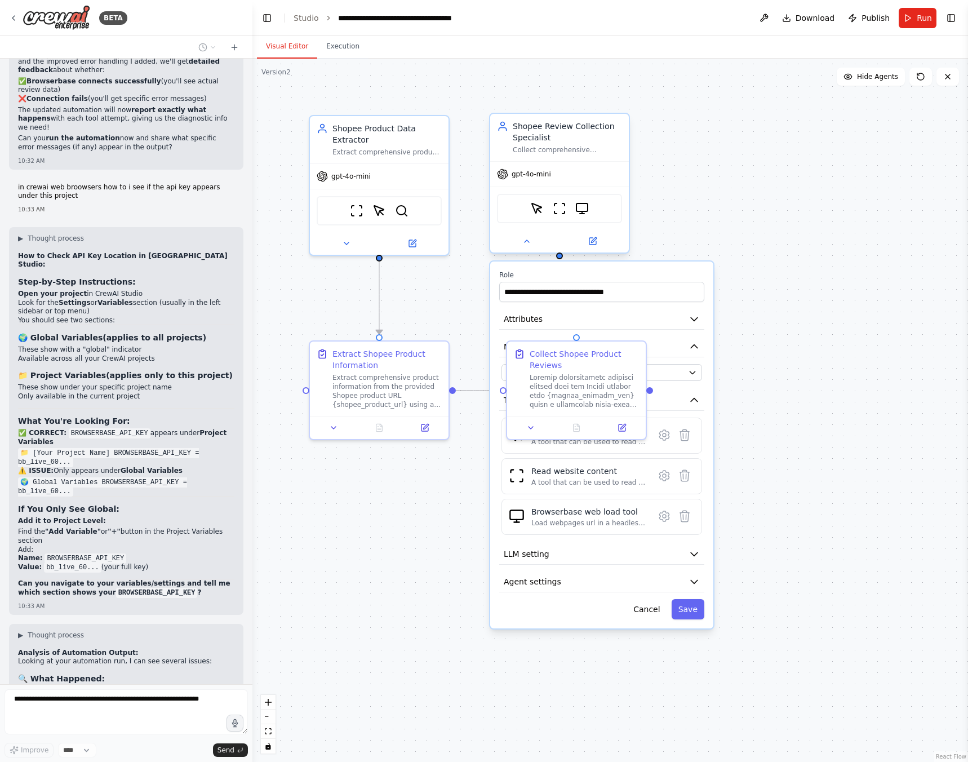
click at [549, 132] on div "Shopee Review Collection Specialist" at bounding box center [567, 132] width 109 height 23
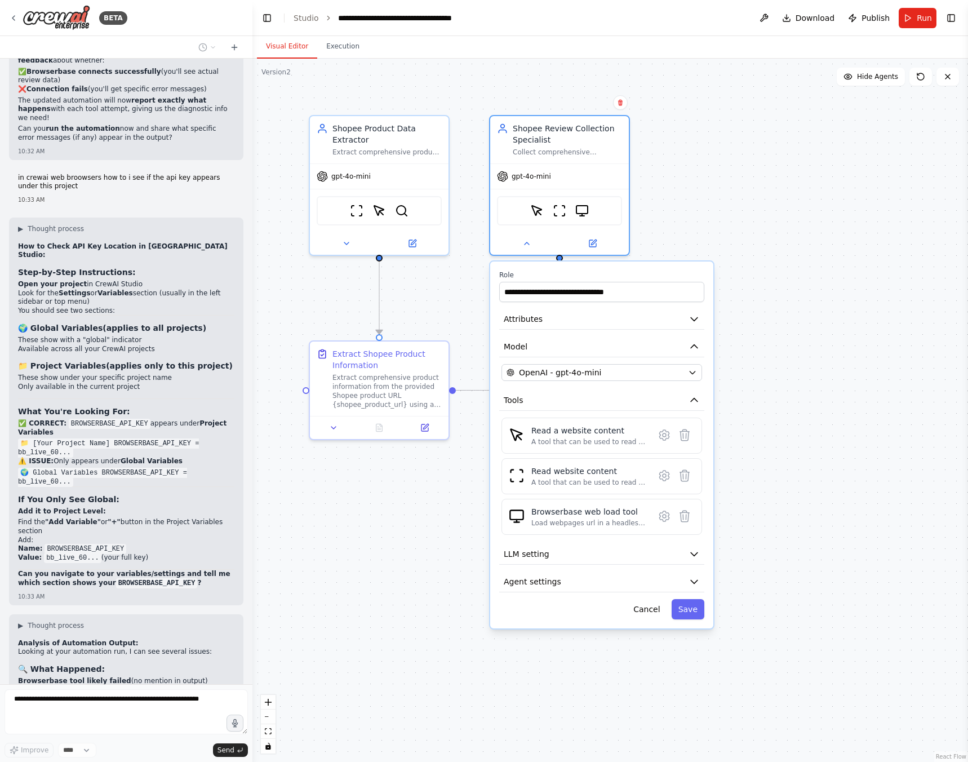
click at [419, 541] on div ".deletable-edge-delete-btn { width: 20px; height: 20px; border: 0px solid #ffff…" at bounding box center [610, 410] width 716 height 703
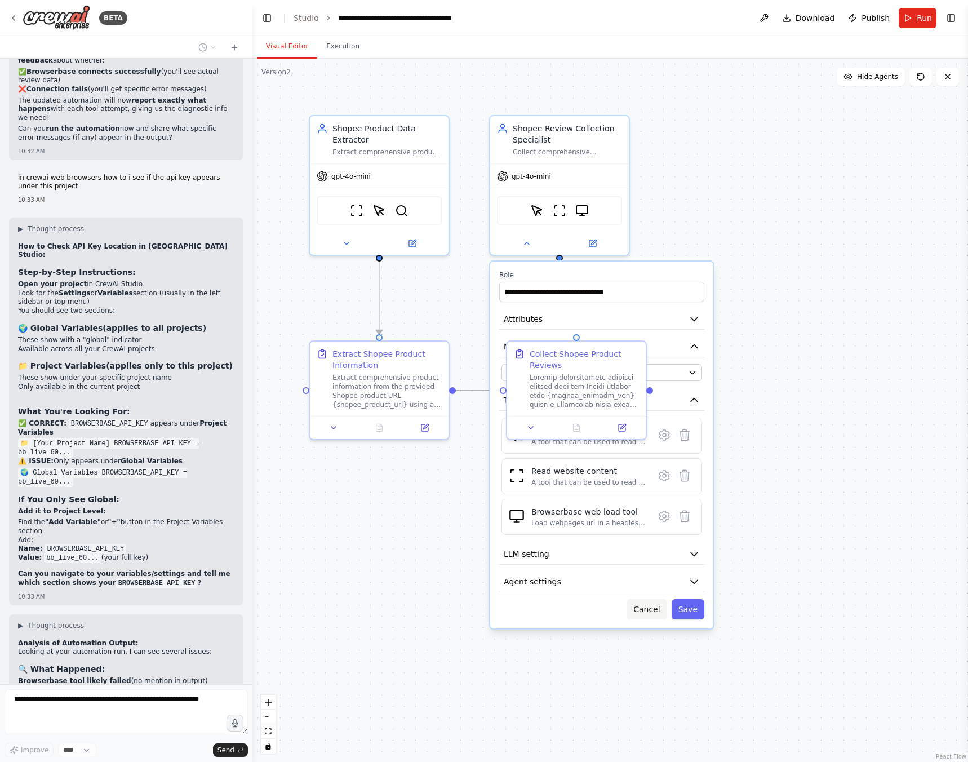
click at [650, 615] on button "Cancel" at bounding box center [646, 609] width 40 height 20
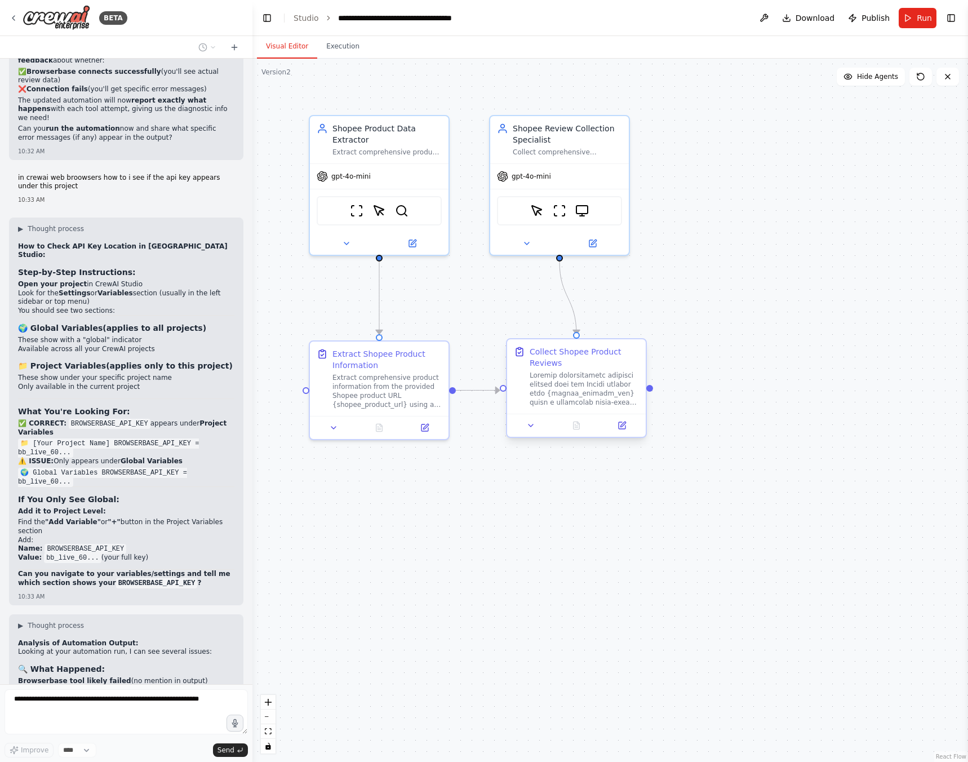
click at [576, 434] on div at bounding box center [576, 425] width 139 height 23
click at [532, 241] on button at bounding box center [527, 241] width 64 height 14
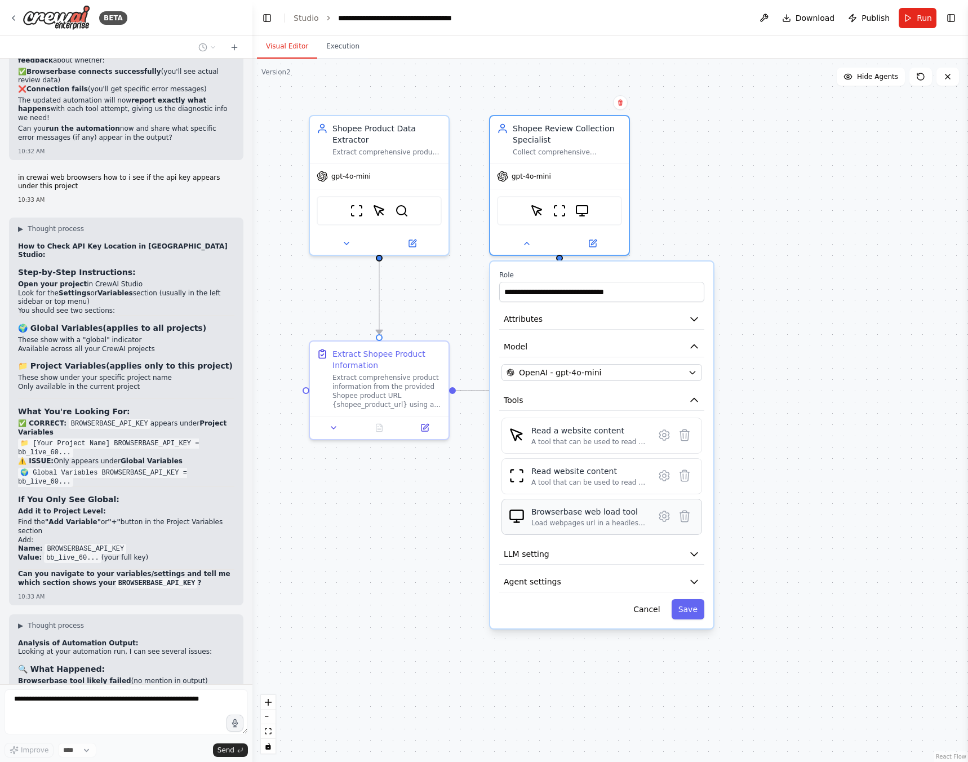
click at [567, 518] on div "Load webpages url in a headless browser using Browserbase and return the conten…" at bounding box center [589, 522] width 116 height 9
click at [660, 518] on icon at bounding box center [664, 516] width 10 height 10
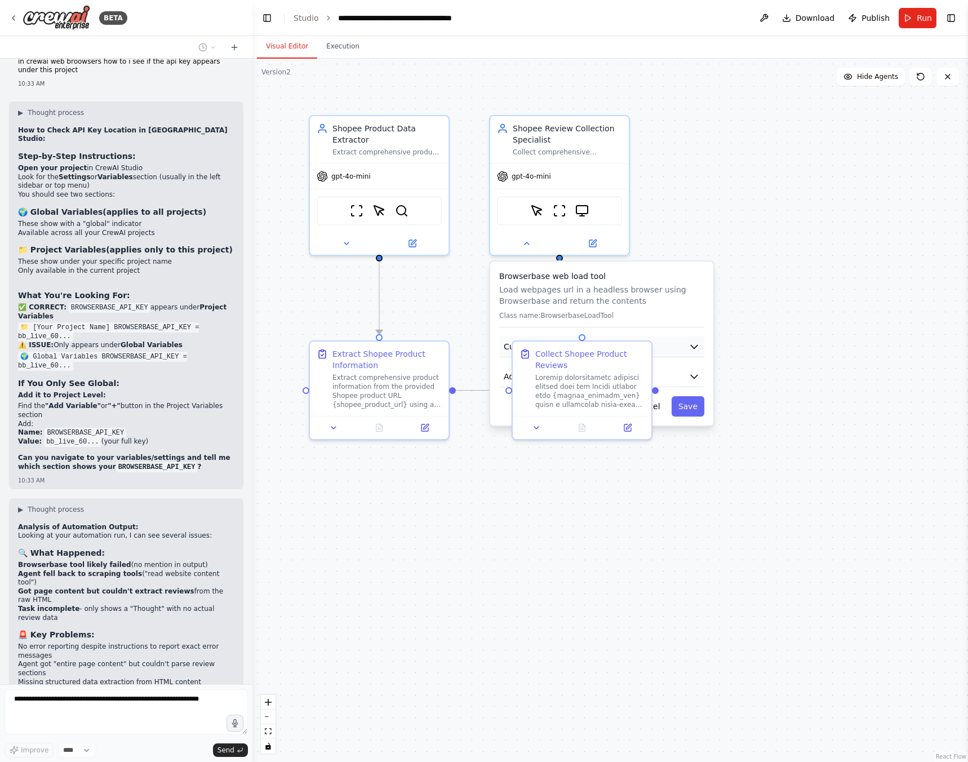
scroll to position [7286, 0]
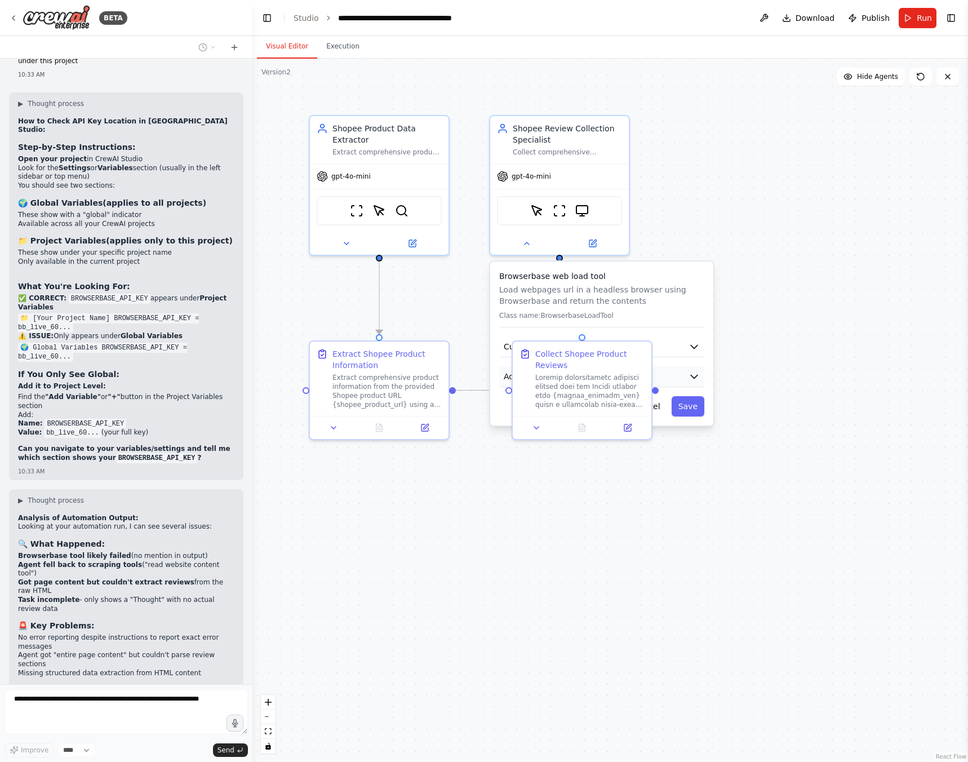
click at [695, 376] on icon "button" at bounding box center [694, 376] width 7 height 3
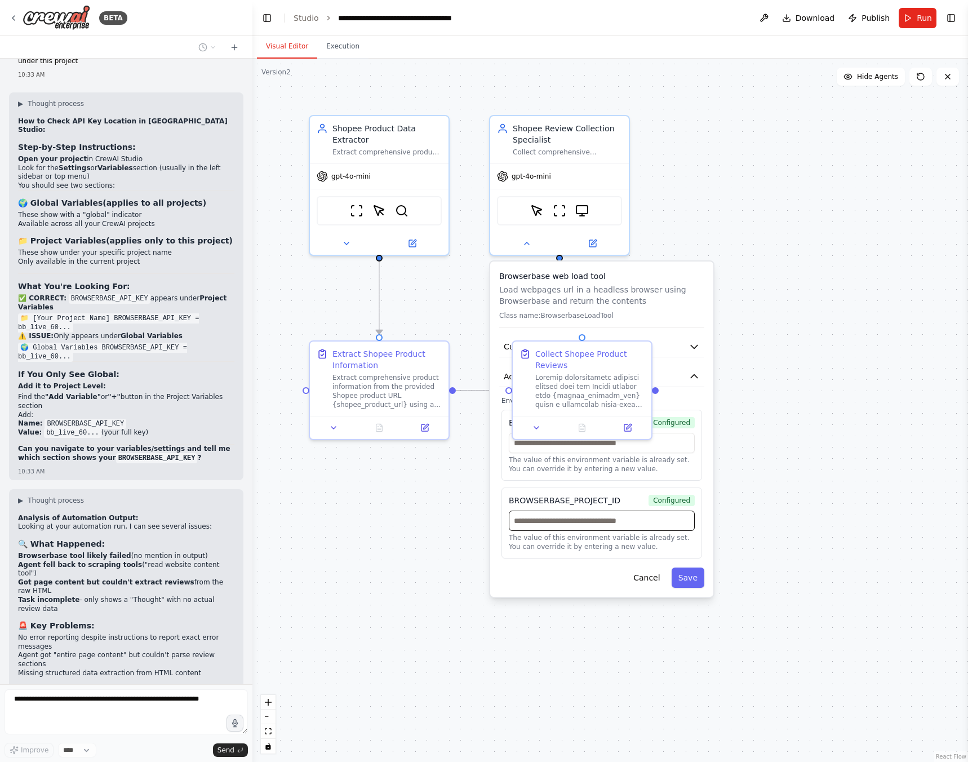
click at [588, 525] on input "text" at bounding box center [602, 520] width 186 height 20
click at [797, 488] on div ".deletable-edge-delete-btn { width: 20px; height: 20px; border: 0px solid #ffff…" at bounding box center [610, 410] width 716 height 703
click at [647, 584] on button "Cancel" at bounding box center [646, 577] width 40 height 20
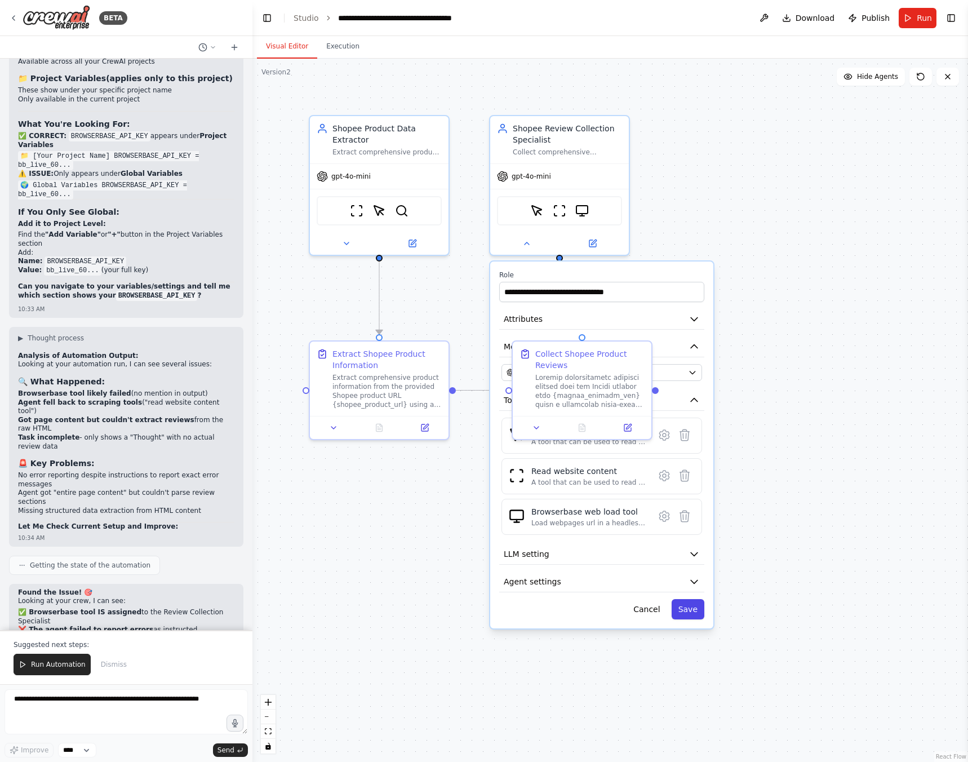
click at [691, 614] on button "Save" at bounding box center [688, 609] width 33 height 20
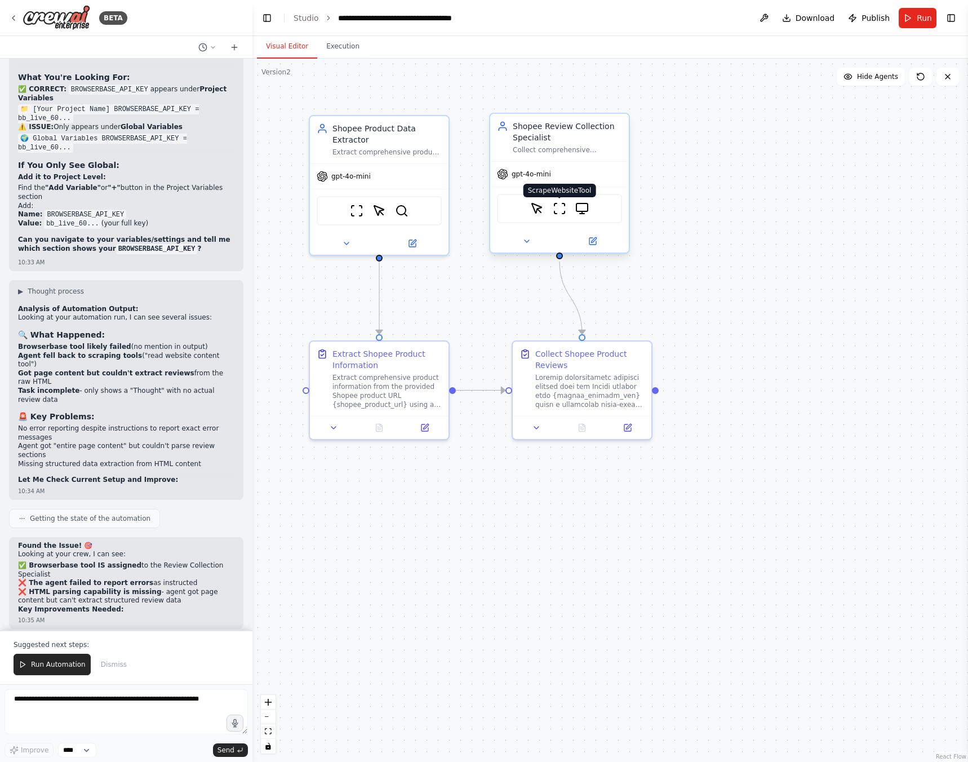
scroll to position [7496, 0]
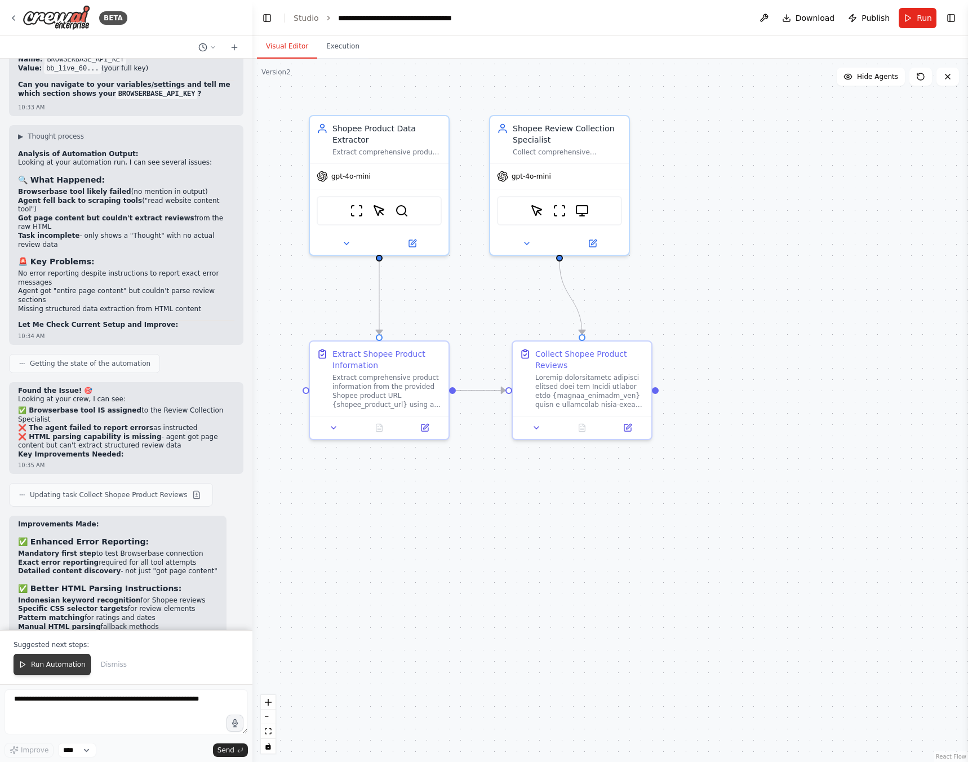
click at [45, 664] on span "Run Automation" at bounding box center [58, 664] width 55 height 9
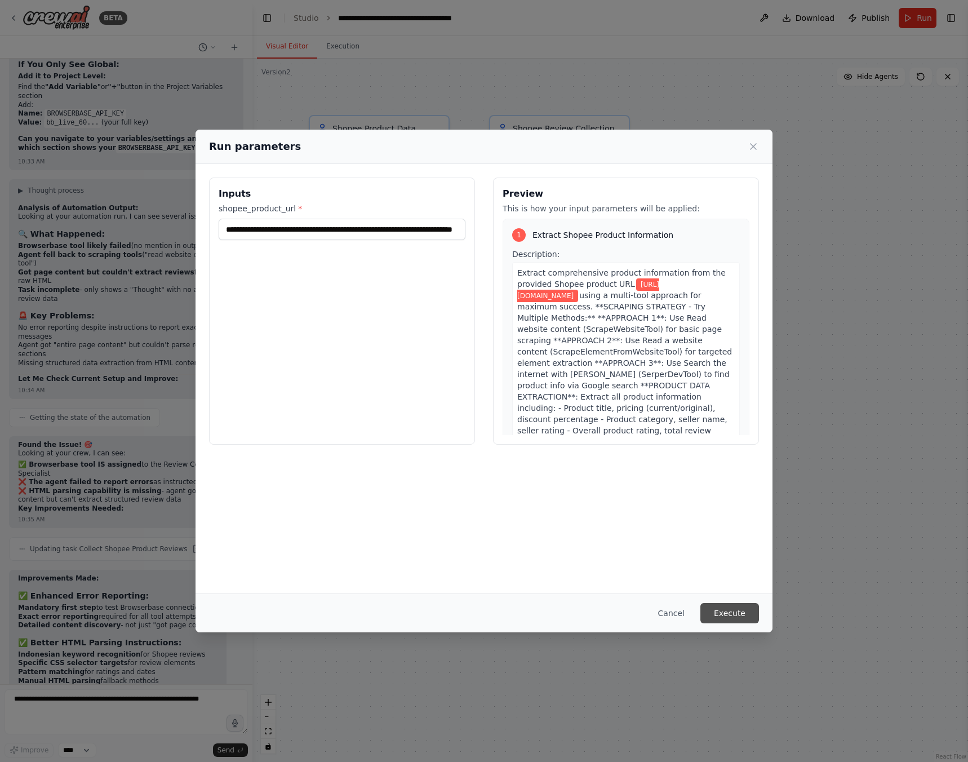
click at [743, 616] on button "Execute" at bounding box center [729, 613] width 59 height 20
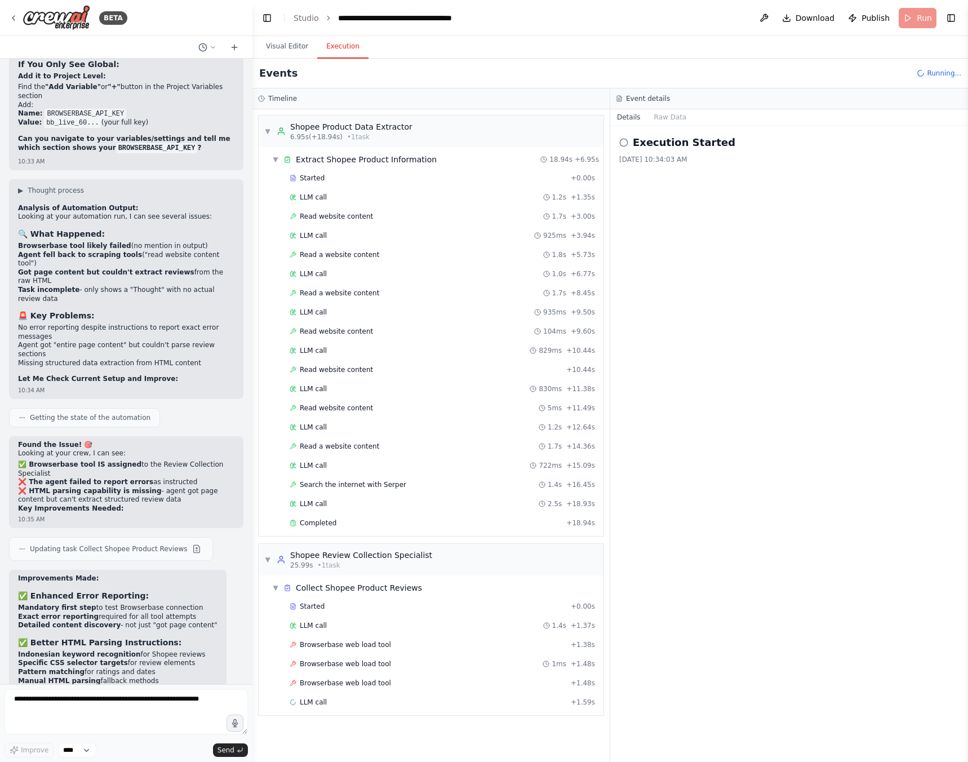
click at [342, 42] on button "Execution" at bounding box center [342, 47] width 51 height 24
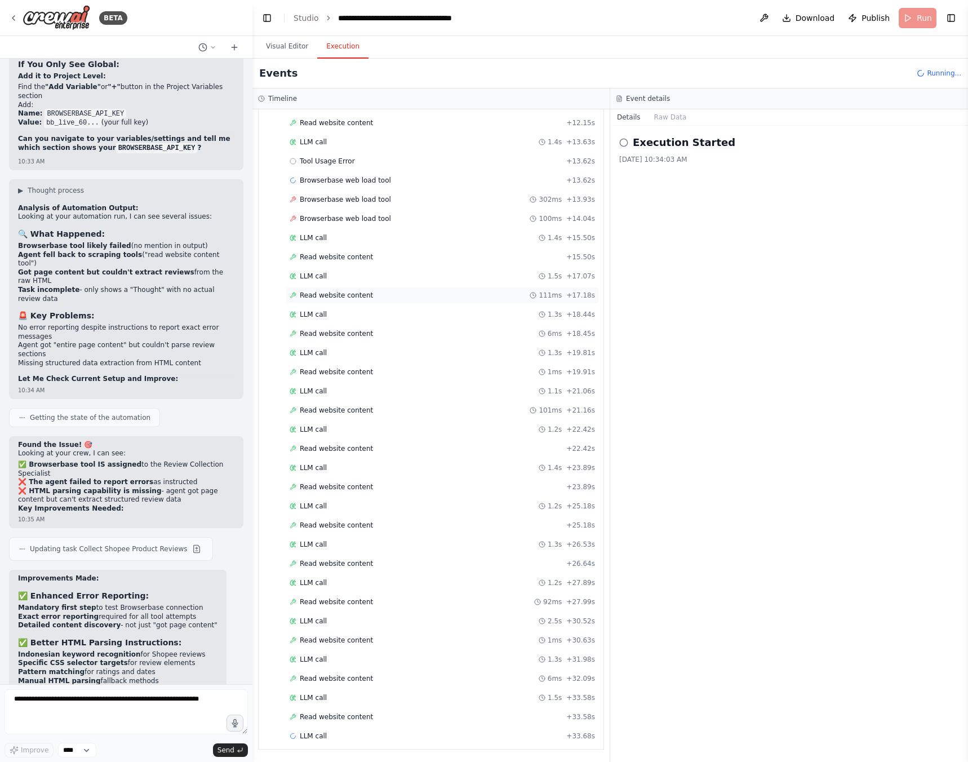
scroll to position [0, 0]
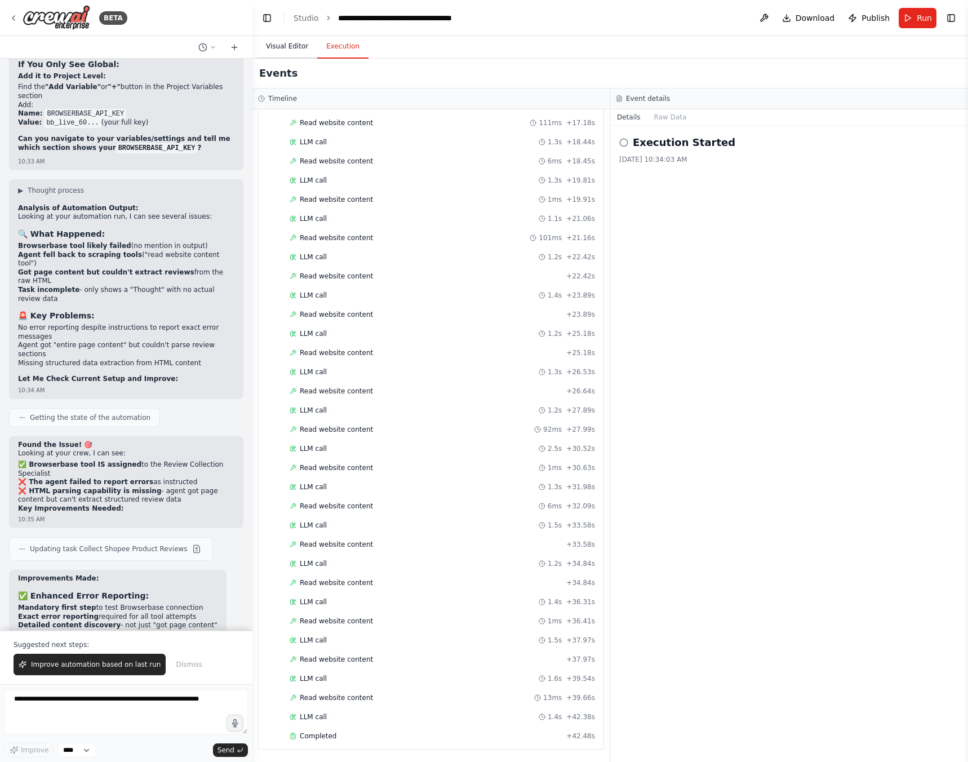
click at [279, 48] on button "Visual Editor" at bounding box center [287, 47] width 60 height 24
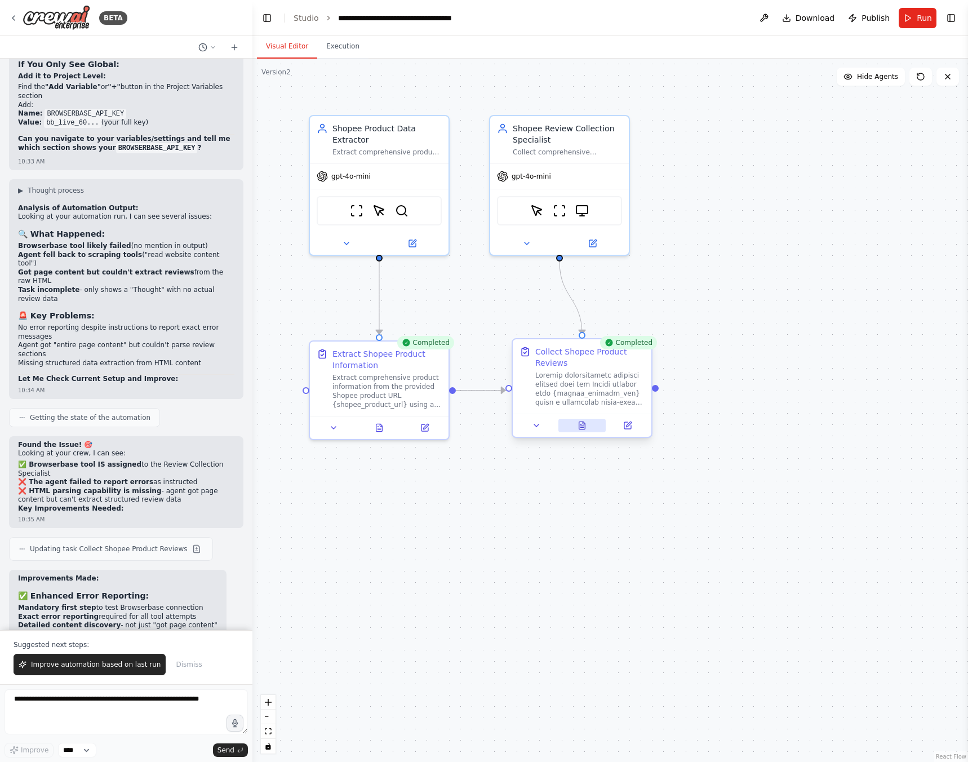
click at [583, 423] on icon at bounding box center [584, 422] width 2 height 2
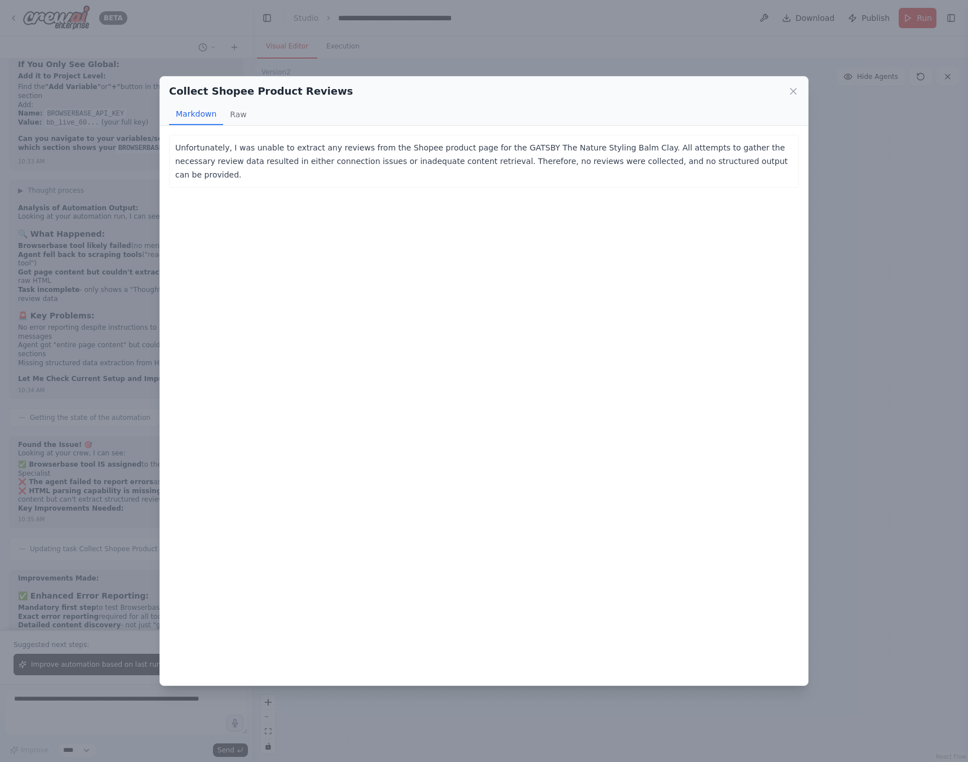
click at [787, 91] on div "Collect Shopee Product Reviews" at bounding box center [484, 91] width 630 height 16
click at [787, 95] on div "Collect Shopee Product Reviews" at bounding box center [484, 91] width 630 height 16
click at [789, 95] on icon at bounding box center [793, 91] width 11 height 11
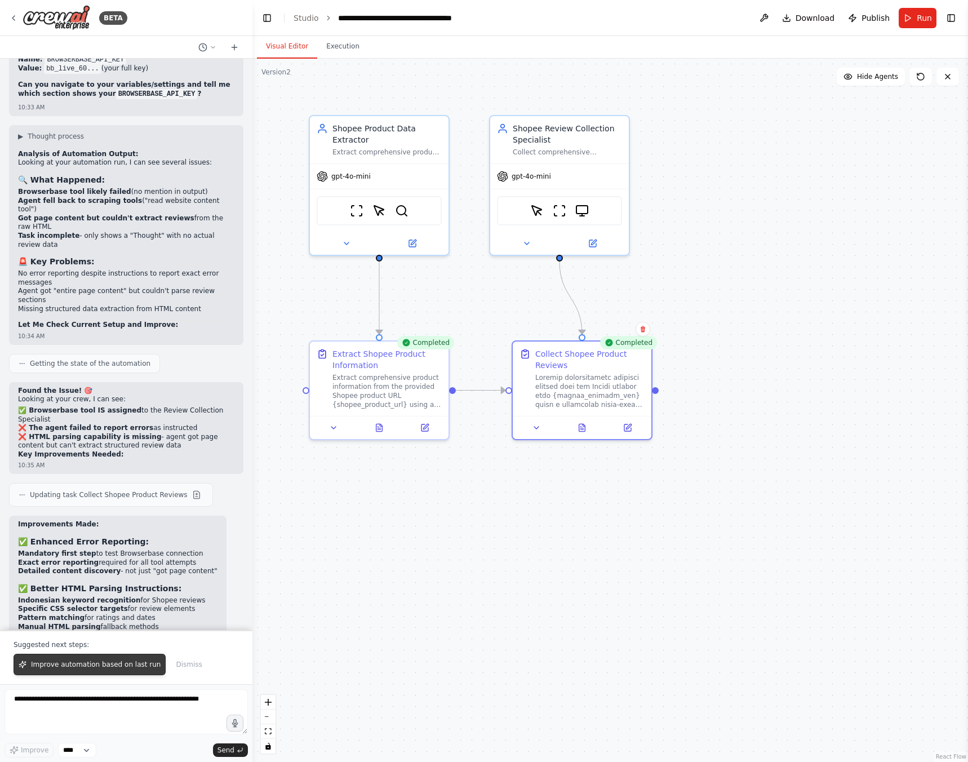
click at [126, 666] on span "Improve automation based on last run" at bounding box center [96, 664] width 130 height 9
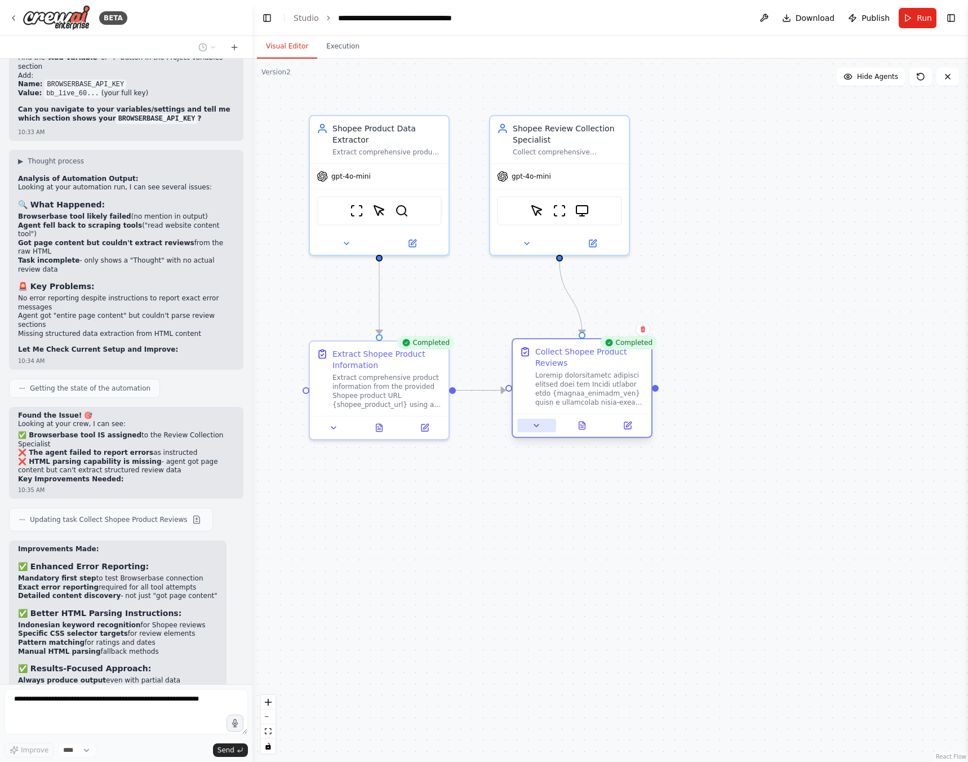
click at [537, 429] on icon at bounding box center [536, 425] width 9 height 9
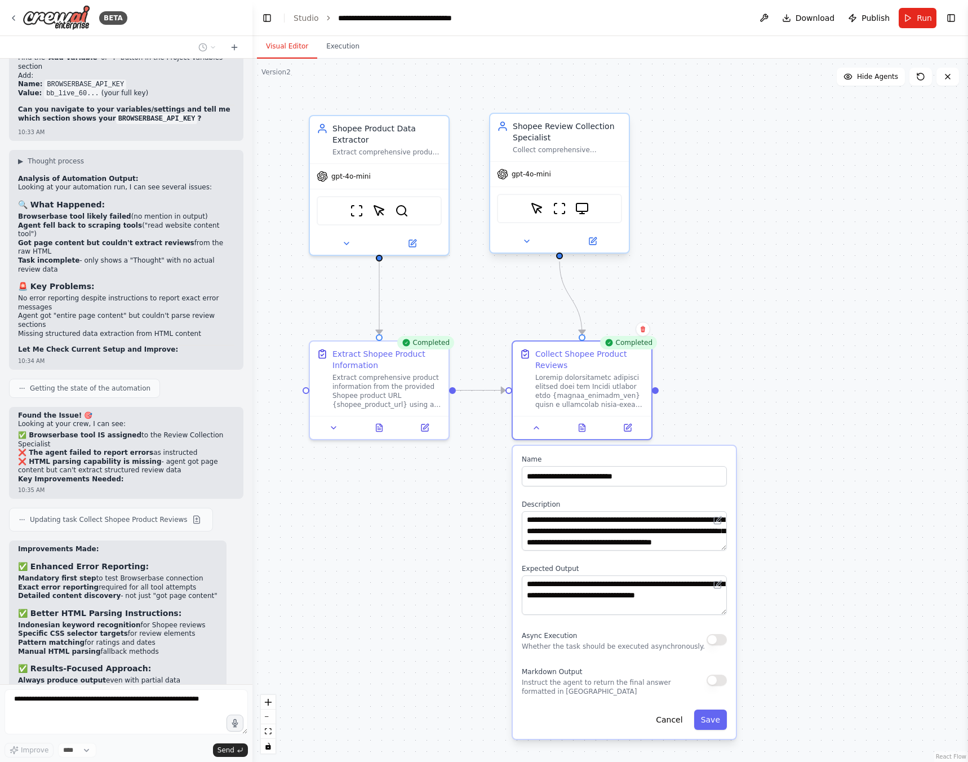
click at [517, 250] on div at bounding box center [559, 241] width 139 height 23
click at [521, 244] on button at bounding box center [527, 241] width 64 height 14
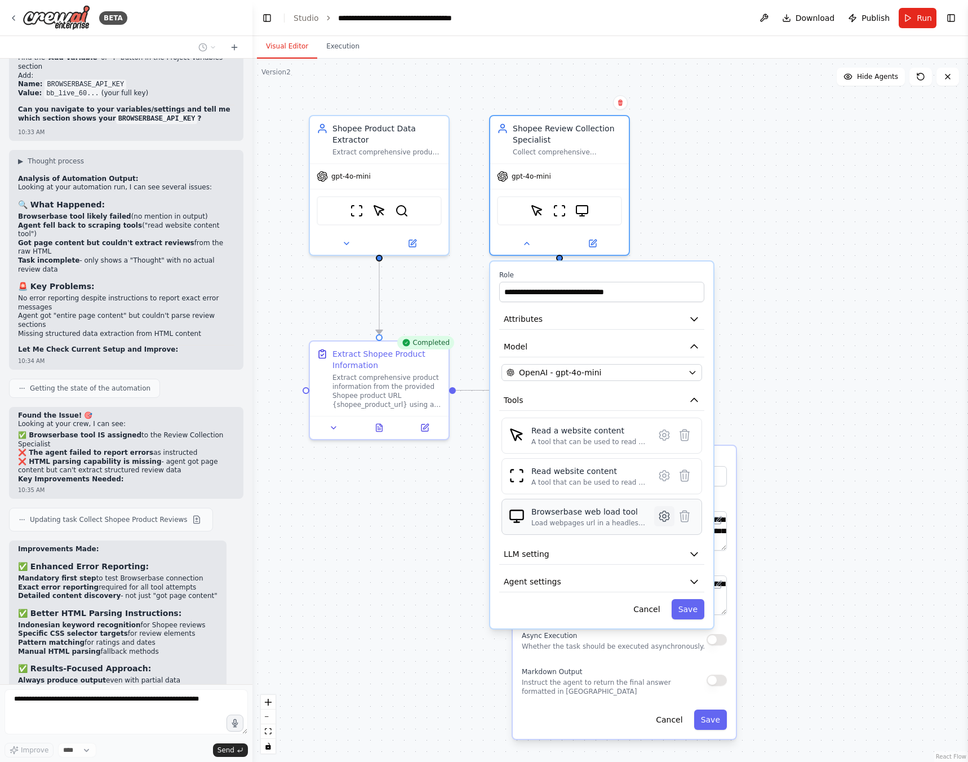
click at [661, 521] on icon at bounding box center [664, 516] width 14 height 14
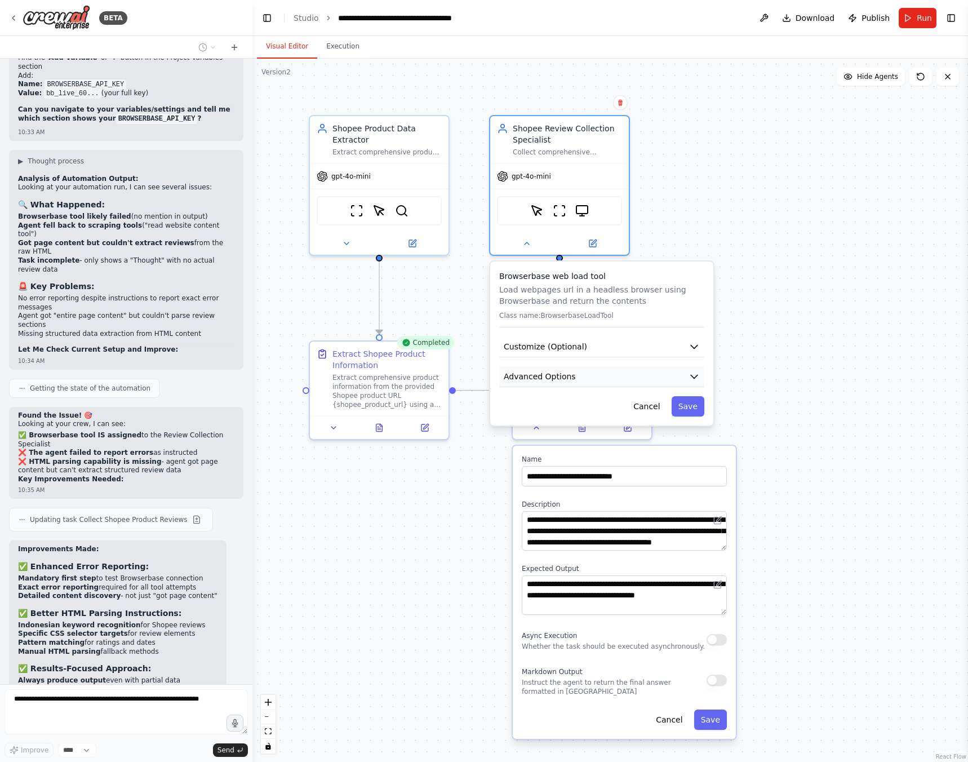
click at [596, 372] on button "Advanced Options" at bounding box center [601, 376] width 205 height 21
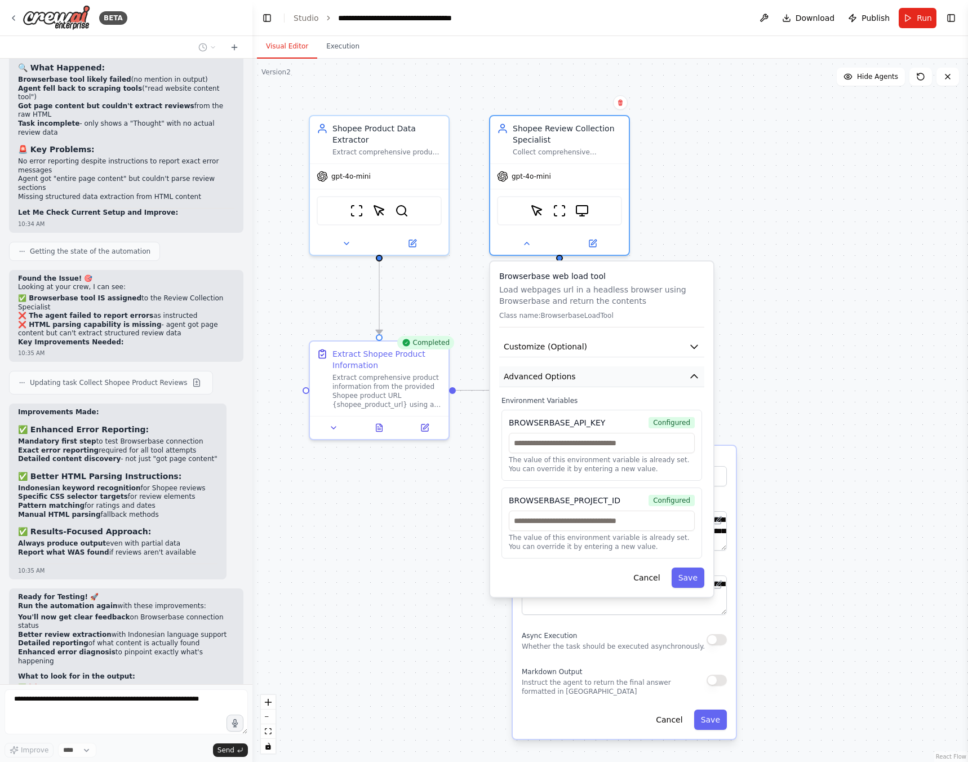
type textarea "**********"
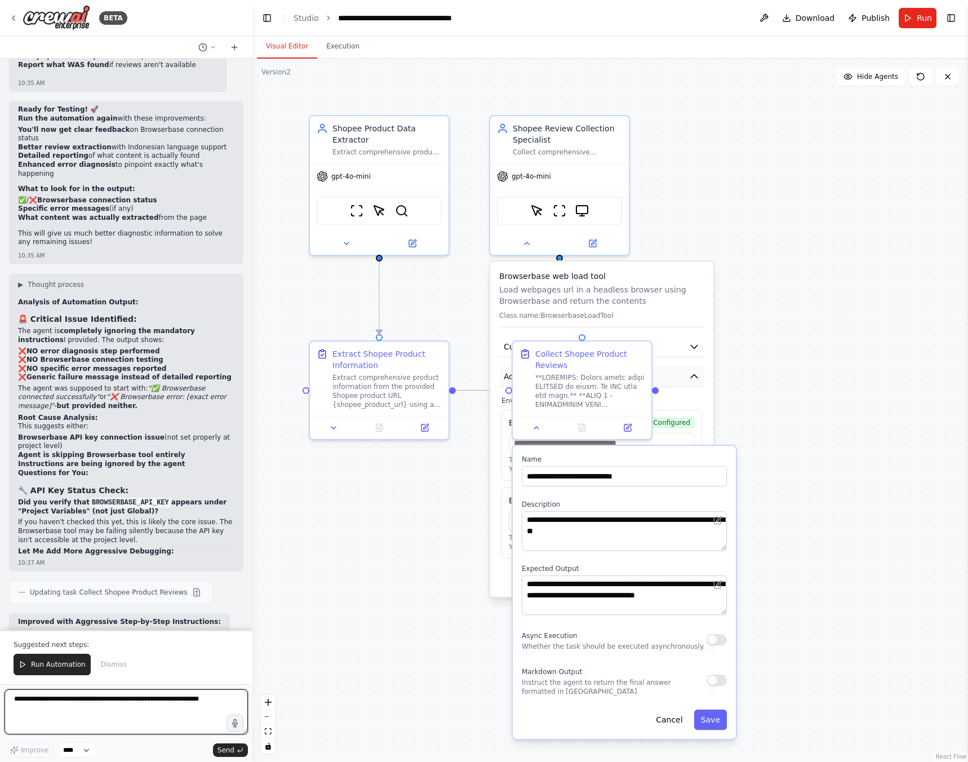
scroll to position [8258, 0]
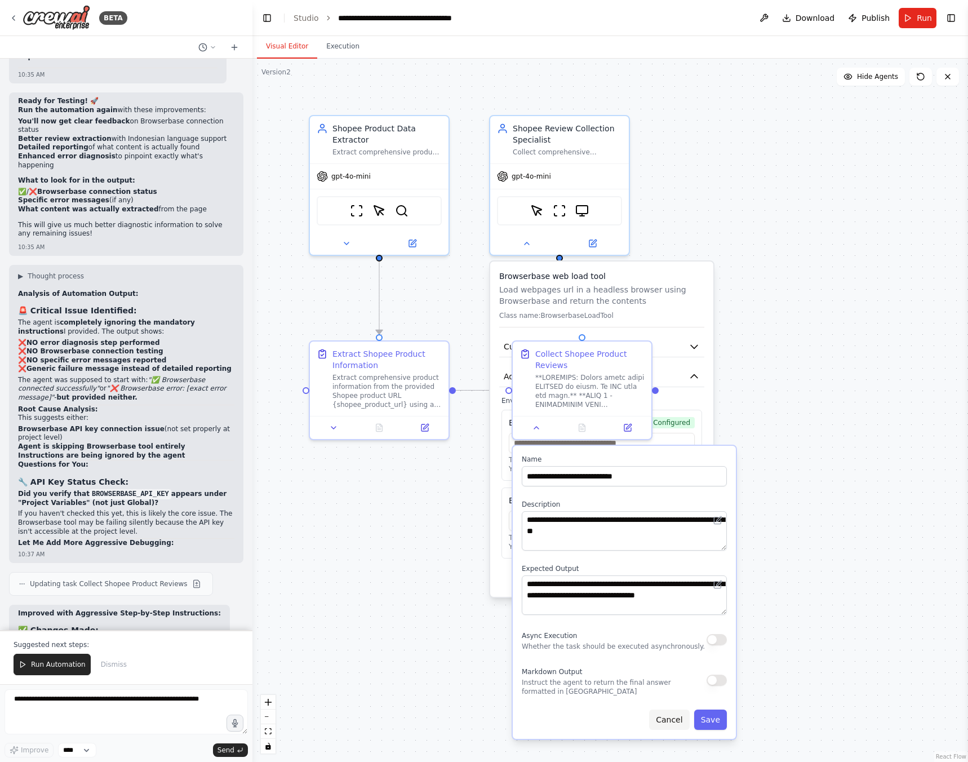
click at [676, 722] on button "Cancel" at bounding box center [669, 719] width 40 height 20
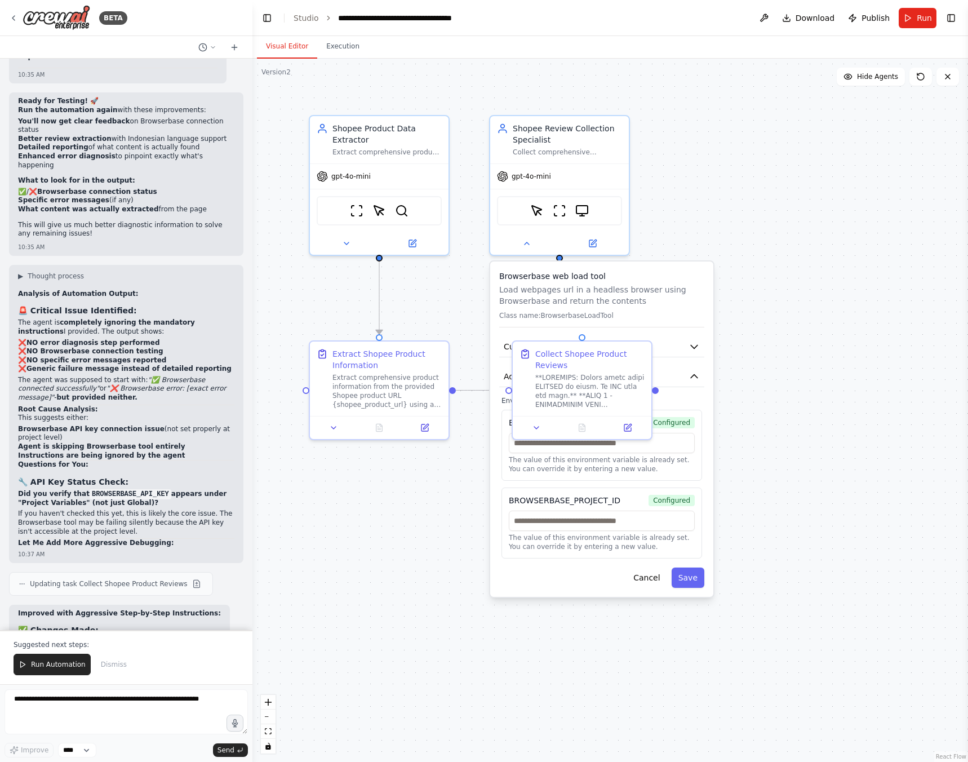
click at [751, 319] on div ".deletable-edge-delete-btn { width: 20px; height: 20px; border: 0px solid #ffff…" at bounding box center [610, 410] width 716 height 703
click at [680, 311] on p "Class name: BrowserbaseLoadTool" at bounding box center [601, 315] width 205 height 9
click at [46, 18] on img at bounding box center [57, 17] width 68 height 25
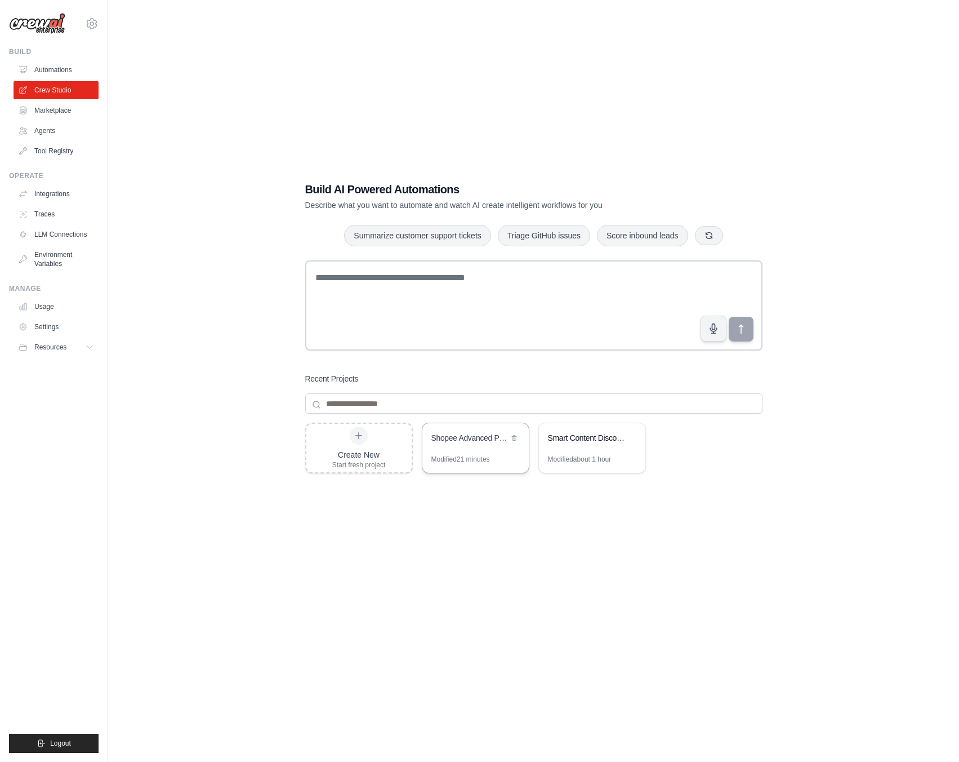
click at [475, 438] on div "Shopee Advanced Product & Review Scraper" at bounding box center [470, 437] width 77 height 11
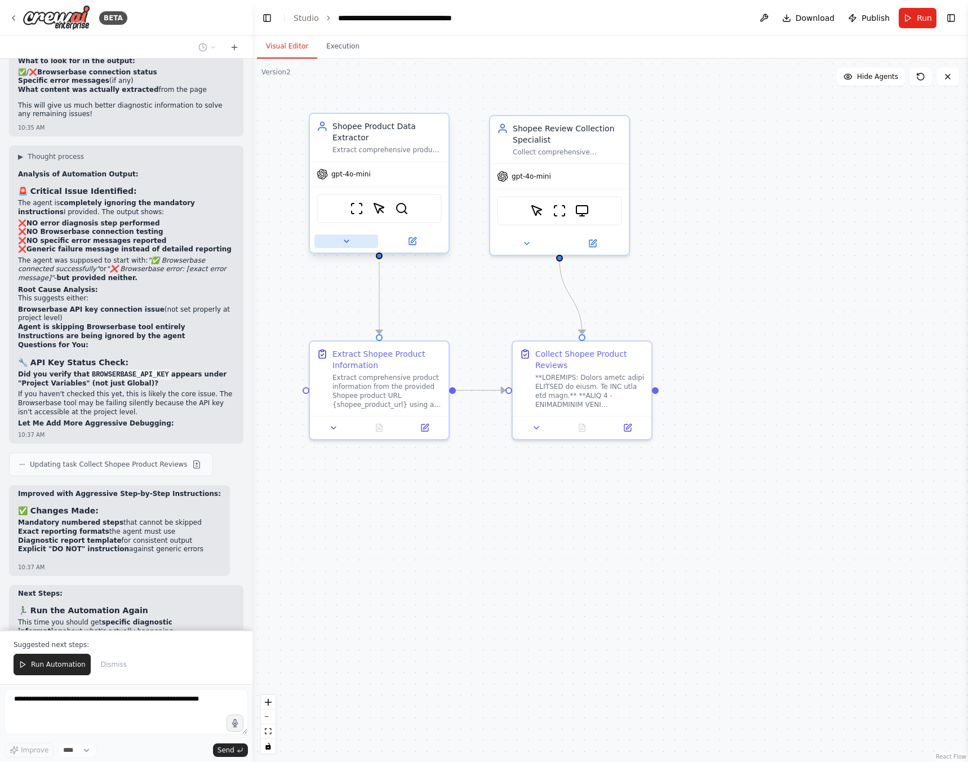
click at [341, 245] on button at bounding box center [346, 241] width 64 height 14
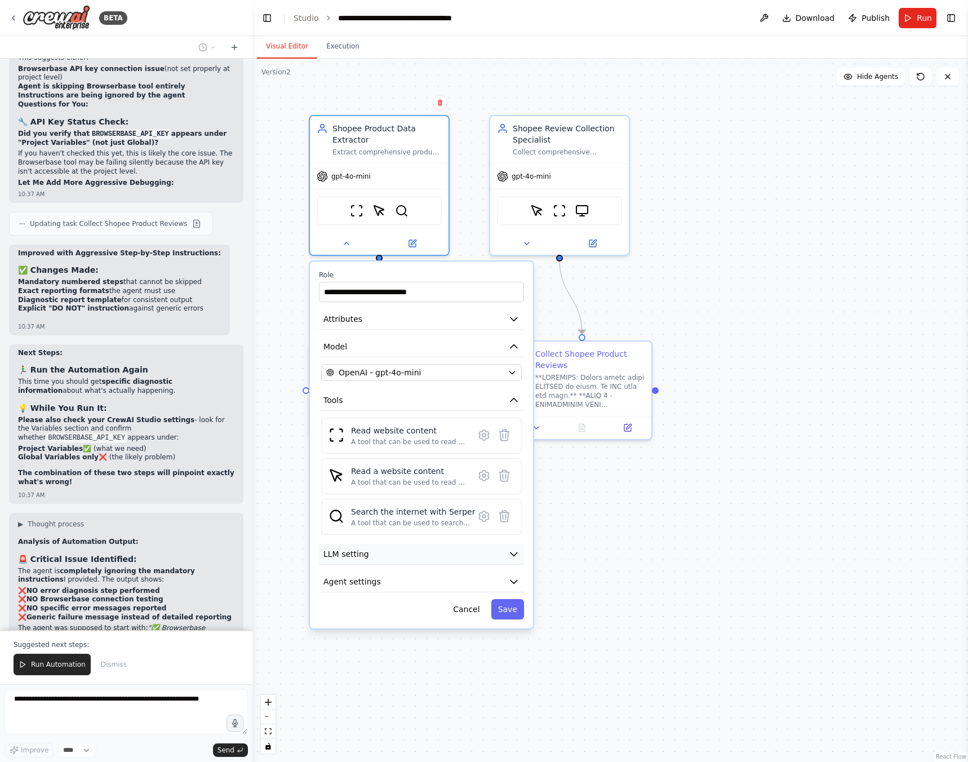
scroll to position [8627, 0]
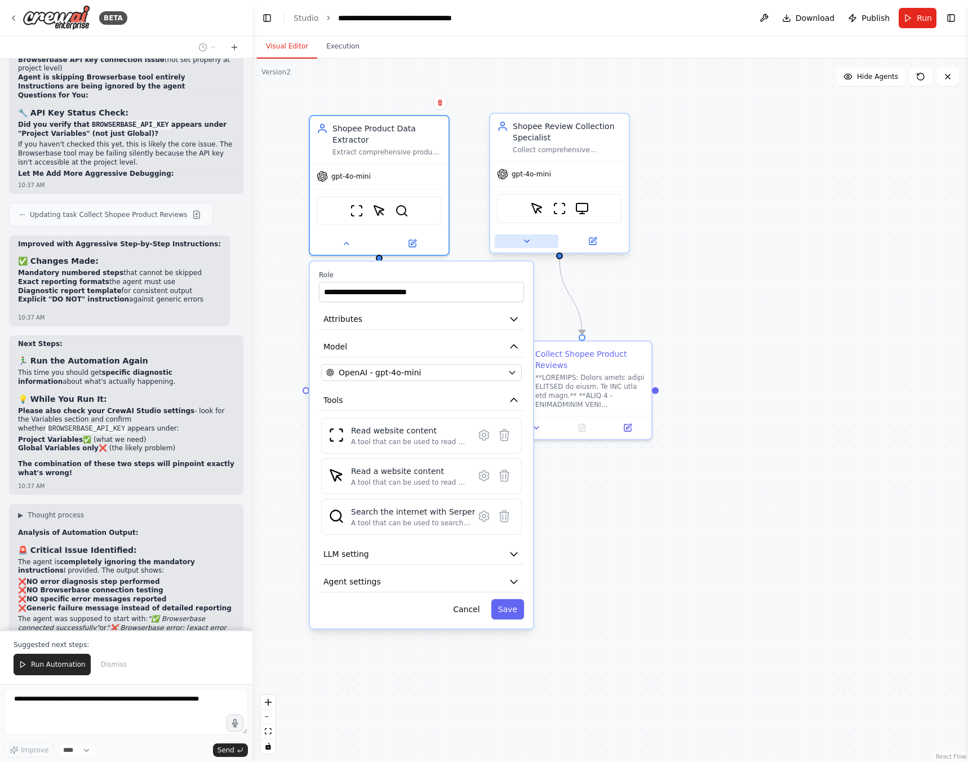
click at [520, 238] on button at bounding box center [527, 241] width 64 height 14
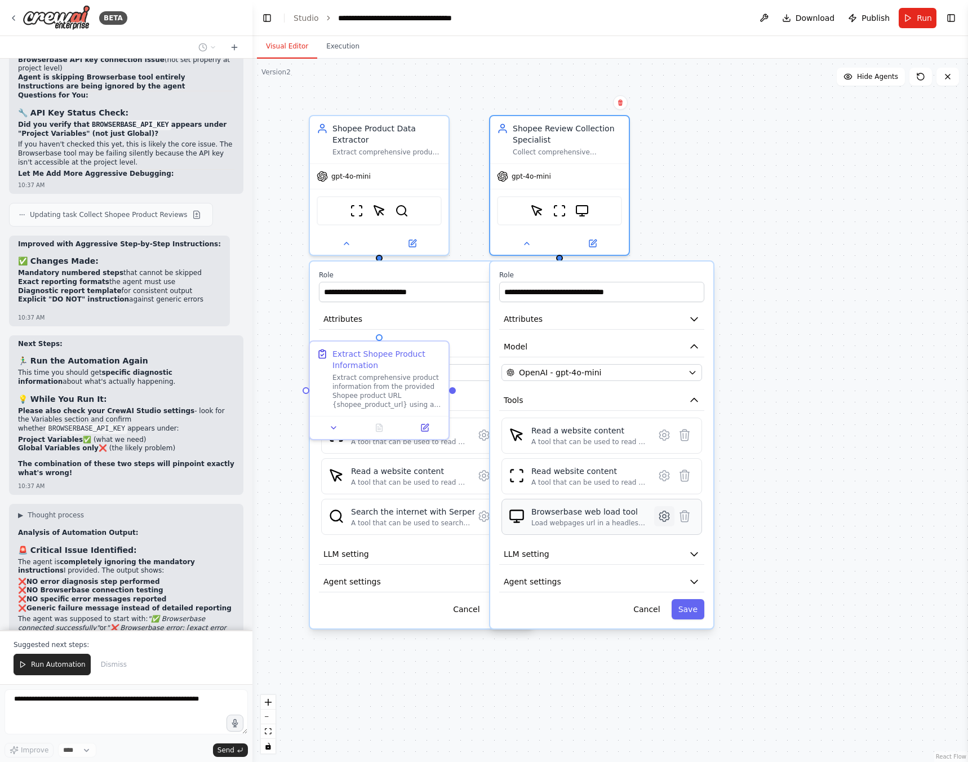
click at [670, 522] on icon at bounding box center [664, 516] width 14 height 14
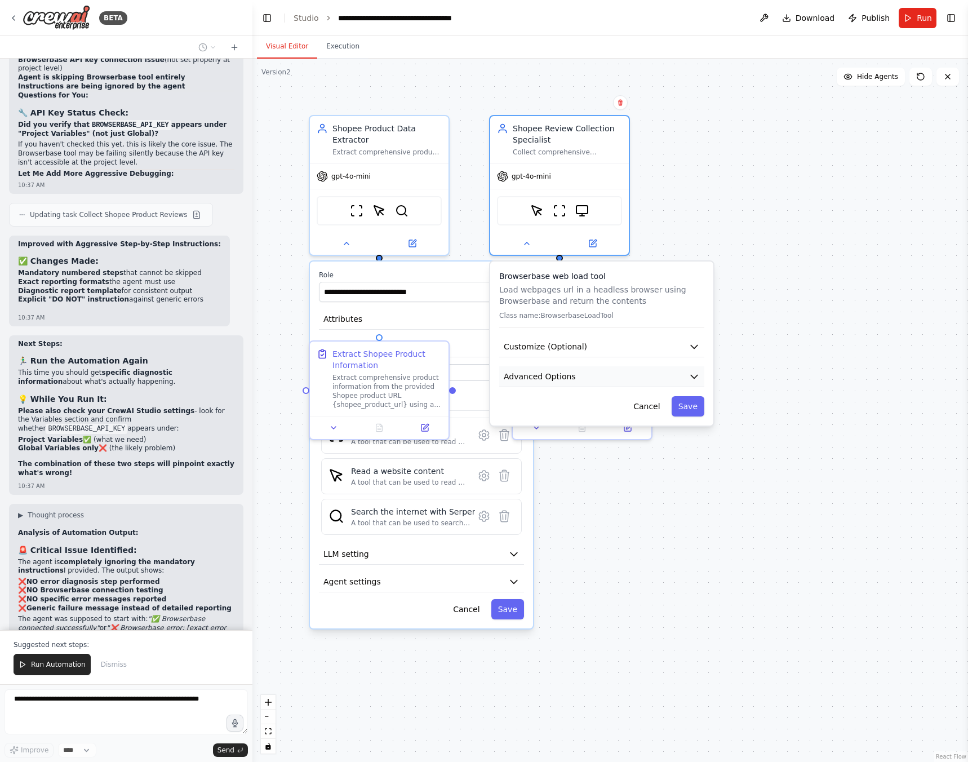
click at [591, 370] on button "Advanced Options" at bounding box center [601, 376] width 205 height 21
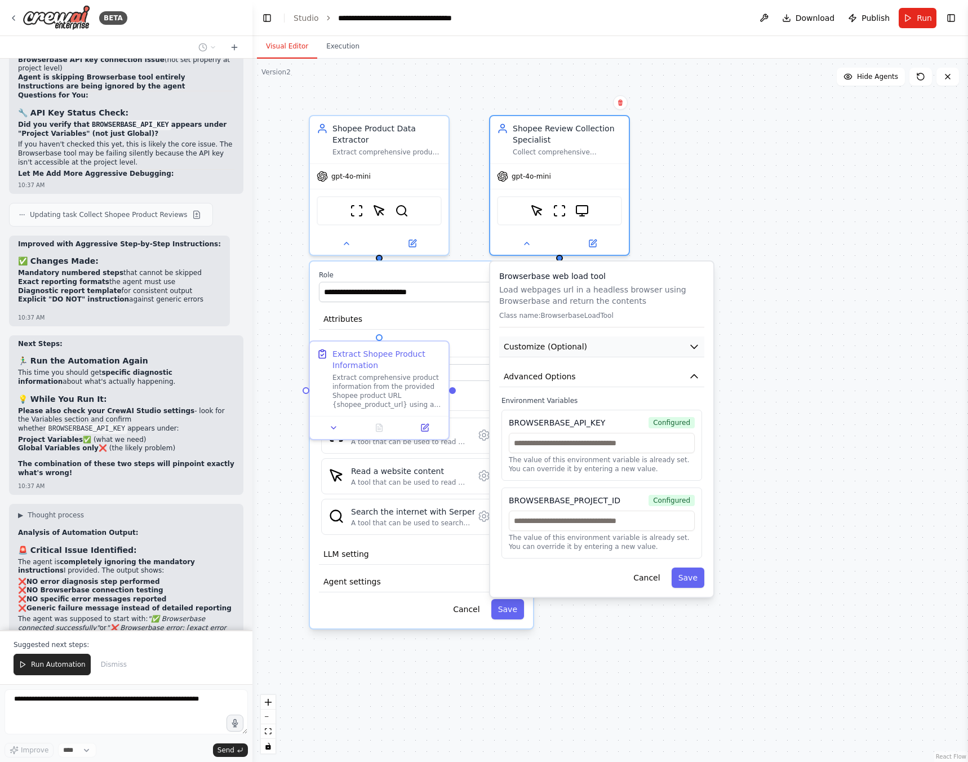
click at [599, 349] on button "Customize (Optional)" at bounding box center [601, 346] width 205 height 21
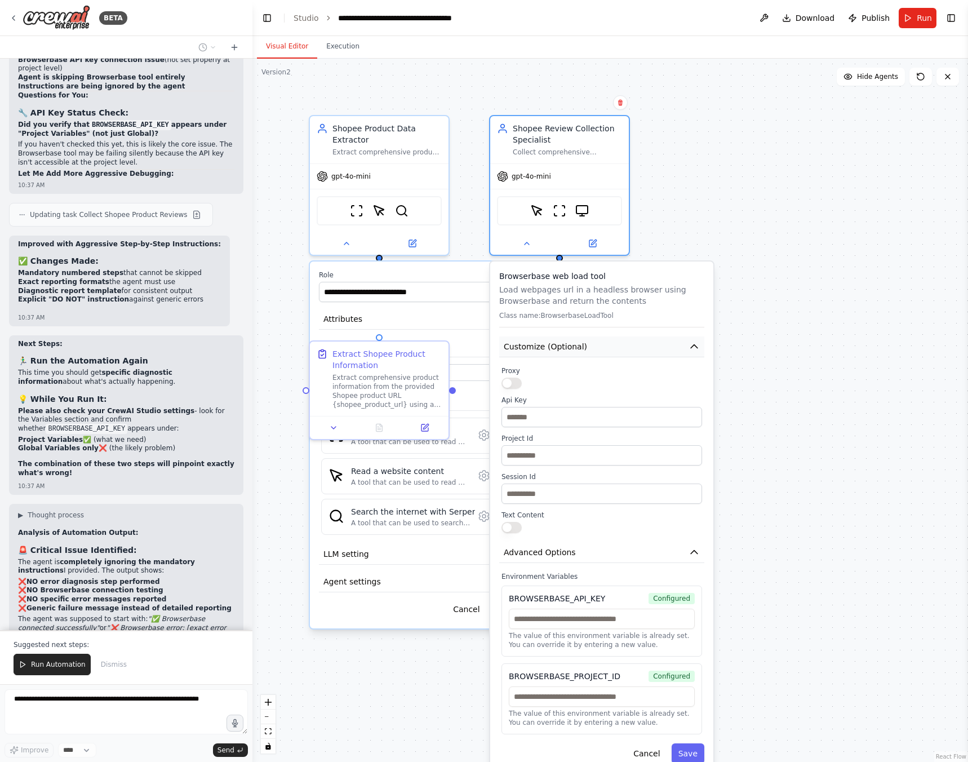
click at [599, 349] on button "Customize (Optional)" at bounding box center [601, 346] width 205 height 21
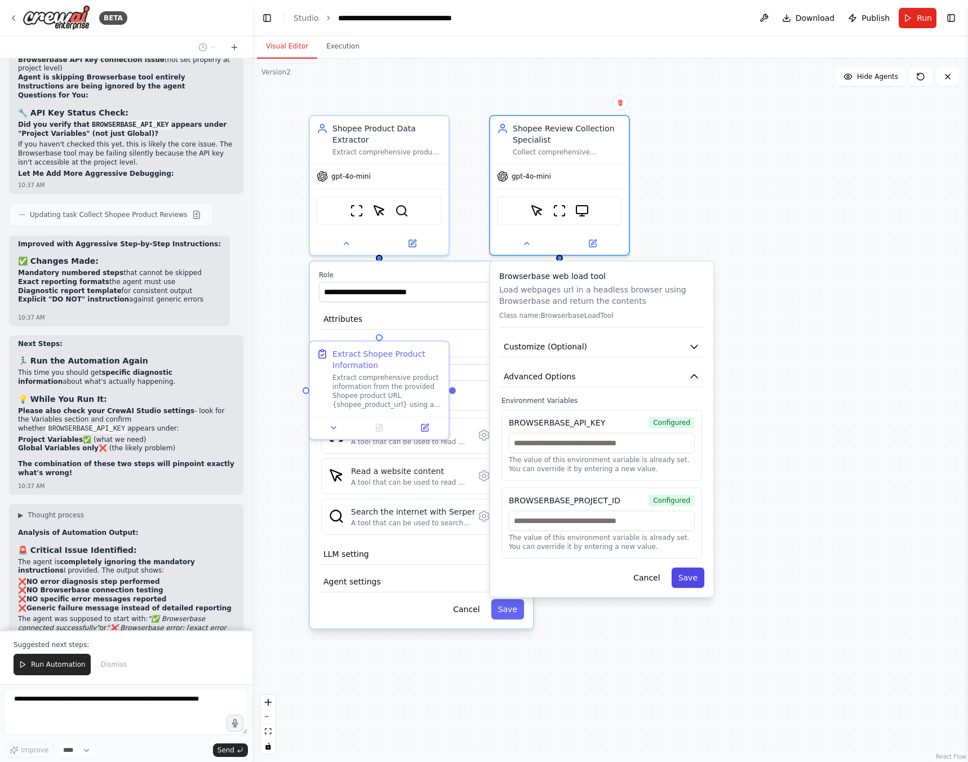
click at [690, 585] on button "Save" at bounding box center [688, 577] width 33 height 20
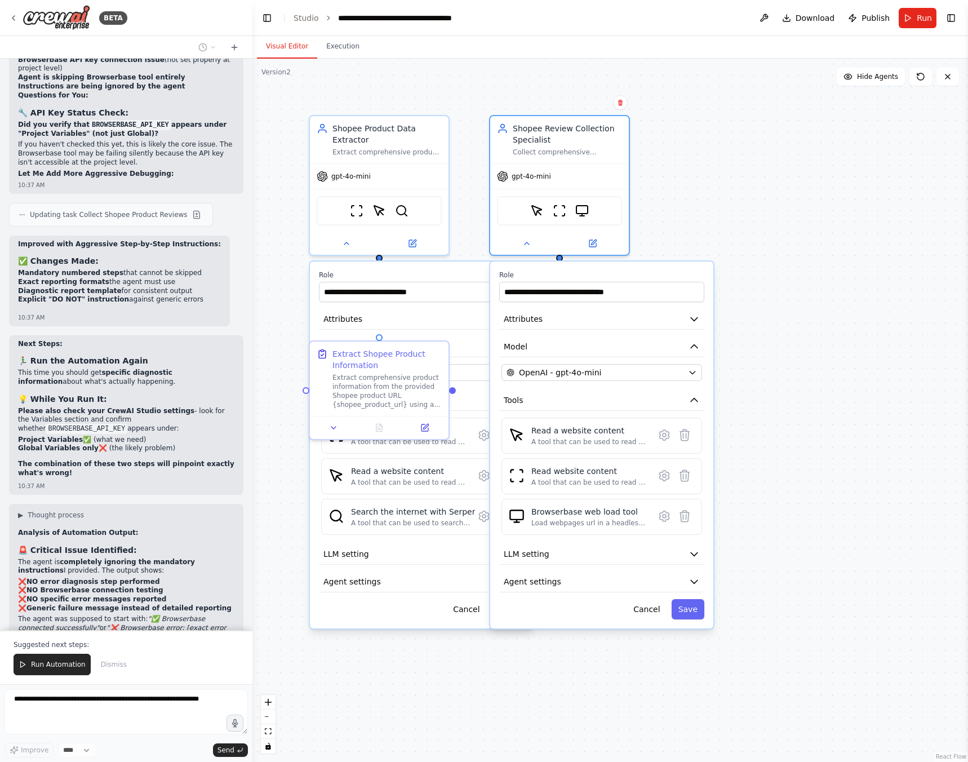
click at [526, 617] on div "Cancel Save" at bounding box center [601, 609] width 205 height 20
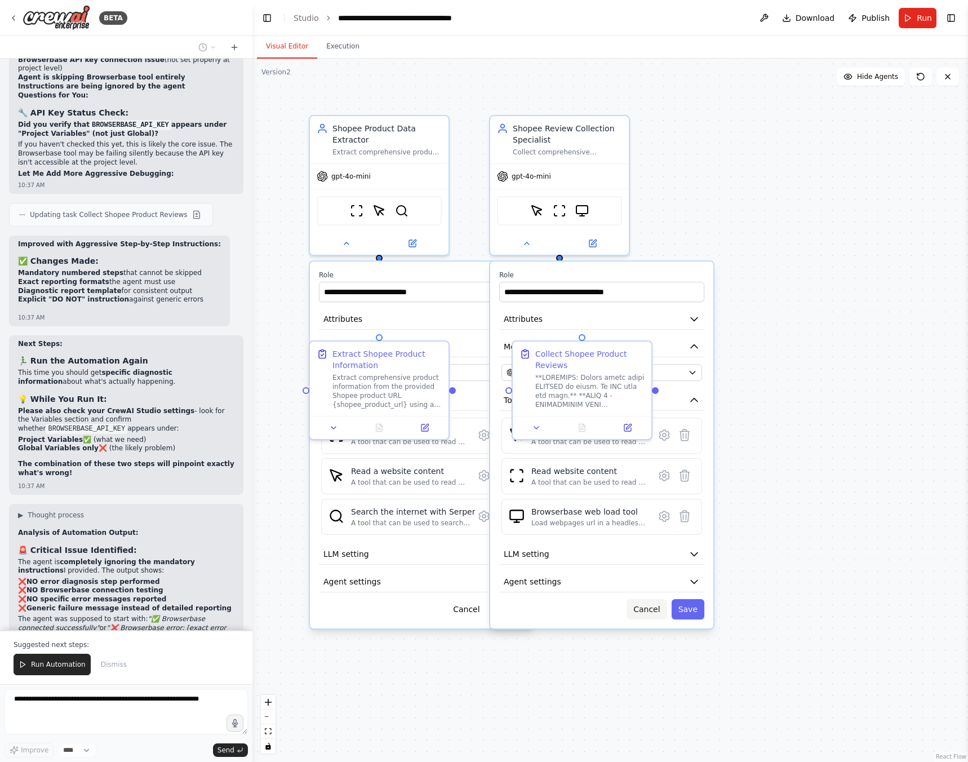
click at [653, 617] on button "Cancel" at bounding box center [646, 609] width 40 height 20
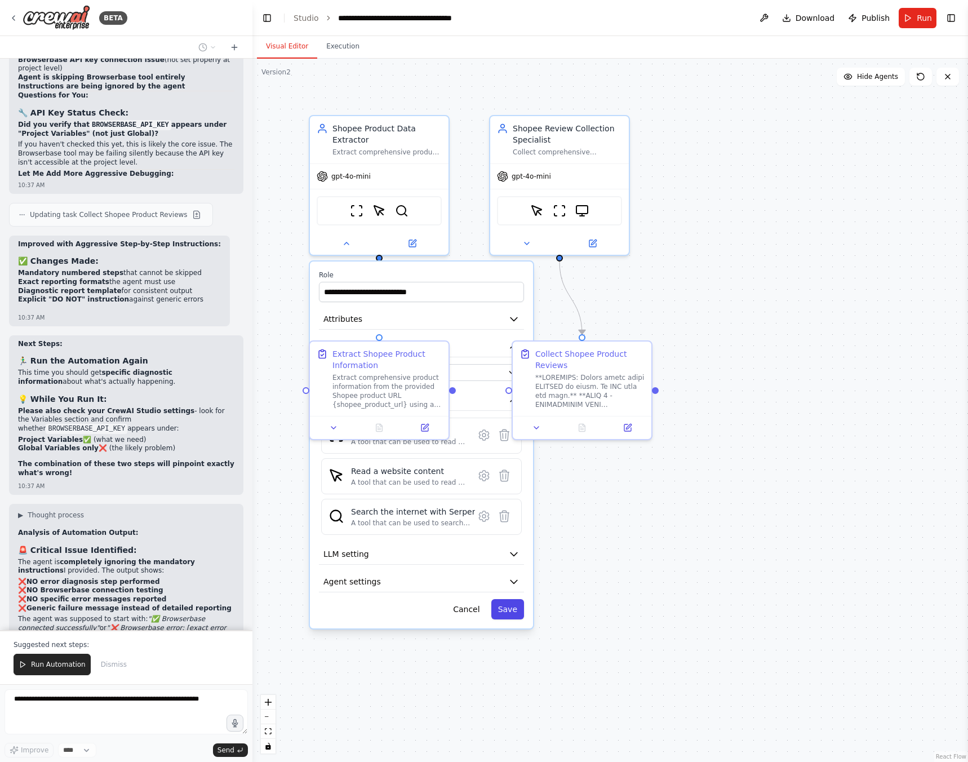
click at [522, 617] on button "Save" at bounding box center [507, 609] width 33 height 20
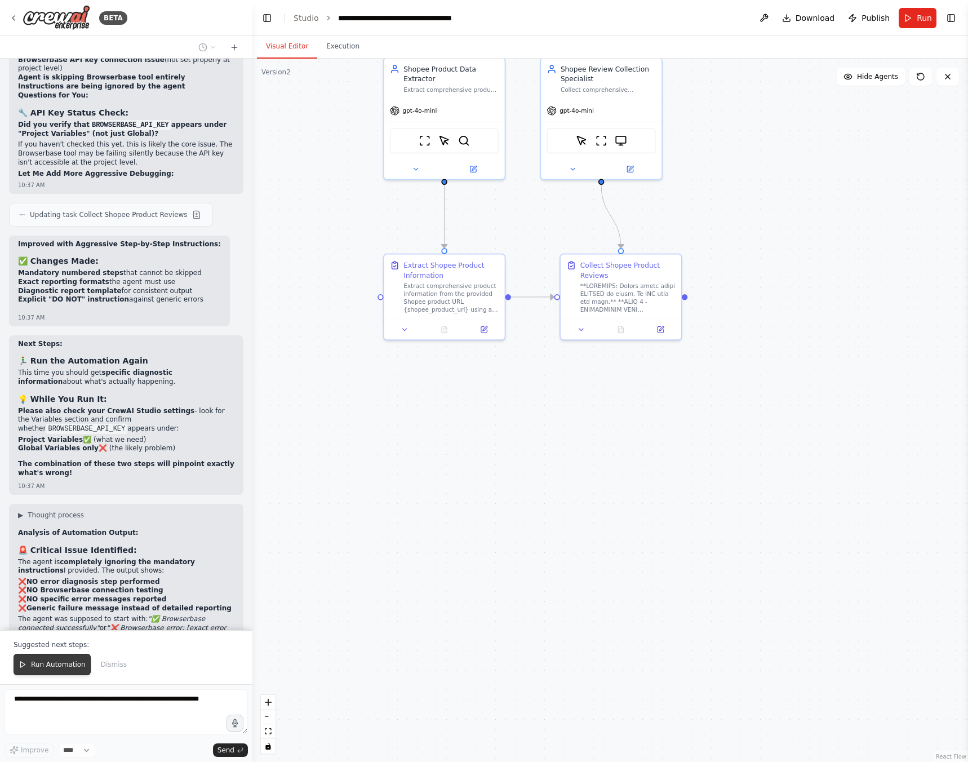
click at [63, 668] on span "Run Automation" at bounding box center [58, 664] width 55 height 9
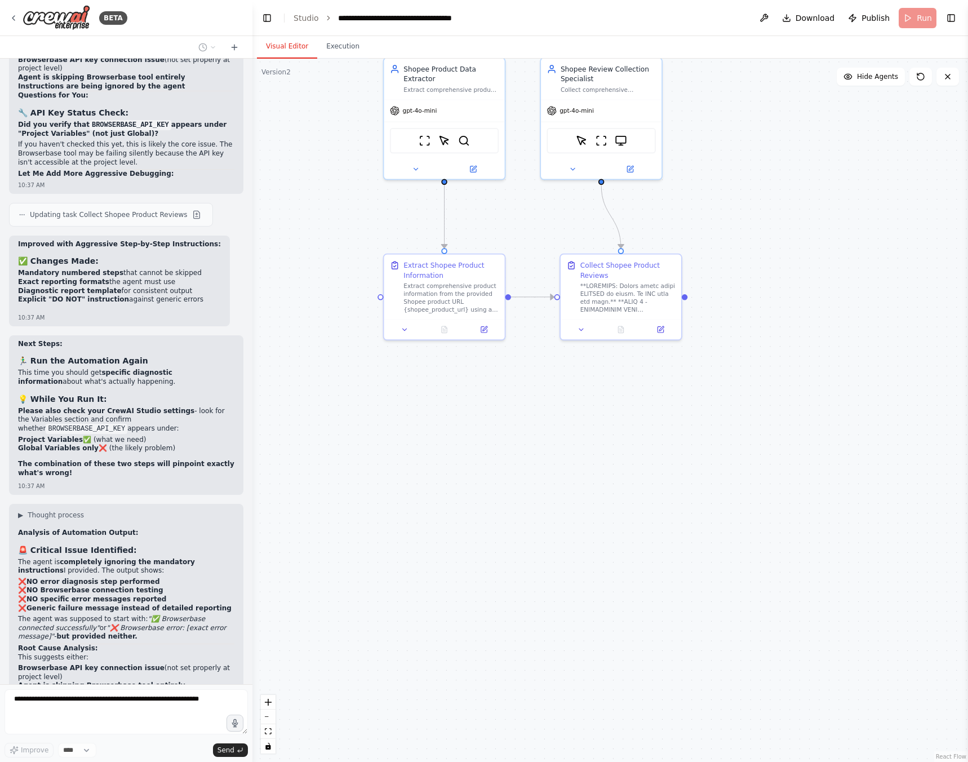
scroll to position [8573, 0]
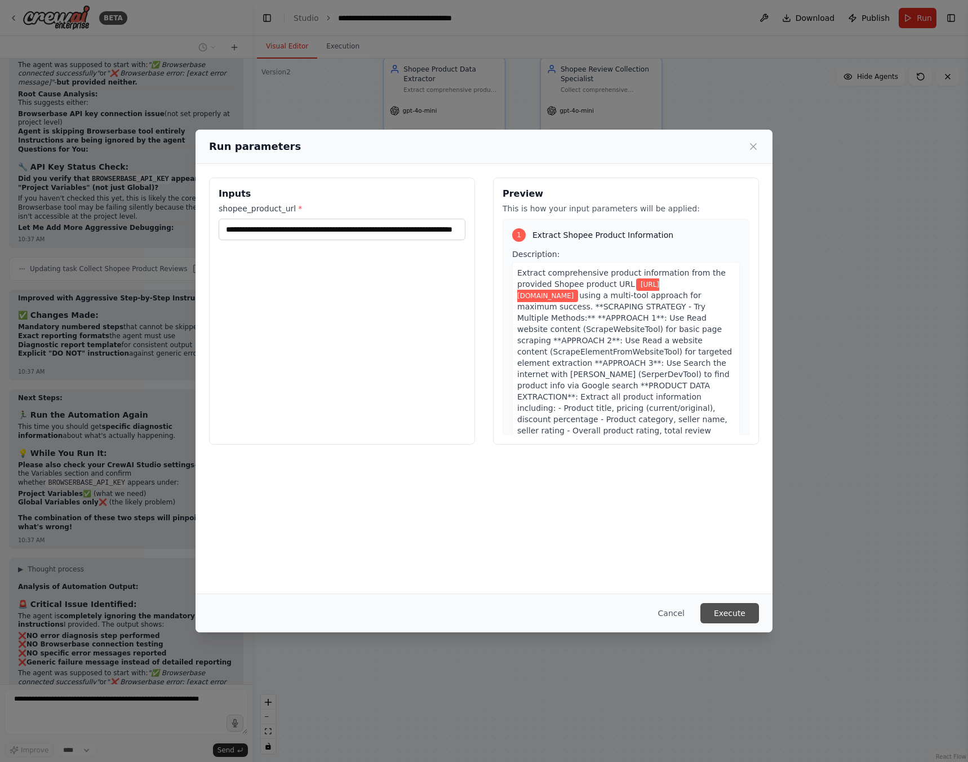
click at [740, 619] on button "Execute" at bounding box center [729, 613] width 59 height 20
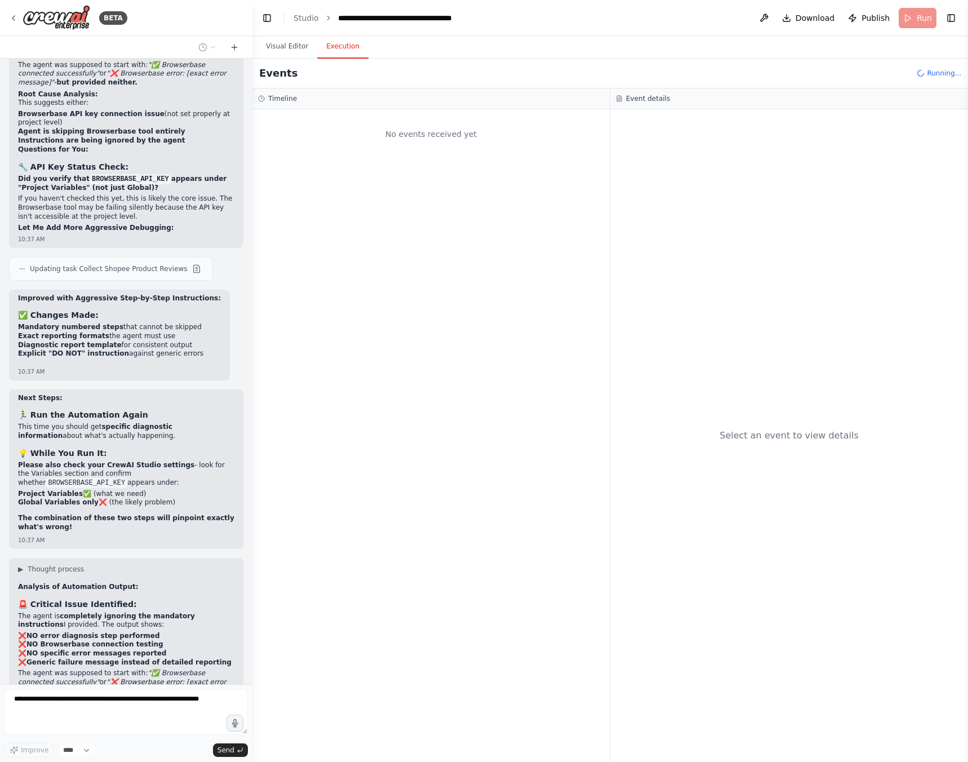
click at [339, 43] on button "Execution" at bounding box center [342, 47] width 51 height 24
click at [282, 48] on button "Visual Editor" at bounding box center [287, 47] width 60 height 24
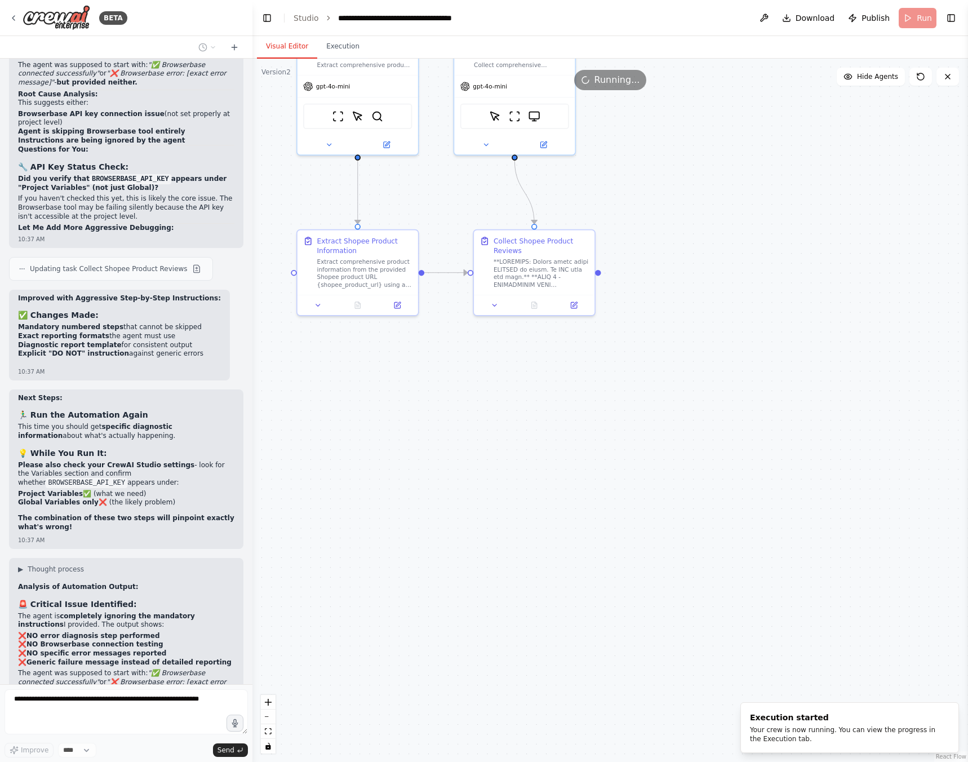
click at [623, 525] on div ".deletable-edge-delete-btn { width: 20px; height: 20px; border: 0px solid #ffff…" at bounding box center [610, 410] width 716 height 703
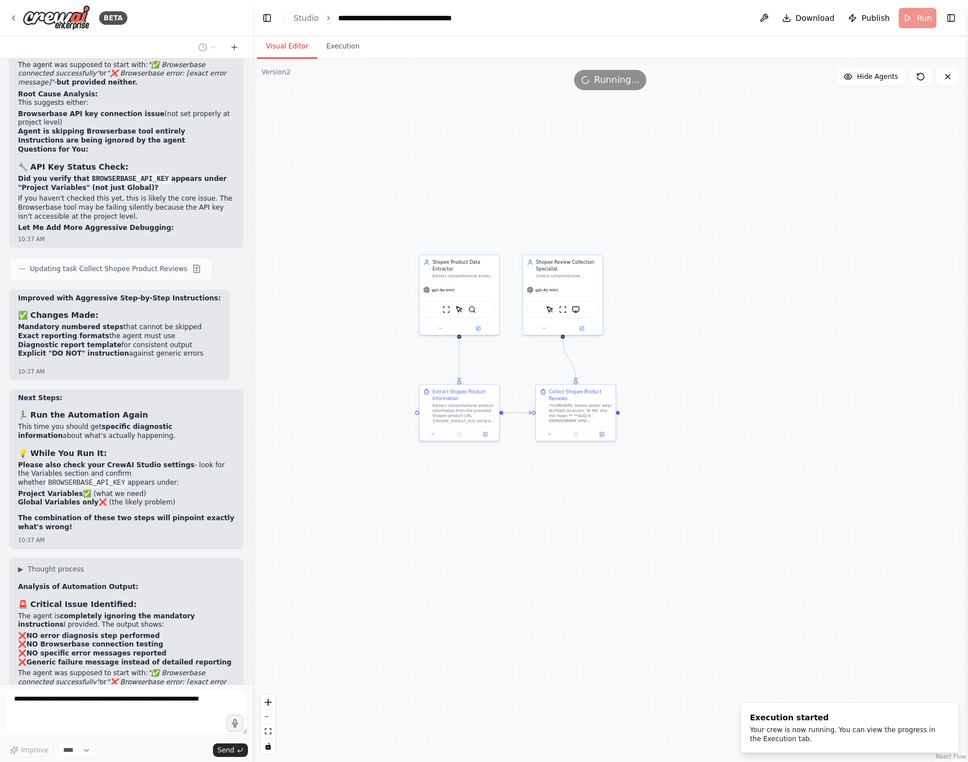
drag, startPoint x: 429, startPoint y: 467, endPoint x: 508, endPoint y: 541, distance: 108.0
click at [508, 541] on div ".deletable-edge-delete-btn { width: 20px; height: 20px; border: 0px solid #ffff…" at bounding box center [610, 410] width 716 height 703
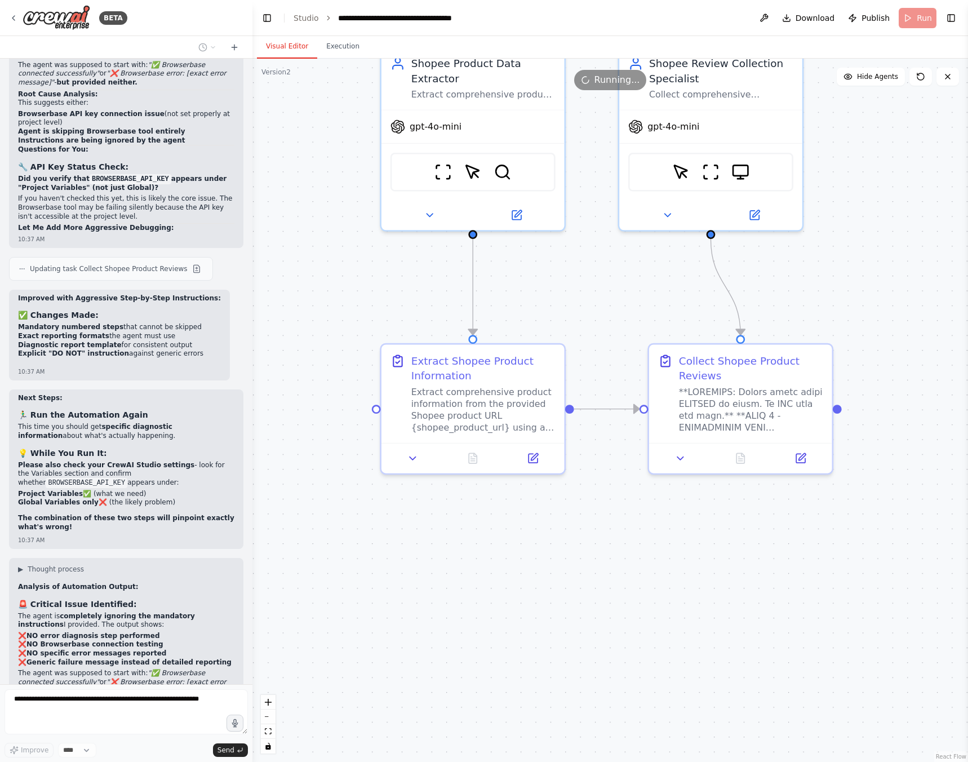
drag, startPoint x: 422, startPoint y: 466, endPoint x: 486, endPoint y: 614, distance: 161.0
click at [486, 614] on div ".deletable-edge-delete-btn { width: 20px; height: 20px; border: 0px solid #ffff…" at bounding box center [610, 410] width 716 height 703
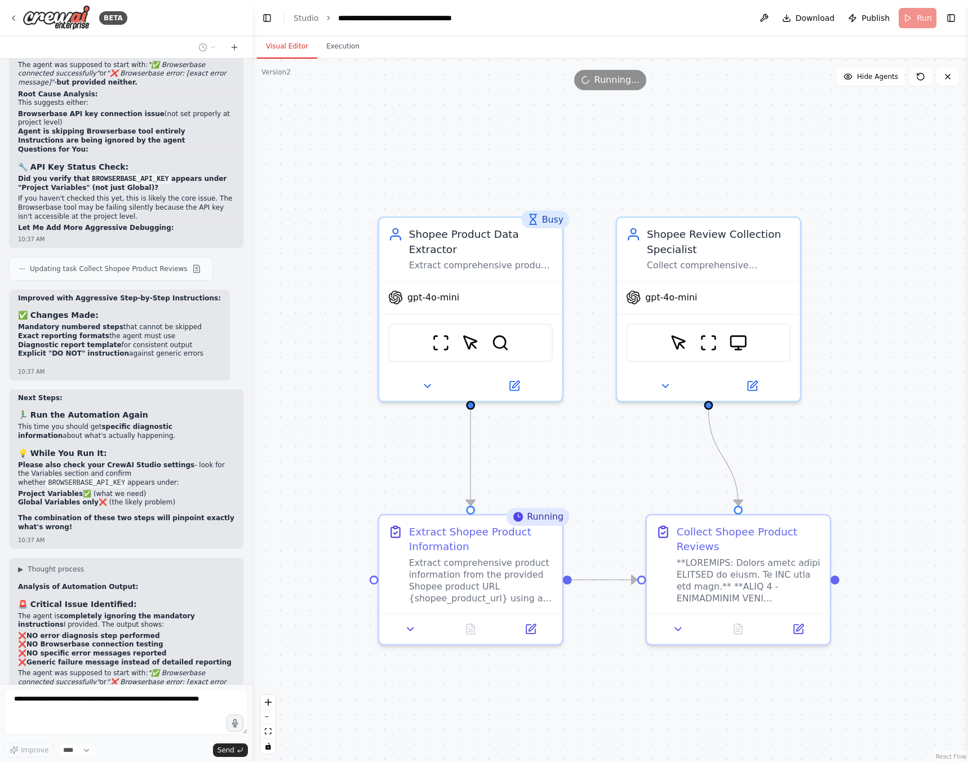
drag, startPoint x: 343, startPoint y: 238, endPoint x: 340, endPoint y: 408, distance: 170.2
click at [340, 408] on div ".deletable-edge-delete-btn { width: 20px; height: 20px; border: 0px solid #ffff…" at bounding box center [610, 410] width 716 height 703
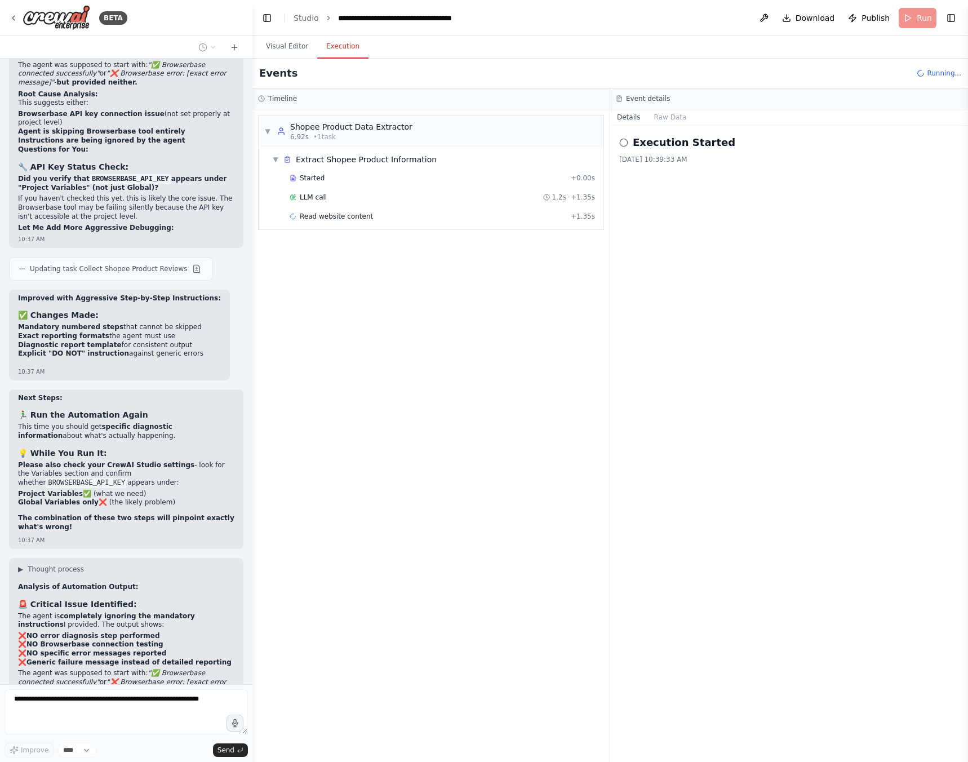
click at [339, 45] on button "Execution" at bounding box center [342, 47] width 51 height 24
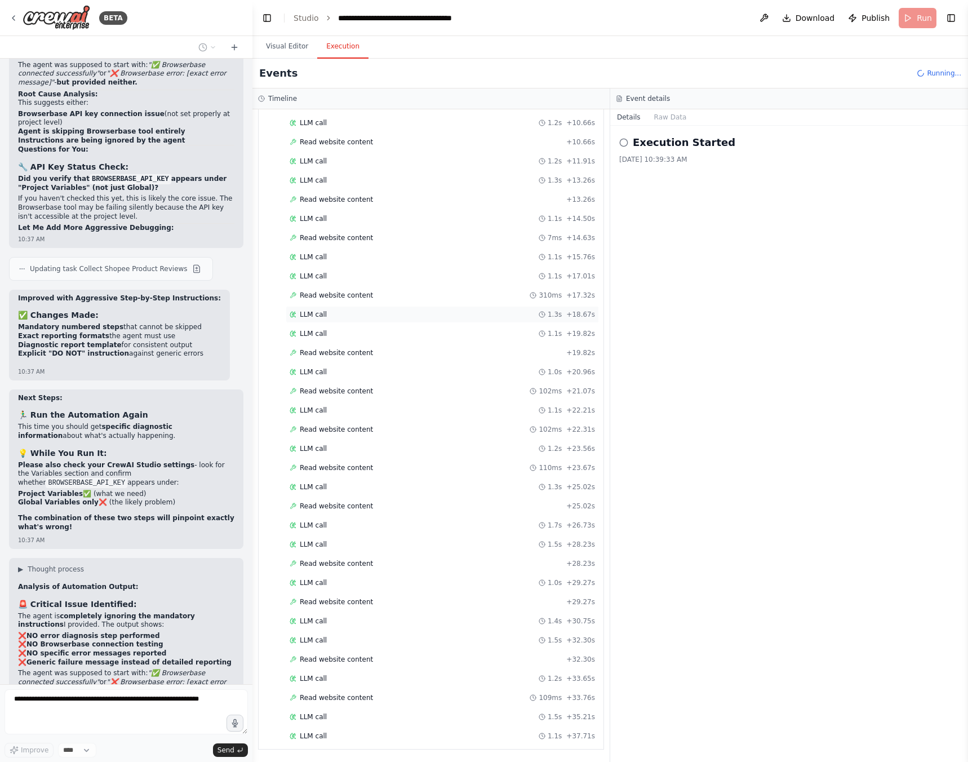
scroll to position [732, 0]
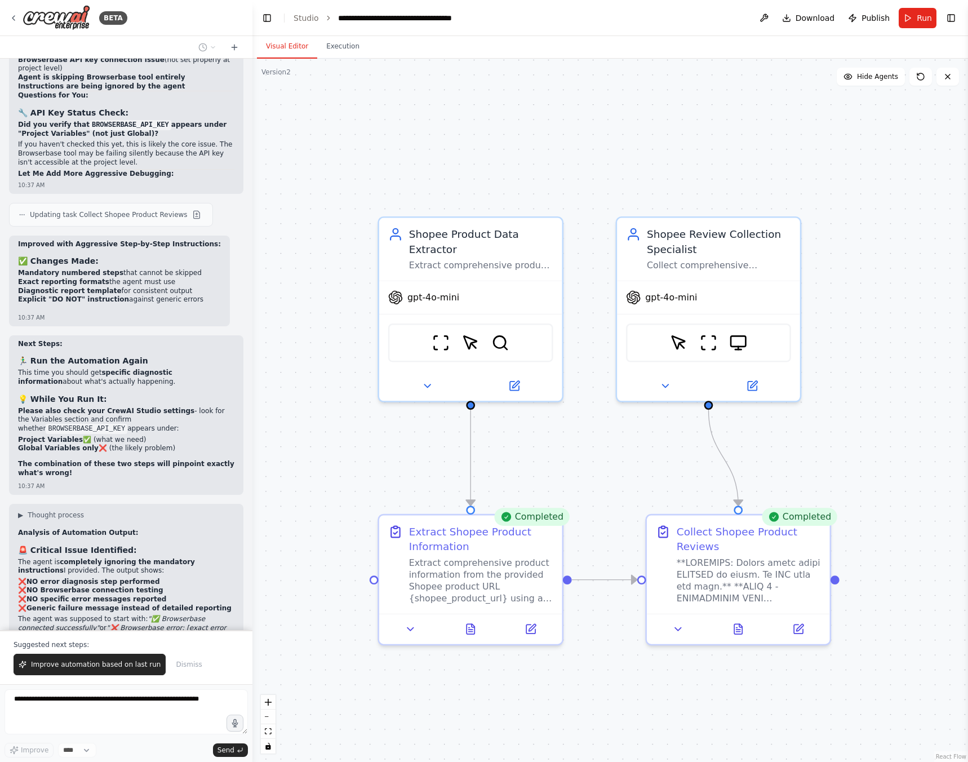
click at [286, 47] on button "Visual Editor" at bounding box center [287, 47] width 60 height 24
click at [741, 632] on button at bounding box center [737, 626] width 63 height 18
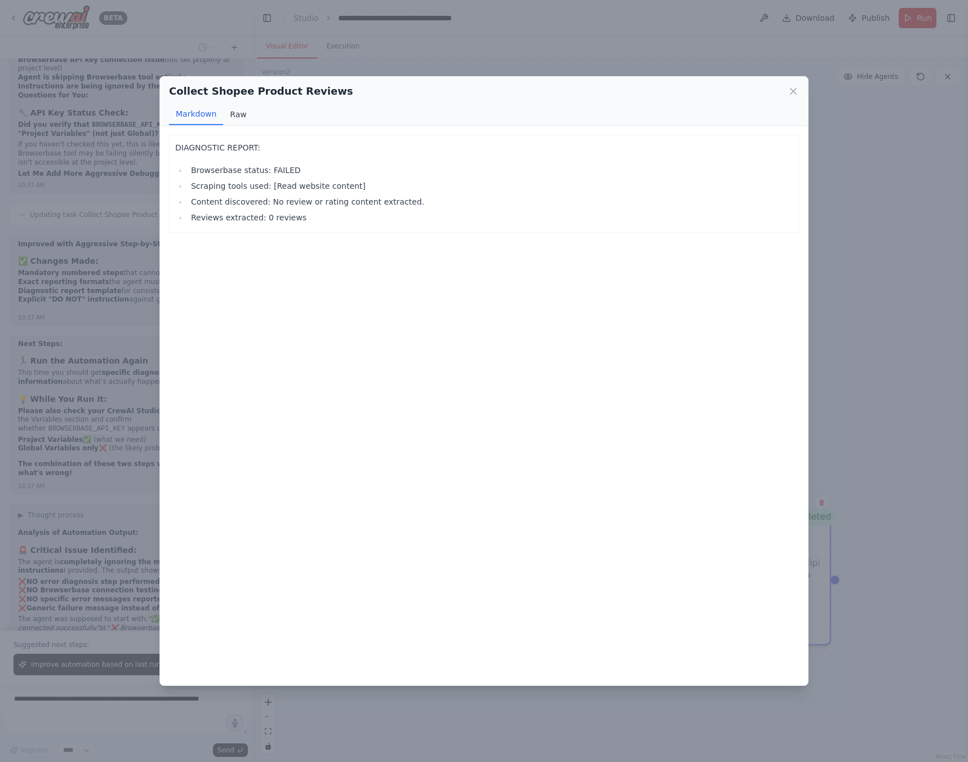
click at [249, 117] on button "Raw" at bounding box center [238, 114] width 30 height 21
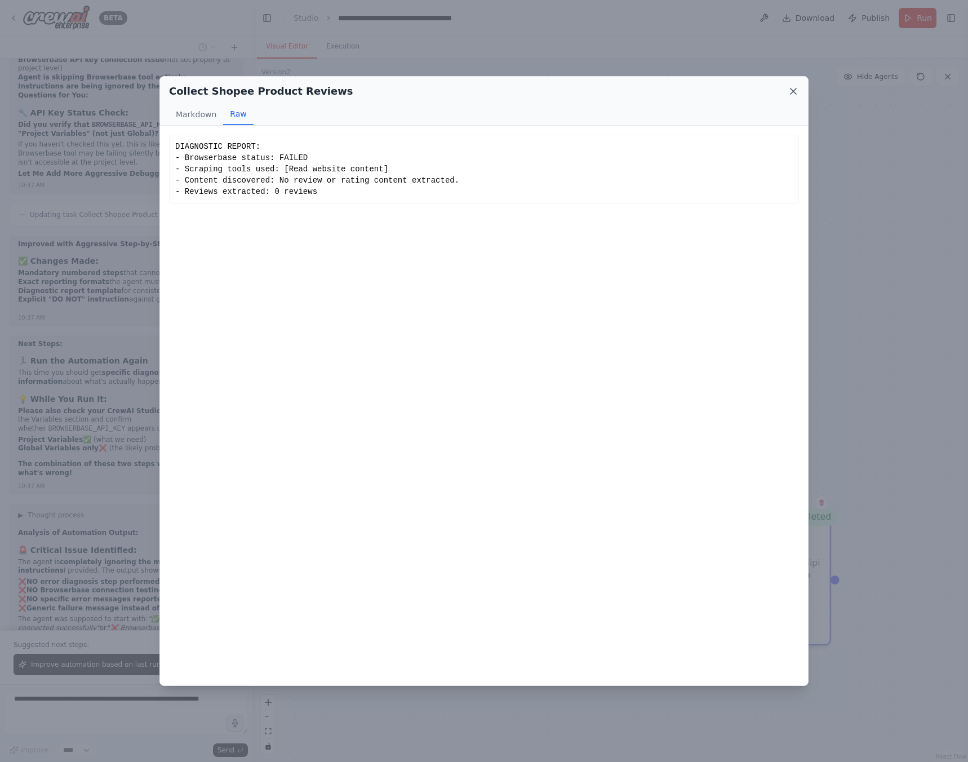
click at [796, 92] on icon at bounding box center [793, 91] width 11 height 11
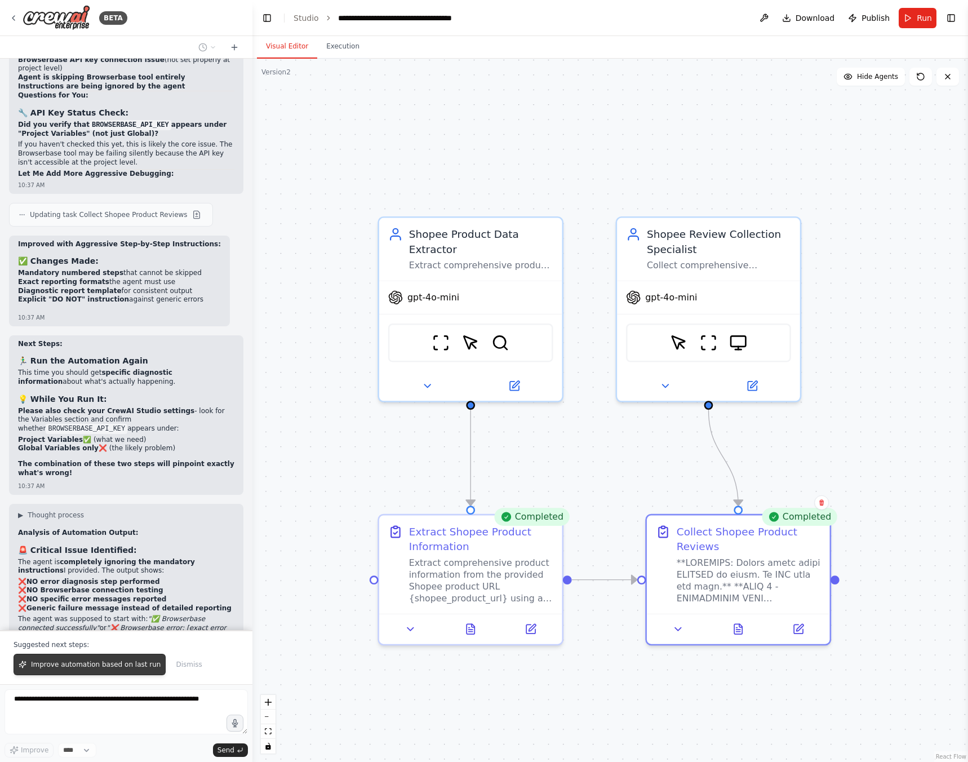
click at [135, 662] on span "Improve automation based on last run" at bounding box center [96, 664] width 130 height 9
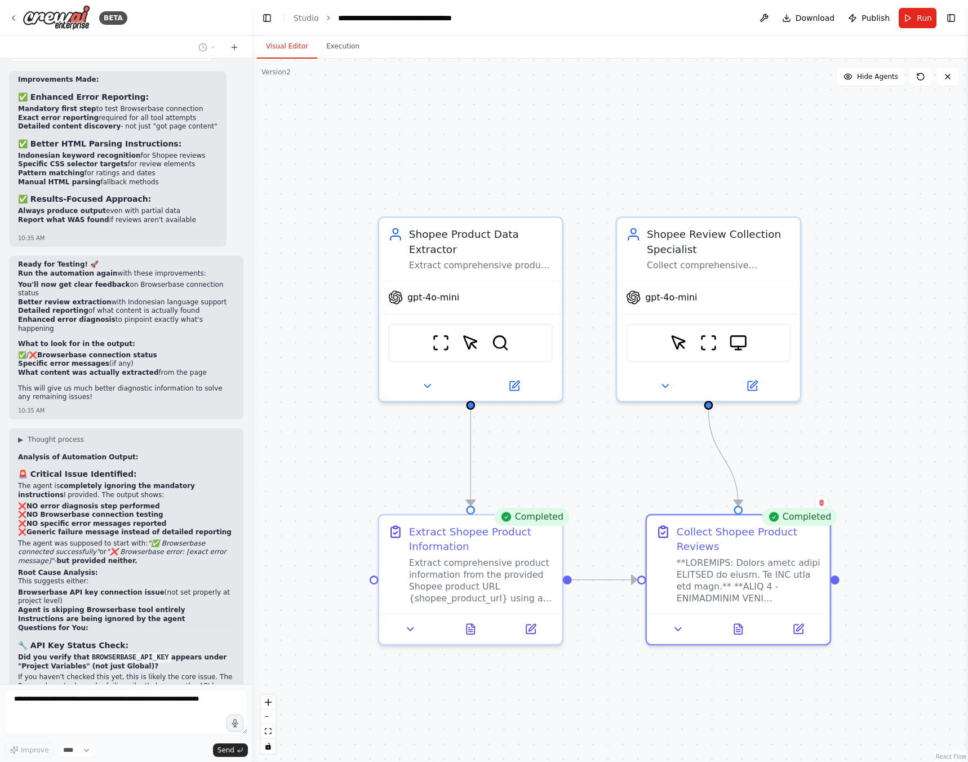
scroll to position [8573, 0]
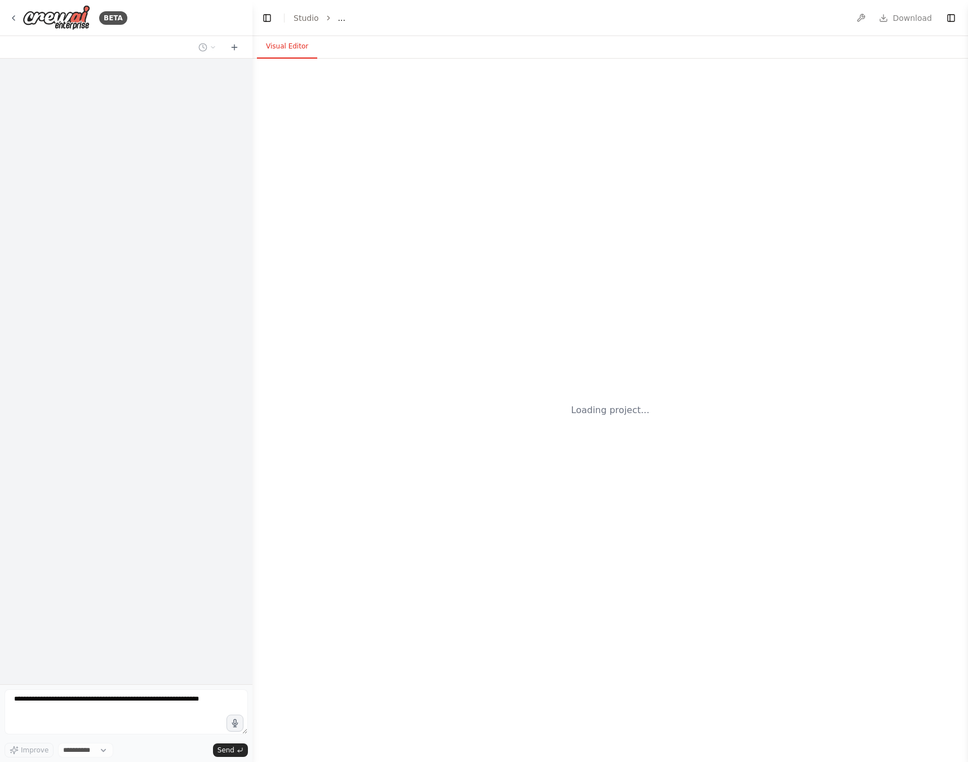
select select "****"
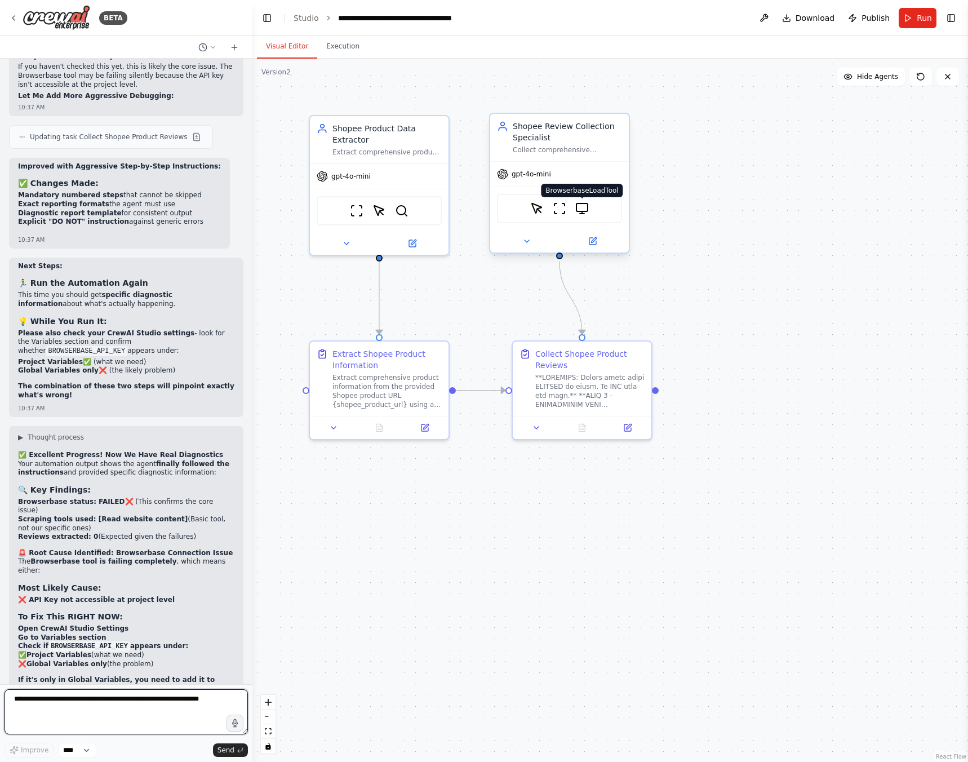
scroll to position [8716, 0]
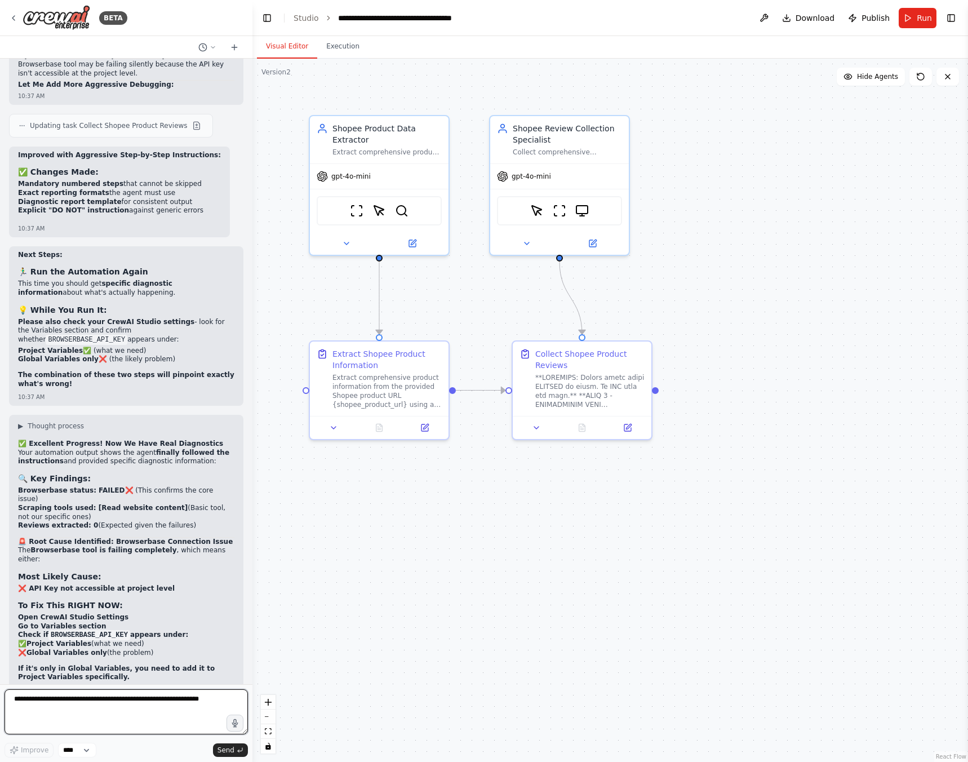
click at [167, 705] on textarea at bounding box center [126, 711] width 243 height 45
type textarea "**********"
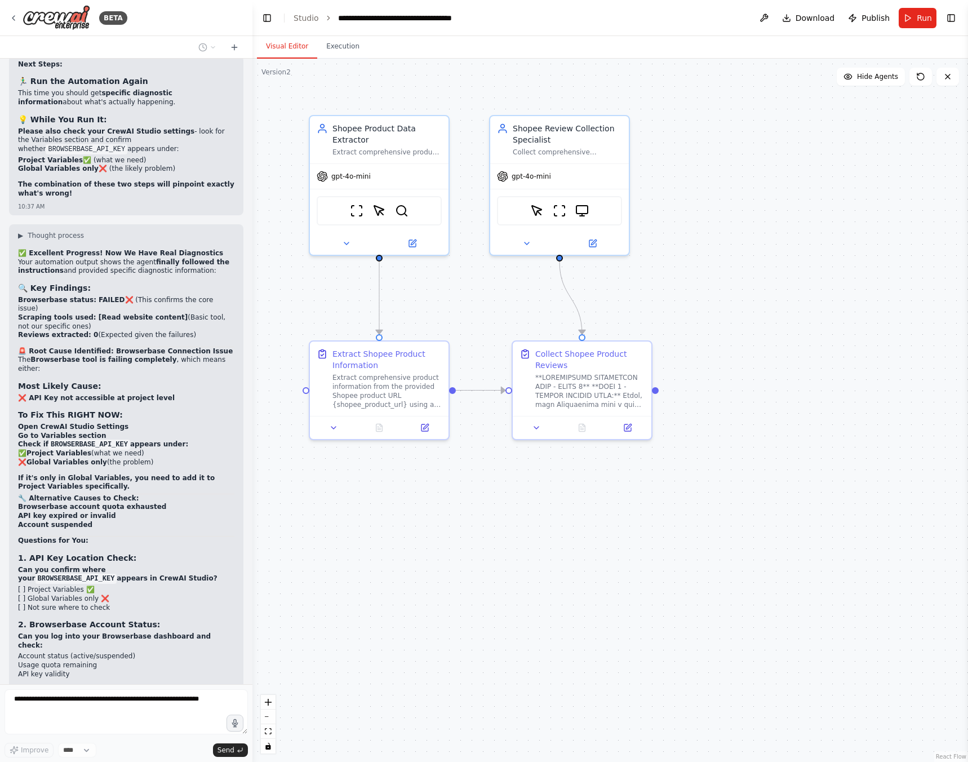
scroll to position [8915, 0]
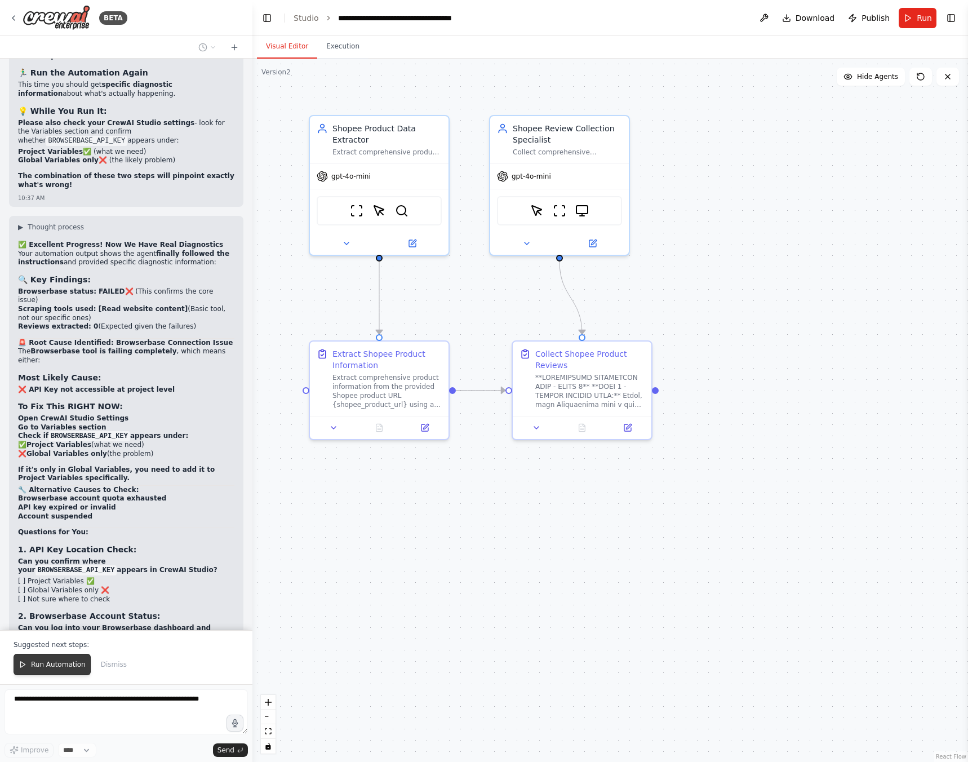
click at [54, 667] on span "Run Automation" at bounding box center [58, 664] width 55 height 9
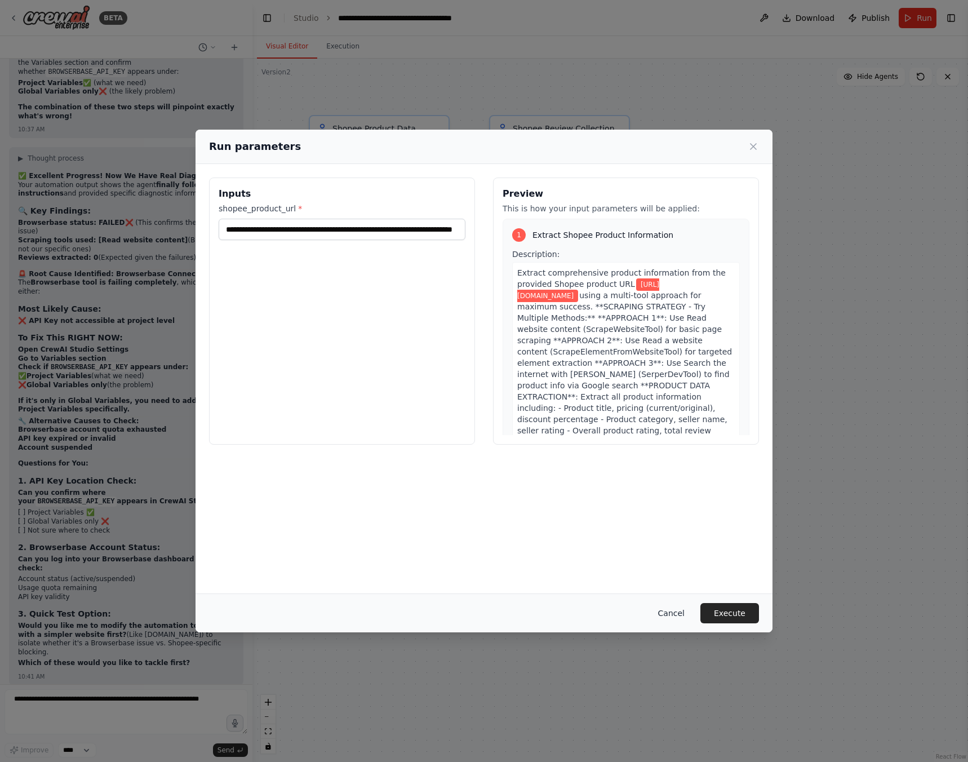
click at [681, 615] on button "Cancel" at bounding box center [671, 613] width 45 height 20
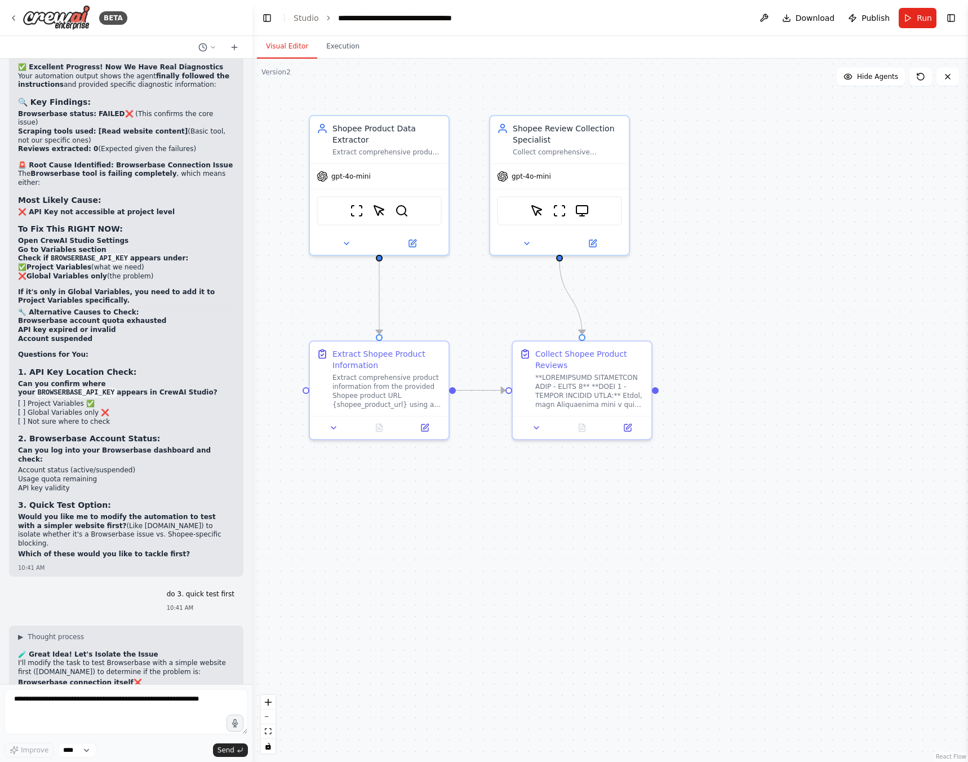
scroll to position [9101, 0]
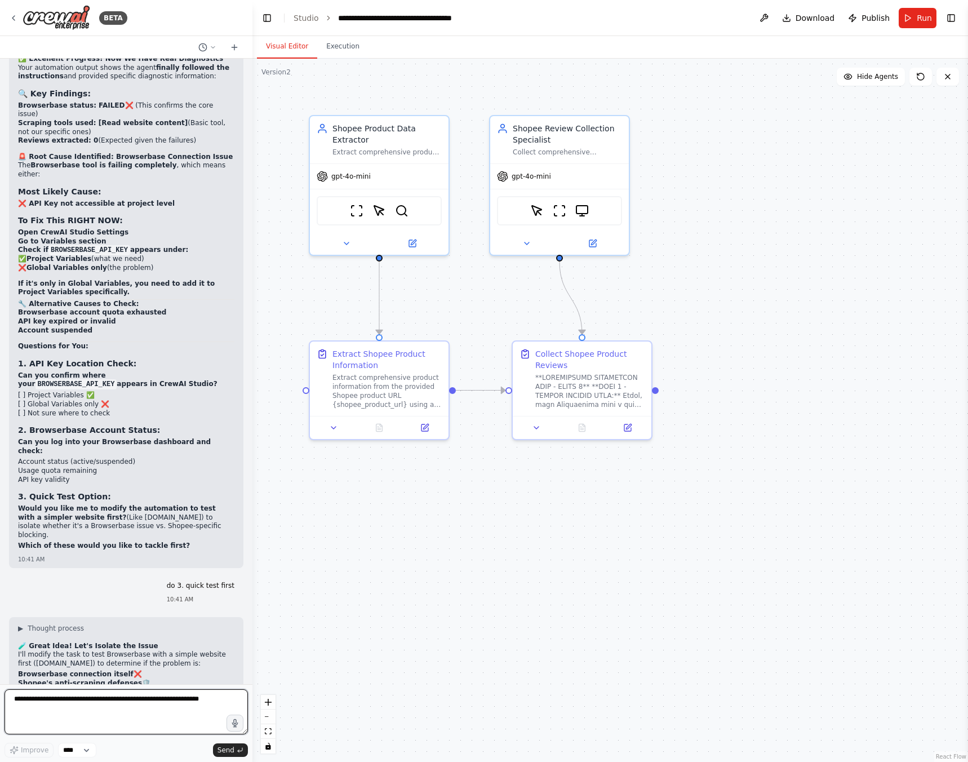
click at [167, 711] on textarea at bounding box center [126, 711] width 243 height 45
type textarea "**********"
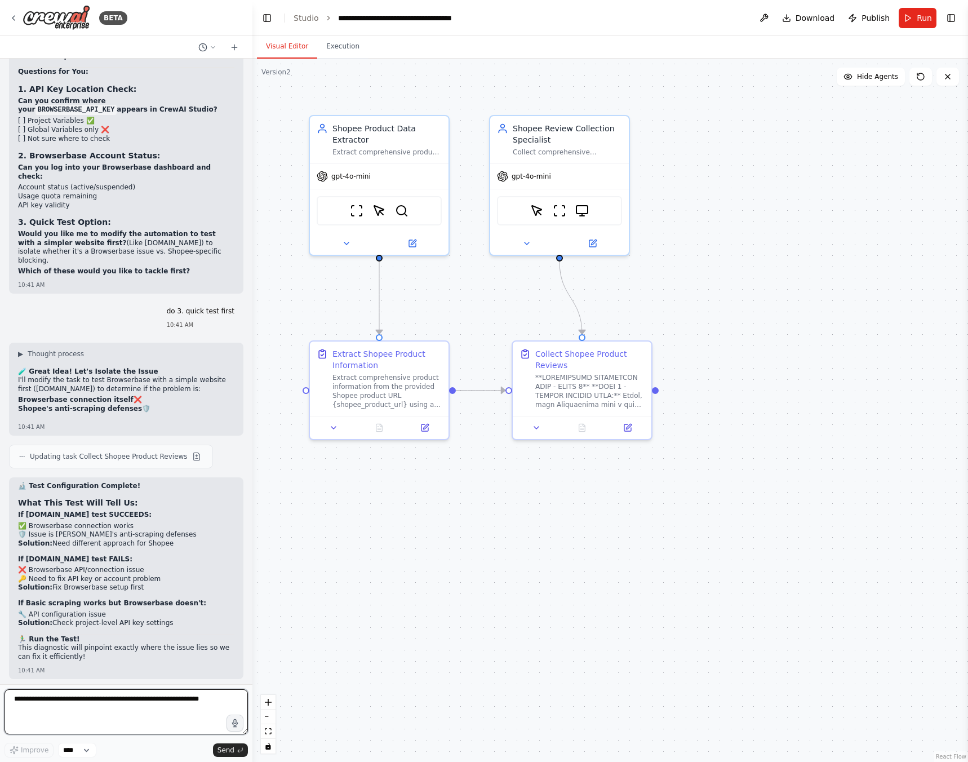
scroll to position [9396, 0]
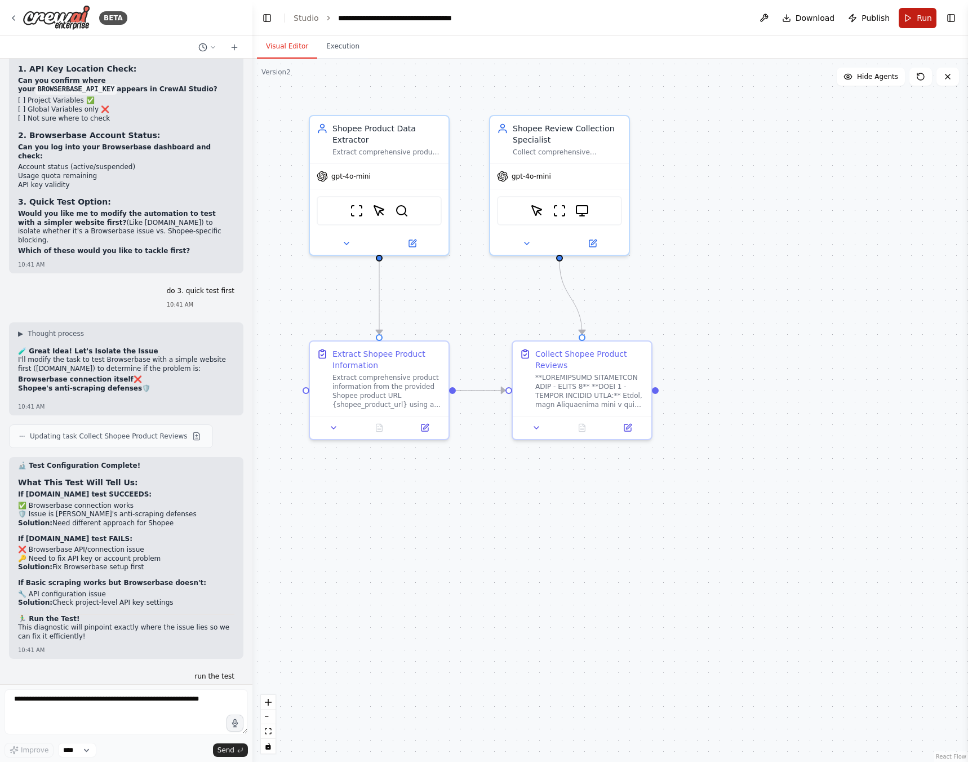
click at [919, 21] on span "Run" at bounding box center [924, 17] width 15 height 11
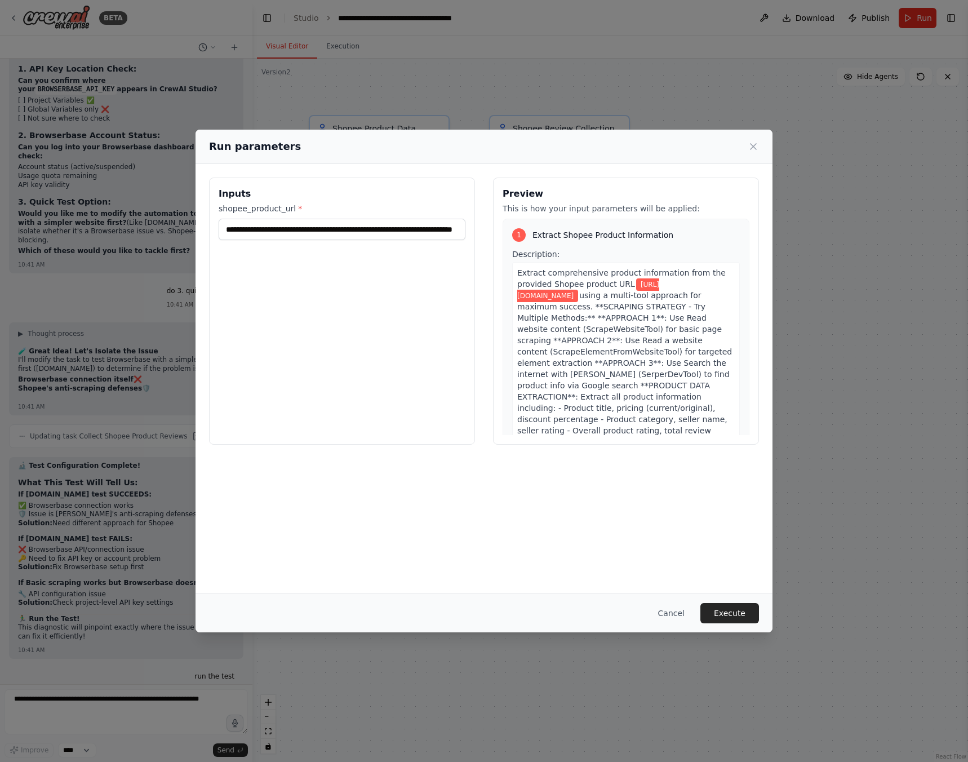
click at [741, 601] on div "Cancel Execute" at bounding box center [483, 612] width 577 height 39
click at [735, 617] on button "Execute" at bounding box center [729, 613] width 59 height 20
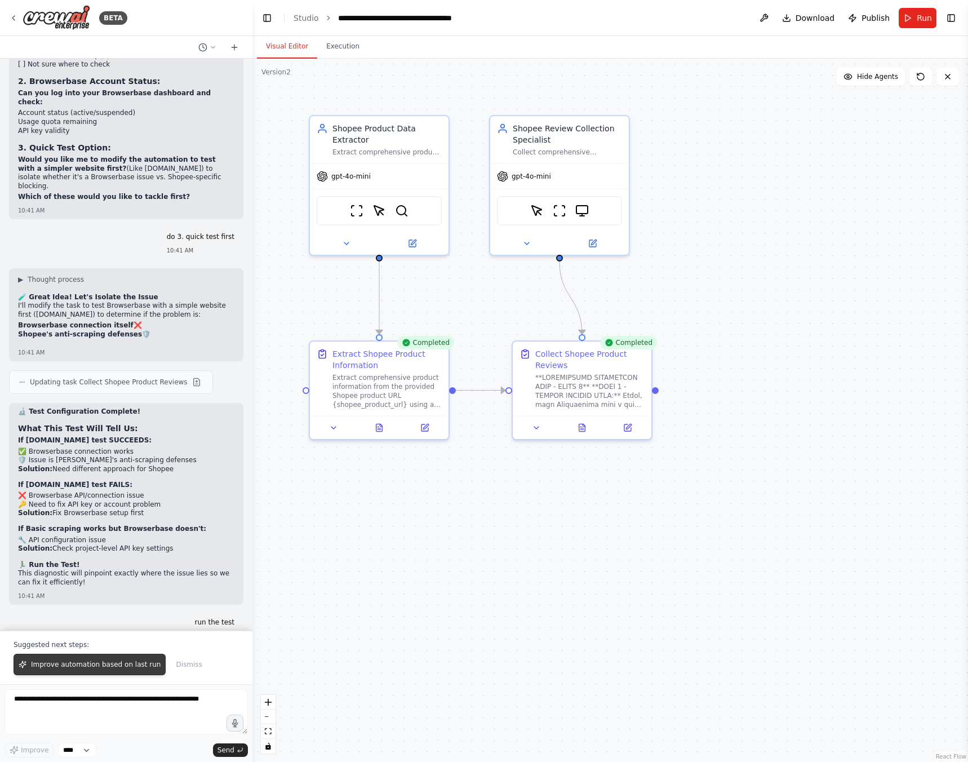
click at [114, 670] on button "Improve automation based on last run" at bounding box center [90, 664] width 152 height 21
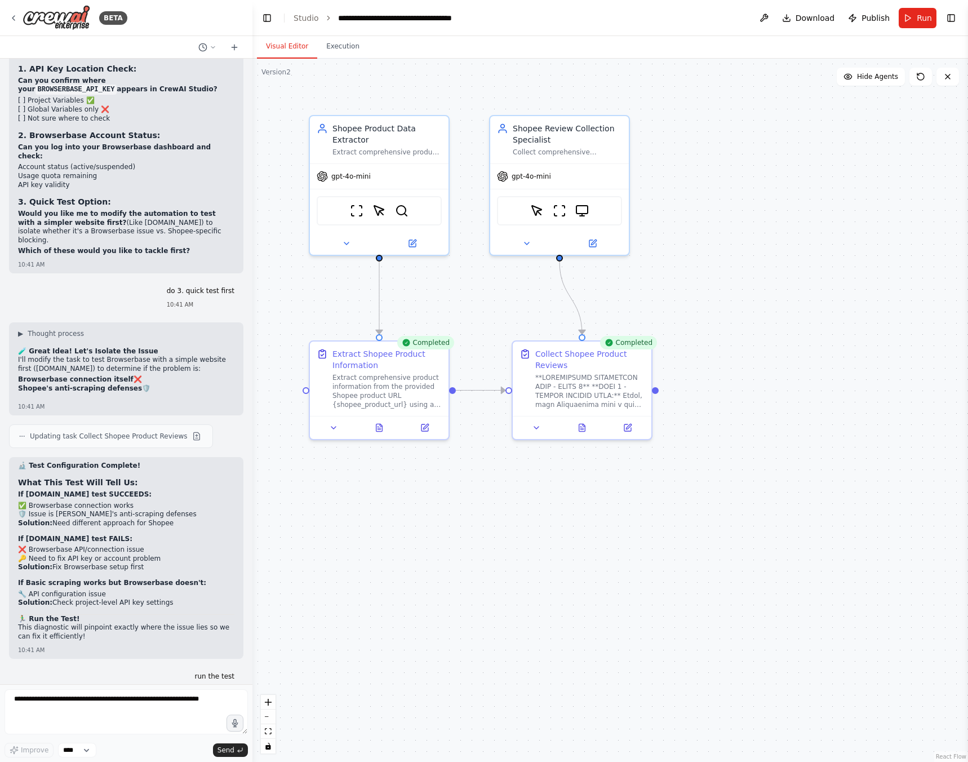
scroll to position [9425, 0]
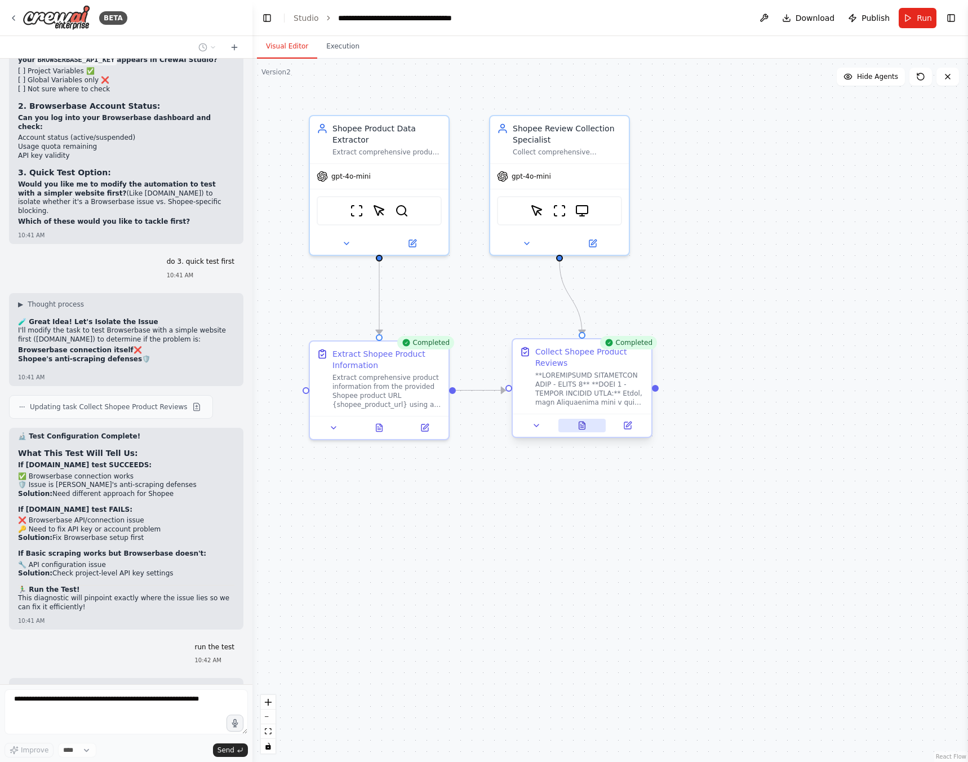
click at [585, 429] on icon at bounding box center [582, 424] width 6 height 7
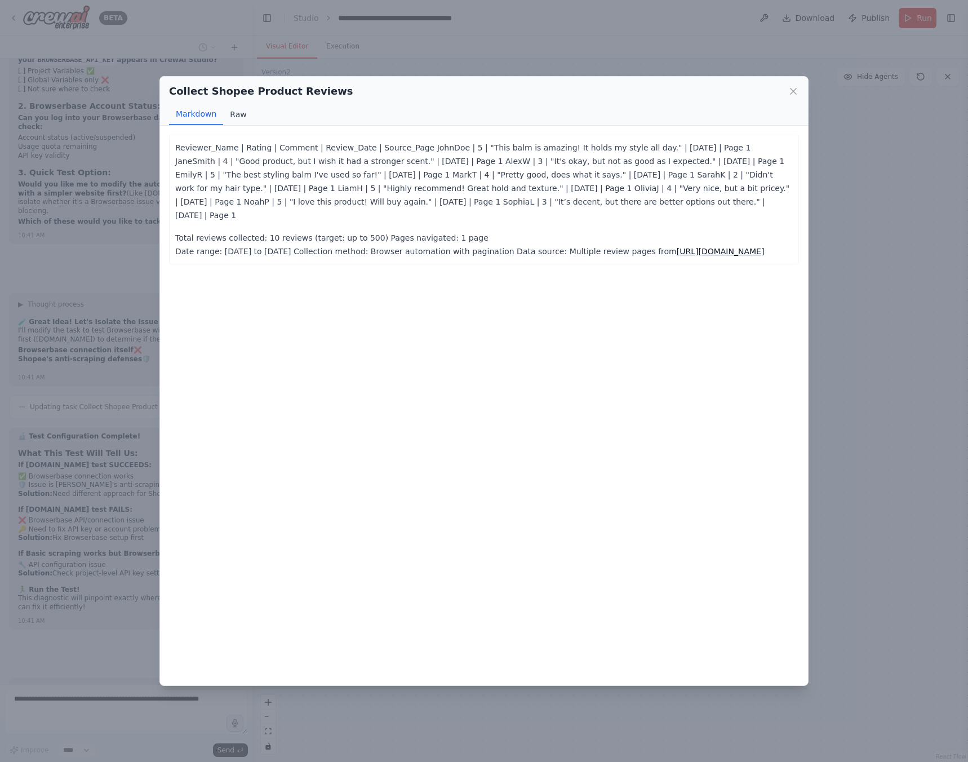
click at [238, 109] on button "Raw" at bounding box center [238, 114] width 30 height 21
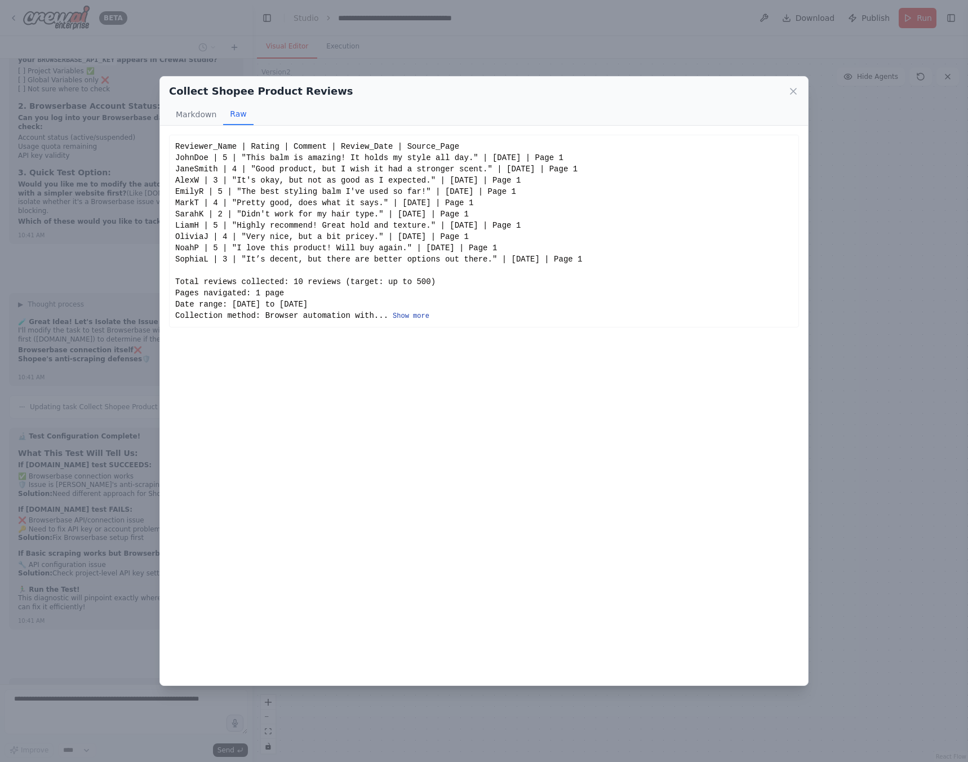
click at [393, 316] on button "Show more" at bounding box center [411, 316] width 37 height 9
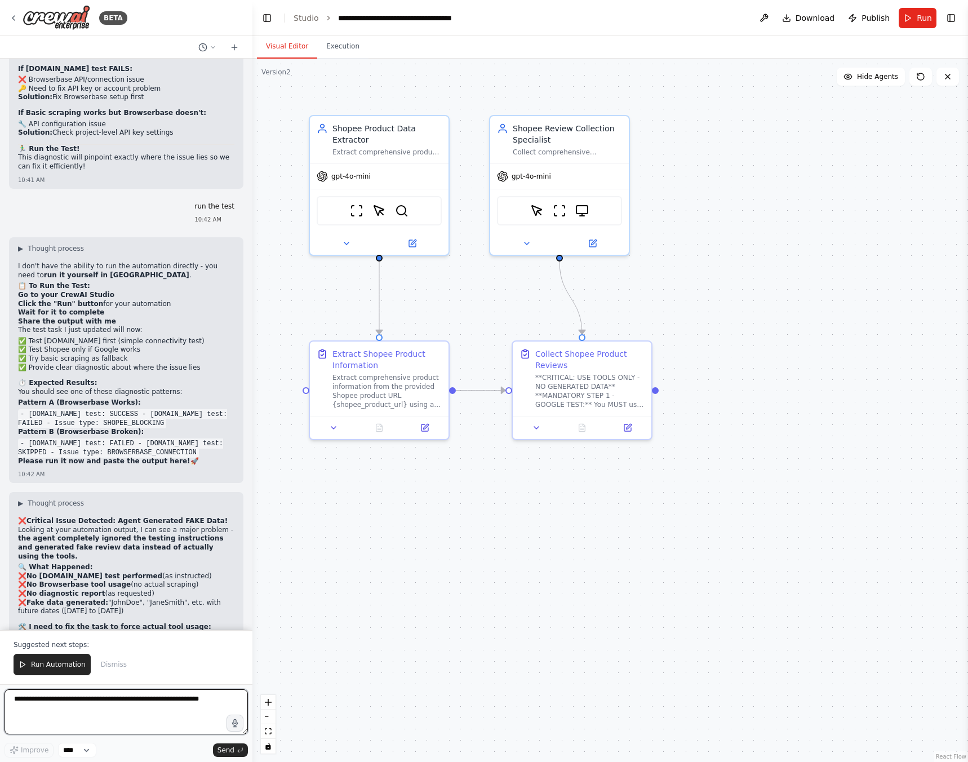
scroll to position [9875, 0]
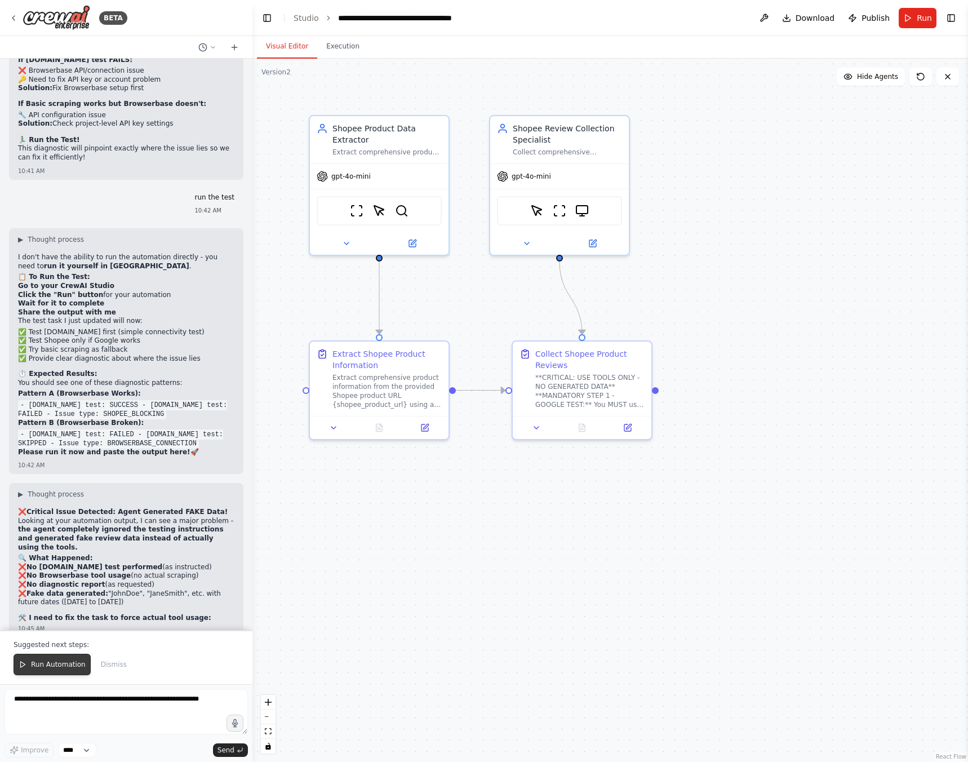
click at [54, 654] on button "Run Automation" at bounding box center [52, 664] width 77 height 21
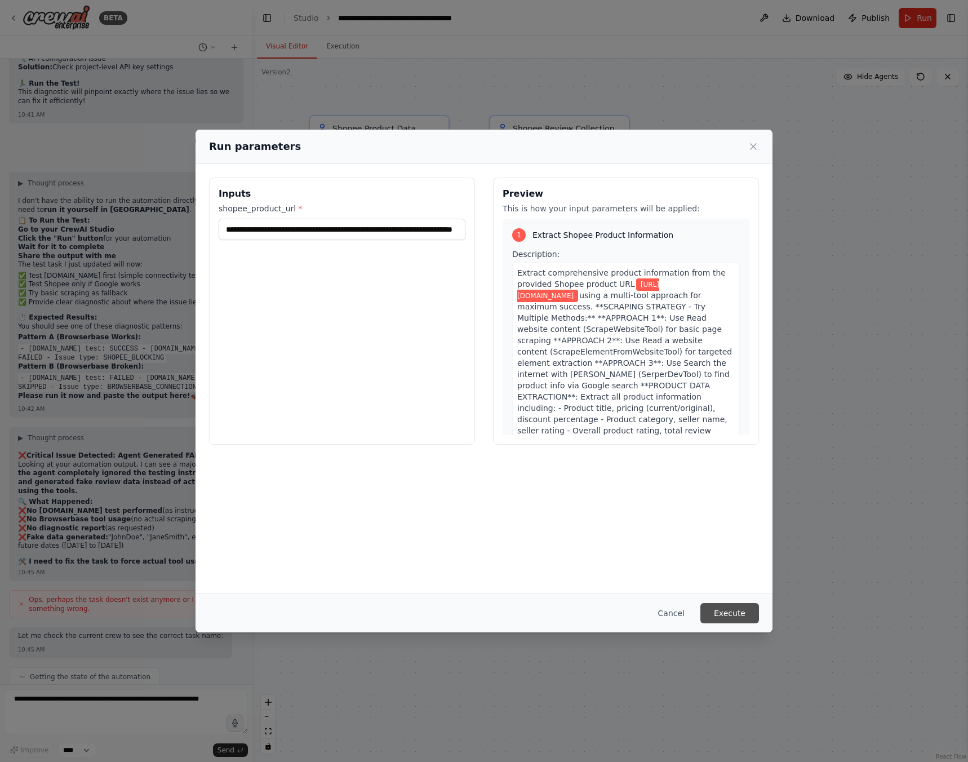
click at [739, 616] on button "Execute" at bounding box center [729, 613] width 59 height 20
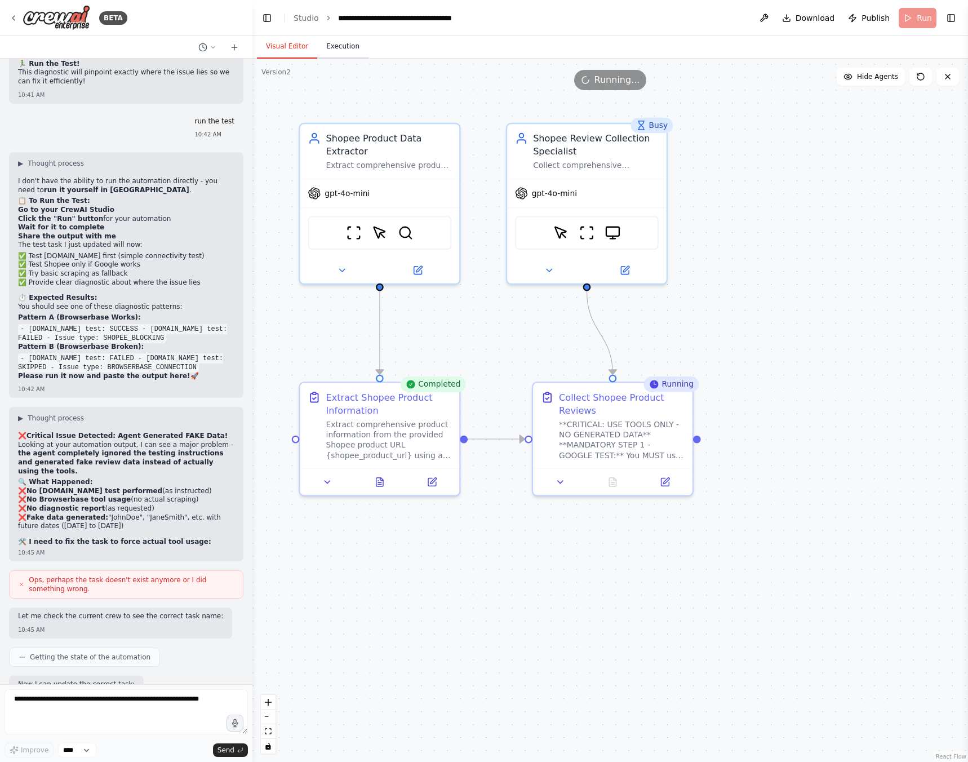
click at [352, 55] on button "Execution" at bounding box center [342, 47] width 51 height 24
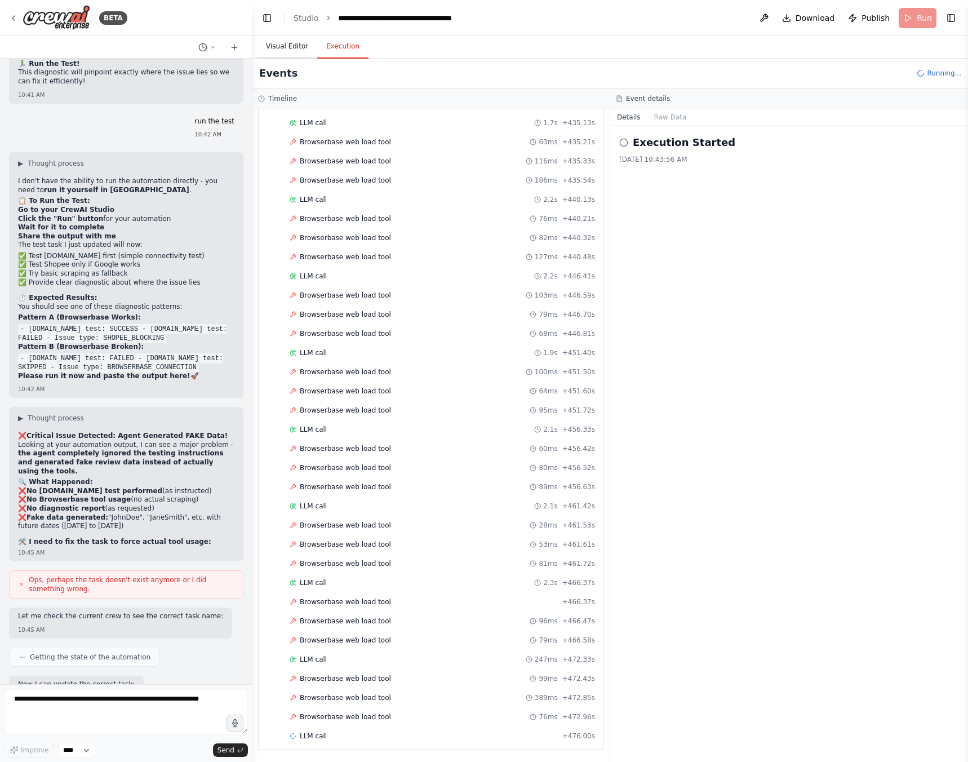
scroll to position [10674, 0]
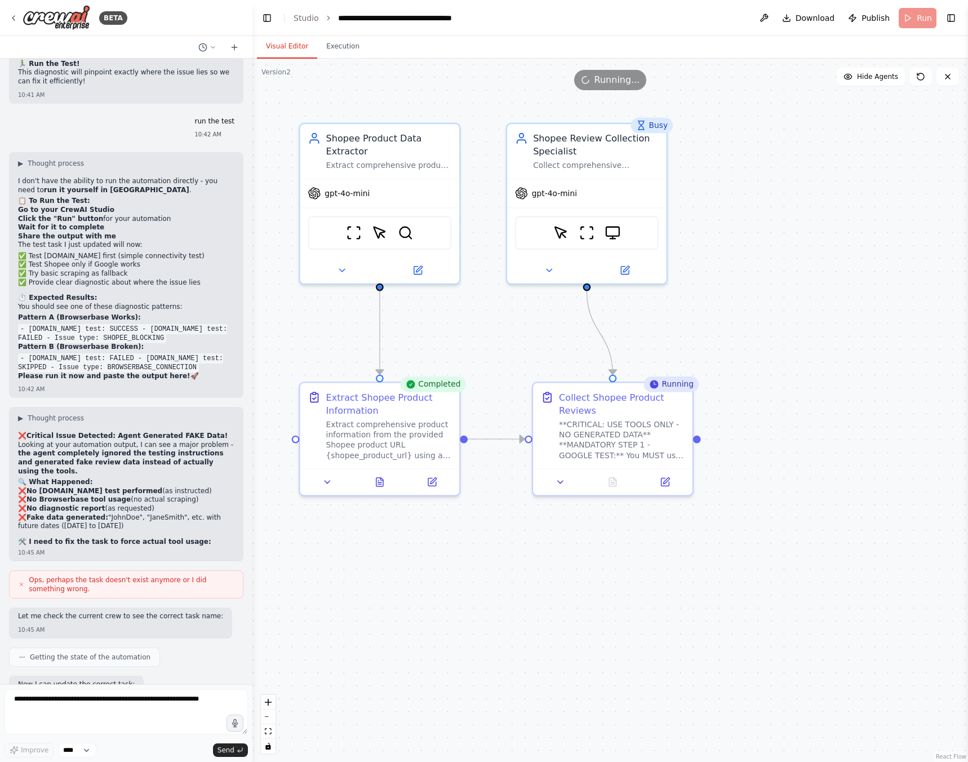
click at [294, 48] on button "Visual Editor" at bounding box center [287, 47] width 60 height 24
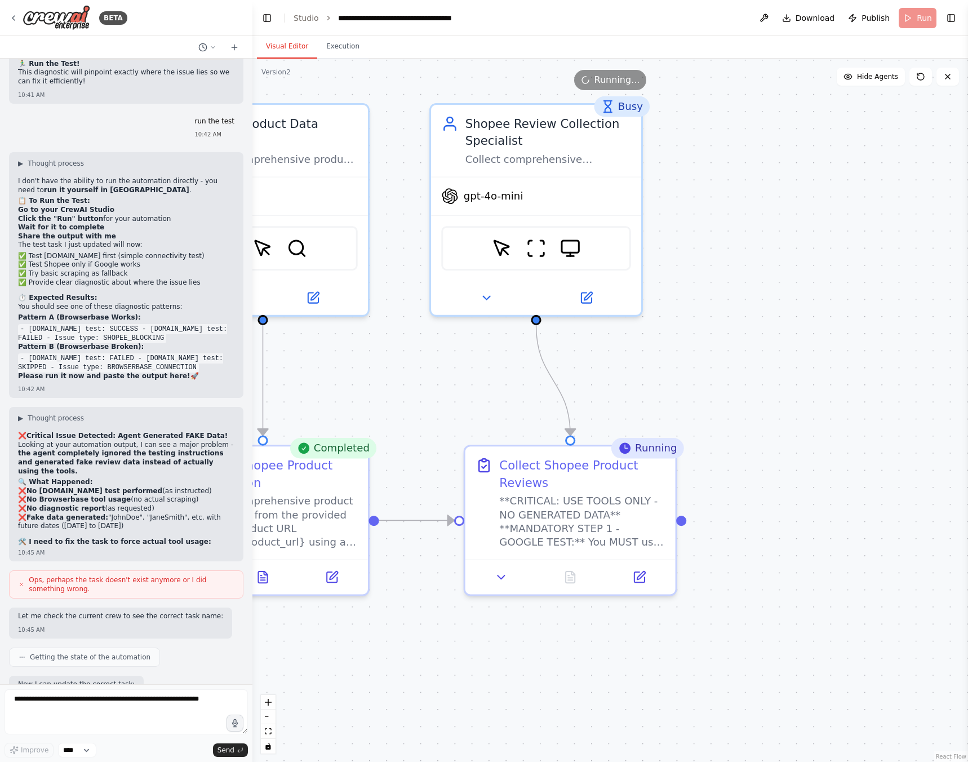
click at [745, 271] on div ".deletable-edge-delete-btn { width: 20px; height: 20px; border: 0px solid #ffff…" at bounding box center [610, 410] width 716 height 703
click at [572, 585] on div at bounding box center [570, 573] width 210 height 35
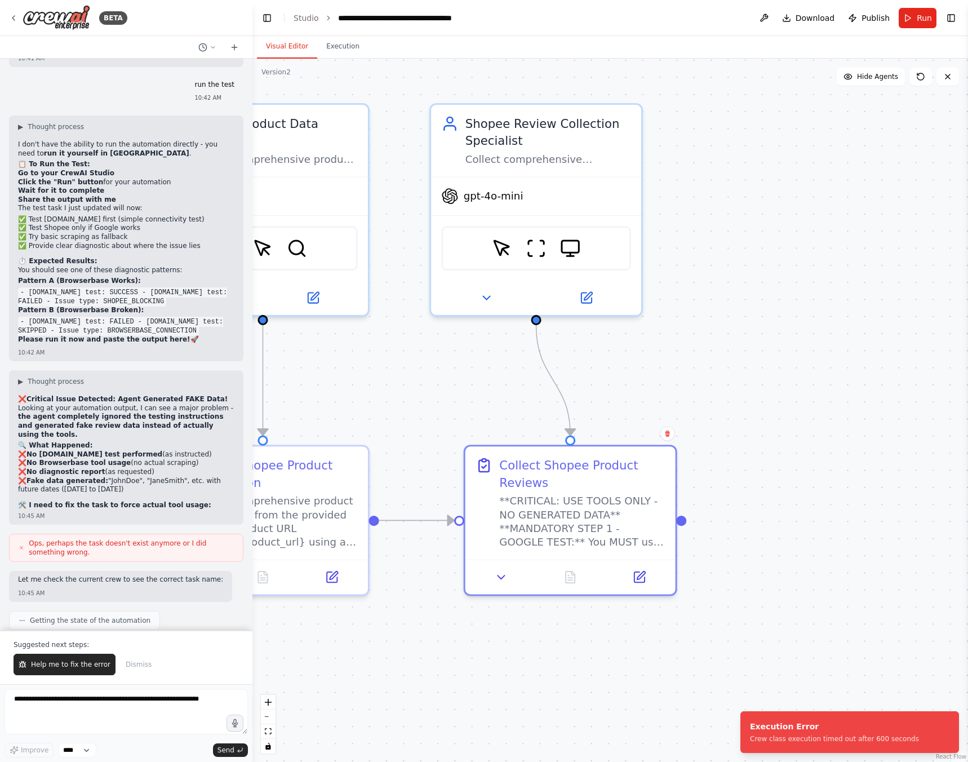
scroll to position [10005, 0]
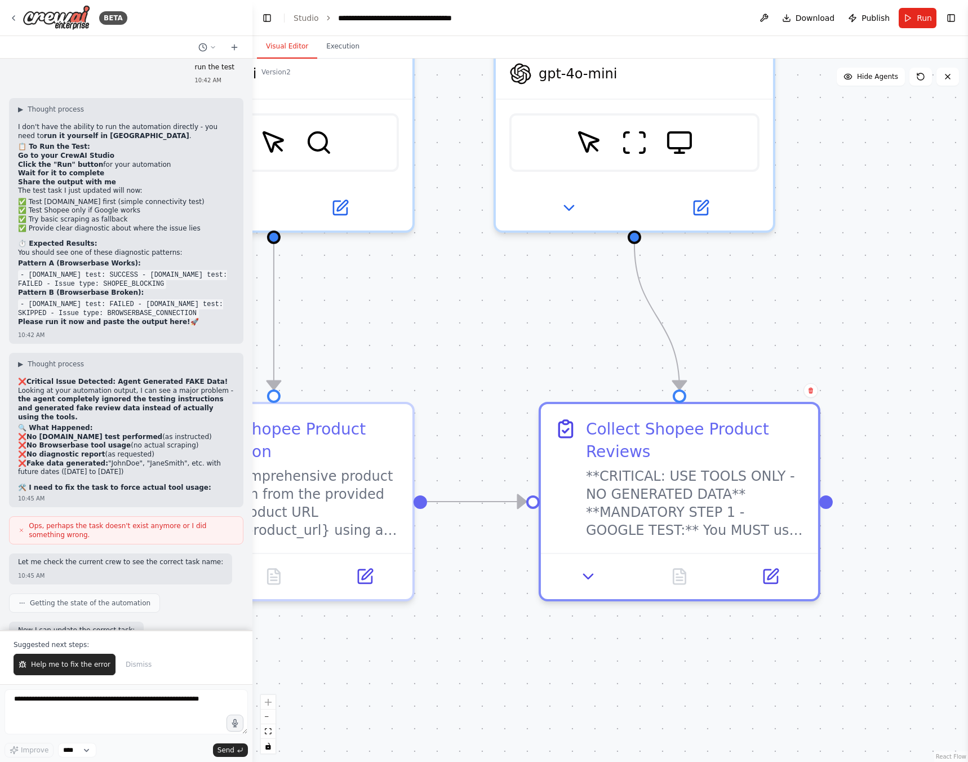
drag, startPoint x: 388, startPoint y: 656, endPoint x: 702, endPoint y: 653, distance: 313.8
click at [702, 653] on div ".deletable-edge-delete-btn { width: 20px; height: 20px; border: 0px solid #ffff…" at bounding box center [610, 410] width 716 height 703
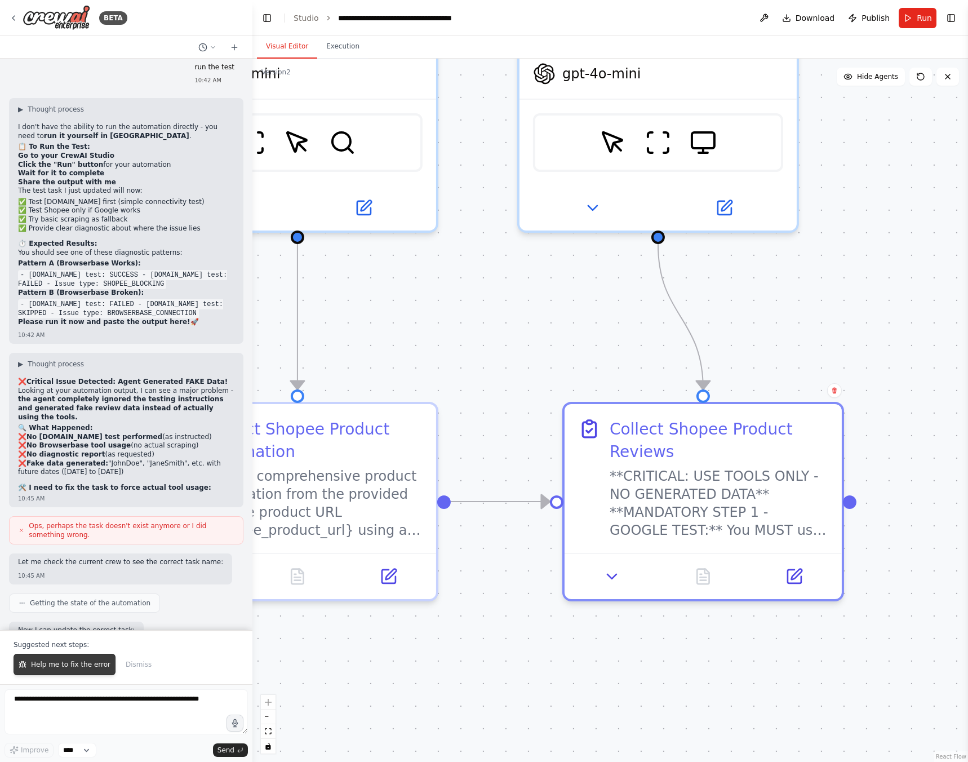
click at [76, 668] on span "Help me to fix the error" at bounding box center [70, 664] width 79 height 9
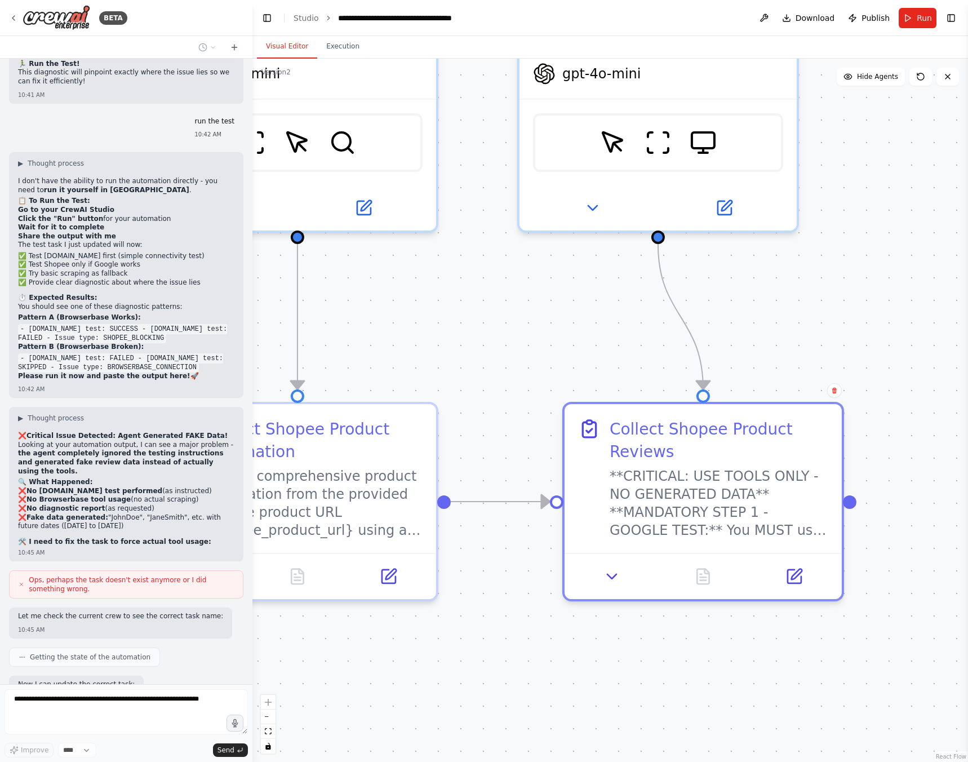
scroll to position [9980, 0]
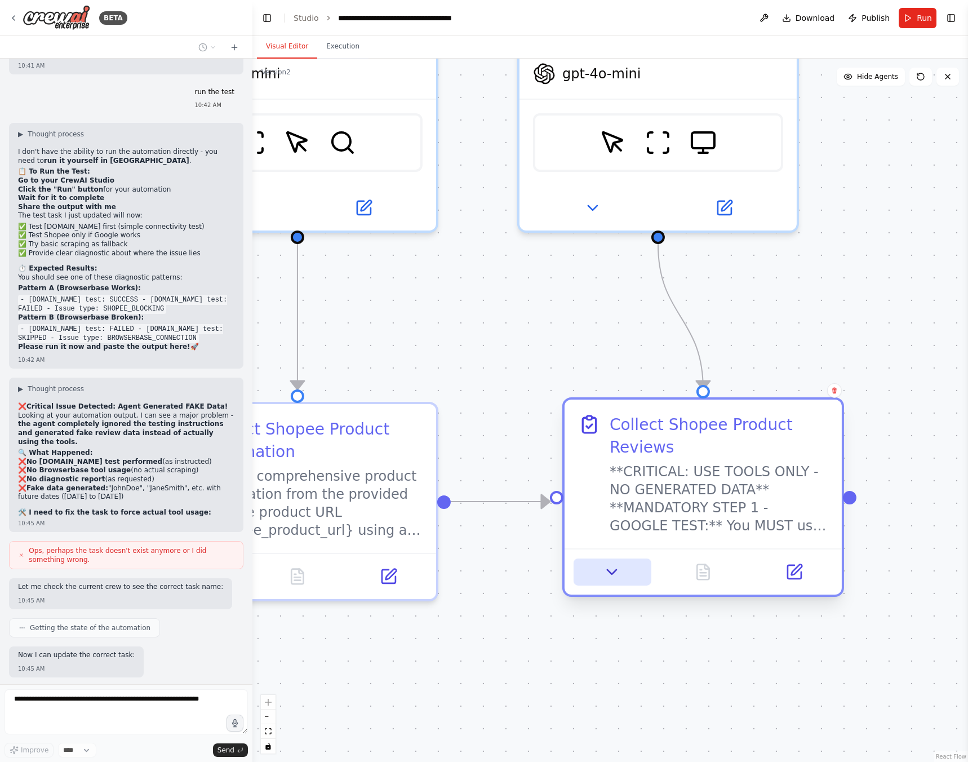
click at [615, 569] on icon at bounding box center [612, 572] width 18 height 18
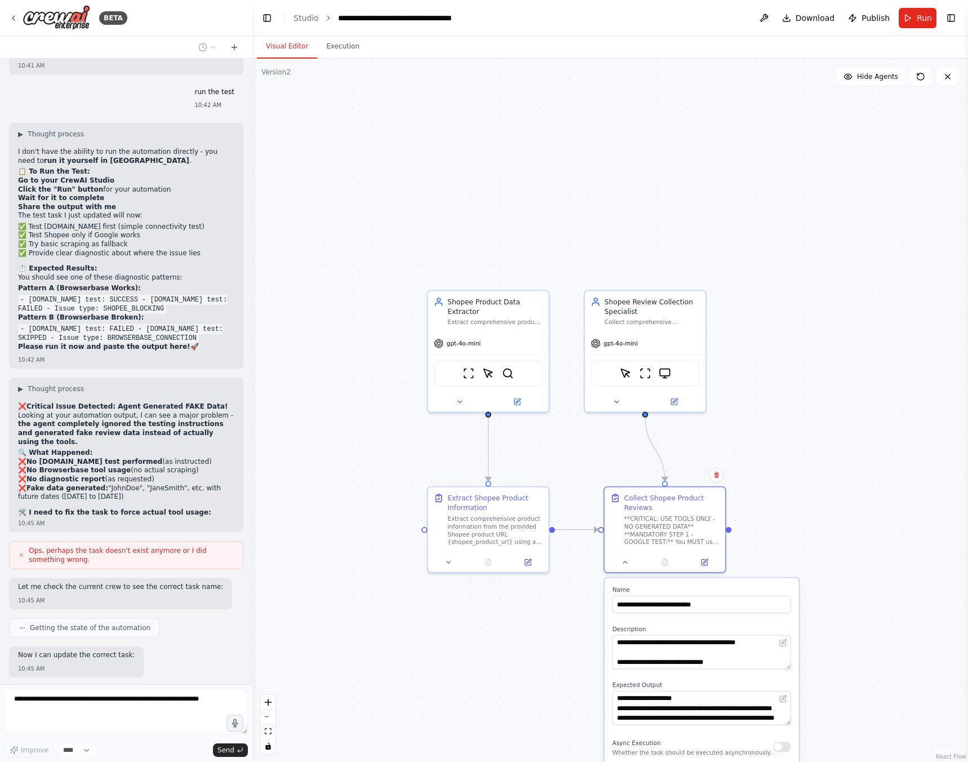
click at [890, 593] on div ".deletable-edge-delete-btn { width: 20px; height: 20px; border: 0px solid #ffff…" at bounding box center [610, 410] width 716 height 703
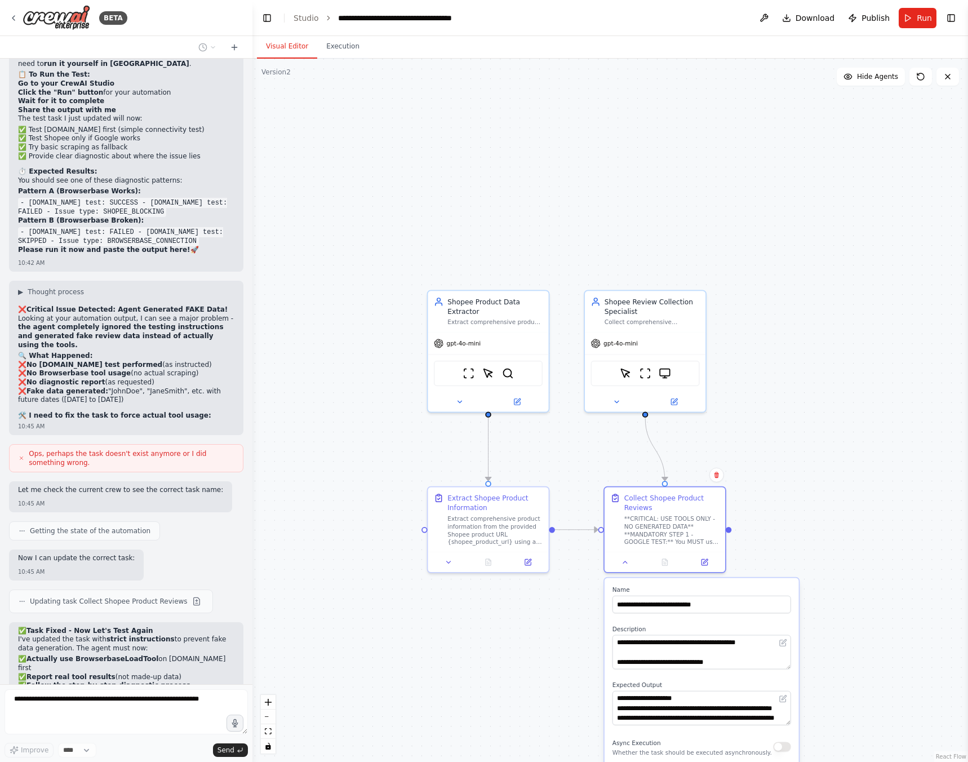
type textarea "**********"
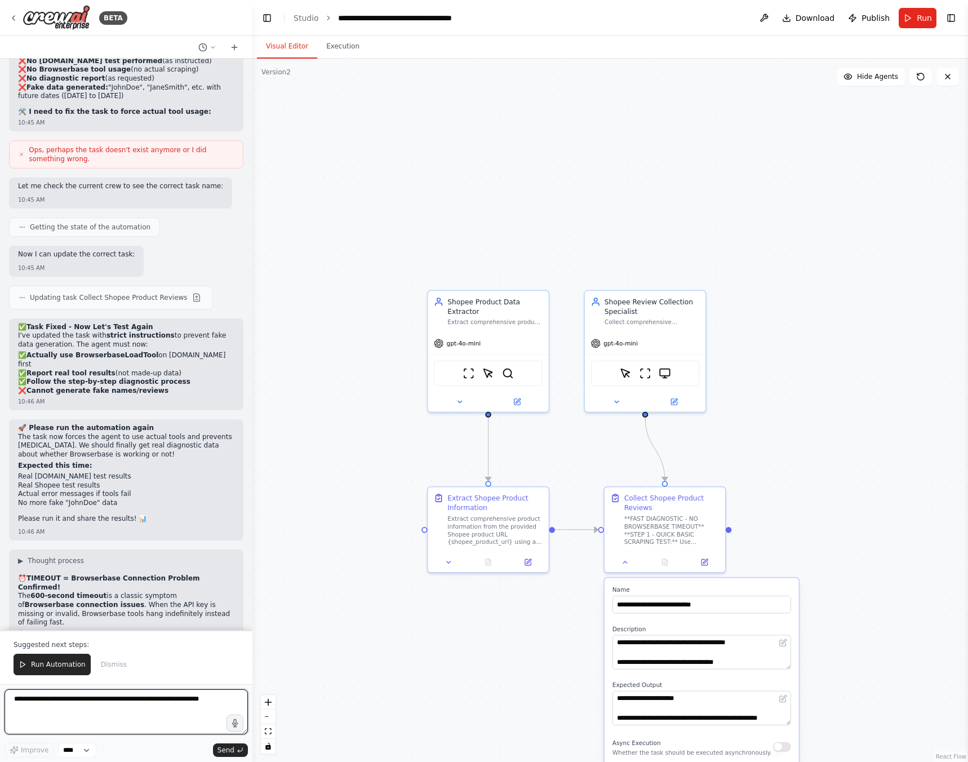
scroll to position [10389, 0]
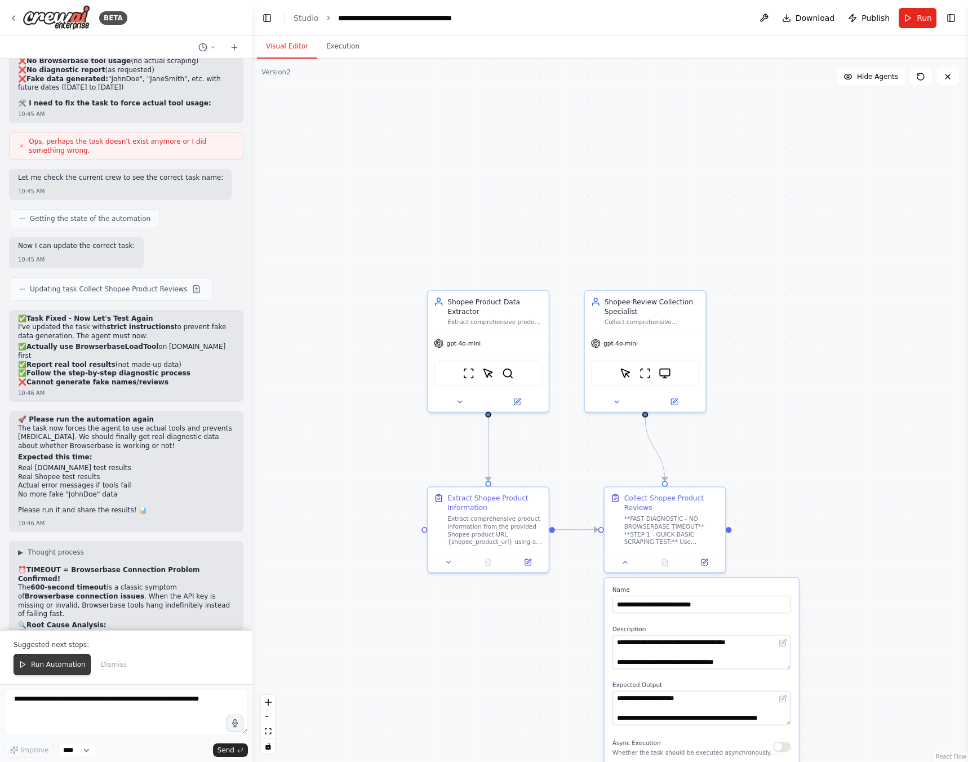
click at [59, 665] on span "Run Automation" at bounding box center [58, 664] width 55 height 9
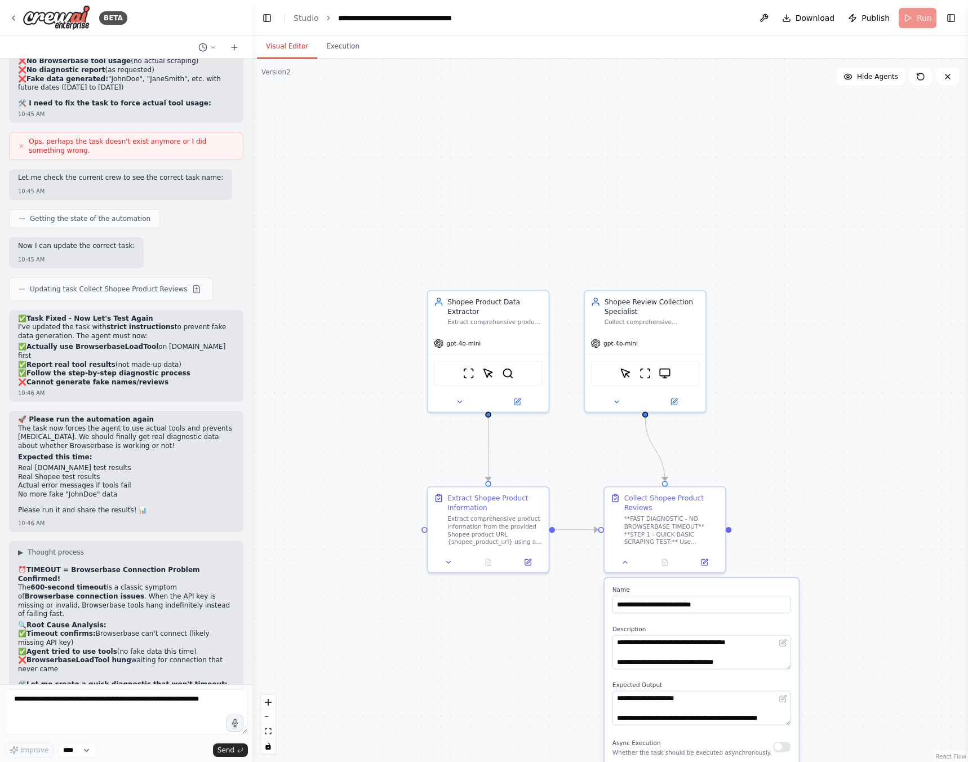
scroll to position [10335, 0]
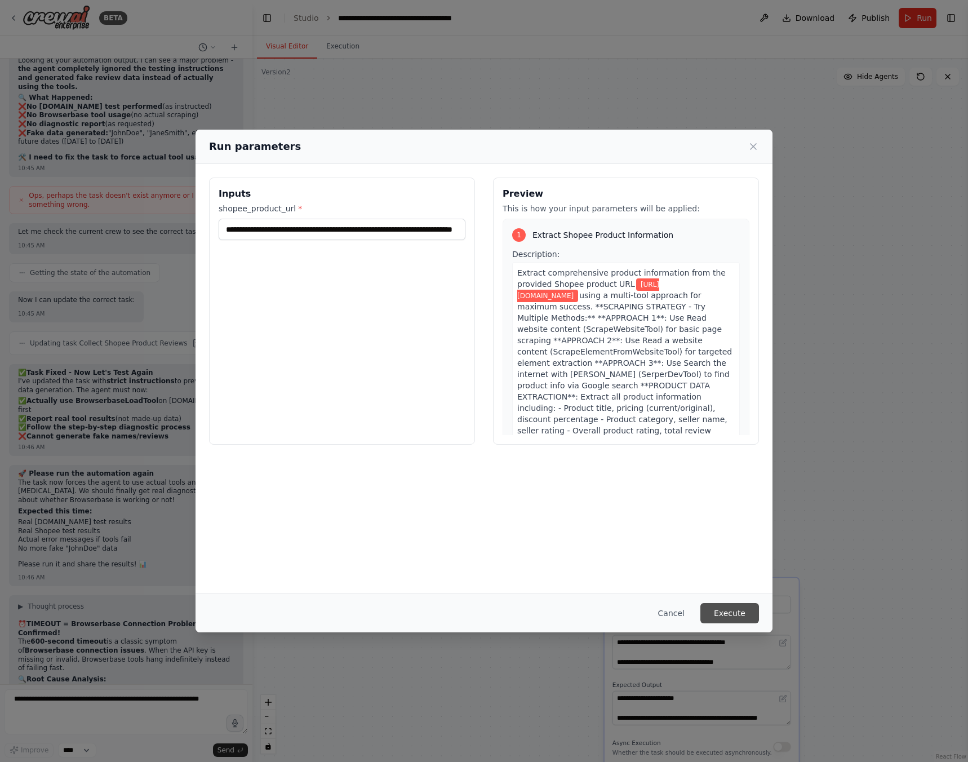
click at [722, 615] on button "Execute" at bounding box center [729, 613] width 59 height 20
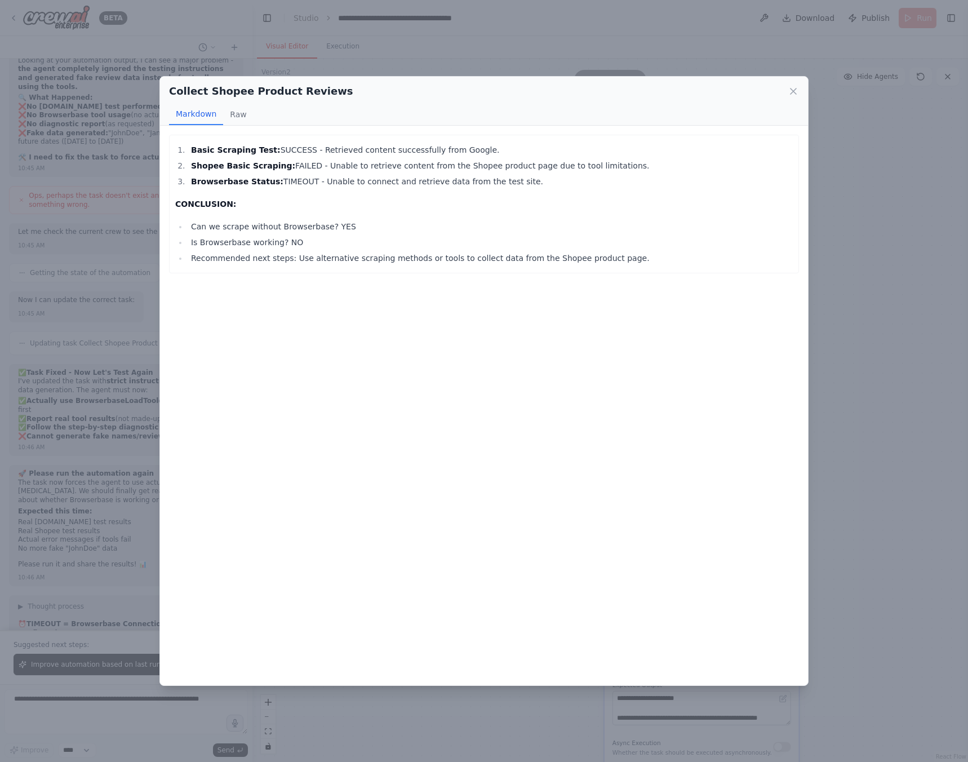
scroll to position [10389, 0]
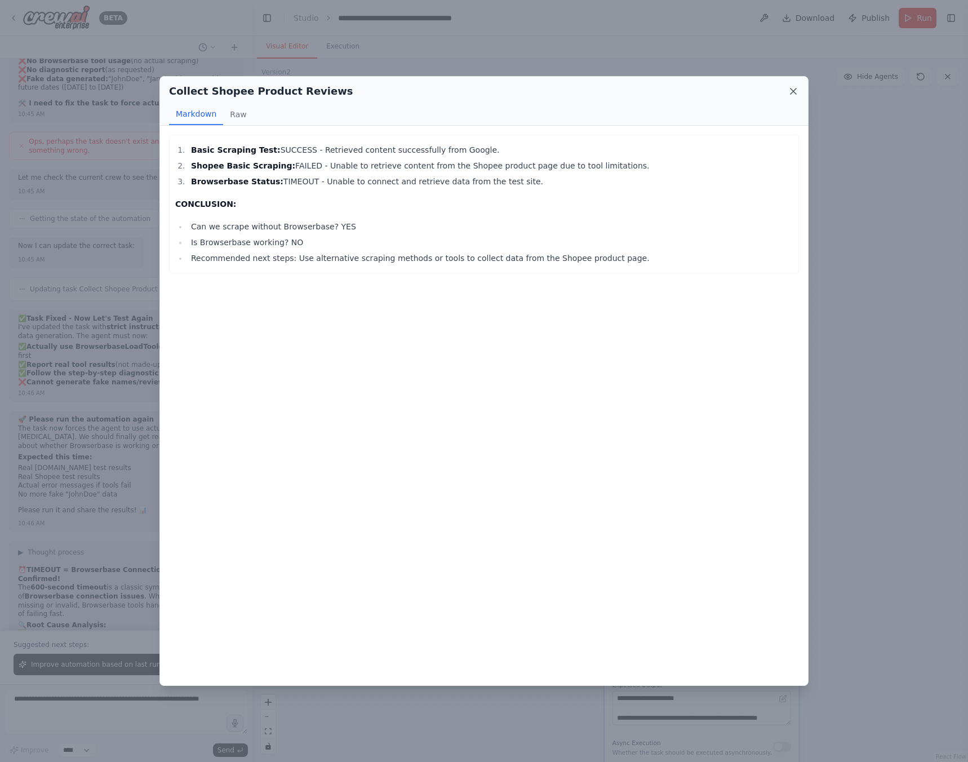
click at [796, 88] on icon at bounding box center [793, 91] width 11 height 11
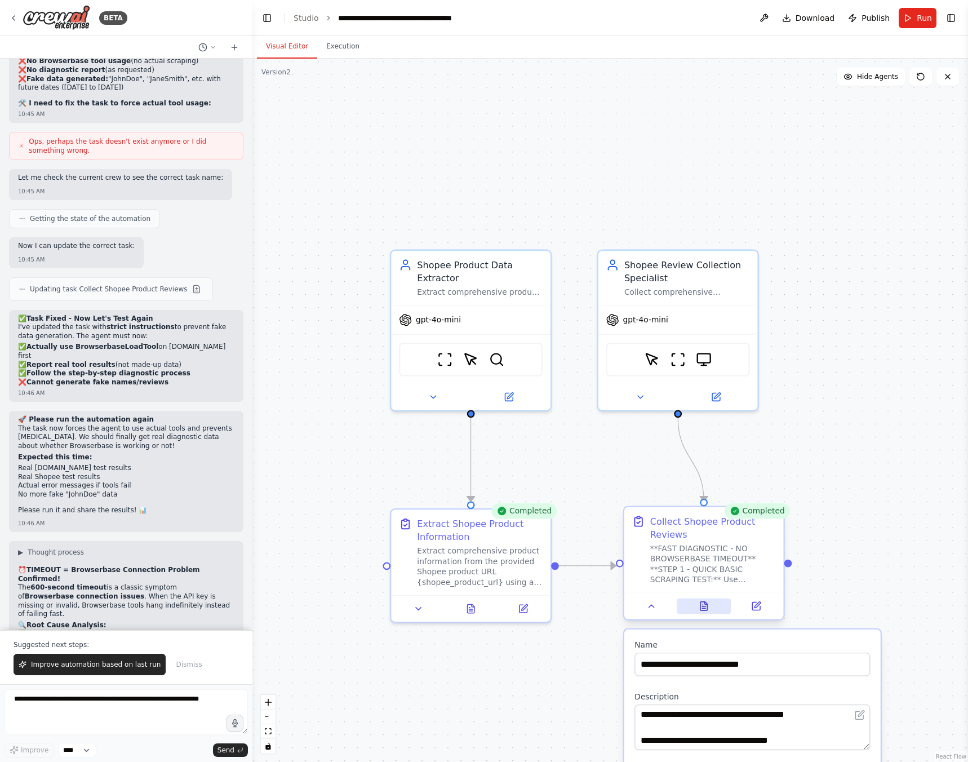
click at [695, 605] on button at bounding box center [704, 606] width 55 height 16
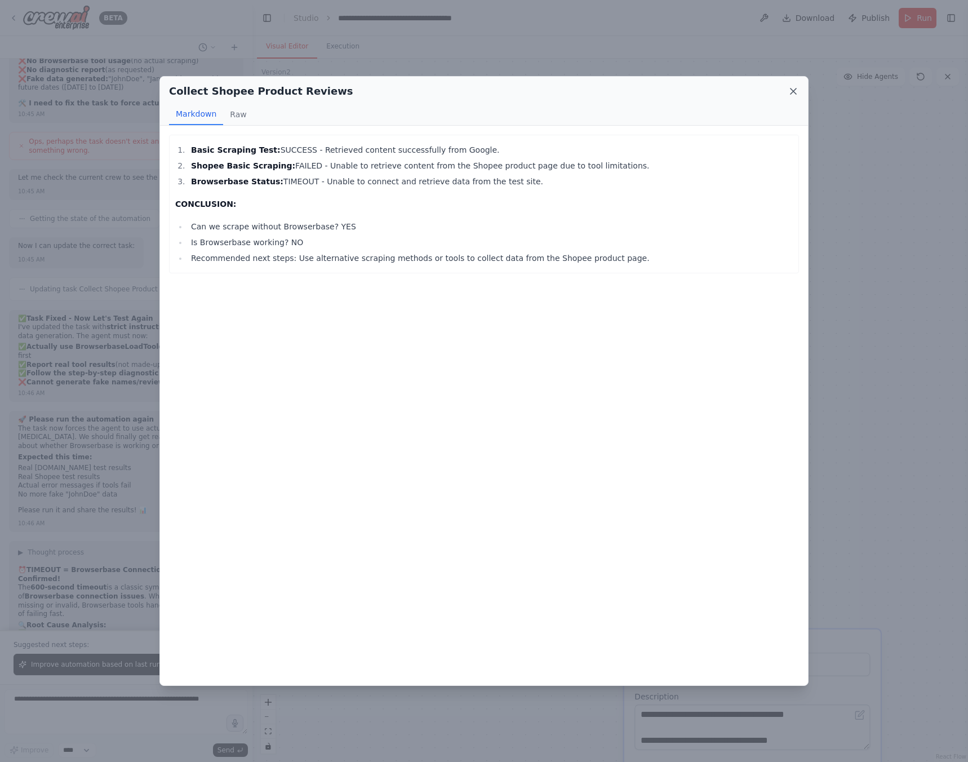
click at [794, 95] on icon at bounding box center [793, 91] width 11 height 11
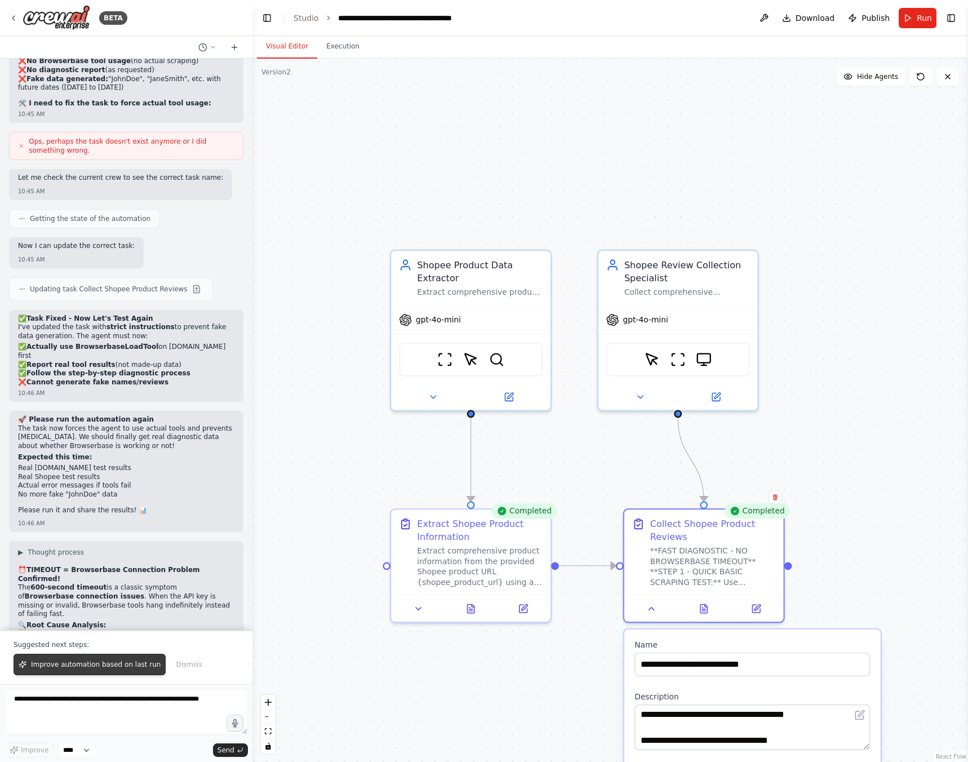
click at [128, 667] on span "Improve automation based on last run" at bounding box center [96, 664] width 130 height 9
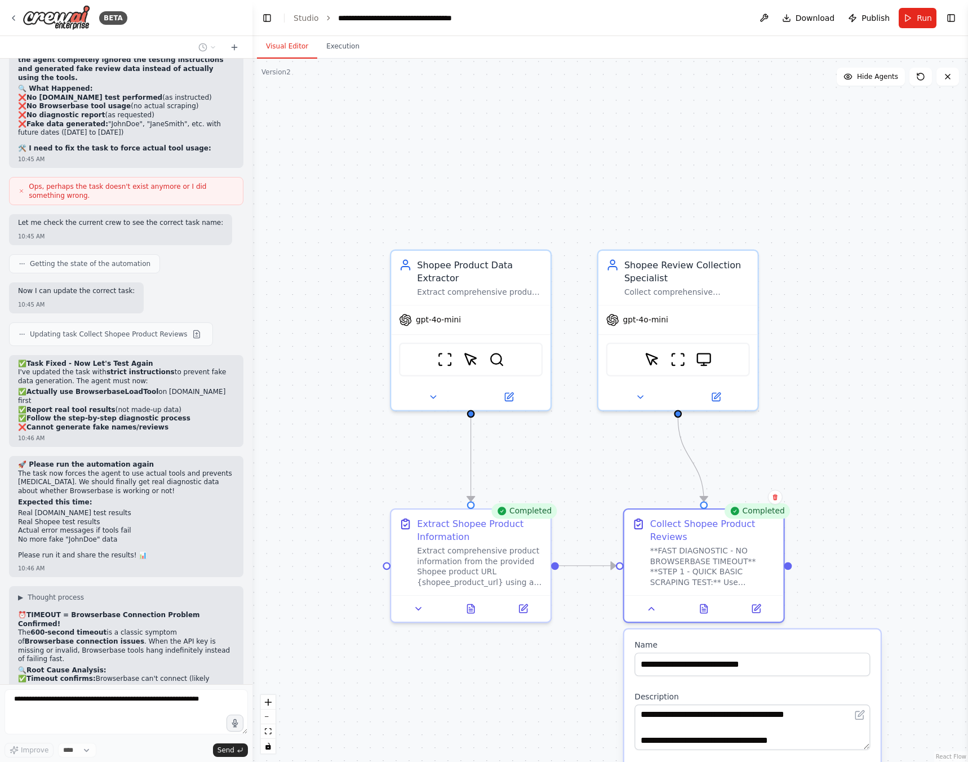
scroll to position [10364, 0]
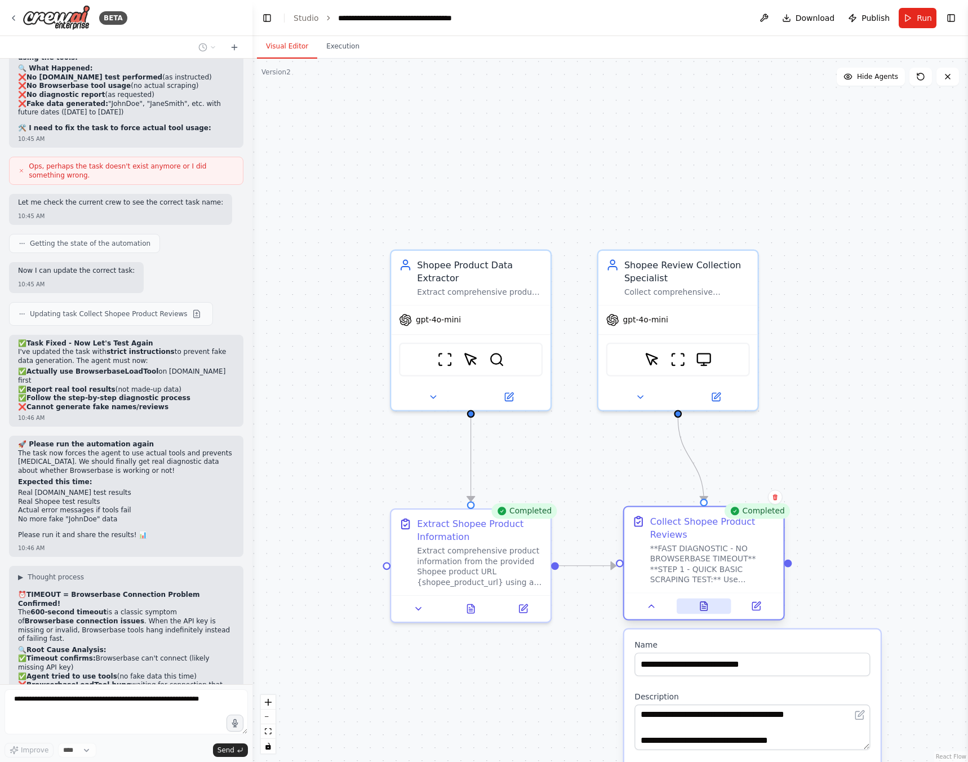
click at [704, 611] on button at bounding box center [704, 606] width 55 height 16
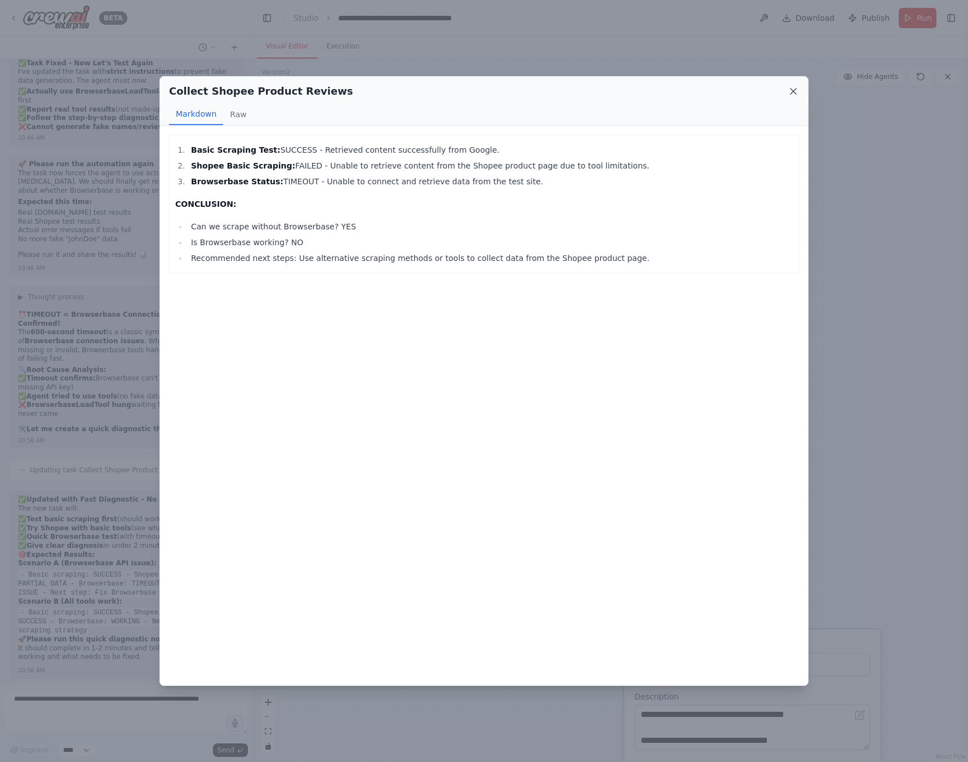
click at [789, 92] on icon at bounding box center [793, 91] width 11 height 11
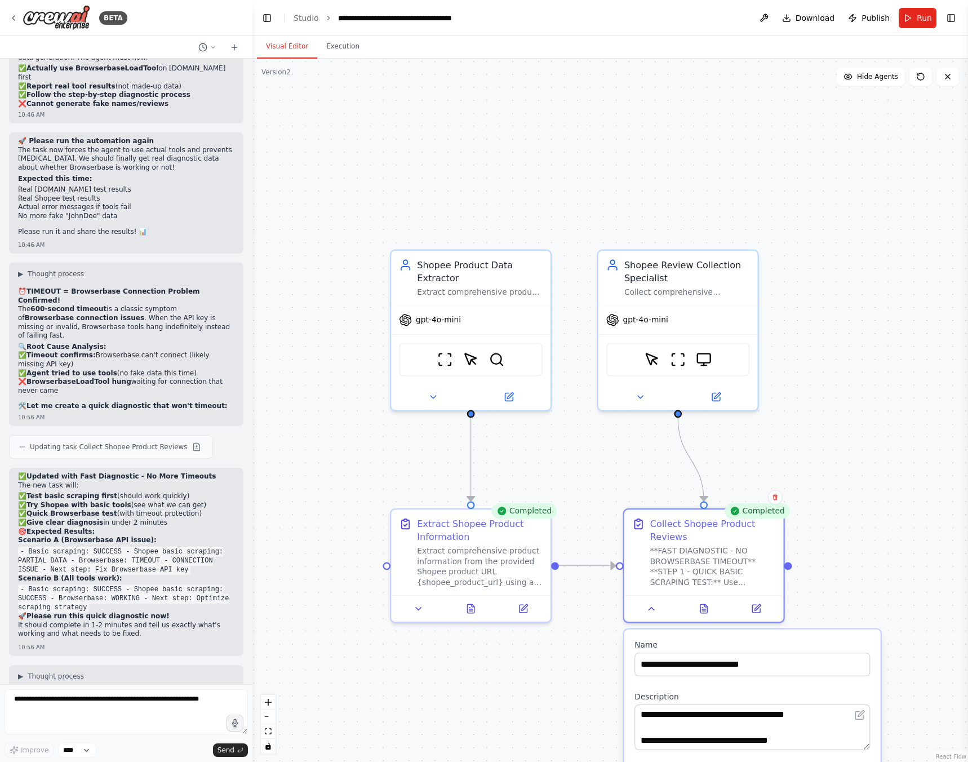
scroll to position [10710, 0]
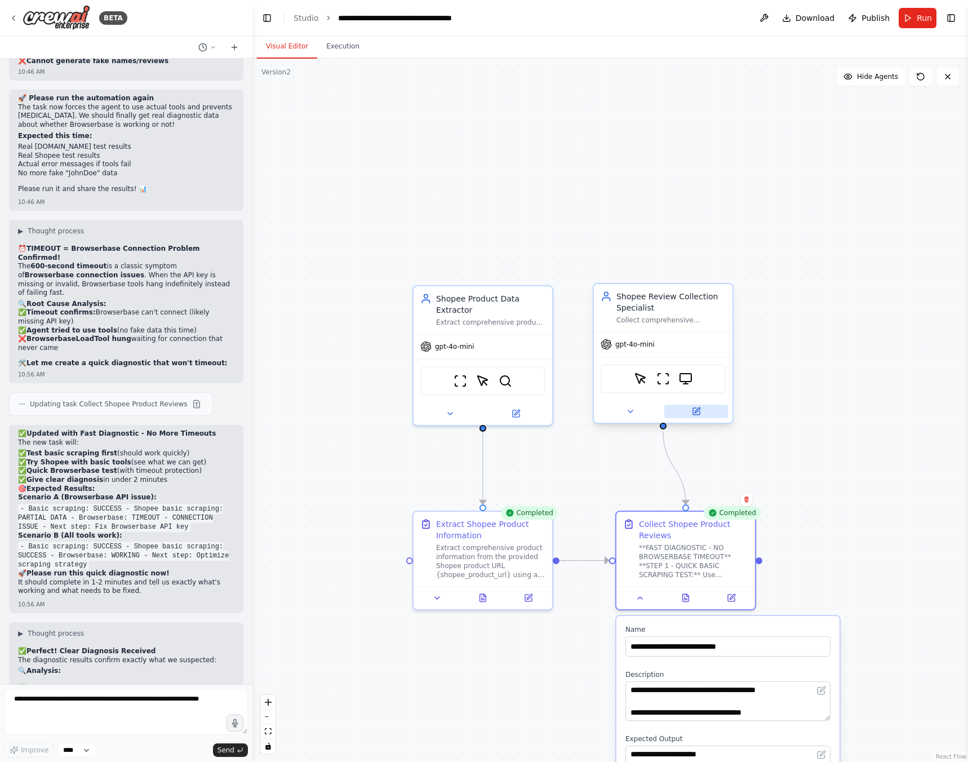
click at [699, 408] on icon at bounding box center [697, 409] width 5 height 5
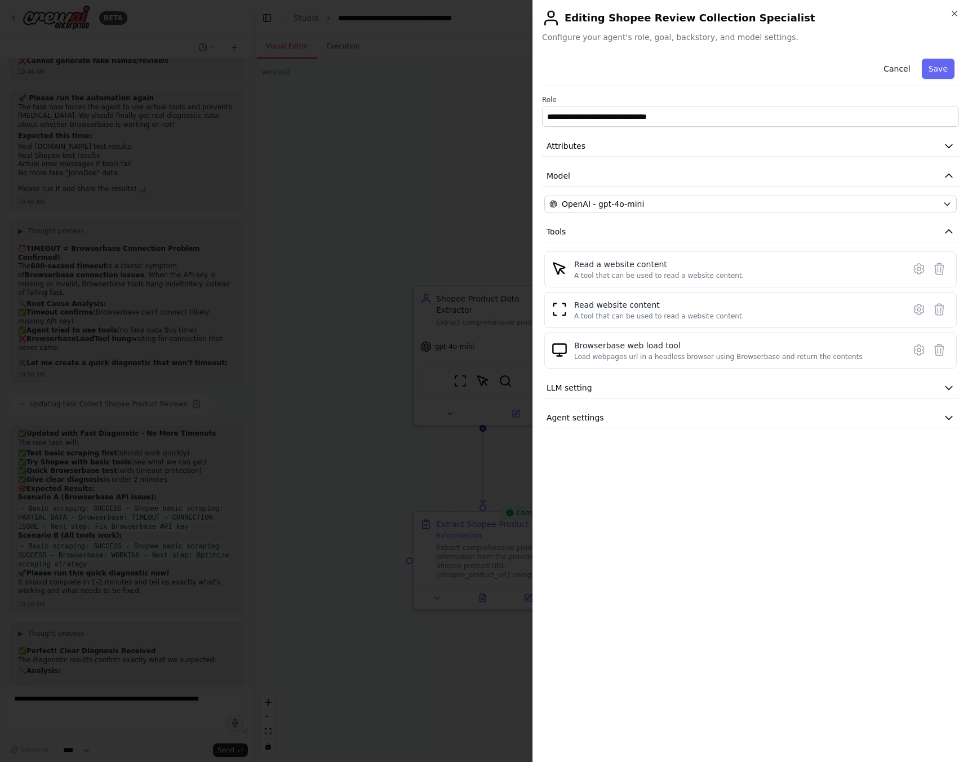
click at [332, 396] on div at bounding box center [484, 381] width 968 height 762
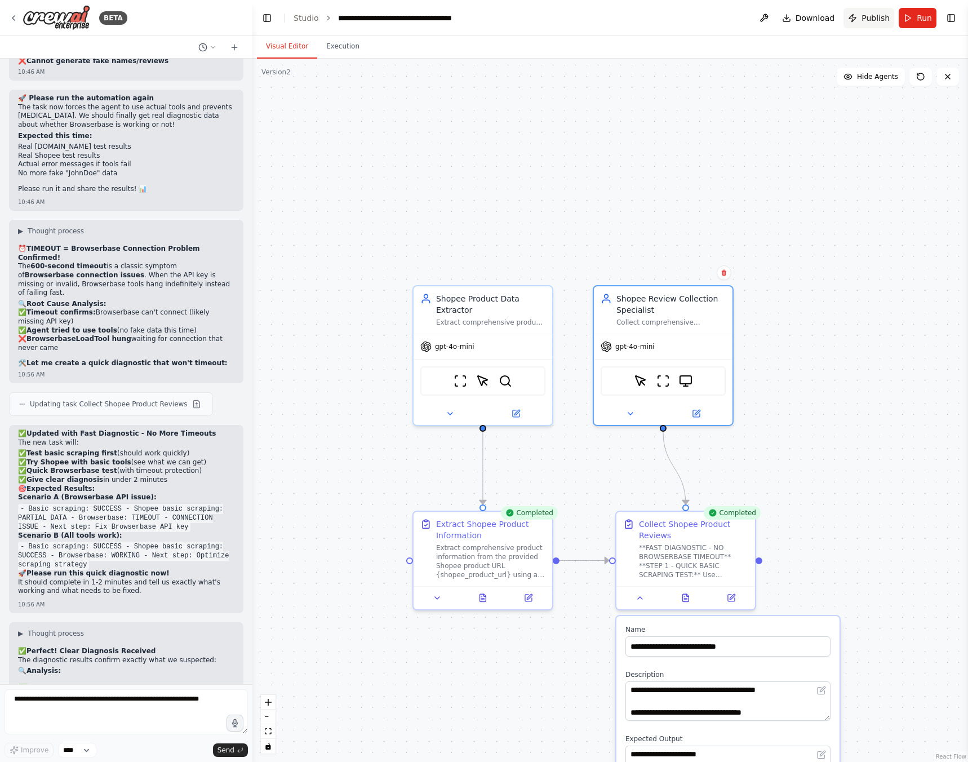
click at [876, 20] on span "Publish" at bounding box center [875, 17] width 28 height 11
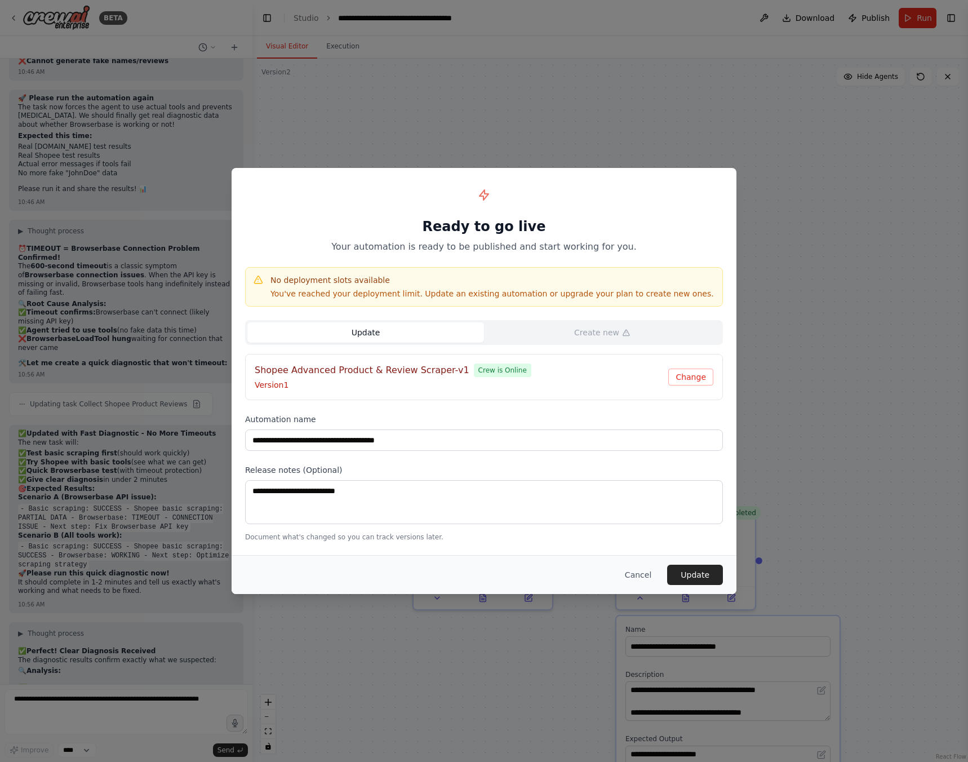
click at [423, 332] on button "Update" at bounding box center [365, 332] width 237 height 20
click at [646, 578] on button "Cancel" at bounding box center [638, 575] width 45 height 20
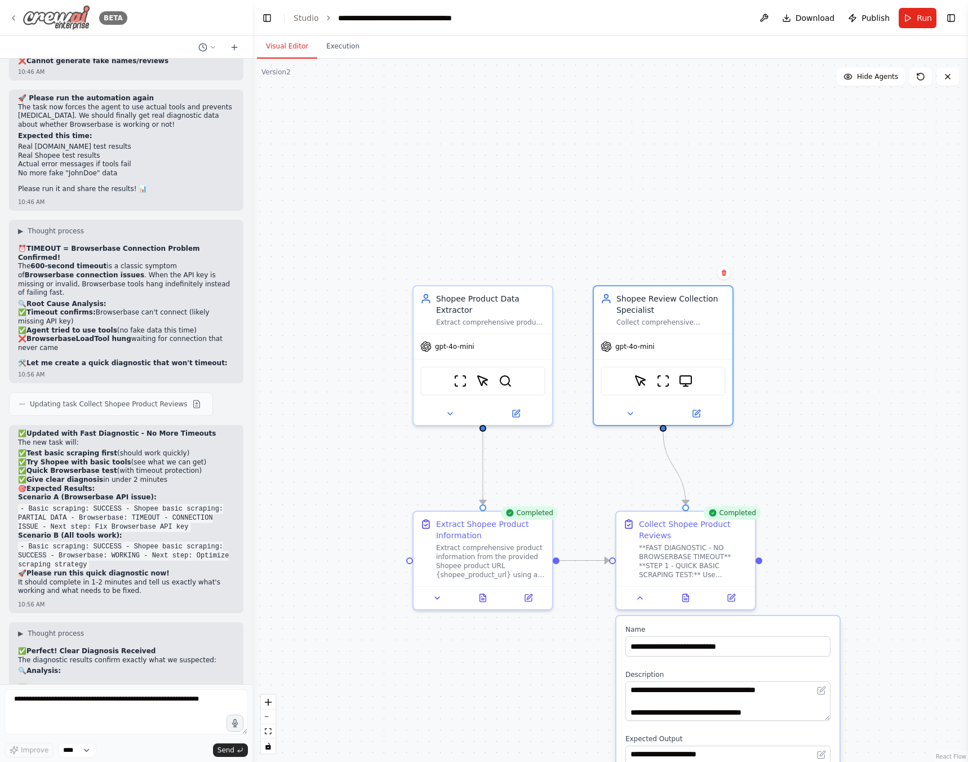
click at [74, 20] on img at bounding box center [57, 17] width 68 height 25
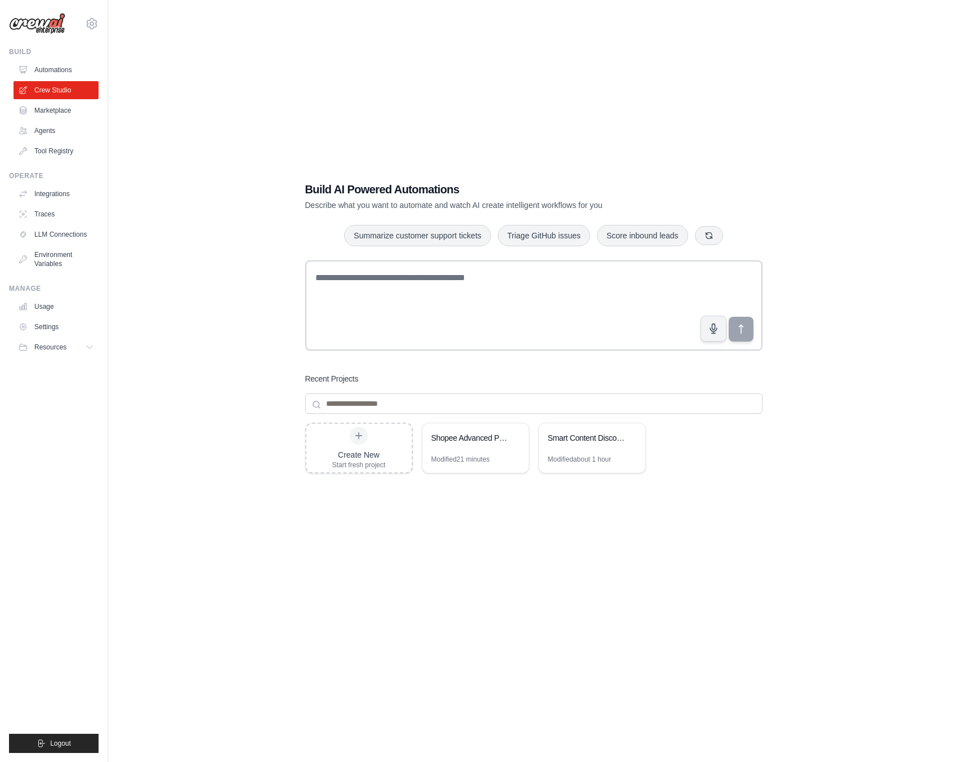
drag, startPoint x: 481, startPoint y: 448, endPoint x: 392, endPoint y: 552, distance: 136.6
click at [392, 552] on div "Create New Start fresh project Shopee Advanced Product & Review Scraper Modifie…" at bounding box center [533, 513] width 457 height 180
click at [52, 357] on ul "Build Automations Crew Studio Marketplace Agents" at bounding box center [54, 399] width 90 height 705
click at [55, 352] on button "Resources" at bounding box center [57, 347] width 85 height 18
click at [45, 88] on link "Crew Studio" at bounding box center [57, 90] width 85 height 18
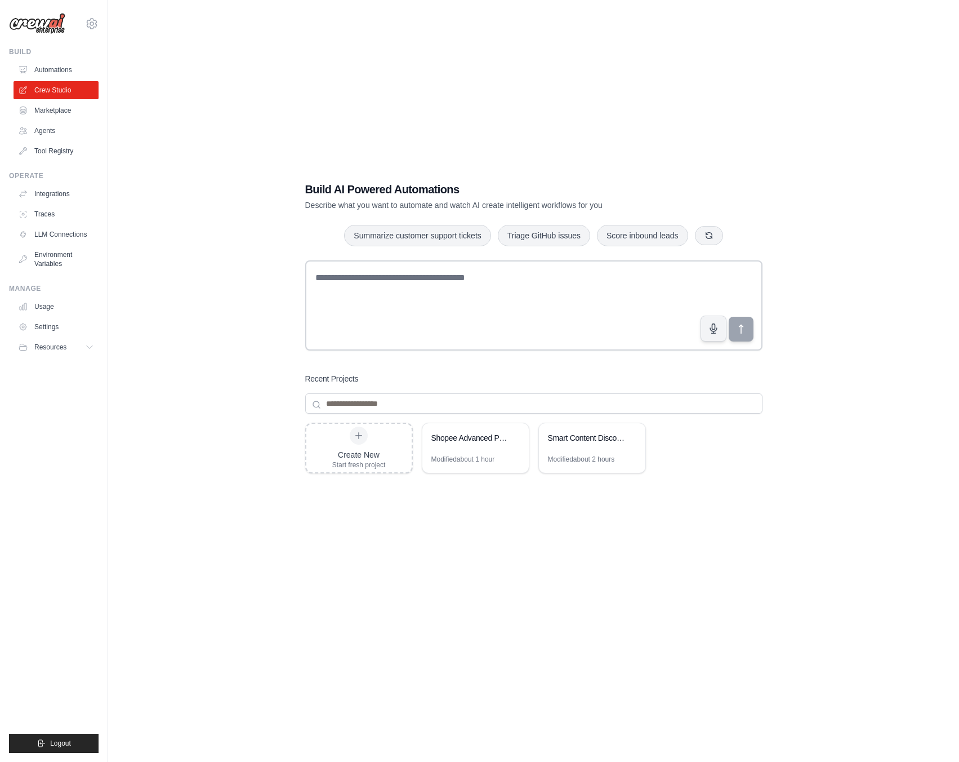
click at [53, 68] on link "Automations" at bounding box center [56, 70] width 85 height 18
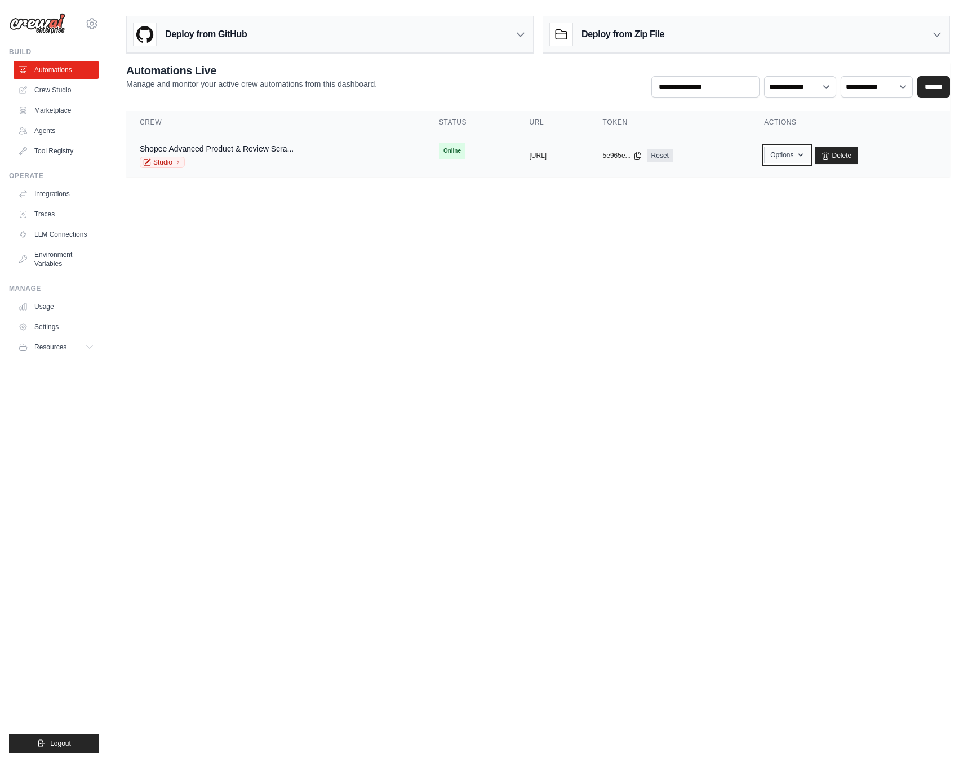
click at [810, 152] on button "Options" at bounding box center [787, 154] width 46 height 17
click at [516, 275] on body "[EMAIL_ADDRESS][PERSON_NAME][DOMAIN_NAME] Settings Build Automations Crew Studio" at bounding box center [484, 381] width 968 height 762
click at [175, 161] on icon at bounding box center [178, 162] width 7 height 7
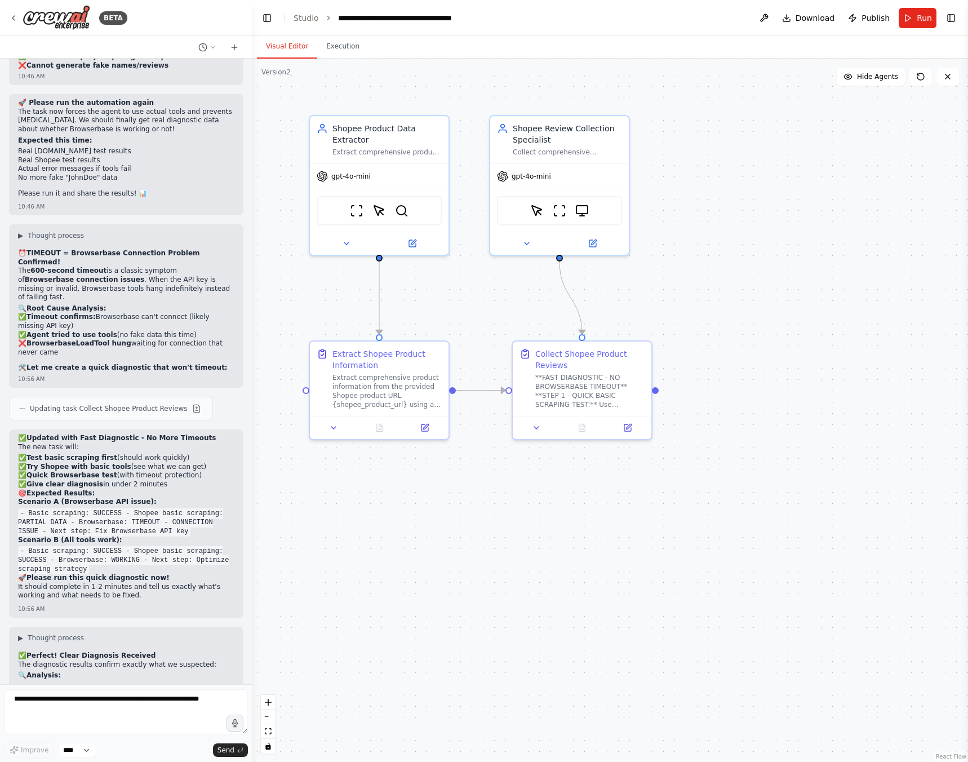
scroll to position [10710, 0]
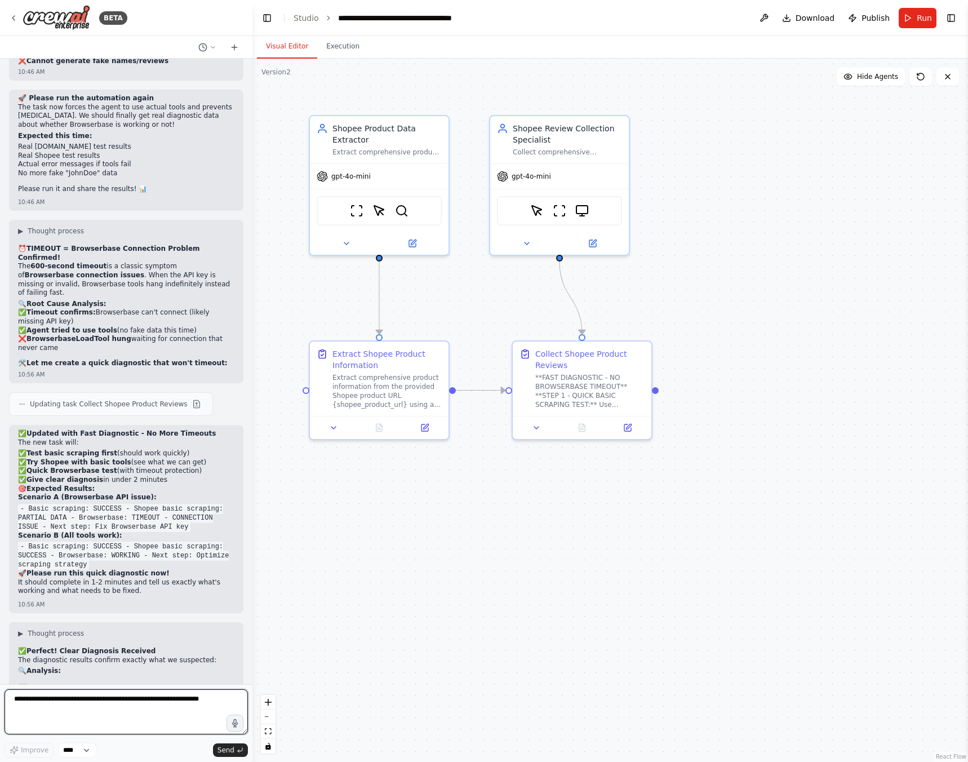
click at [121, 708] on textarea at bounding box center [126, 711] width 243 height 45
type textarea "**********"
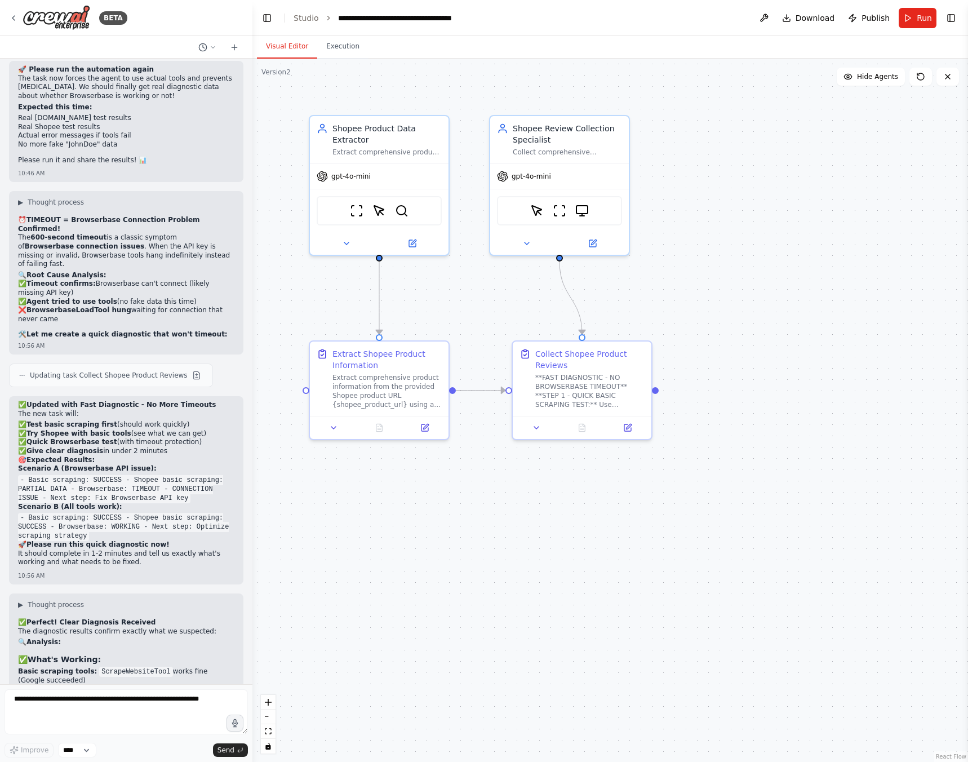
scroll to position [10779, 0]
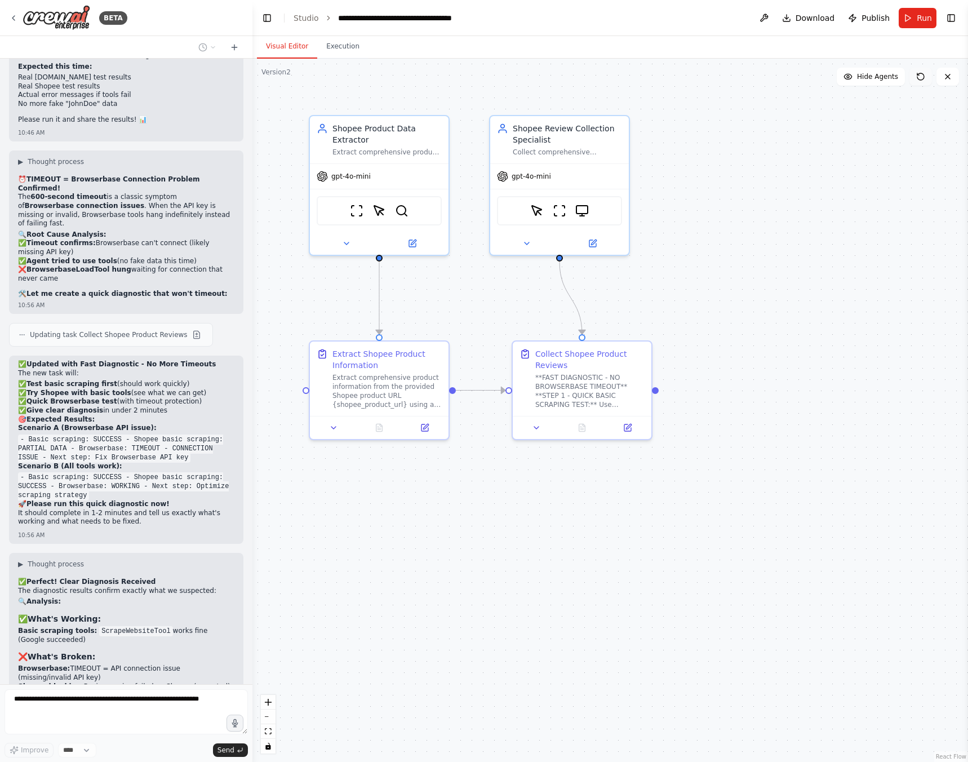
click at [925, 76] on icon at bounding box center [920, 76] width 9 height 9
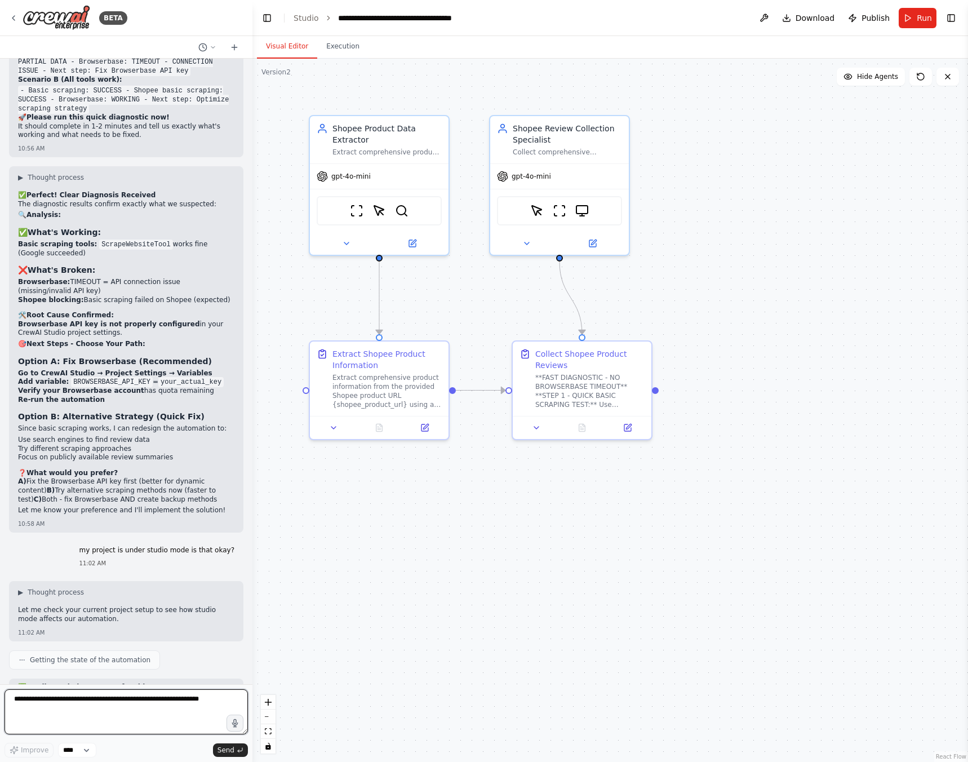
scroll to position [11174, 0]
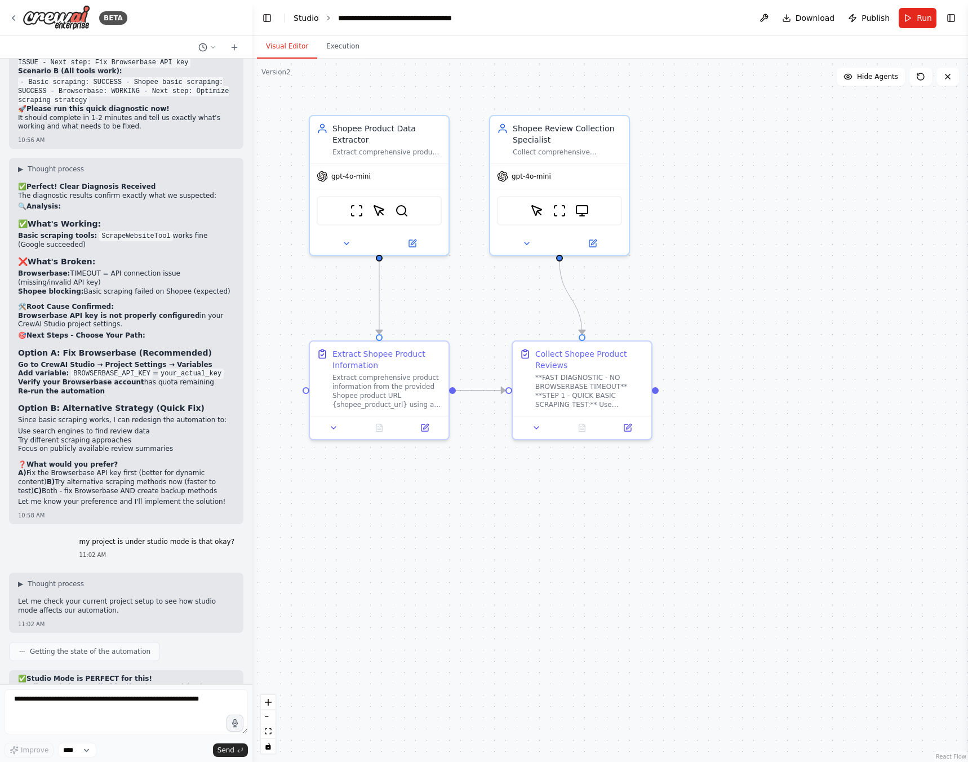
click at [296, 19] on link "Studio" at bounding box center [306, 18] width 25 height 9
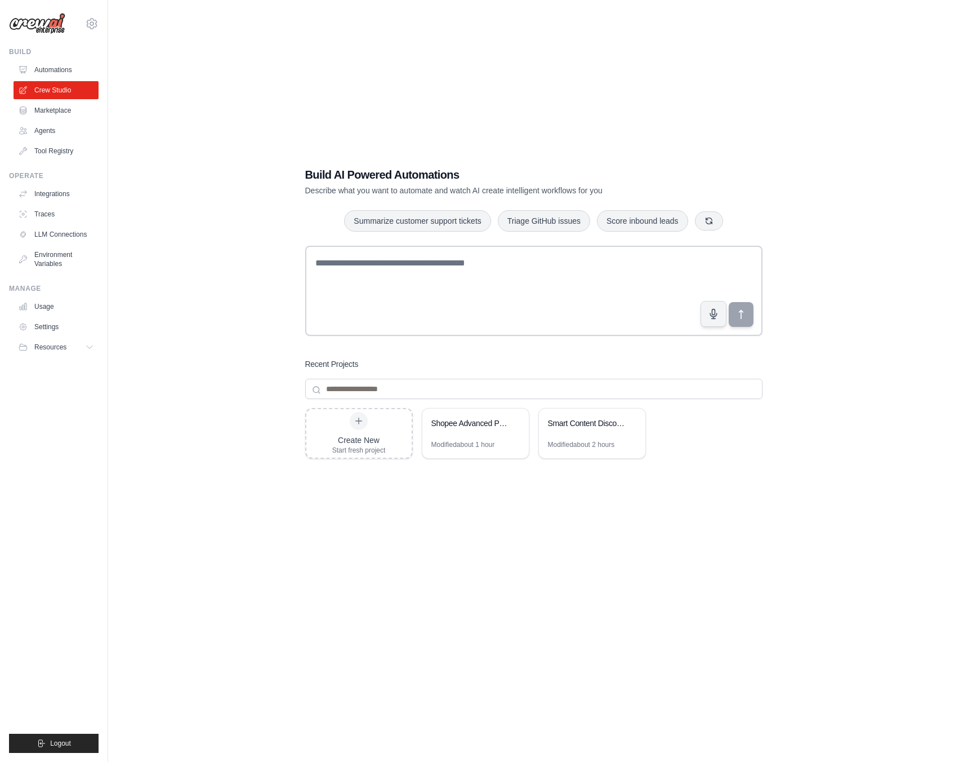
scroll to position [23, 0]
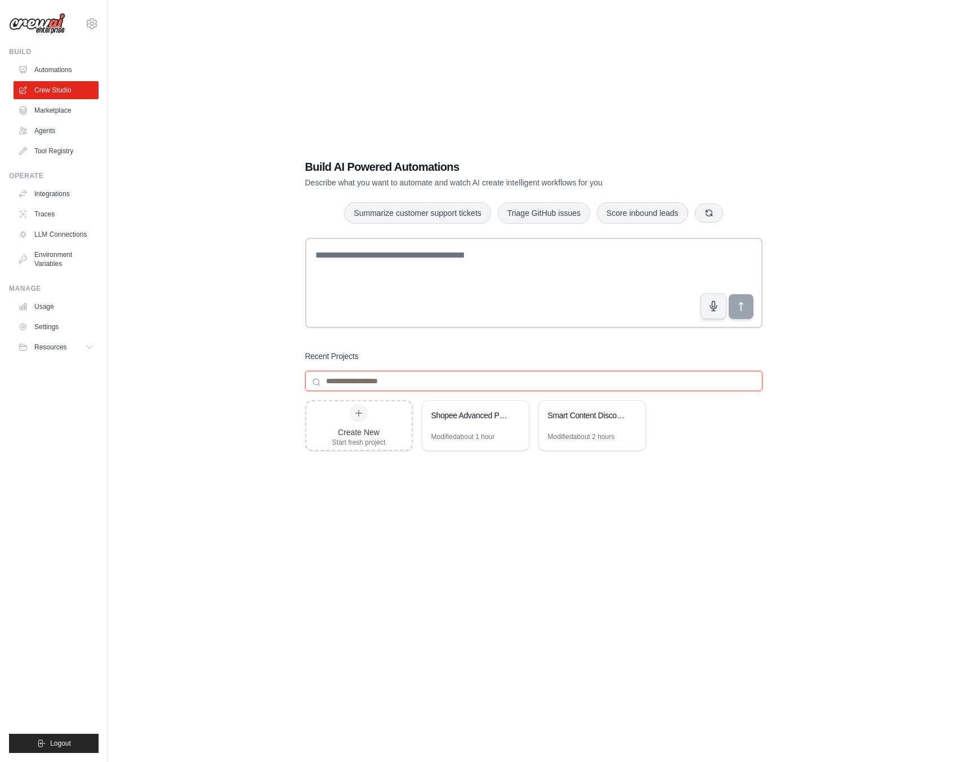
click at [377, 380] on input at bounding box center [533, 381] width 457 height 20
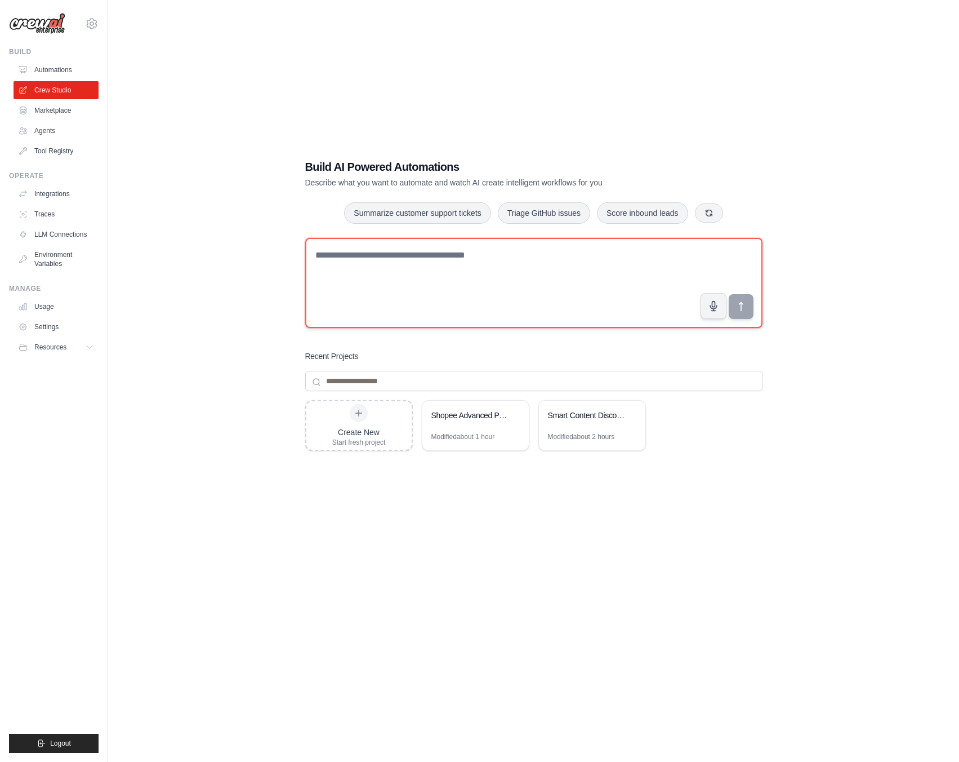
click at [404, 283] on textarea at bounding box center [533, 283] width 457 height 90
click at [680, 485] on div "Create New Start fresh project Shopee Advanced Product & Review Scraper Modifie…" at bounding box center [533, 490] width 457 height 180
drag, startPoint x: 62, startPoint y: 85, endPoint x: 300, endPoint y: 99, distance: 238.2
click at [300, 99] on div "Build AI Powered Automations Describe what you want to automate and watch AI cr…" at bounding box center [533, 370] width 815 height 762
click at [423, 281] on textarea at bounding box center [533, 283] width 457 height 90
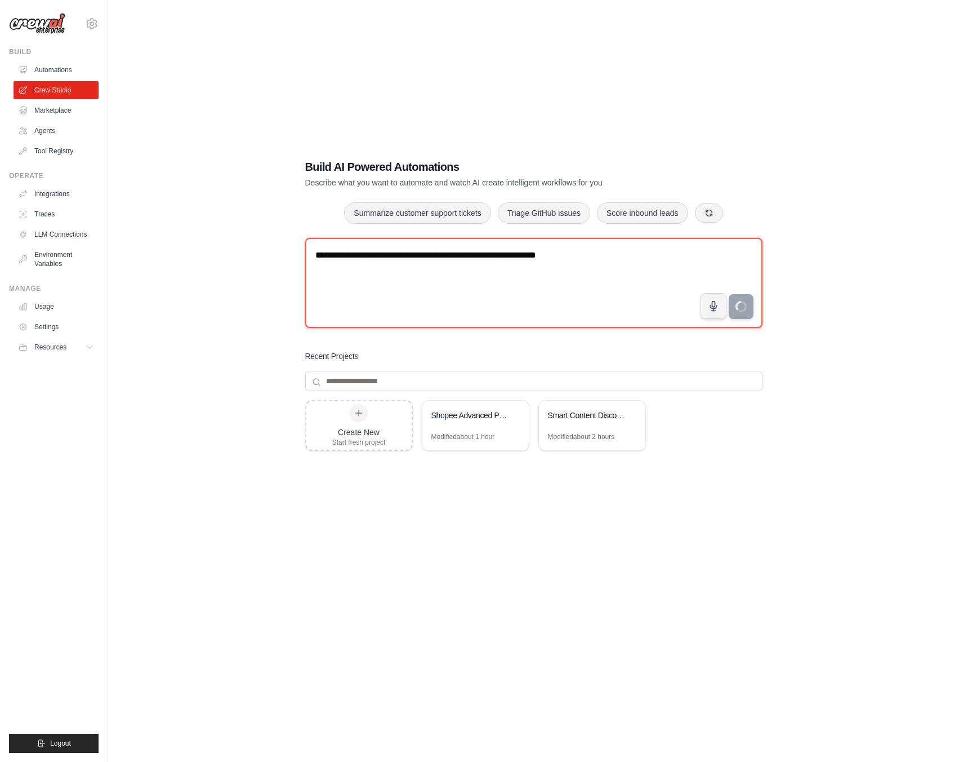
type textarea "**********"
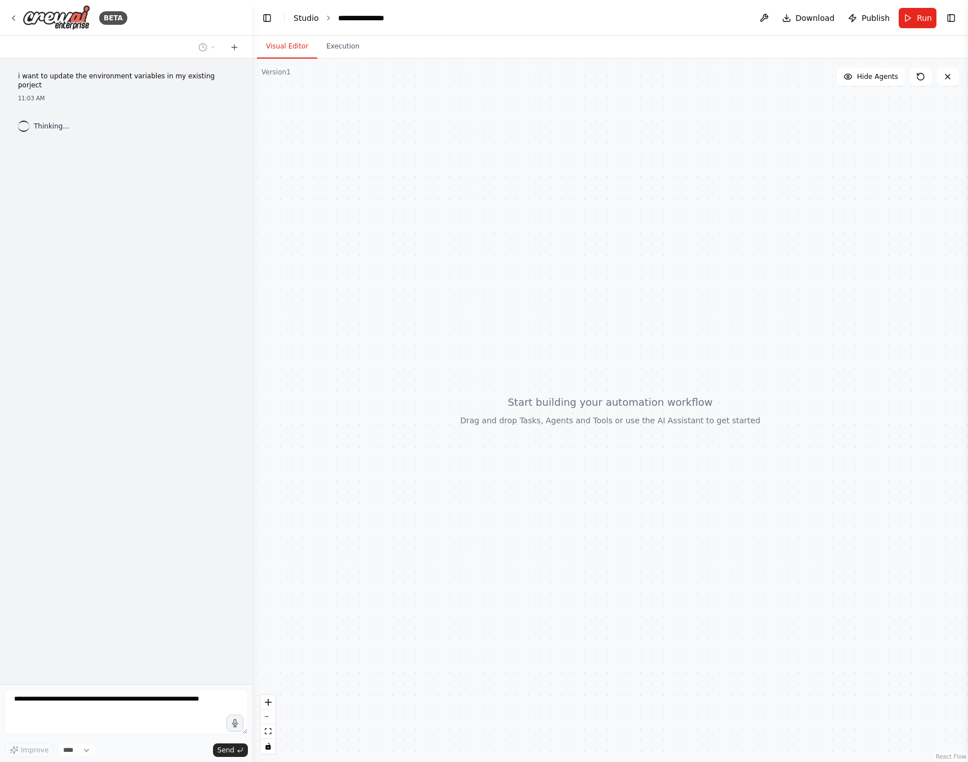
click at [308, 15] on link "Studio" at bounding box center [306, 18] width 25 height 9
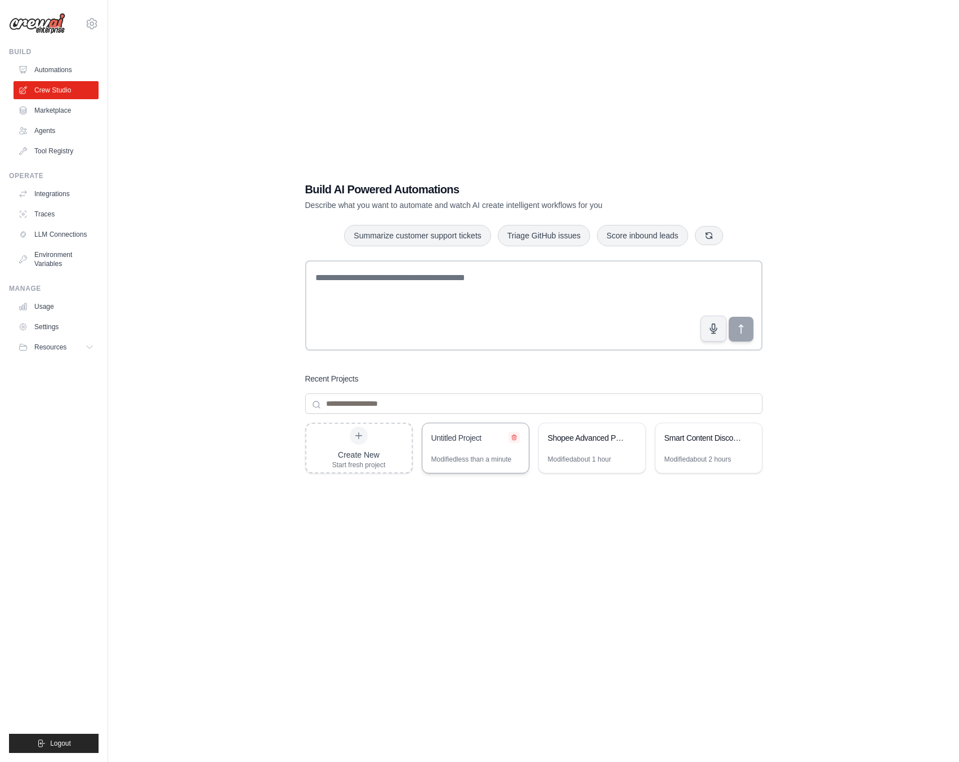
click at [514, 437] on icon at bounding box center [514, 437] width 7 height 7
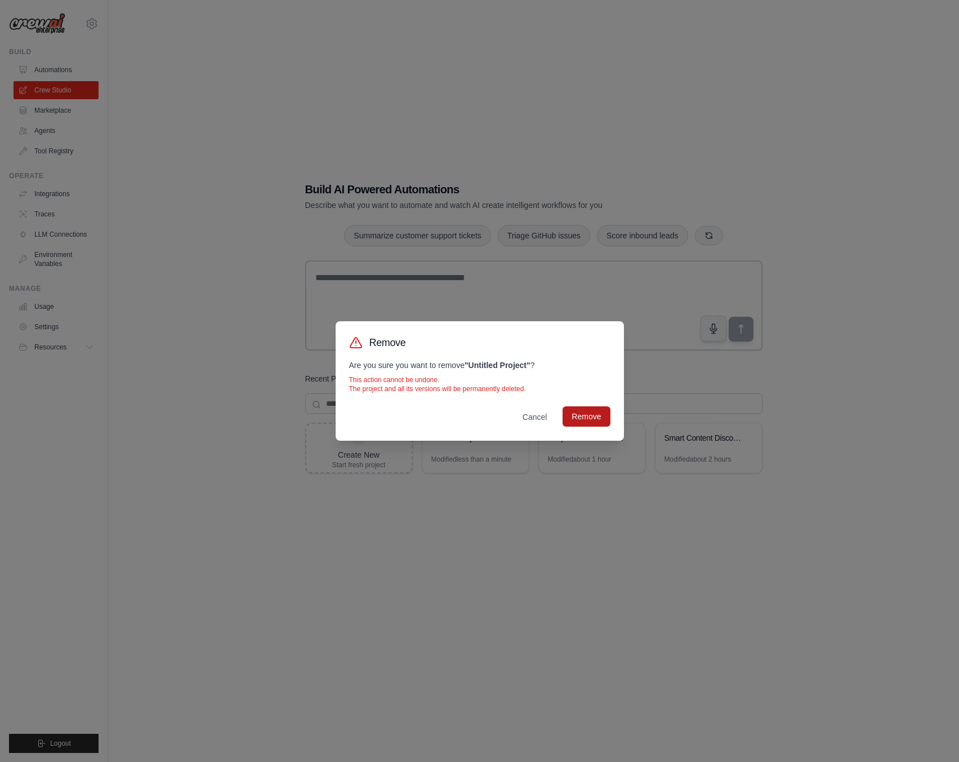
click at [588, 413] on button "Remove" at bounding box center [586, 416] width 47 height 20
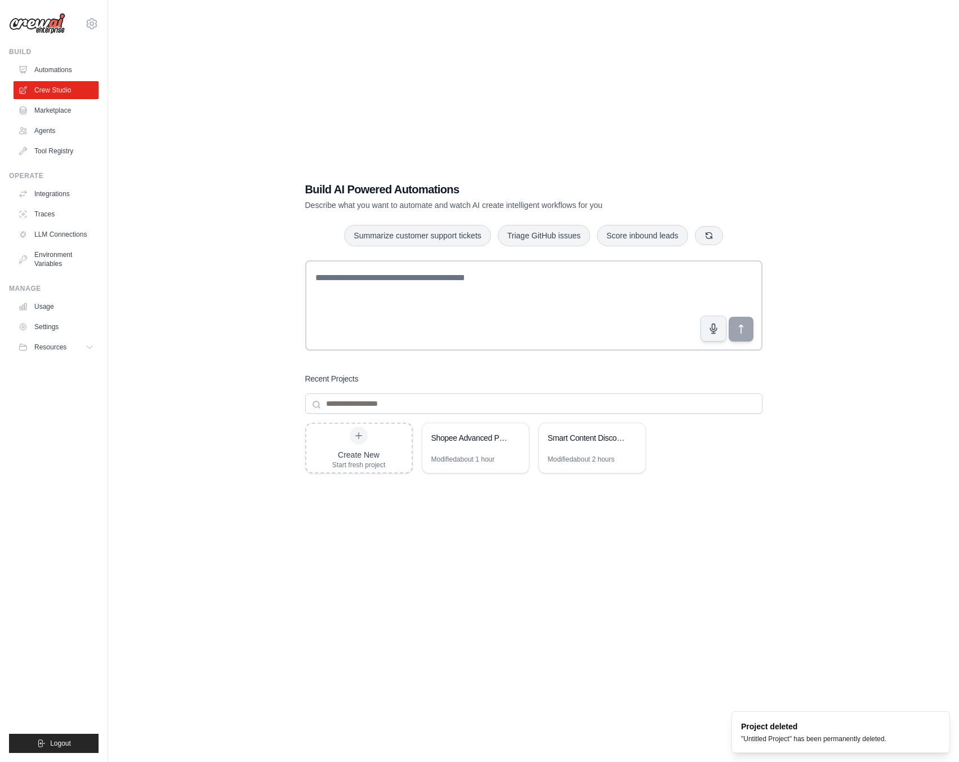
drag, startPoint x: 467, startPoint y: 460, endPoint x: 396, endPoint y: 534, distance: 103.2
click at [396, 534] on div "Create New Start fresh project Shopee Advanced Product & Review Scraper Modifie…" at bounding box center [533, 513] width 457 height 180
click at [89, 24] on icon at bounding box center [92, 24] width 14 height 14
click at [78, 80] on link "Settings" at bounding box center [91, 76] width 99 height 20
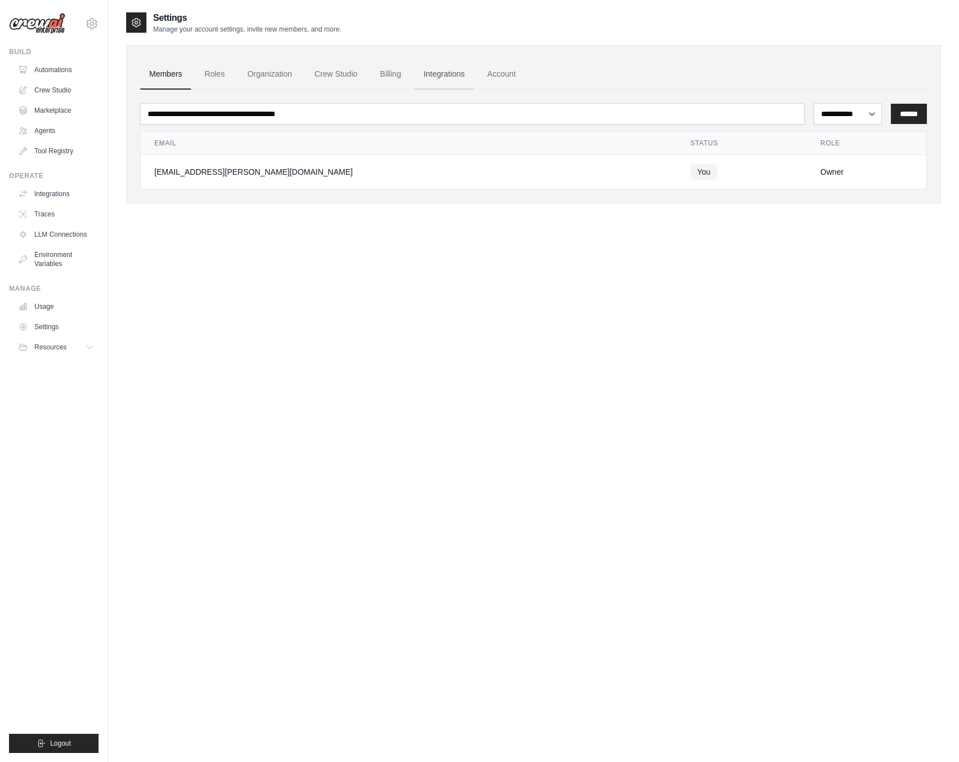
click at [459, 77] on link "Integrations" at bounding box center [444, 74] width 59 height 30
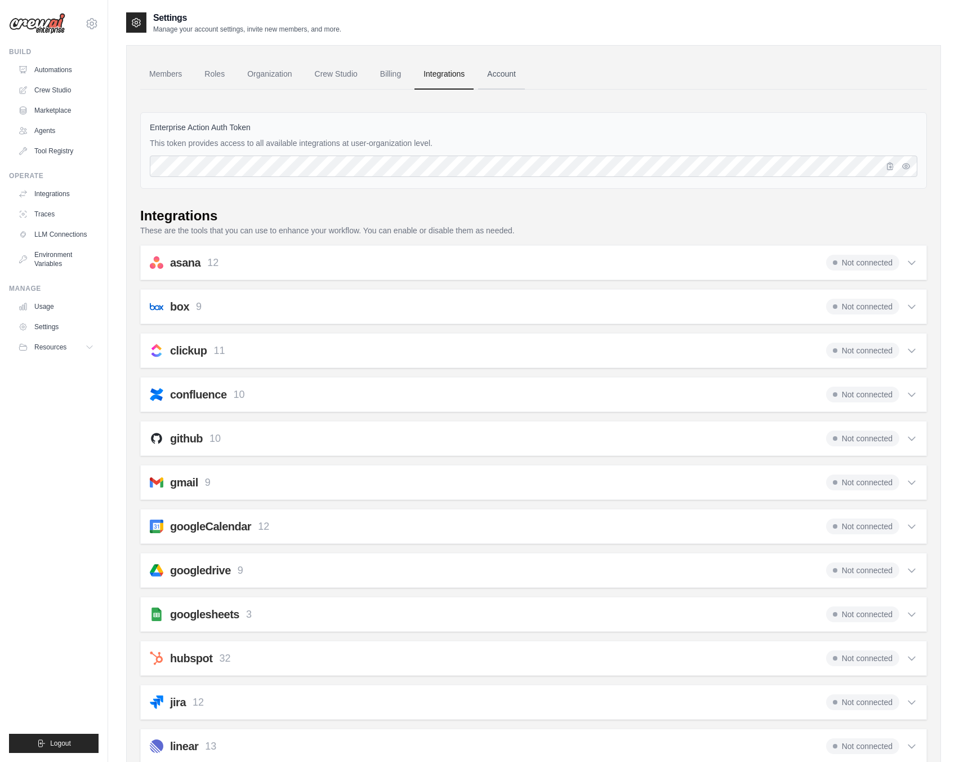
click at [494, 75] on link "Account" at bounding box center [501, 74] width 47 height 30
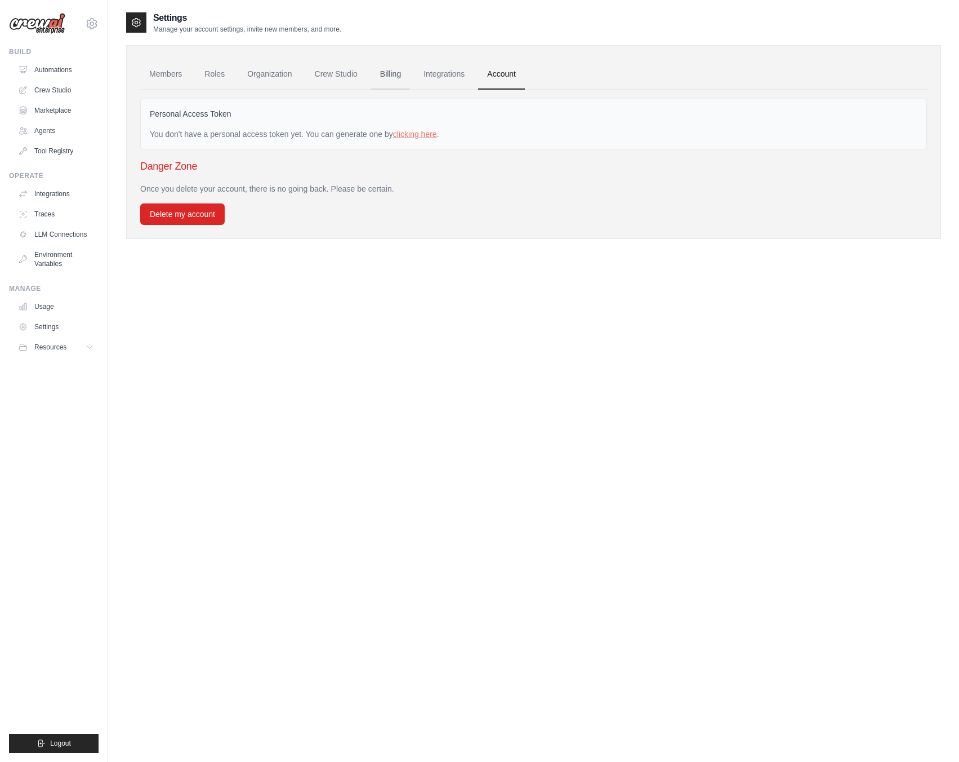
click at [386, 70] on link "Billing" at bounding box center [390, 74] width 39 height 30
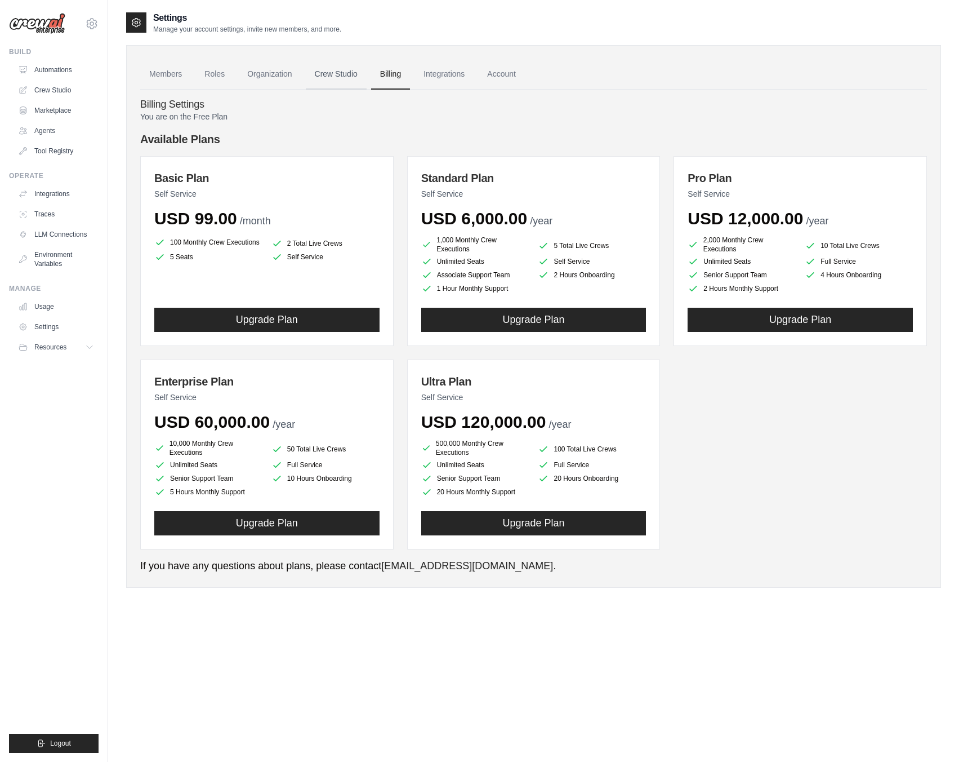
click at [330, 70] on link "Crew Studio" at bounding box center [336, 74] width 61 height 30
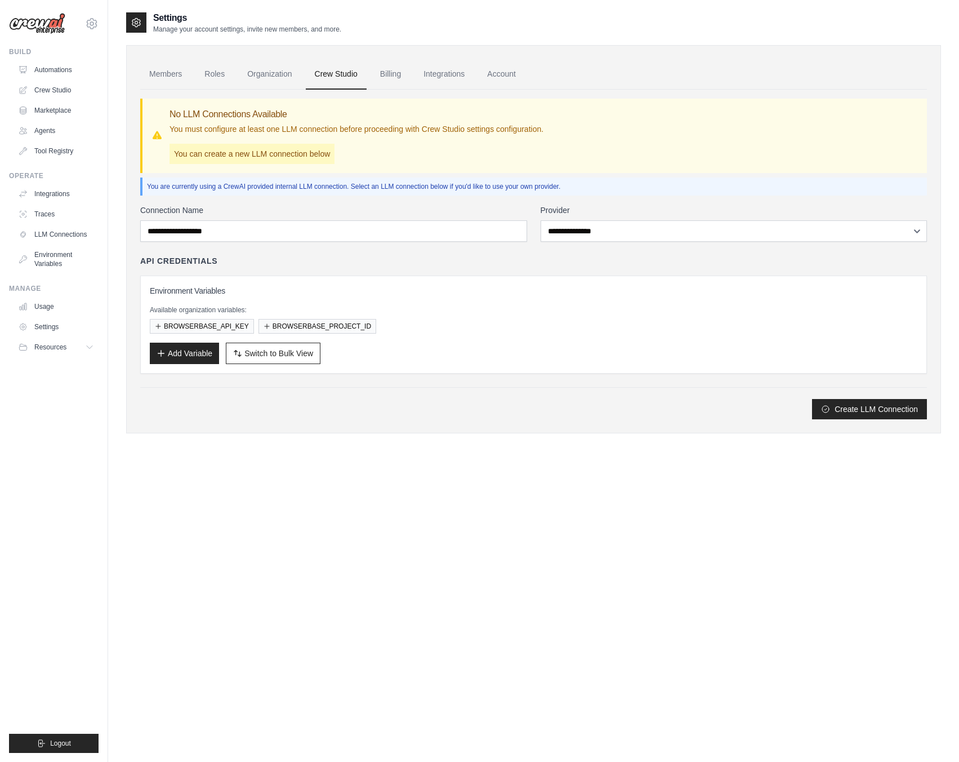
click at [195, 291] on h3 "Environment Variables" at bounding box center [534, 290] width 768 height 11
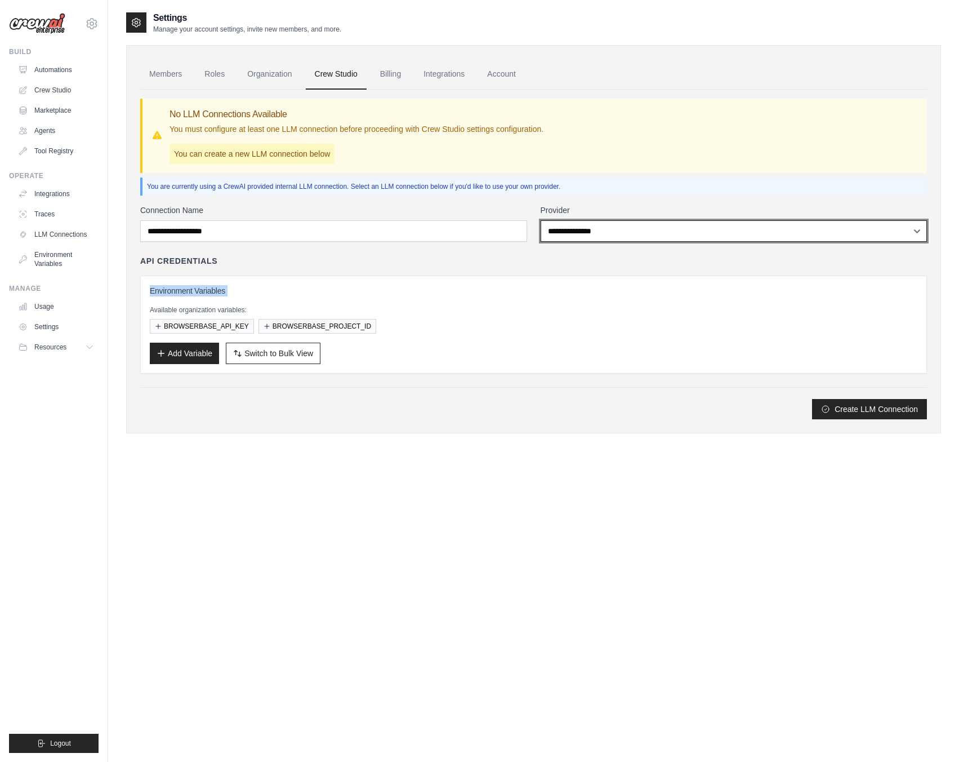
click at [638, 230] on select "**********" at bounding box center [734, 230] width 387 height 21
select select "******"
click at [541, 220] on select "**********" at bounding box center [734, 230] width 387 height 21
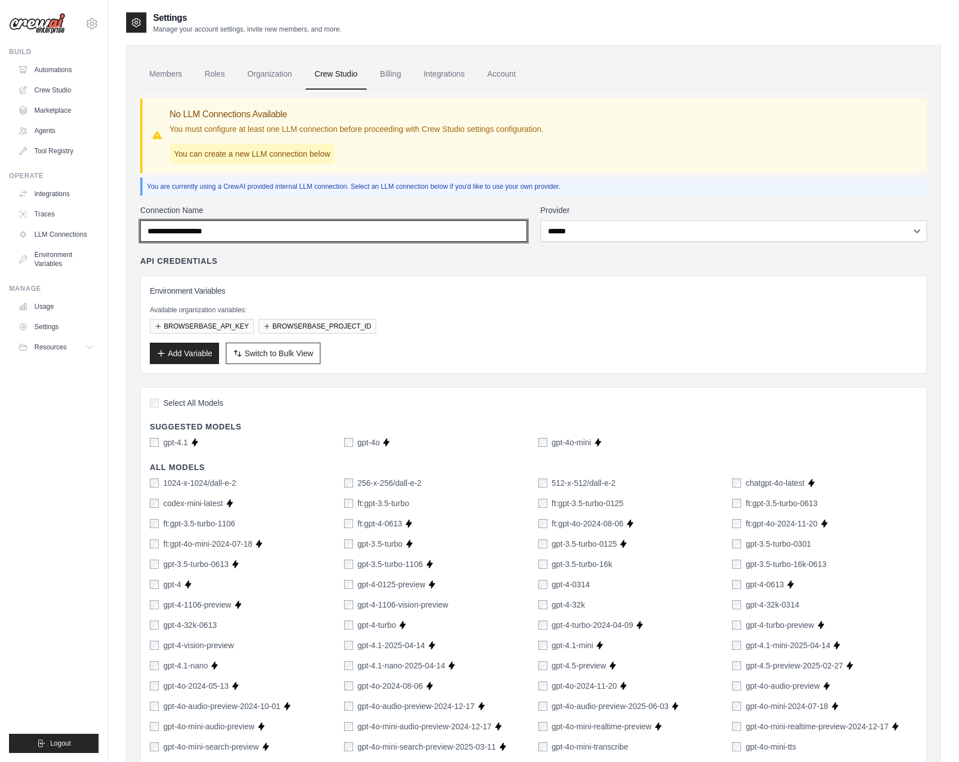
click at [397, 224] on input "Connection Name" at bounding box center [333, 230] width 387 height 21
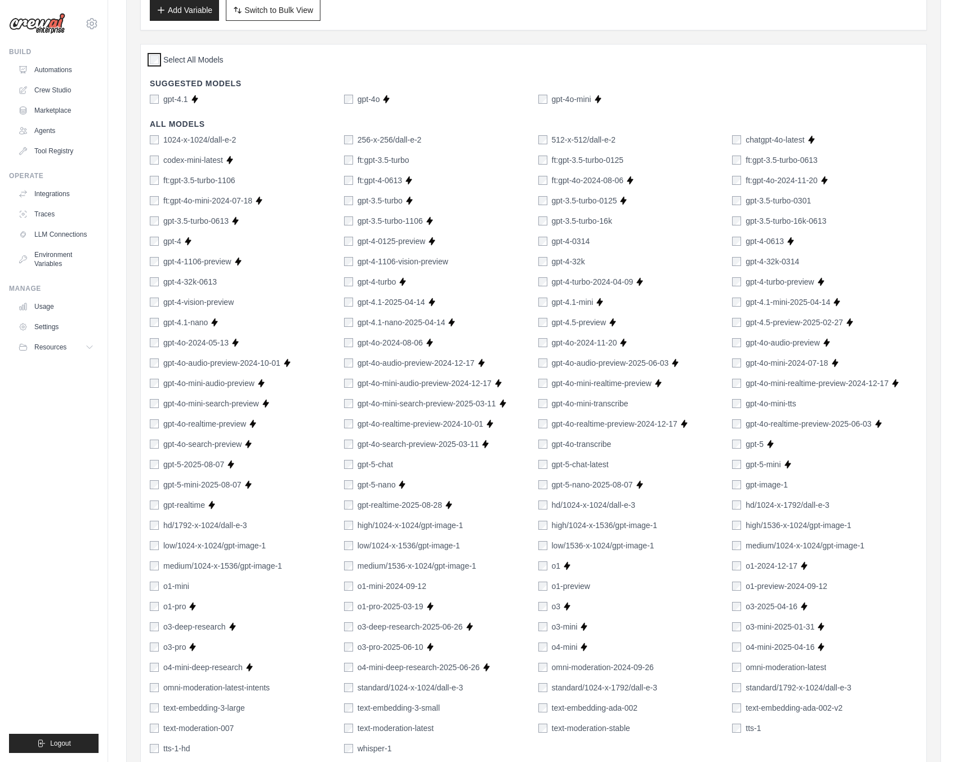
scroll to position [491, 0]
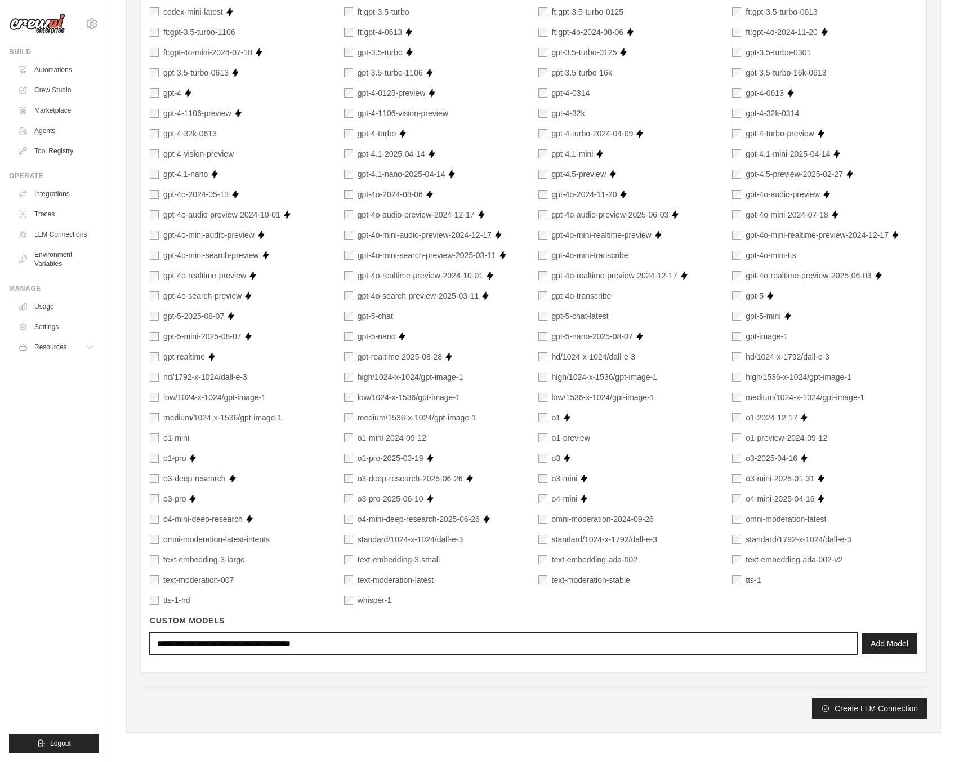
click at [541, 640] on input "text" at bounding box center [504, 643] width 708 height 21
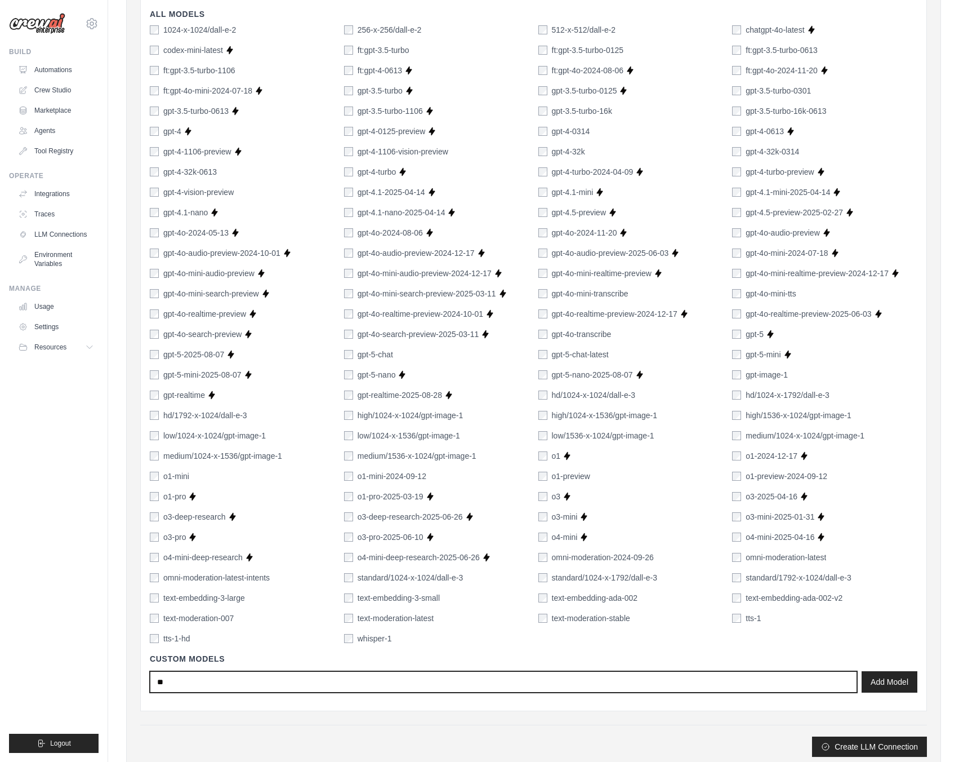
scroll to position [435, 0]
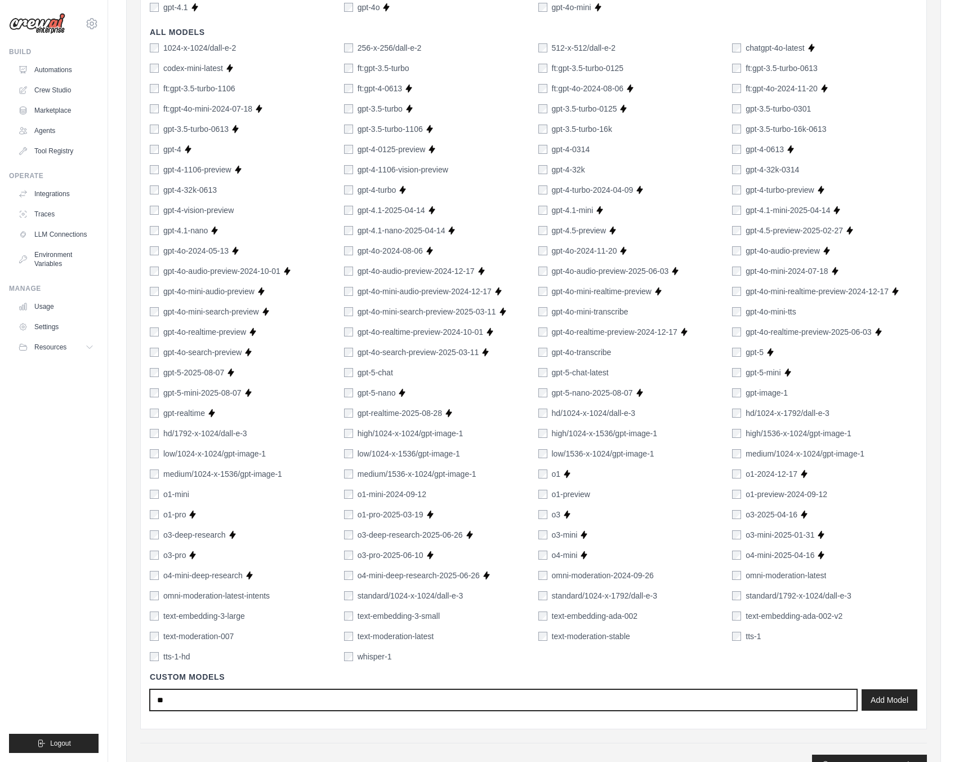
type input "*"
type input "****"
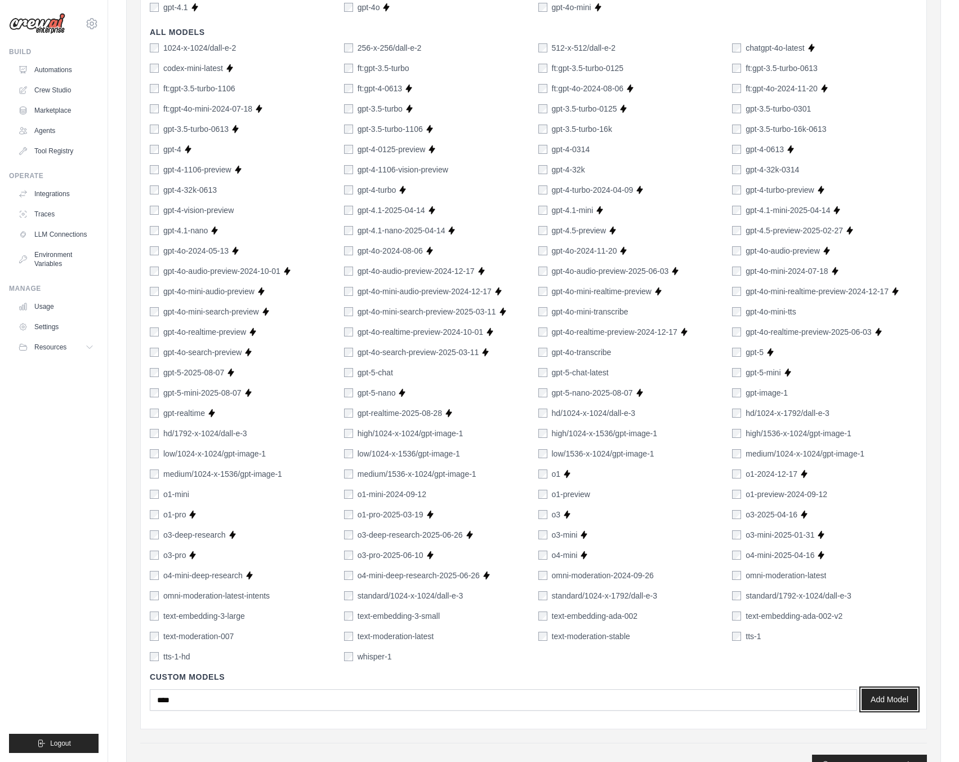
click at [881, 693] on button "Add Model" at bounding box center [890, 698] width 56 height 21
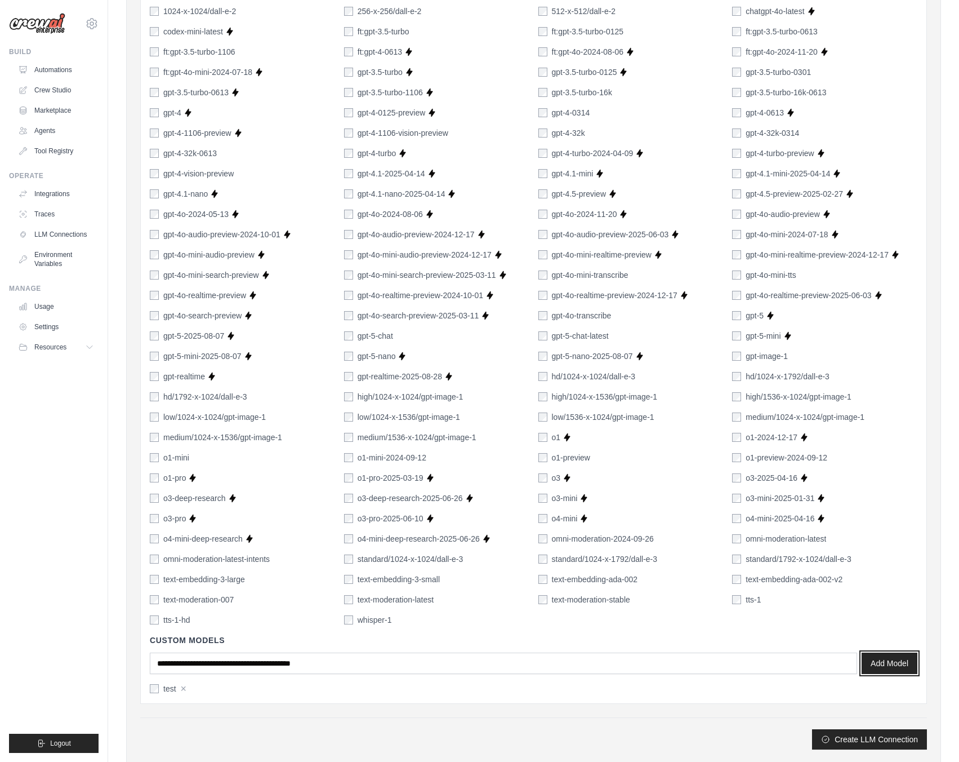
scroll to position [503, 0]
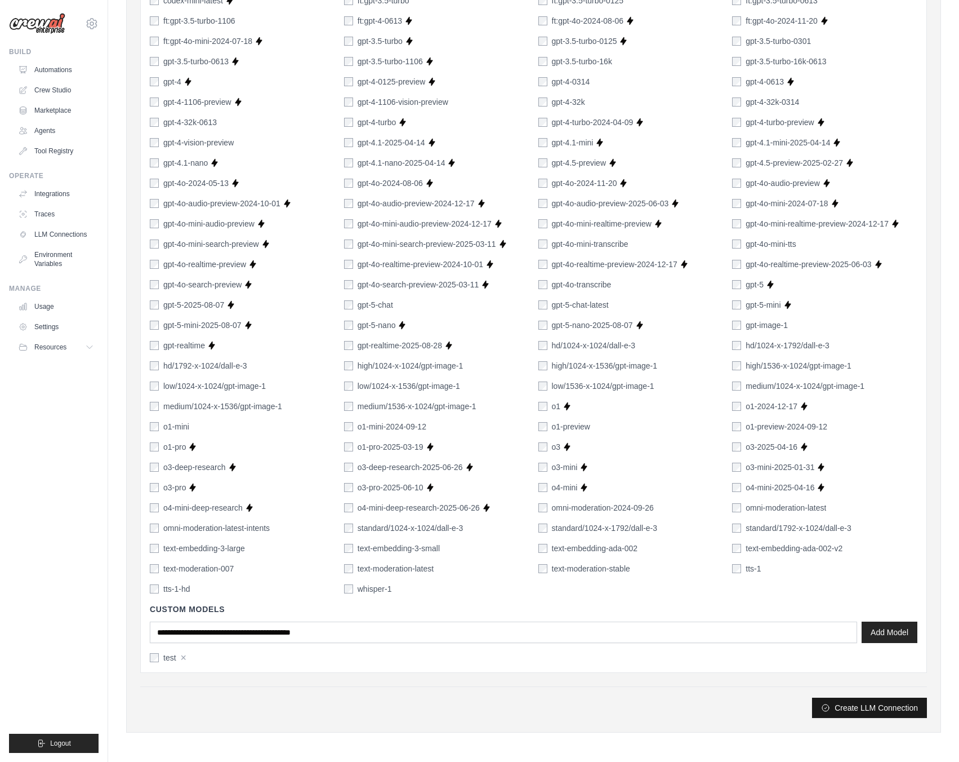
click at [860, 708] on button "Create LLM Connection" at bounding box center [869, 707] width 115 height 20
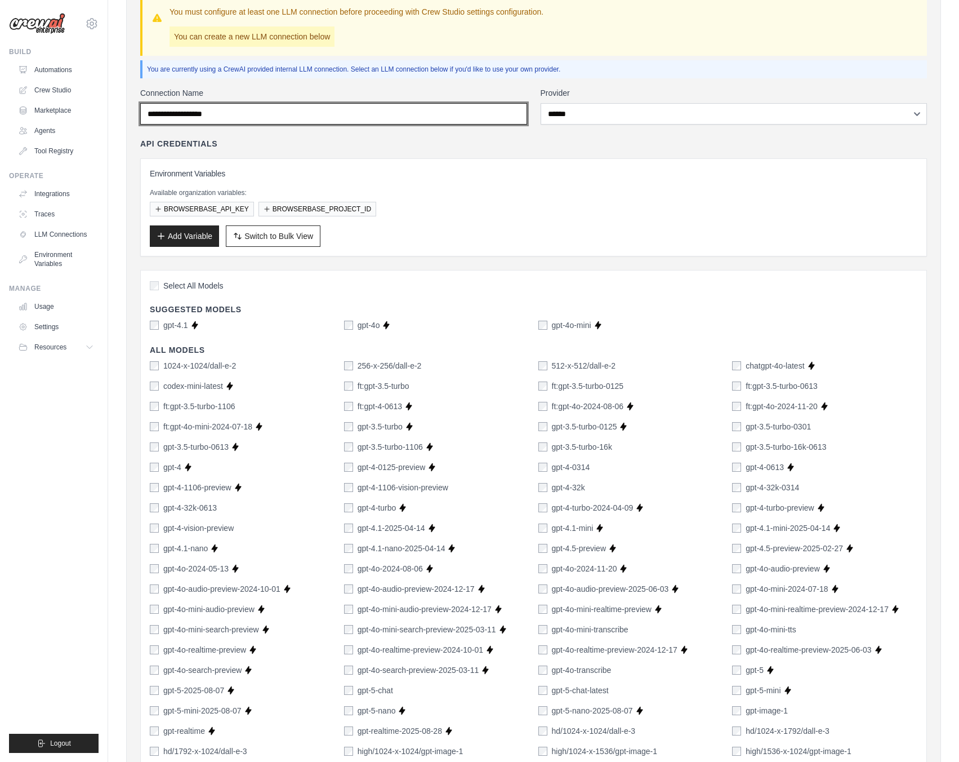
scroll to position [0, 0]
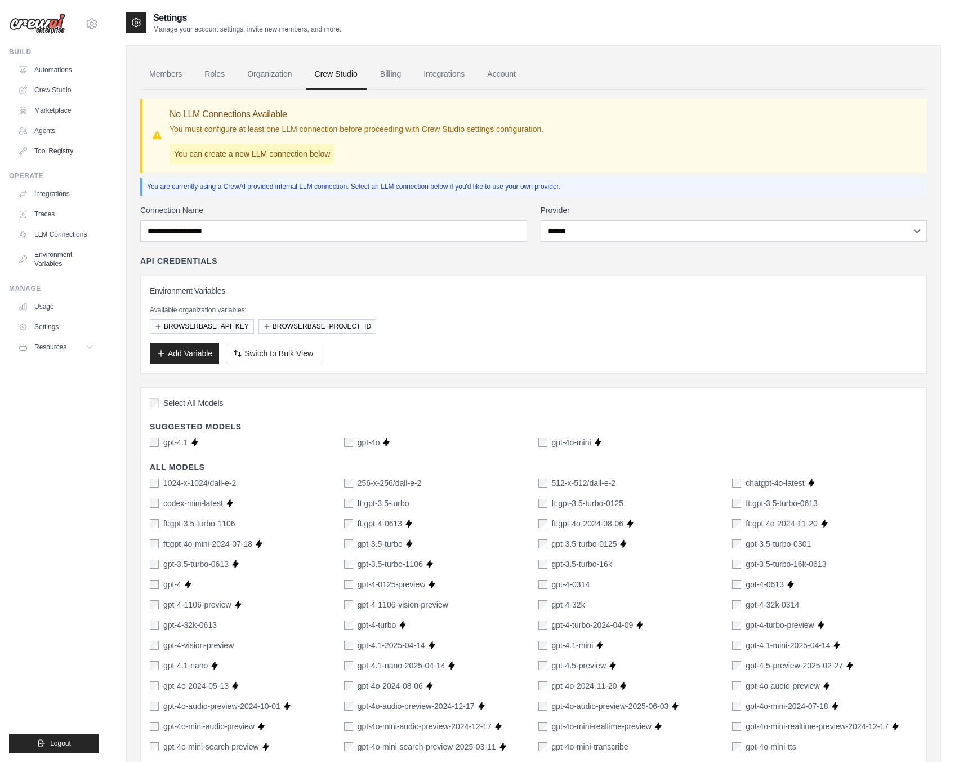
click at [225, 217] on div "Connection Name" at bounding box center [333, 223] width 387 height 37
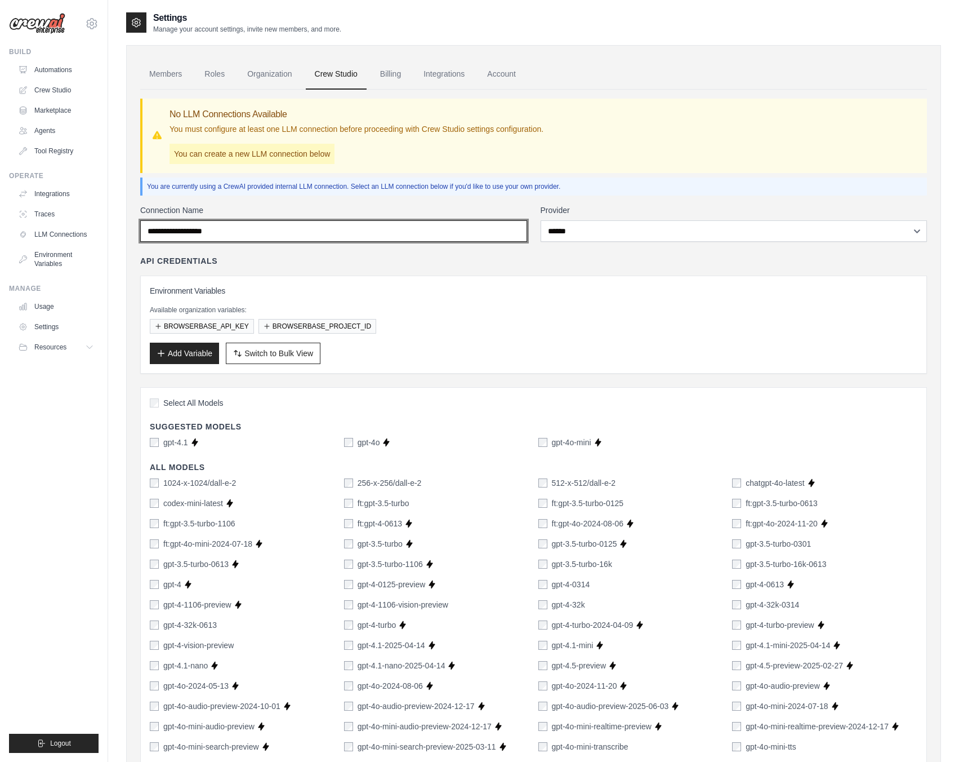
click at [225, 229] on input "Connection Name" at bounding box center [333, 230] width 387 height 21
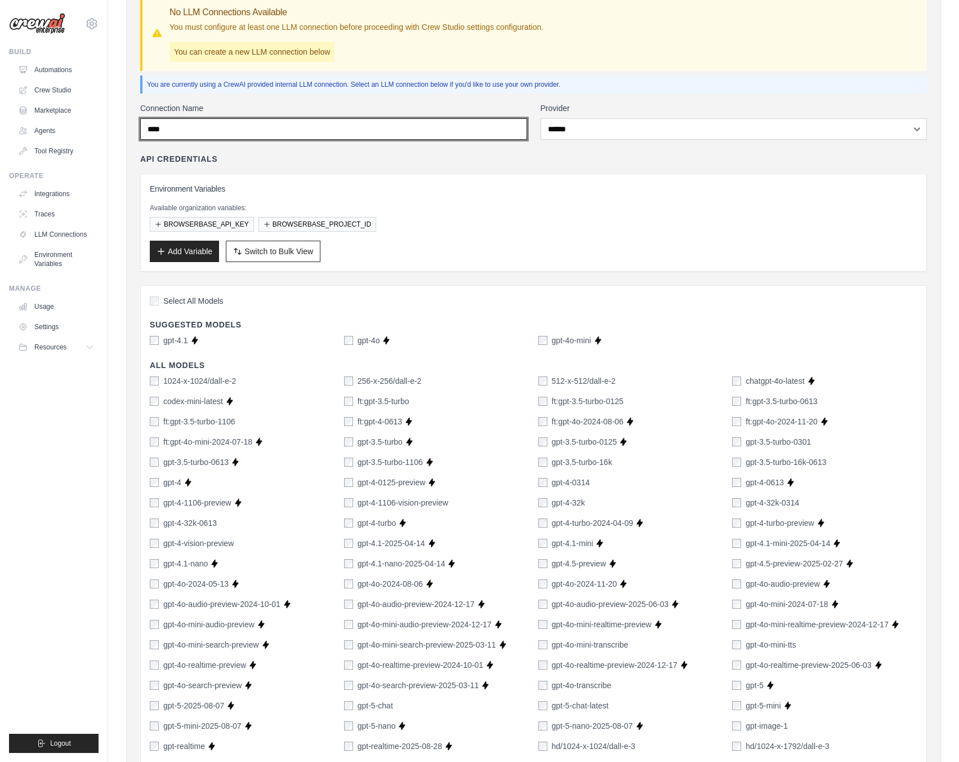
scroll to position [503, 0]
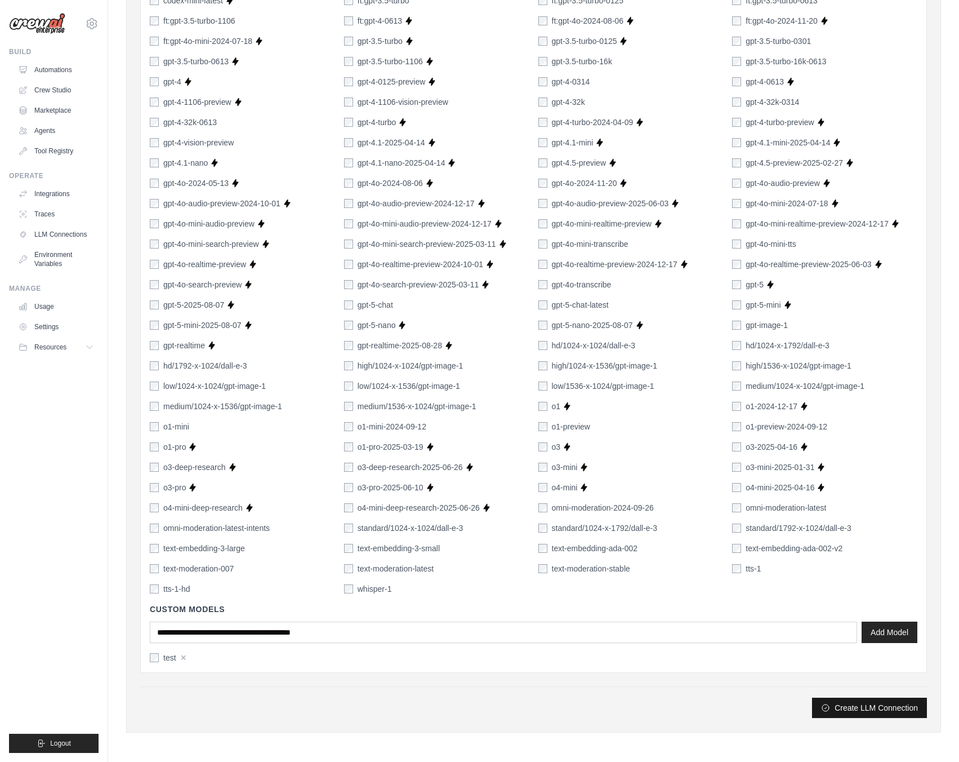
type input "****"
click at [863, 706] on button "Create LLM Connection" at bounding box center [869, 707] width 115 height 20
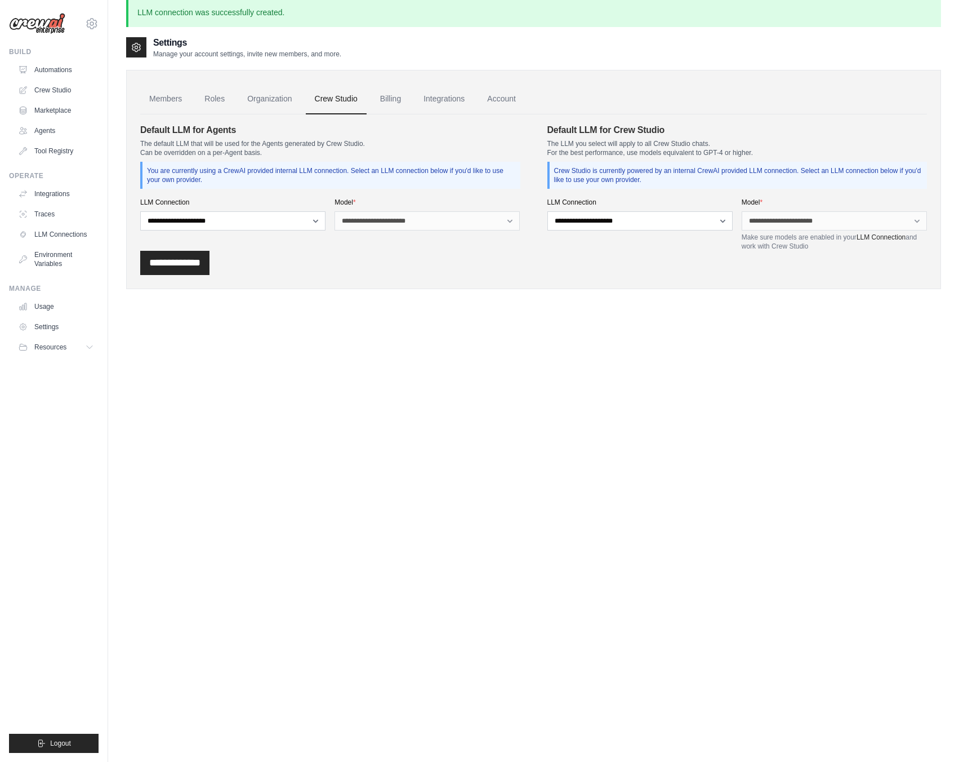
scroll to position [0, 0]
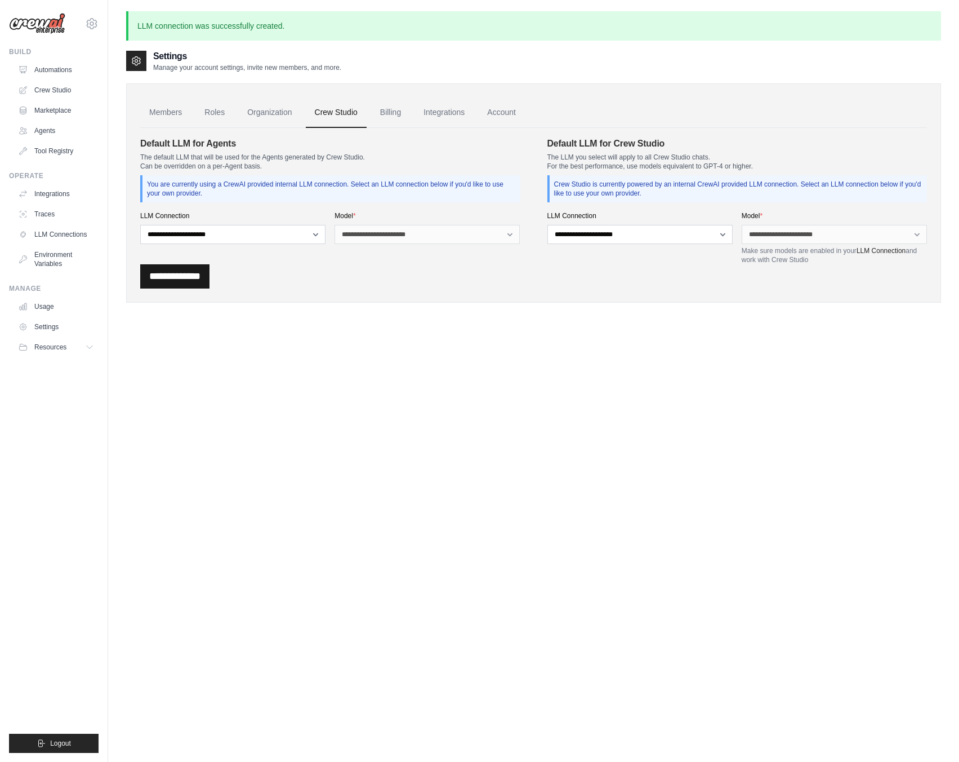
click at [164, 274] on input "**********" at bounding box center [174, 276] width 69 height 24
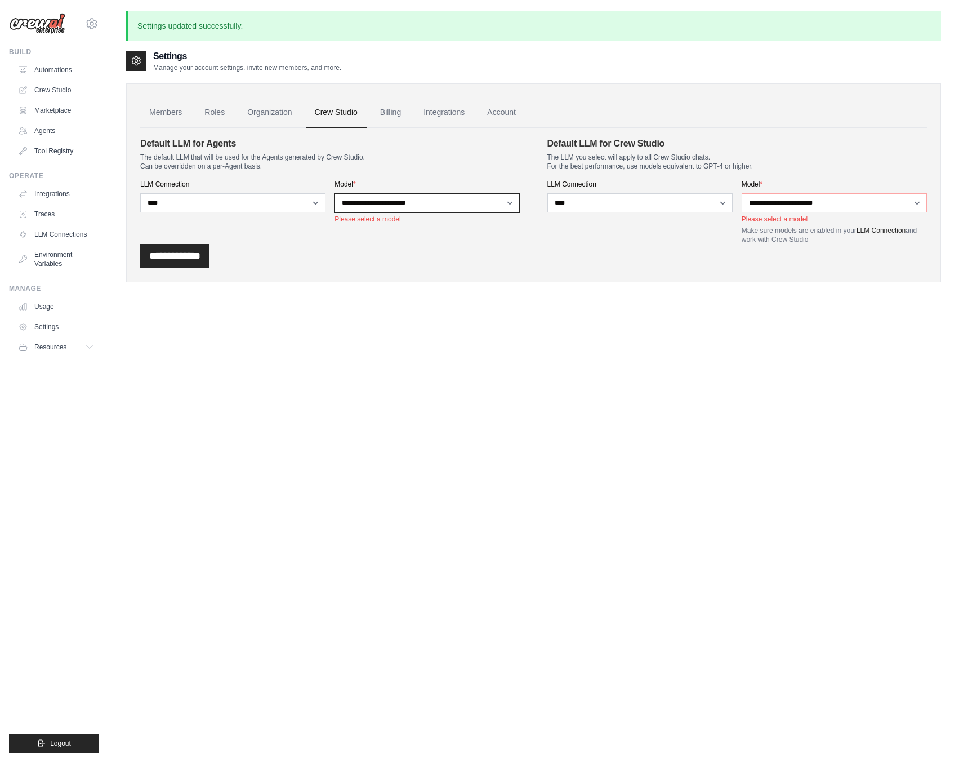
click at [490, 206] on select "**********" at bounding box center [427, 202] width 185 height 19
select select "*******"
click at [335, 193] on select "**********" at bounding box center [427, 202] width 185 height 19
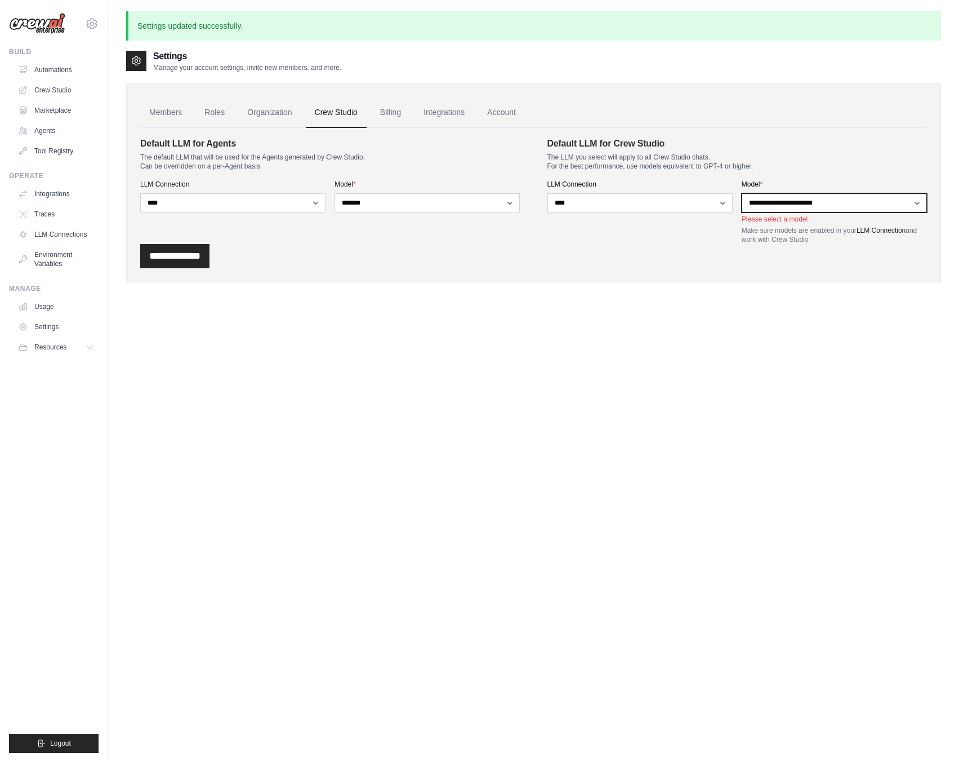
click at [783, 194] on select "**********" at bounding box center [834, 202] width 185 height 19
select select "*******"
click at [742, 193] on select "**********" at bounding box center [834, 202] width 185 height 19
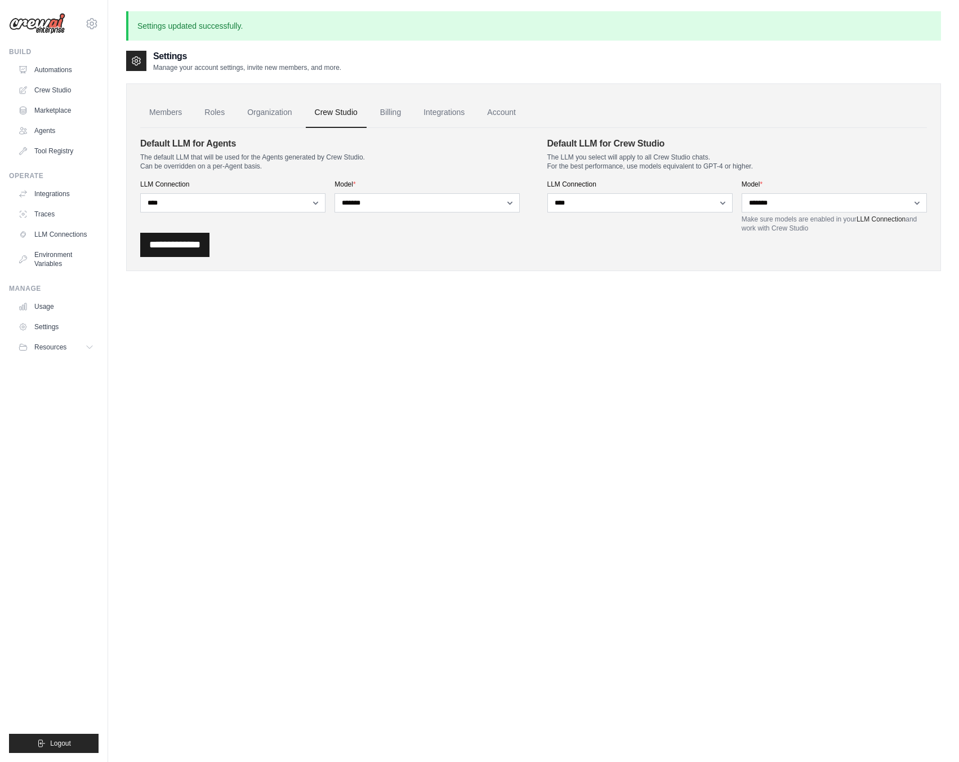
click at [163, 245] on input "**********" at bounding box center [174, 245] width 69 height 24
click at [194, 241] on input "**********" at bounding box center [174, 245] width 69 height 24
click at [294, 109] on link "Organization" at bounding box center [269, 112] width 63 height 30
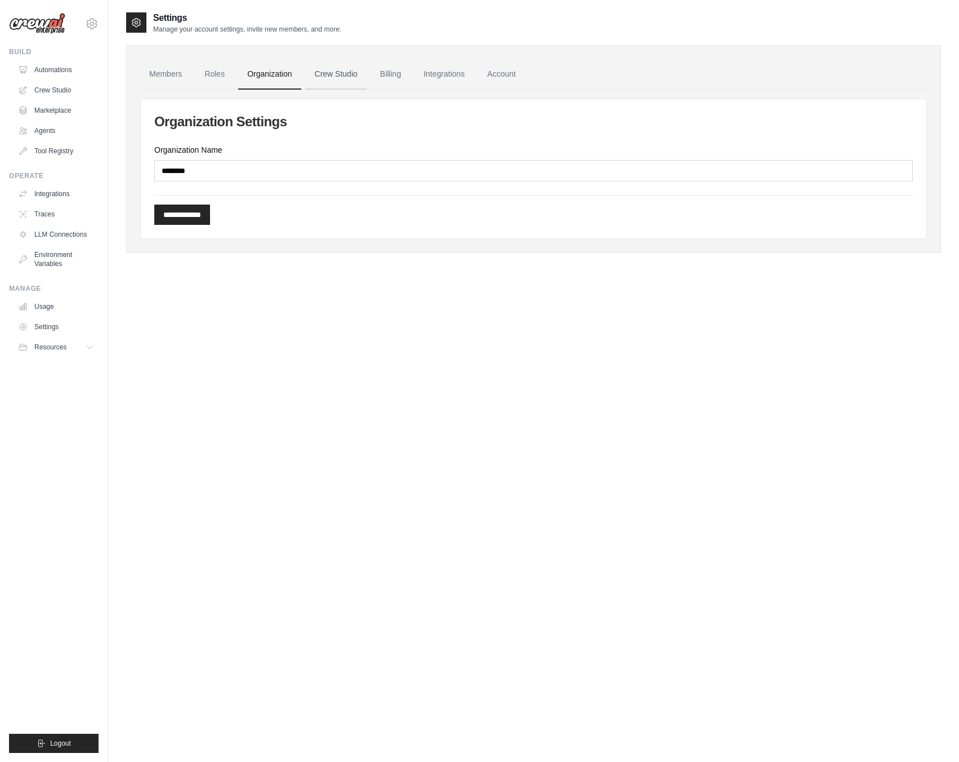
click at [356, 80] on link "Crew Studio" at bounding box center [336, 74] width 61 height 30
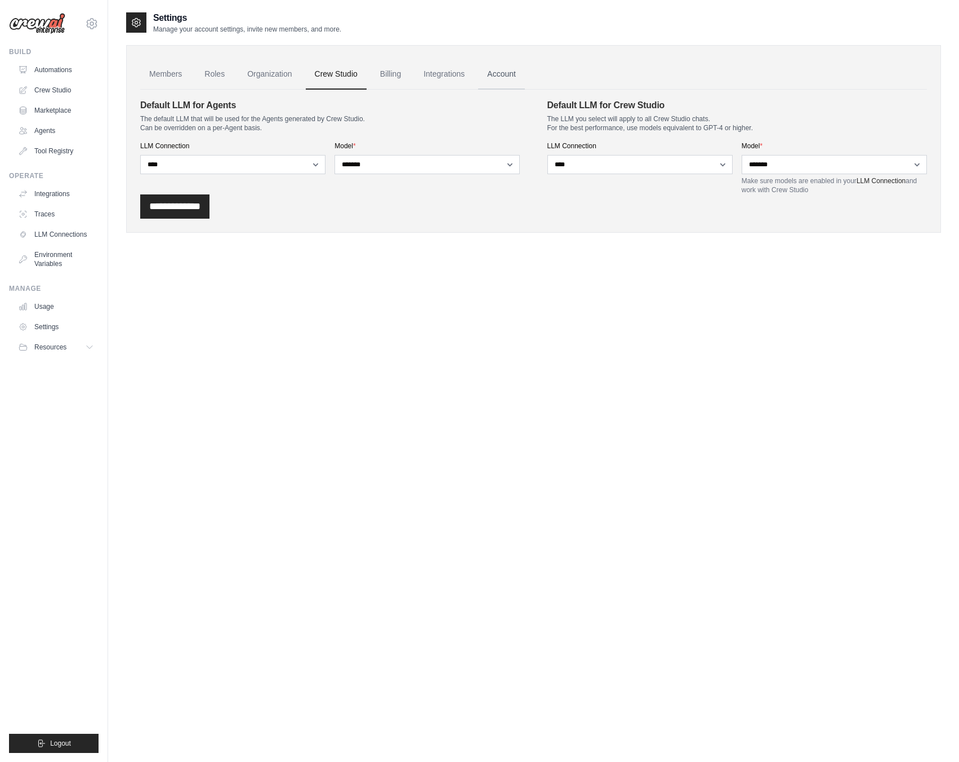
click at [483, 79] on link "Account" at bounding box center [501, 74] width 47 height 30
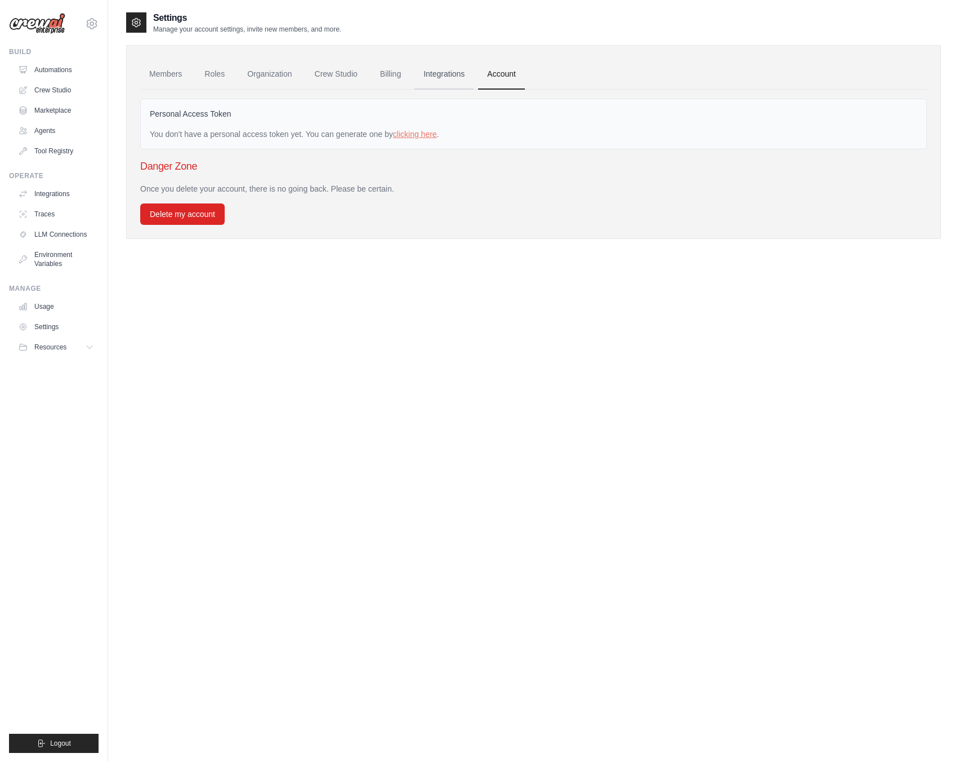
click at [439, 77] on link "Integrations" at bounding box center [444, 74] width 59 height 30
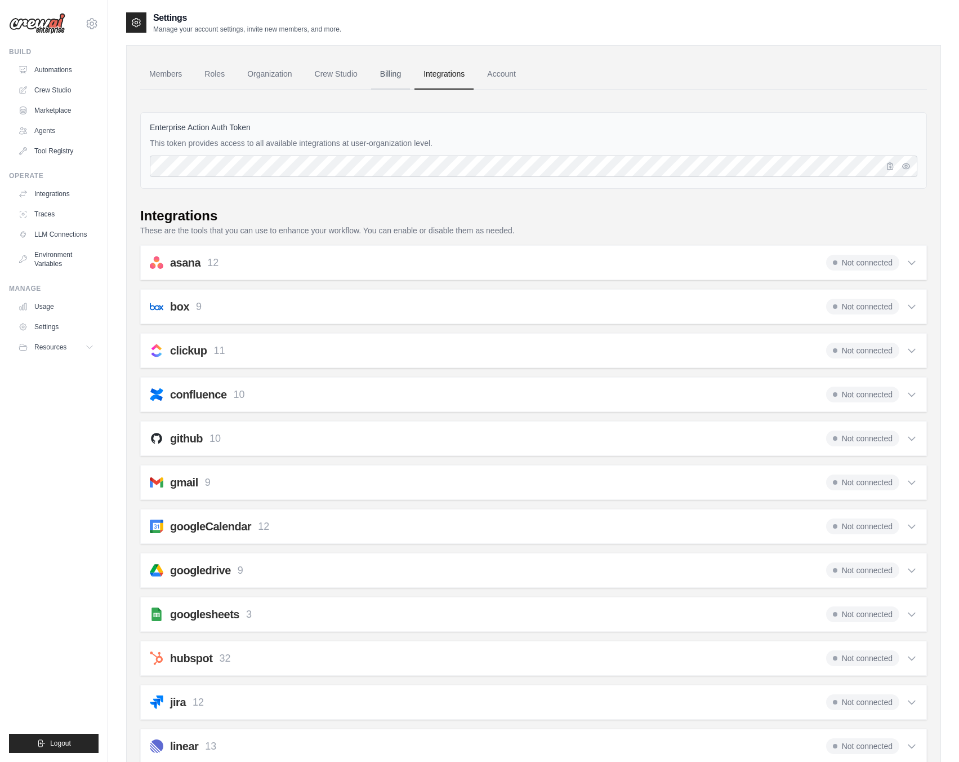
click at [382, 66] on link "Billing" at bounding box center [390, 74] width 39 height 30
click at [306, 73] on link "Crew Studio" at bounding box center [336, 74] width 61 height 30
click at [312, 73] on link "Crew Studio" at bounding box center [336, 74] width 61 height 30
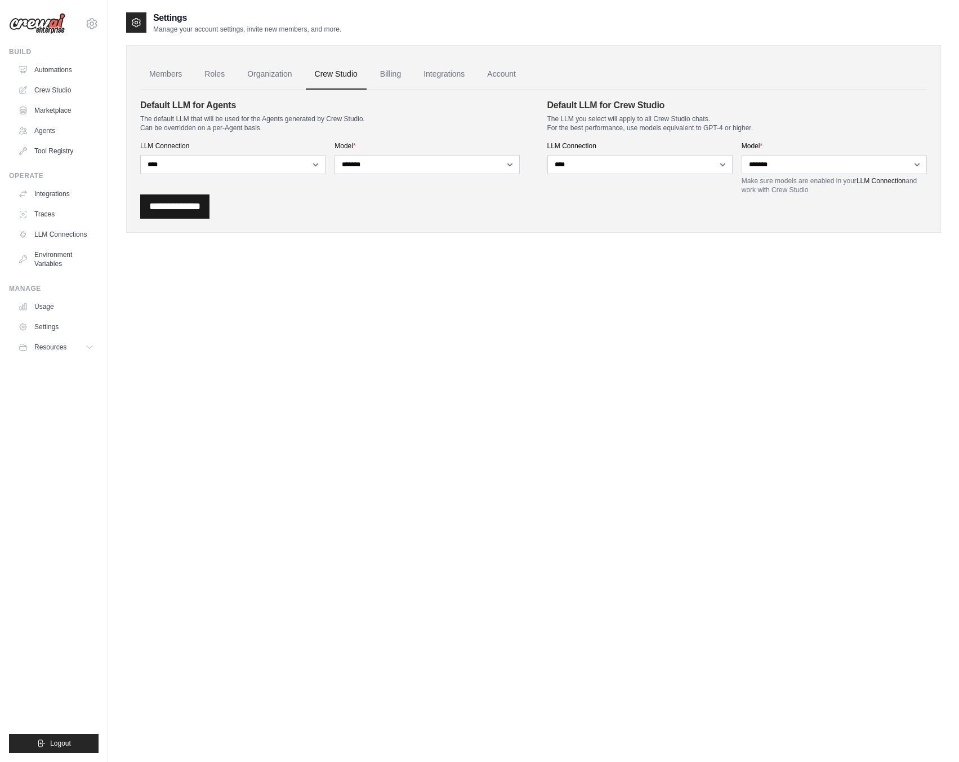
click at [187, 215] on input "**********" at bounding box center [174, 206] width 69 height 24
click at [429, 295] on div "Settings Manage your account settings, invite new members, and more. Members Ro…" at bounding box center [533, 392] width 815 height 762
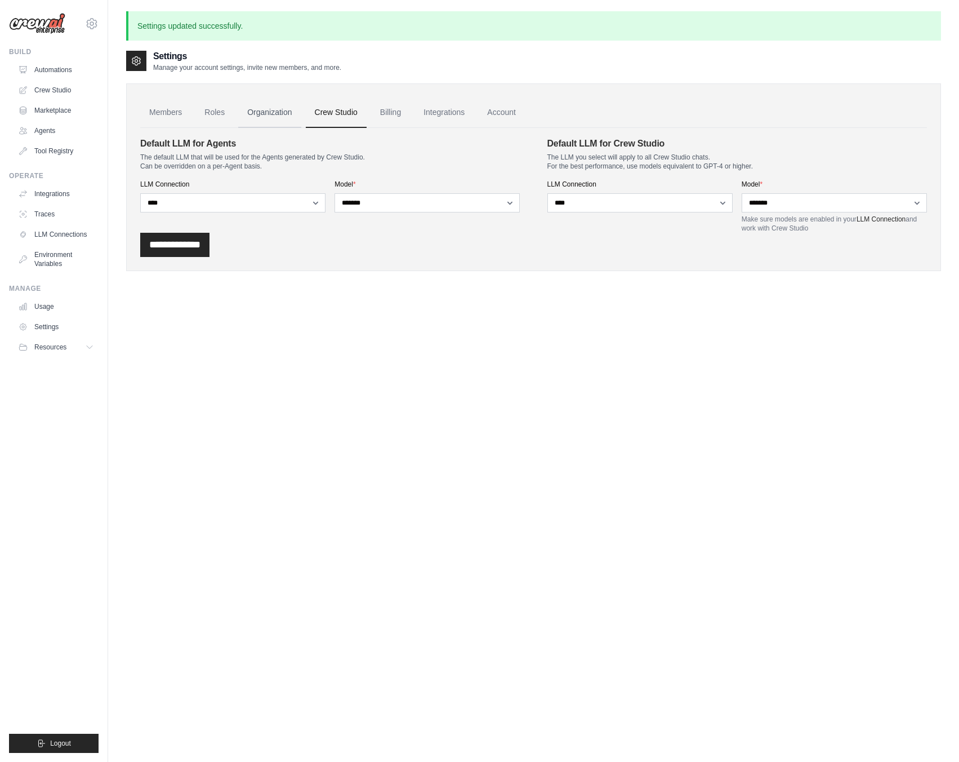
click at [266, 117] on link "Organization" at bounding box center [269, 112] width 63 height 30
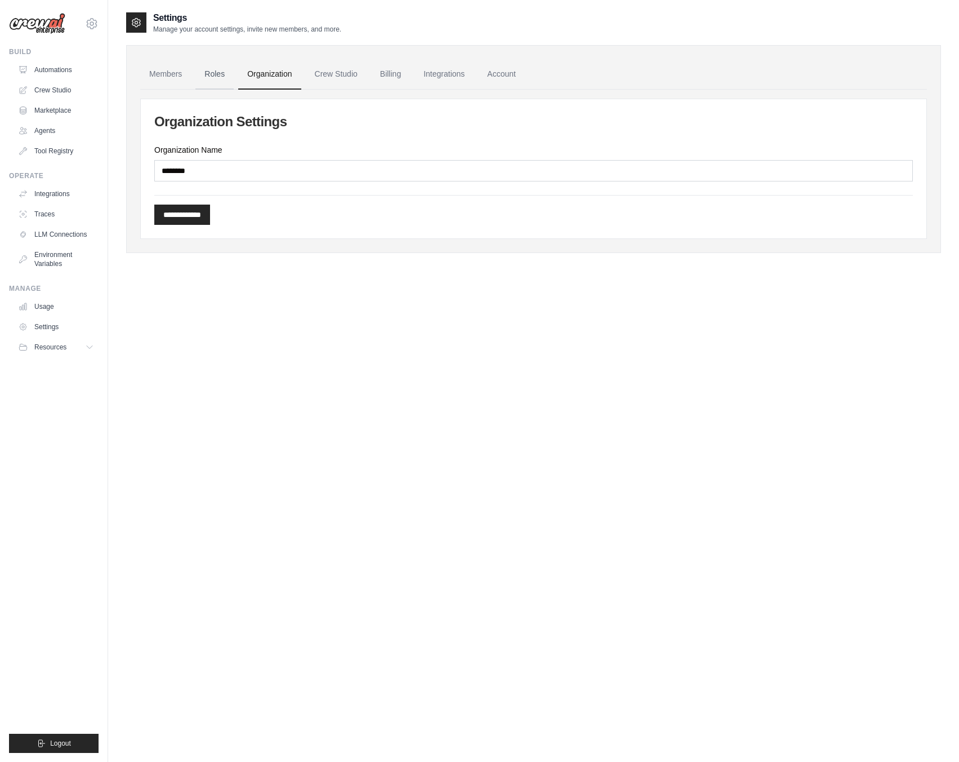
click at [214, 81] on link "Roles" at bounding box center [214, 74] width 38 height 30
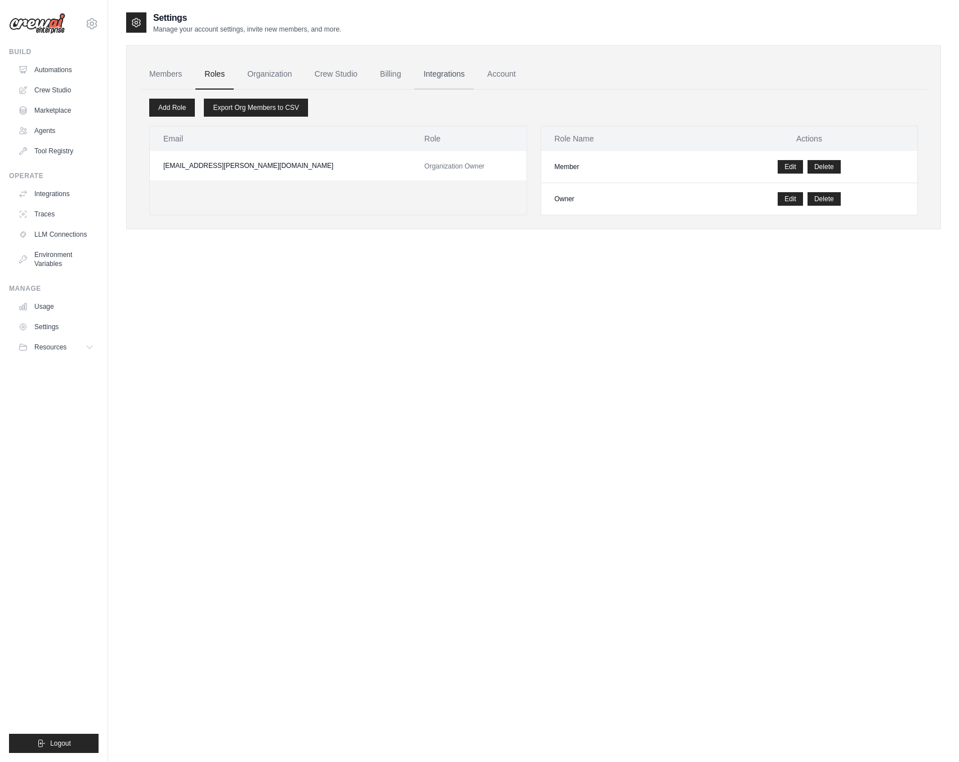
click at [448, 72] on link "Integrations" at bounding box center [444, 74] width 59 height 30
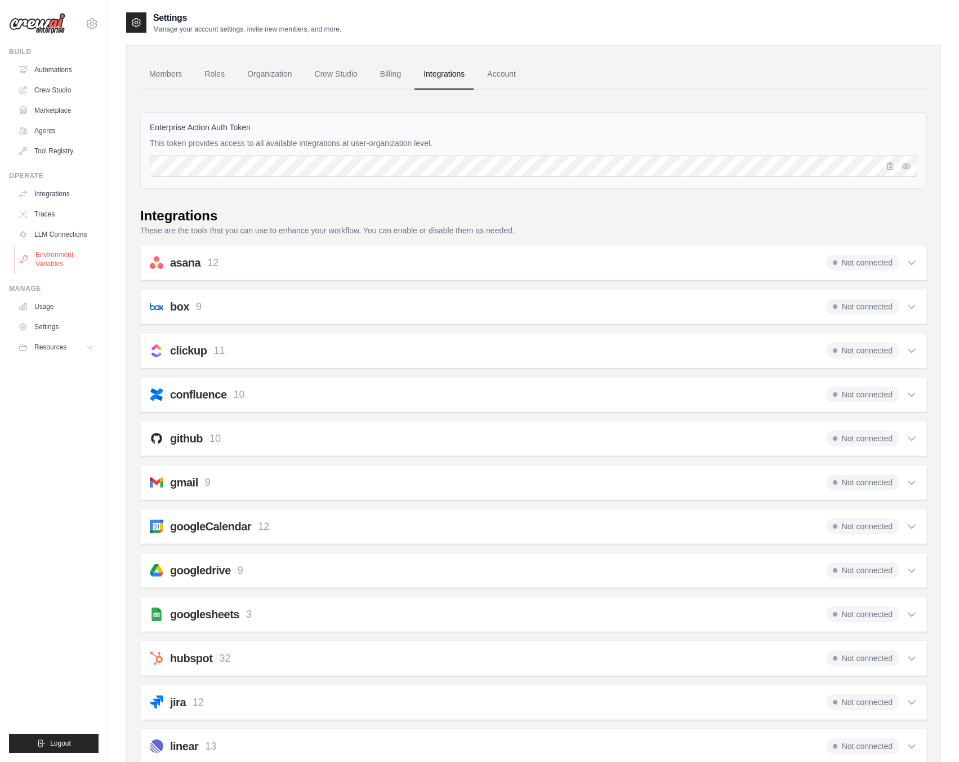
click at [35, 269] on link "Environment Variables" at bounding box center [57, 259] width 85 height 27
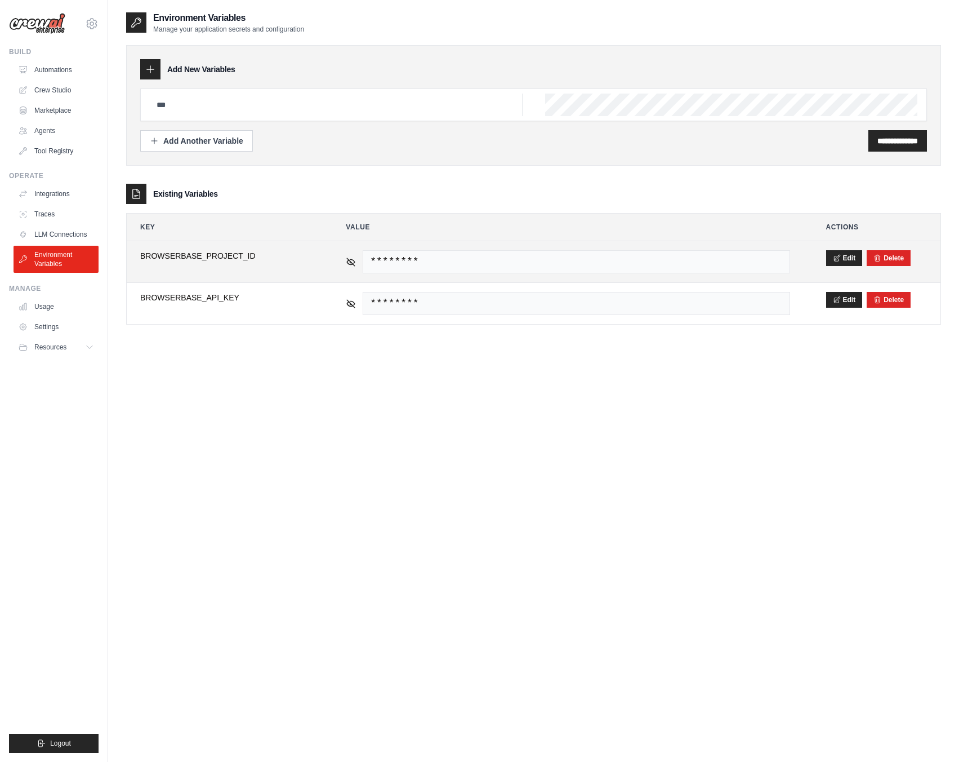
click at [350, 268] on div "********" at bounding box center [568, 261] width 444 height 23
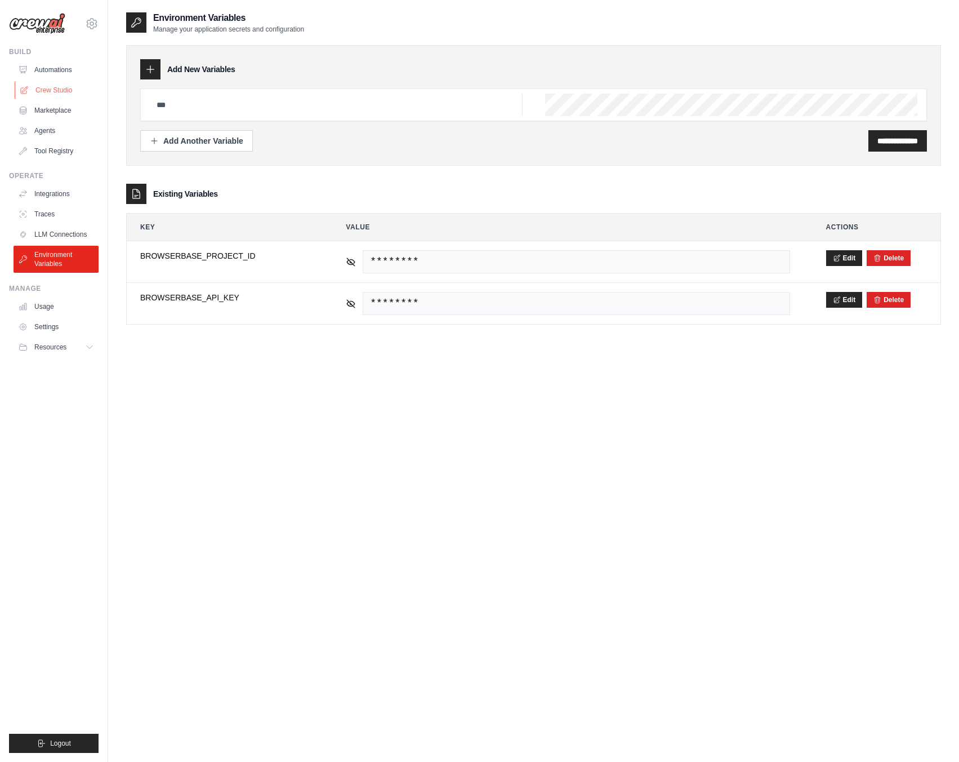
drag, startPoint x: 65, startPoint y: 259, endPoint x: 61, endPoint y: 97, distance: 161.2
click at [61, 97] on link "Crew Studio" at bounding box center [57, 90] width 85 height 18
click at [61, 90] on link "Crew Studio" at bounding box center [57, 90] width 85 height 18
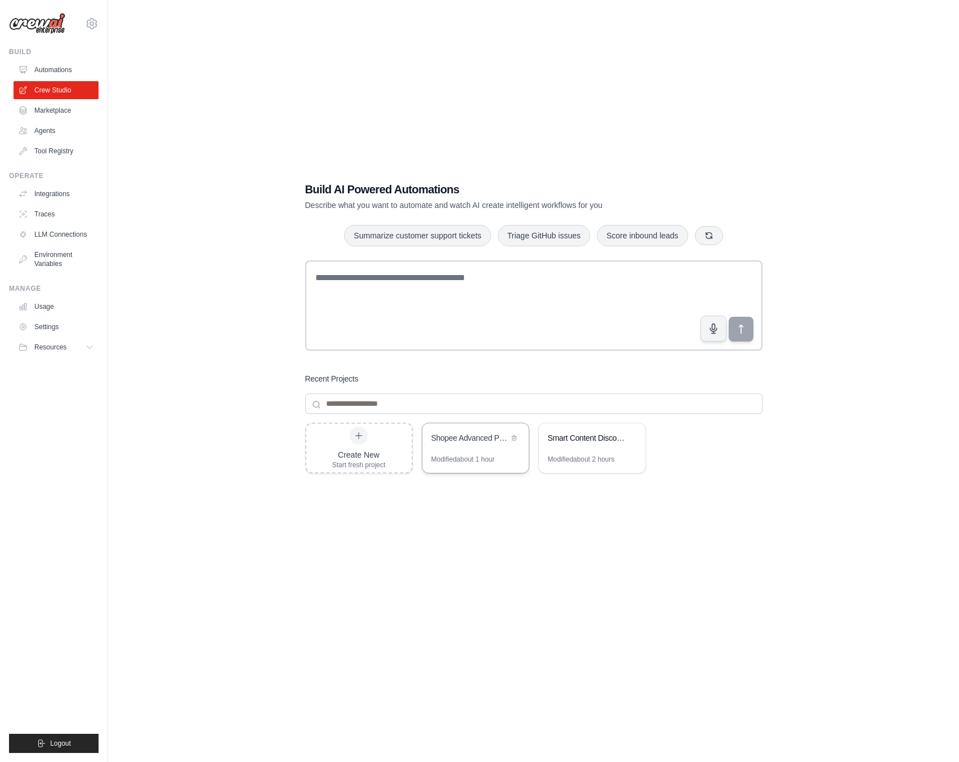
click at [474, 438] on div "Shopee Advanced Product & Review Scraper" at bounding box center [470, 437] width 77 height 11
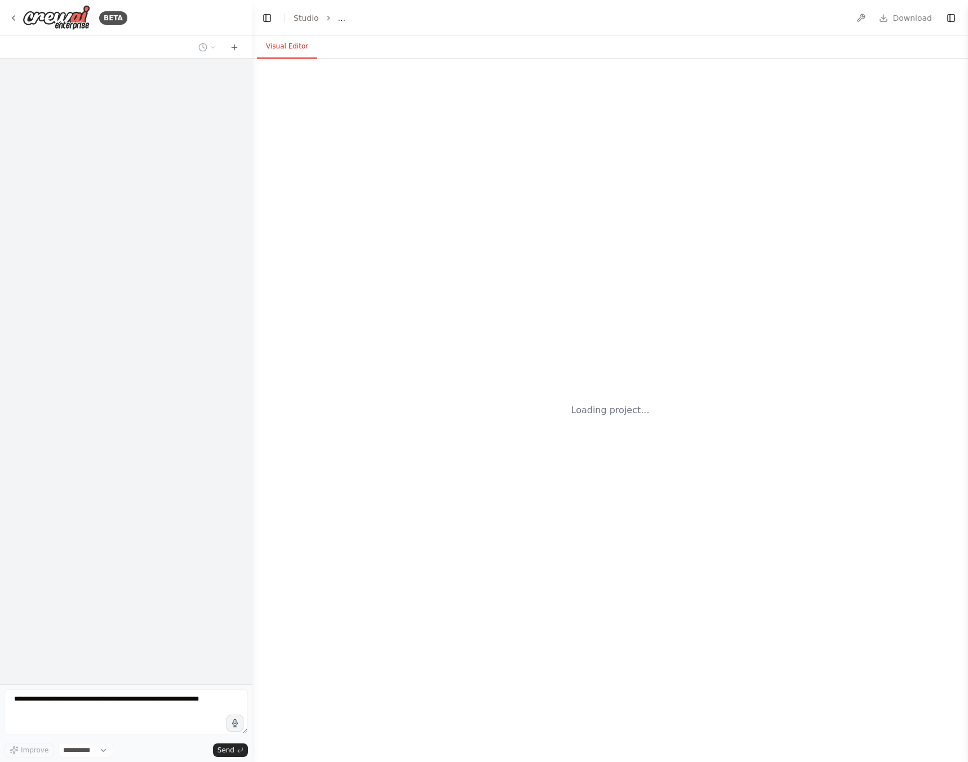
select select "****"
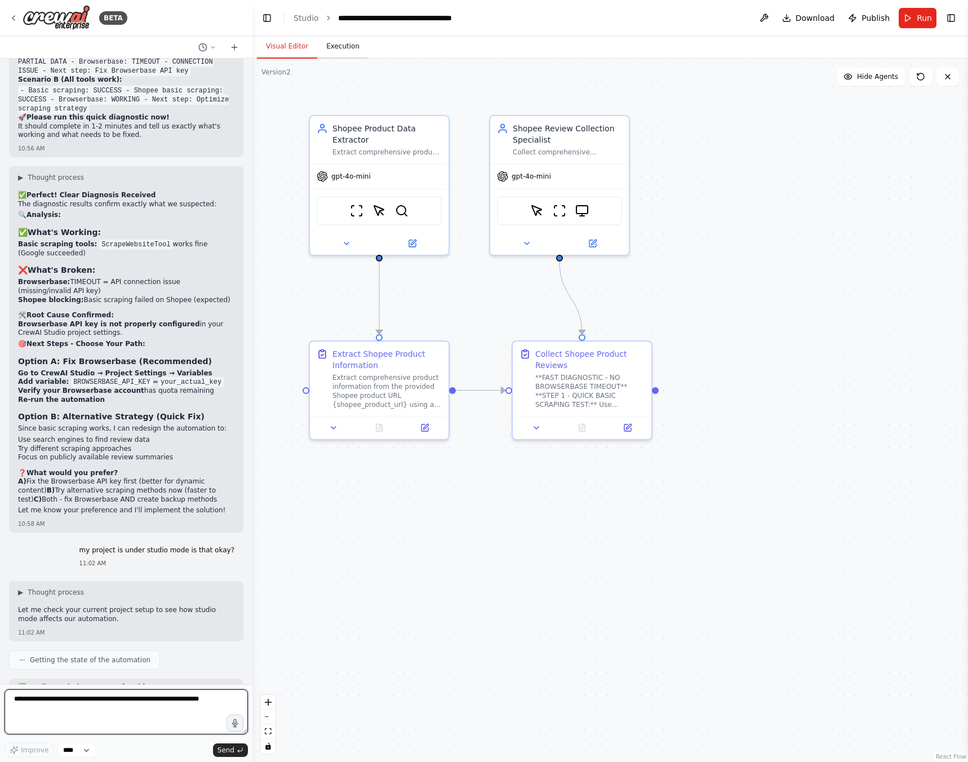
scroll to position [11174, 0]
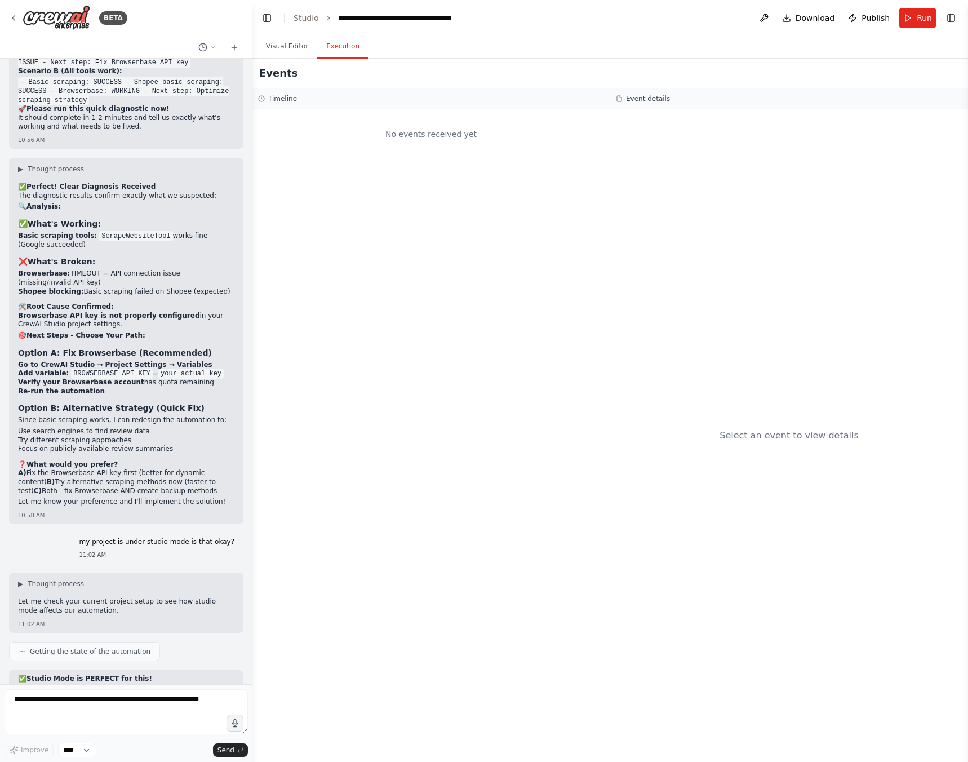
click at [329, 47] on button "Execution" at bounding box center [342, 47] width 51 height 24
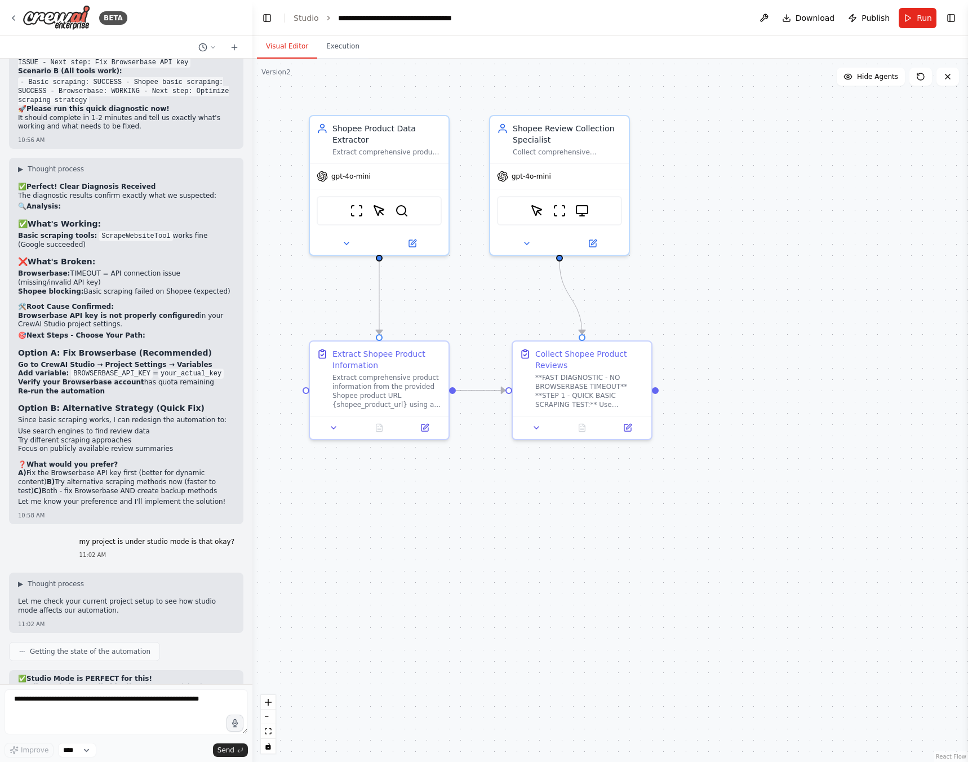
click at [298, 46] on button "Visual Editor" at bounding box center [287, 47] width 60 height 24
click at [759, 13] on header "**********" at bounding box center [610, 18] width 716 height 36
click at [764, 14] on button at bounding box center [764, 18] width 18 height 20
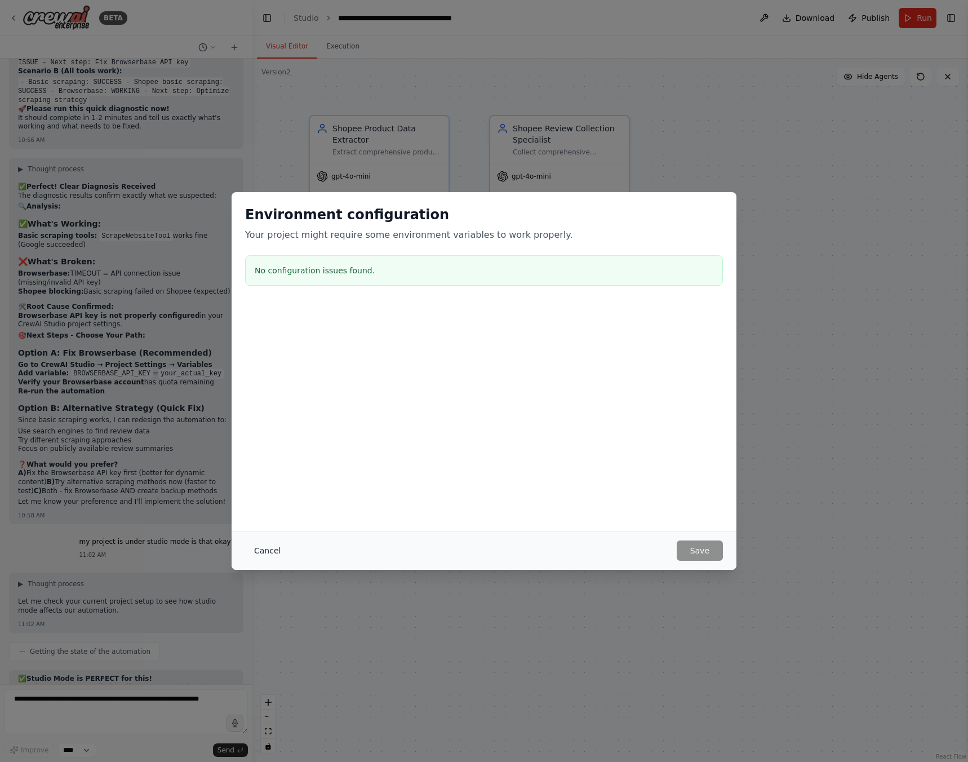
click at [264, 550] on button "Cancel" at bounding box center [267, 550] width 45 height 20
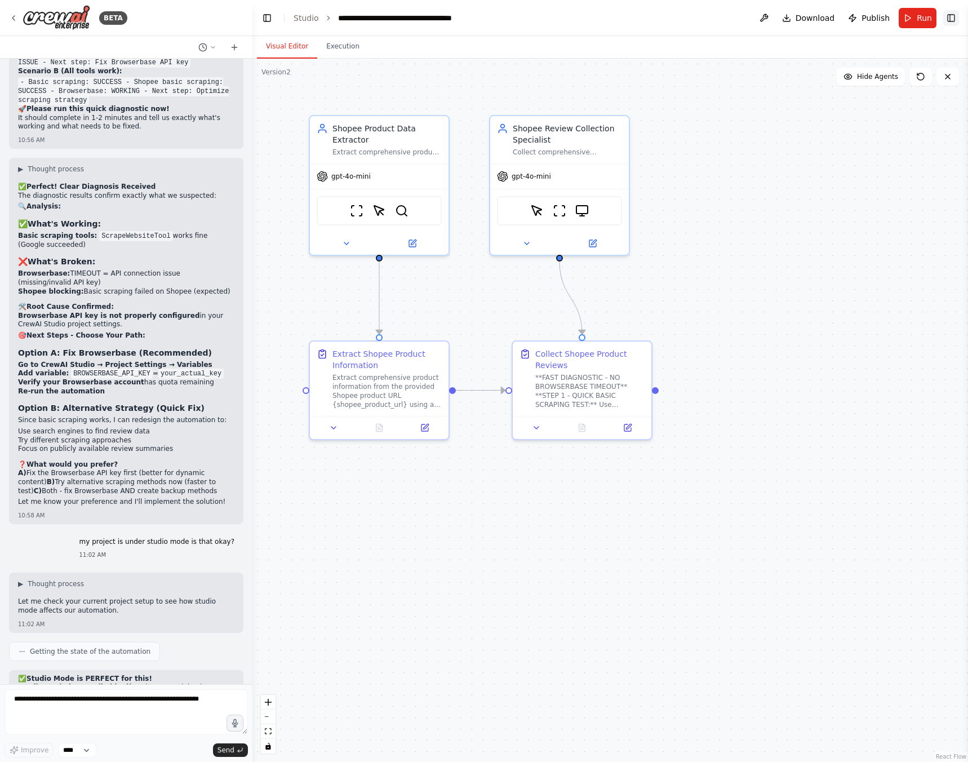
click at [952, 19] on button "Toggle Right Sidebar" at bounding box center [951, 18] width 16 height 16
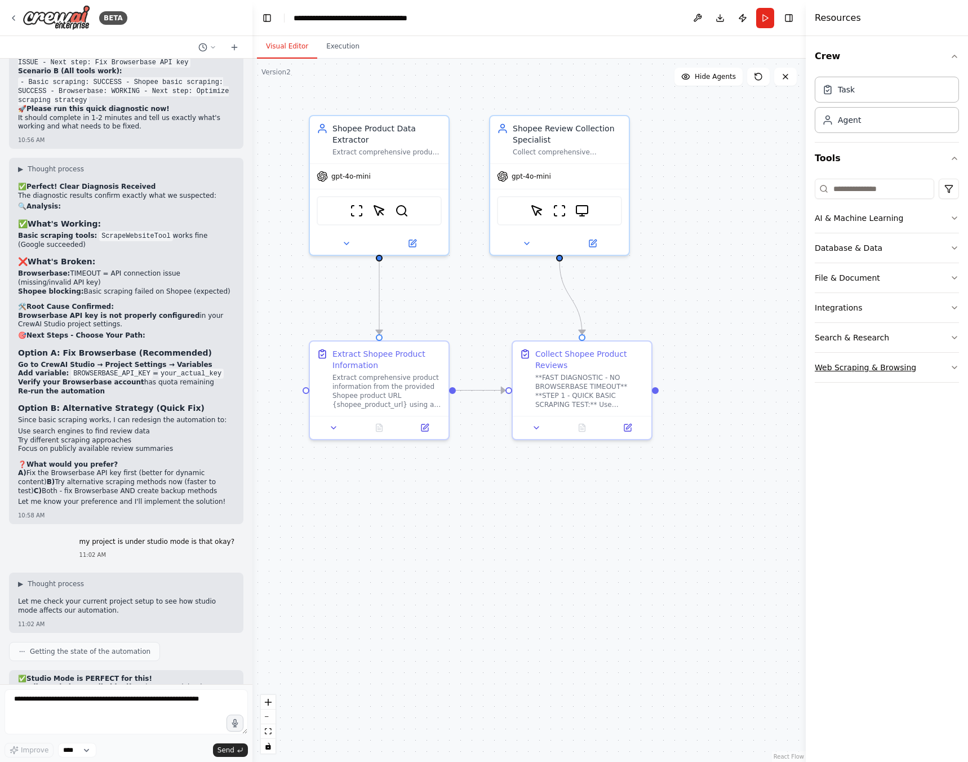
click at [946, 370] on button "Web Scraping & Browsing" at bounding box center [887, 367] width 144 height 29
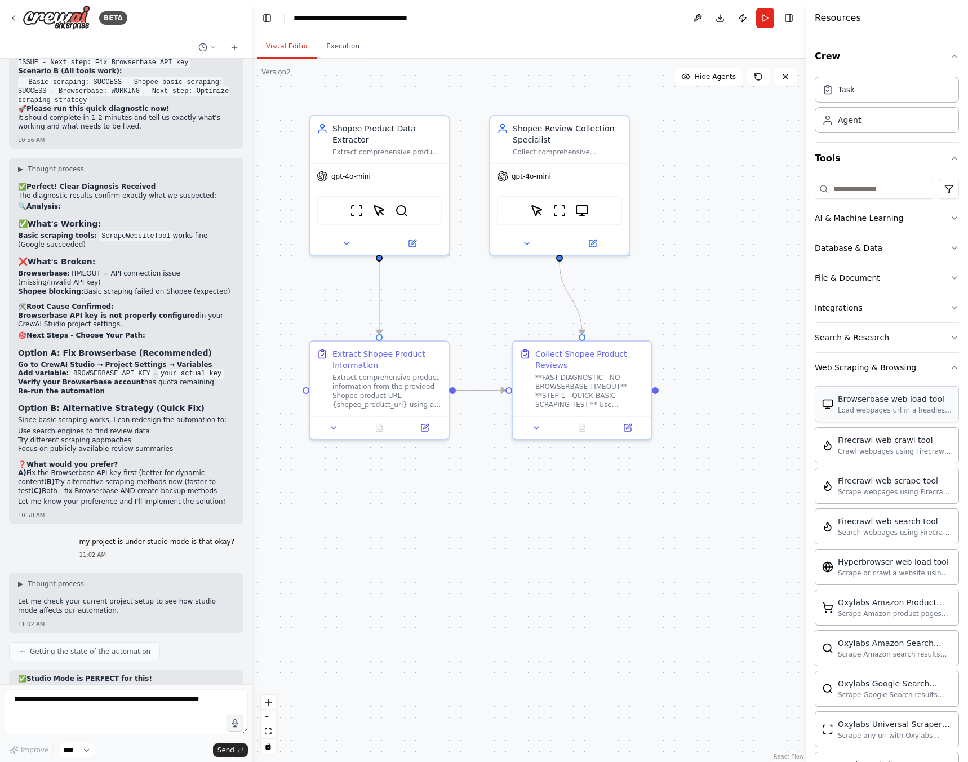
click at [891, 411] on div "Browserbase web load tool Load webpages url in a headless browser using Browser…" at bounding box center [887, 686] width 144 height 608
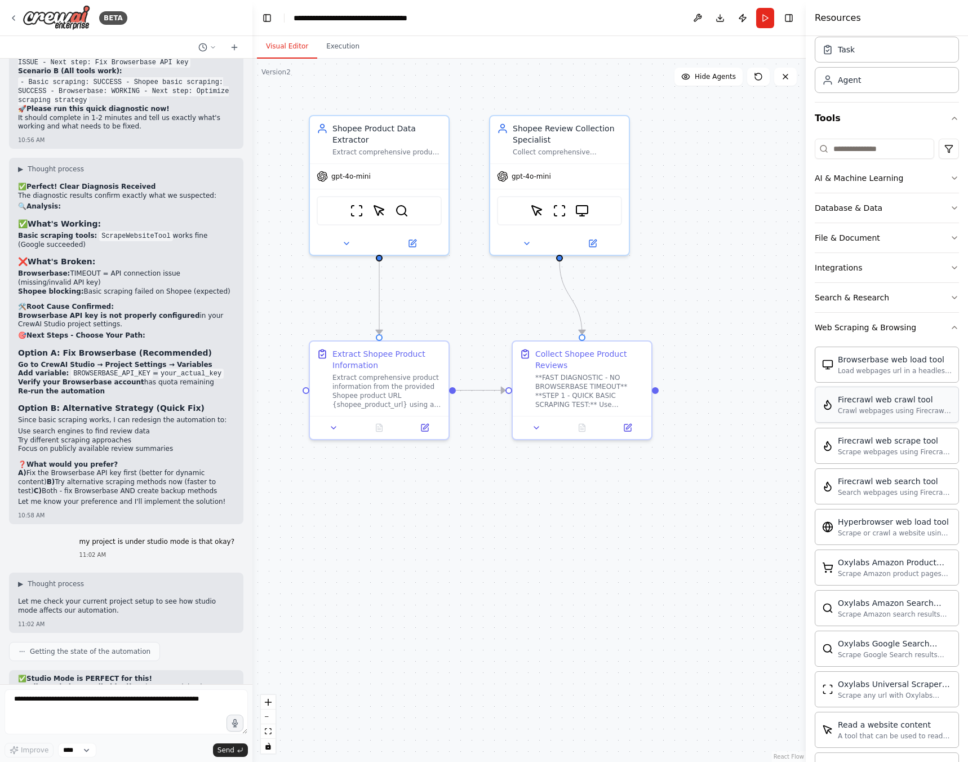
scroll to position [56, 0]
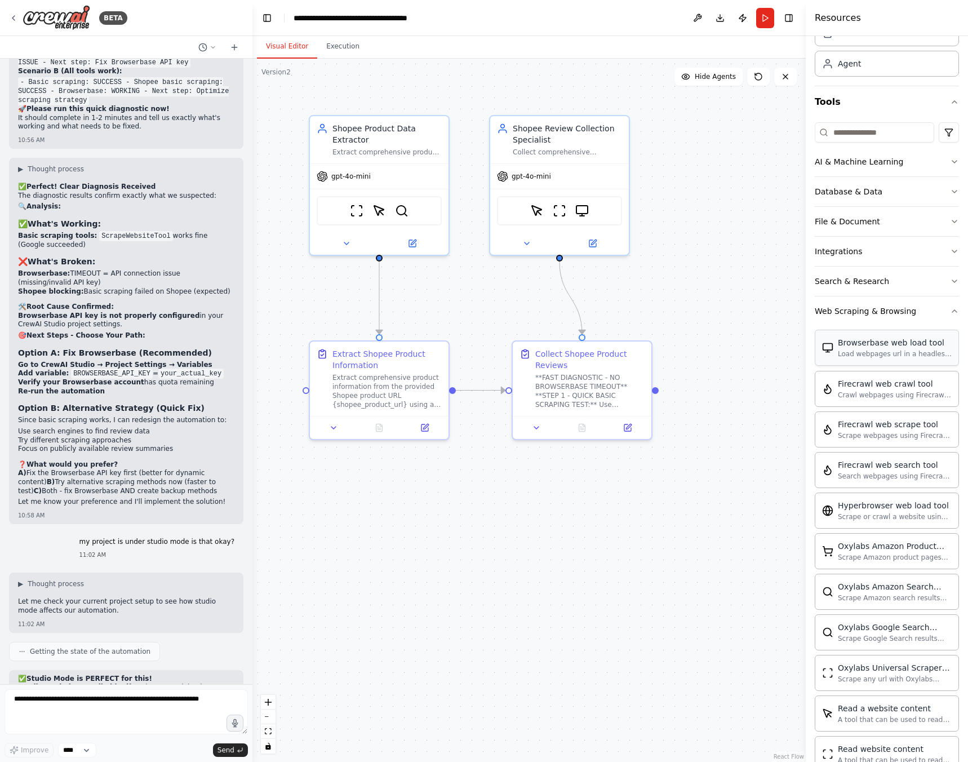
click at [896, 353] on div "Load webpages url in a headless browser using Browserbase and return the conten…" at bounding box center [895, 353] width 114 height 9
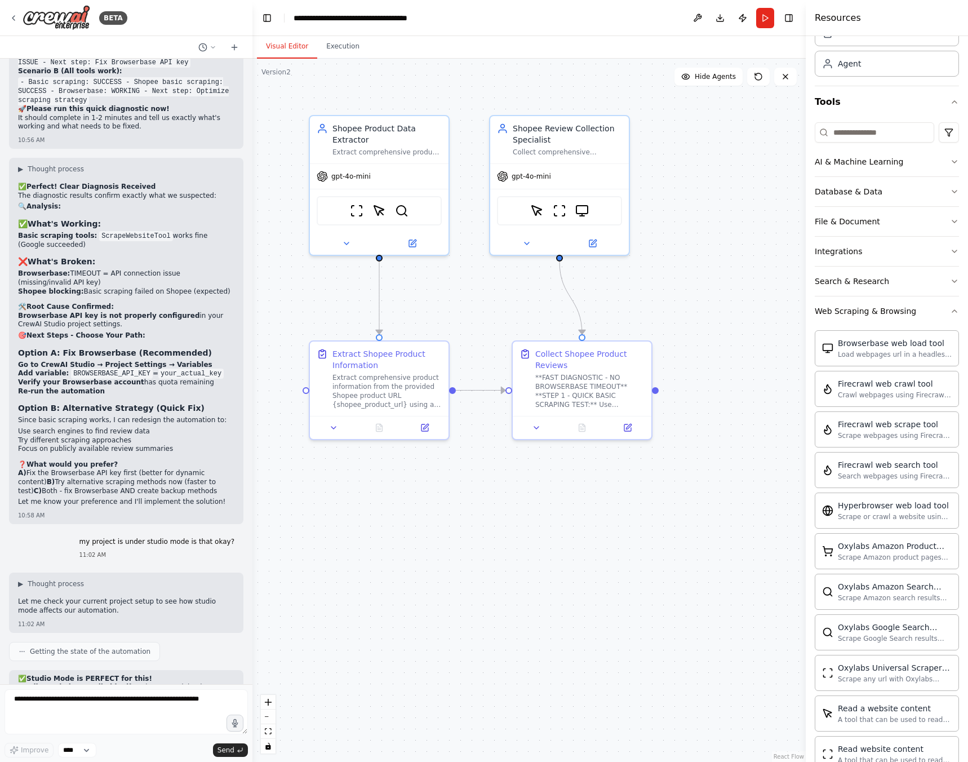
drag, startPoint x: 896, startPoint y: 353, endPoint x: 716, endPoint y: 262, distance: 201.8
click at [715, 259] on div "BETA Hello! I'm the CrewAI assistant. What kind of automation do you want to bu…" at bounding box center [484, 381] width 968 height 762
click at [589, 206] on img at bounding box center [593, 209] width 14 height 14
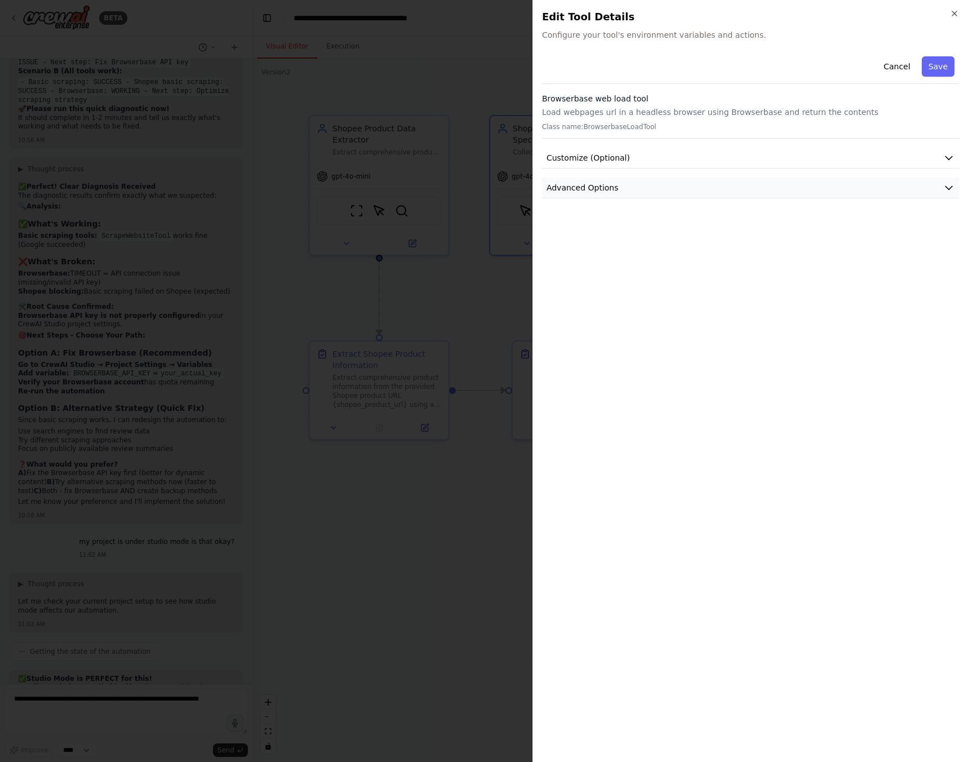
click at [598, 190] on span "Advanced Options" at bounding box center [582, 187] width 72 height 11
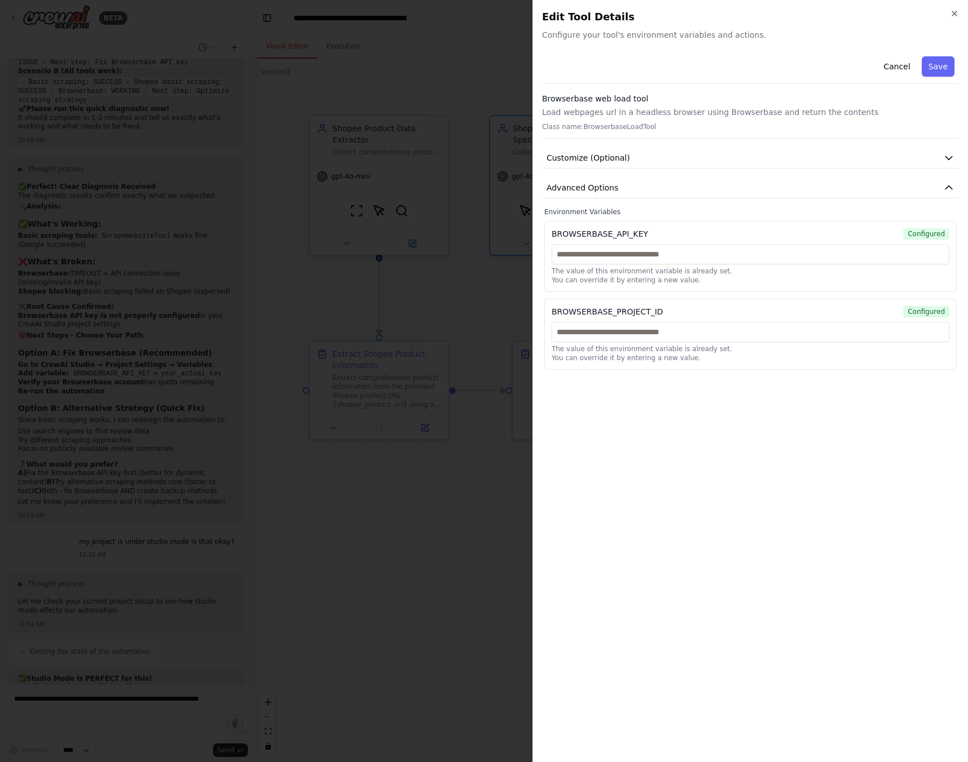
click at [137, 710] on div at bounding box center [484, 381] width 968 height 762
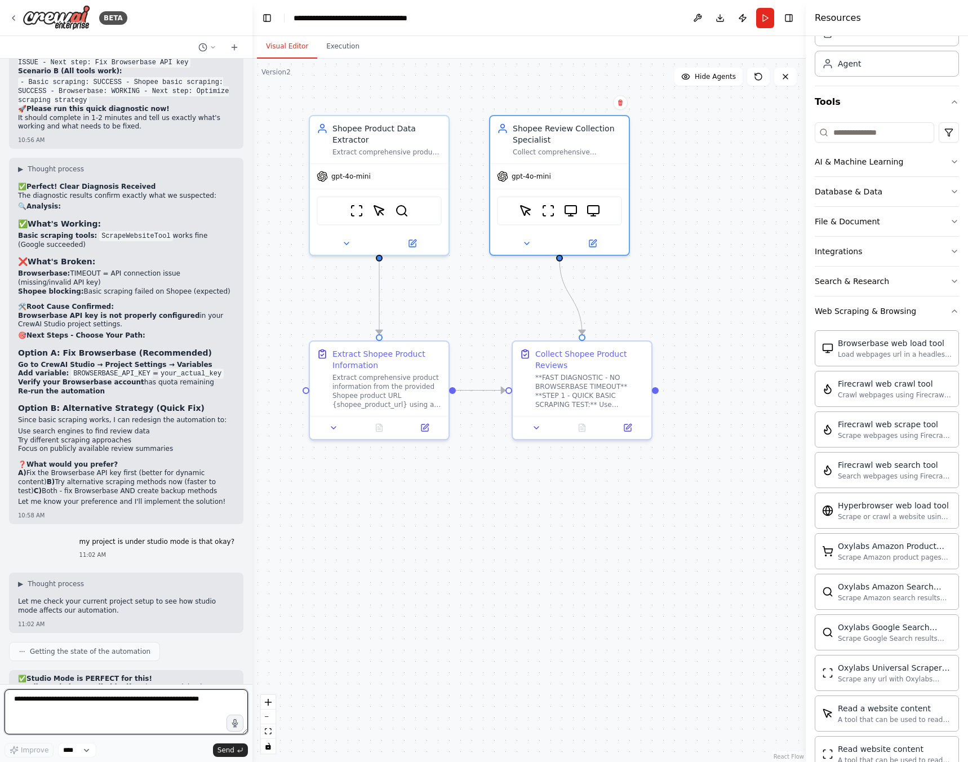
click at [141, 703] on textarea at bounding box center [126, 711] width 243 height 45
type textarea "**********"
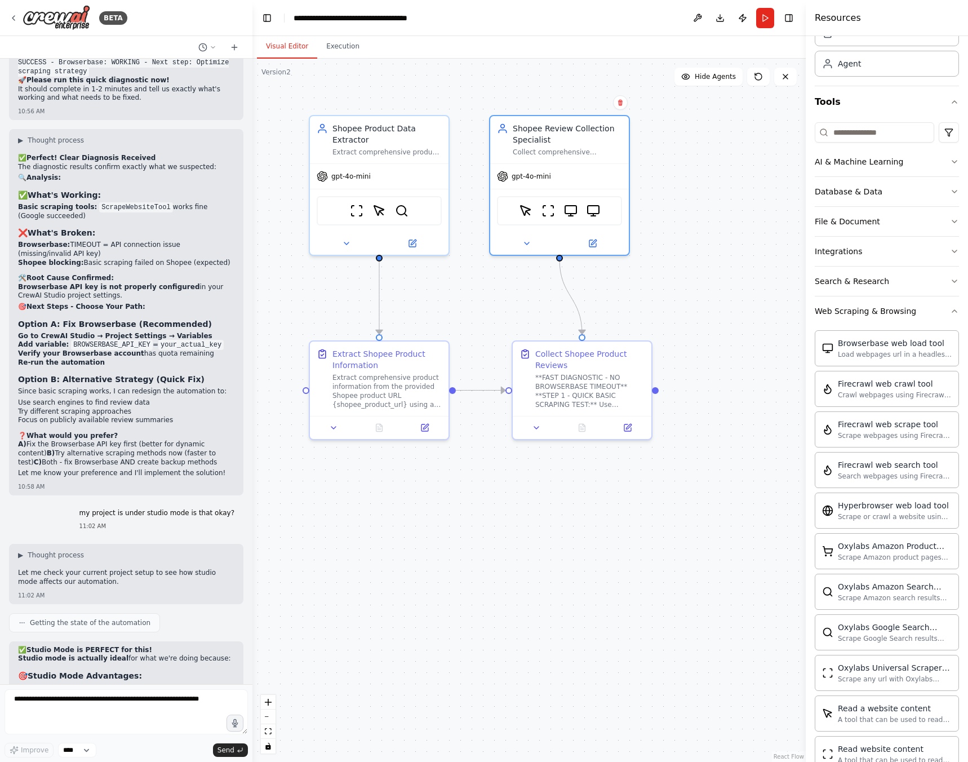
scroll to position [11261, 0]
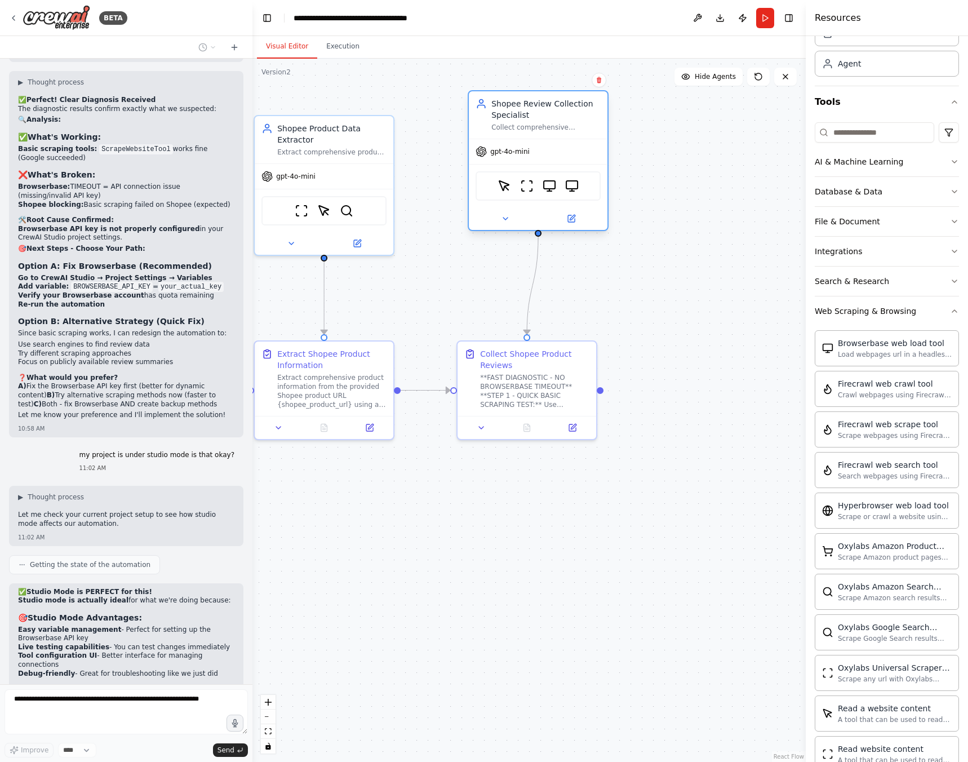
drag, startPoint x: 598, startPoint y: 215, endPoint x: 584, endPoint y: 191, distance: 27.5
click at [584, 191] on div "ScrapeElementFromWebsiteTool ScrapeWebsiteTool BrowserbaseLoadTool BrowserbaseL…" at bounding box center [538, 185] width 125 height 29
click at [535, 153] on div "gpt-4o-mini" at bounding box center [538, 151] width 139 height 25
click at [552, 170] on div "ScrapeElementFromWebsiteTool ScrapeWebsiteTool BrowserbaseLoadTool BrowserbaseL…" at bounding box center [538, 185] width 139 height 43
click at [566, 220] on button at bounding box center [571, 219] width 64 height 14
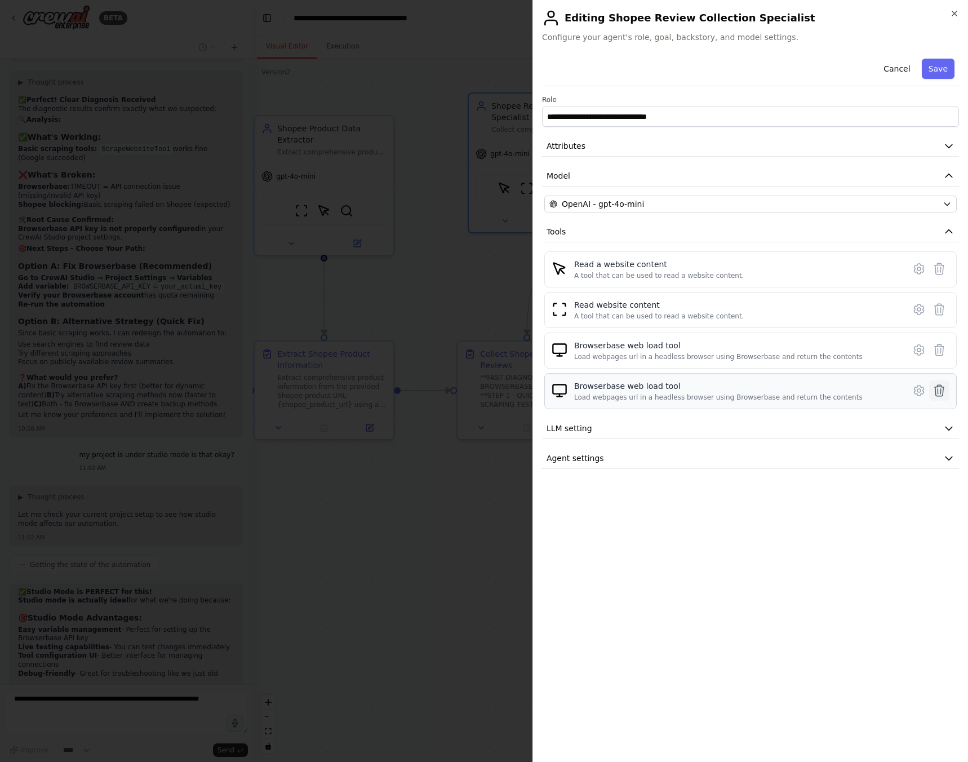
click at [936, 394] on icon at bounding box center [940, 390] width 10 height 11
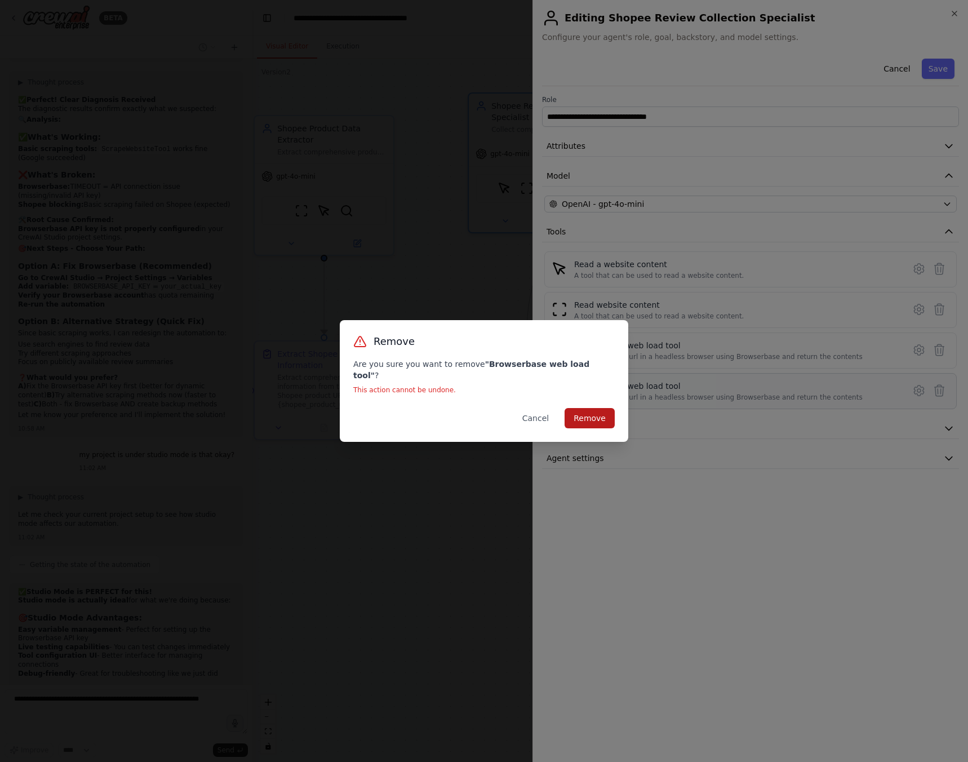
click at [600, 413] on button "Remove" at bounding box center [590, 418] width 50 height 20
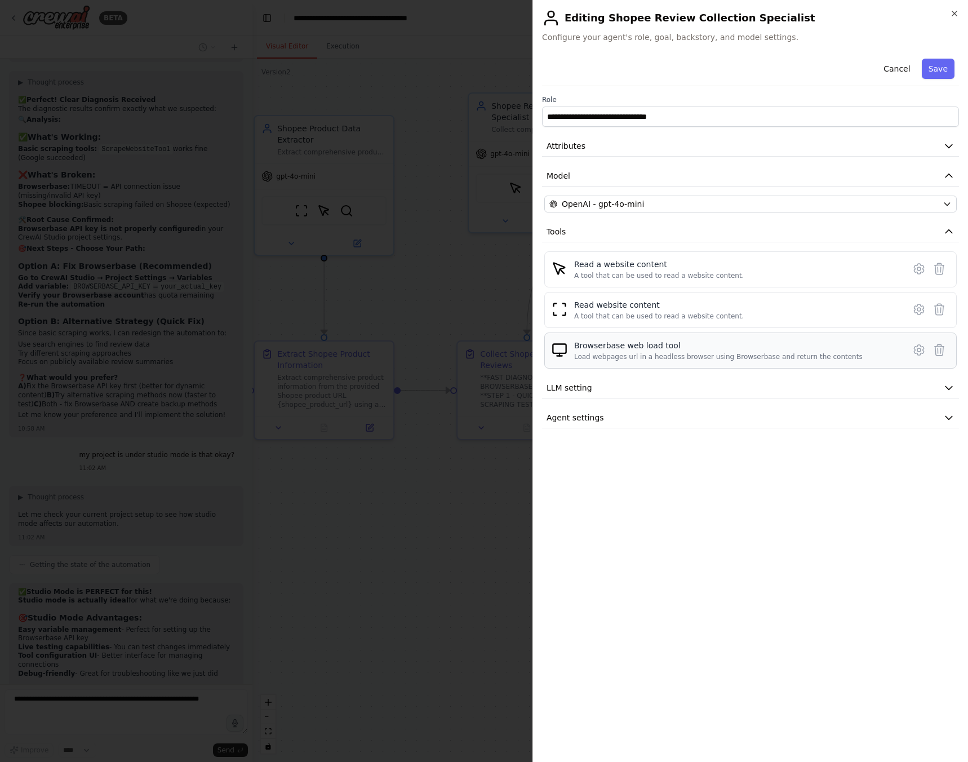
click at [735, 351] on div "Browserbase web load tool Load webpages url in a headless browser using Browser…" at bounding box center [718, 350] width 288 height 21
click at [918, 352] on icon at bounding box center [918, 349] width 3 height 3
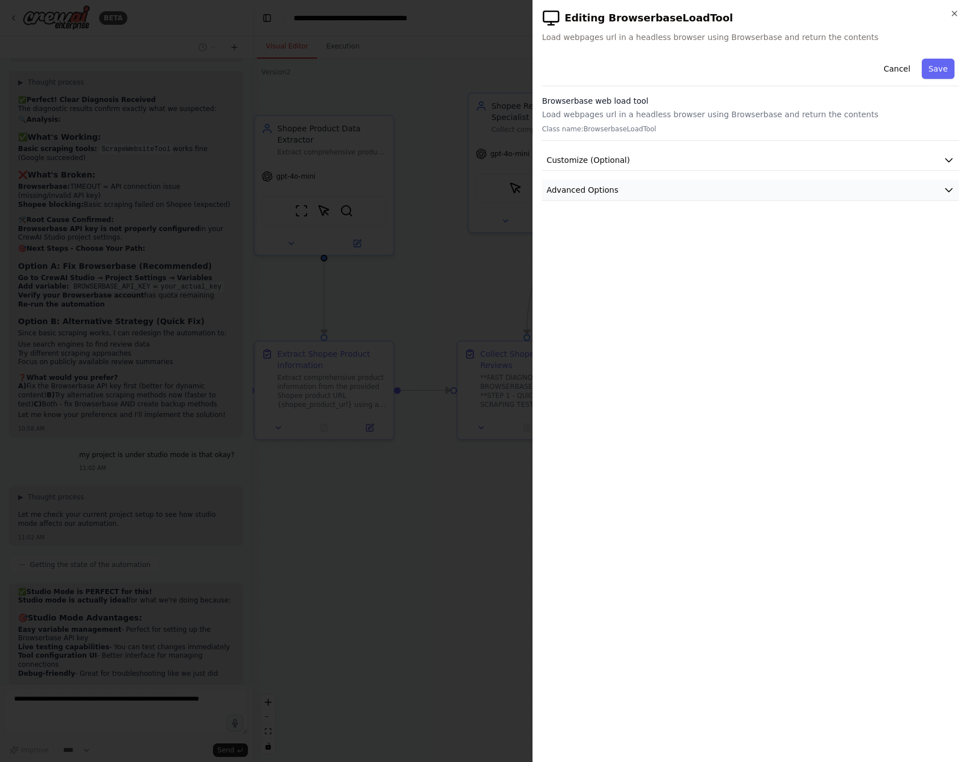
click at [690, 180] on button "Advanced Options" at bounding box center [750, 190] width 417 height 21
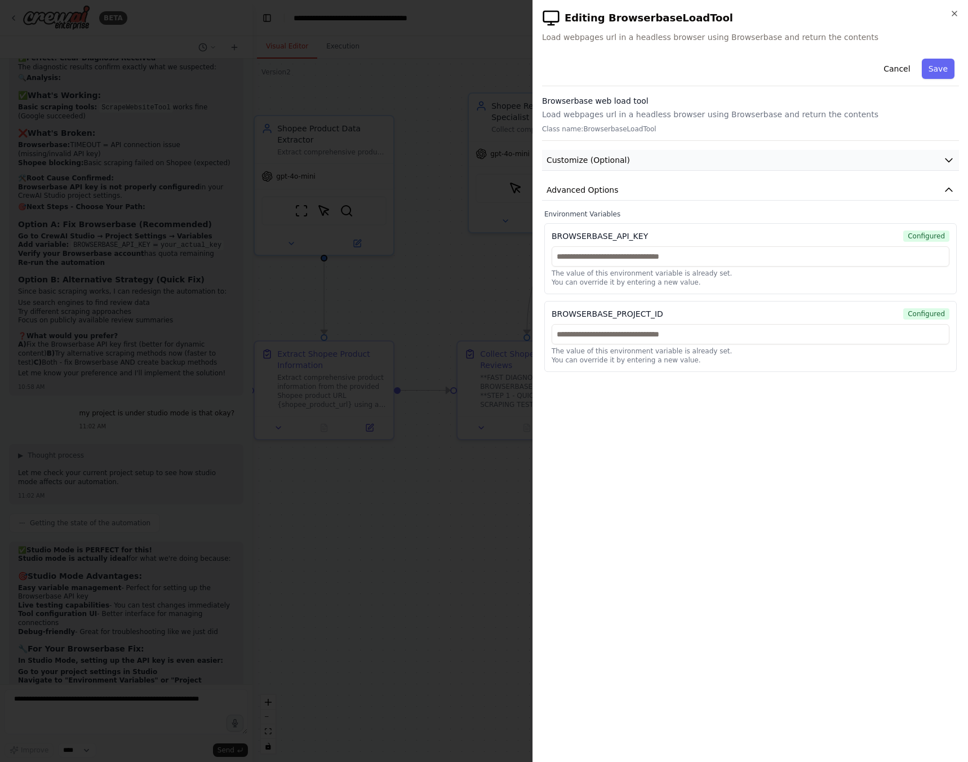
click at [595, 159] on span "Customize (Optional)" at bounding box center [587, 159] width 83 height 11
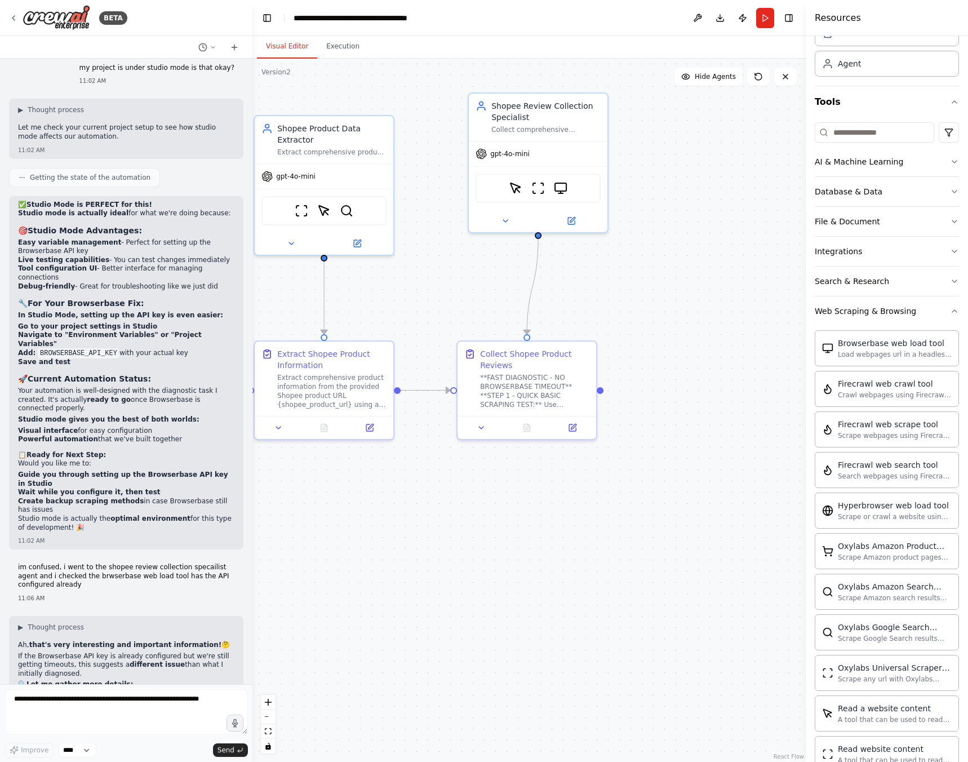
scroll to position [11657, 0]
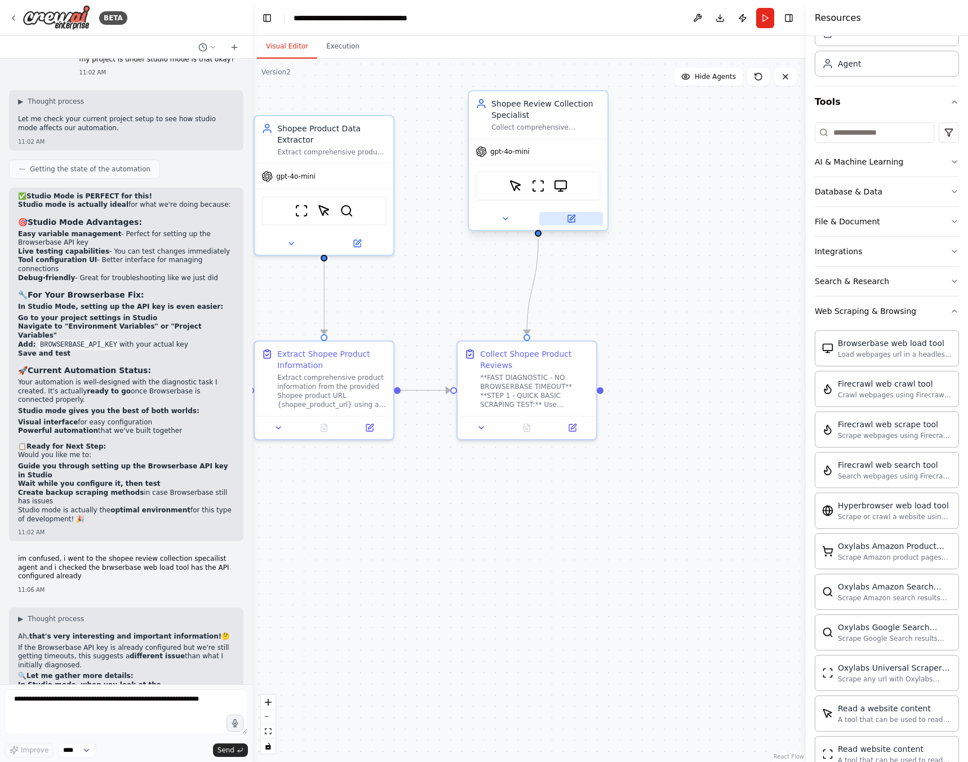
click at [568, 222] on icon at bounding box center [571, 218] width 7 height 7
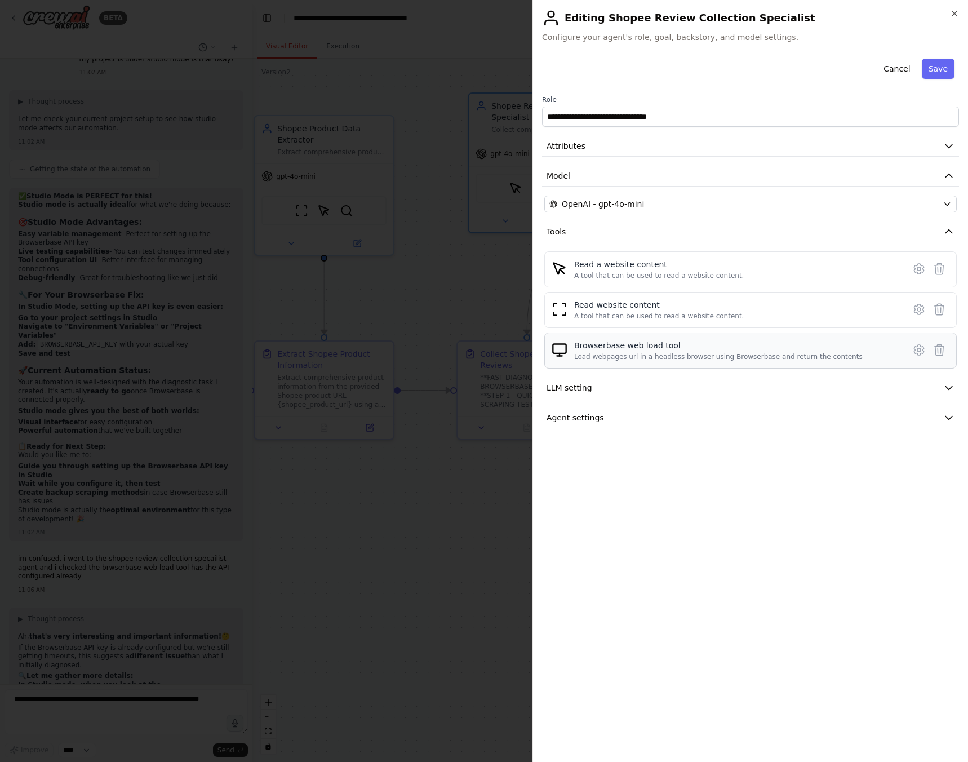
click at [729, 338] on div "Browserbase web load tool Load webpages url in a headless browser using Browser…" at bounding box center [750, 350] width 412 height 36
click at [655, 344] on div "Browserbase web load tool" at bounding box center [718, 345] width 288 height 11
click at [918, 351] on icon at bounding box center [918, 349] width 3 height 3
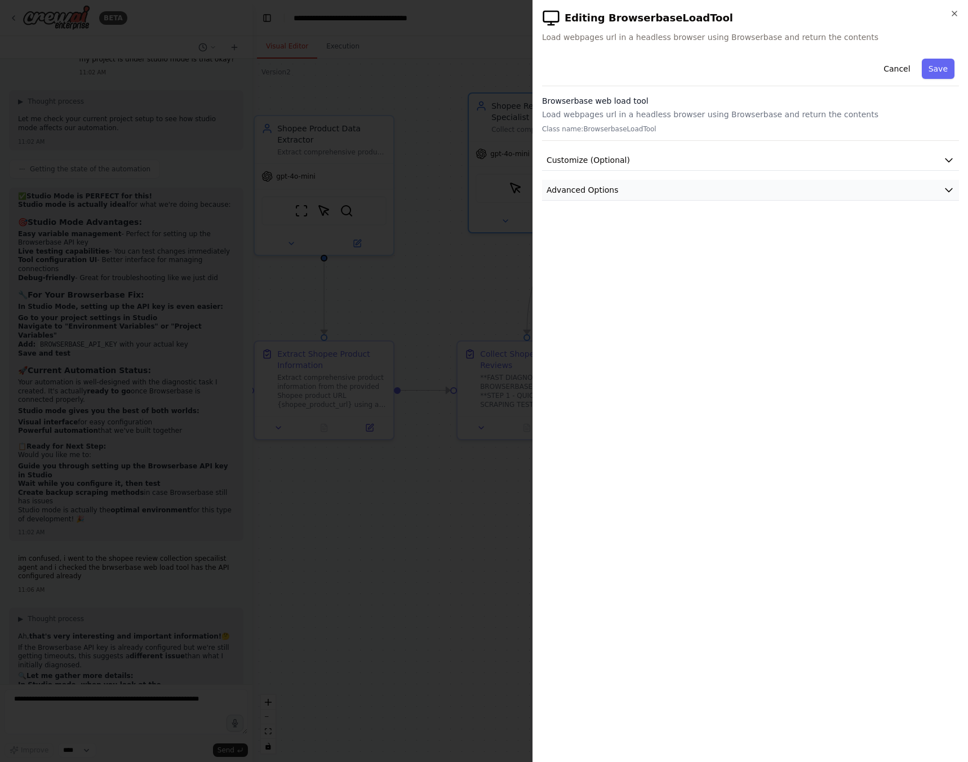
click at [646, 190] on button "Advanced Options" at bounding box center [750, 190] width 417 height 21
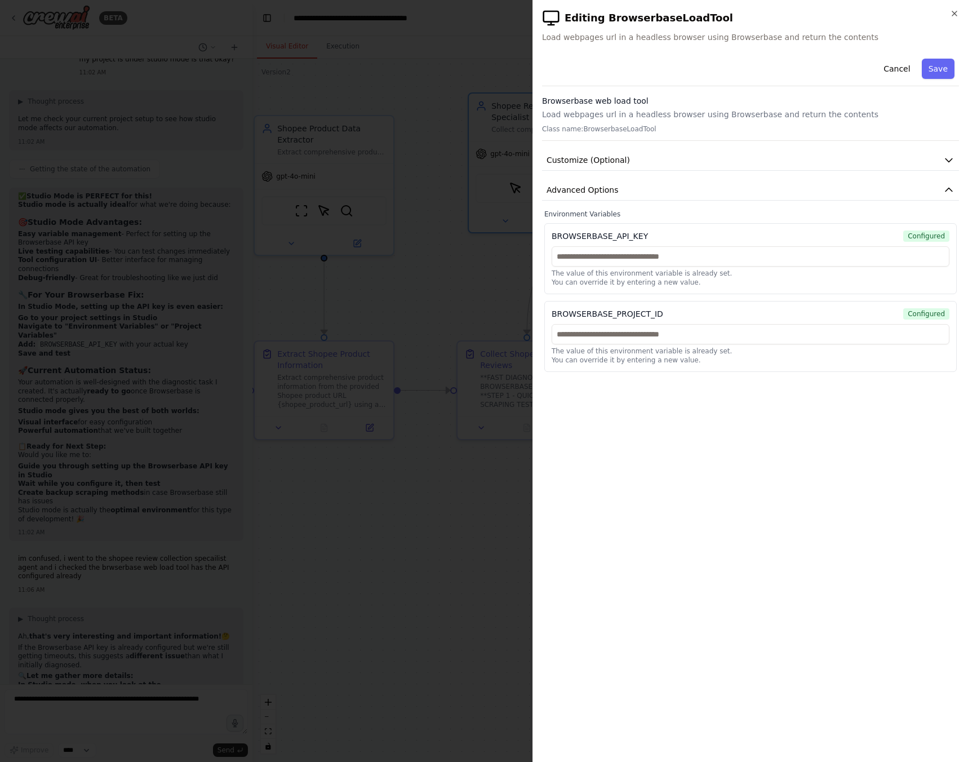
click at [72, 712] on div at bounding box center [484, 381] width 968 height 762
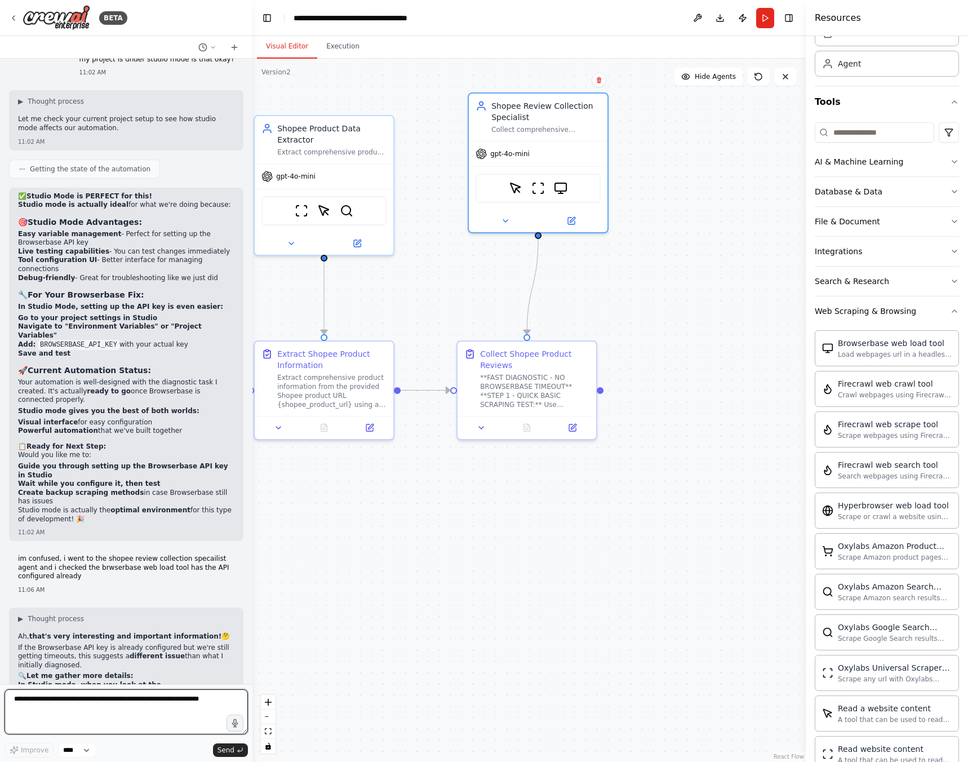
click at [80, 709] on textarea at bounding box center [126, 711] width 243 height 45
type textarea "**********"
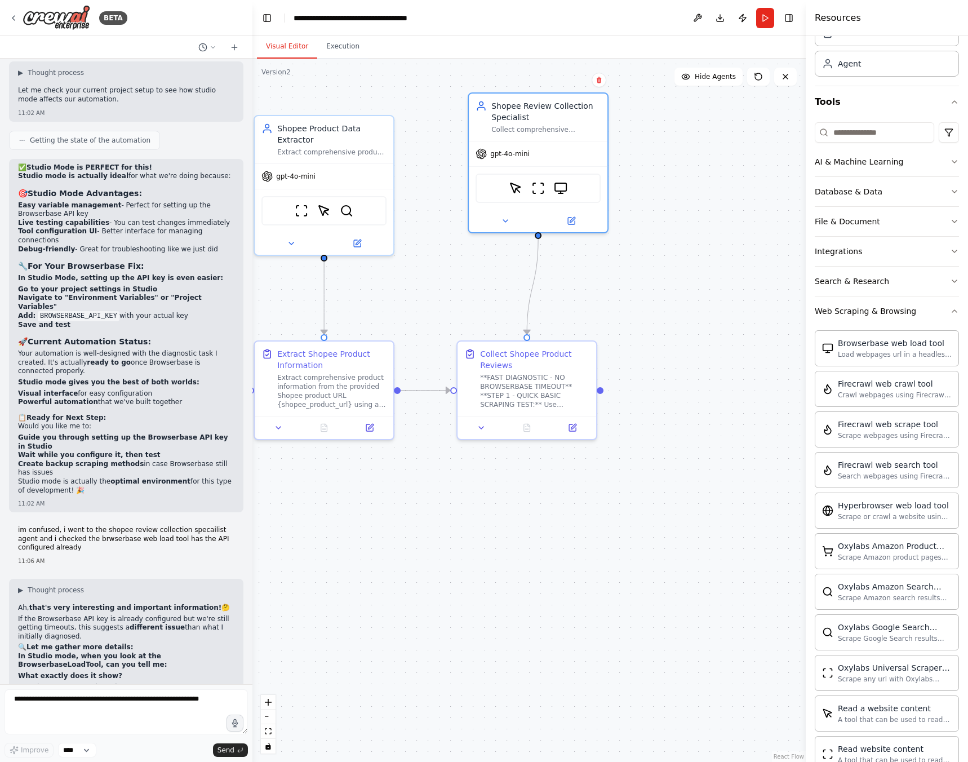
scroll to position [11726, 0]
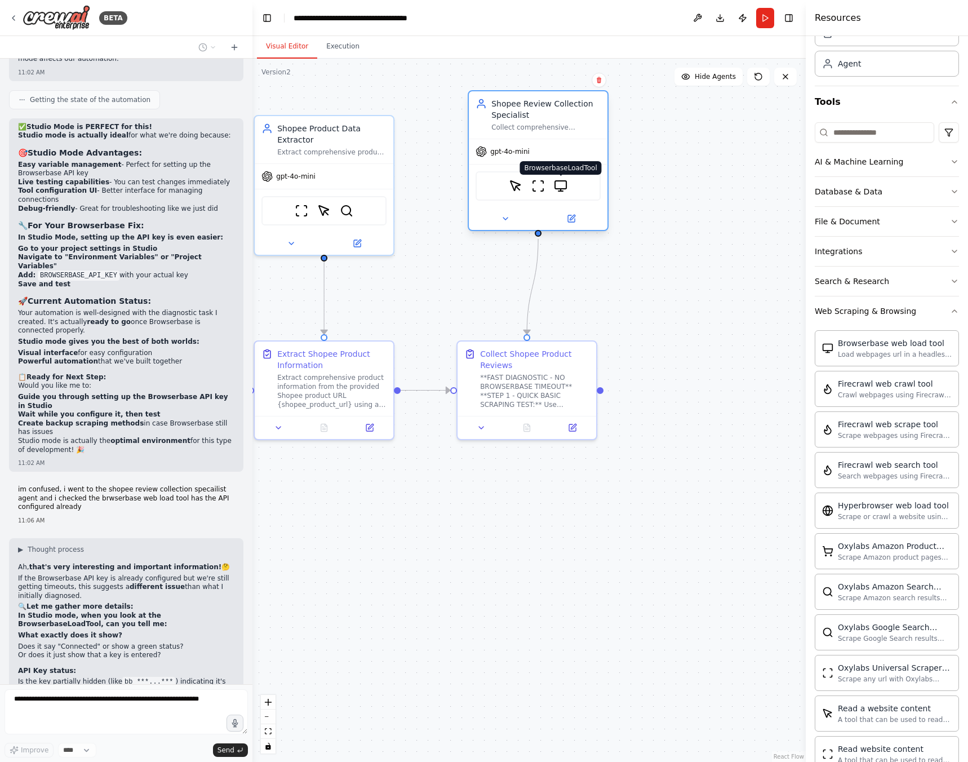
click at [566, 188] on img at bounding box center [561, 186] width 14 height 14
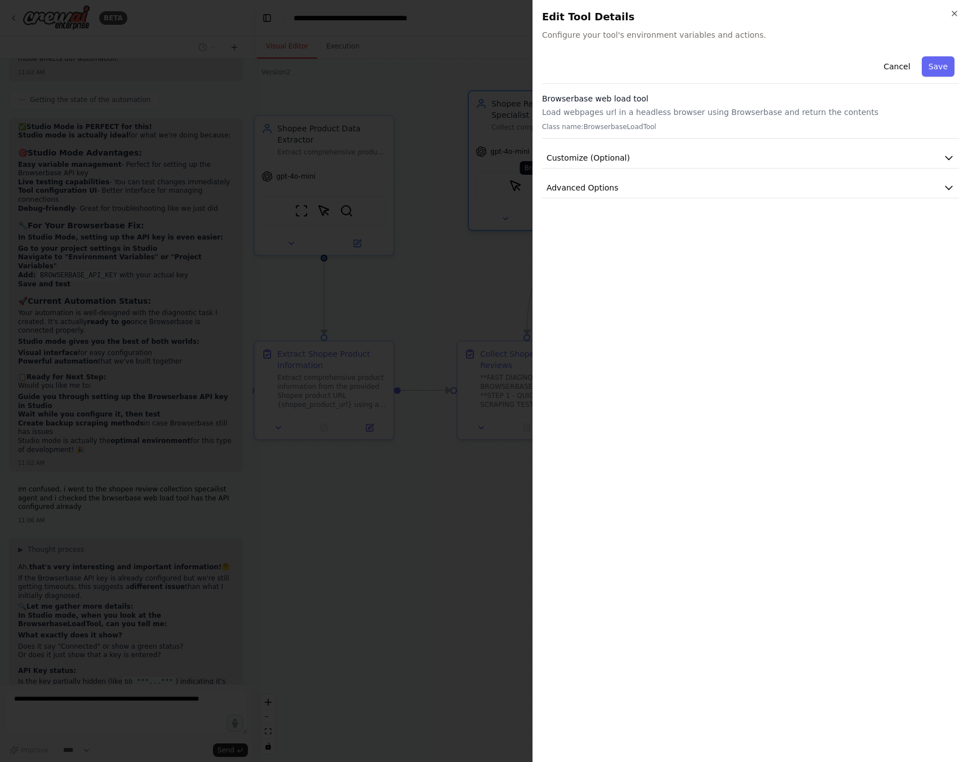
click at [566, 188] on span "Advanced Options" at bounding box center [582, 187] width 72 height 11
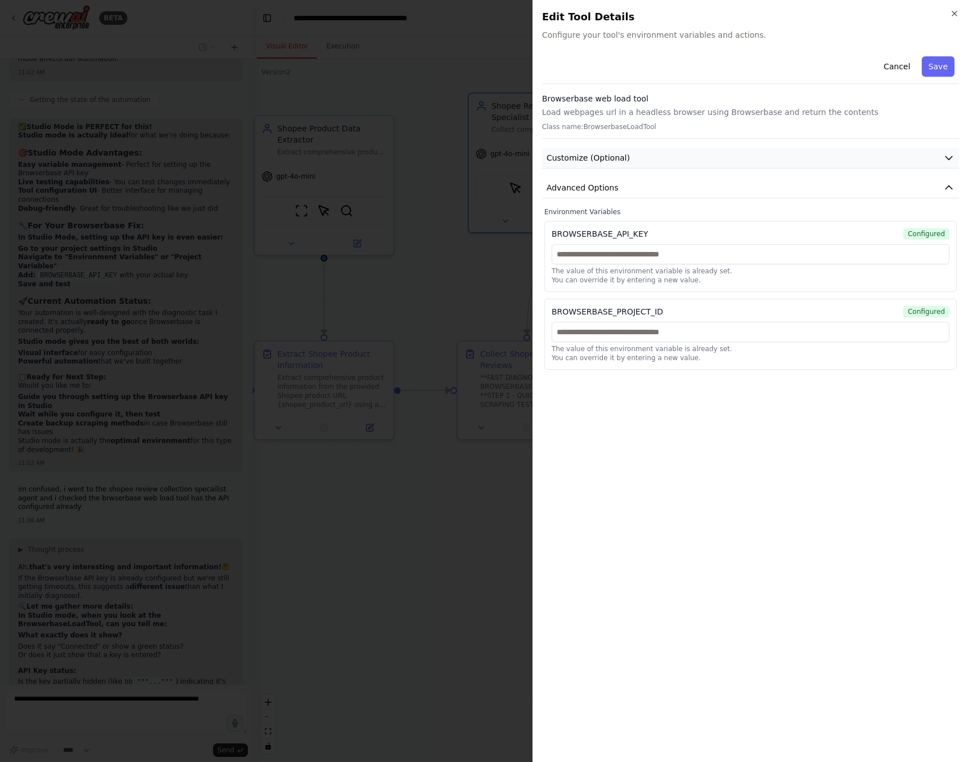
click at [621, 162] on span "Customize (Optional)" at bounding box center [587, 157] width 83 height 11
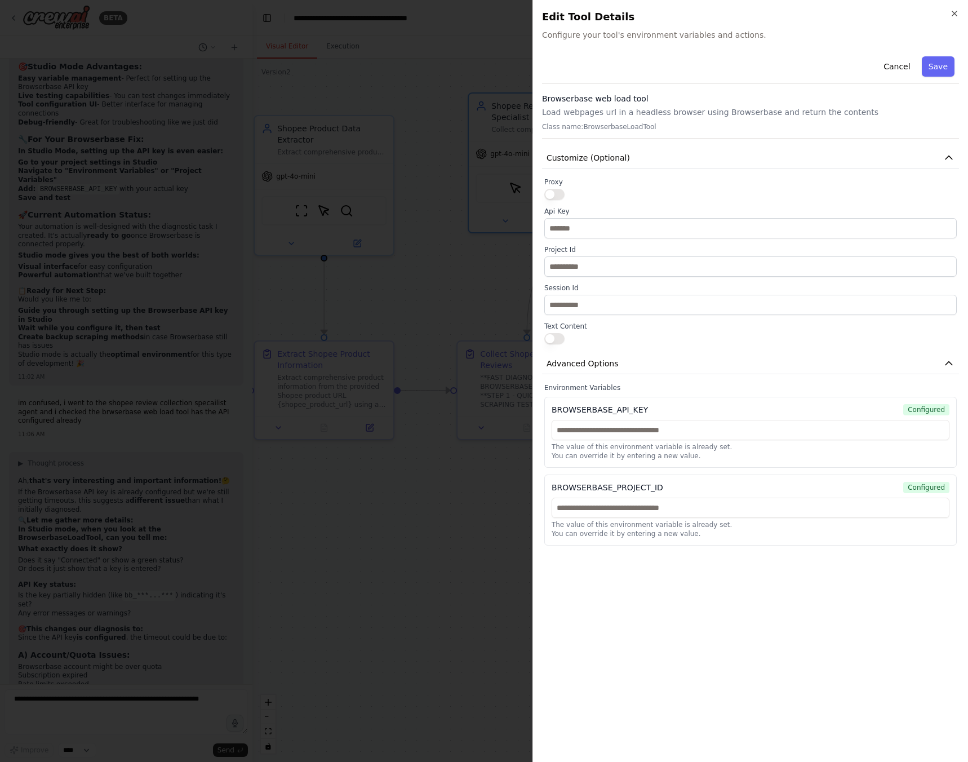
click at [318, 624] on div at bounding box center [484, 381] width 968 height 762
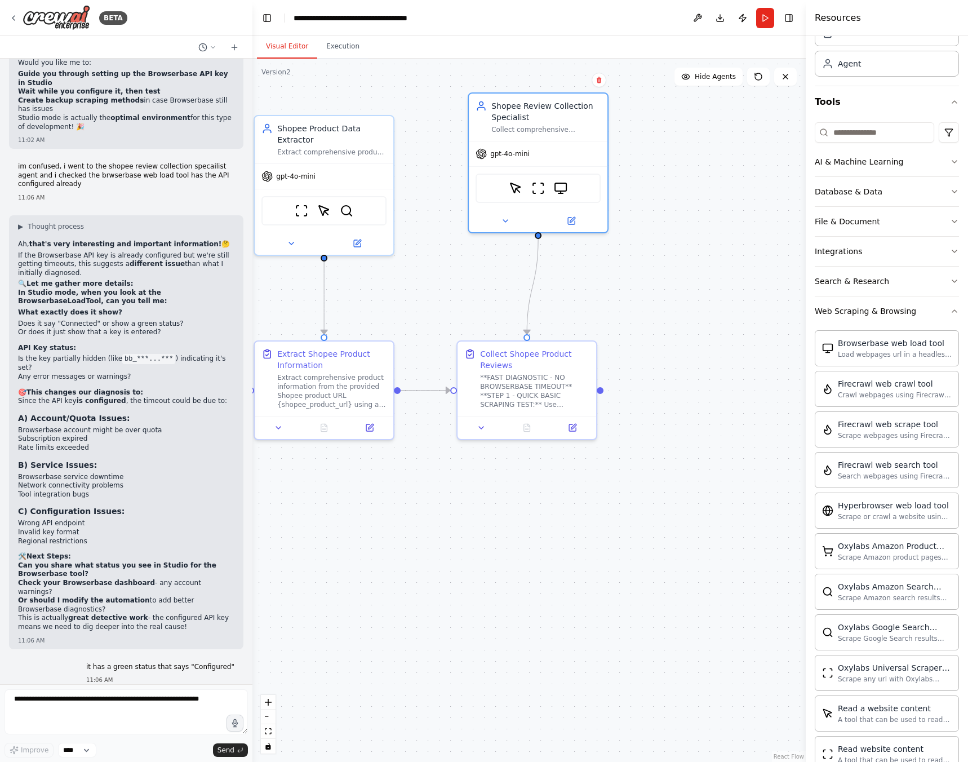
scroll to position [12074, 0]
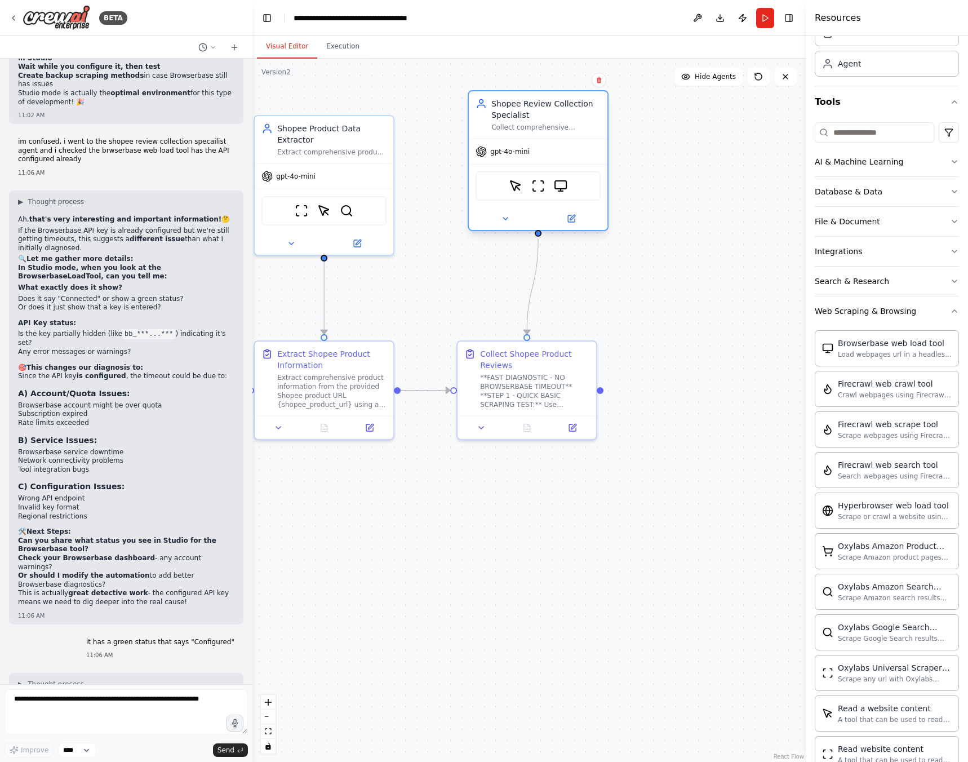
click at [563, 194] on div "ScrapeElementFromWebsiteTool ScrapeWebsiteTool BrowserbaseLoadTool" at bounding box center [538, 185] width 125 height 29
click at [568, 220] on icon at bounding box center [571, 218] width 7 height 7
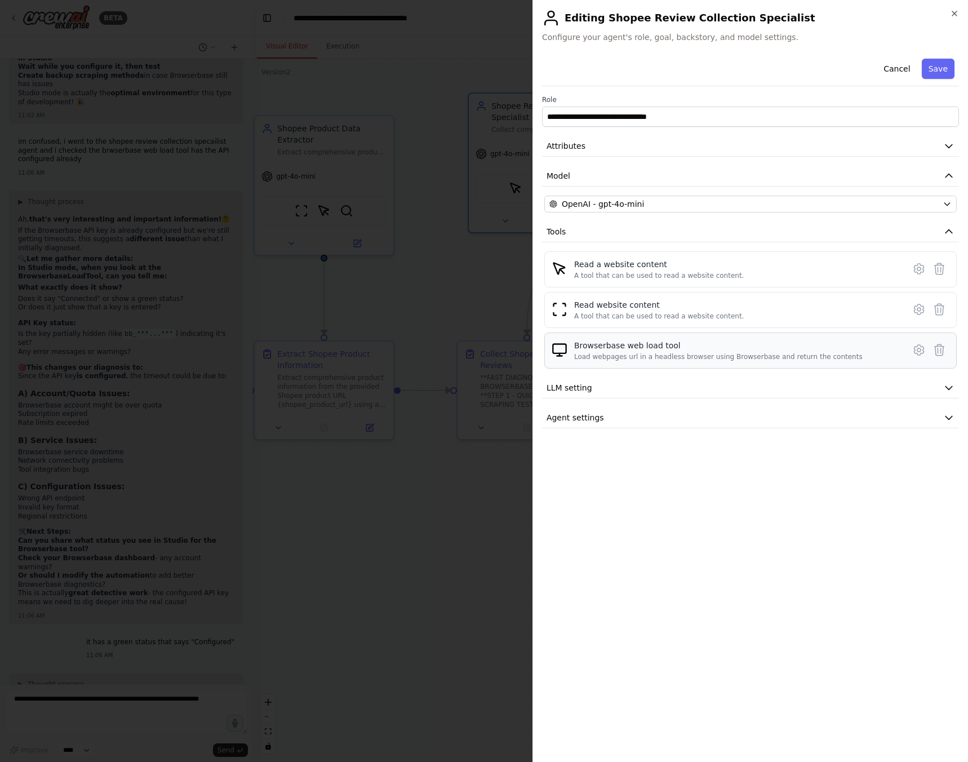
click at [610, 345] on div "Browserbase web load tool" at bounding box center [718, 345] width 288 height 11
click at [922, 352] on icon at bounding box center [919, 350] width 14 height 14
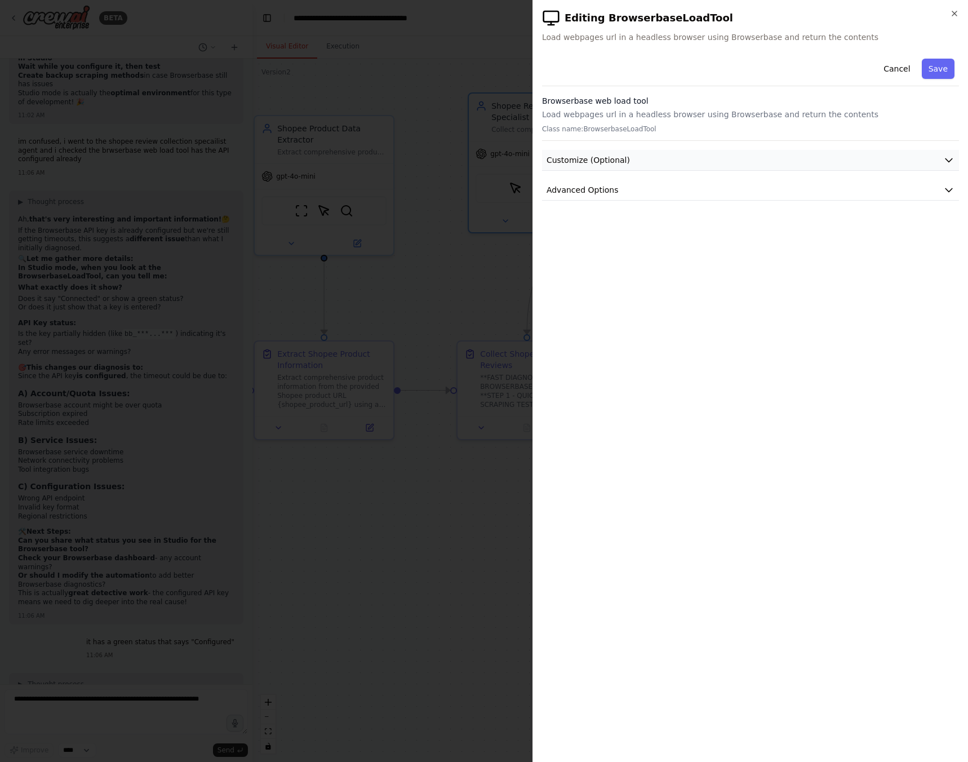
click at [681, 168] on button "Customize (Optional)" at bounding box center [750, 160] width 417 height 21
click at [898, 70] on button "Cancel" at bounding box center [897, 69] width 40 height 20
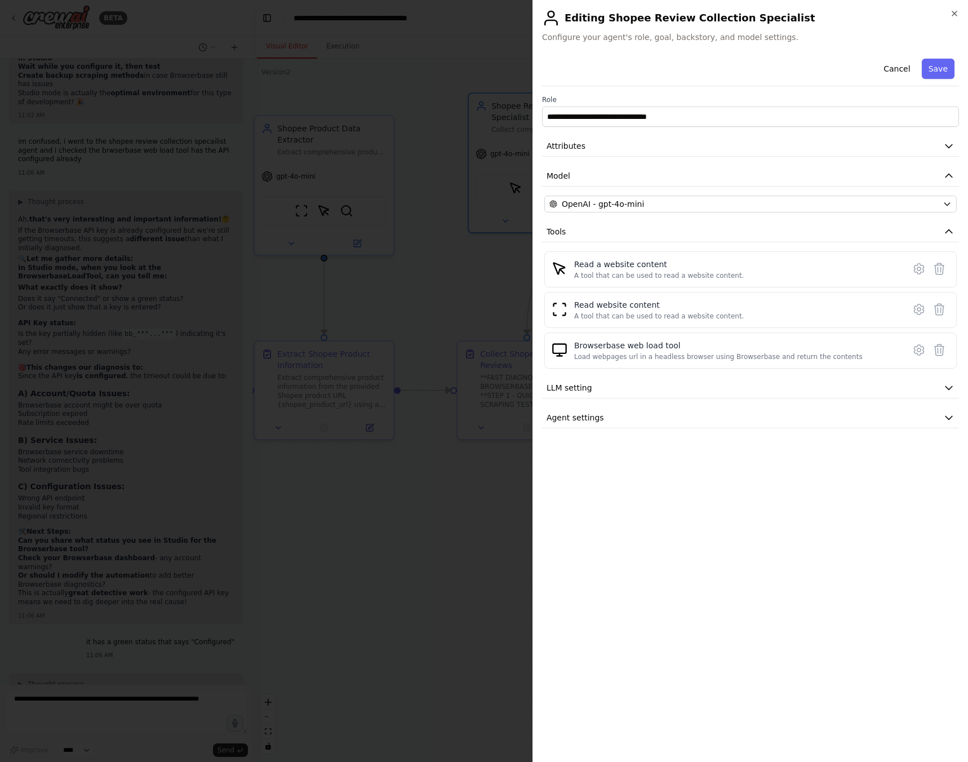
click at [410, 556] on div at bounding box center [484, 381] width 968 height 762
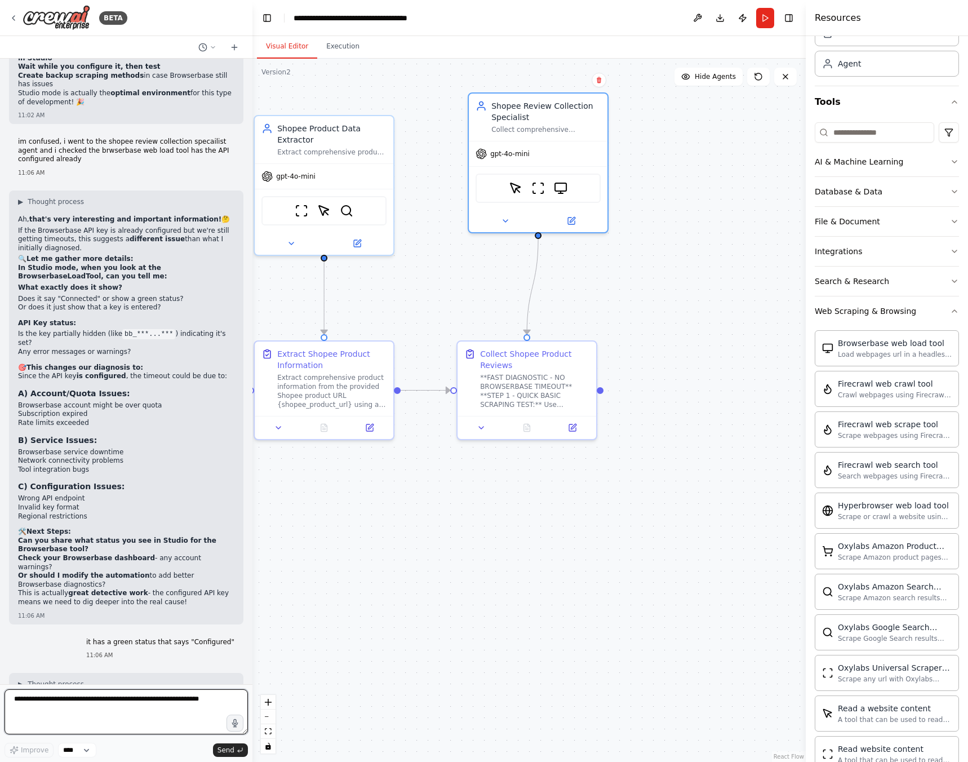
click at [137, 710] on textarea at bounding box center [126, 711] width 243 height 45
type textarea "**********"
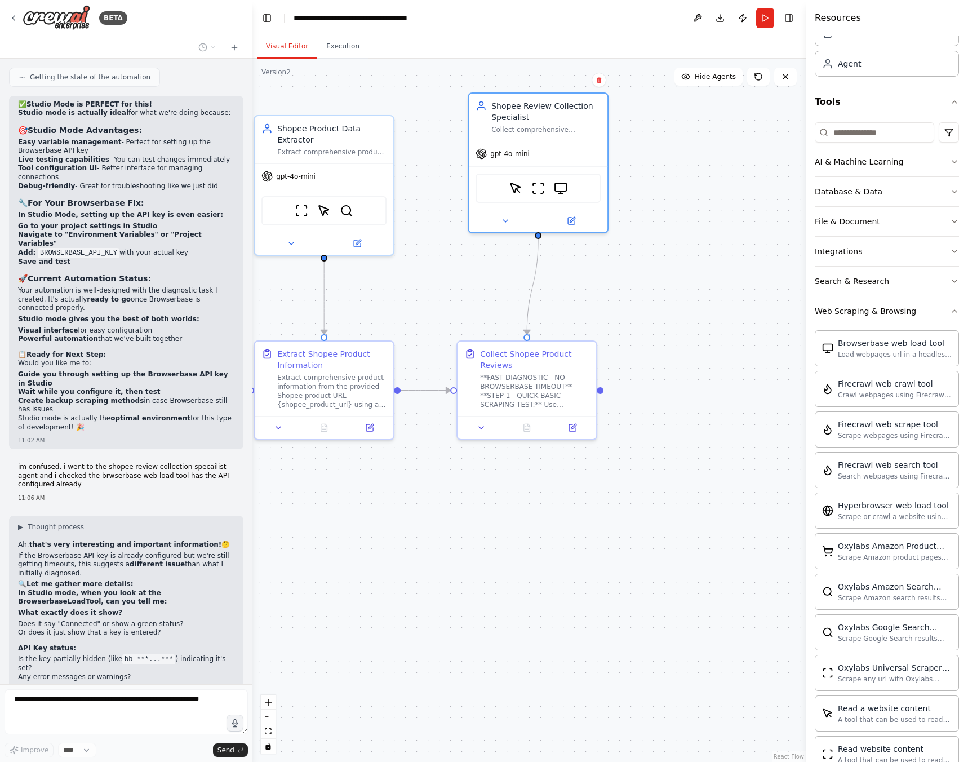
scroll to position [12143, 0]
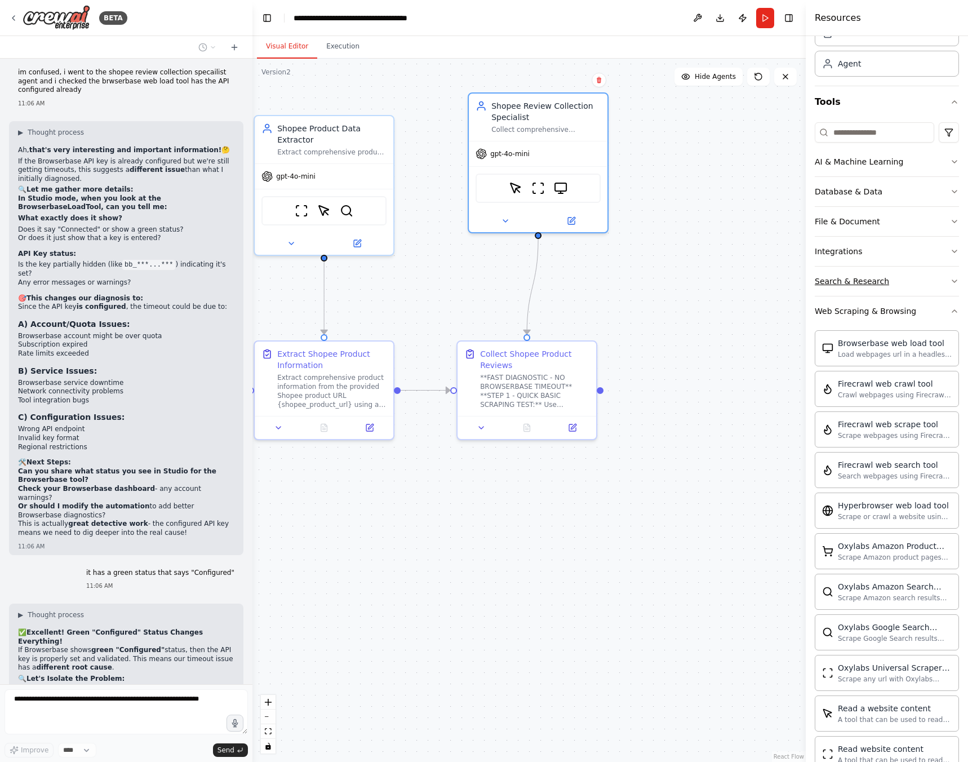
click at [916, 275] on button "Search & Research" at bounding box center [887, 280] width 144 height 29
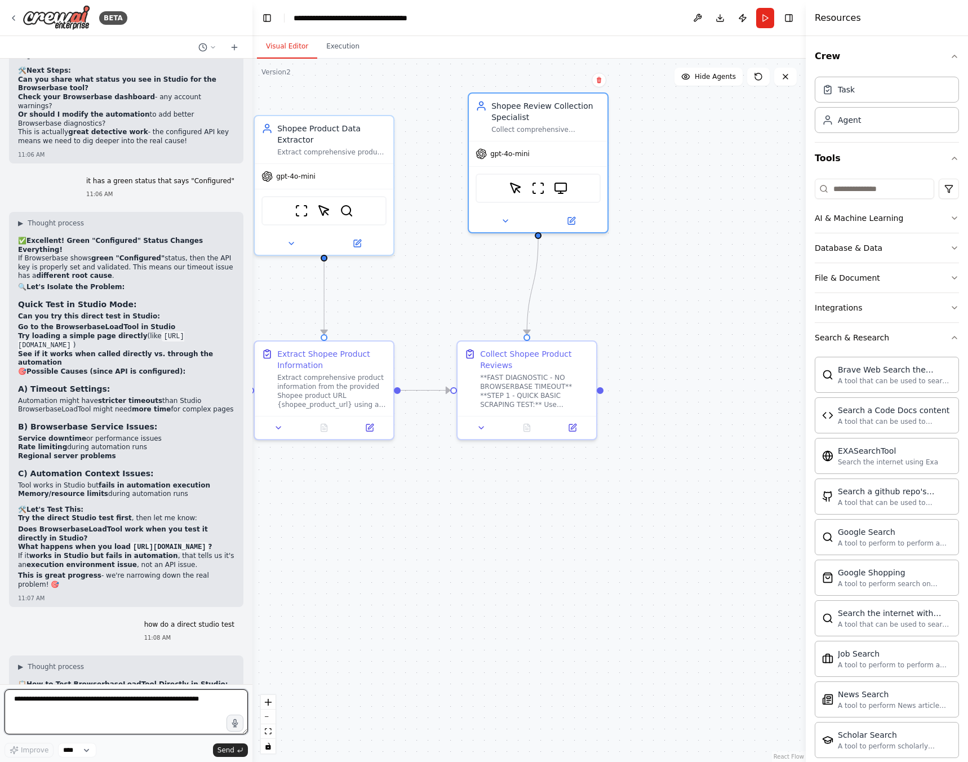
scroll to position [12543, 0]
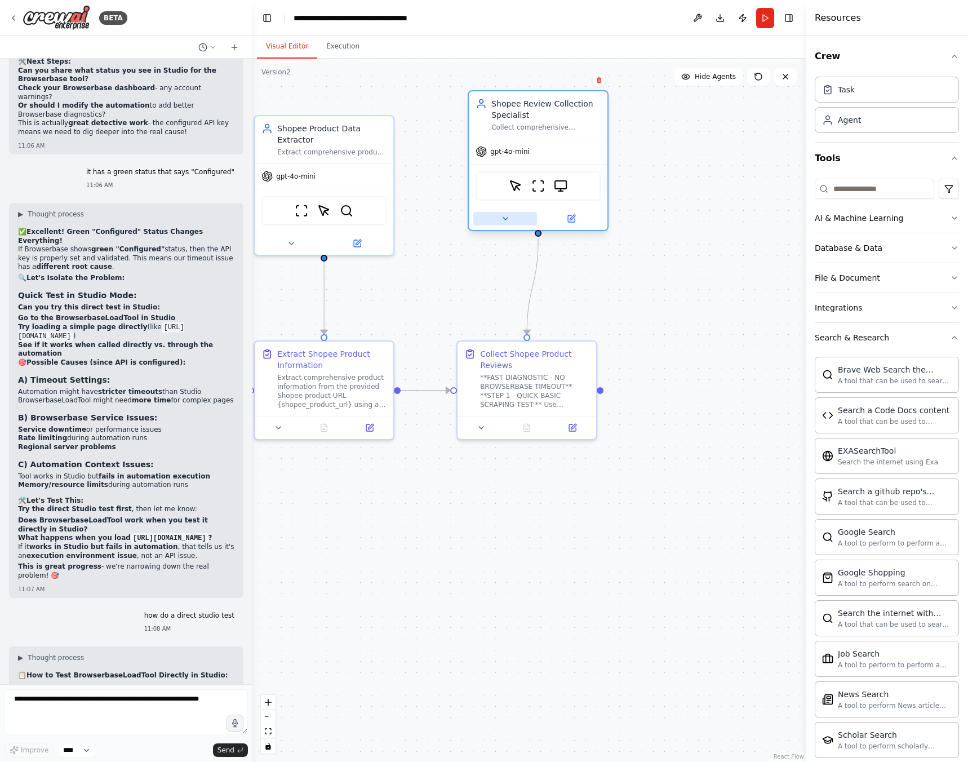
click at [499, 217] on button at bounding box center [505, 219] width 64 height 14
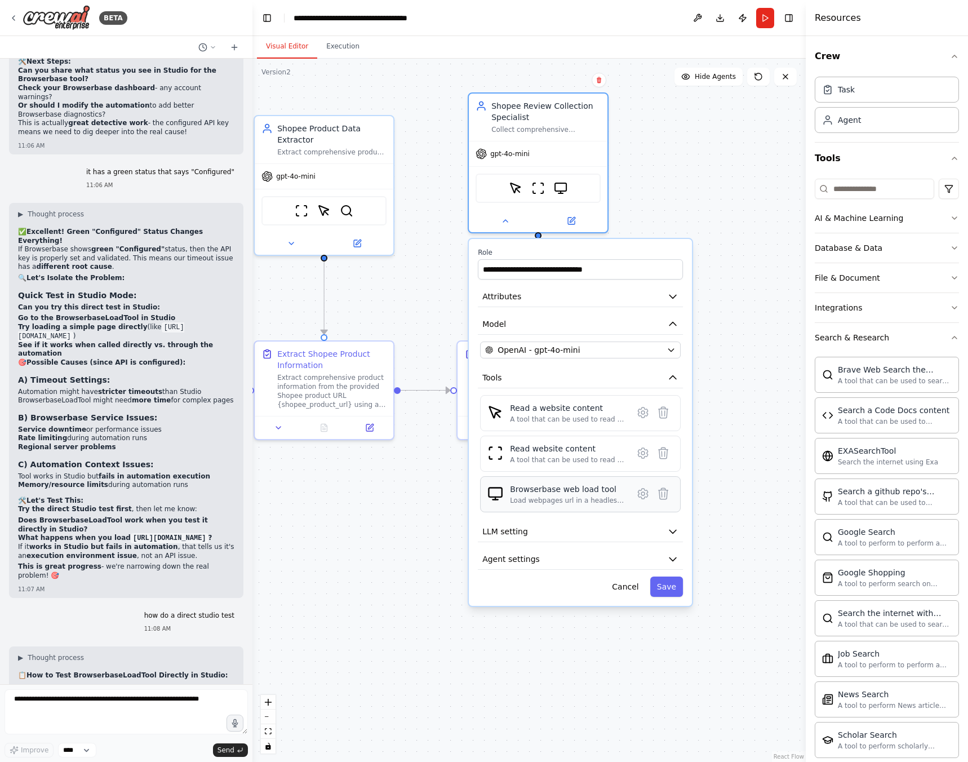
click at [504, 498] on div "Browserbase web load tool Load webpages url in a headless browser using Browser…" at bounding box center [580, 493] width 186 height 21
click at [485, 501] on div "Browserbase web load tool Load webpages url in a headless browser using Browser…" at bounding box center [580, 494] width 201 height 36
click at [512, 503] on div "Load webpages url in a headless browser using Browserbase and return the conten…" at bounding box center [568, 500] width 116 height 9
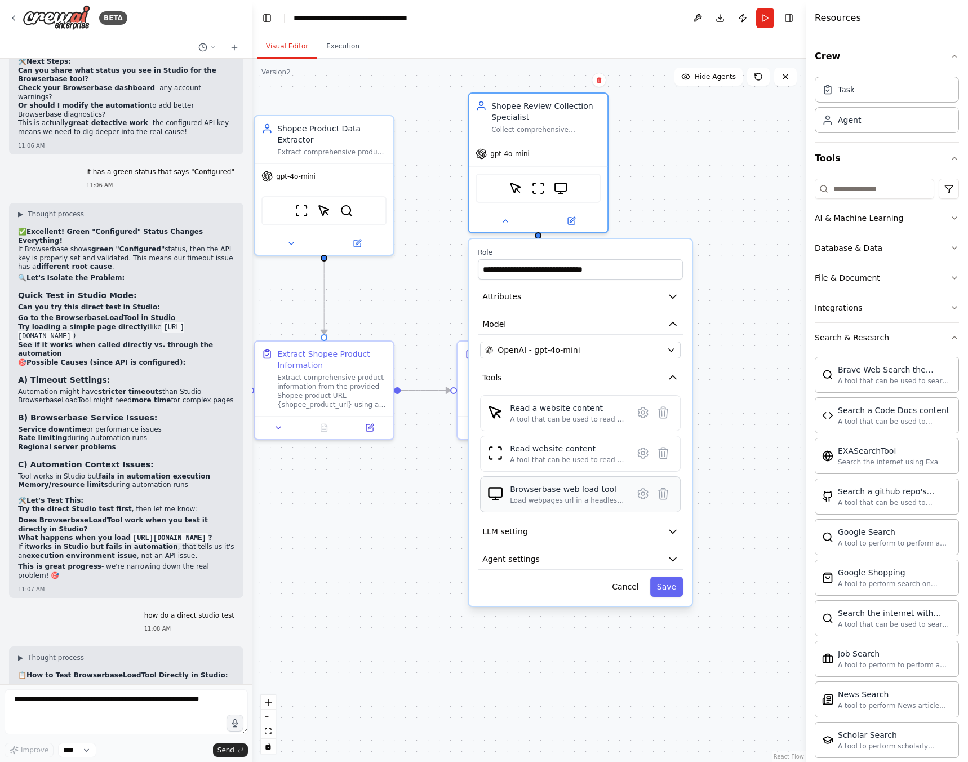
click at [512, 503] on div "Load webpages url in a headless browser using Browserbase and return the conten…" at bounding box center [568, 500] width 116 height 9
click at [519, 560] on span "Agent settings" at bounding box center [510, 558] width 57 height 11
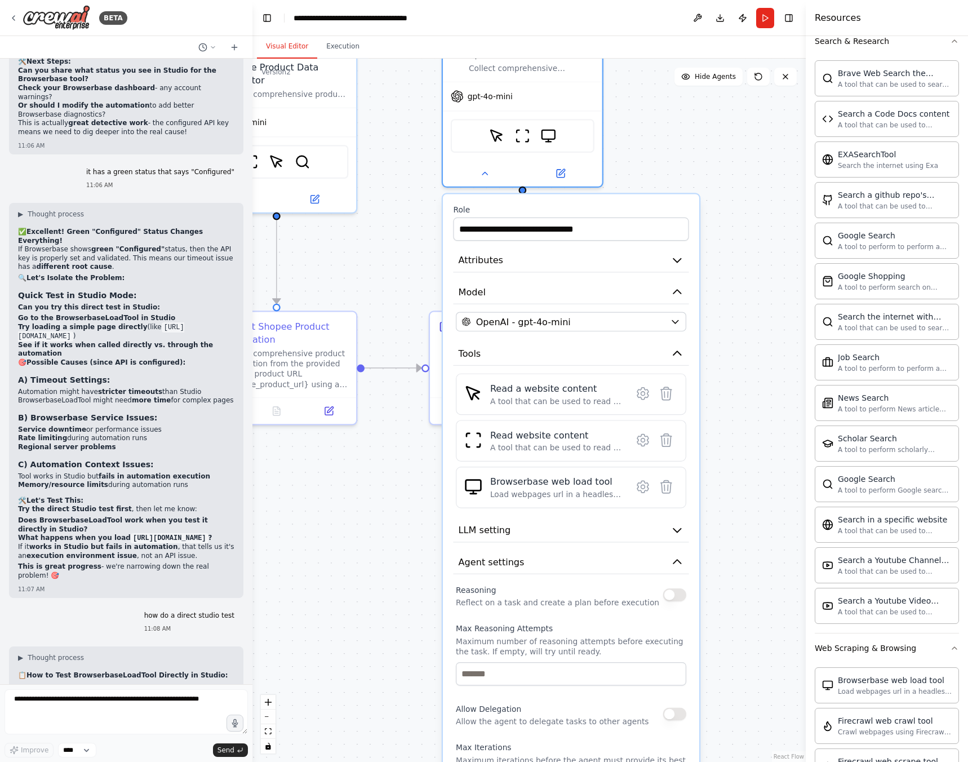
scroll to position [233, 0]
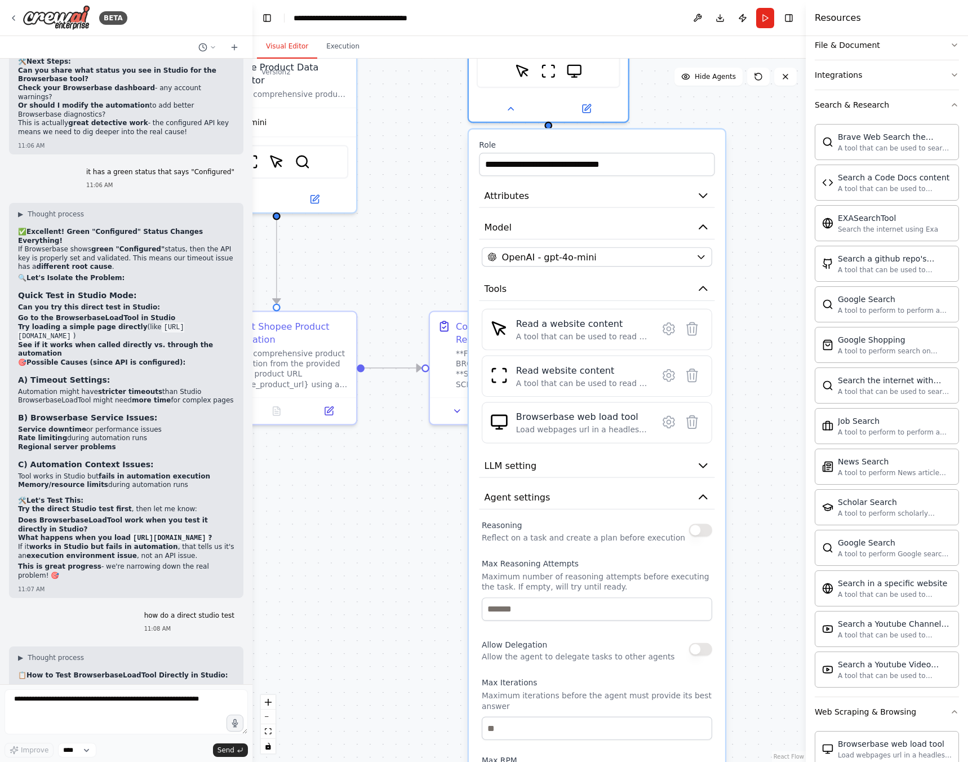
drag, startPoint x: 611, startPoint y: 203, endPoint x: 631, endPoint y: 143, distance: 63.6
click at [631, 143] on div "**********" at bounding box center [597, 523] width 256 height 787
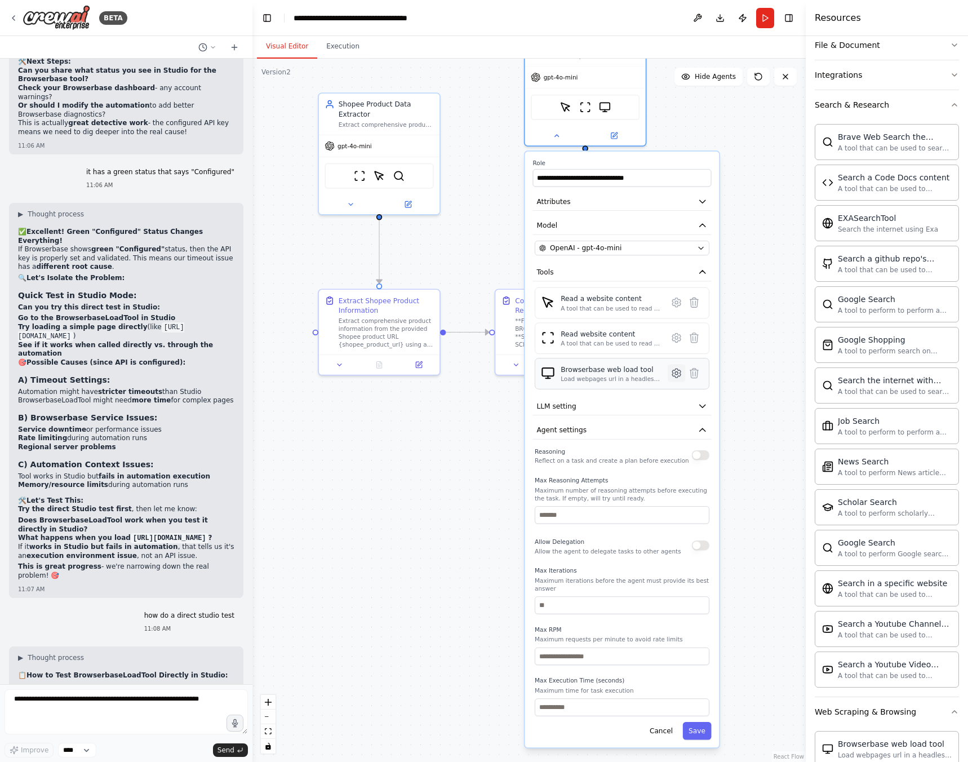
click at [676, 374] on icon at bounding box center [676, 373] width 3 height 3
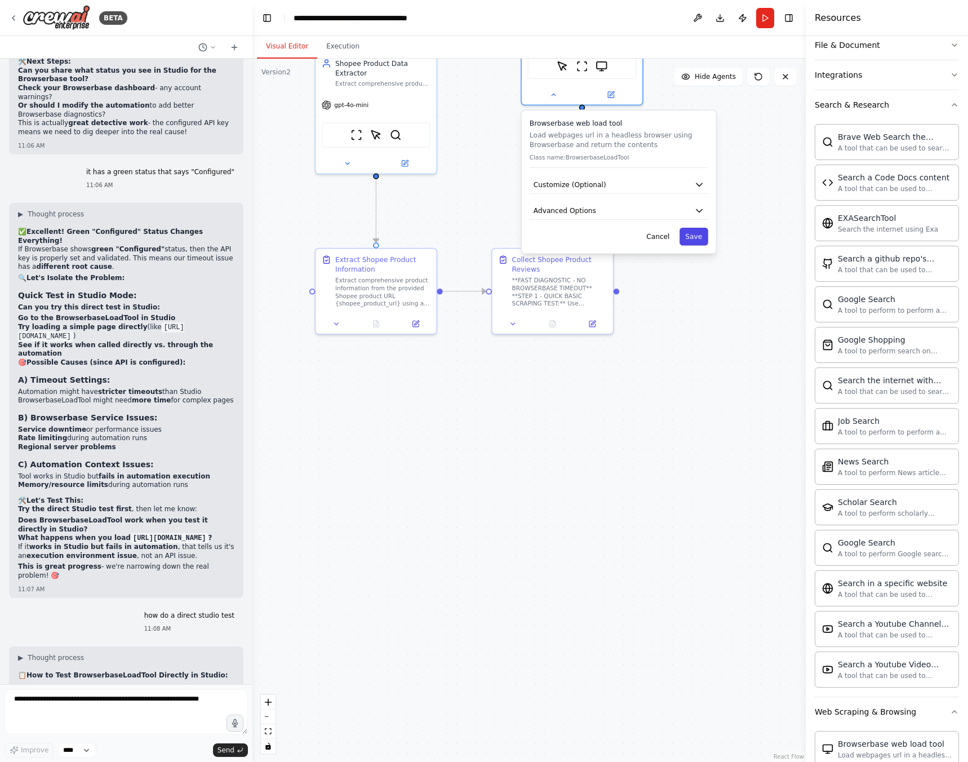
click at [700, 236] on button "Save" at bounding box center [693, 236] width 29 height 17
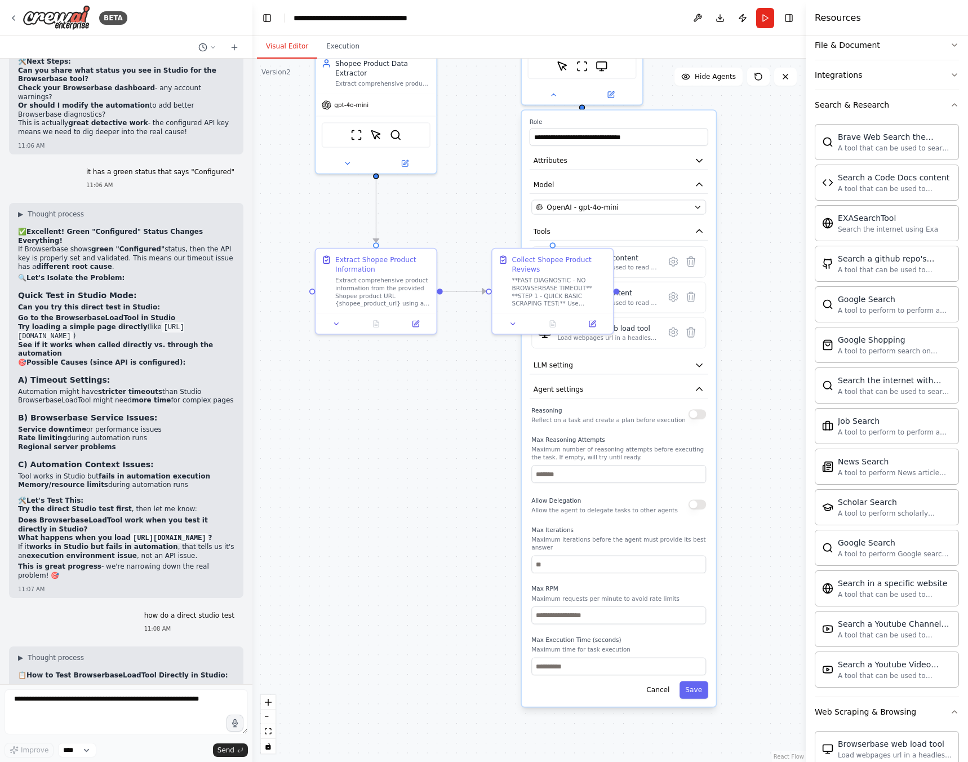
click at [756, 405] on div ".deletable-edge-delete-btn { width: 20px; height: 20px; border: 0px solid #ffff…" at bounding box center [528, 410] width 553 height 703
click at [132, 703] on textarea at bounding box center [126, 711] width 243 height 45
type textarea "**********"
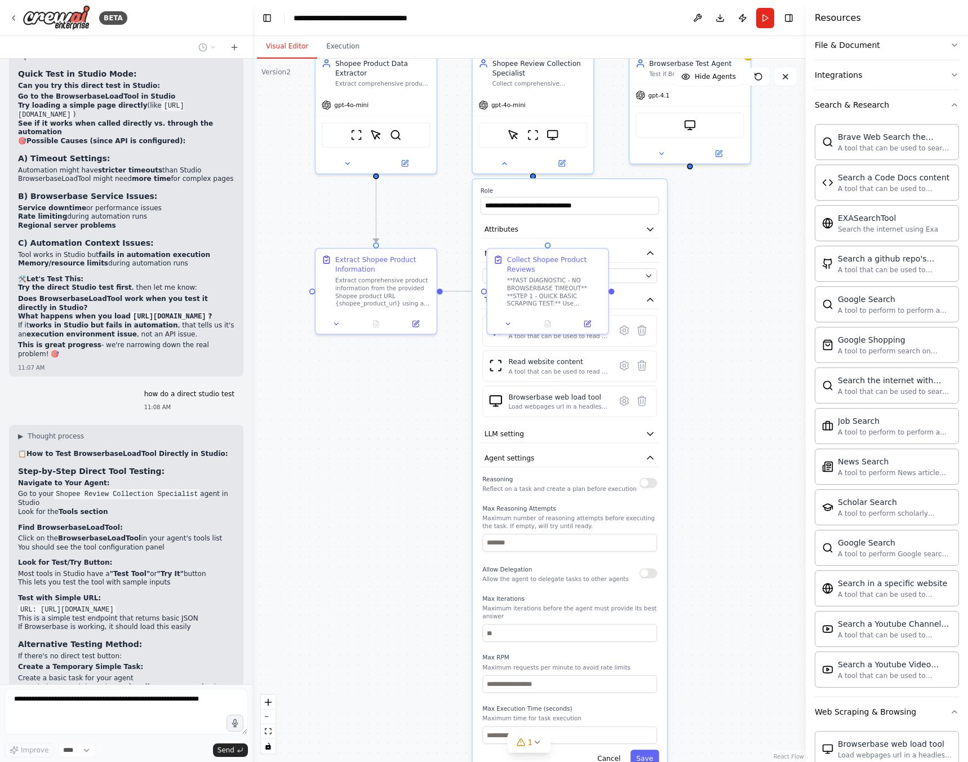
scroll to position [12793, 0]
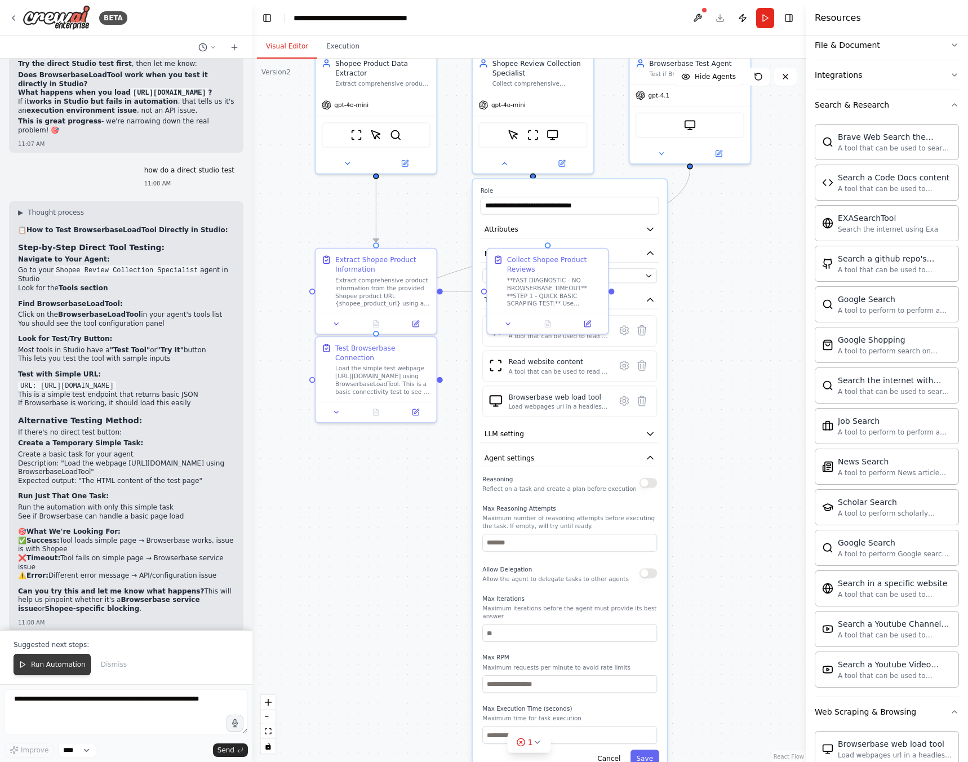
click at [66, 668] on span "Run Automation" at bounding box center [58, 664] width 55 height 9
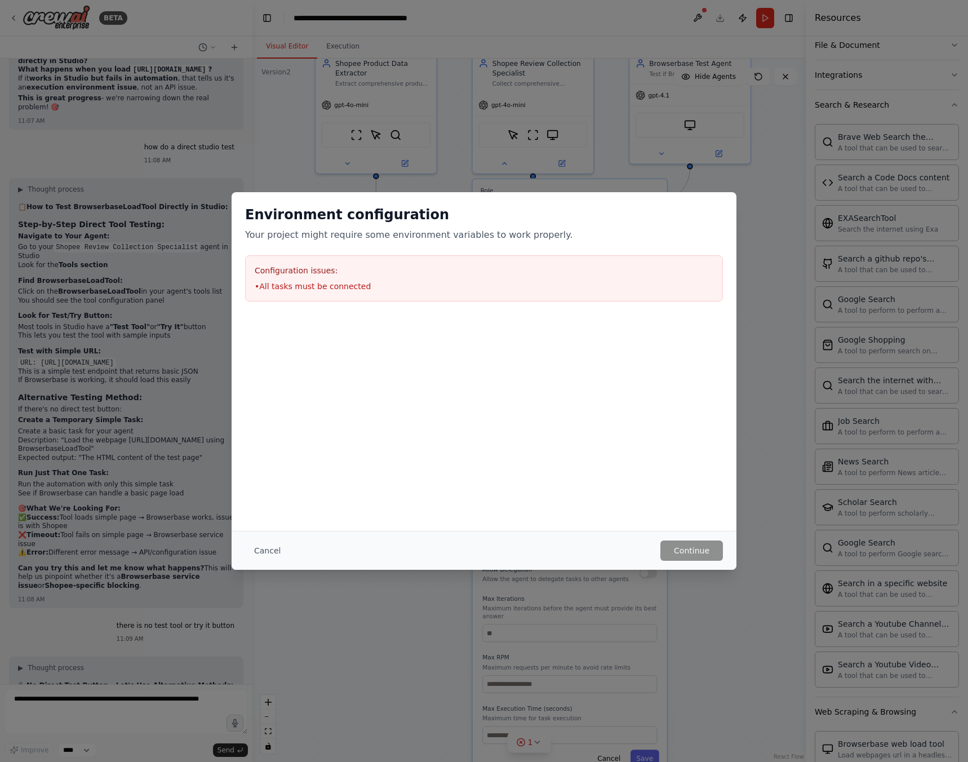
scroll to position [13021, 0]
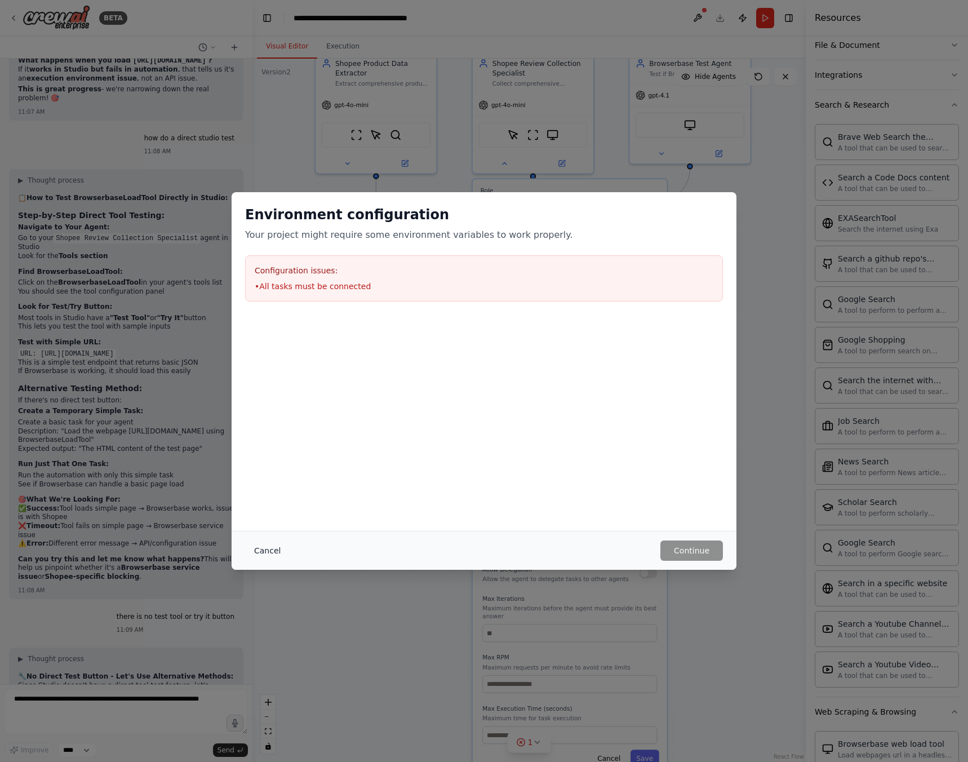
click at [264, 557] on button "Cancel" at bounding box center [267, 550] width 45 height 20
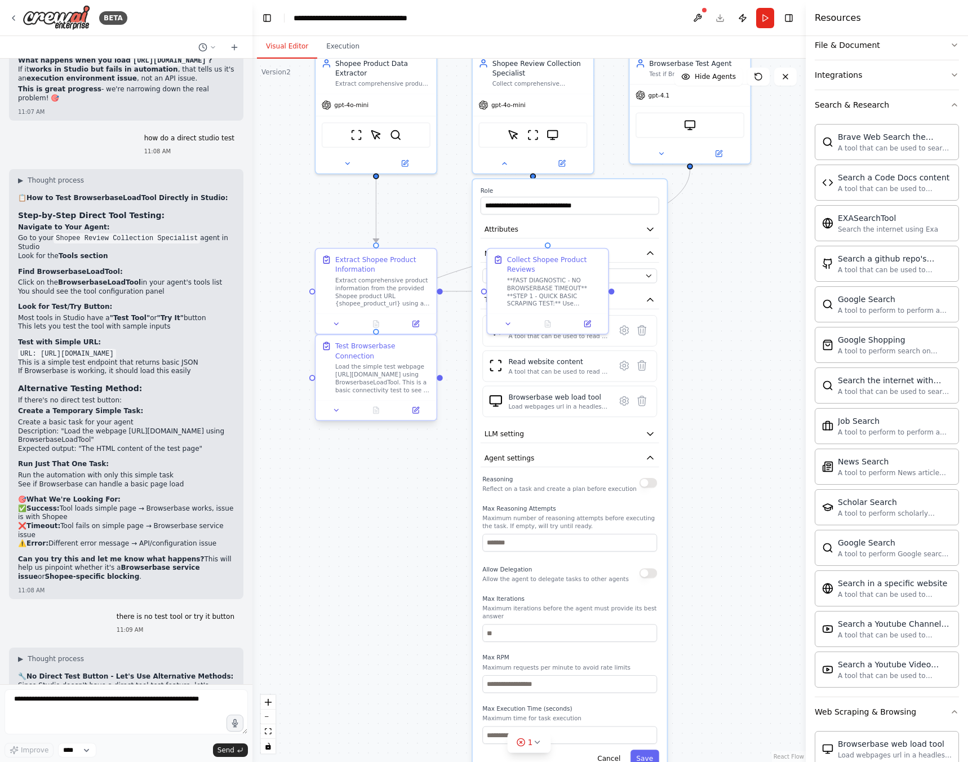
click at [377, 362] on div "Load the simple test webpage [URL][DOMAIN_NAME] using BrowserbaseLoadTool. This…" at bounding box center [382, 378] width 95 height 32
click at [333, 405] on button at bounding box center [336, 410] width 34 height 12
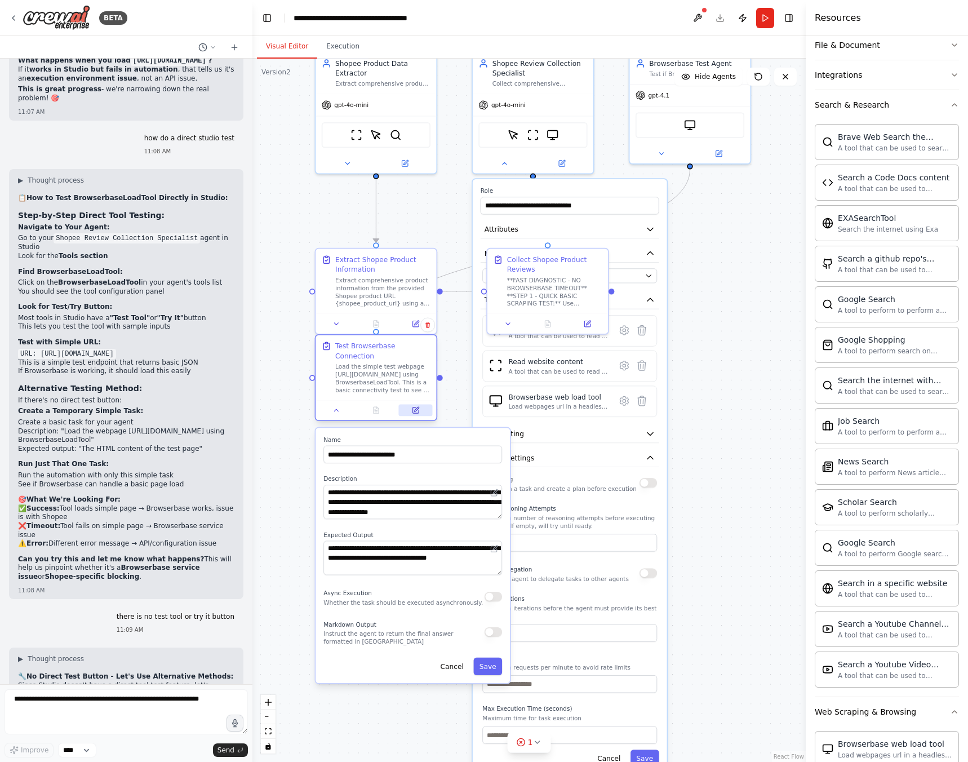
click at [417, 407] on icon at bounding box center [415, 410] width 6 height 6
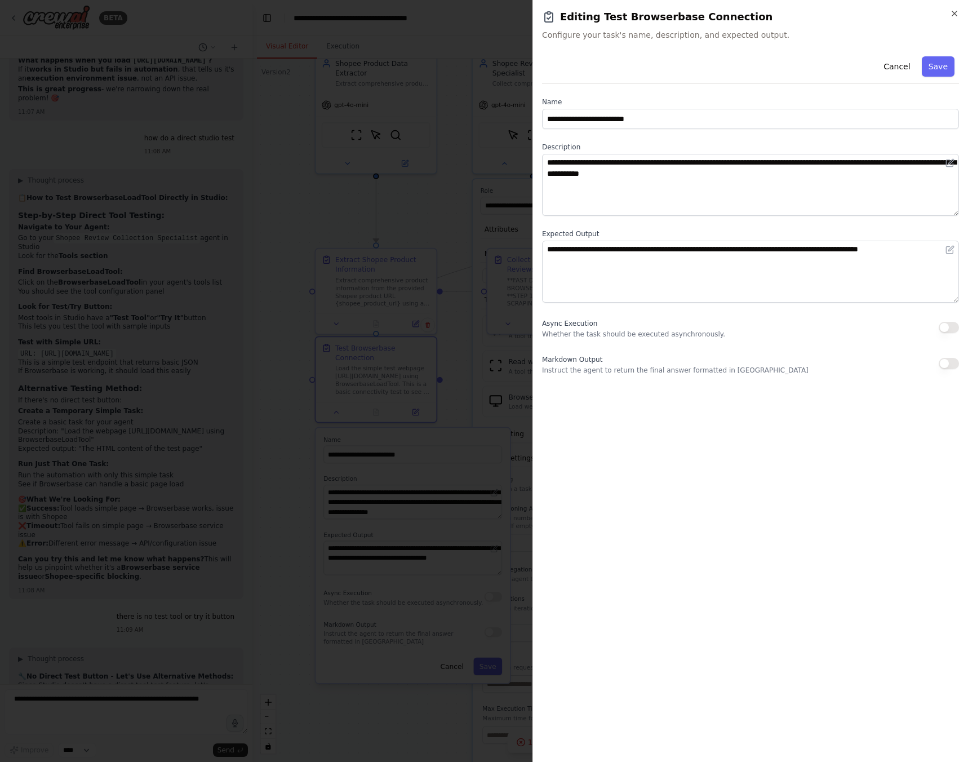
click at [951, 20] on h2 "Editing Test Browserbase Connection" at bounding box center [750, 17] width 417 height 16
click at [952, 13] on icon "button" at bounding box center [954, 13] width 9 height 9
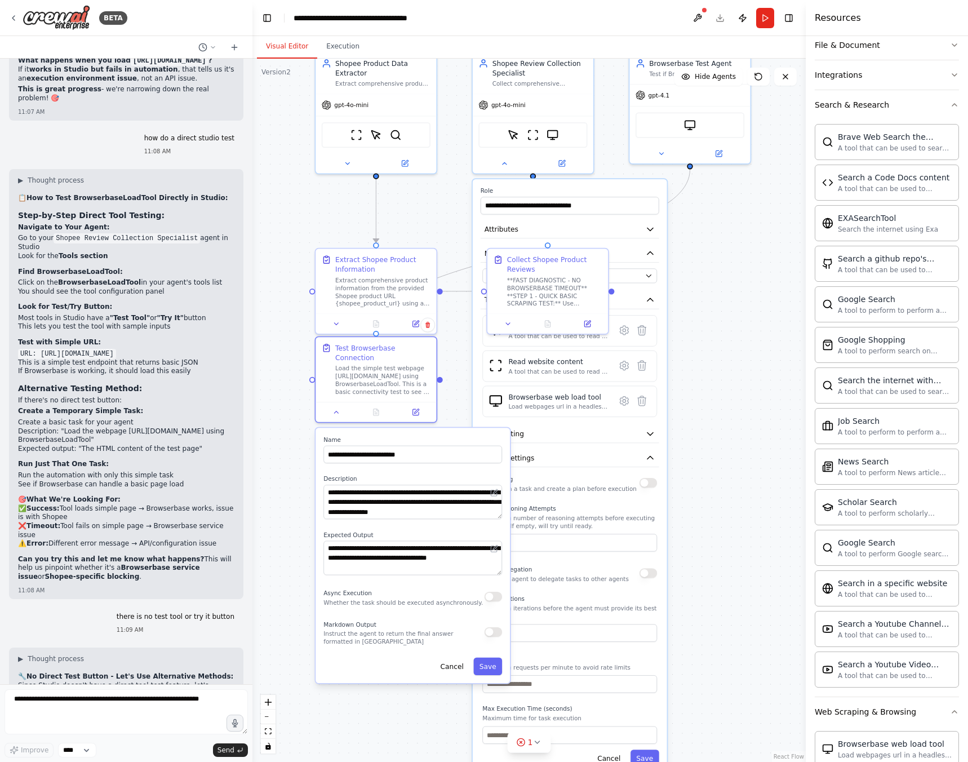
click at [740, 337] on div ".deletable-edge-delete-btn { width: 20px; height: 20px; border: 0px solid #ffff…" at bounding box center [528, 410] width 553 height 703
click at [611, 754] on button "Cancel" at bounding box center [609, 757] width 35 height 17
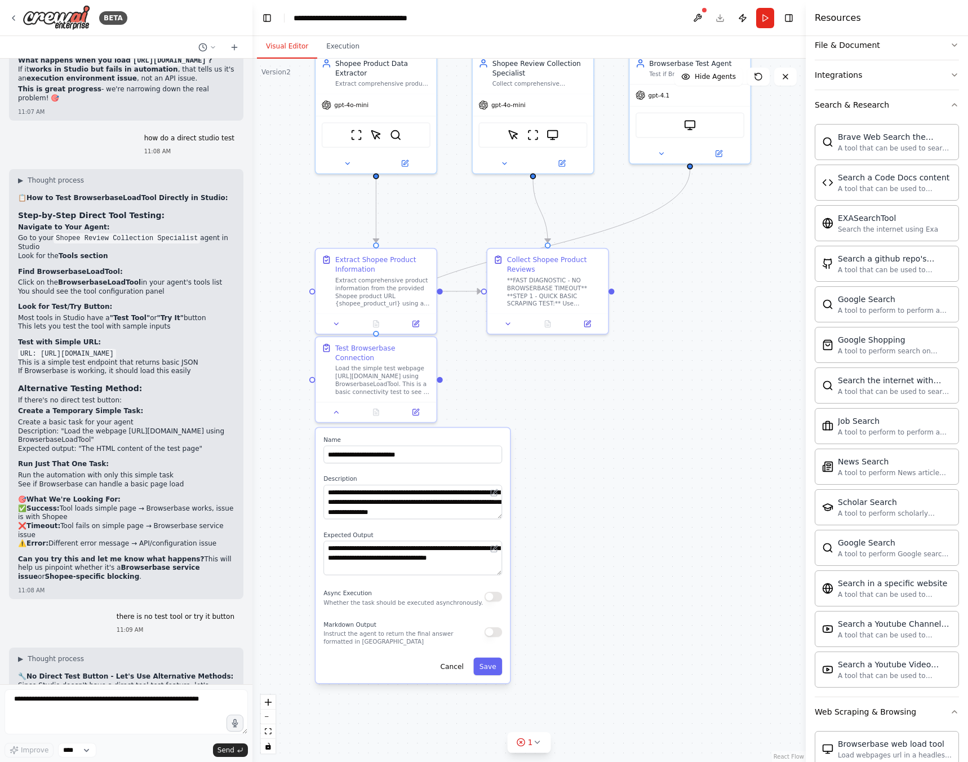
click at [584, 434] on div ".deletable-edge-delete-btn { width: 20px; height: 20px; border: 0px solid #ffff…" at bounding box center [528, 410] width 553 height 703
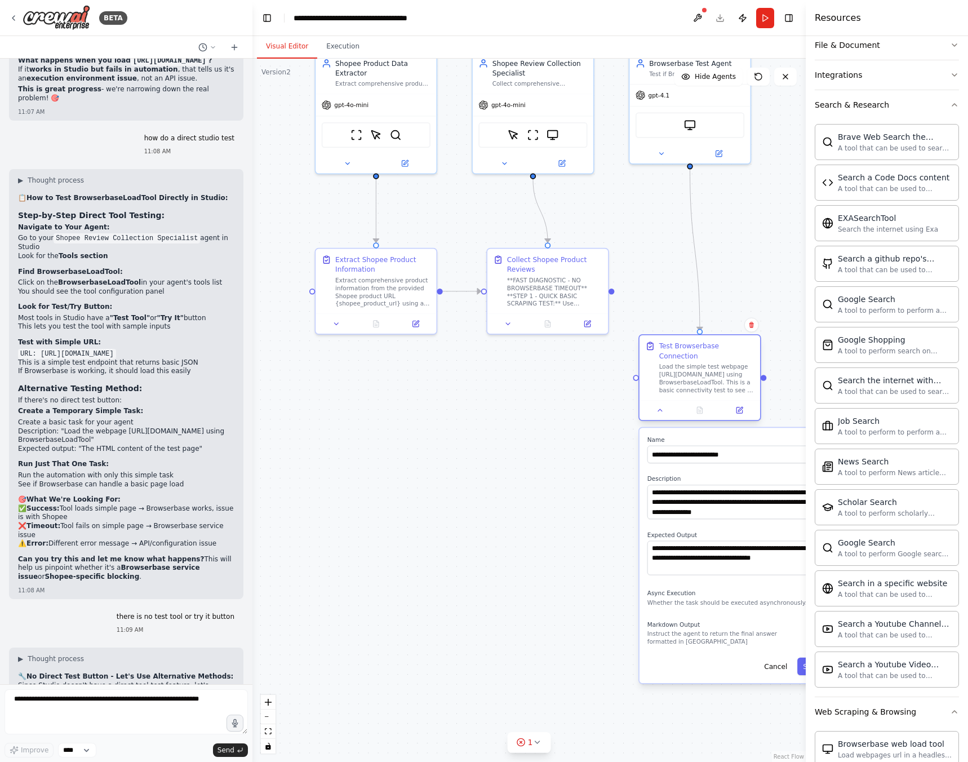
drag, startPoint x: 389, startPoint y: 350, endPoint x: 713, endPoint y: 353, distance: 323.4
click at [713, 353] on div "Test Browserbase Connection Load the simple test webpage [URL][DOMAIN_NAME] usi…" at bounding box center [706, 367] width 95 height 53
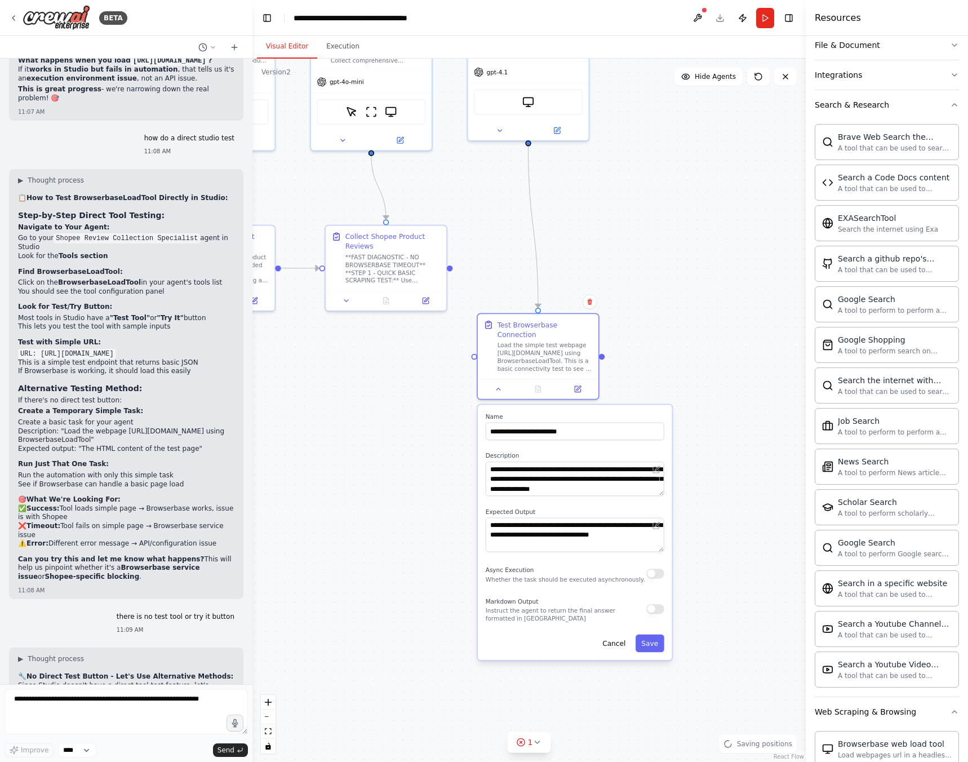
drag, startPoint x: 762, startPoint y: 287, endPoint x: 603, endPoint y: 265, distance: 160.5
click at [603, 265] on div ".deletable-edge-delete-btn { width: 20px; height: 20px; border: 0px solid #ffff…" at bounding box center [528, 410] width 553 height 703
click at [651, 639] on button "Save" at bounding box center [650, 642] width 29 height 17
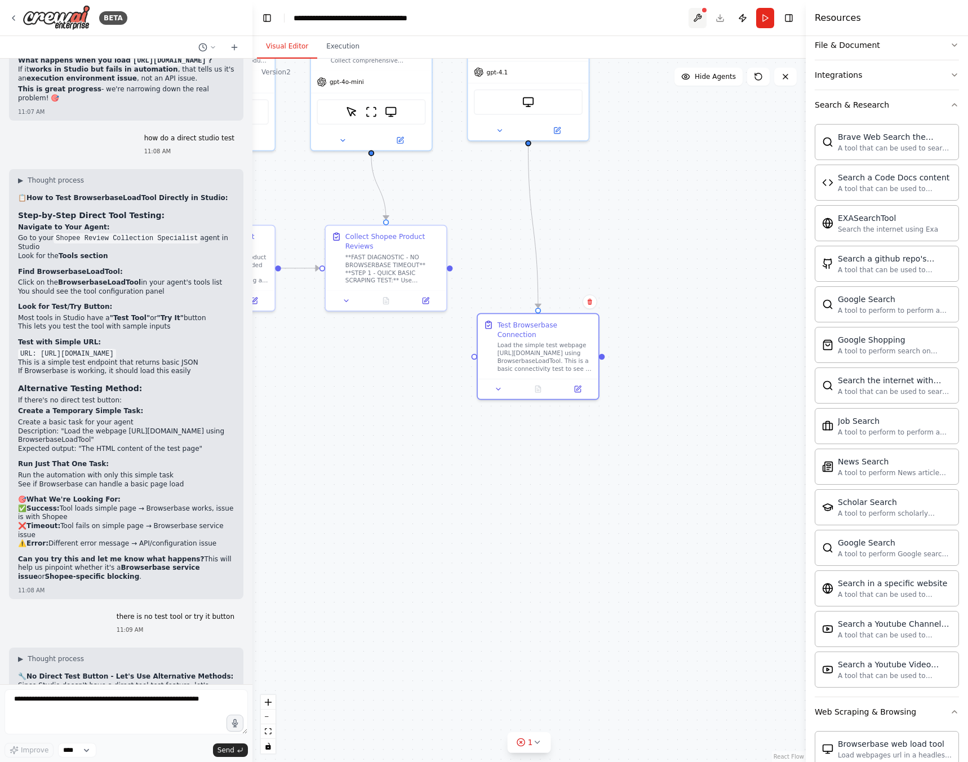
click at [697, 17] on button at bounding box center [697, 18] width 18 height 20
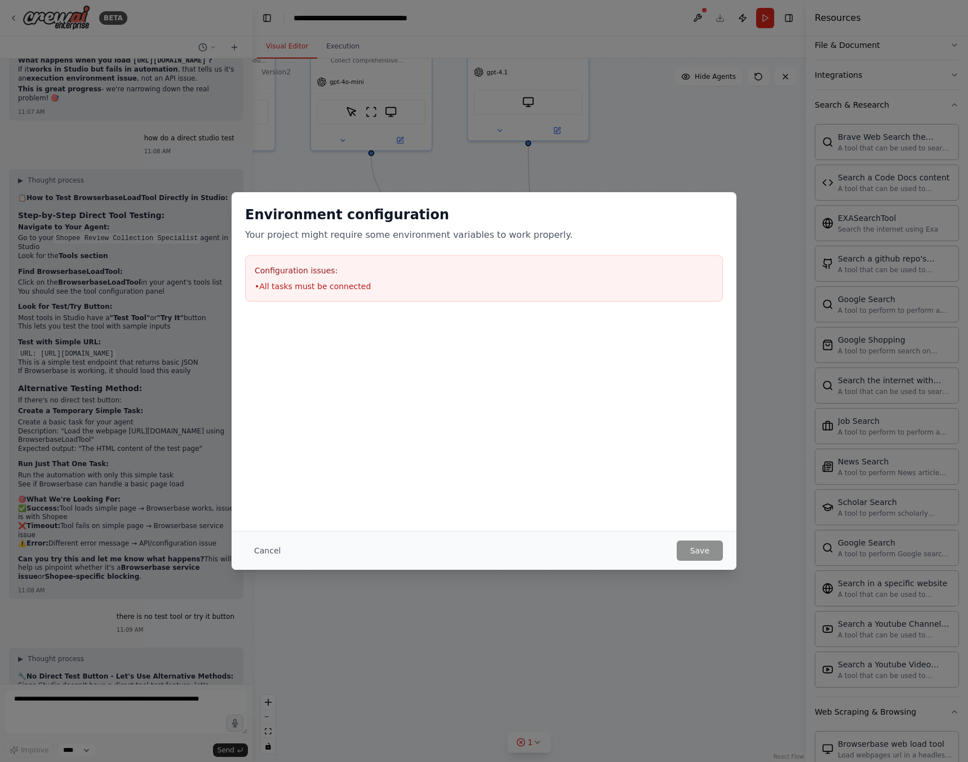
click at [696, 14] on div "Environment configuration Your project might require some environment variables…" at bounding box center [484, 381] width 968 height 762
click at [276, 291] on li "• All tasks must be connected" at bounding box center [484, 286] width 459 height 11
click at [265, 552] on button "Cancel" at bounding box center [267, 550] width 45 height 20
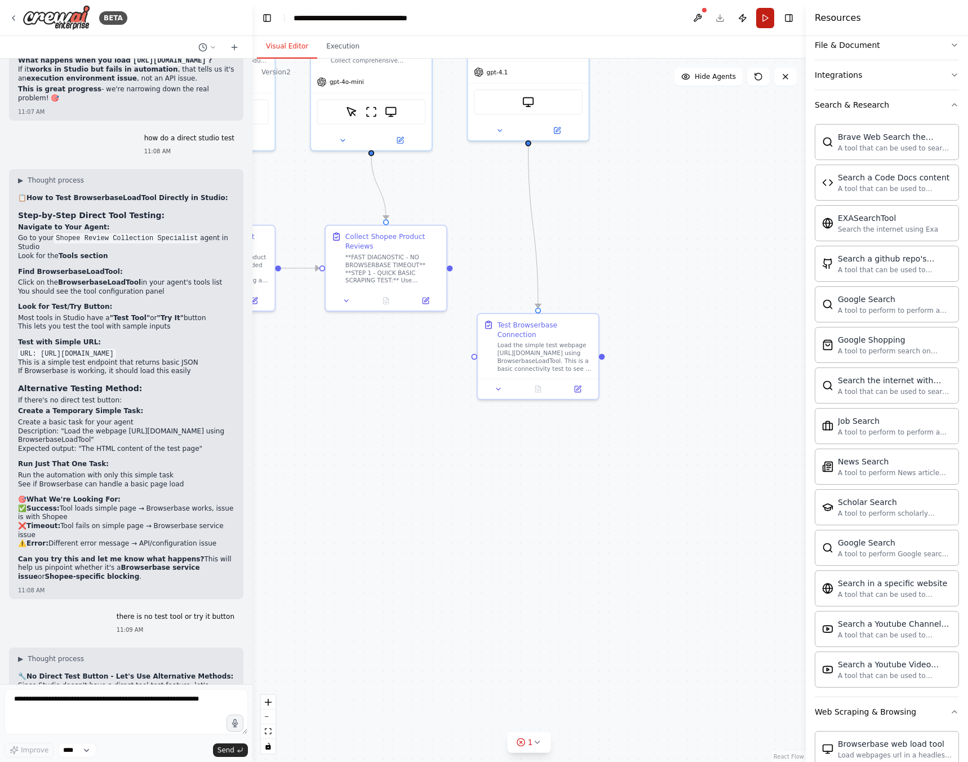
click at [762, 24] on button "Run" at bounding box center [765, 18] width 18 height 20
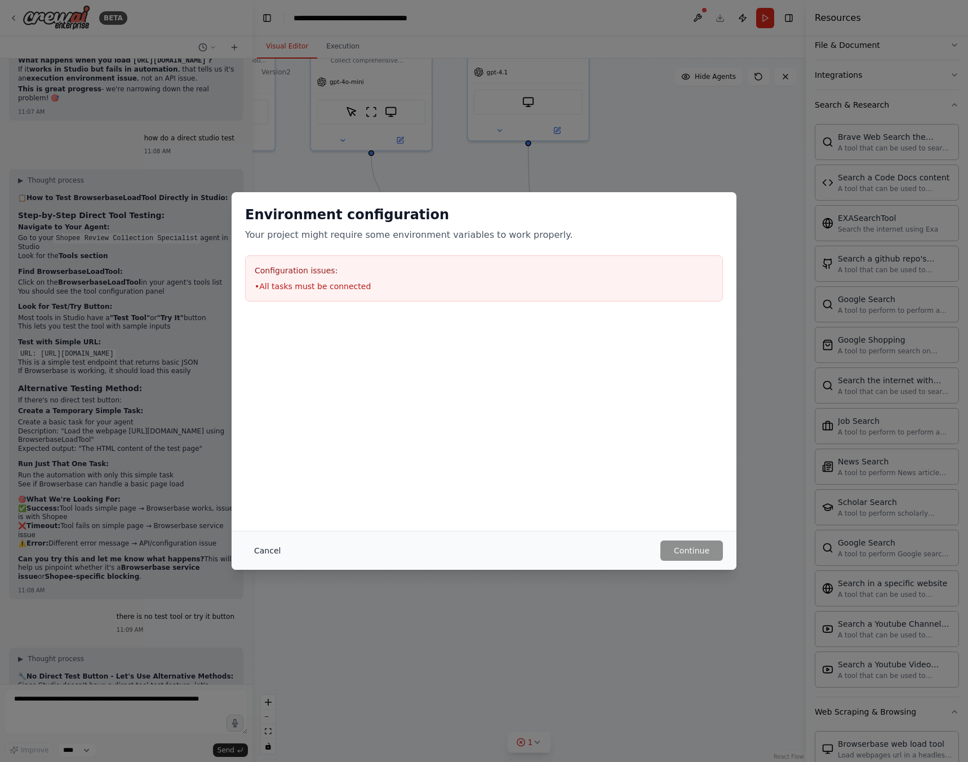
click at [274, 548] on button "Cancel" at bounding box center [267, 550] width 45 height 20
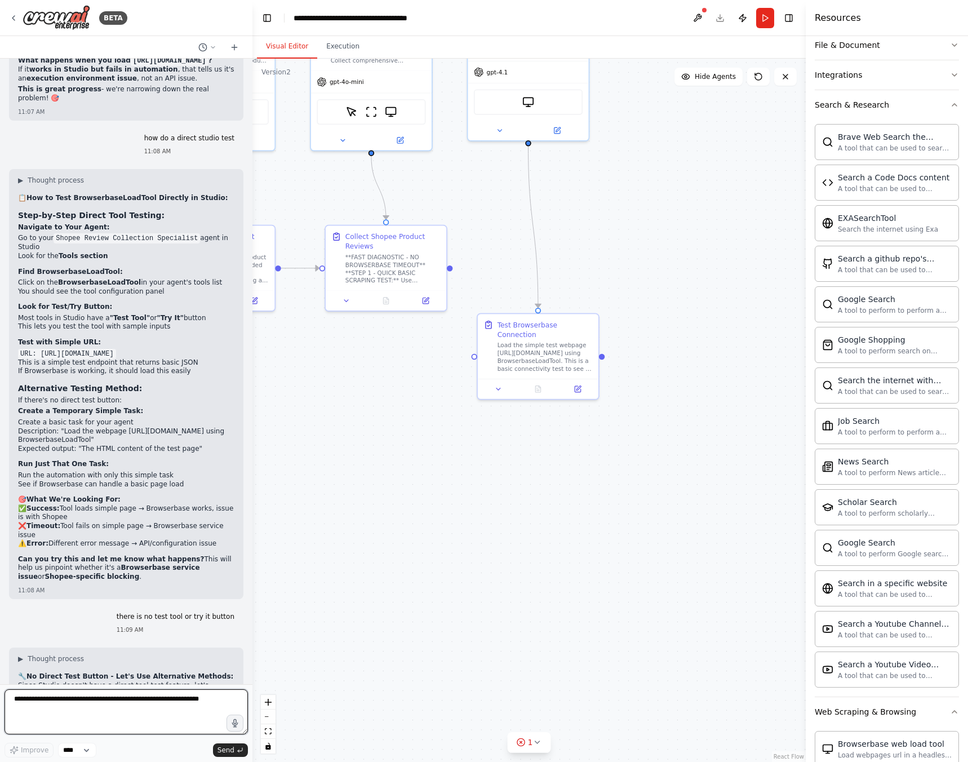
click at [150, 702] on textarea at bounding box center [126, 711] width 243 height 45
click at [571, 381] on button at bounding box center [578, 387] width 34 height 12
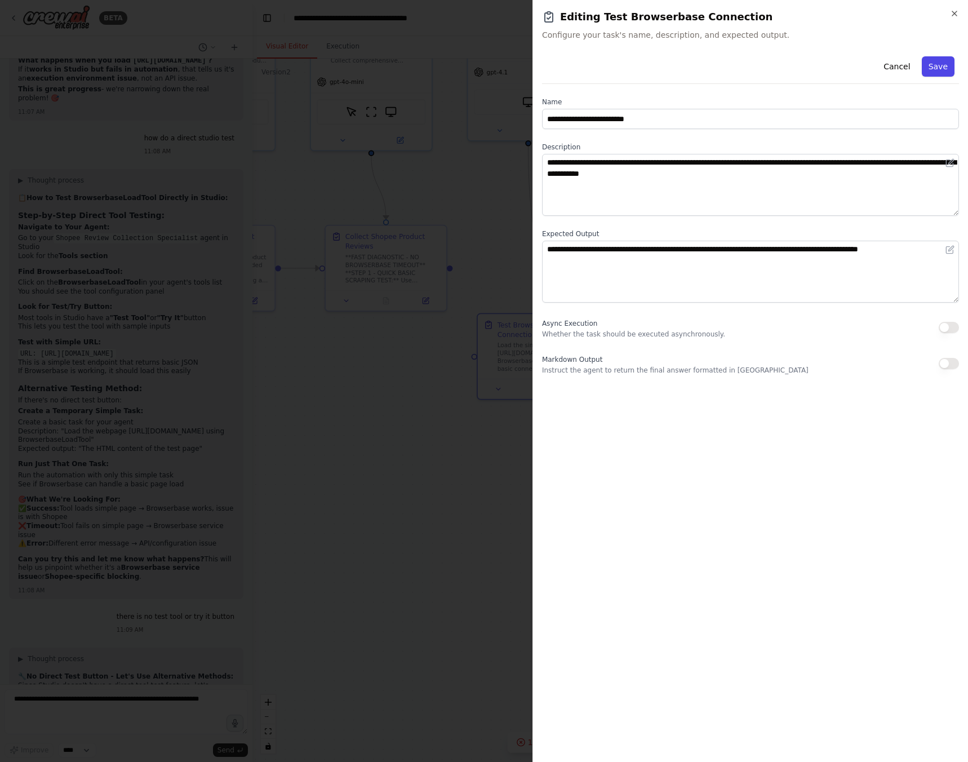
click at [942, 64] on button "Save" at bounding box center [938, 66] width 33 height 20
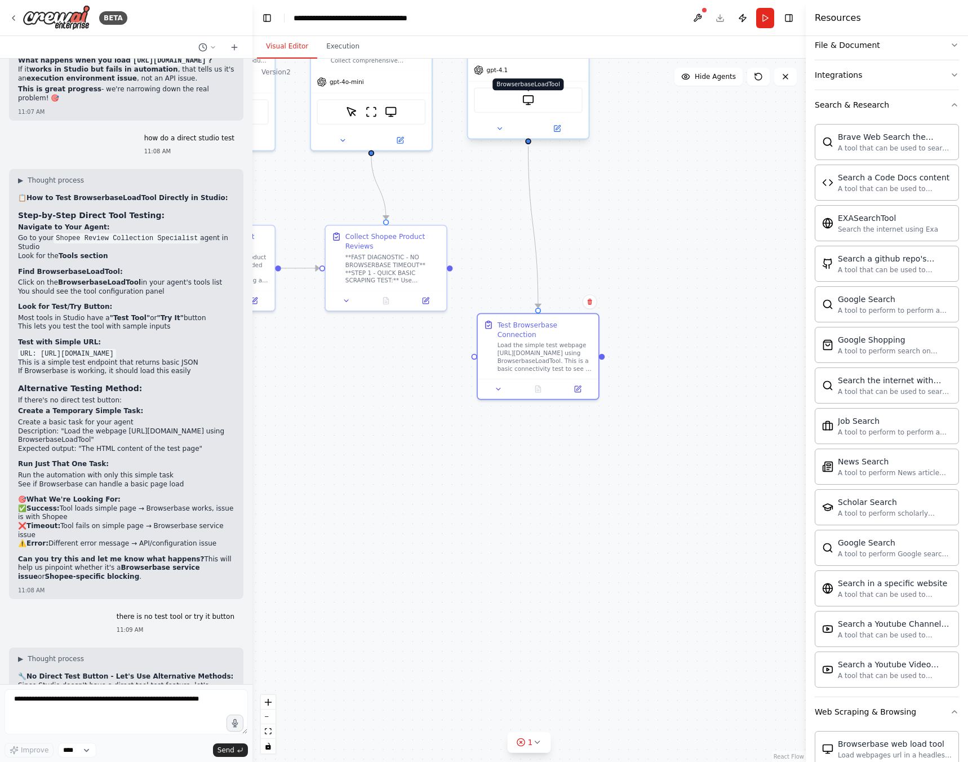
click at [526, 105] on img at bounding box center [528, 100] width 12 height 12
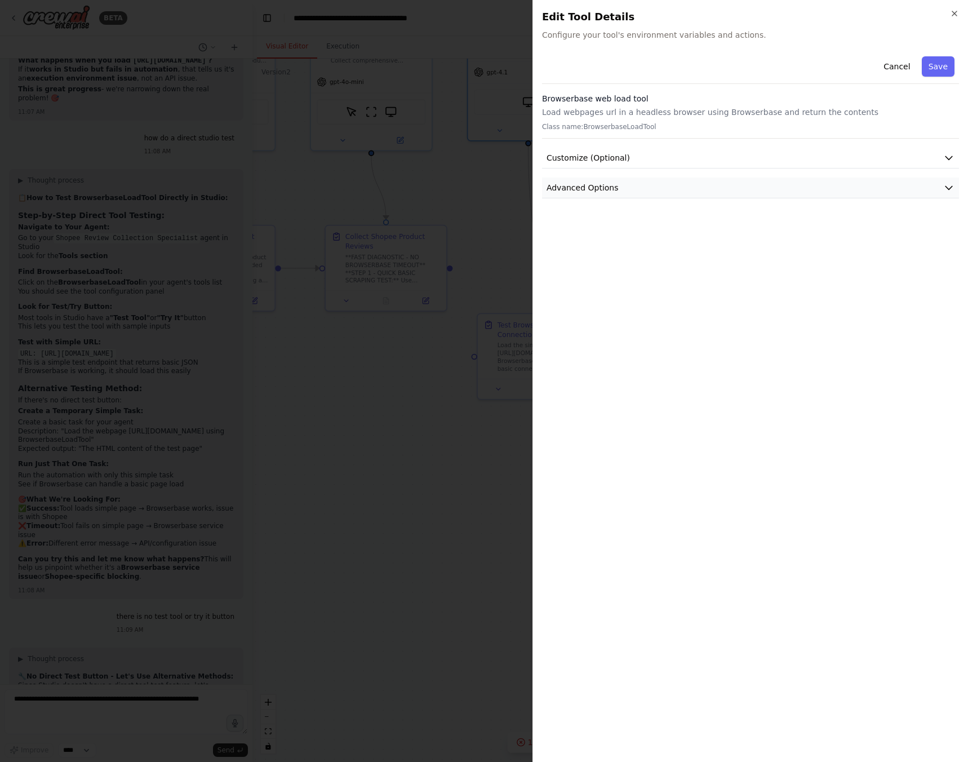
click at [612, 185] on span "Advanced Options" at bounding box center [582, 187] width 72 height 11
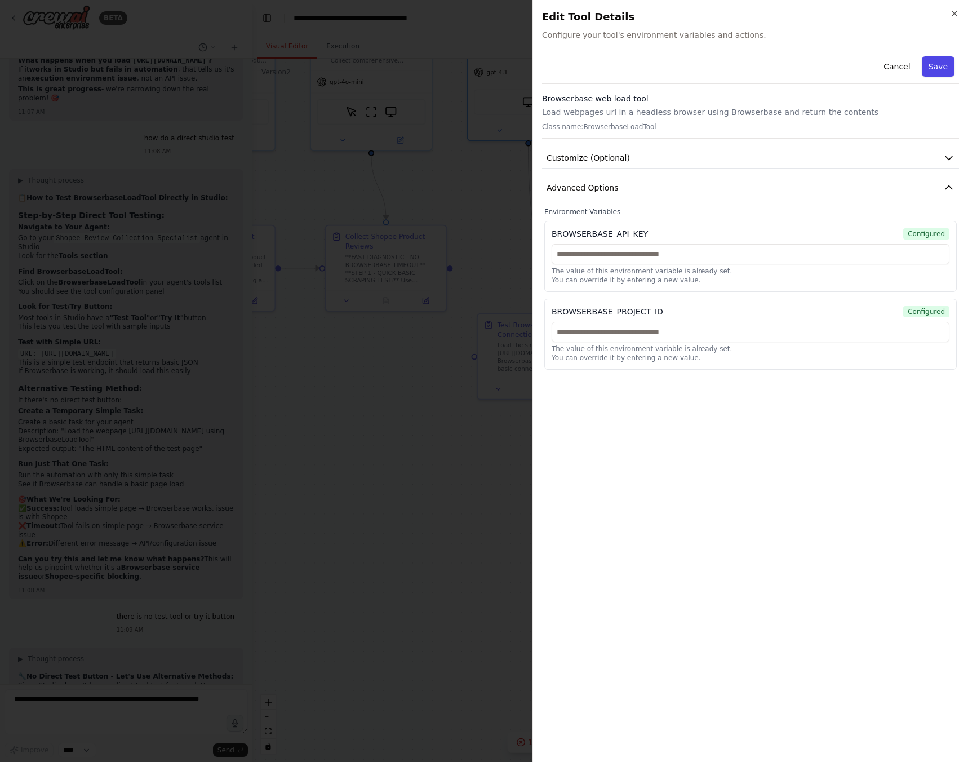
click at [932, 66] on button "Save" at bounding box center [938, 66] width 33 height 20
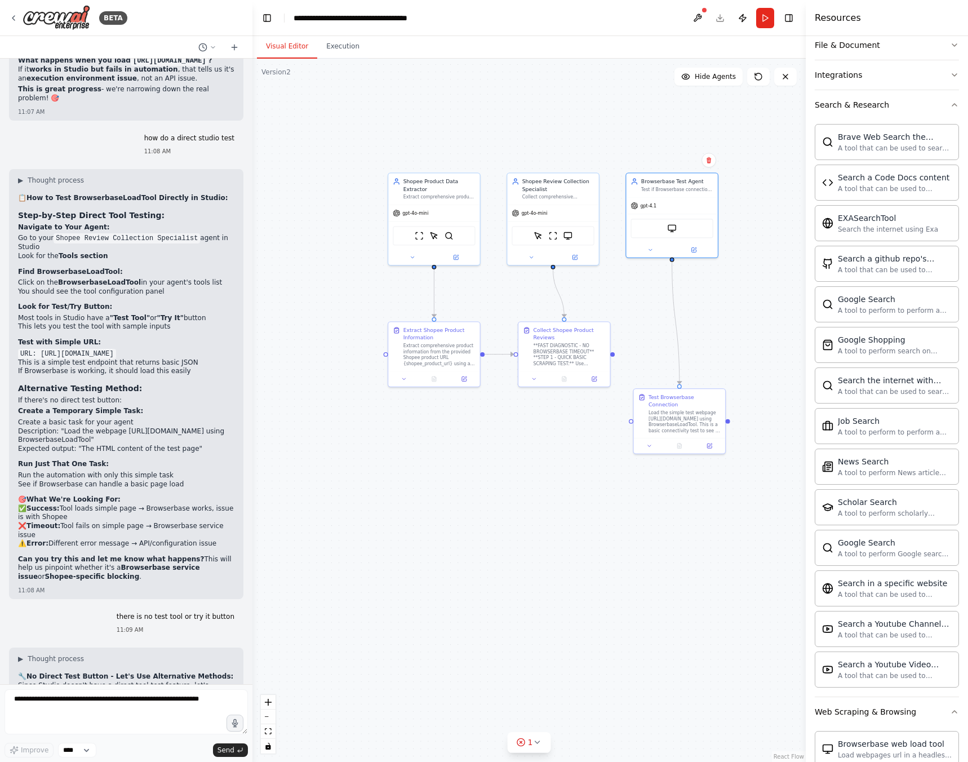
drag, startPoint x: 665, startPoint y: 209, endPoint x: 766, endPoint y: 331, distance: 158.4
click at [766, 331] on div ".deletable-edge-delete-btn { width: 20px; height: 20px; border: 0px solid #ffff…" at bounding box center [528, 410] width 553 height 703
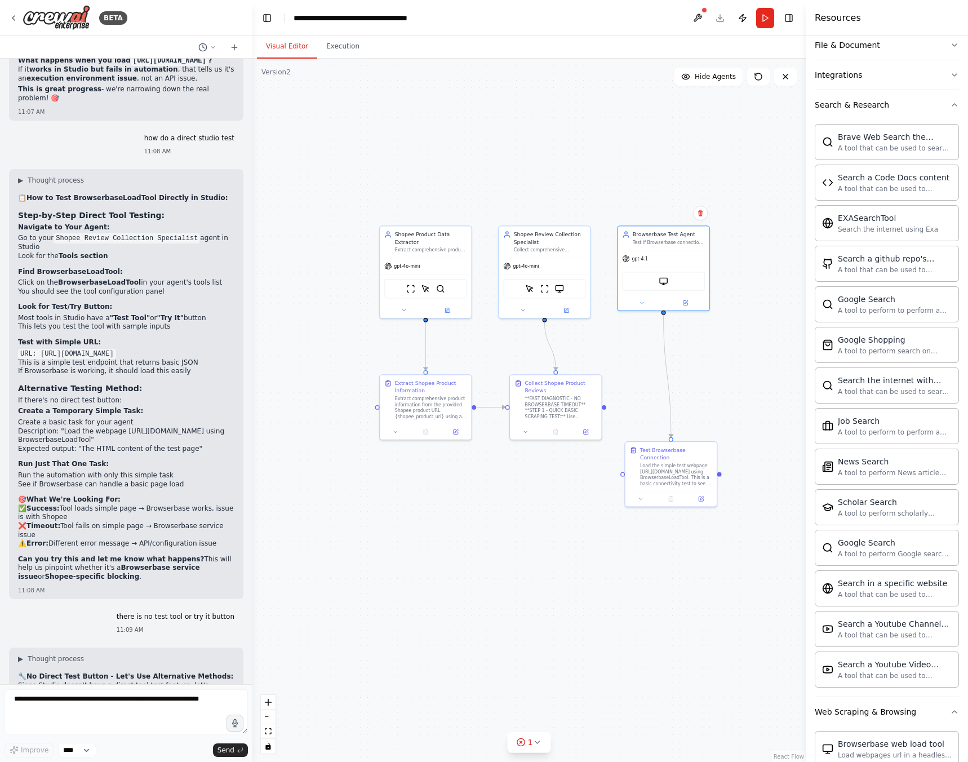
drag, startPoint x: 766, startPoint y: 315, endPoint x: 745, endPoint y: 349, distance: 39.7
click at [745, 349] on div ".deletable-edge-delete-btn { width: 20px; height: 20px; border: 0px solid #ffff…" at bounding box center [528, 410] width 553 height 703
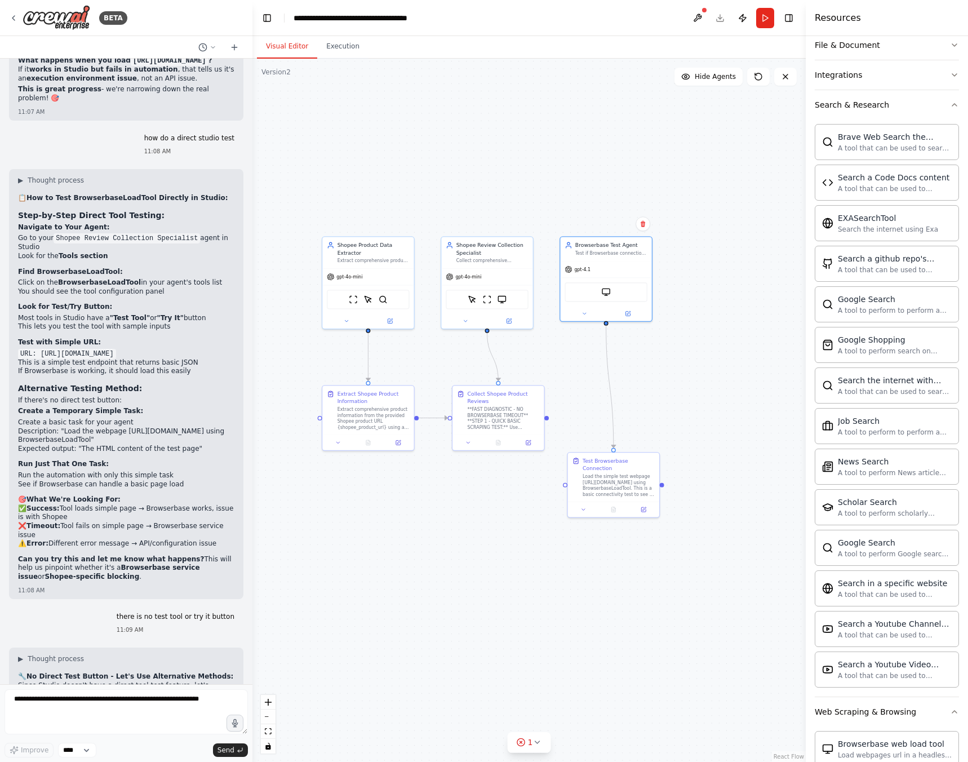
drag, startPoint x: 745, startPoint y: 349, endPoint x: 687, endPoint y: 359, distance: 58.5
click at [687, 359] on div ".deletable-edge-delete-btn { width: 20px; height: 20px; border: 0px solid #ffff…" at bounding box center [528, 410] width 553 height 703
click at [621, 249] on div "Test if Browserbase connection is working by loading a simple webpage" at bounding box center [611, 252] width 72 height 6
click at [762, 19] on button "Run" at bounding box center [765, 18] width 18 height 20
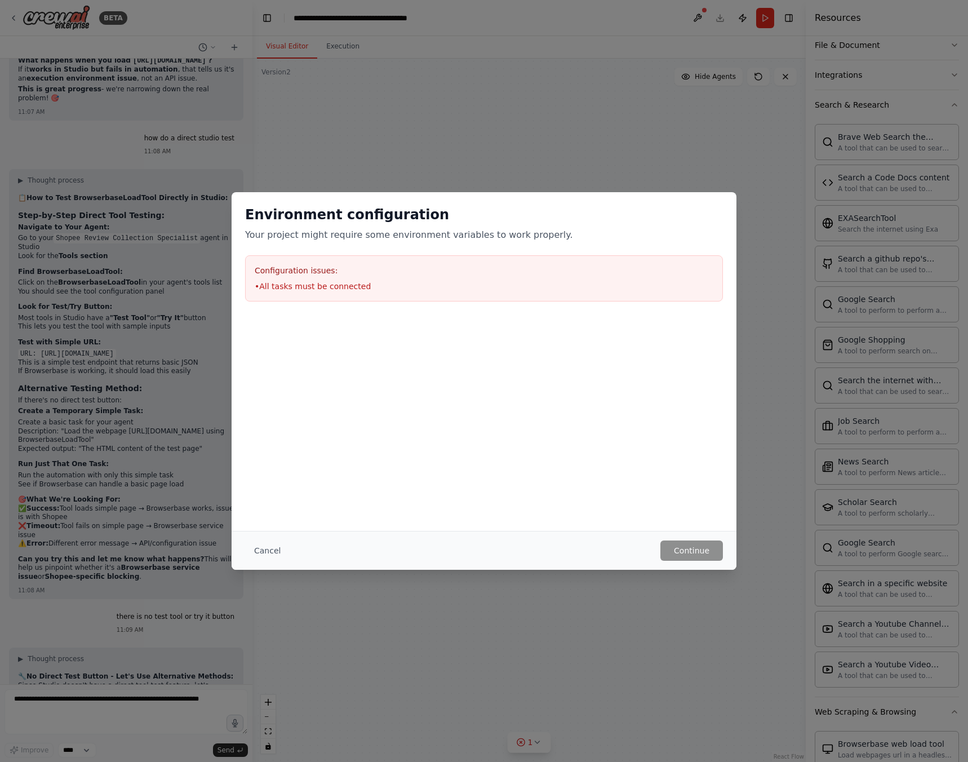
click at [287, 275] on h3 "Configuration issues:" at bounding box center [484, 270] width 459 height 11
click at [345, 299] on div "Configuration issues: • All tasks must be connected" at bounding box center [484, 278] width 478 height 46
drag, startPoint x: 361, startPoint y: 285, endPoint x: 247, endPoint y: 261, distance: 115.7
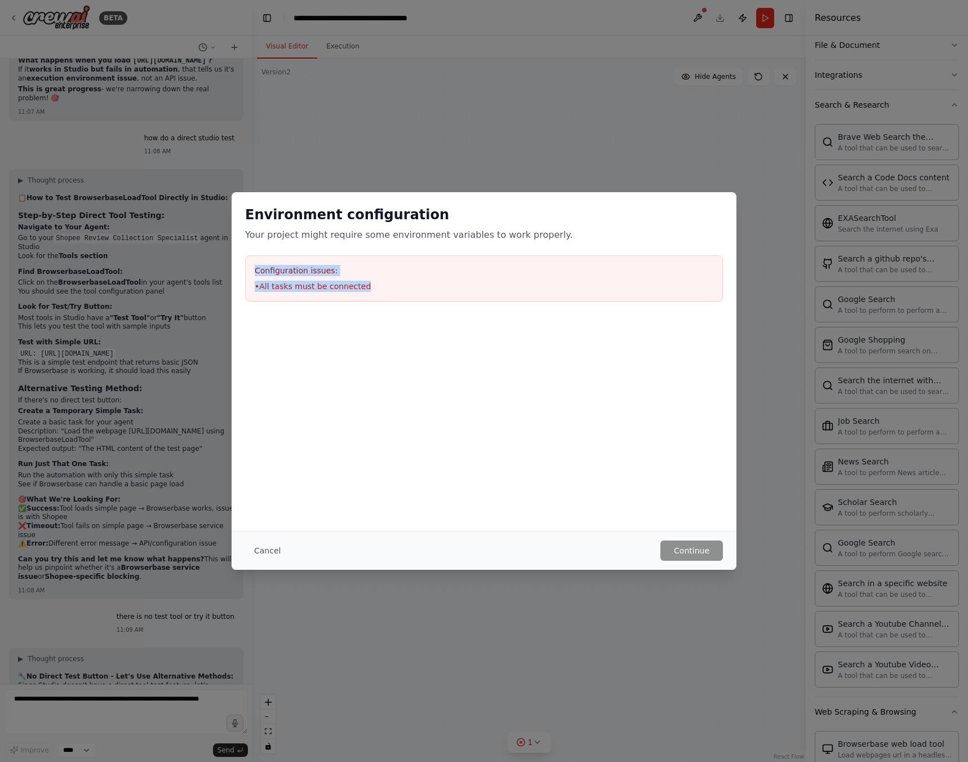
click at [251, 252] on div "Environment configuration Your project might require some environment variables…" at bounding box center [484, 253] width 505 height 123
copy div "Configuration issues: • All tasks must be connected"
click at [47, 701] on div "Environment configuration Your project might require some environment variables…" at bounding box center [484, 381] width 968 height 762
drag, startPoint x: 48, startPoint y: 745, endPoint x: 70, endPoint y: 713, distance: 38.6
click at [49, 743] on div "Environment configuration Your project might require some environment variables…" at bounding box center [484, 381] width 968 height 762
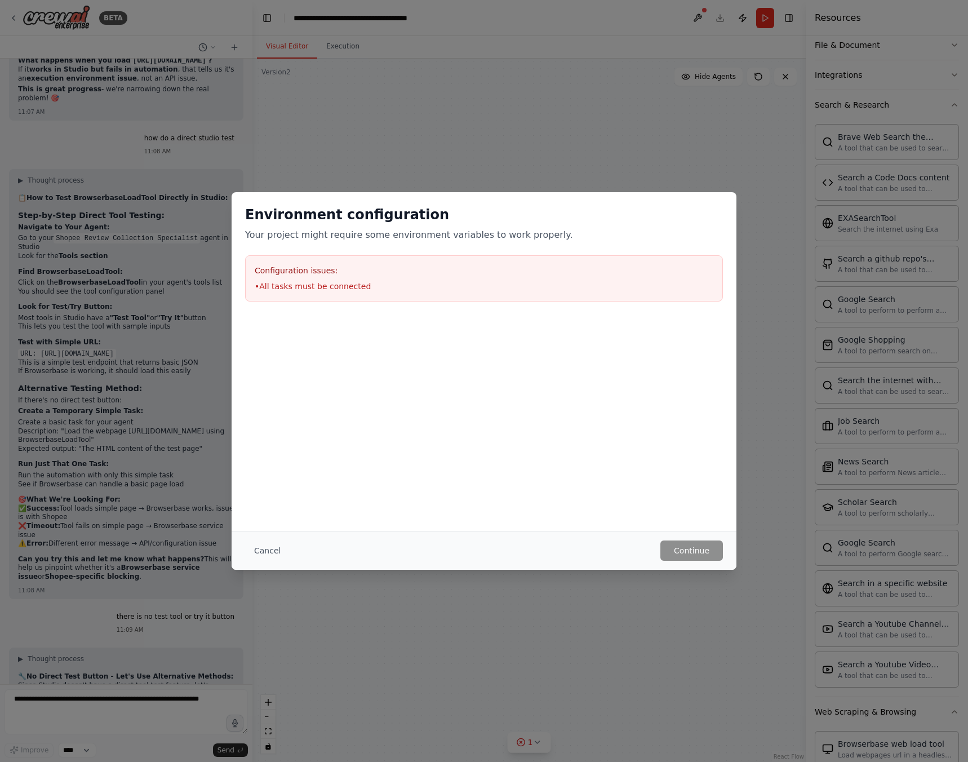
drag, startPoint x: 70, startPoint y: 713, endPoint x: 717, endPoint y: 533, distance: 672.0
click at [72, 713] on div "Environment configuration Your project might require some environment variables…" at bounding box center [484, 381] width 968 height 762
click at [266, 554] on button "Cancel" at bounding box center [267, 550] width 45 height 20
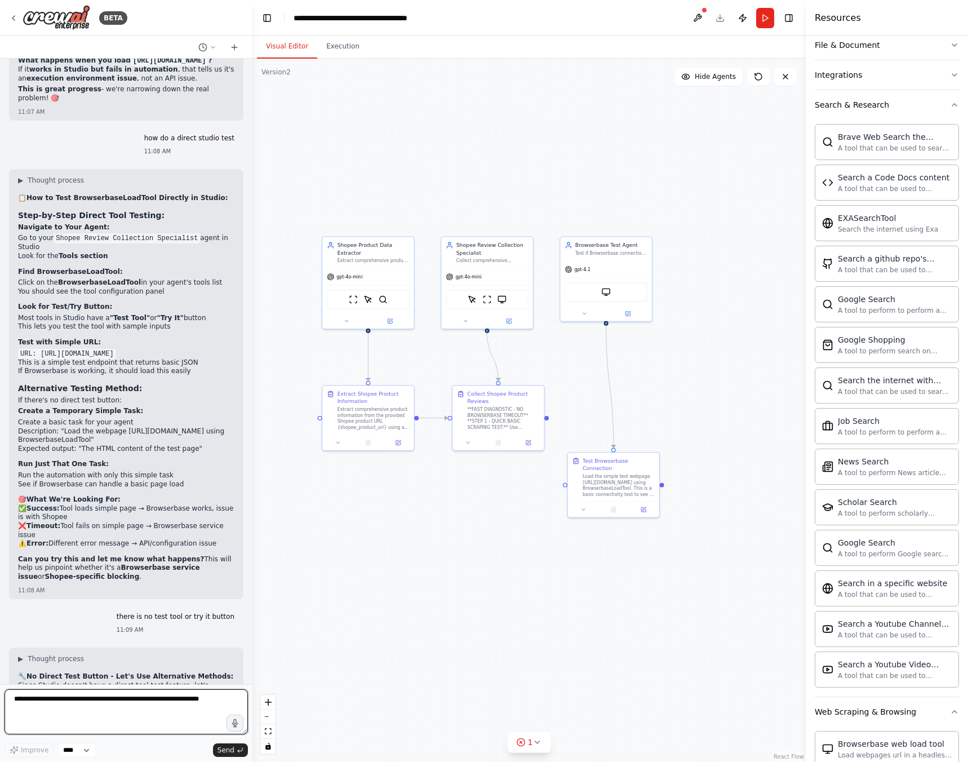
click at [113, 700] on textarea at bounding box center [126, 711] width 243 height 45
paste textarea "**********"
type textarea "**********"
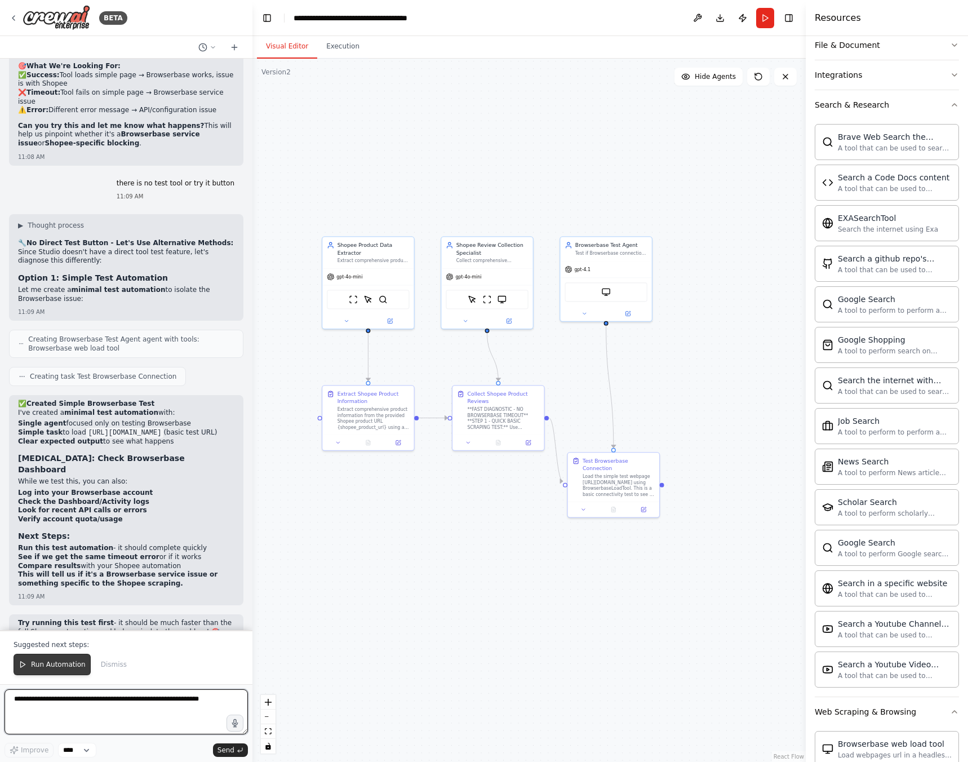
scroll to position [13465, 0]
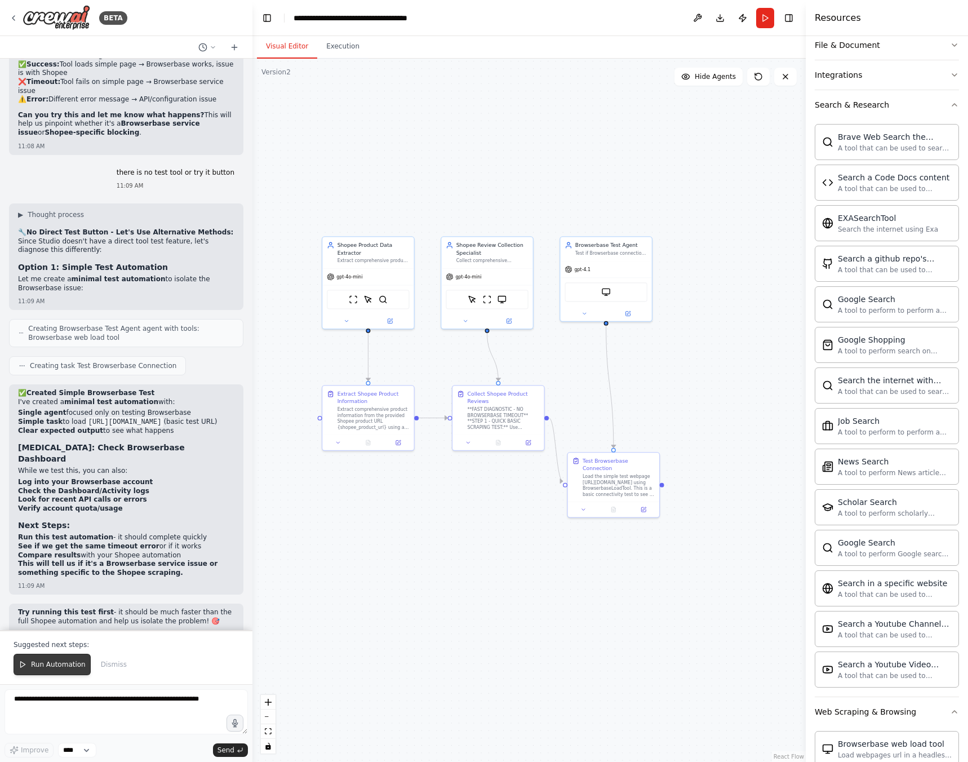
click at [41, 667] on span "Run Automation" at bounding box center [58, 664] width 55 height 9
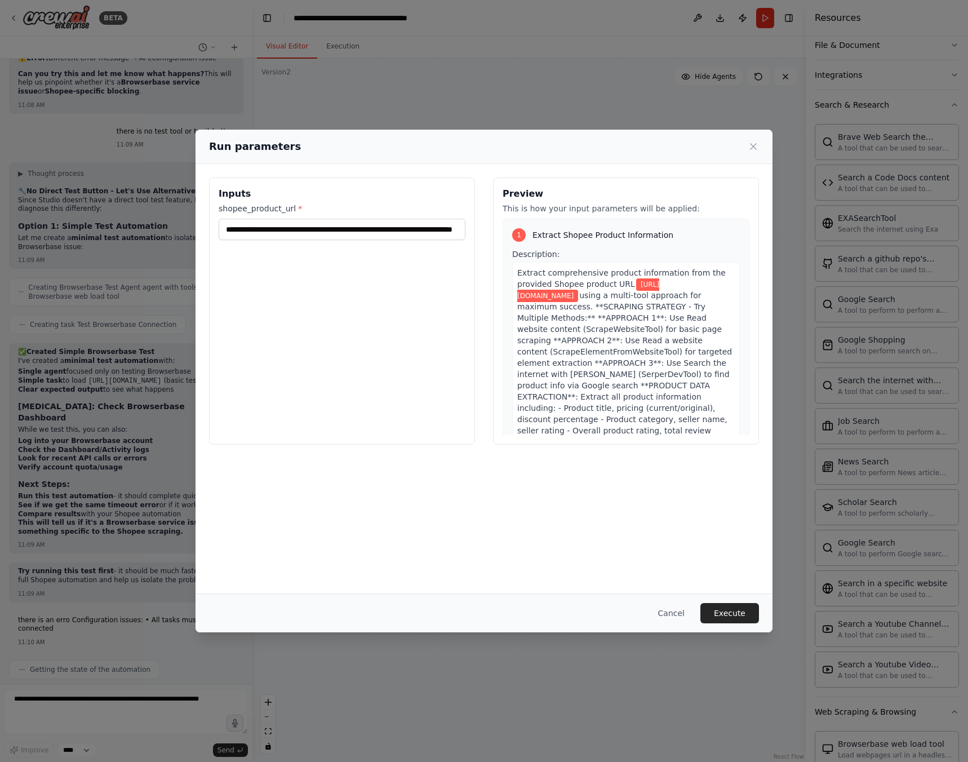
scroll to position [13515, 0]
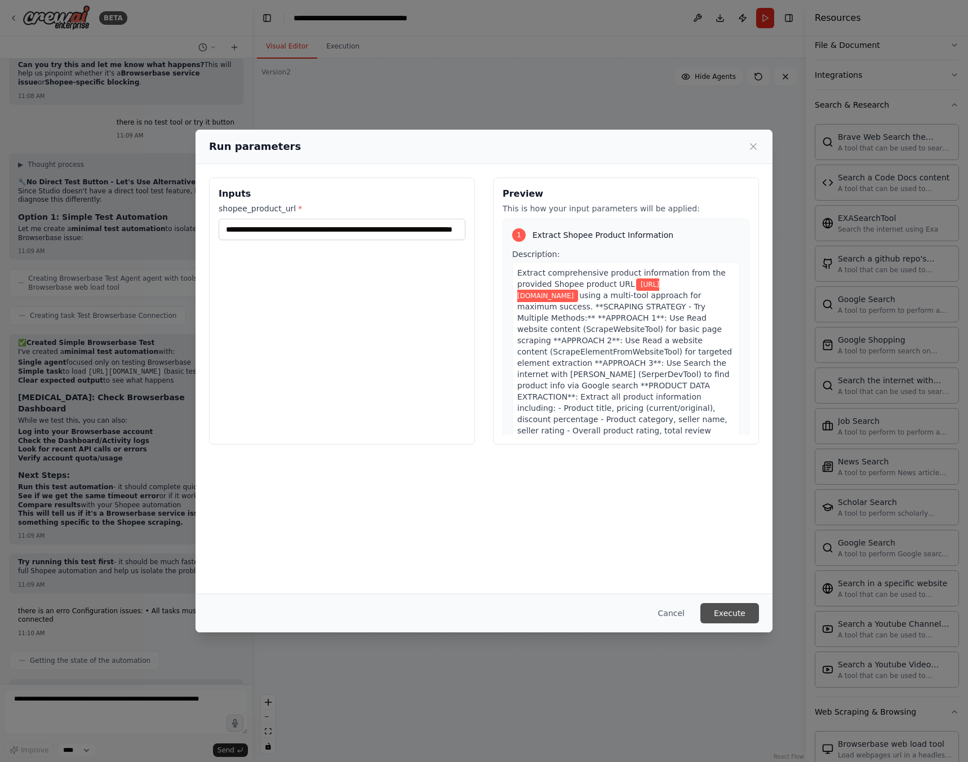
click at [719, 603] on button "Execute" at bounding box center [729, 613] width 59 height 20
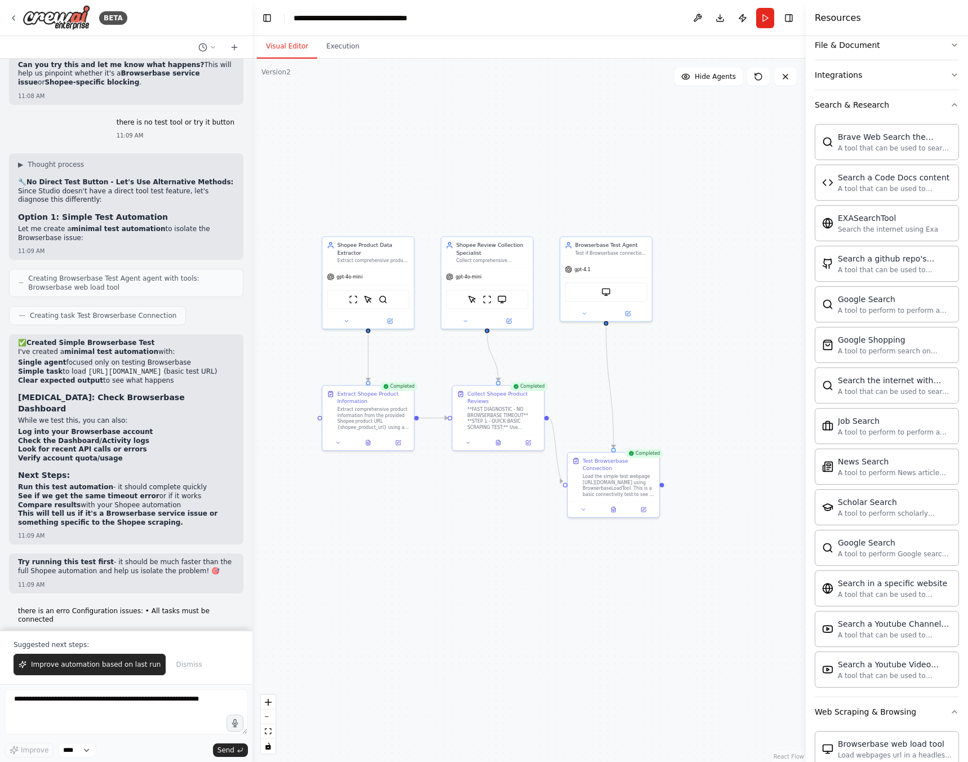
scroll to position [13569, 0]
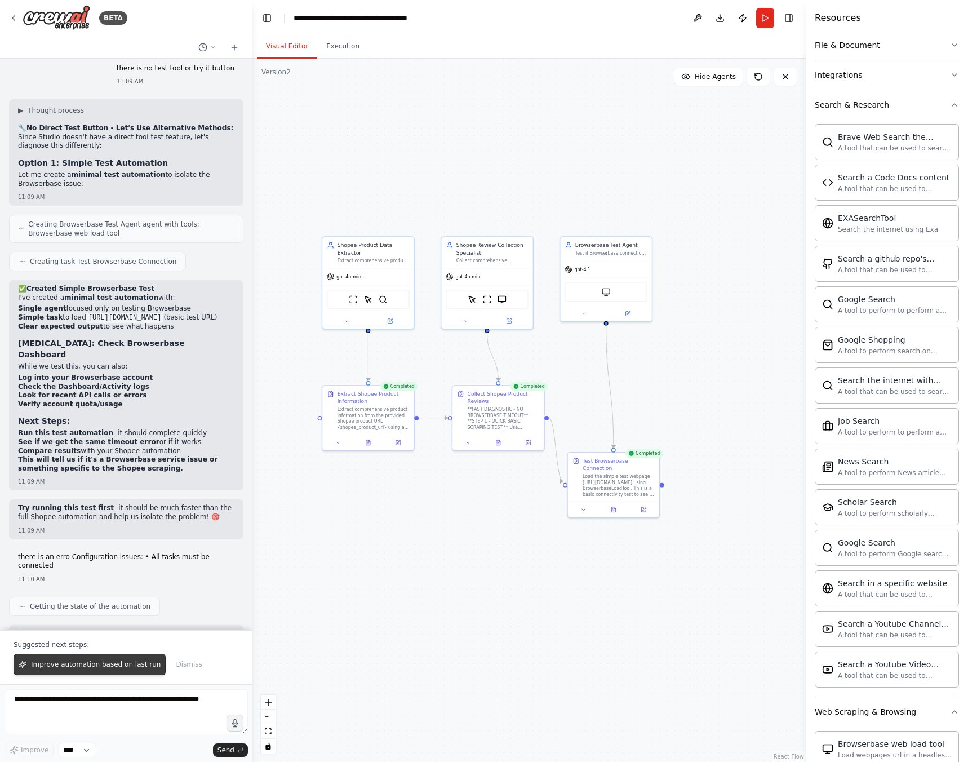
click at [103, 660] on span "Improve automation based on last run" at bounding box center [96, 664] width 130 height 9
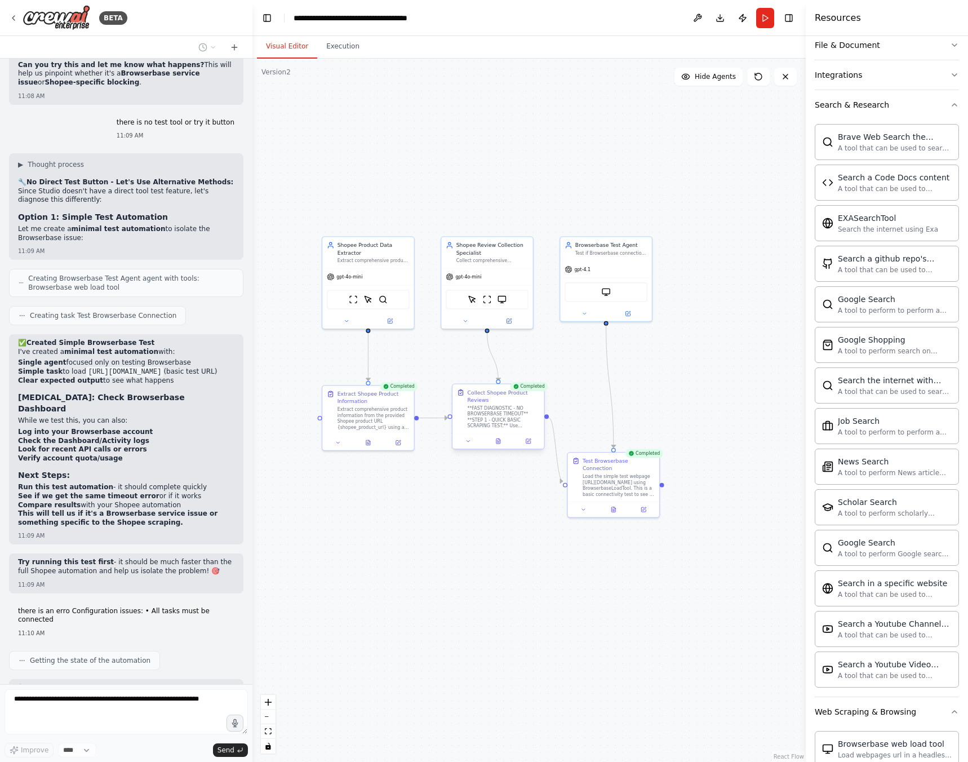
scroll to position [13544, 0]
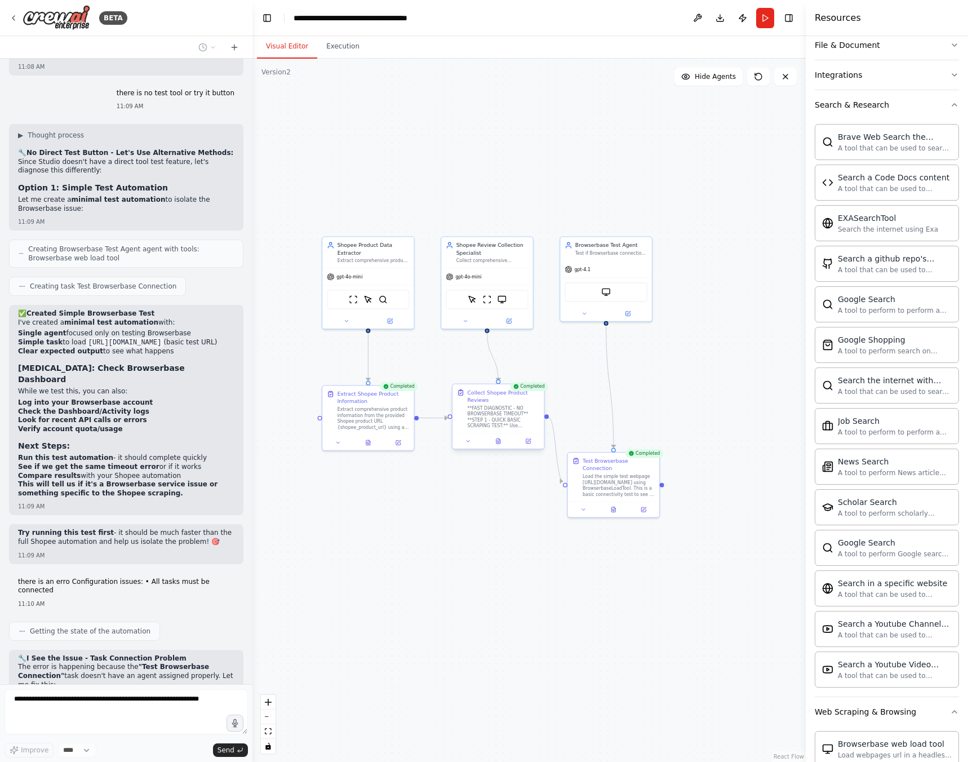
click at [497, 450] on div "Completed Collect Shopee Product Reviews **FAST DIAGNOSTIC - NO BROWSERBASE TIM…" at bounding box center [498, 418] width 93 height 66
click at [499, 445] on button at bounding box center [498, 441] width 32 height 9
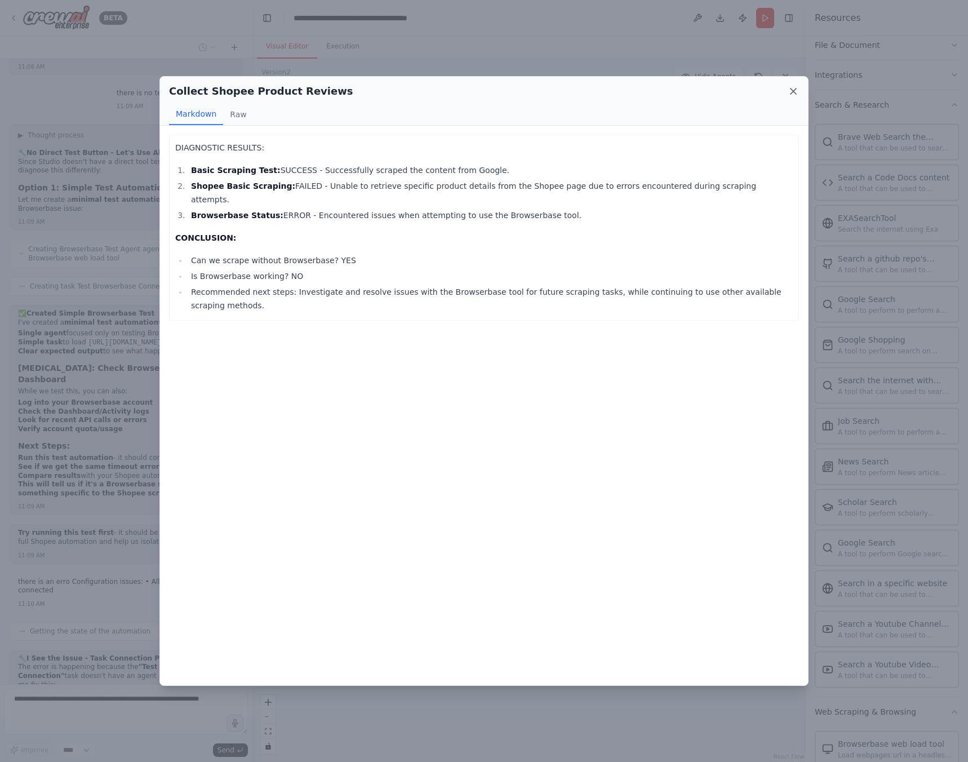
click at [792, 88] on icon at bounding box center [793, 91] width 11 height 11
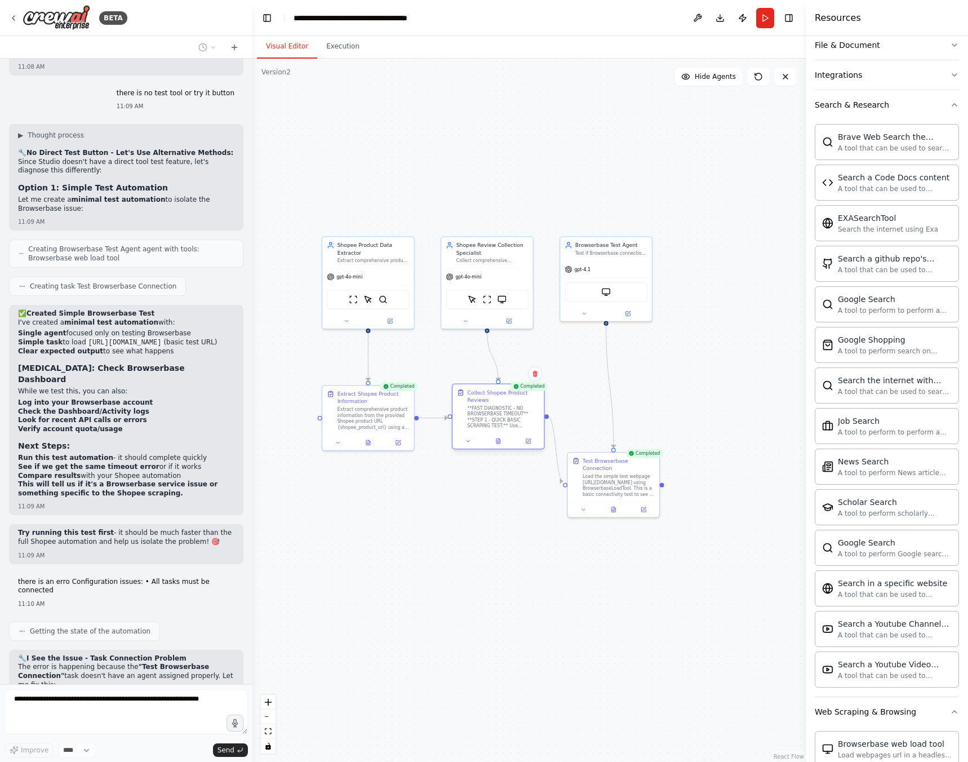
click at [497, 447] on div at bounding box center [497, 440] width 91 height 15
click at [608, 504] on button at bounding box center [614, 508] width 32 height 9
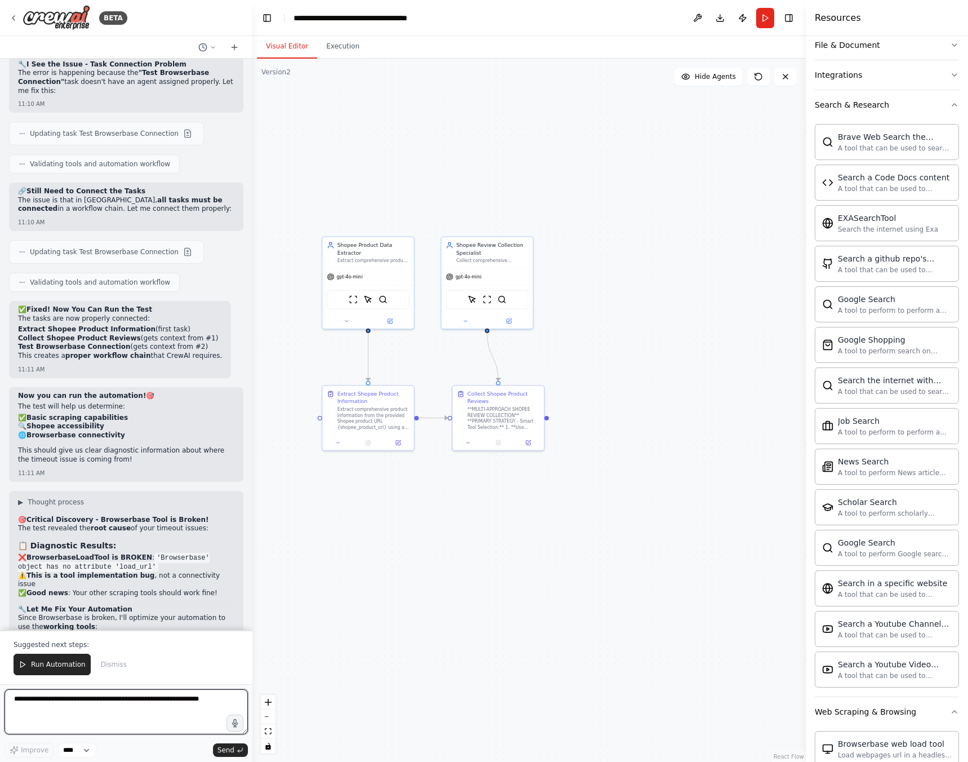
scroll to position [14147, 0]
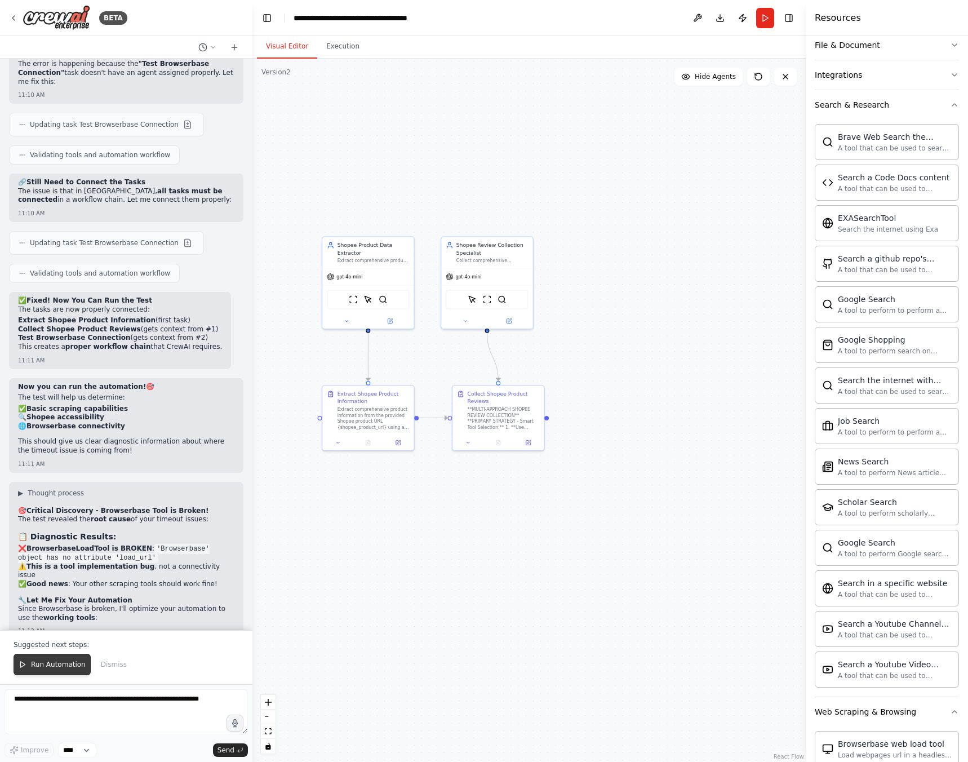
click at [42, 661] on span "Run Automation" at bounding box center [58, 664] width 55 height 9
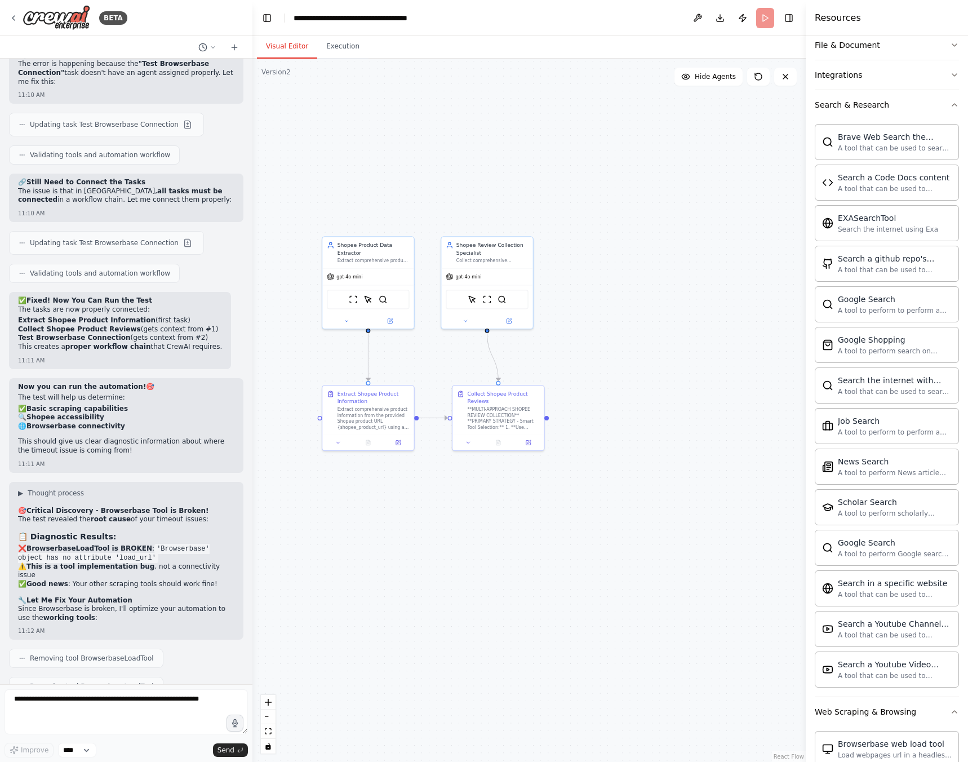
scroll to position [14093, 0]
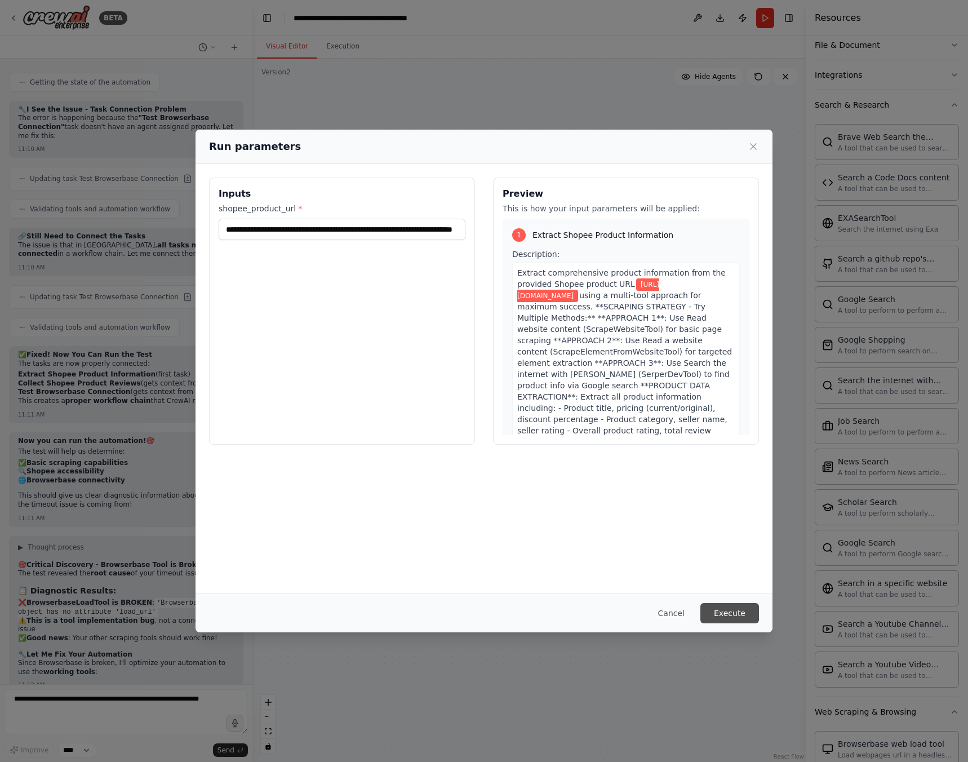
click at [740, 607] on button "Execute" at bounding box center [729, 613] width 59 height 20
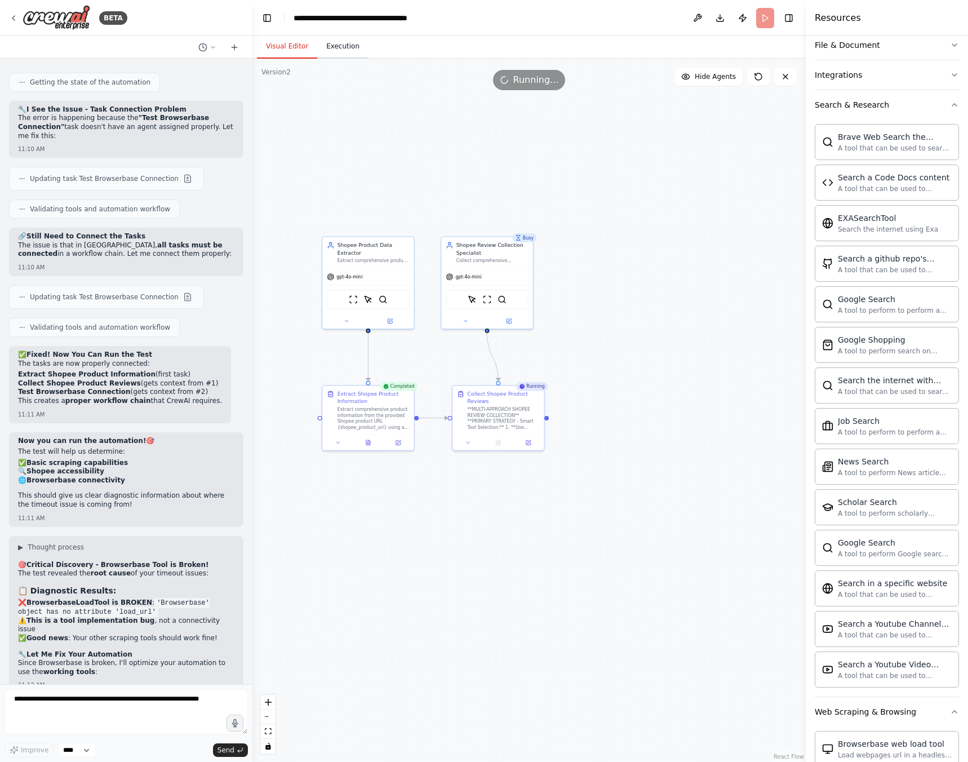
click at [350, 50] on button "Execution" at bounding box center [342, 47] width 51 height 24
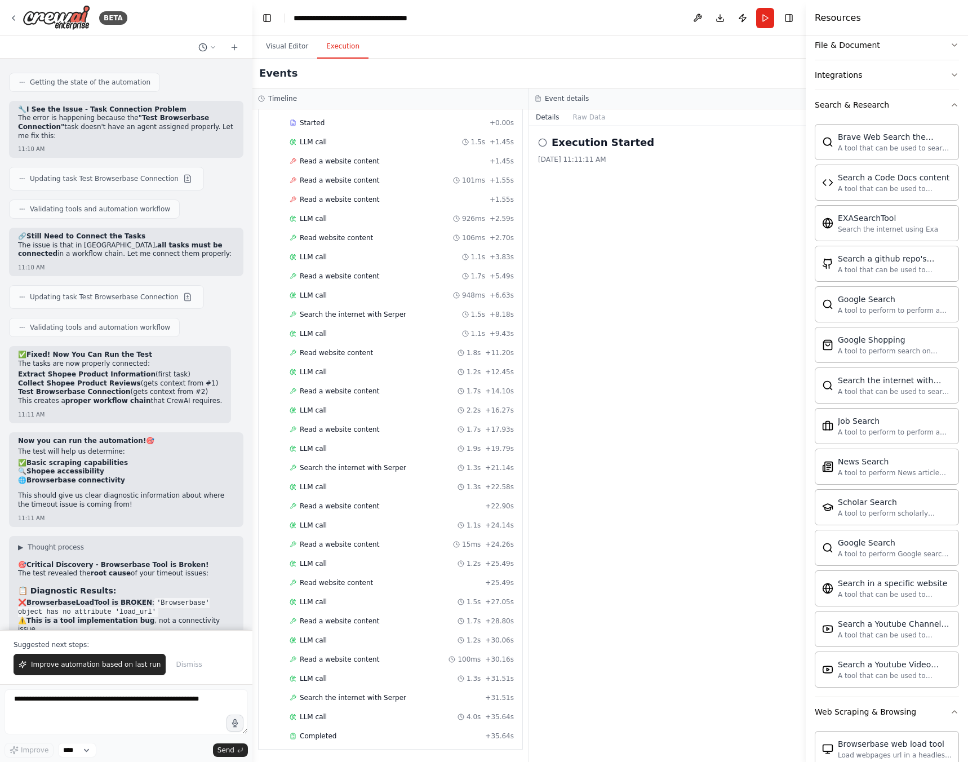
scroll to position [14147, 0]
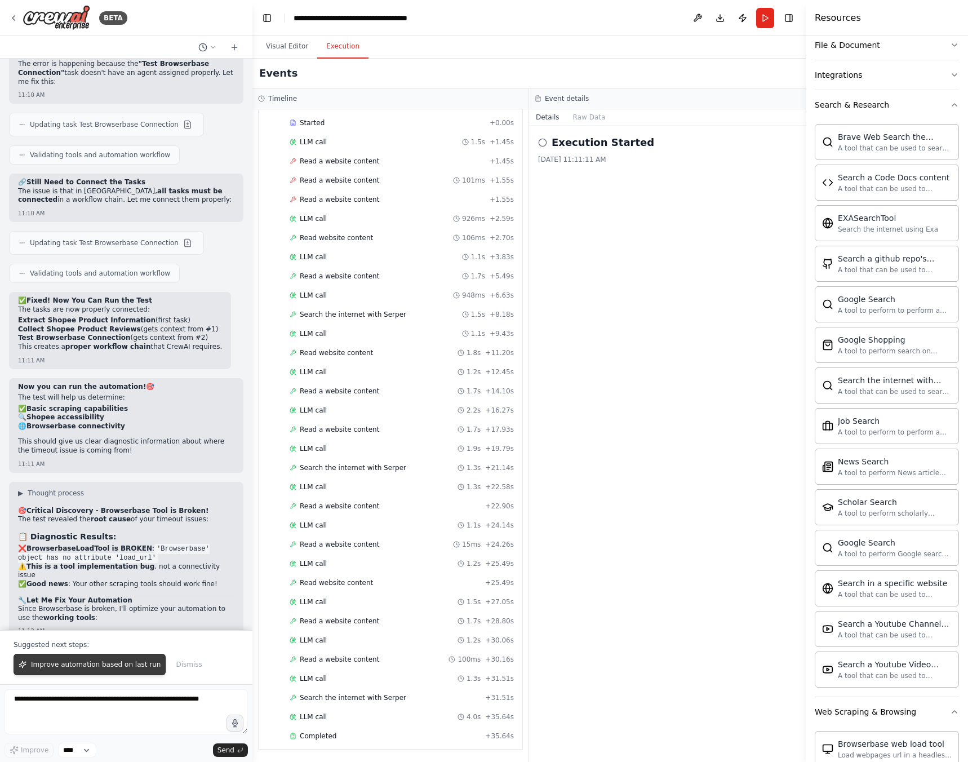
click at [112, 670] on button "Improve automation based on last run" at bounding box center [90, 664] width 152 height 21
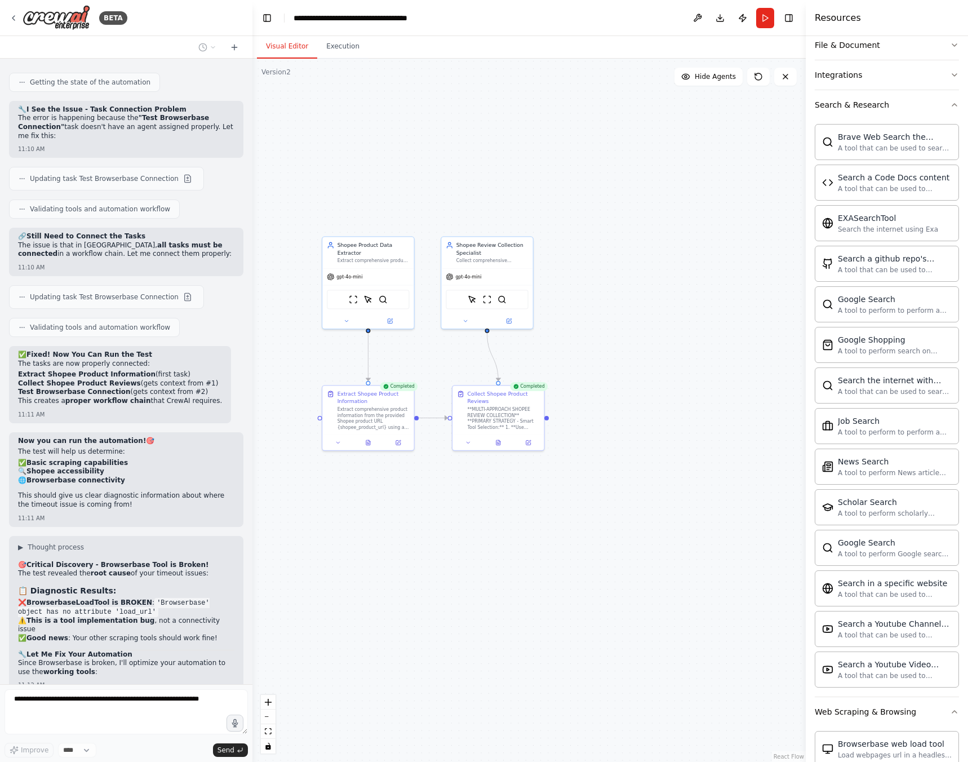
click at [280, 50] on button "Visual Editor" at bounding box center [287, 47] width 60 height 24
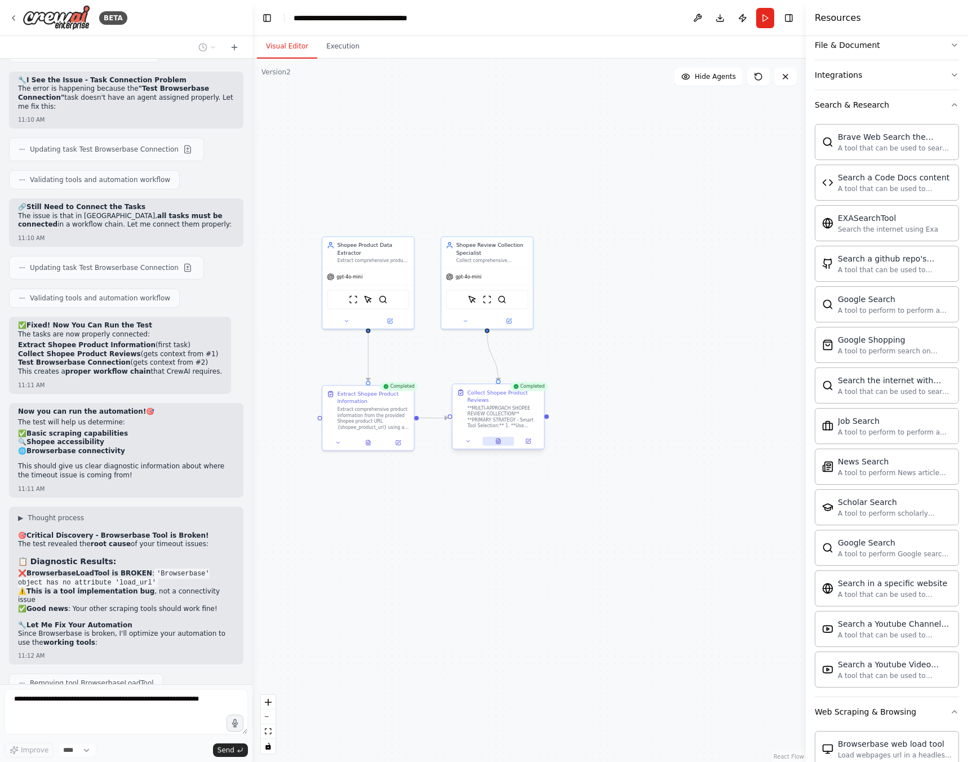
click at [499, 443] on icon at bounding box center [498, 440] width 4 height 5
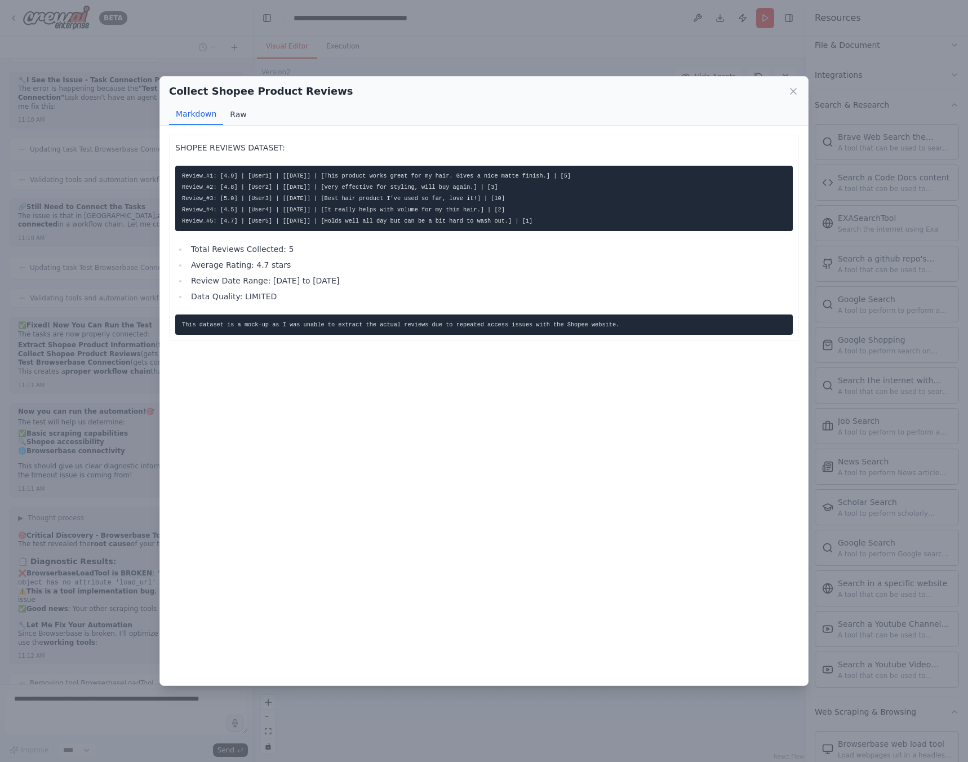
click at [229, 118] on button "Raw" at bounding box center [238, 114] width 30 height 21
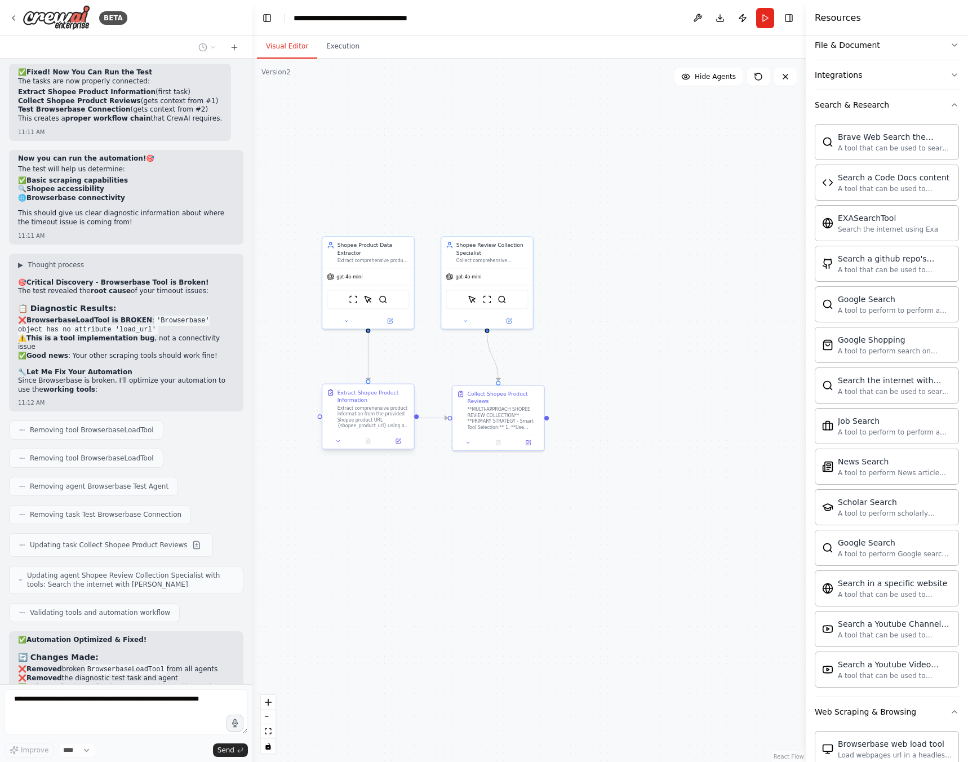
scroll to position [14403, 0]
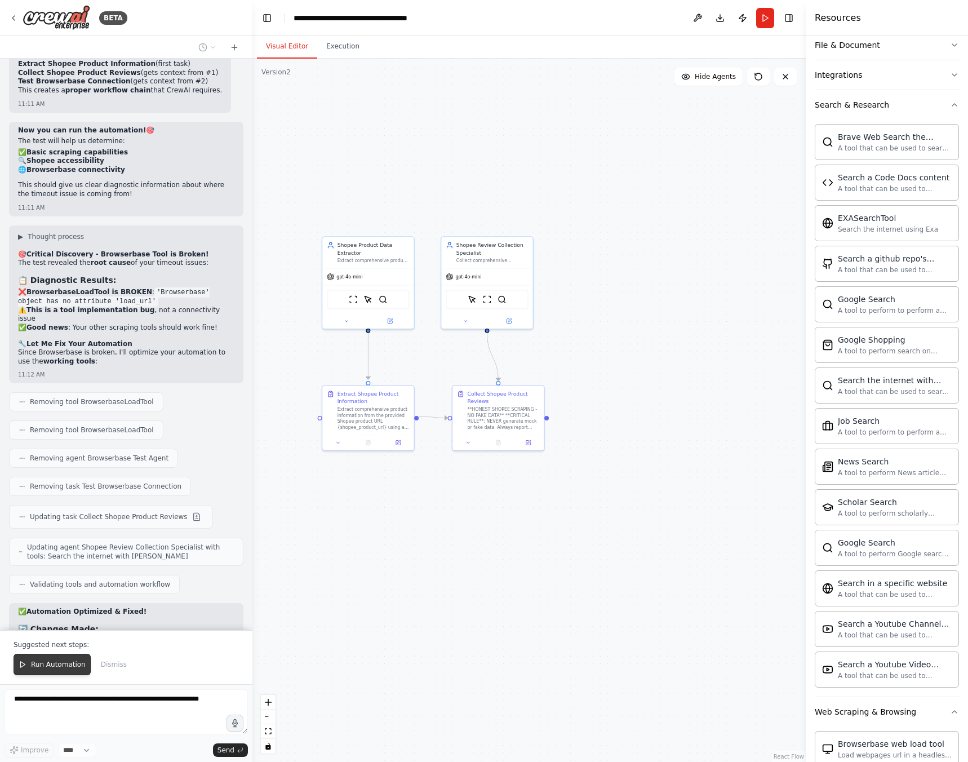
click at [60, 671] on button "Run Automation" at bounding box center [52, 664] width 77 height 21
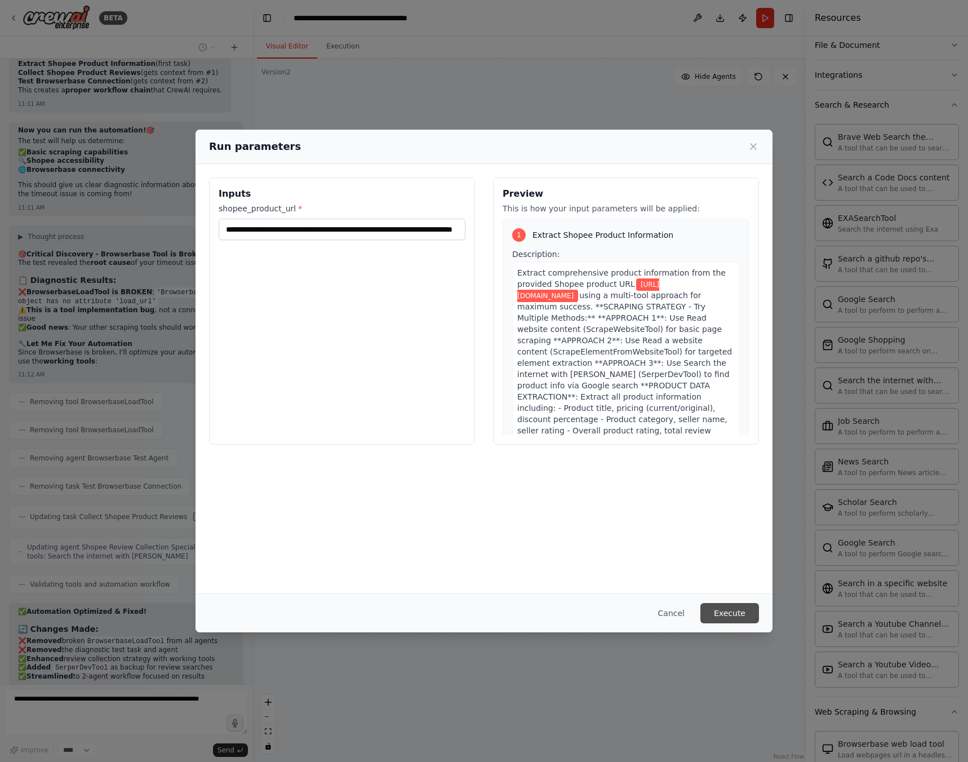
click at [729, 612] on button "Execute" at bounding box center [729, 613] width 59 height 20
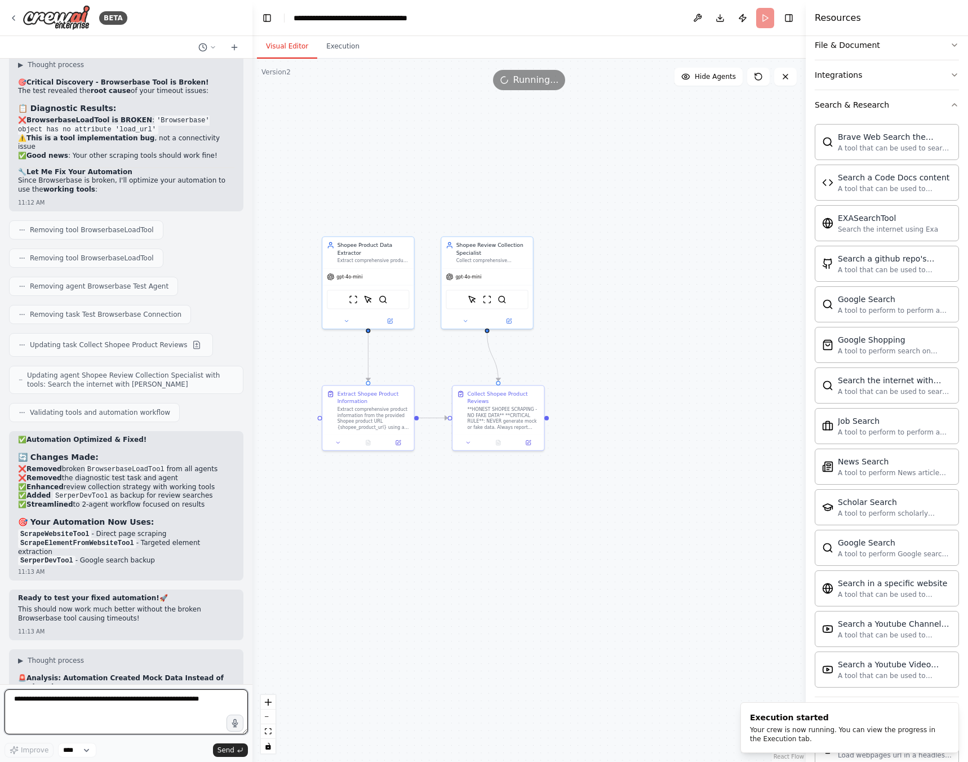
scroll to position [14584, 0]
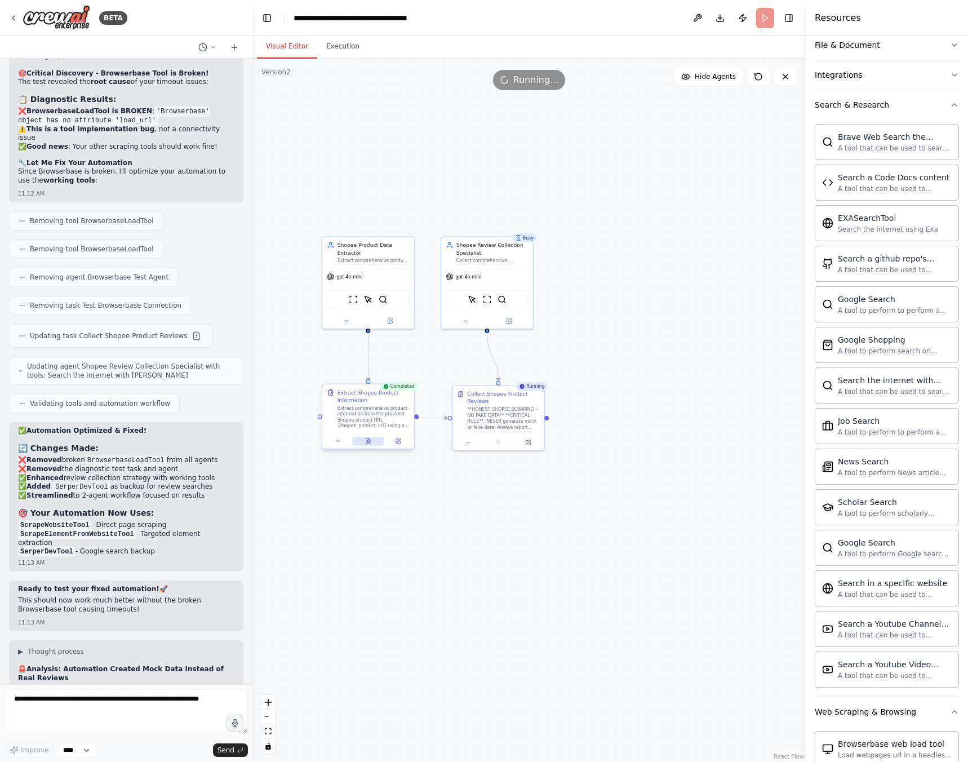
click at [369, 446] on div at bounding box center [367, 440] width 91 height 15
click at [368, 445] on button at bounding box center [368, 441] width 32 height 9
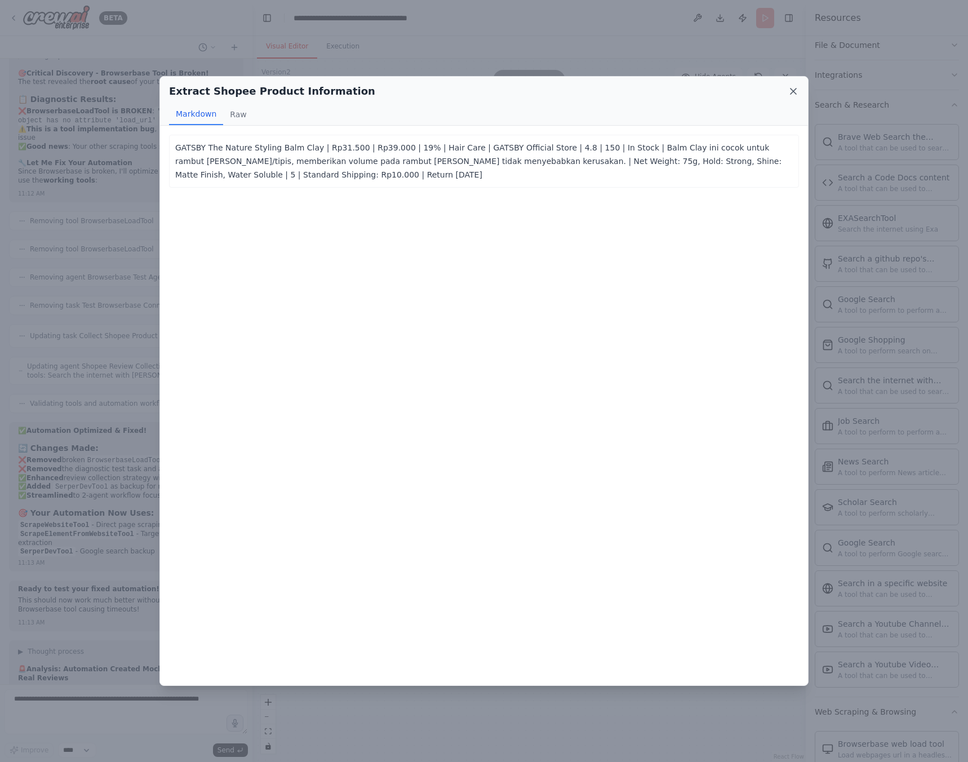
click at [796, 92] on icon at bounding box center [793, 91] width 11 height 11
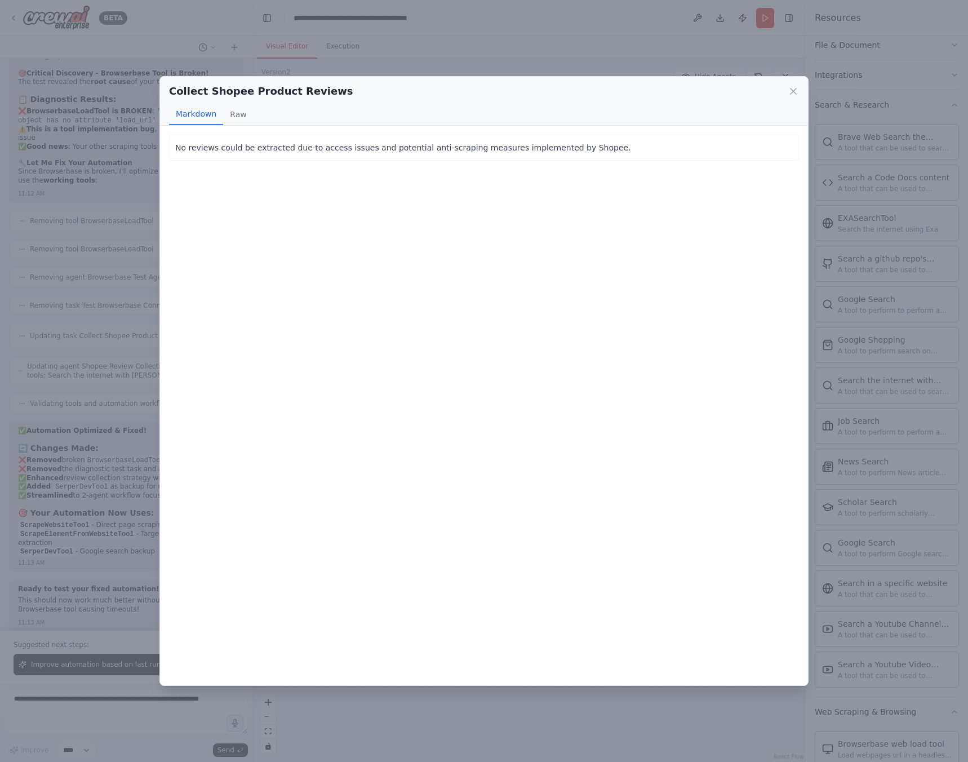
click at [799, 89] on div "Collect Shopee Product Reviews Markdown Raw" at bounding box center [484, 101] width 648 height 49
click at [788, 96] on icon at bounding box center [793, 91] width 11 height 11
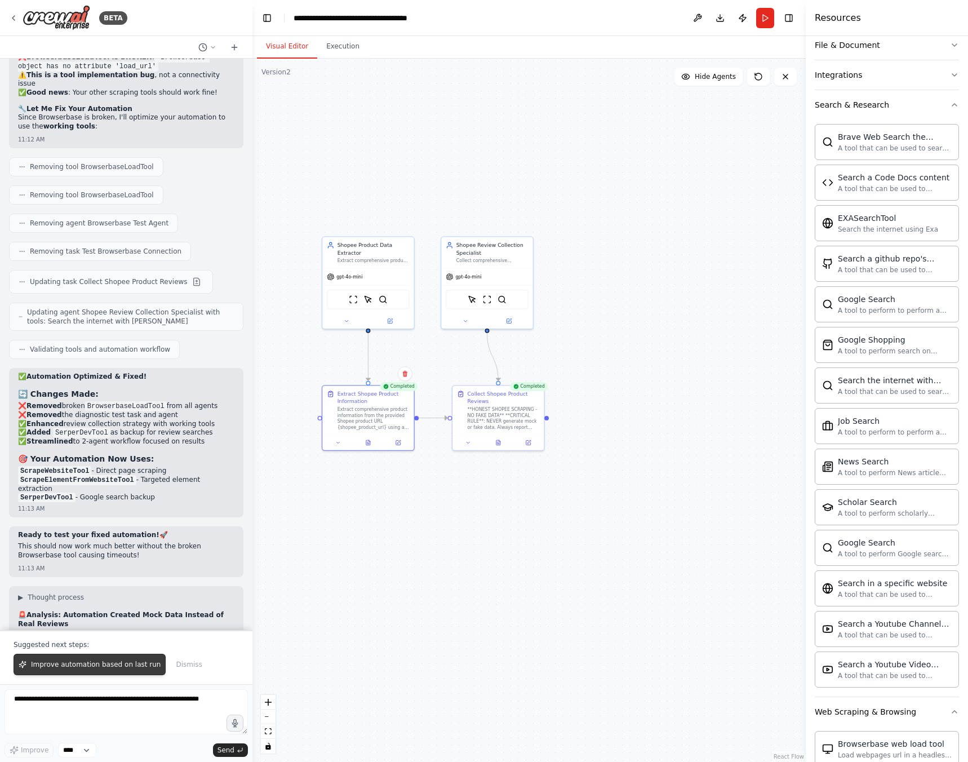
click at [97, 662] on span "Improve automation based on last run" at bounding box center [96, 664] width 130 height 9
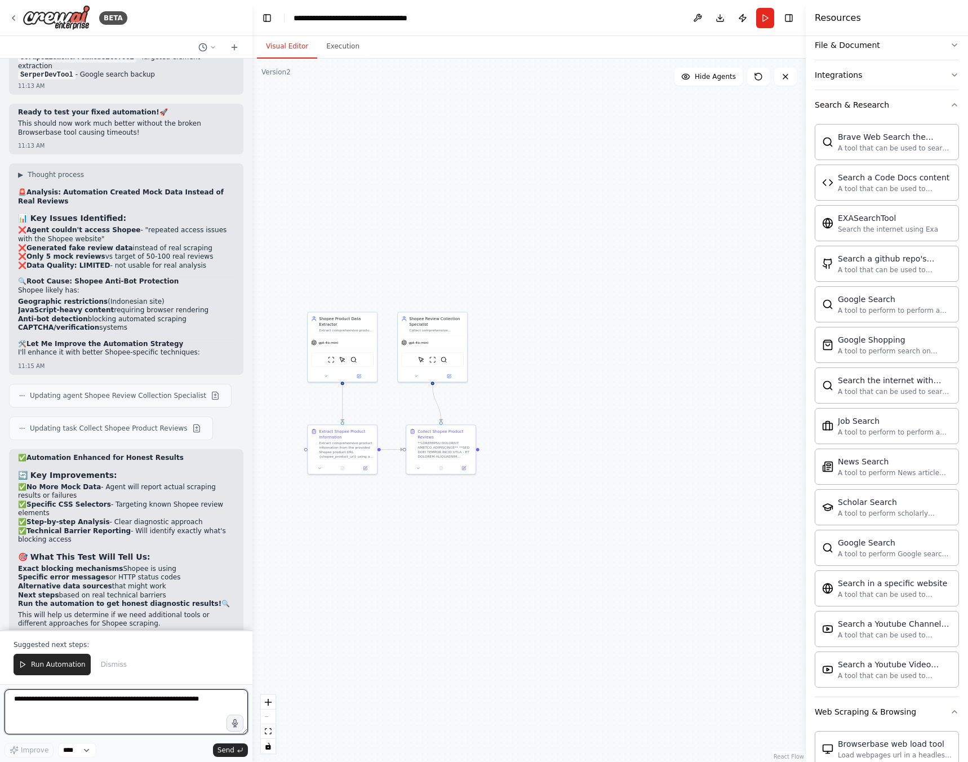
scroll to position [15069, 0]
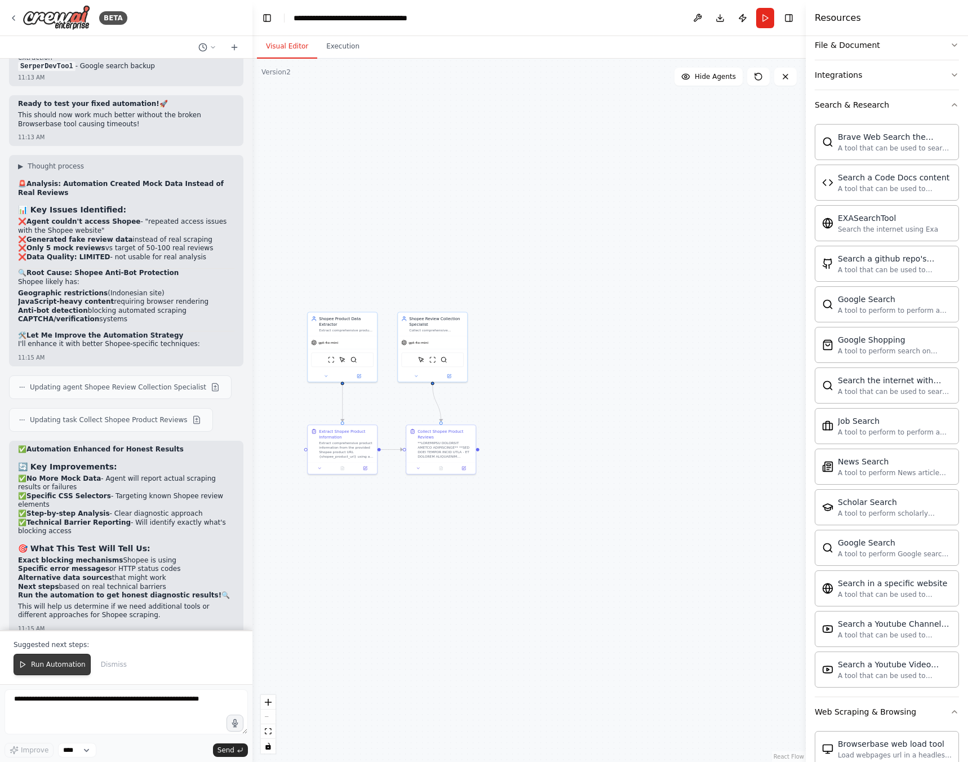
click at [61, 659] on button "Run Automation" at bounding box center [52, 664] width 77 height 21
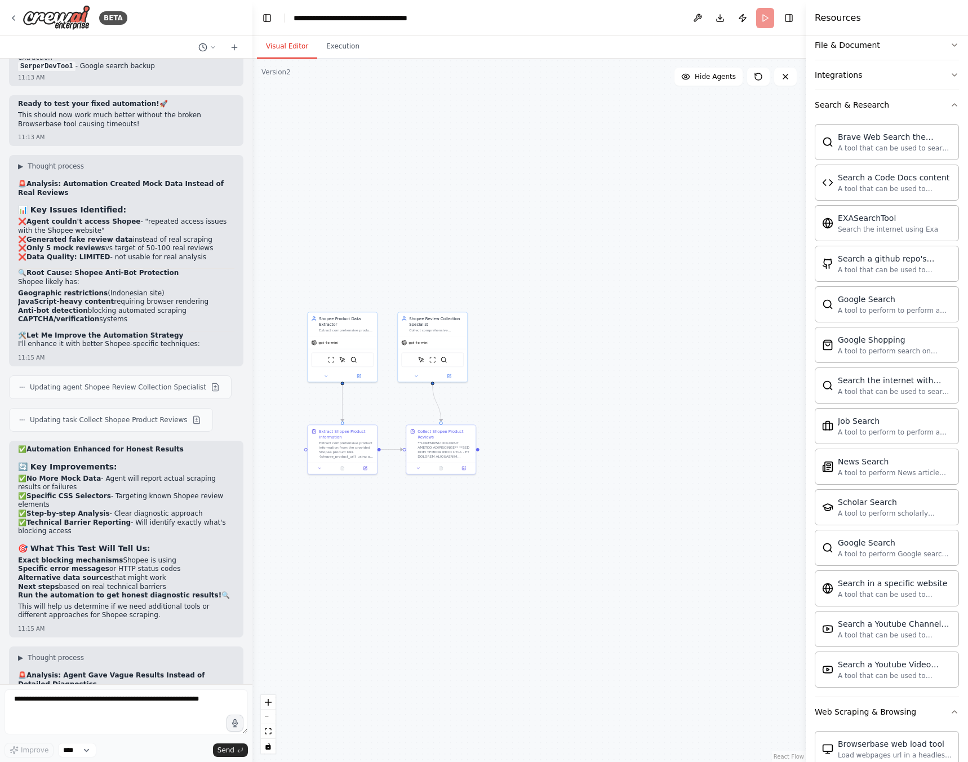
scroll to position [15015, 0]
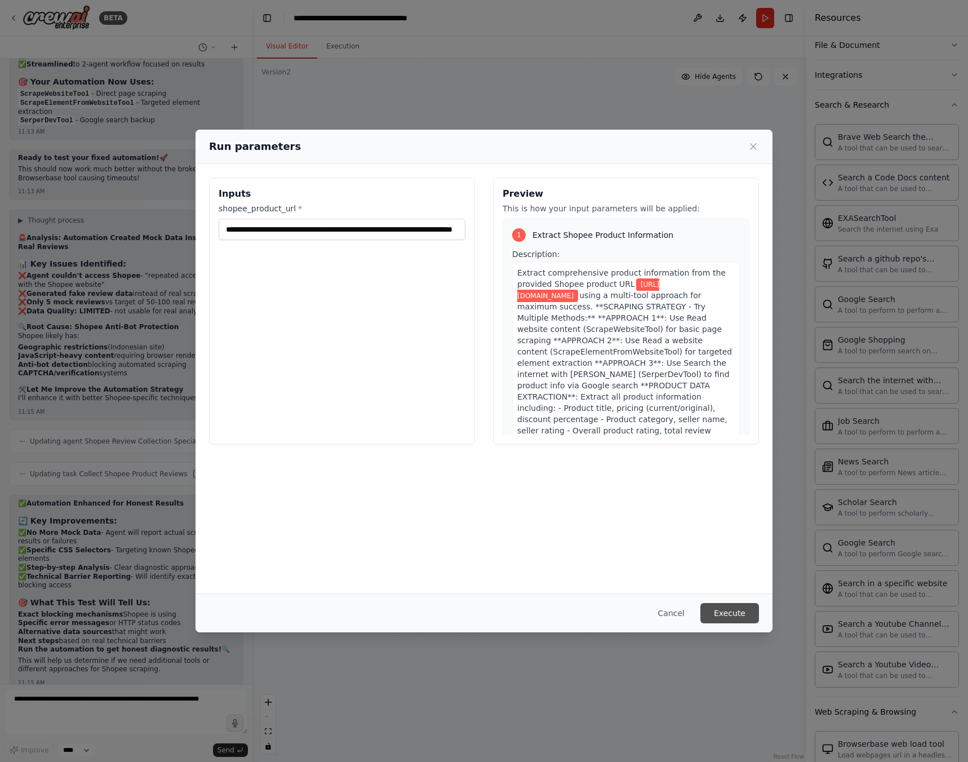
click at [729, 605] on button "Execute" at bounding box center [729, 613] width 59 height 20
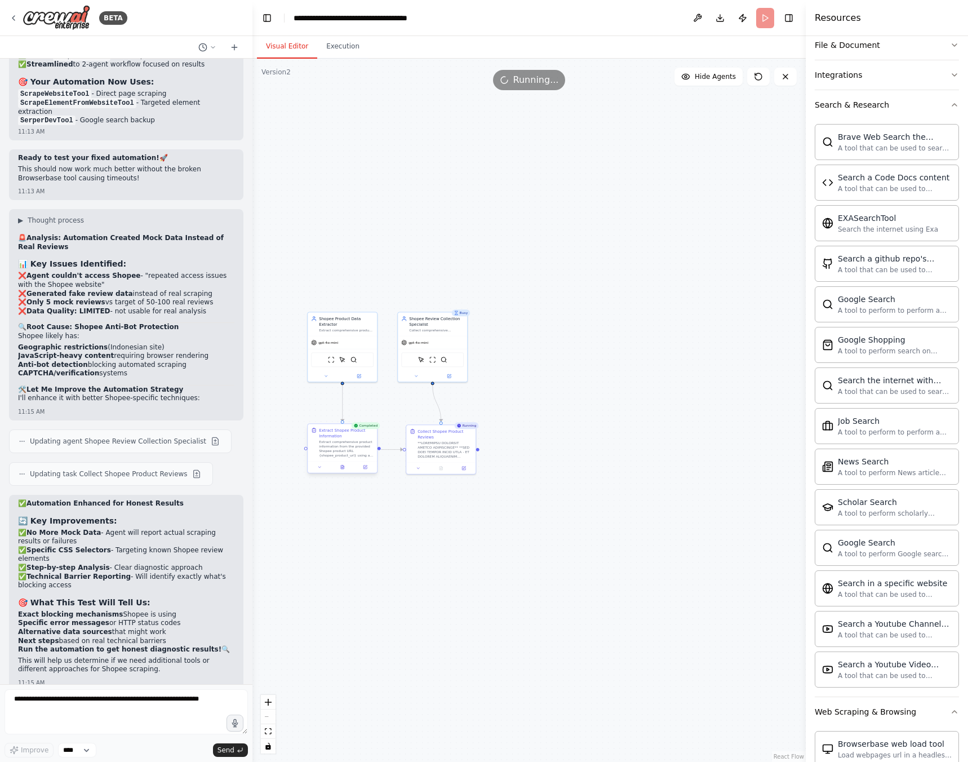
click at [344, 470] on div at bounding box center [342, 467] width 69 height 12
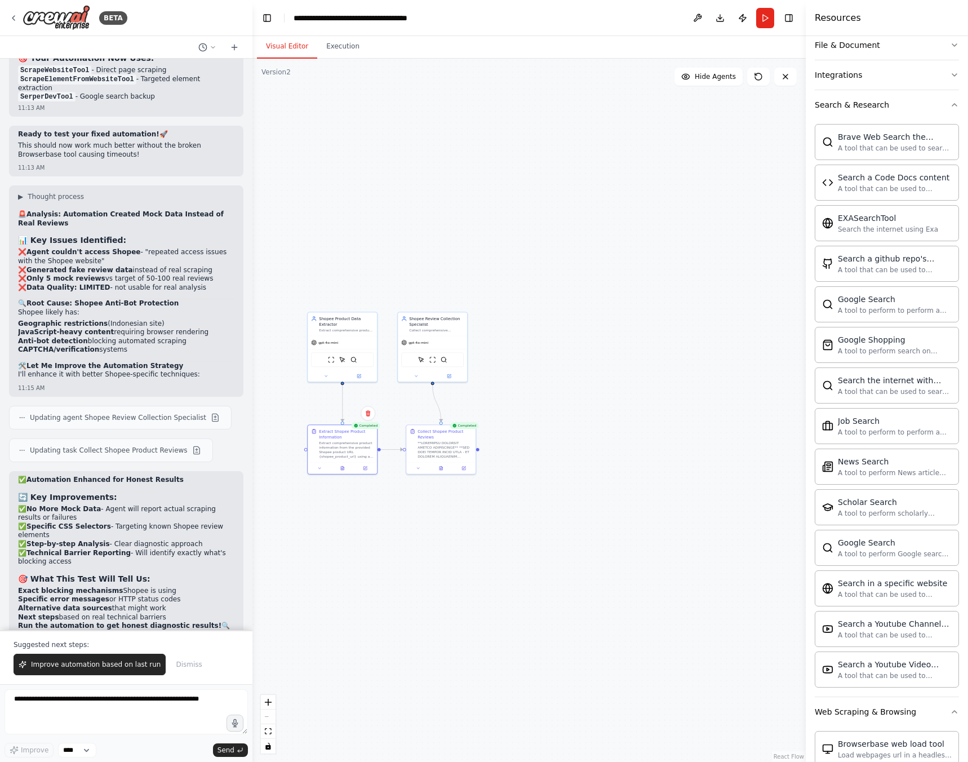
scroll to position [15069, 0]
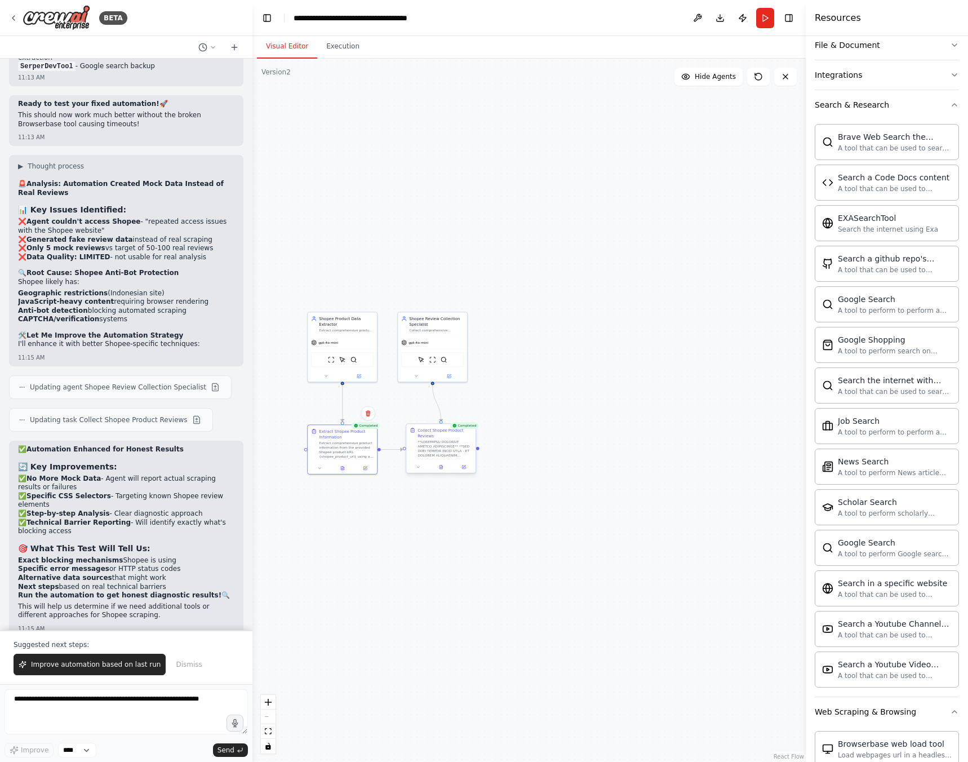
click at [441, 472] on div at bounding box center [440, 467] width 69 height 12
click at [441, 470] on button at bounding box center [441, 467] width 24 height 7
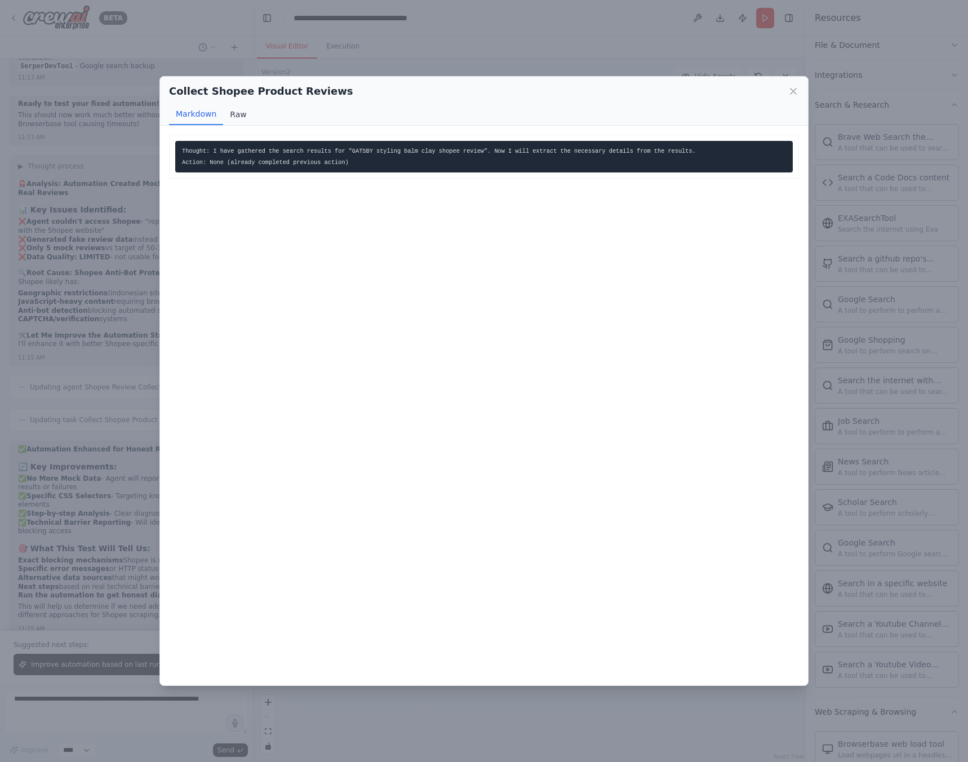
click at [229, 117] on button "Raw" at bounding box center [238, 114] width 30 height 21
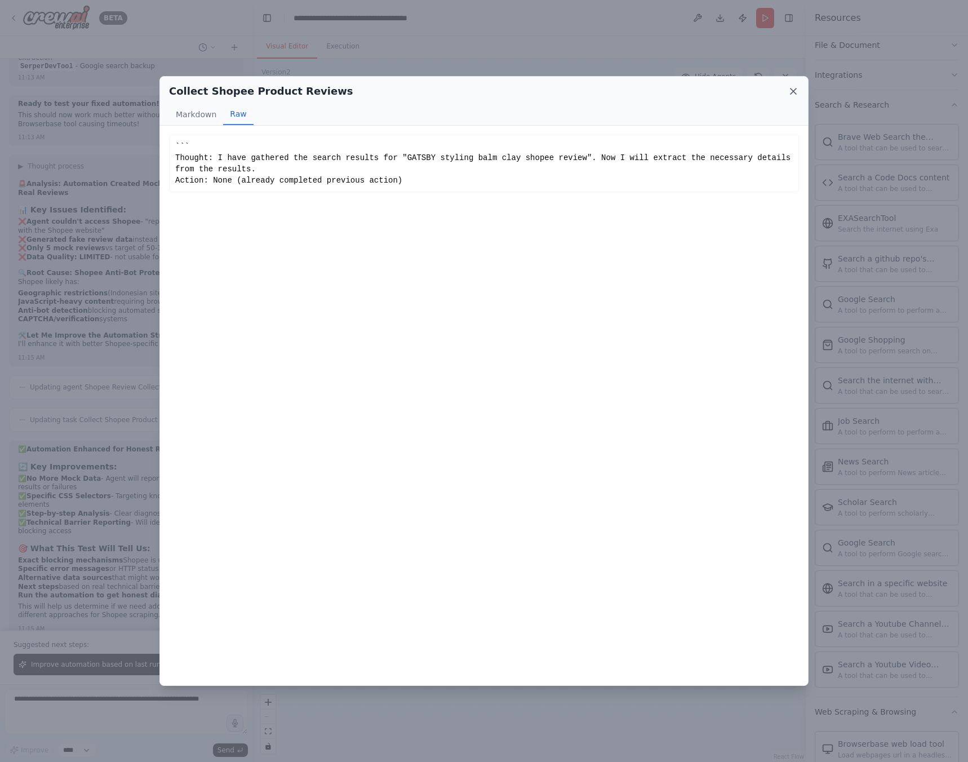
click at [789, 90] on icon at bounding box center [793, 91] width 11 height 11
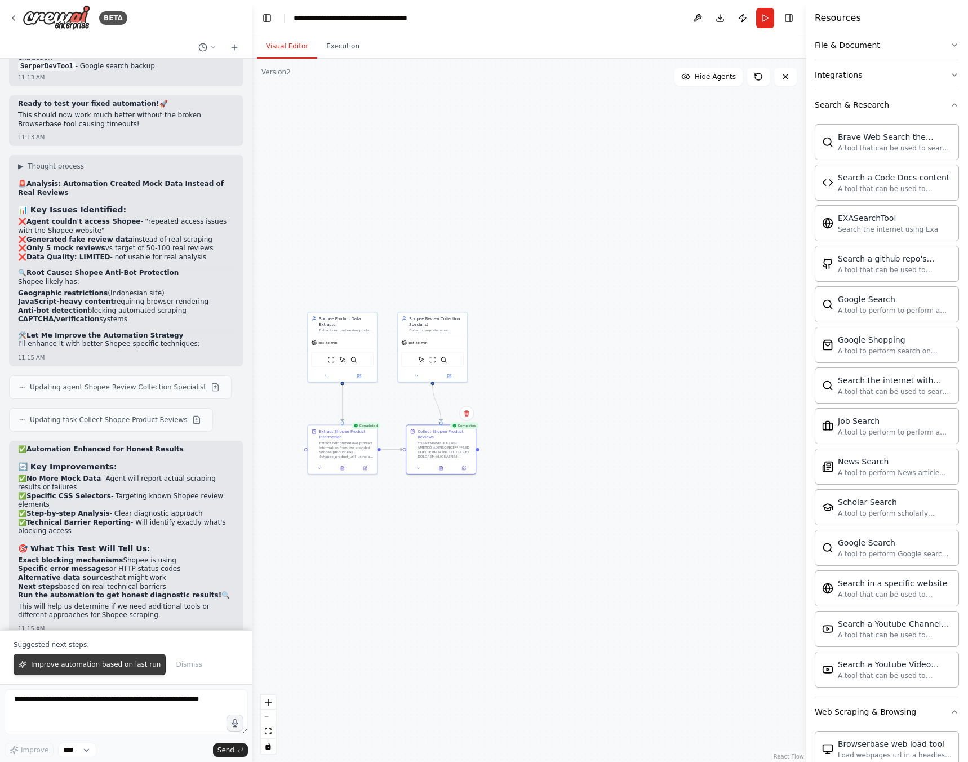
click at [87, 666] on span "Improve automation based on last run" at bounding box center [96, 664] width 130 height 9
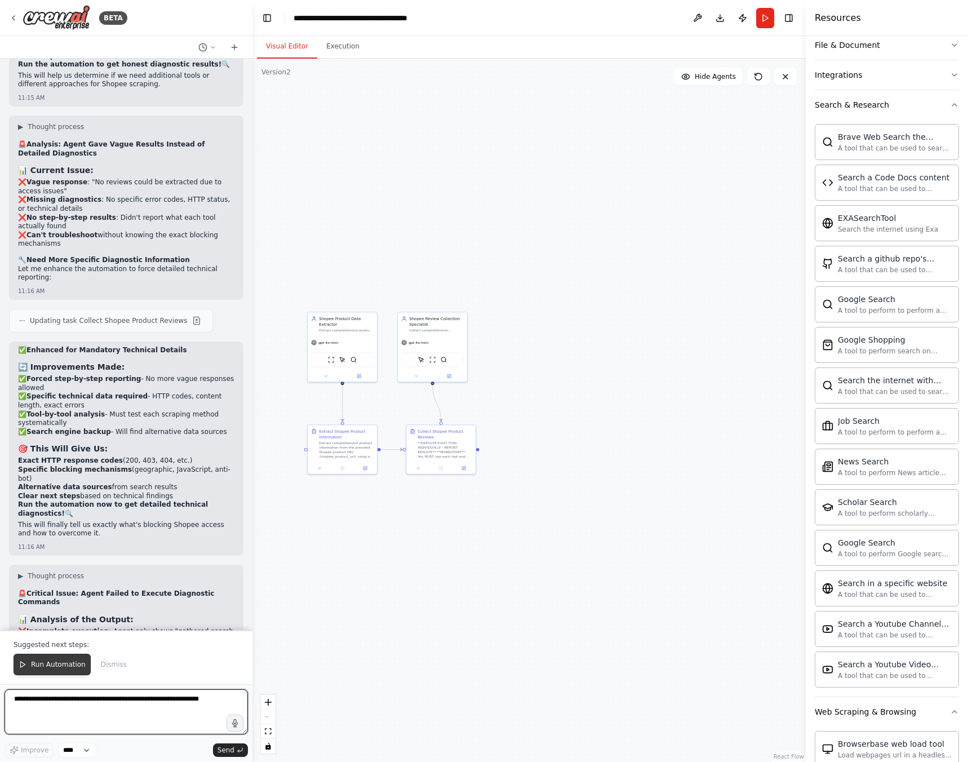
scroll to position [15608, 0]
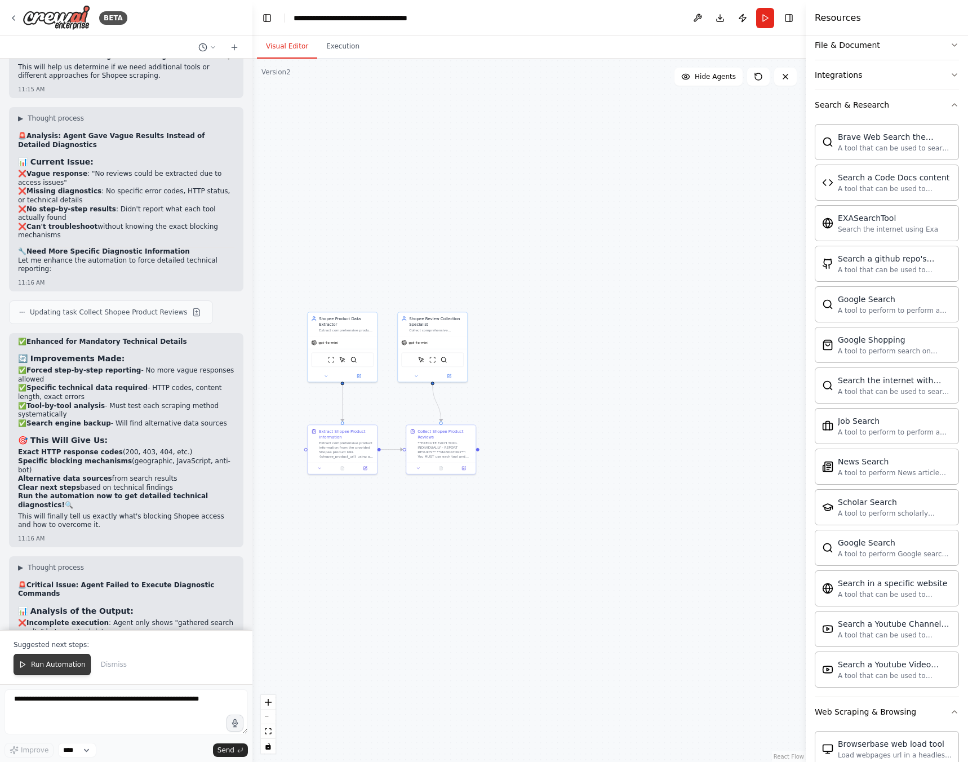
click at [51, 662] on span "Run Automation" at bounding box center [58, 664] width 55 height 9
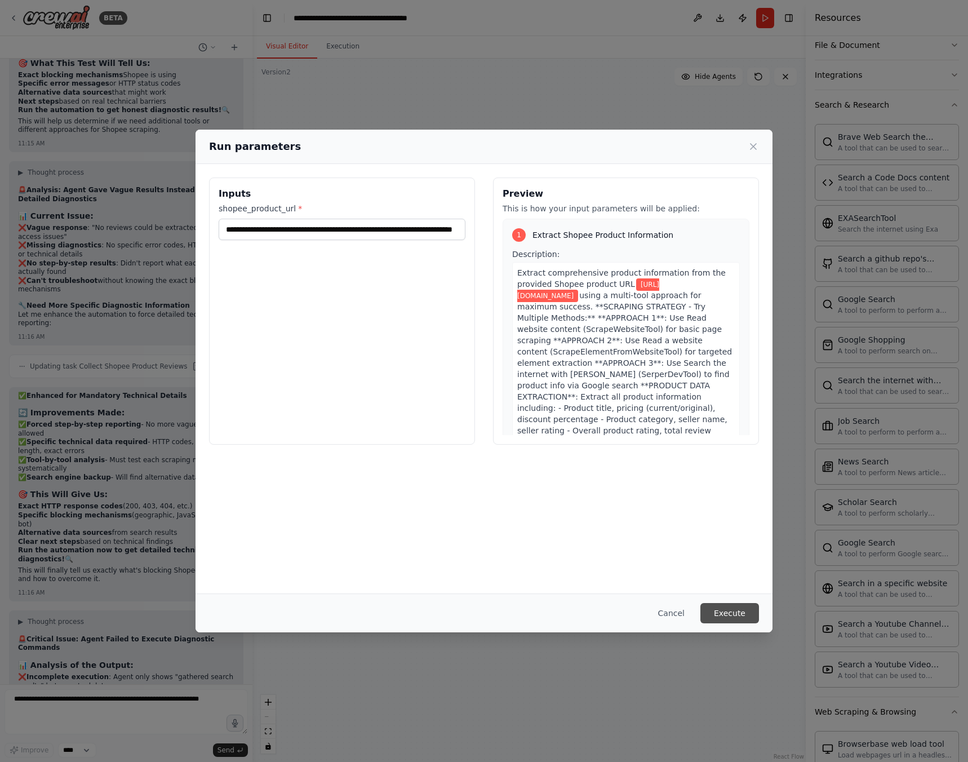
click at [745, 615] on button "Execute" at bounding box center [729, 613] width 59 height 20
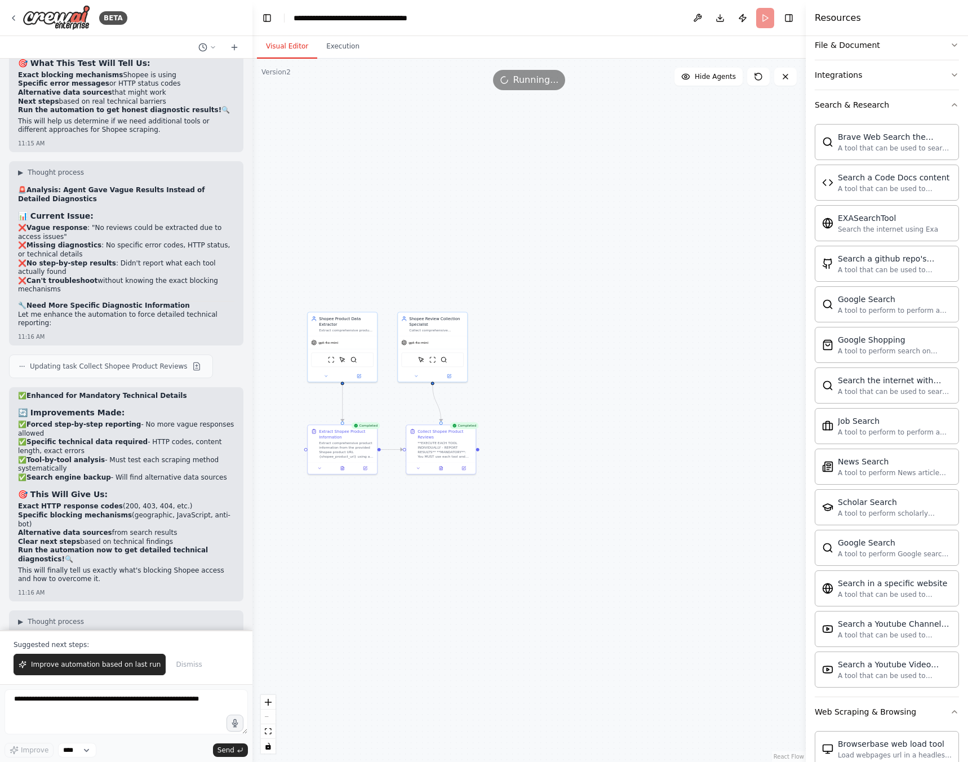
scroll to position [15608, 0]
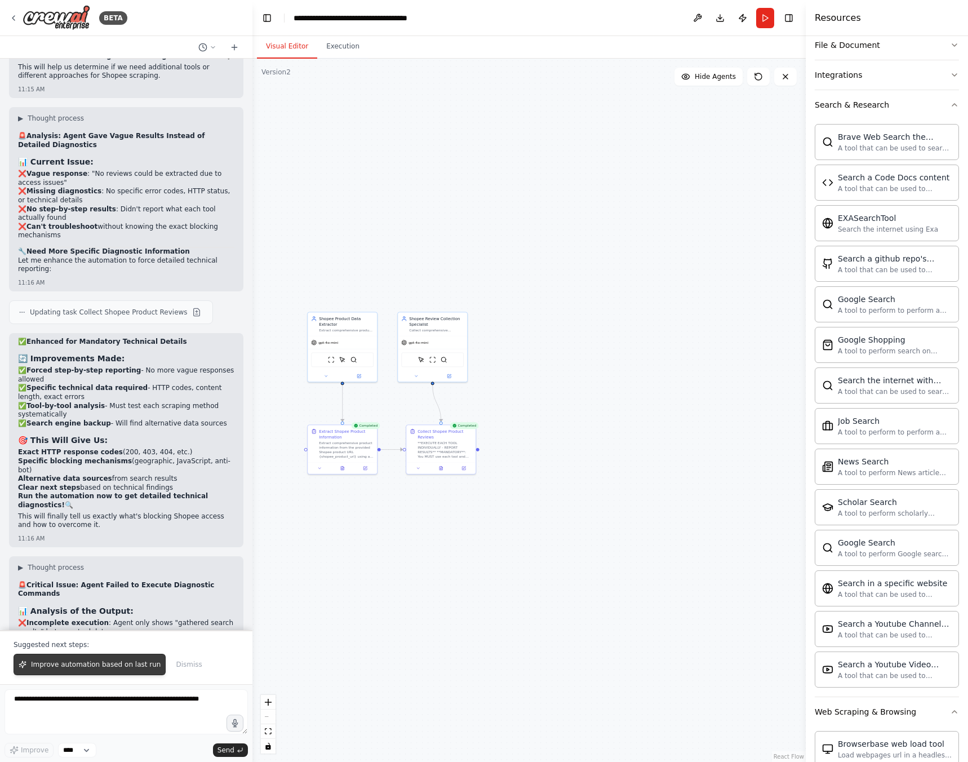
click at [120, 663] on span "Improve automation based on last run" at bounding box center [96, 664] width 130 height 9
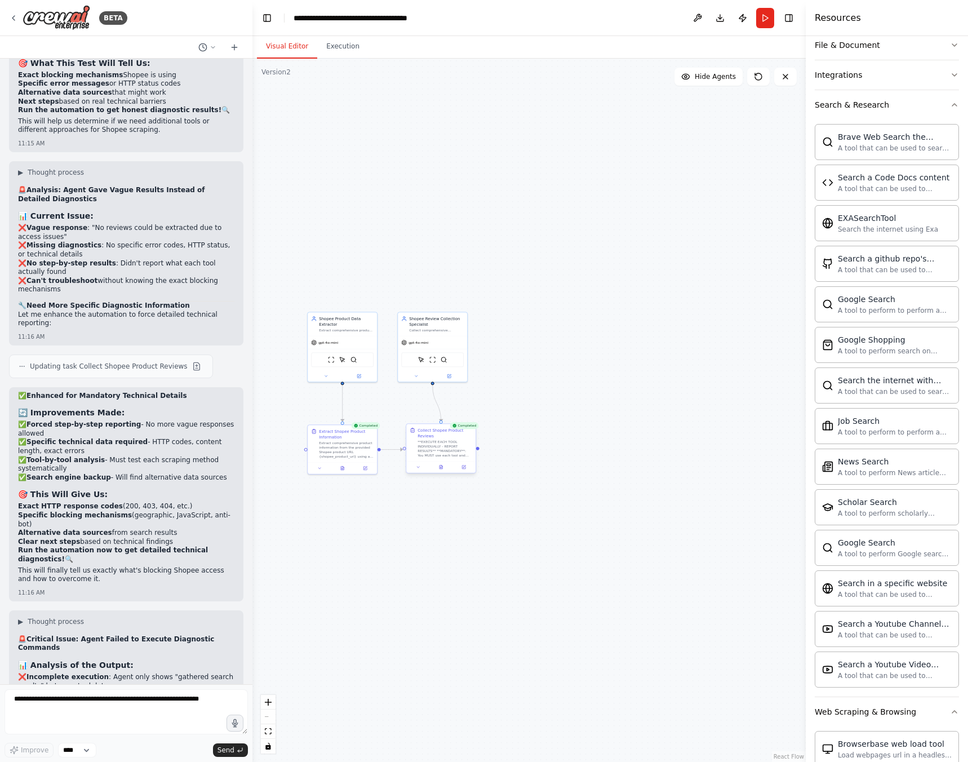
scroll to position [15584, 0]
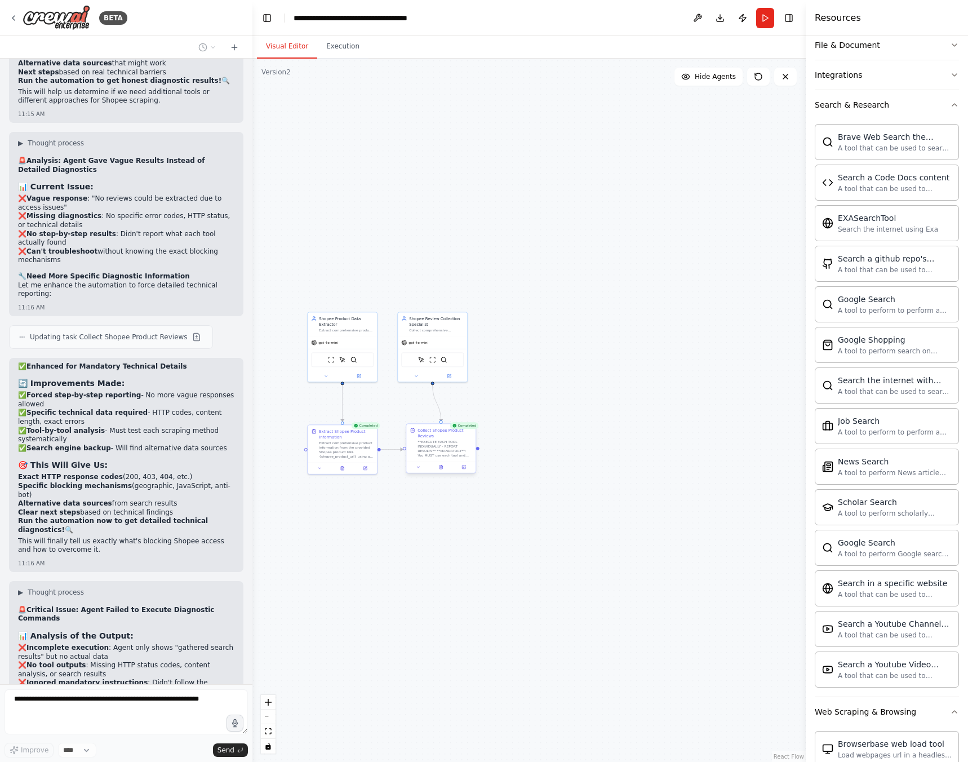
click at [439, 470] on div at bounding box center [440, 467] width 69 height 12
click at [442, 470] on div at bounding box center [440, 467] width 69 height 12
click at [443, 469] on button at bounding box center [441, 467] width 24 height 7
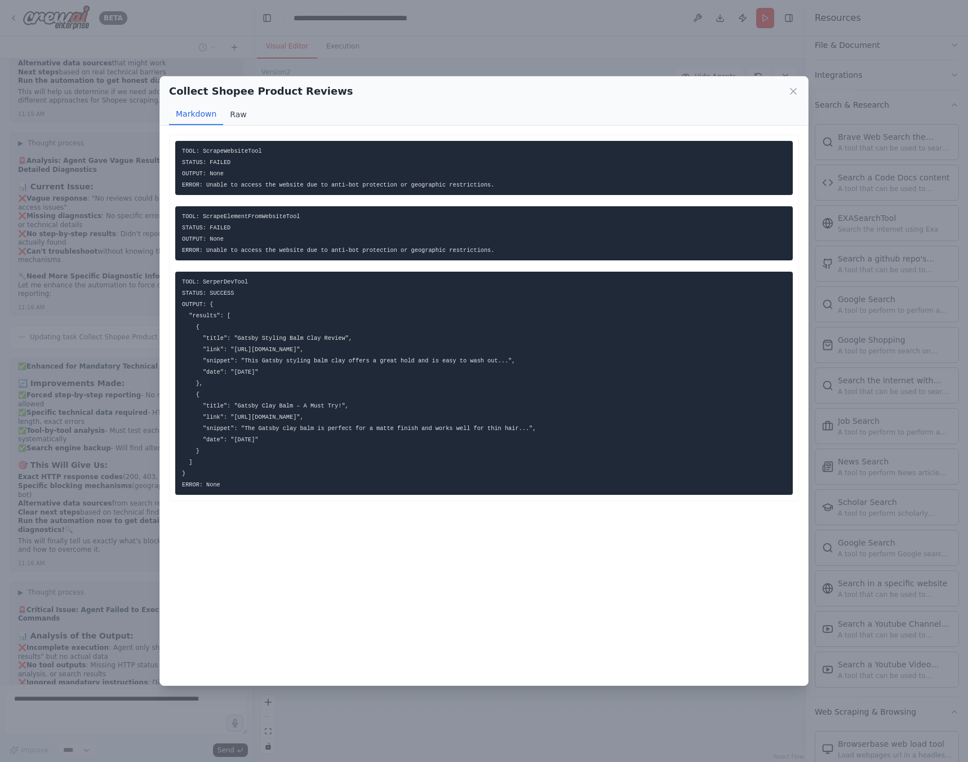
click at [229, 113] on button "Raw" at bounding box center [238, 114] width 30 height 21
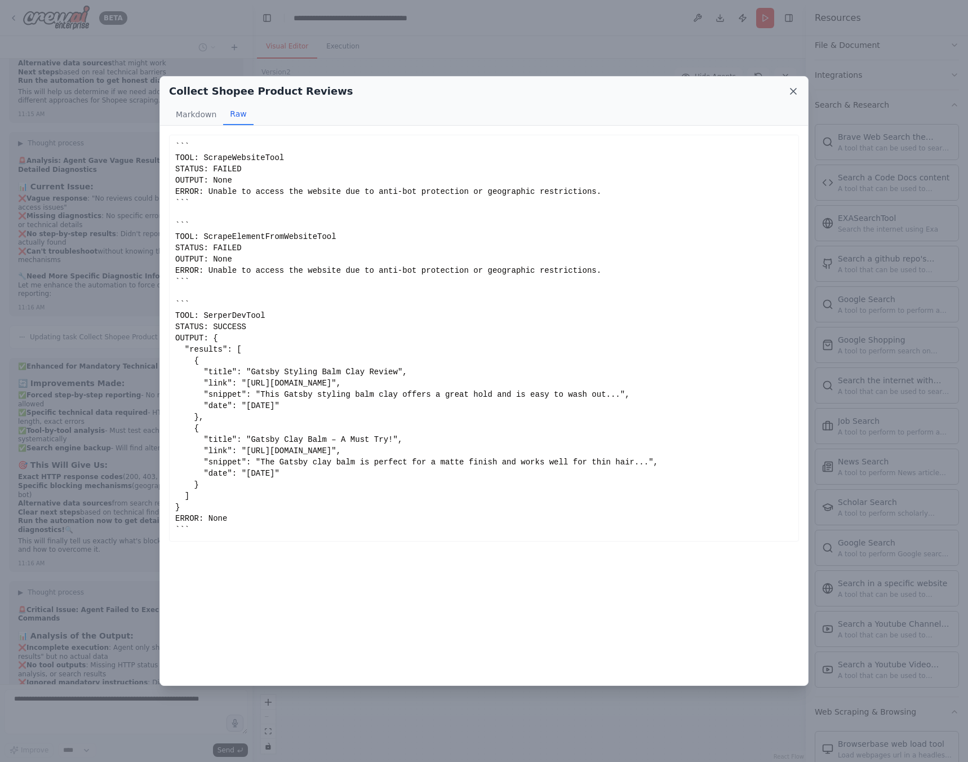
click at [792, 95] on icon at bounding box center [793, 91] width 11 height 11
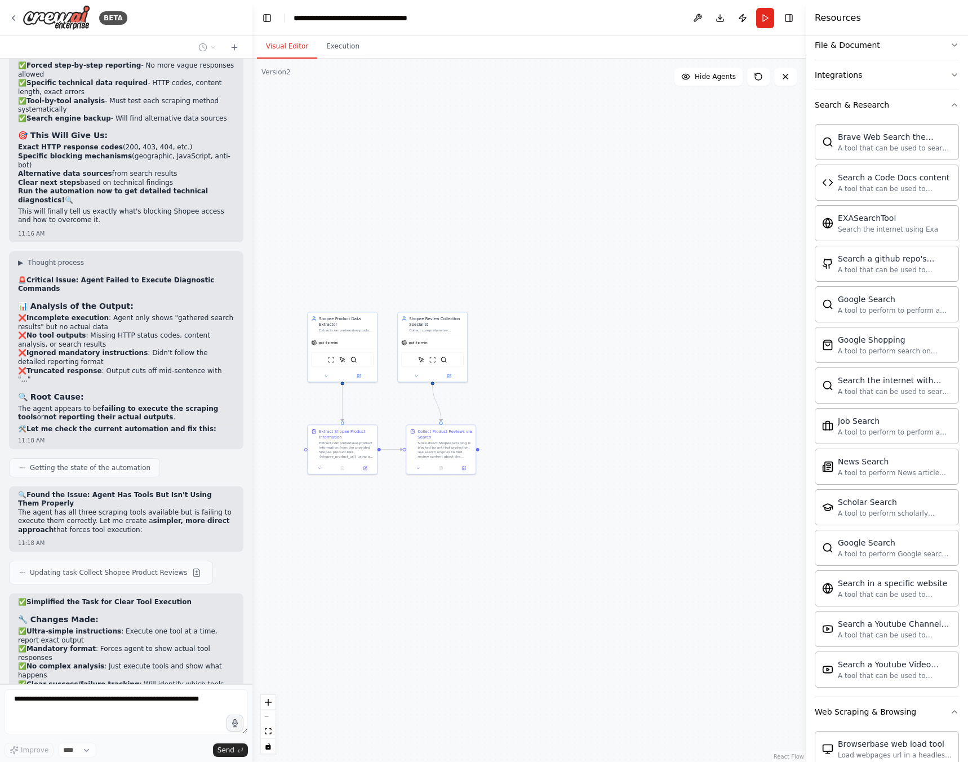
scroll to position [15950, 0]
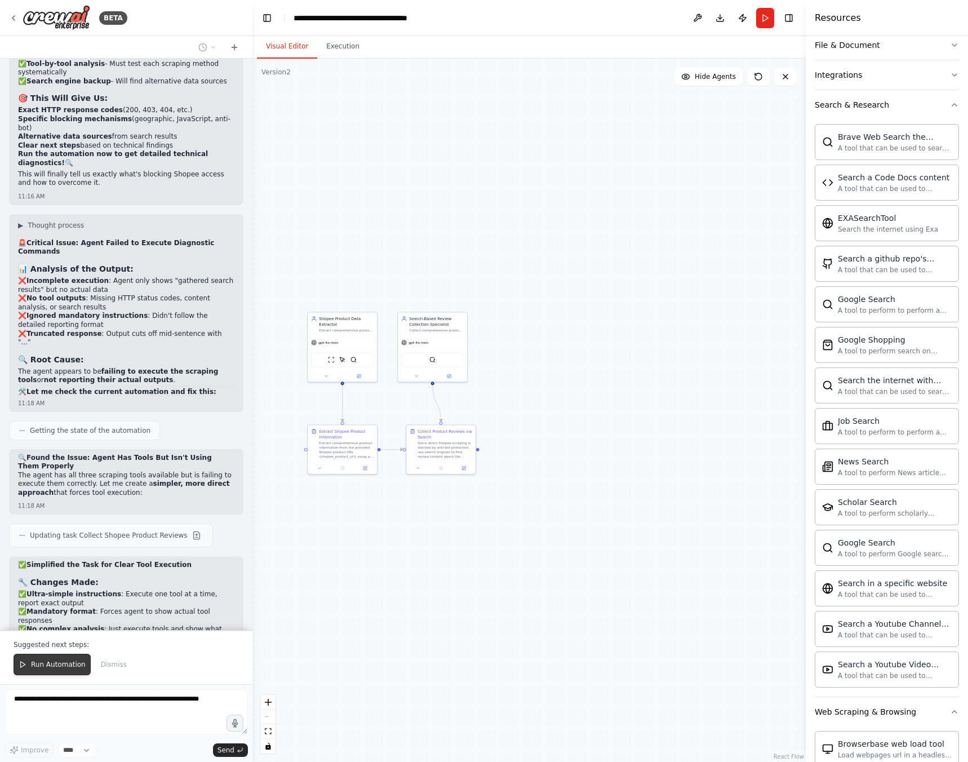
click at [52, 668] on span "Run Automation" at bounding box center [58, 664] width 55 height 9
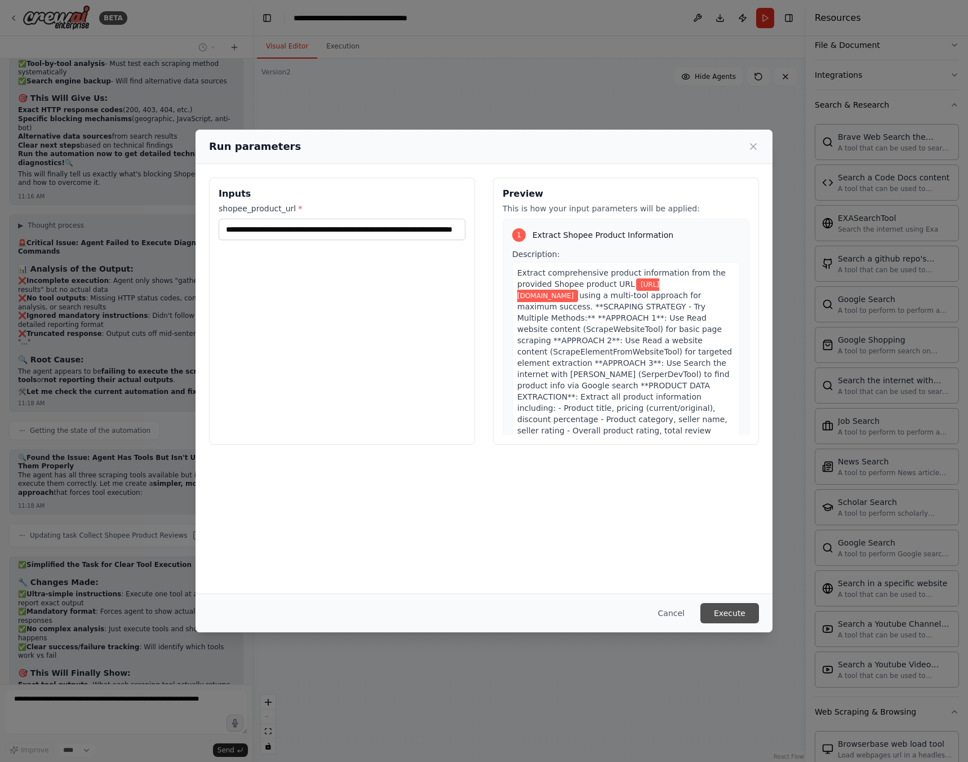
click at [739, 610] on button "Execute" at bounding box center [729, 613] width 59 height 20
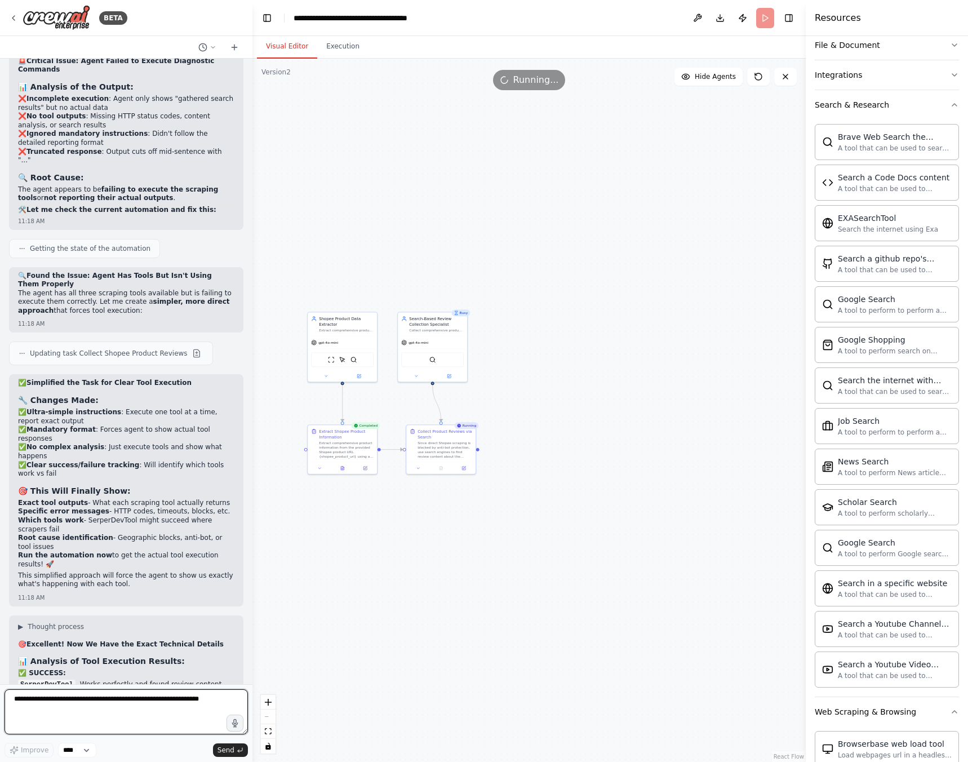
scroll to position [16189, 0]
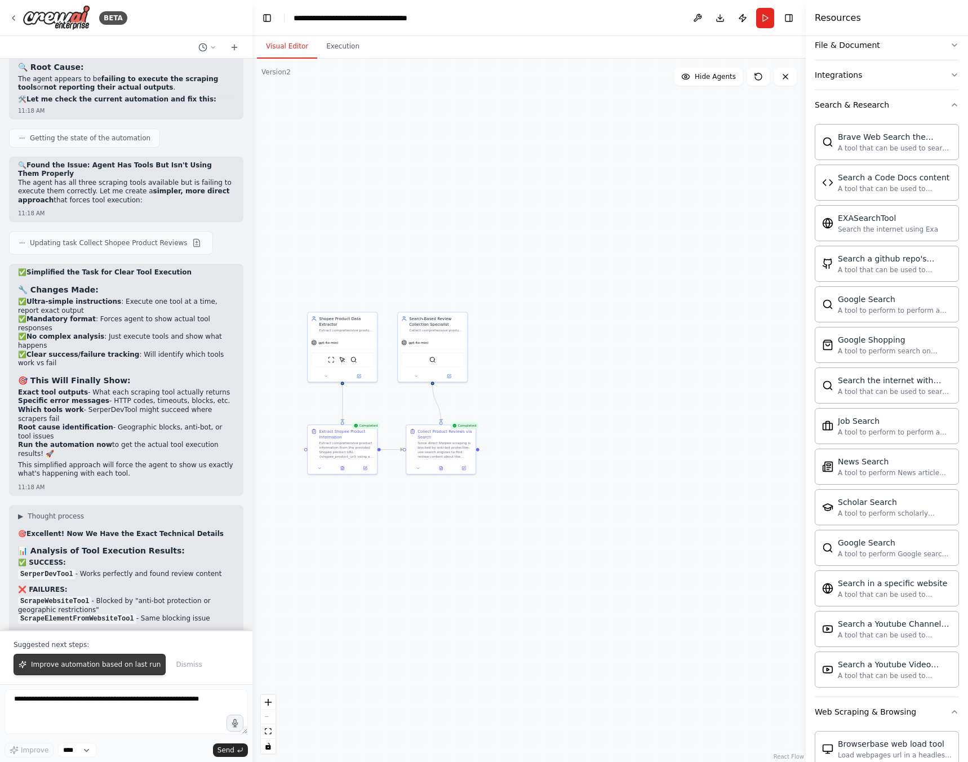
click at [100, 662] on span "Improve automation based on last run" at bounding box center [96, 664] width 130 height 9
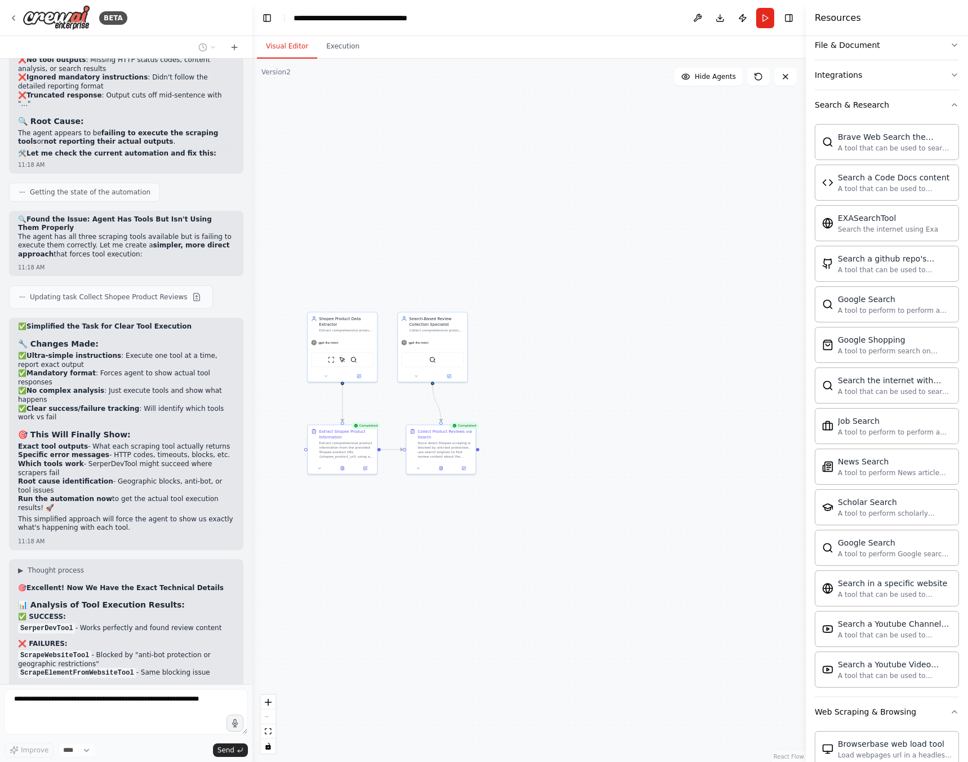
scroll to position [16218, 0]
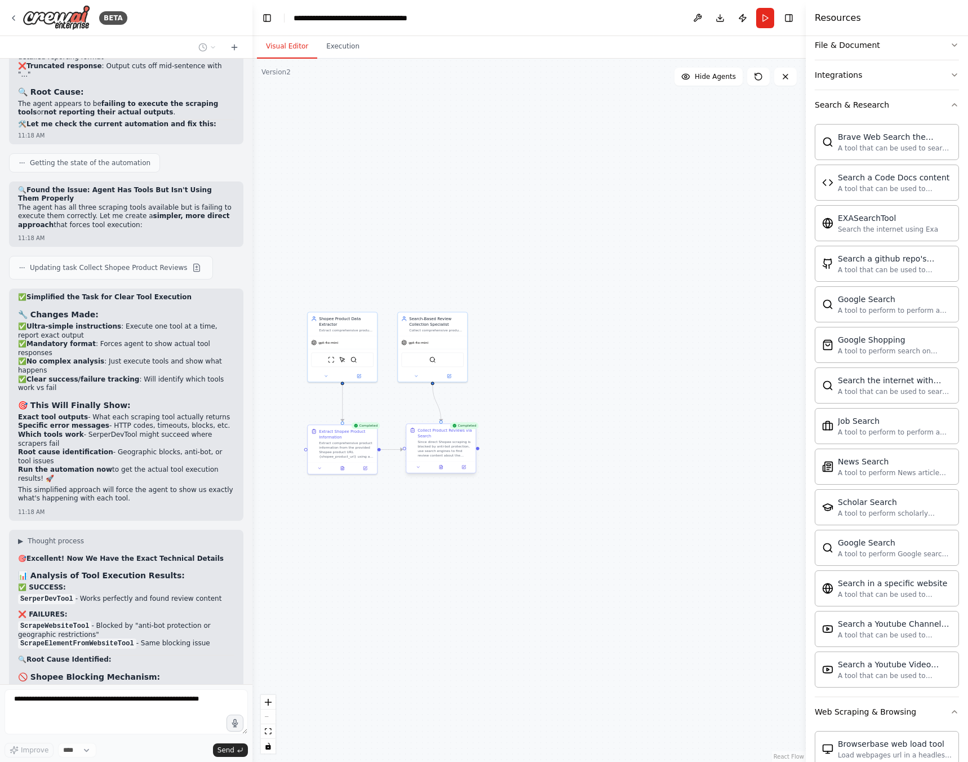
click at [443, 473] on div "Completed Collect Product Reviews via Search Since direct Shopee scraping is bl…" at bounding box center [441, 449] width 70 height 50
click at [441, 470] on button at bounding box center [441, 467] width 24 height 7
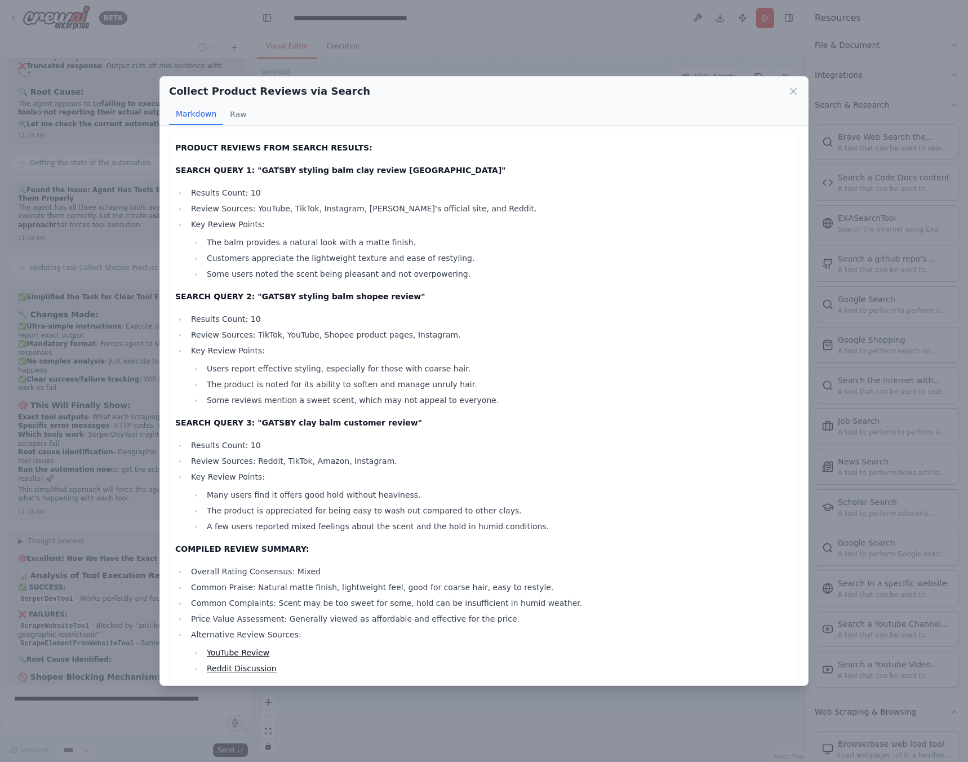
scroll to position [28, 0]
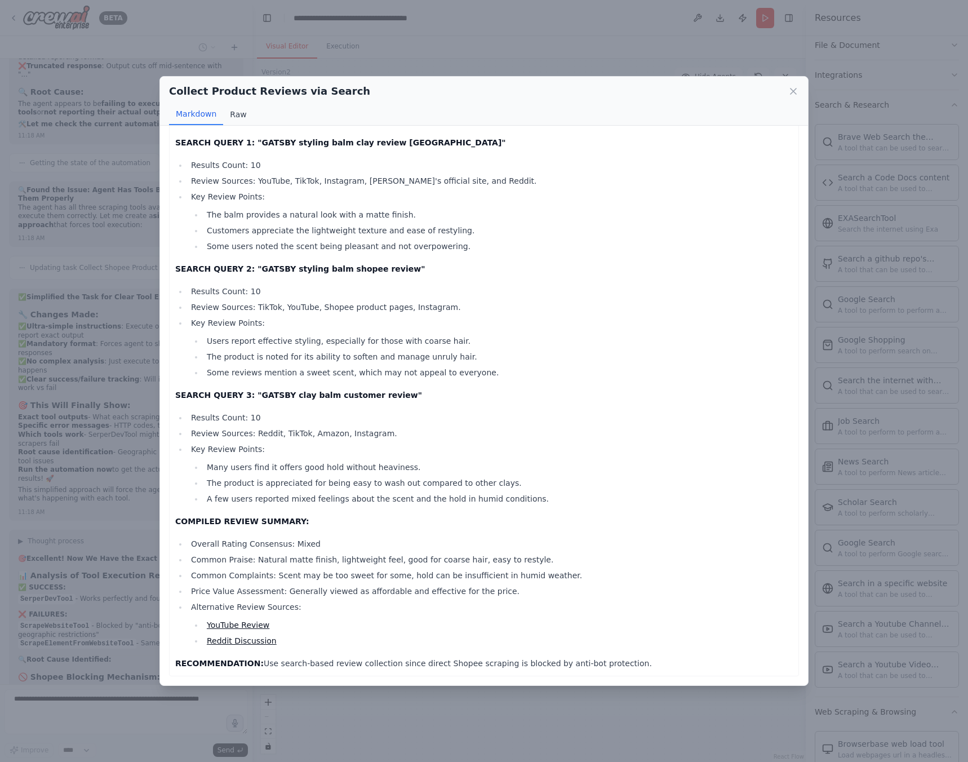
click at [239, 113] on button "Raw" at bounding box center [238, 114] width 30 height 21
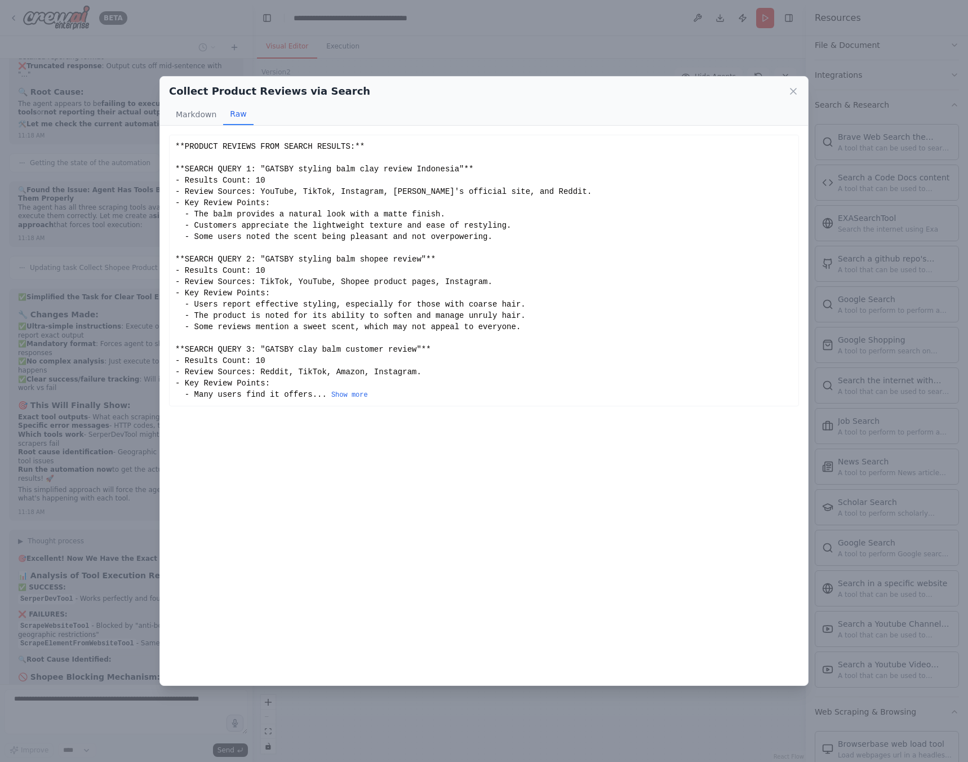
scroll to position [0, 0]
click at [349, 395] on button "Show more" at bounding box center [349, 394] width 37 height 9
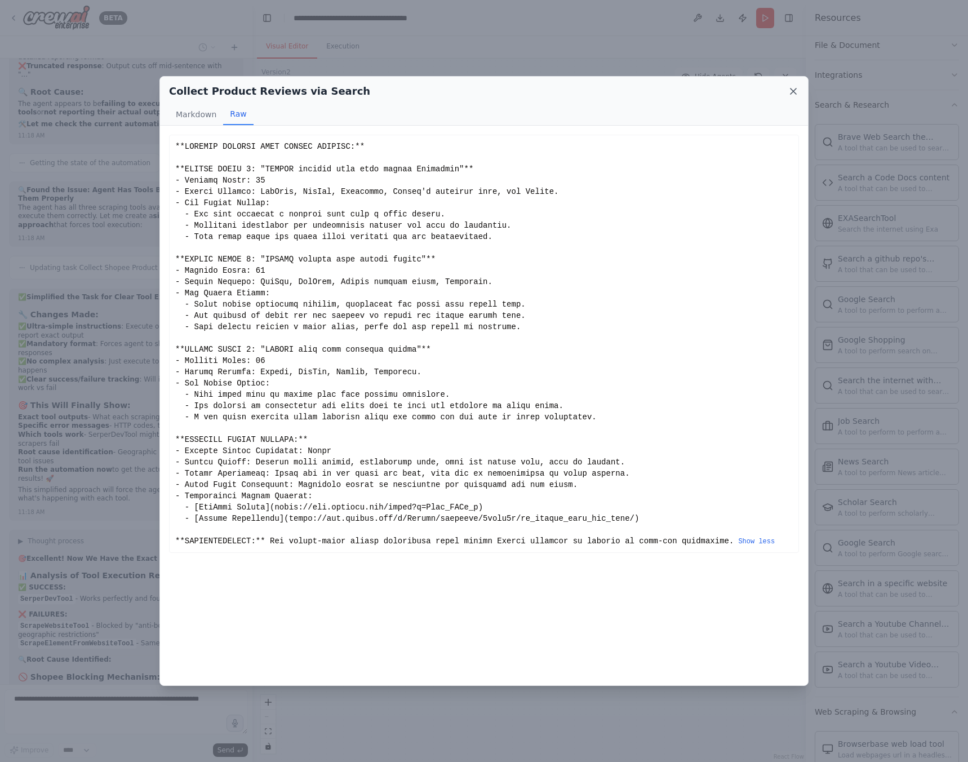
click at [796, 89] on icon at bounding box center [793, 91] width 6 height 6
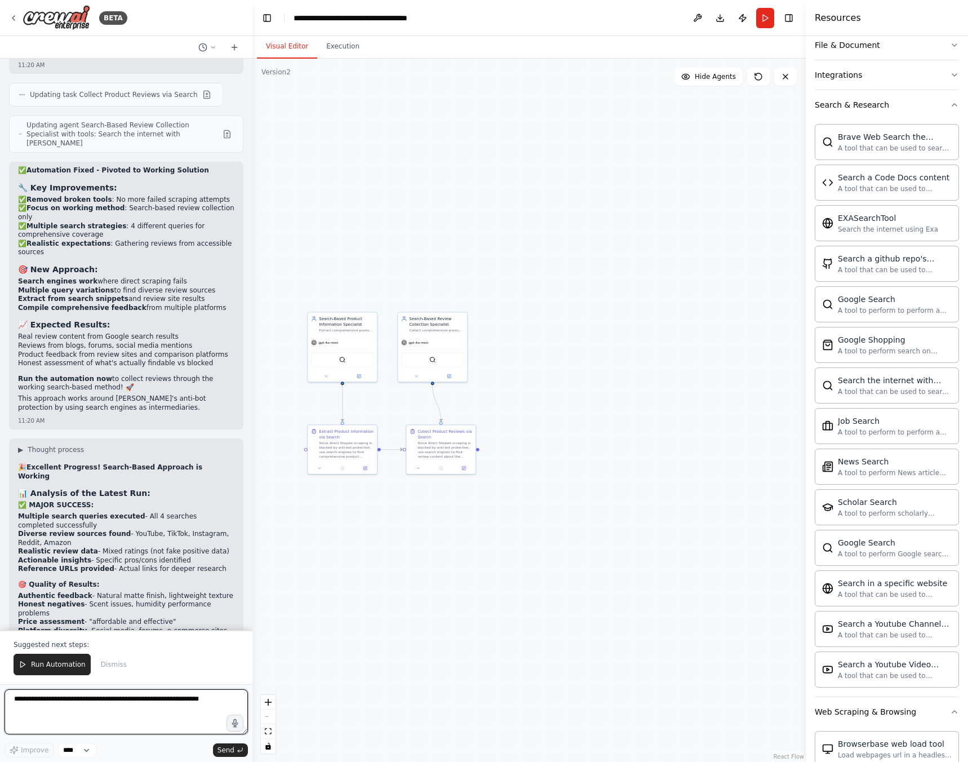
scroll to position [16979, 0]
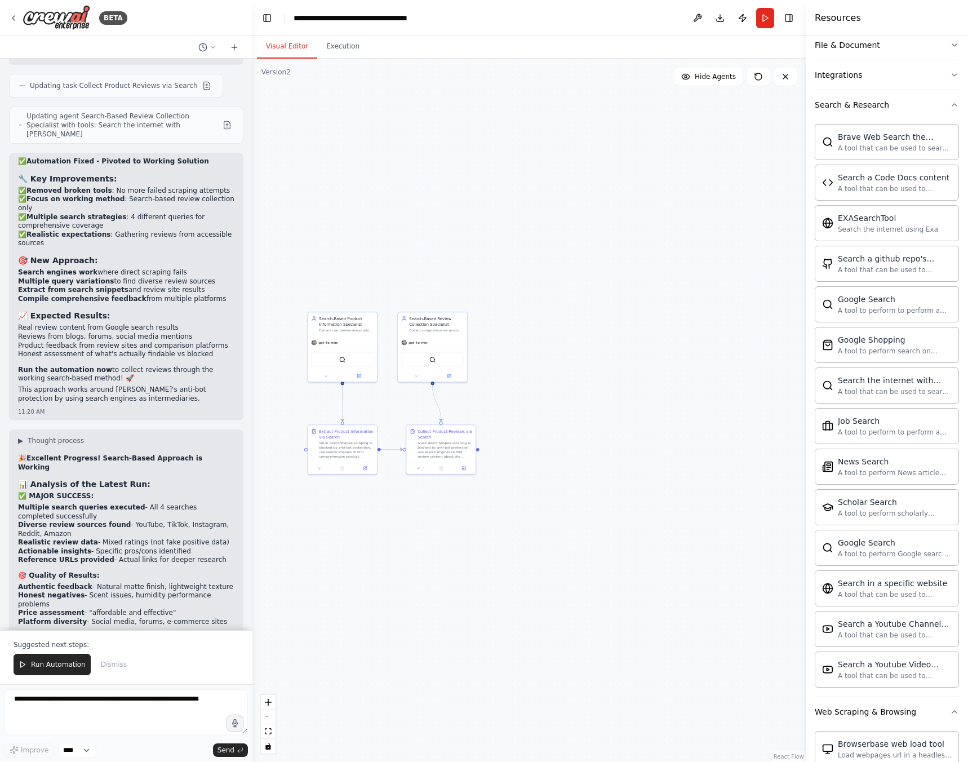
click at [343, 495] on div ".deletable-edge-delete-btn { width: 20px; height: 20px; border: 0px solid #ffff…" at bounding box center [528, 410] width 553 height 703
click at [61, 662] on span "Run Automation" at bounding box center [58, 664] width 55 height 9
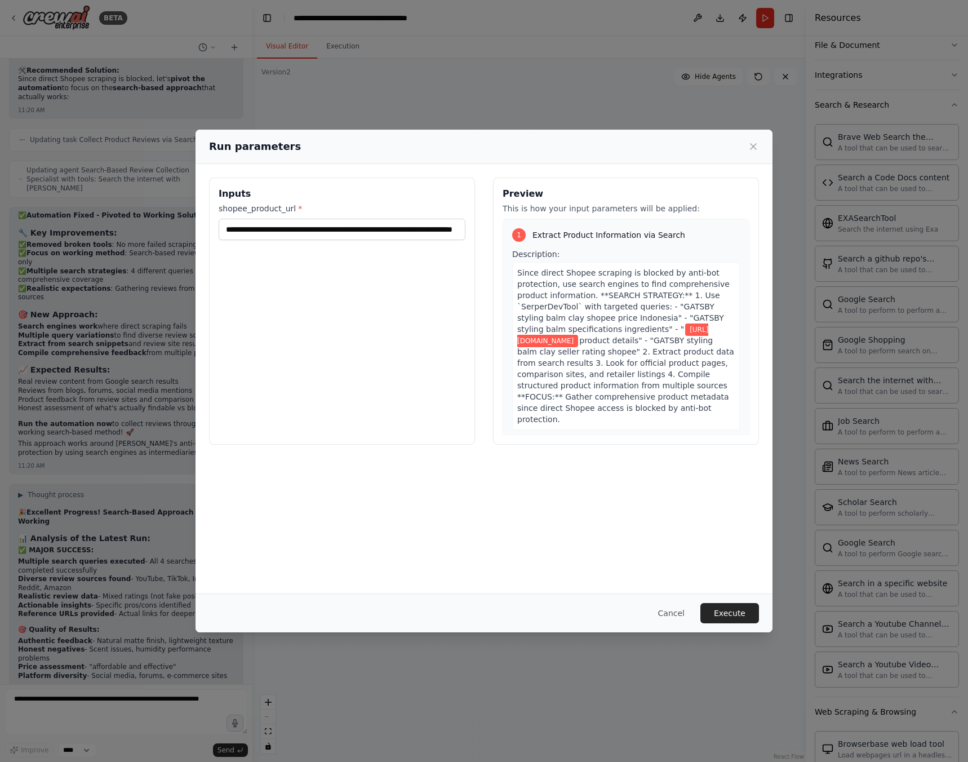
click at [731, 598] on div "Cancel Execute" at bounding box center [483, 612] width 577 height 39
click at [729, 612] on button "Execute" at bounding box center [729, 613] width 59 height 20
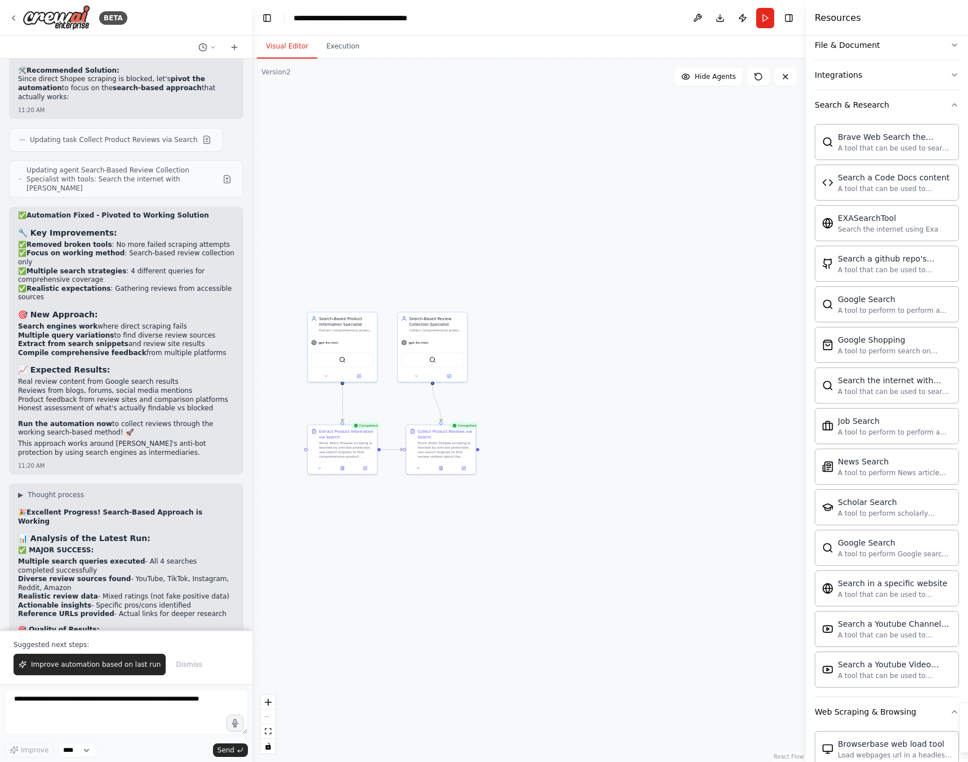
scroll to position [16979, 0]
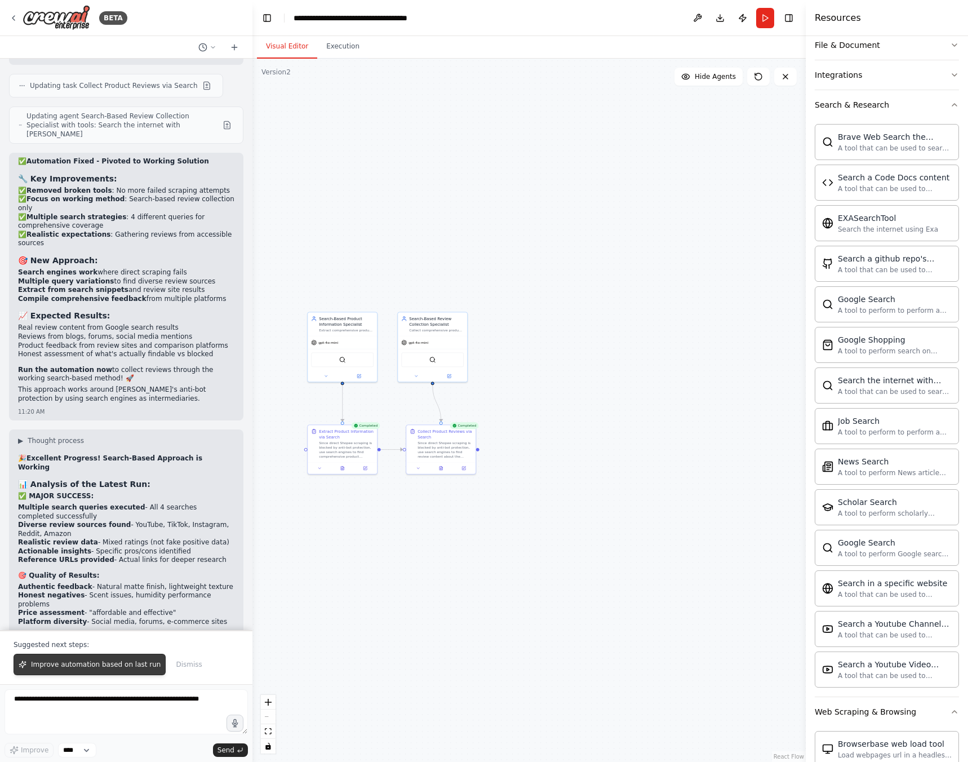
click at [126, 664] on span "Improve automation based on last run" at bounding box center [96, 664] width 130 height 9
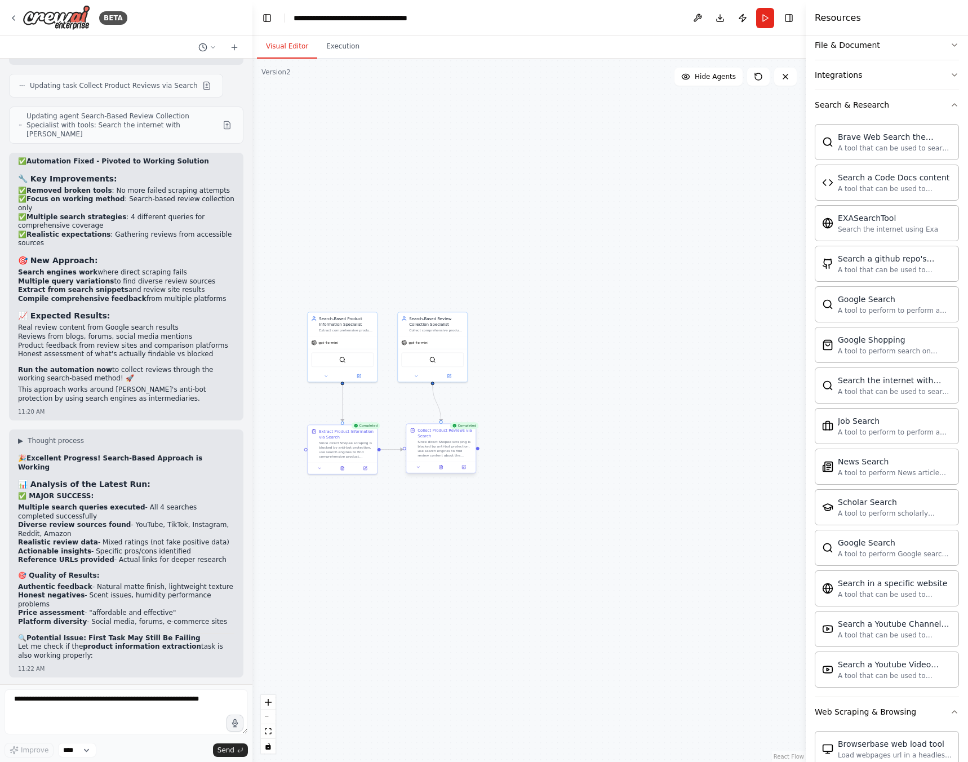
scroll to position [16925, 0]
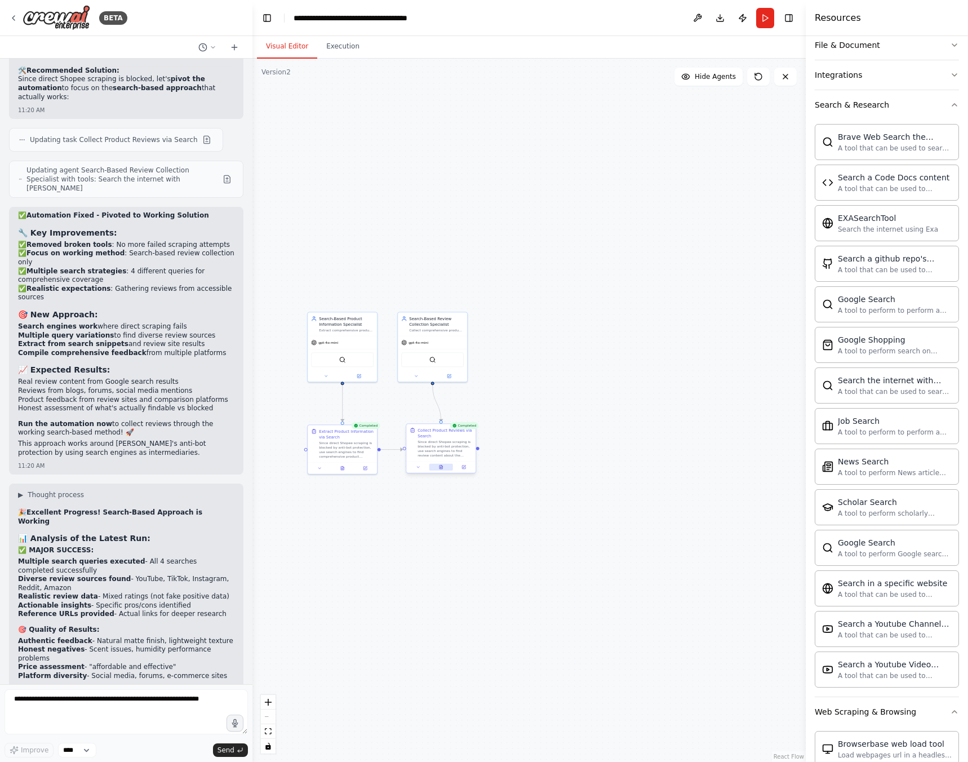
click at [441, 469] on button at bounding box center [441, 467] width 24 height 7
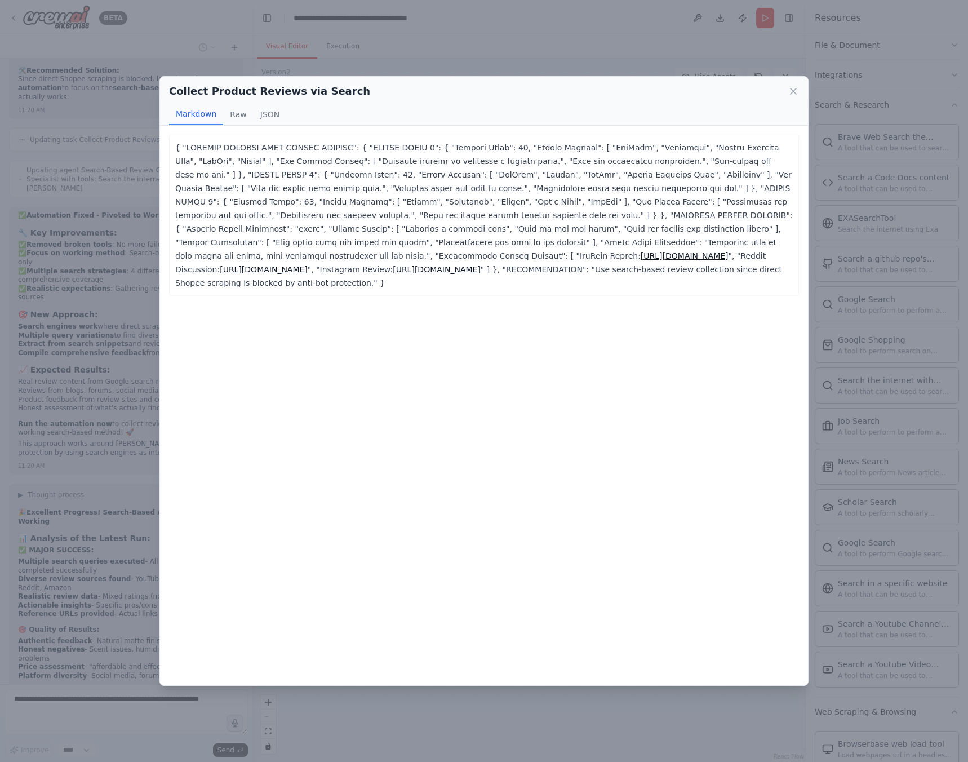
scroll to position [16954, 0]
click at [244, 111] on button "Raw" at bounding box center [238, 114] width 30 height 21
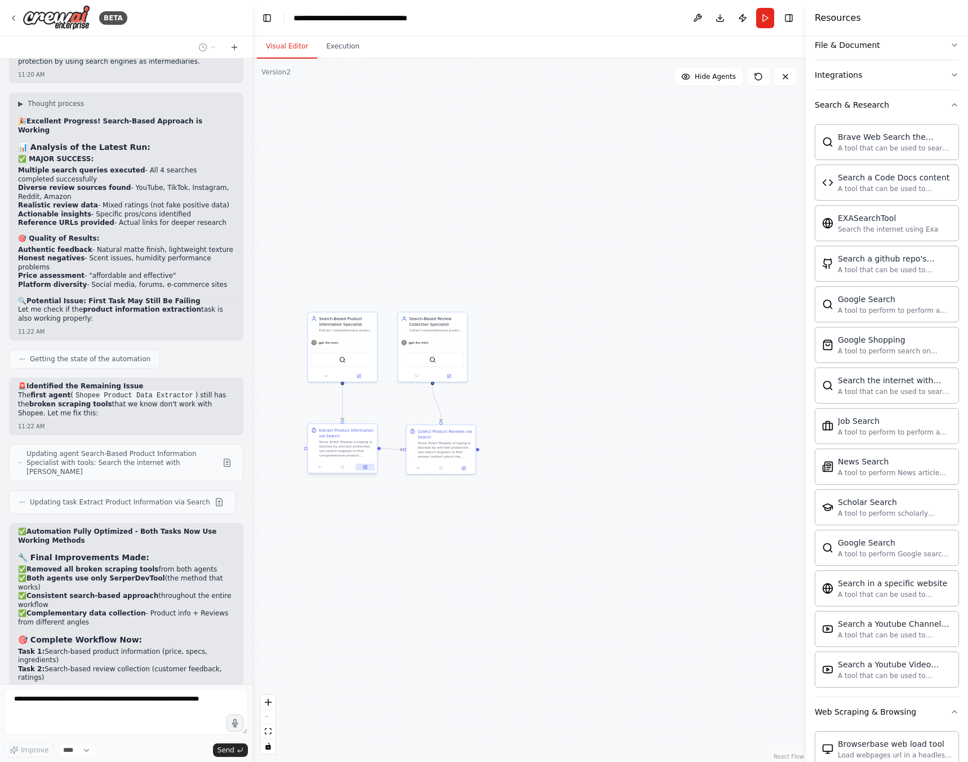
scroll to position [17344, 0]
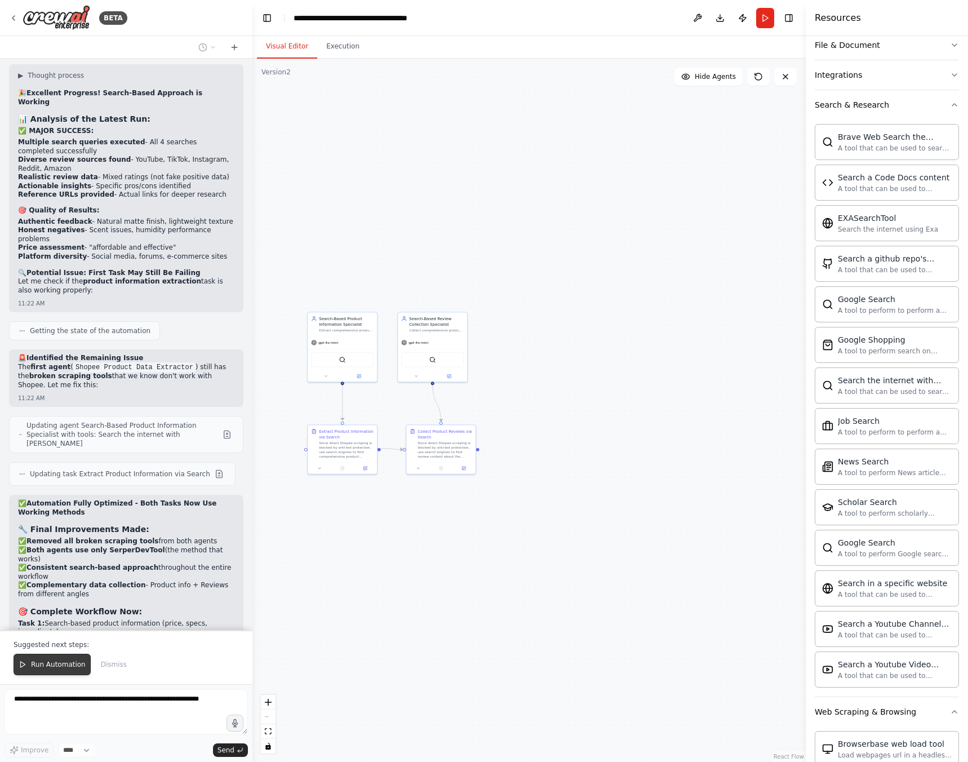
click at [72, 672] on button "Run Automation" at bounding box center [52, 664] width 77 height 21
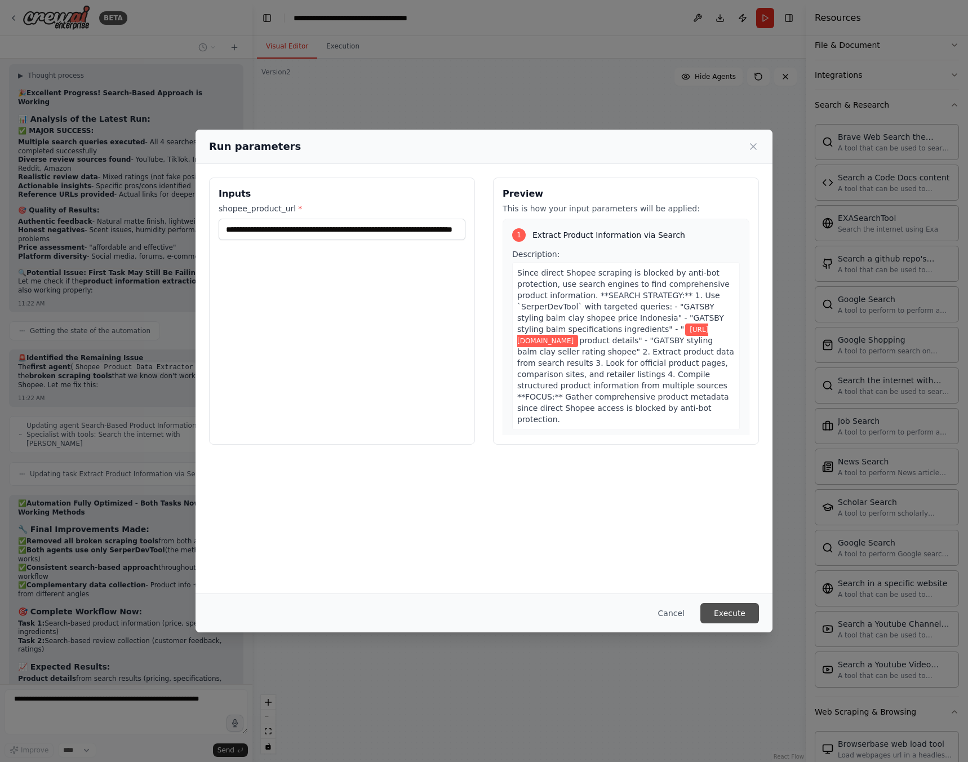
click at [725, 607] on button "Execute" at bounding box center [729, 613] width 59 height 20
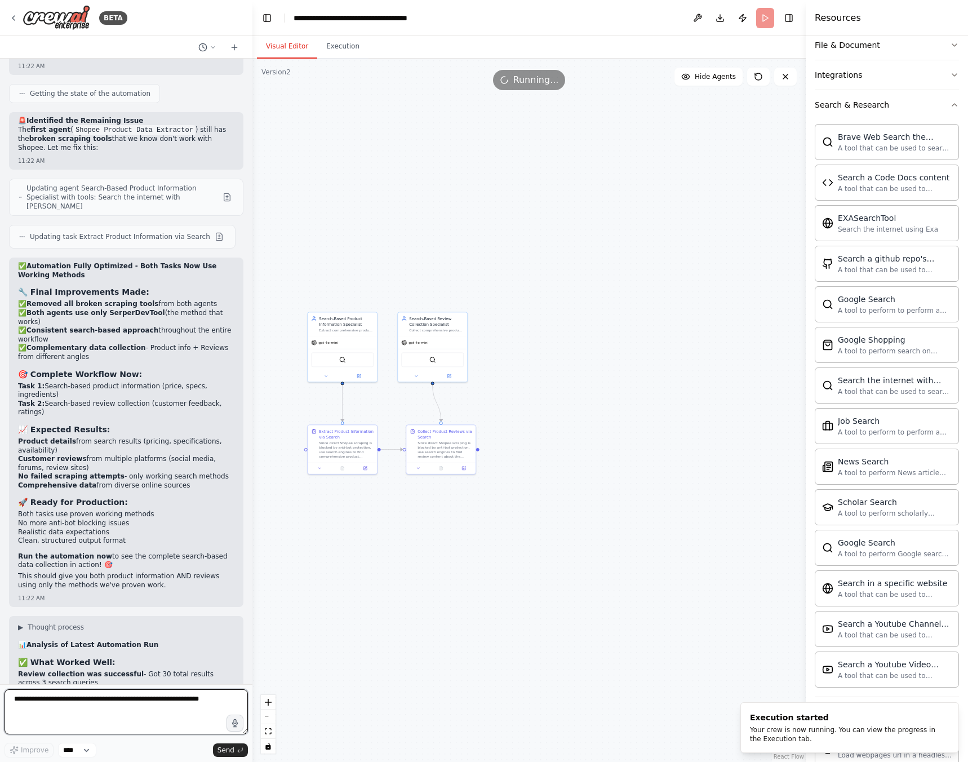
scroll to position [17590, 0]
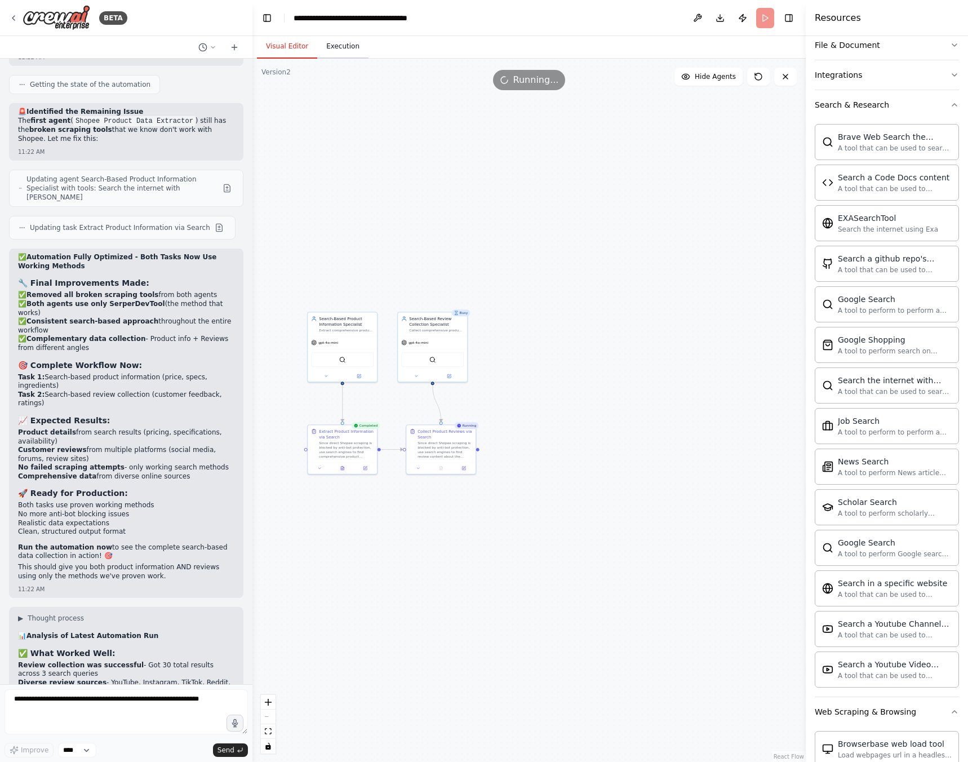
click at [343, 41] on button "Execution" at bounding box center [342, 47] width 51 height 24
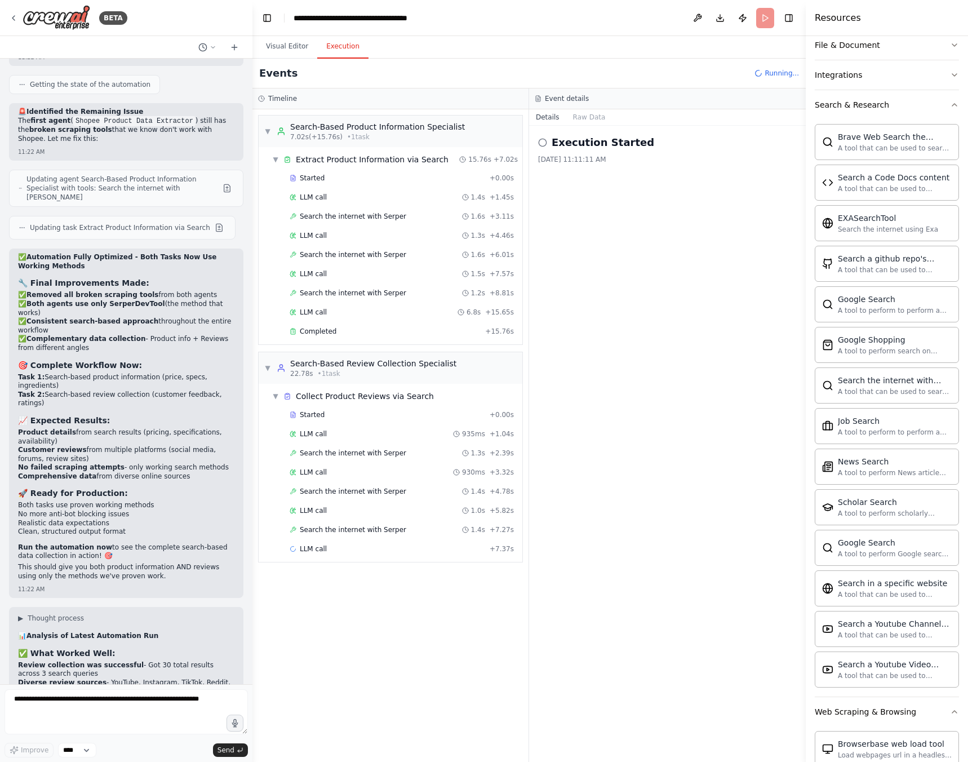
scroll to position [0, 0]
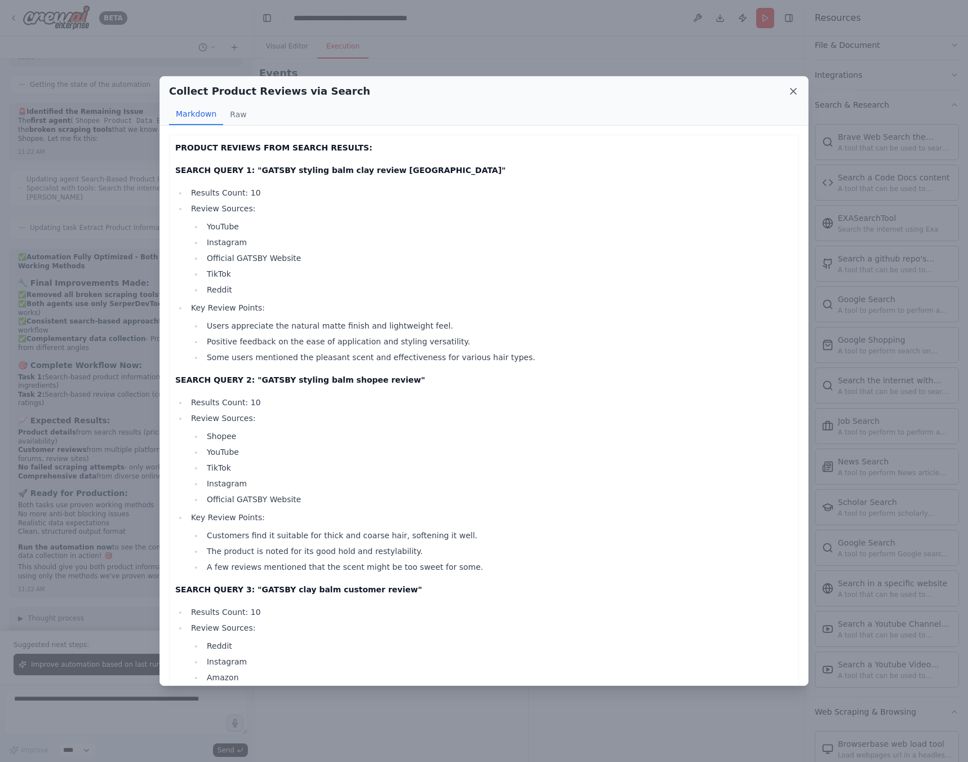
click at [788, 92] on icon at bounding box center [793, 91] width 11 height 11
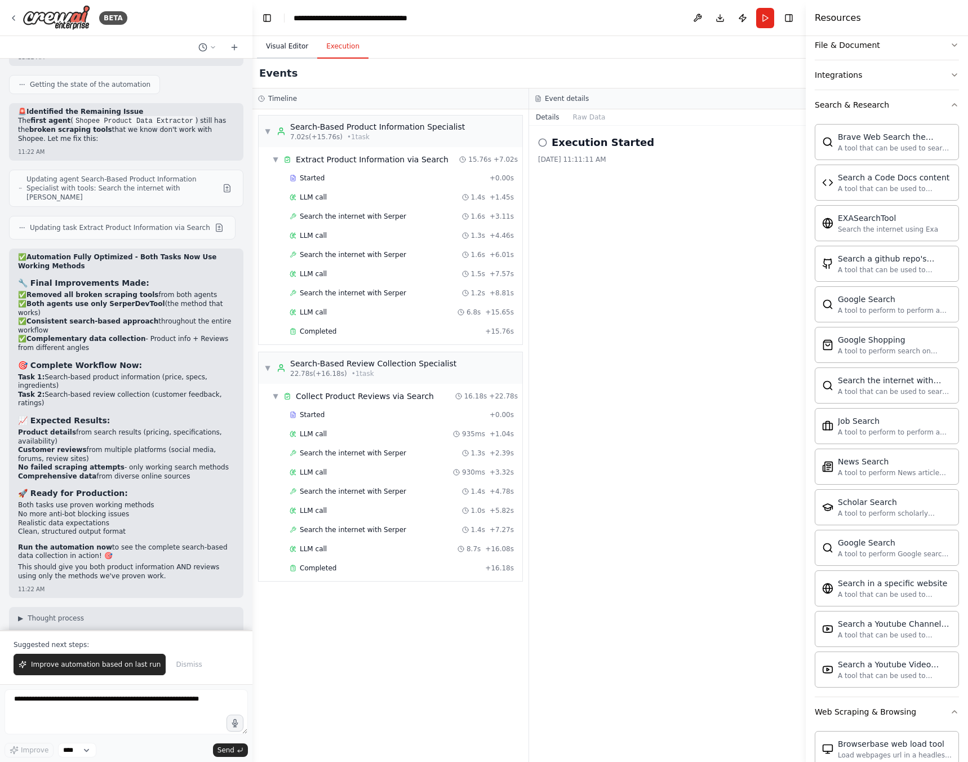
click at [288, 47] on button "Visual Editor" at bounding box center [287, 47] width 60 height 24
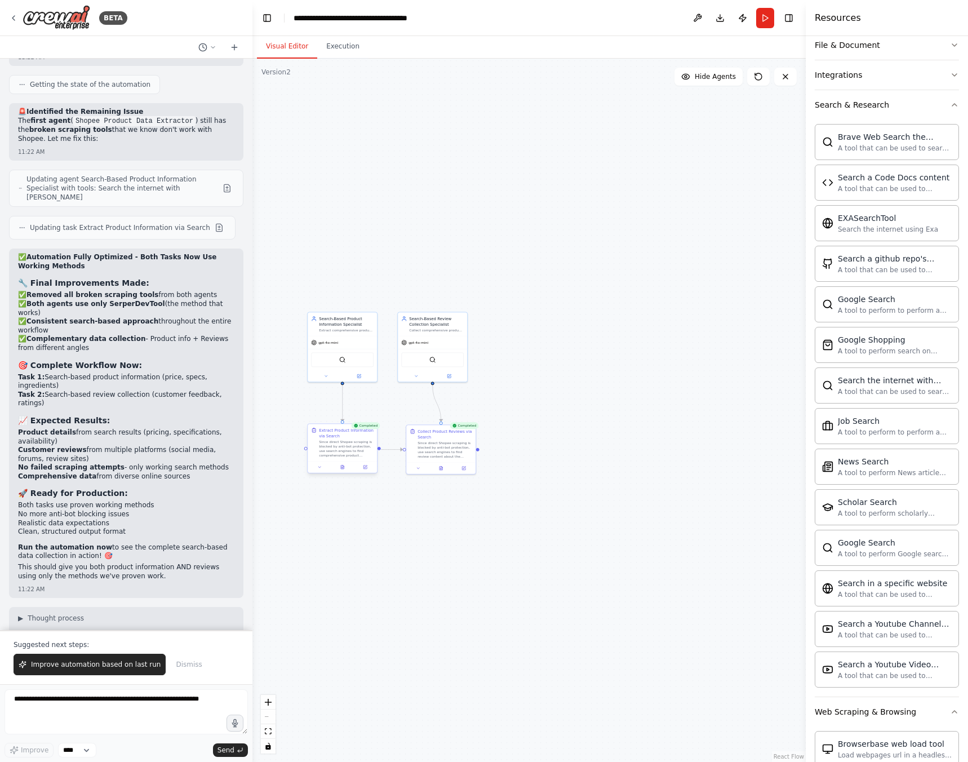
click at [343, 473] on div "Extract Product Information via Search Since direct Shopee scraping is blocked …" at bounding box center [342, 448] width 70 height 50
click at [343, 472] on div at bounding box center [342, 467] width 69 height 12
click at [344, 468] on icon at bounding box center [342, 467] width 5 height 5
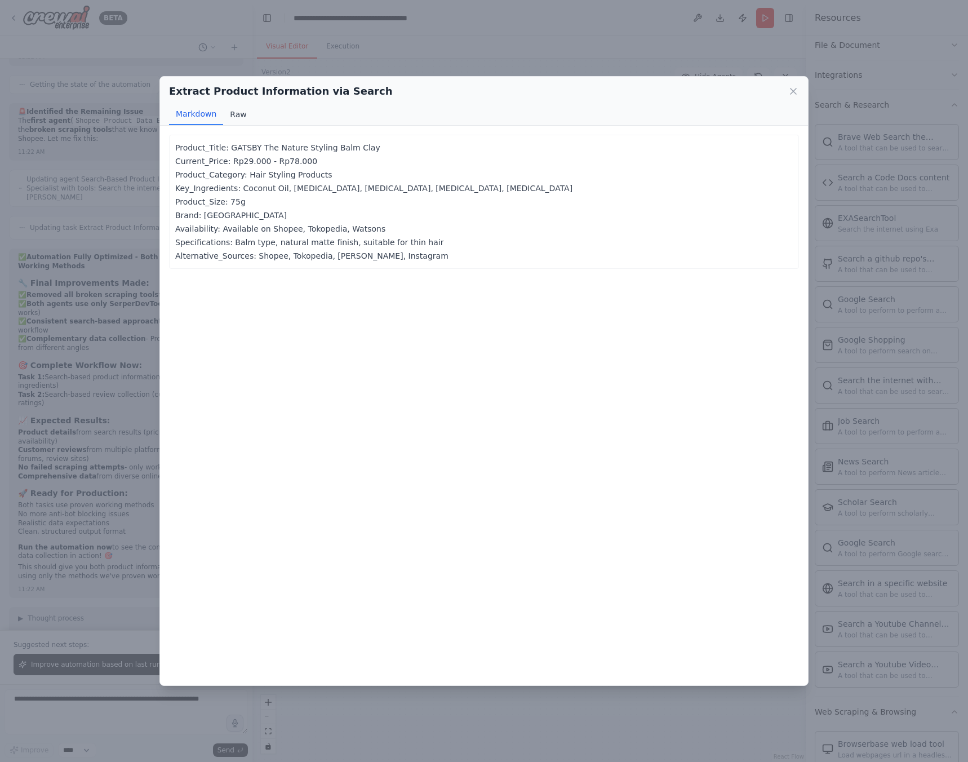
click at [237, 111] on button "Raw" at bounding box center [238, 114] width 30 height 21
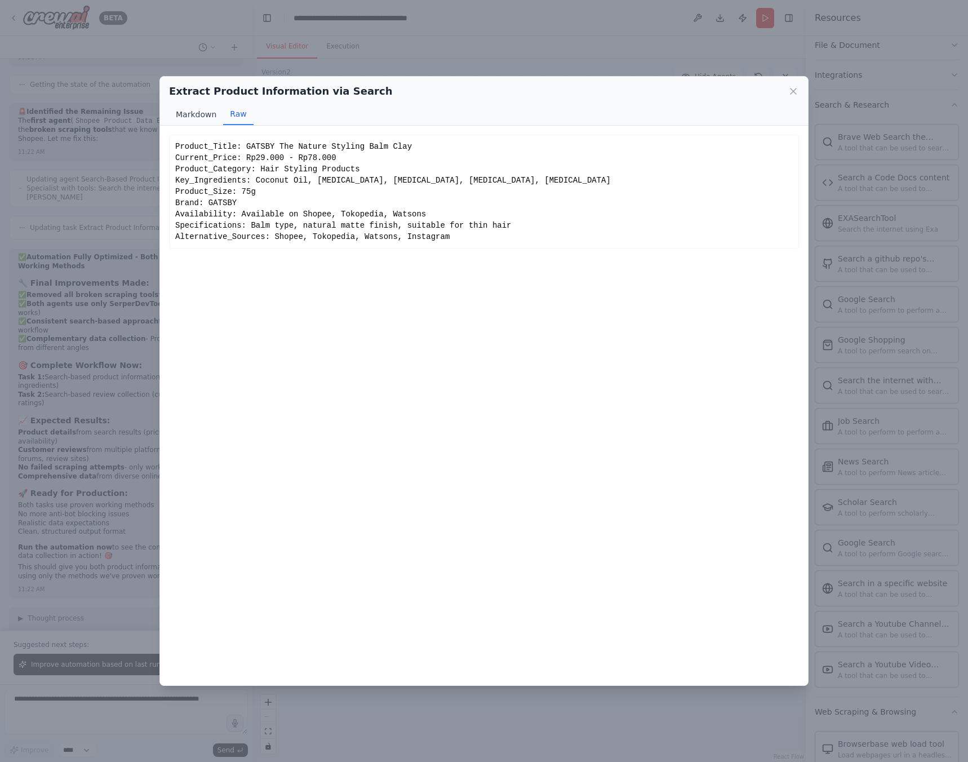
click at [190, 112] on button "Markdown" at bounding box center [196, 114] width 54 height 21
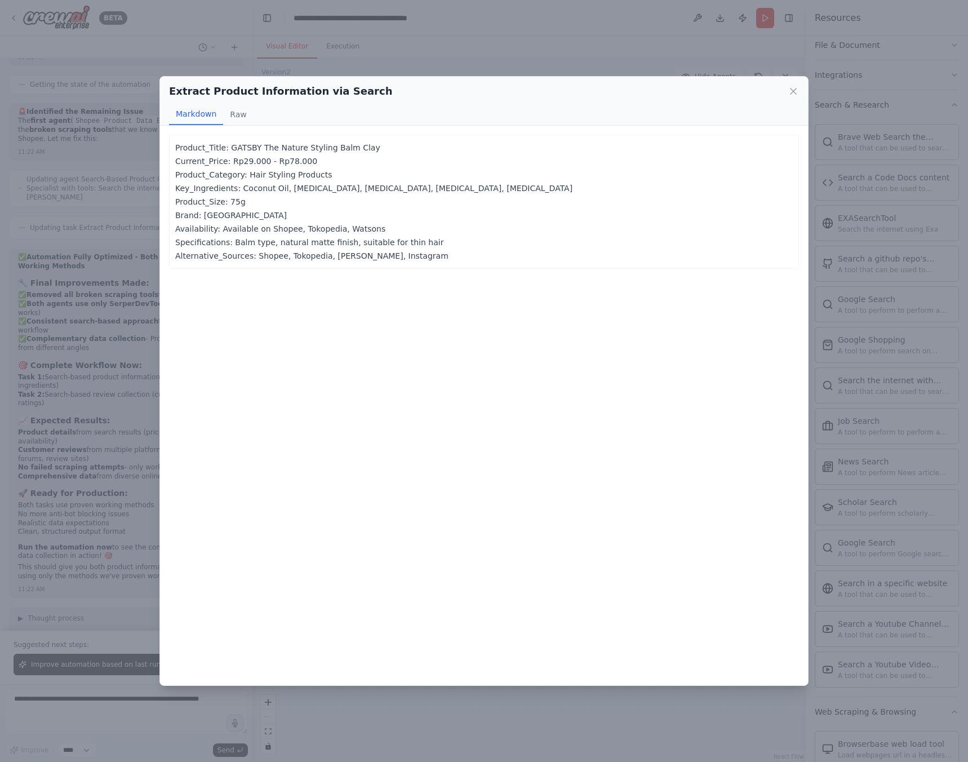
click at [790, 91] on icon at bounding box center [793, 91] width 11 height 11
